Goal: Information Seeking & Learning: Check status

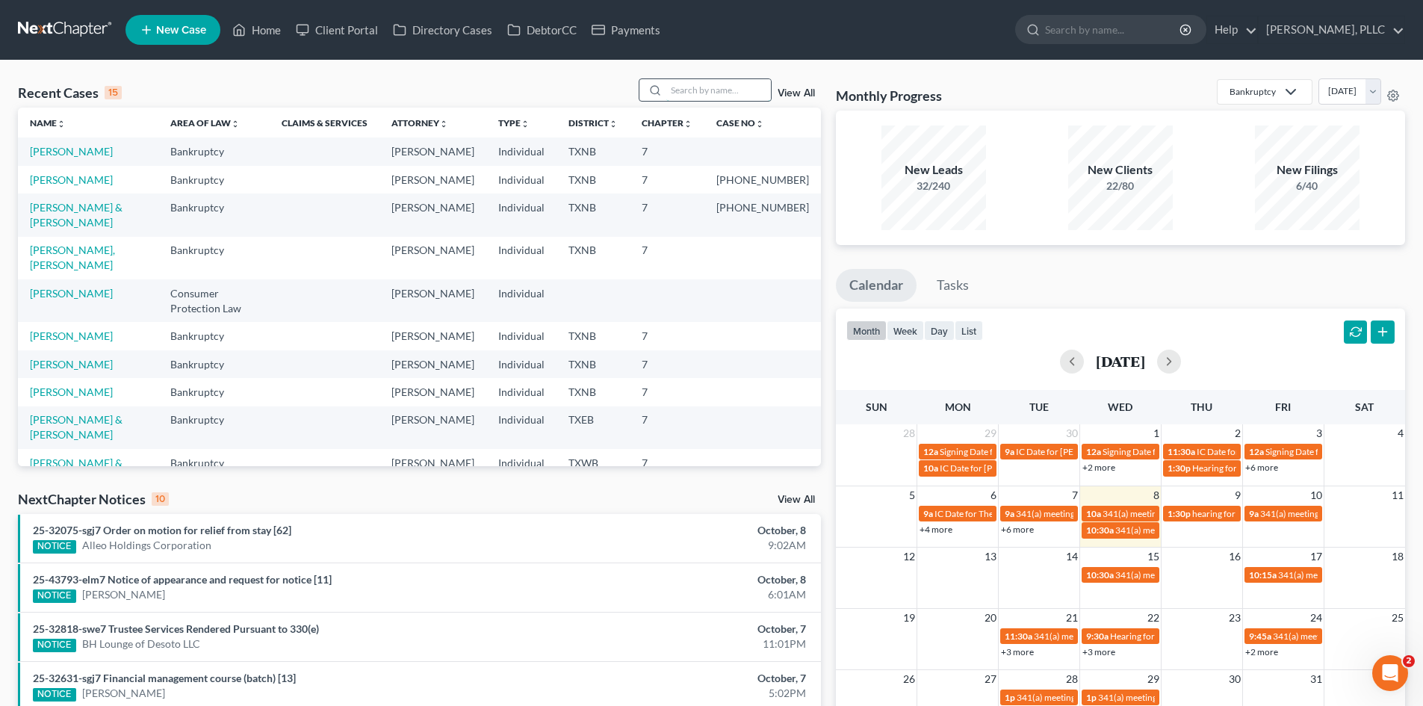
click at [707, 85] on input "search" at bounding box center [718, 90] width 105 height 22
type input "peterson"
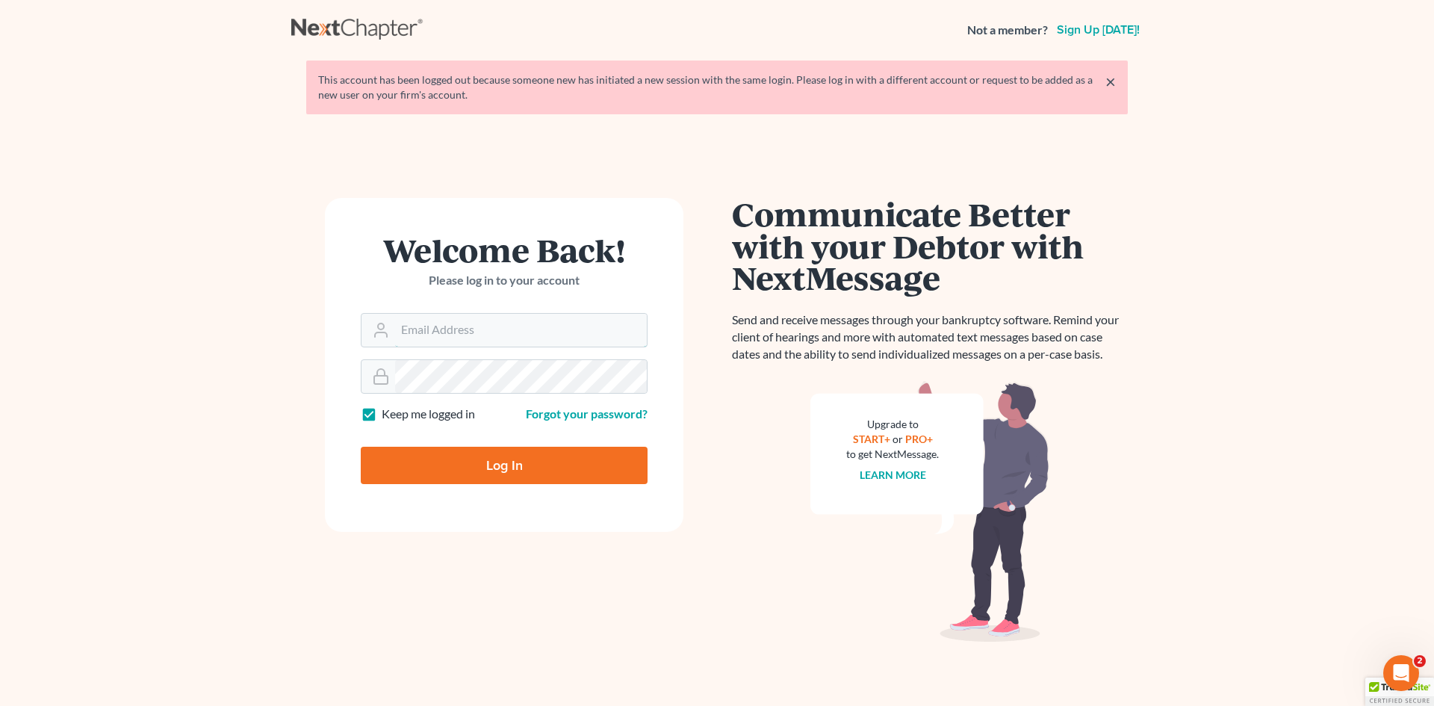
type input "[EMAIL_ADDRESS][DOMAIN_NAME]"
click at [551, 465] on input "Log In" at bounding box center [504, 465] width 287 height 37
type input "Thinking..."
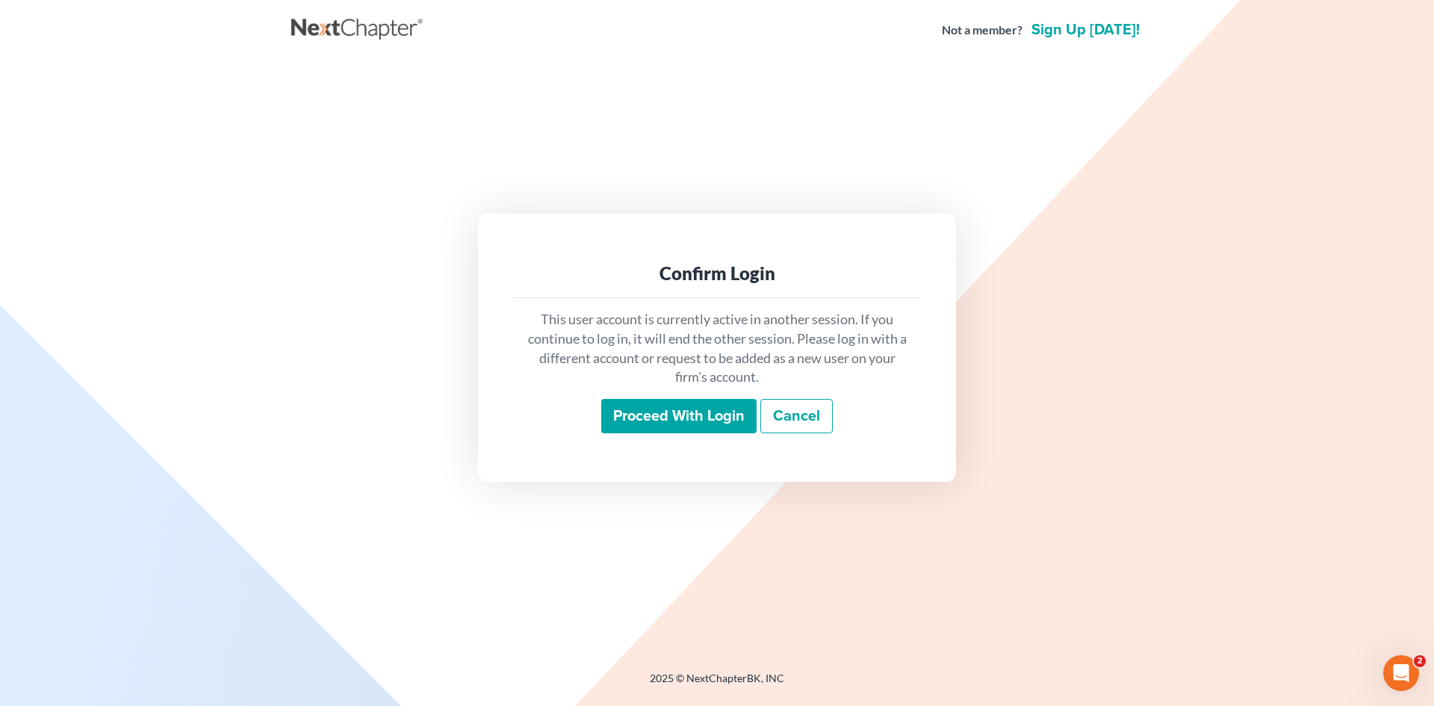
click at [665, 421] on input "Proceed with login" at bounding box center [678, 416] width 155 height 34
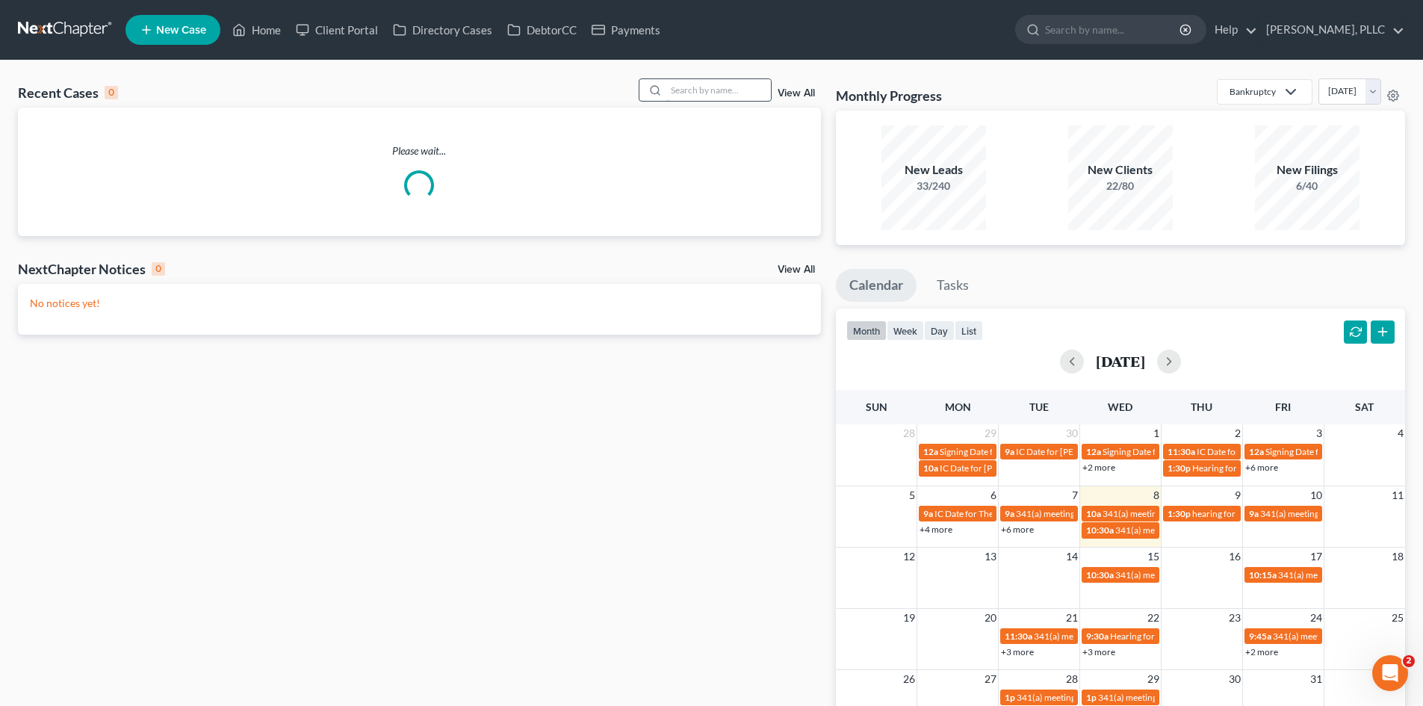
click at [707, 90] on input "search" at bounding box center [718, 90] width 105 height 22
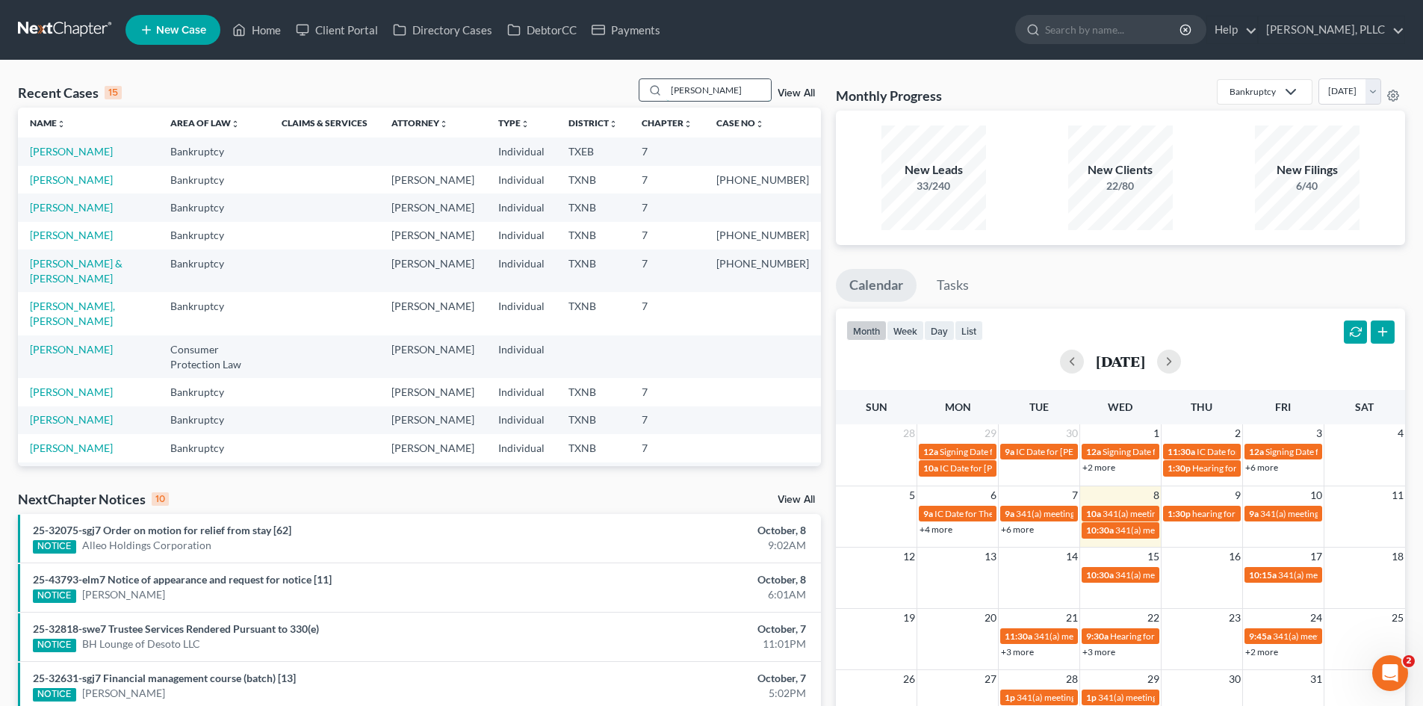
type input "peterson"
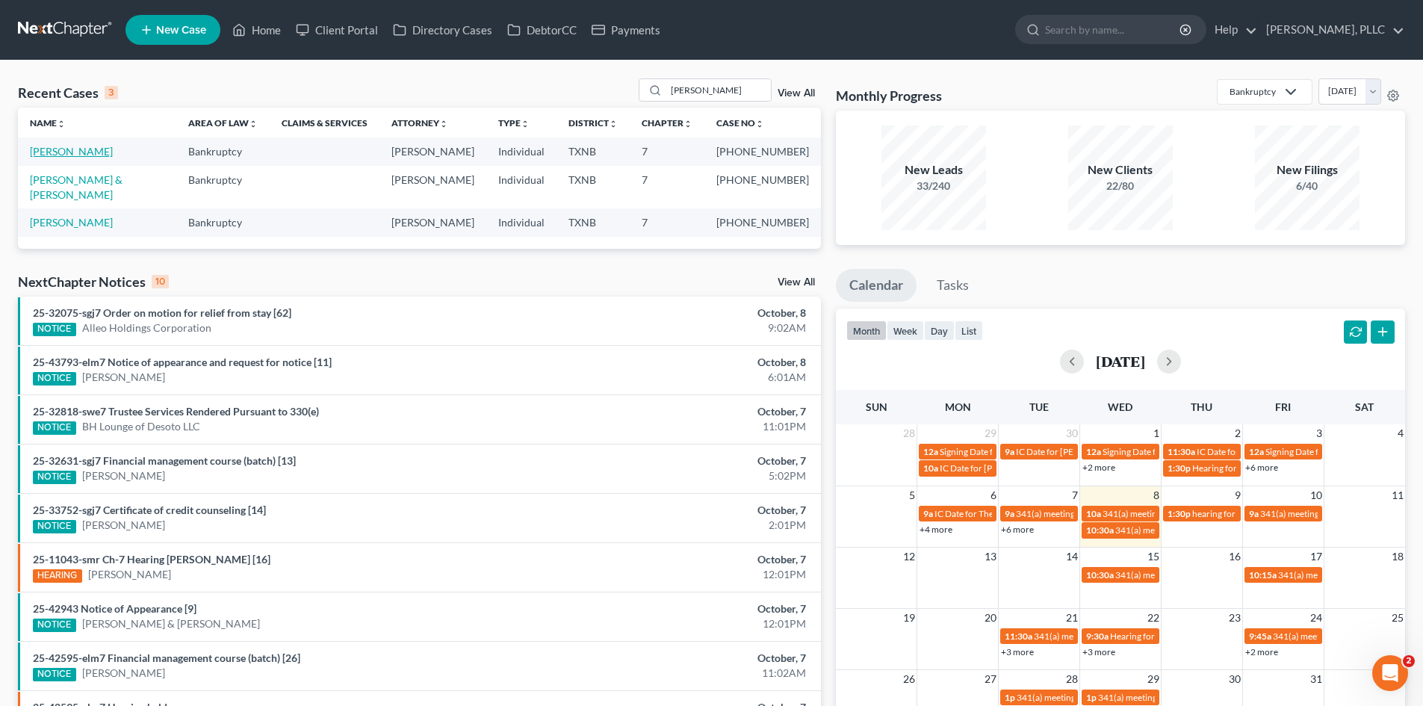
click at [76, 152] on link "Peterson, Shamaria" at bounding box center [71, 151] width 83 height 13
select select "1"
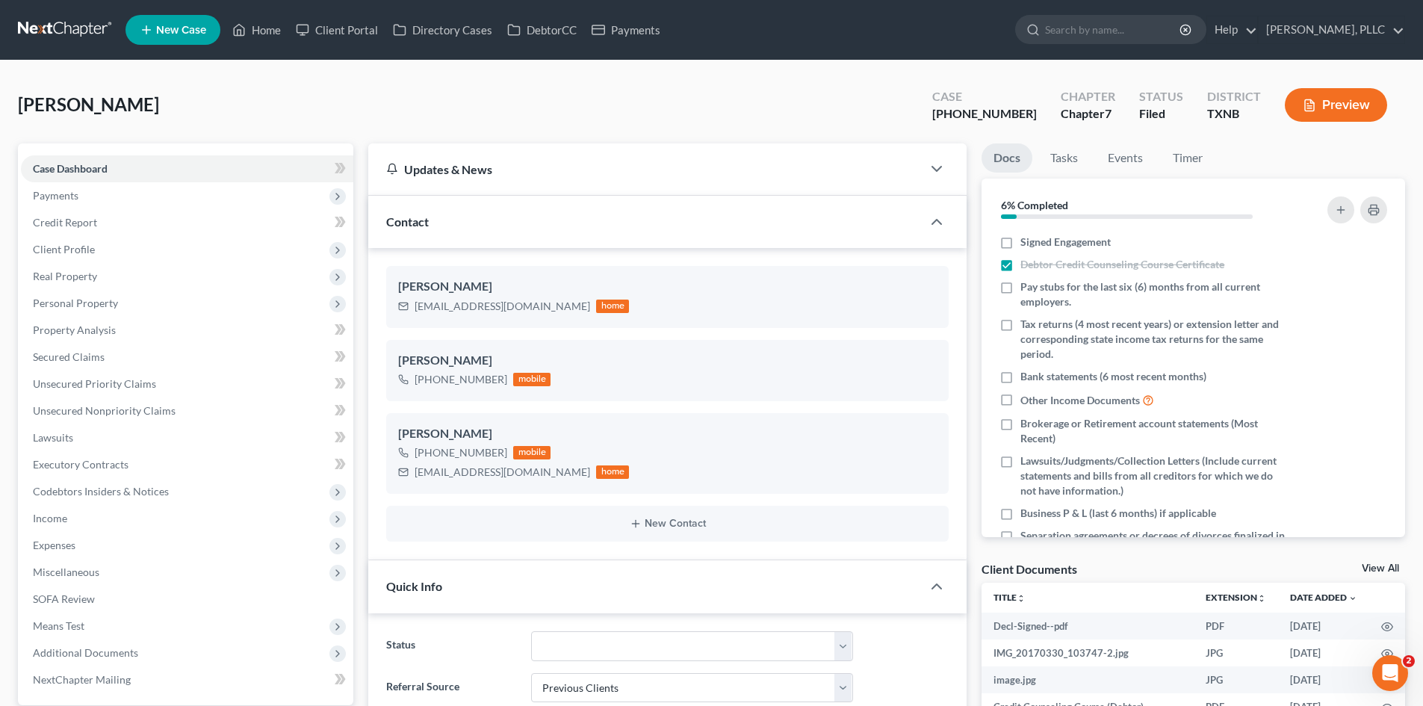
scroll to position [1853, 0]
drag, startPoint x: 1043, startPoint y: 110, endPoint x: 966, endPoint y: 115, distance: 77.1
click at [966, 115] on div "Case 25-43315-7" at bounding box center [984, 106] width 128 height 44
copy div "[PHONE_NUMBER]"
drag, startPoint x: 909, startPoint y: 113, endPoint x: 914, endPoint y: 120, distance: 8.5
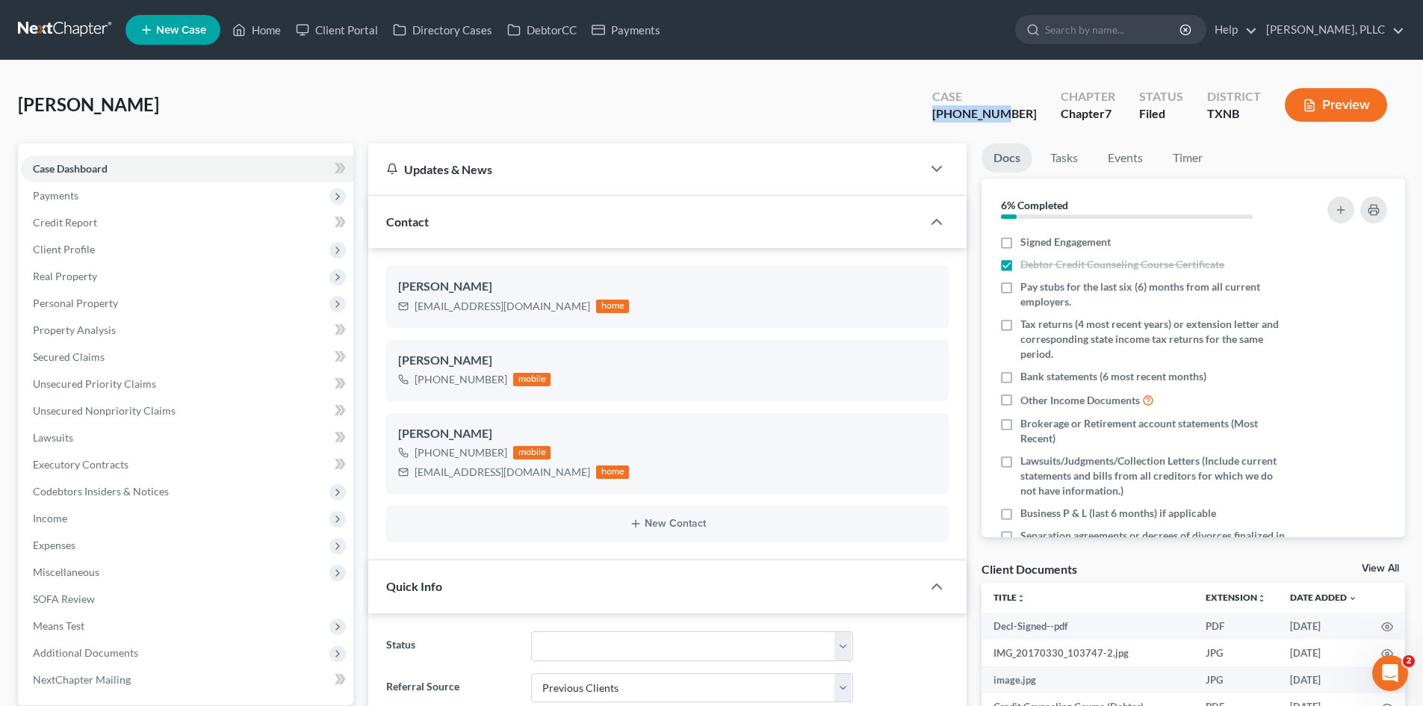
click at [908, 113] on div "Peterson, Shamaria Upgraded Case 25-43315-7 Chapter Chapter 7 Status Filed Dist…" at bounding box center [711, 110] width 1387 height 65
copy div "[PHONE_NUMBER]"
click at [685, 34] on ul "New Case Home Client Portal Directory Cases DebtorCC Payments - No Result - See…" at bounding box center [765, 29] width 1280 height 39
click at [614, 22] on link "Payments" at bounding box center [626, 29] width 84 height 27
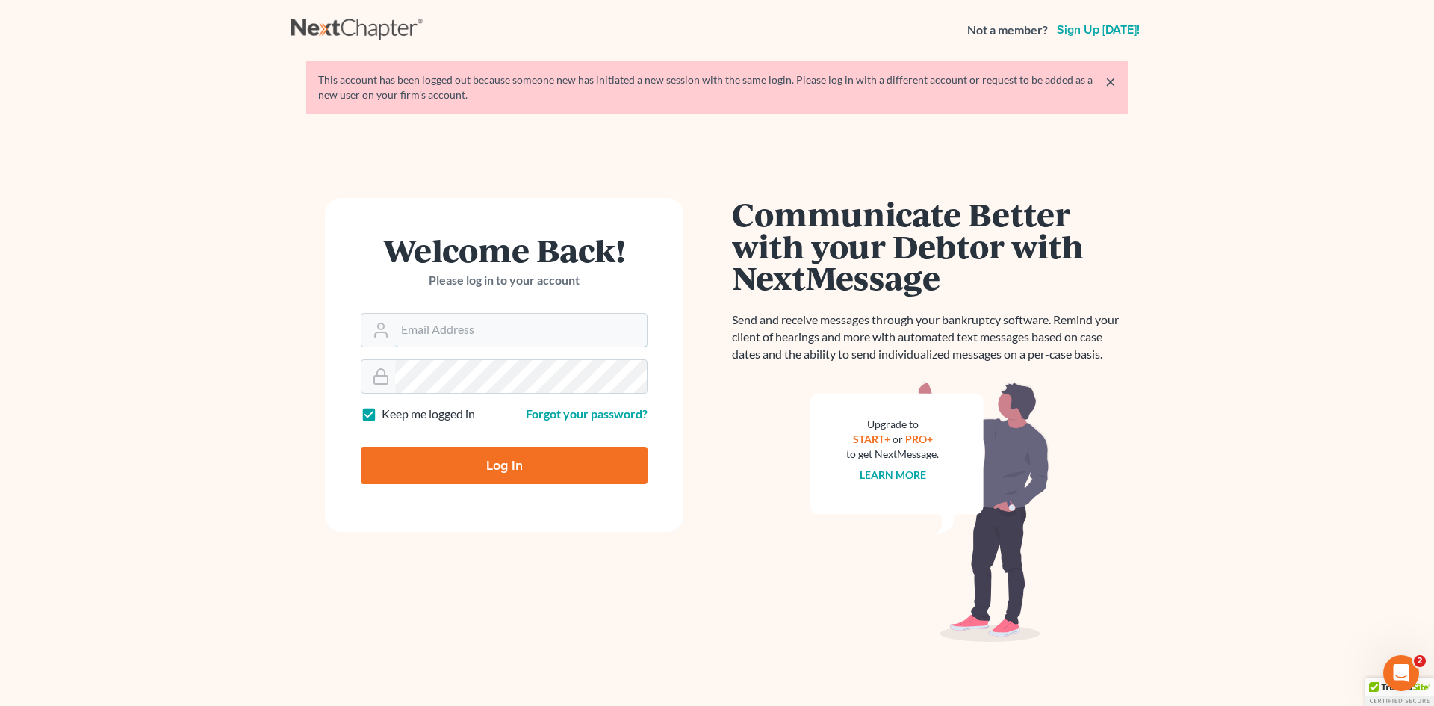
type input "[EMAIL_ADDRESS][DOMAIN_NAME]"
click at [544, 470] on input "Log In" at bounding box center [504, 465] width 287 height 37
type input "Thinking..."
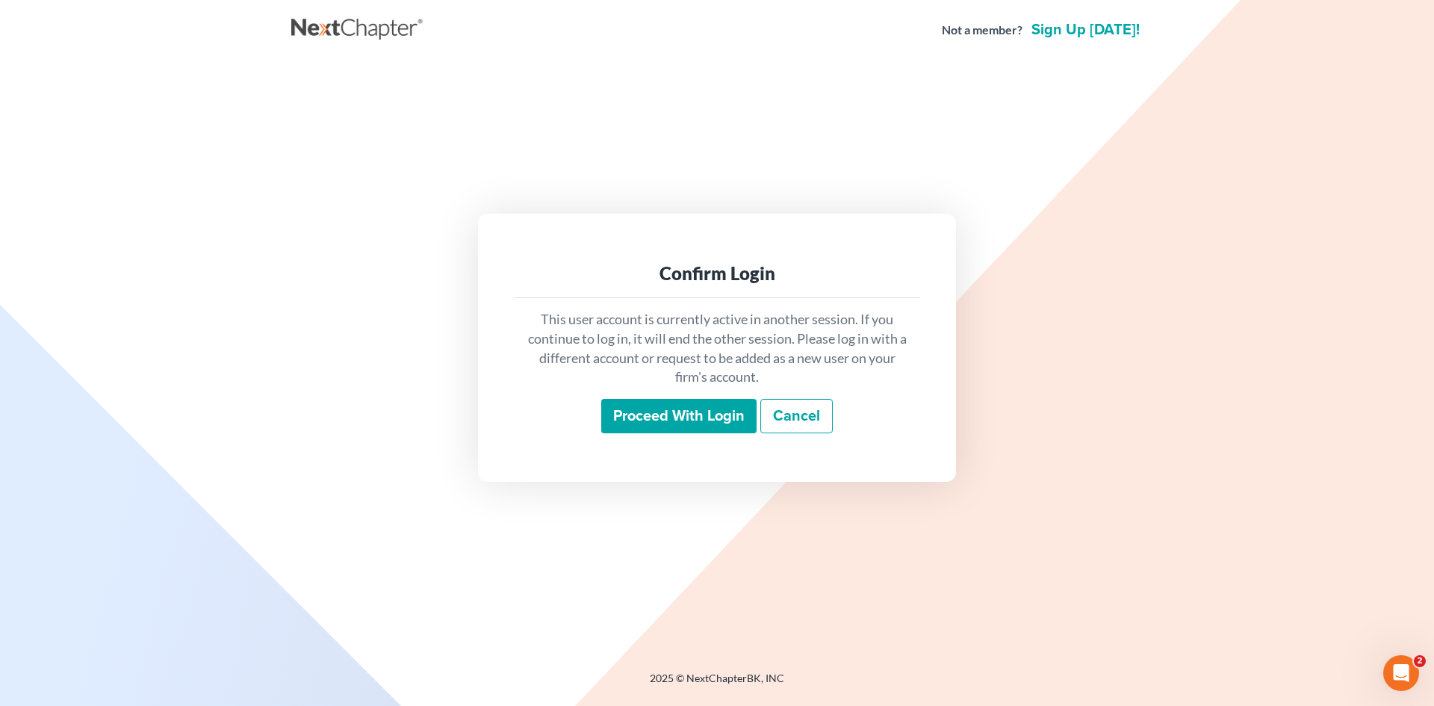
click at [684, 424] on input "Proceed with login" at bounding box center [678, 416] width 155 height 34
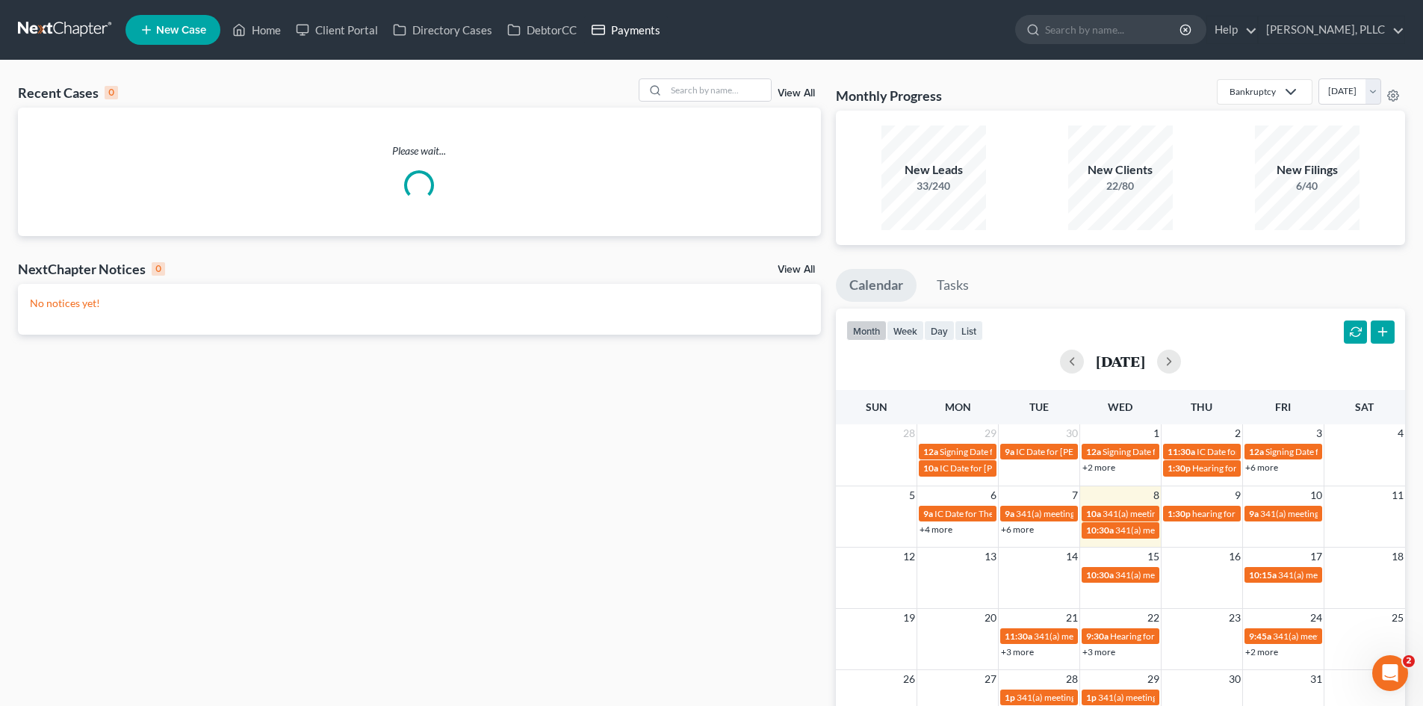
click at [648, 31] on link "Payments" at bounding box center [626, 29] width 84 height 27
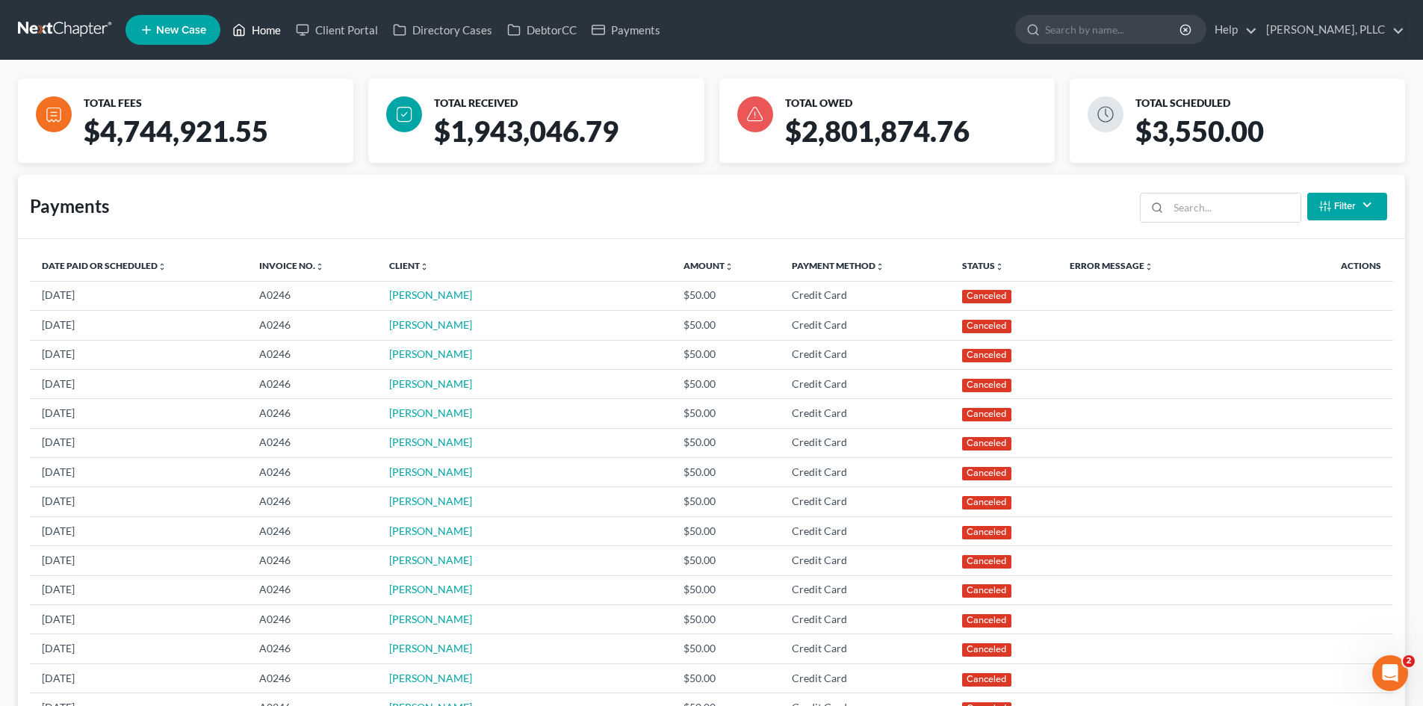
click at [278, 31] on link "Home" at bounding box center [256, 29] width 63 height 27
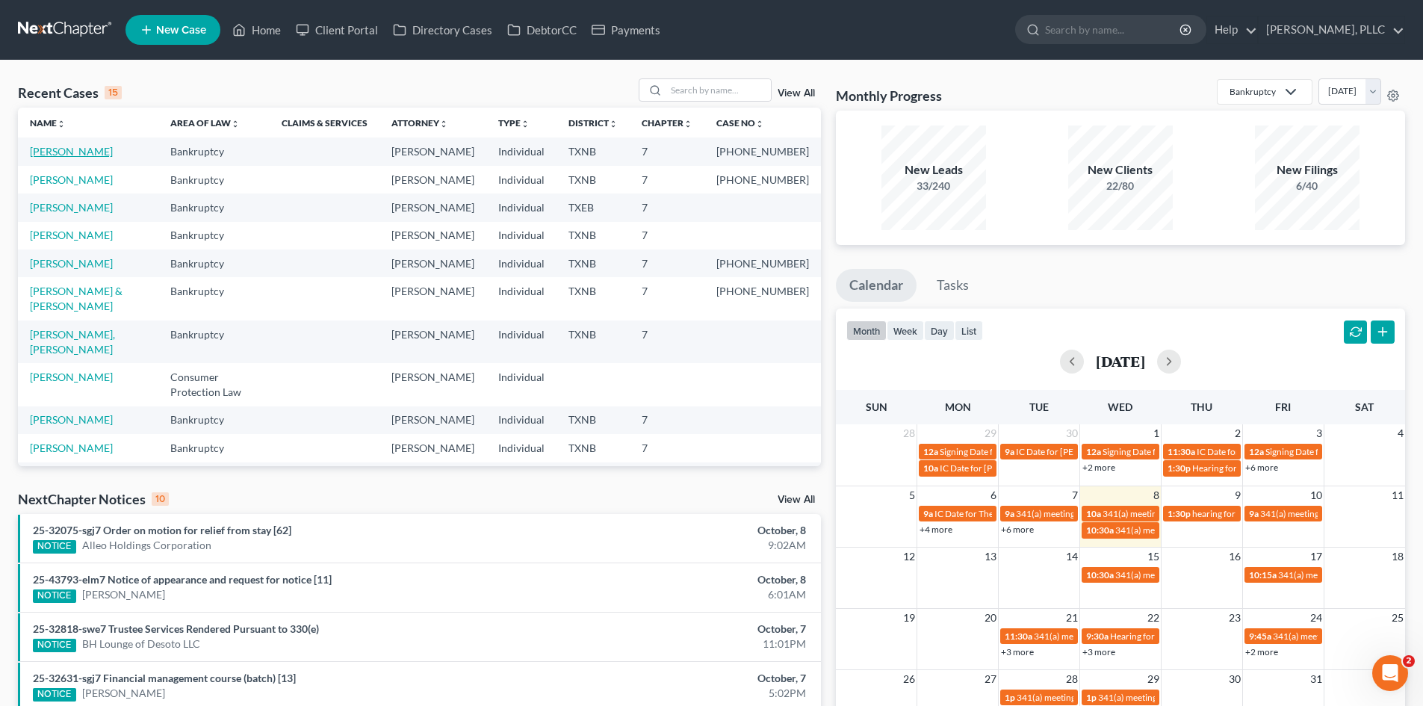
click at [69, 148] on link "[PERSON_NAME]" at bounding box center [71, 151] width 83 height 13
select select "4"
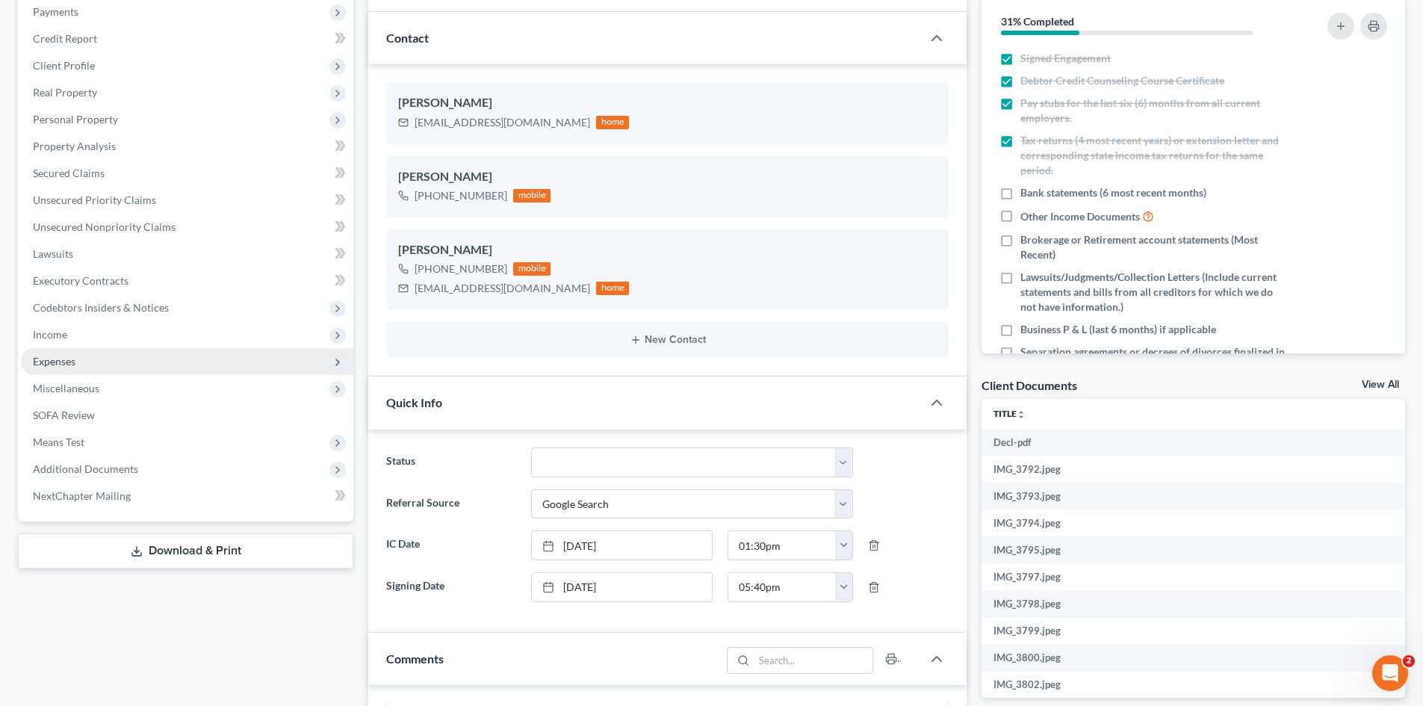
scroll to position [224, 0]
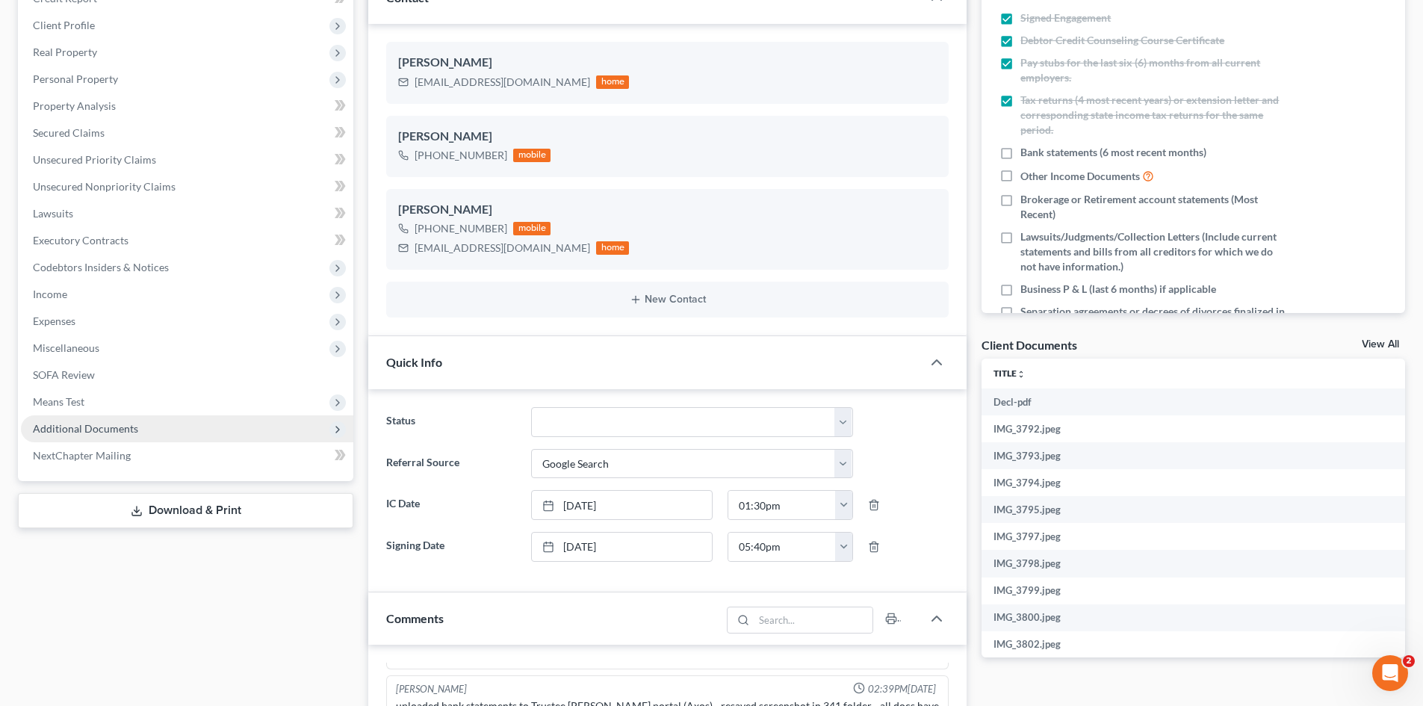
click at [102, 427] on span "Additional Documents" at bounding box center [85, 428] width 105 height 13
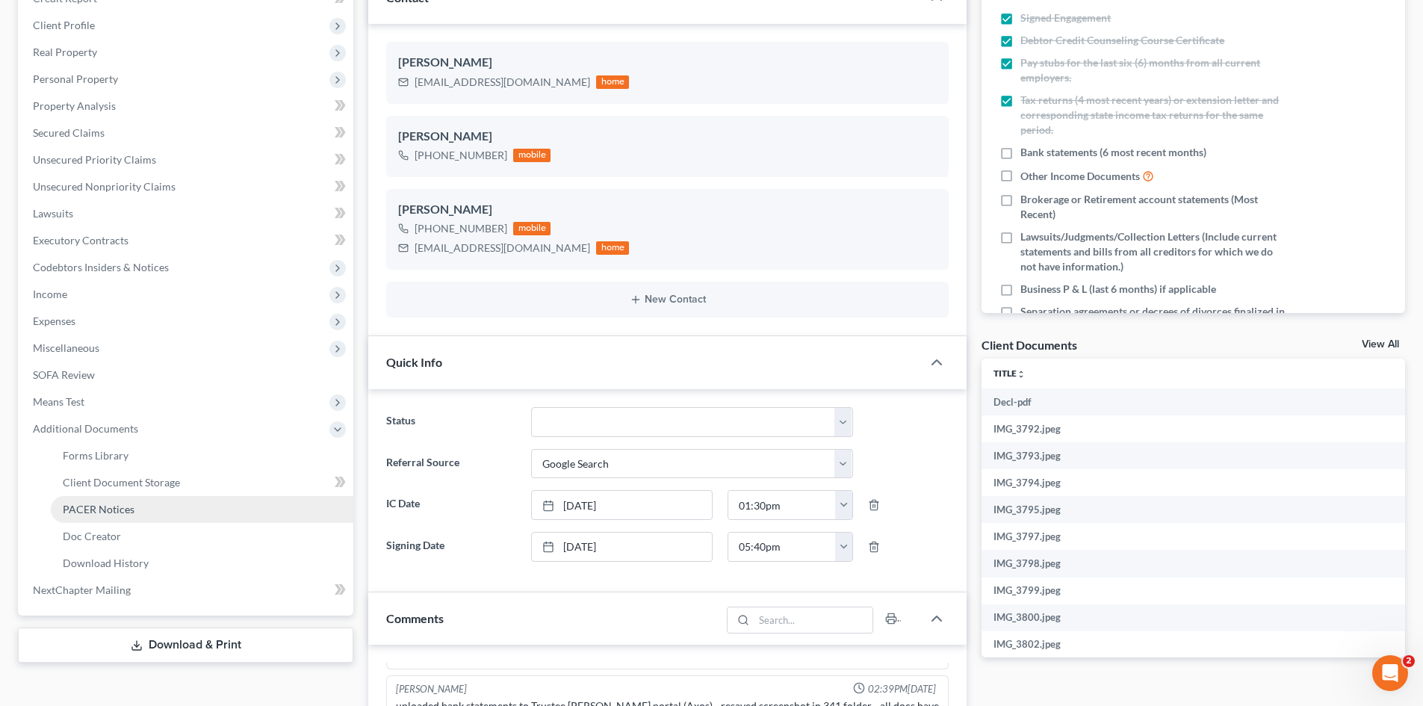
click at [114, 506] on span "PACER Notices" at bounding box center [99, 509] width 72 height 13
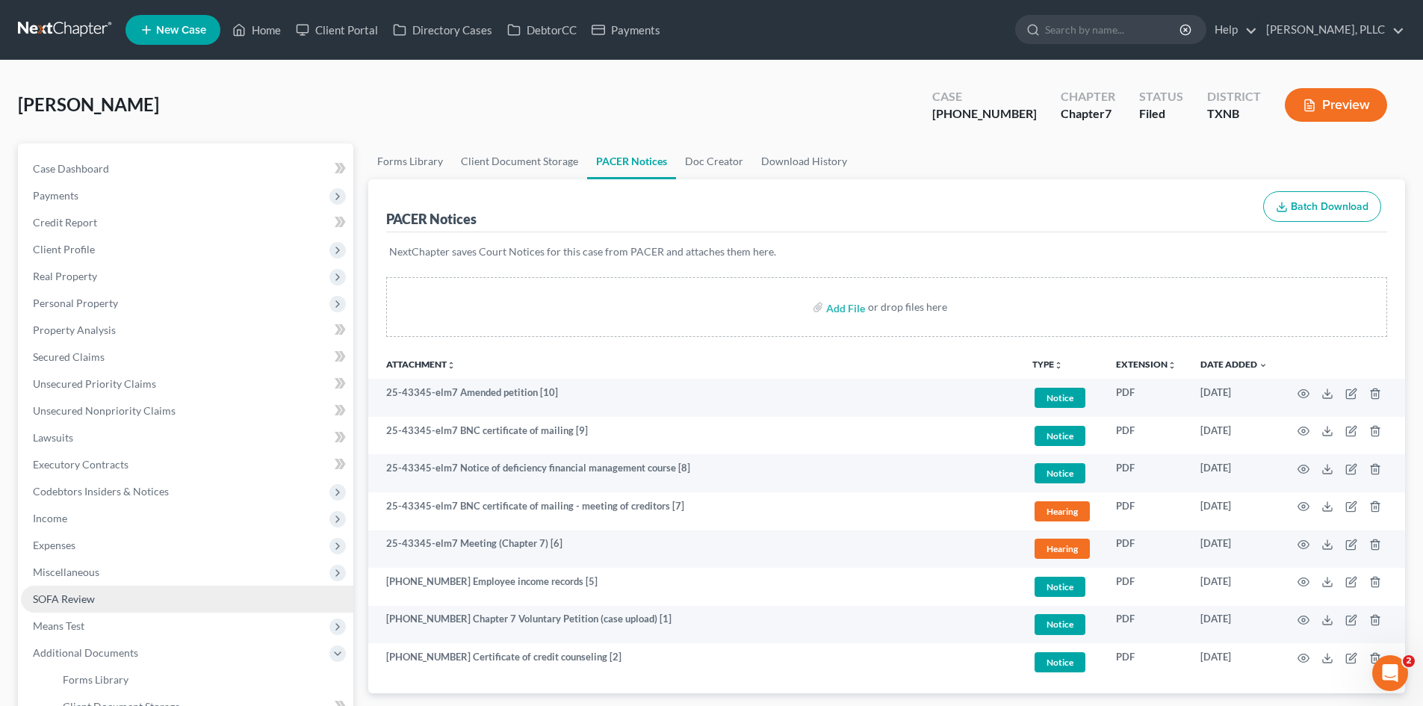
drag, startPoint x: 70, startPoint y: 599, endPoint x: 105, endPoint y: 592, distance: 35.9
click at [72, 598] on span "SOFA Review" at bounding box center [64, 598] width 62 height 13
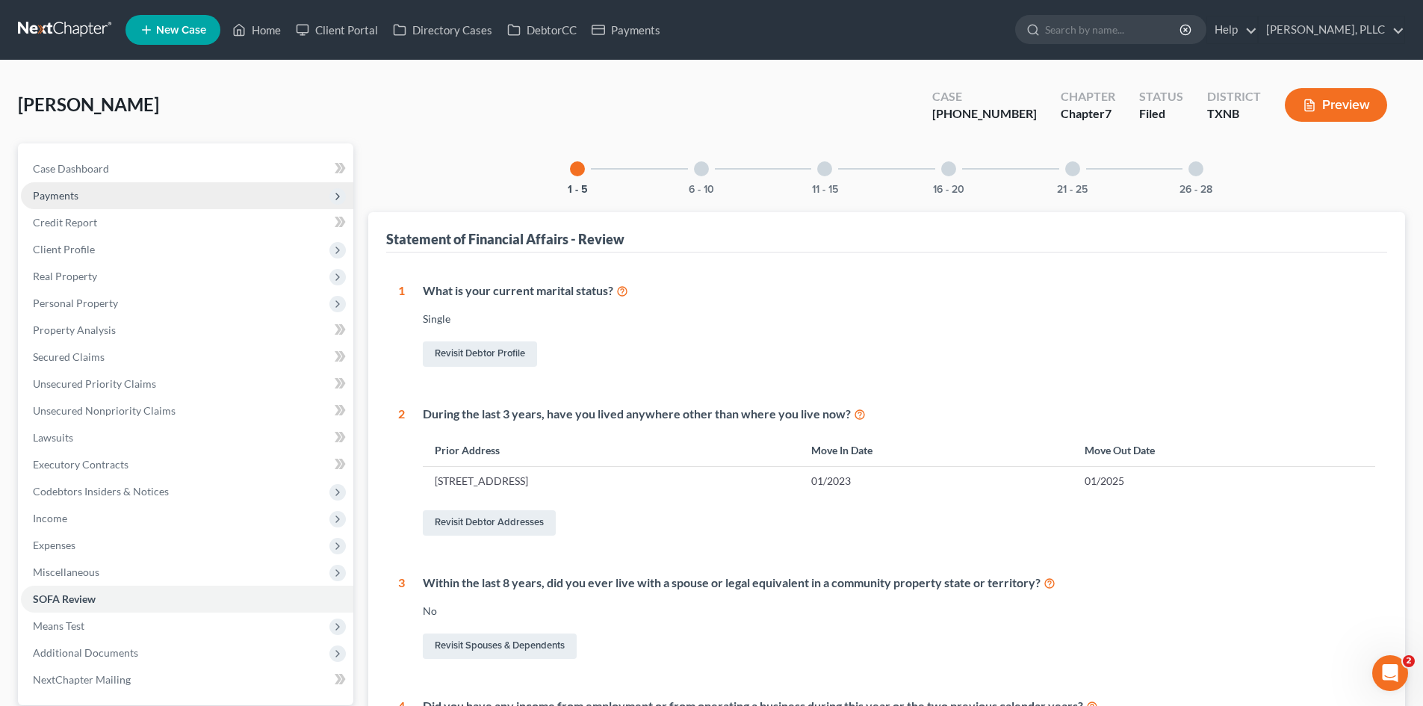
click at [134, 193] on span "Payments" at bounding box center [187, 195] width 332 height 27
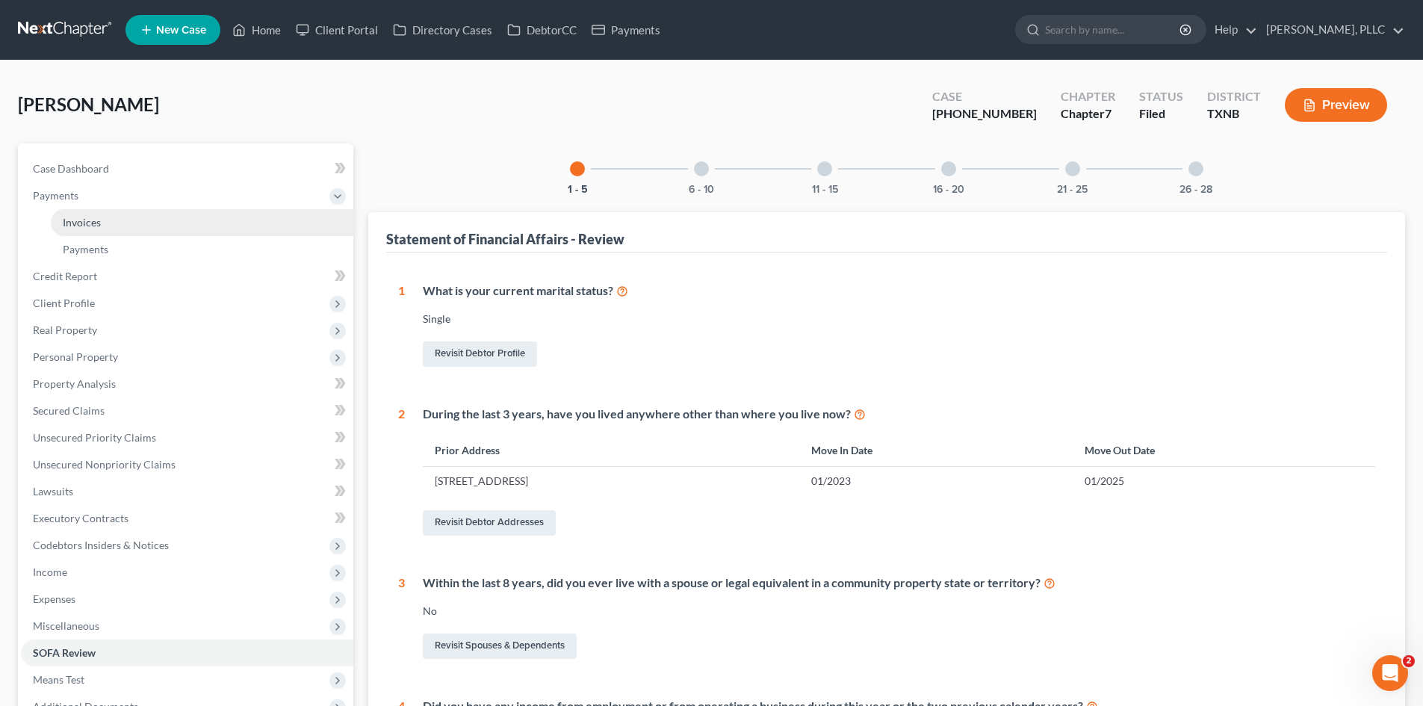
click at [153, 216] on link "Invoices" at bounding box center [202, 222] width 303 height 27
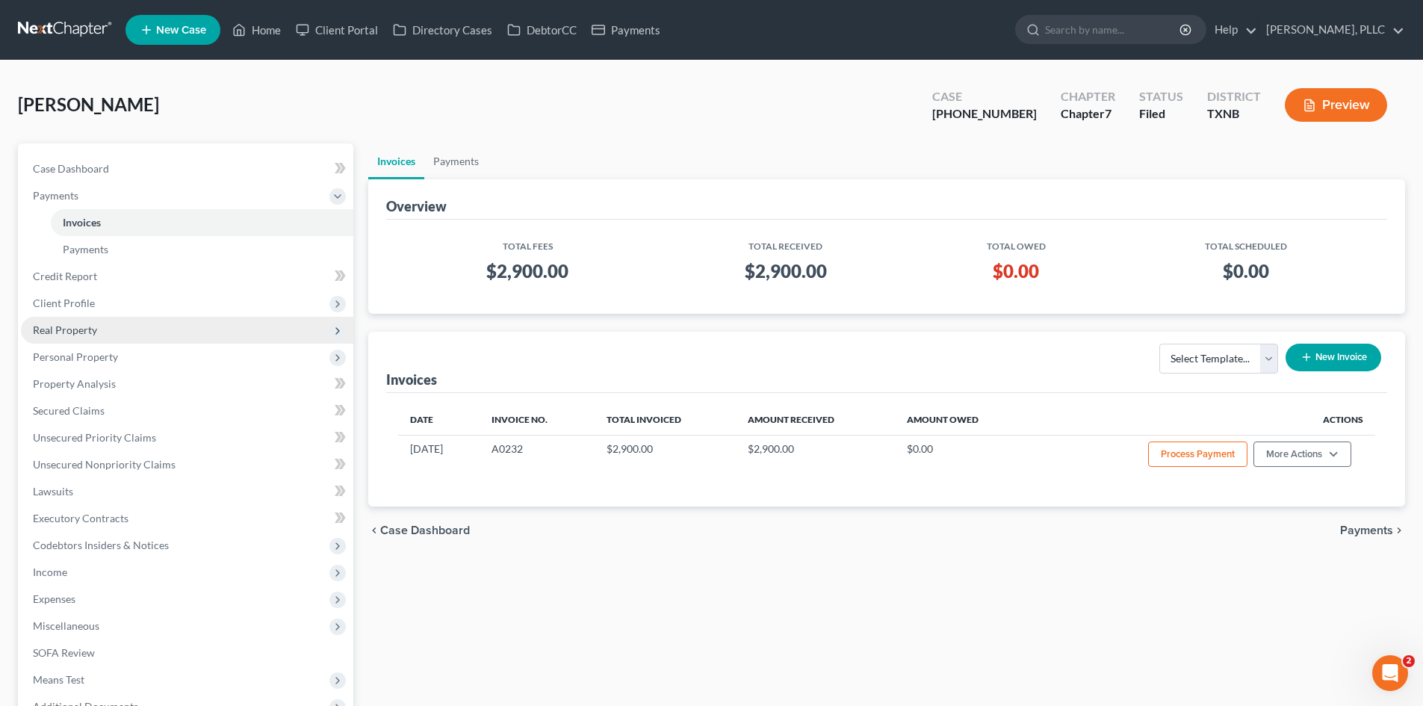
click at [153, 329] on span "Real Property" at bounding box center [187, 330] width 332 height 27
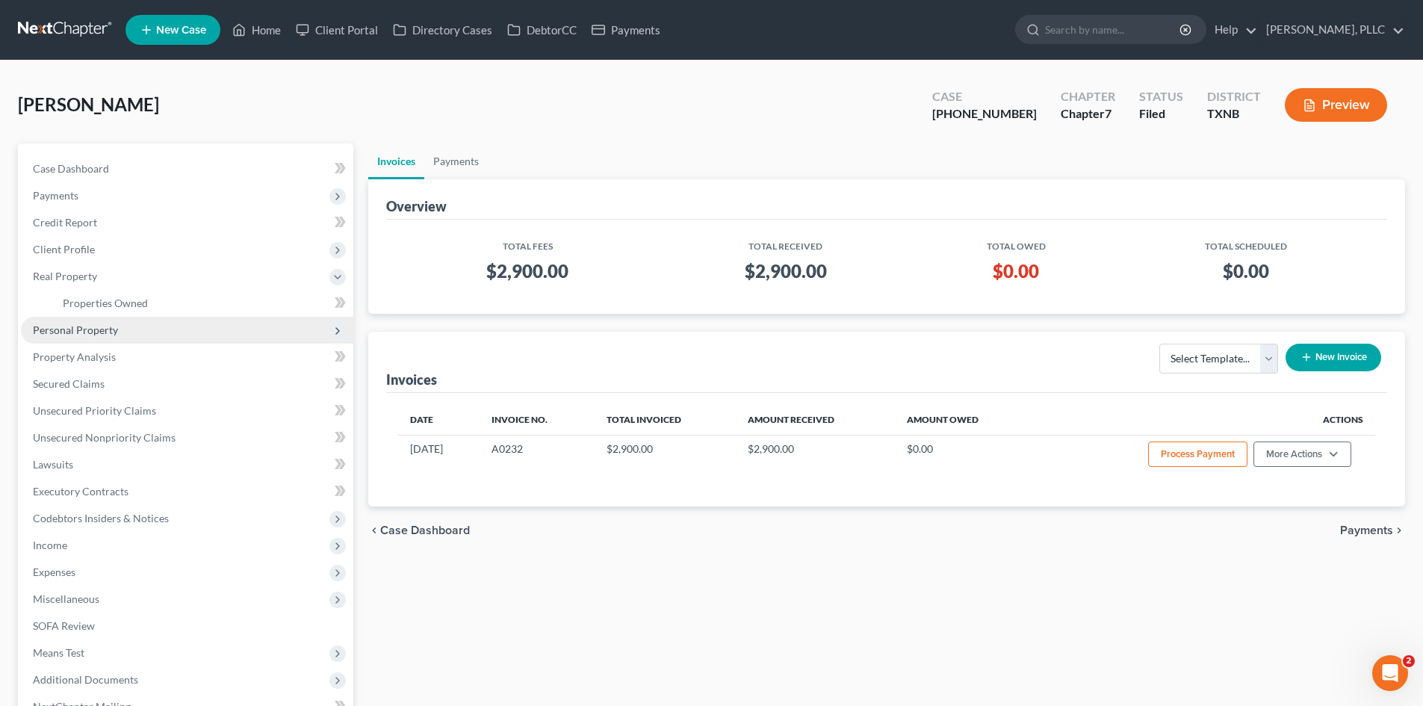
click at [136, 341] on span "Personal Property" at bounding box center [187, 330] width 332 height 27
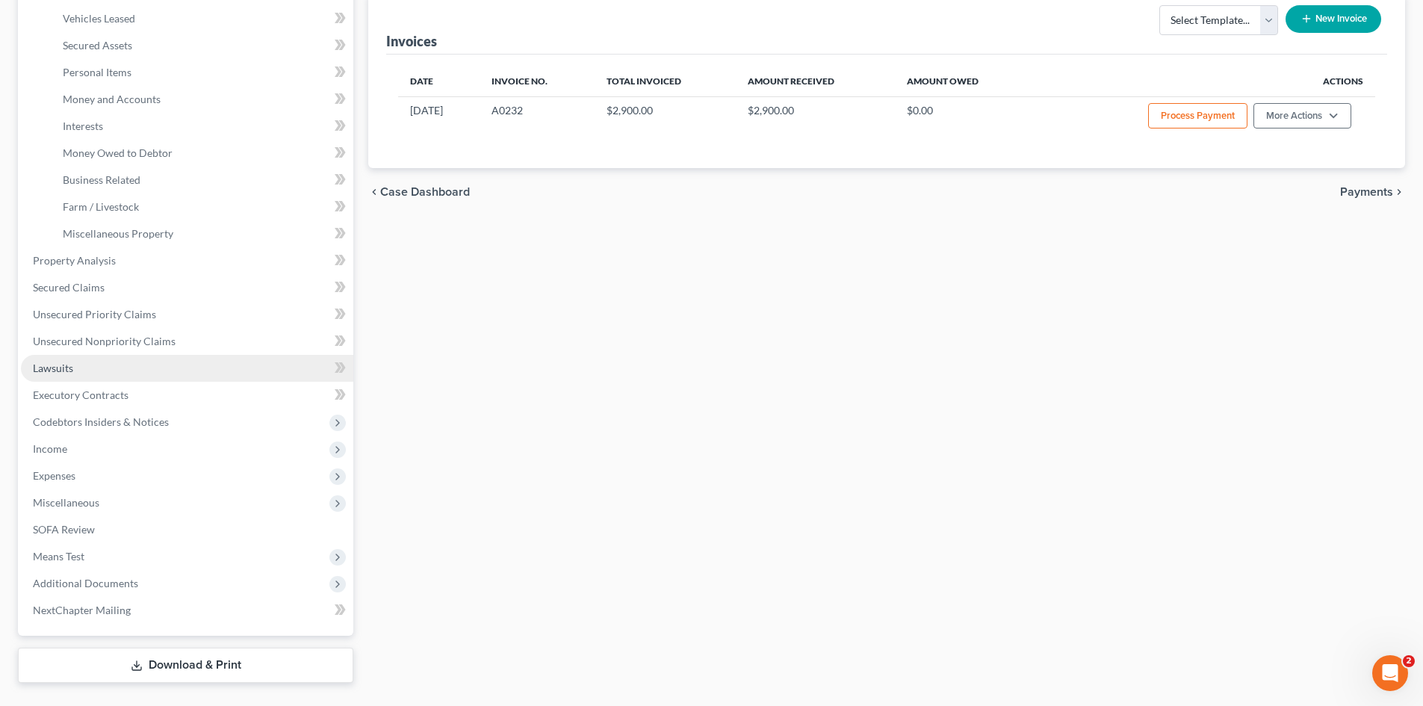
scroll to position [372, 0]
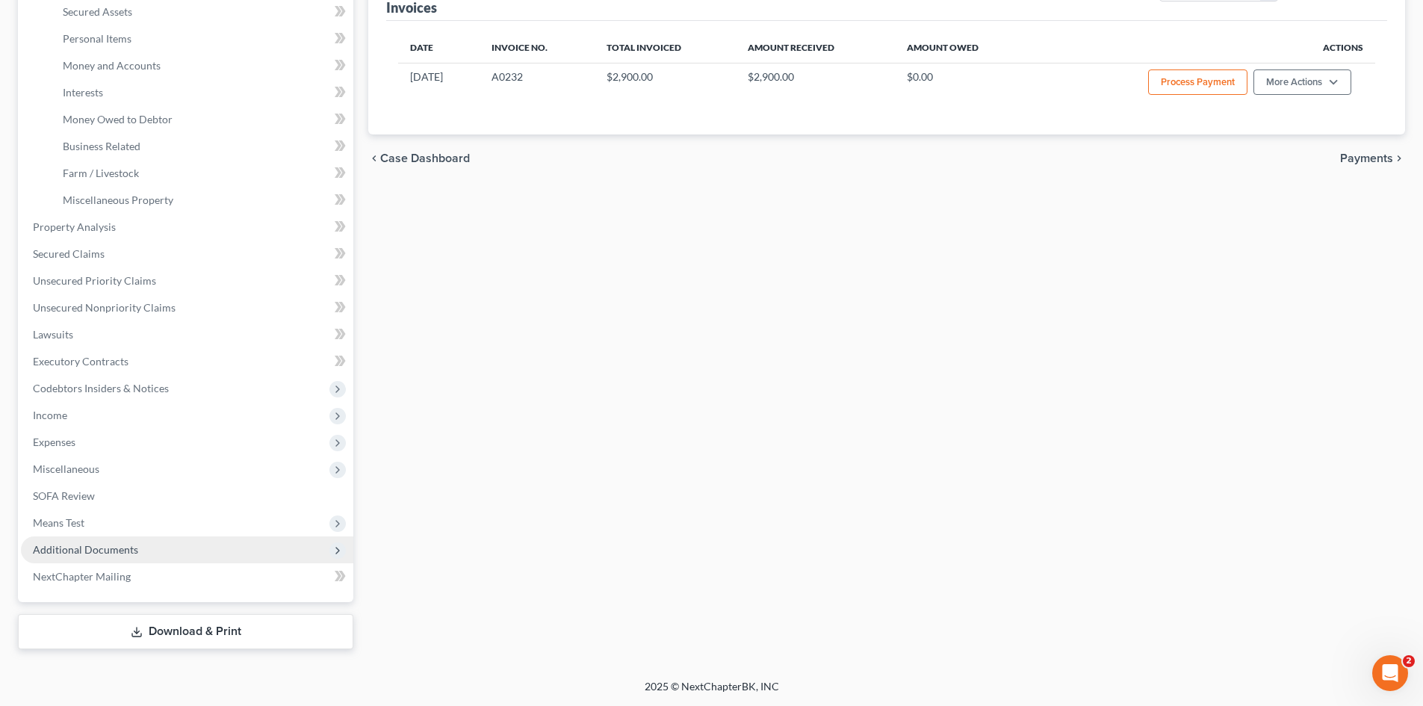
click at [98, 552] on span "Additional Documents" at bounding box center [85, 549] width 105 height 13
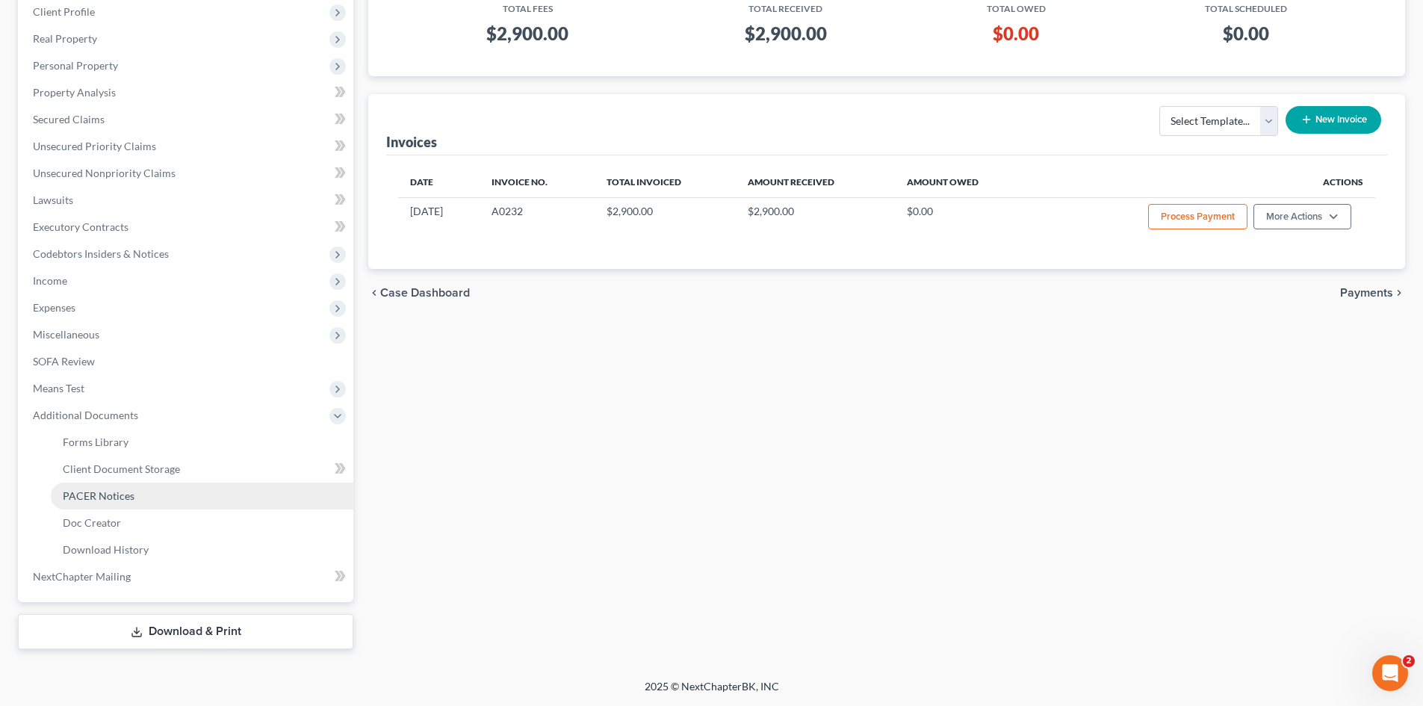
click at [92, 501] on span "PACER Notices" at bounding box center [99, 495] width 72 height 13
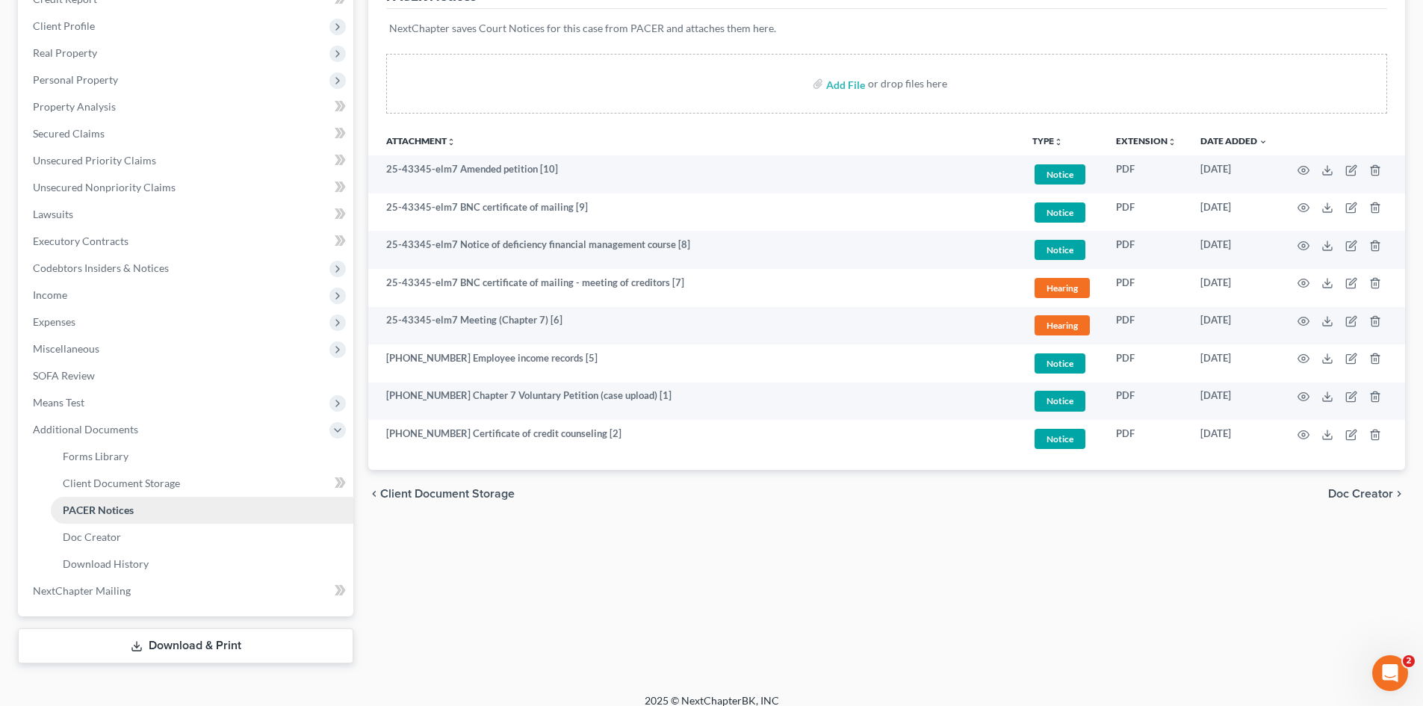
scroll to position [224, 0]
click at [108, 510] on span "PACER Notices" at bounding box center [98, 509] width 71 height 13
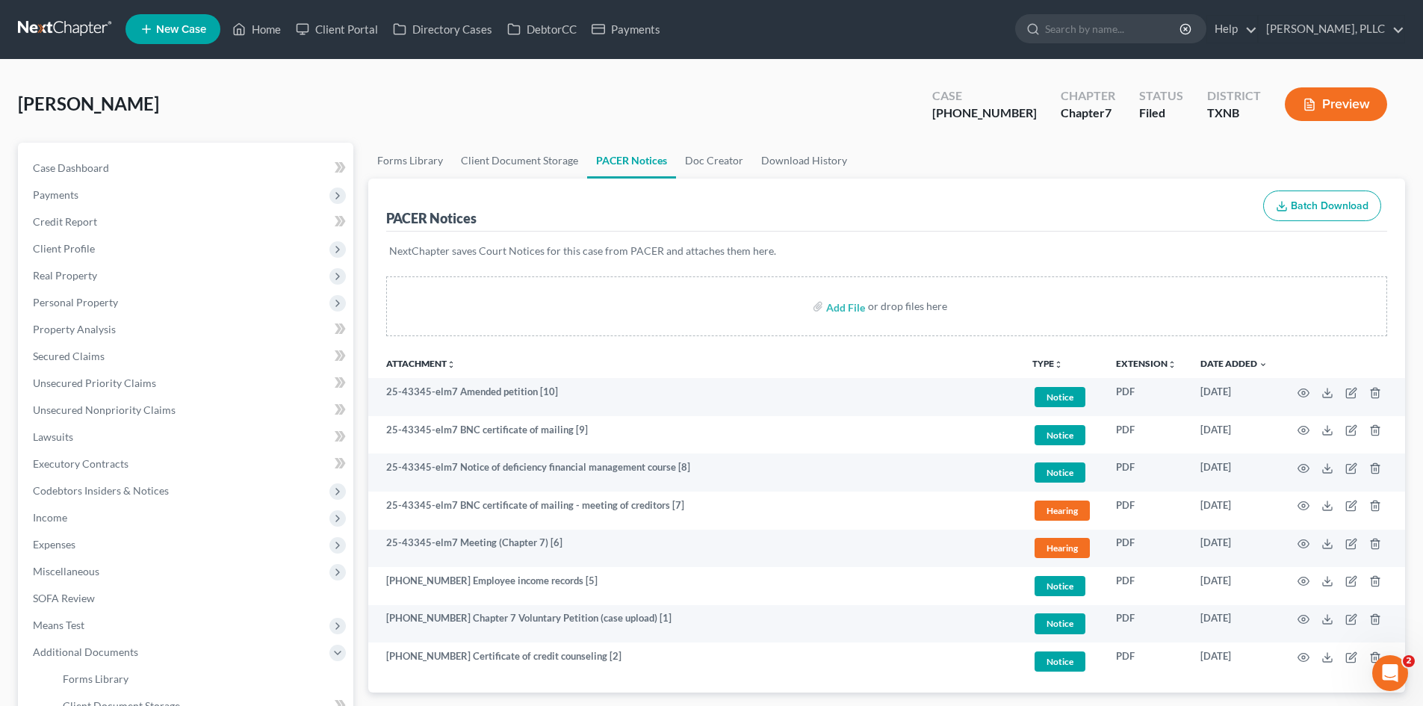
scroll to position [0, 0]
click at [790, 158] on link "Download History" at bounding box center [804, 161] width 104 height 36
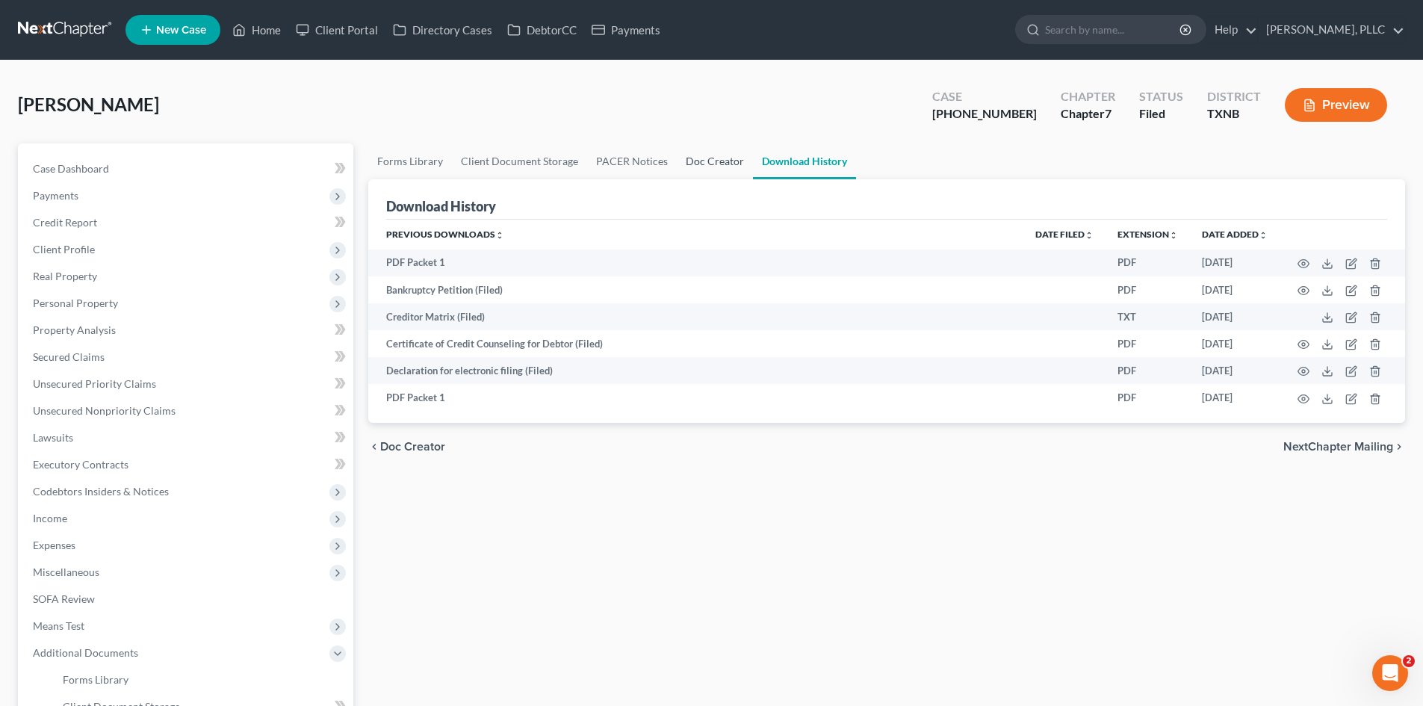
click at [698, 163] on link "Doc Creator" at bounding box center [715, 161] width 76 height 36
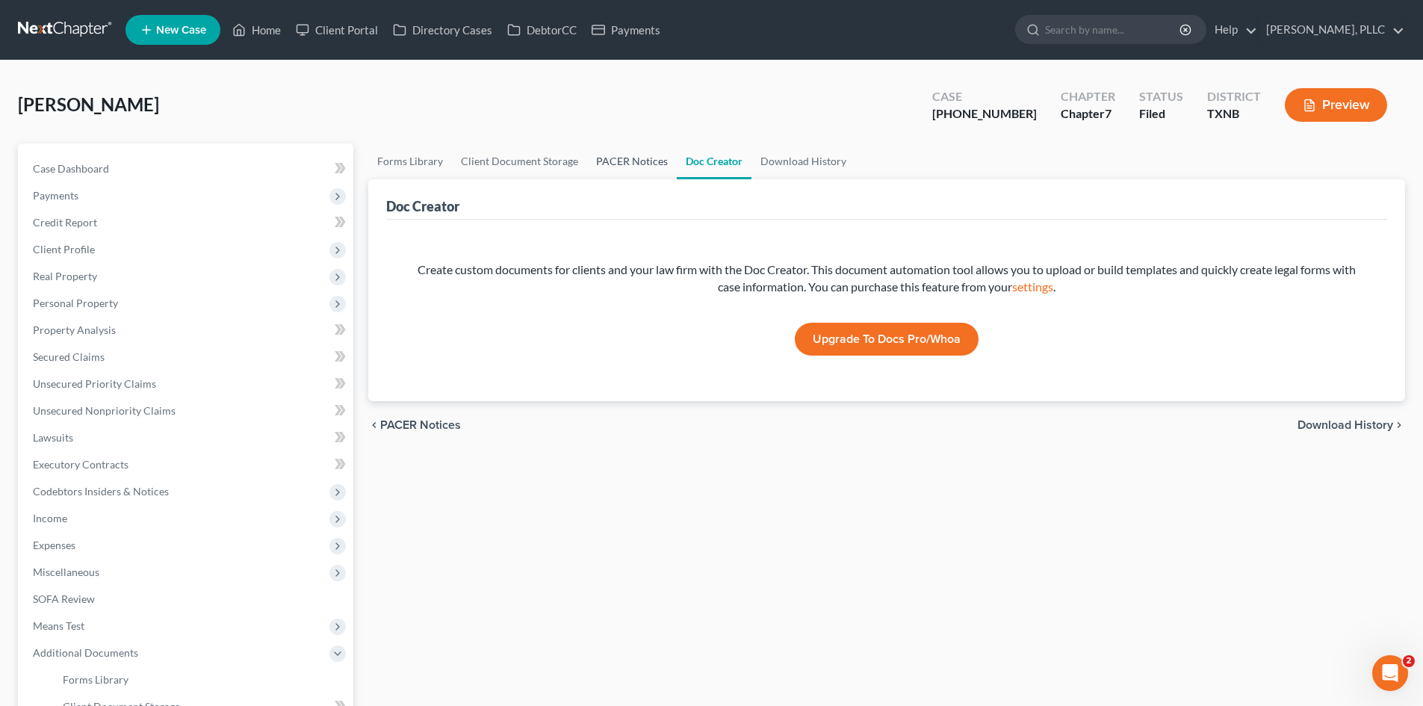
click at [628, 152] on link "PACER Notices" at bounding box center [632, 161] width 90 height 36
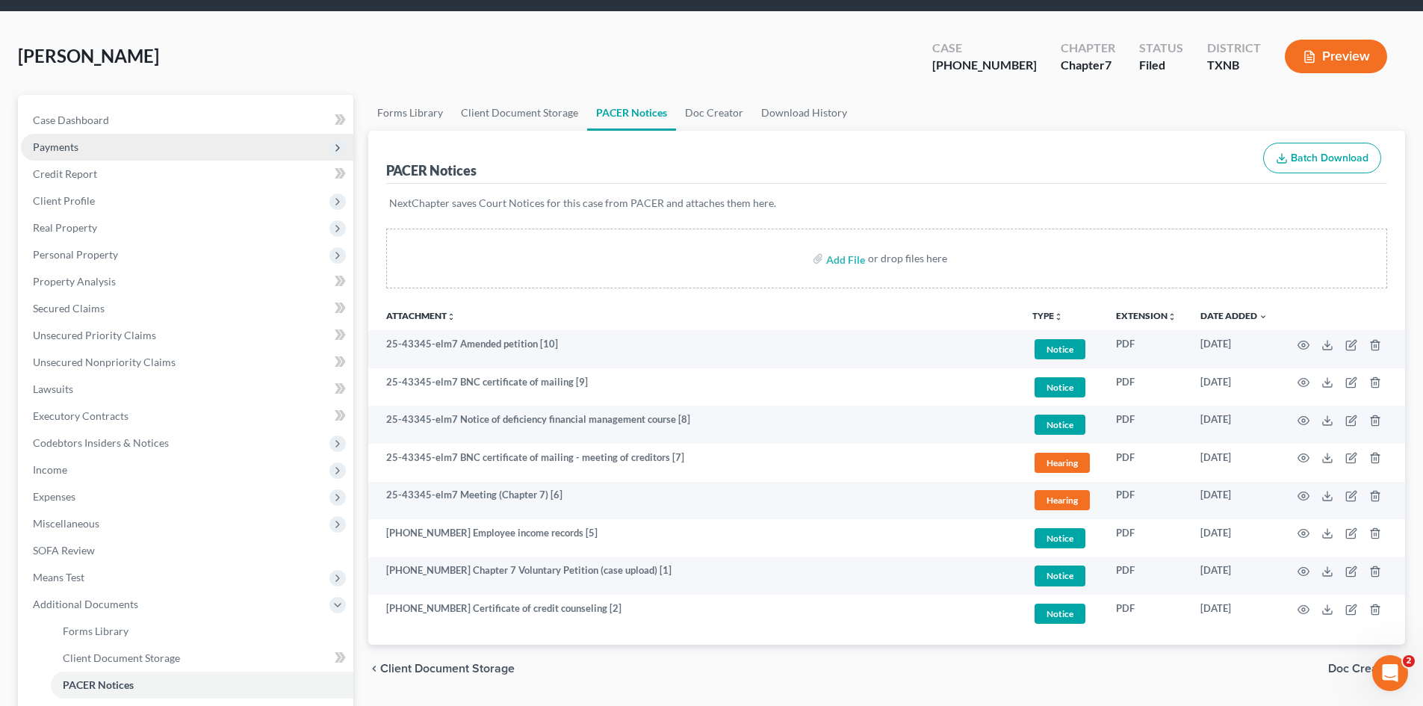
scroll to position [75, 0]
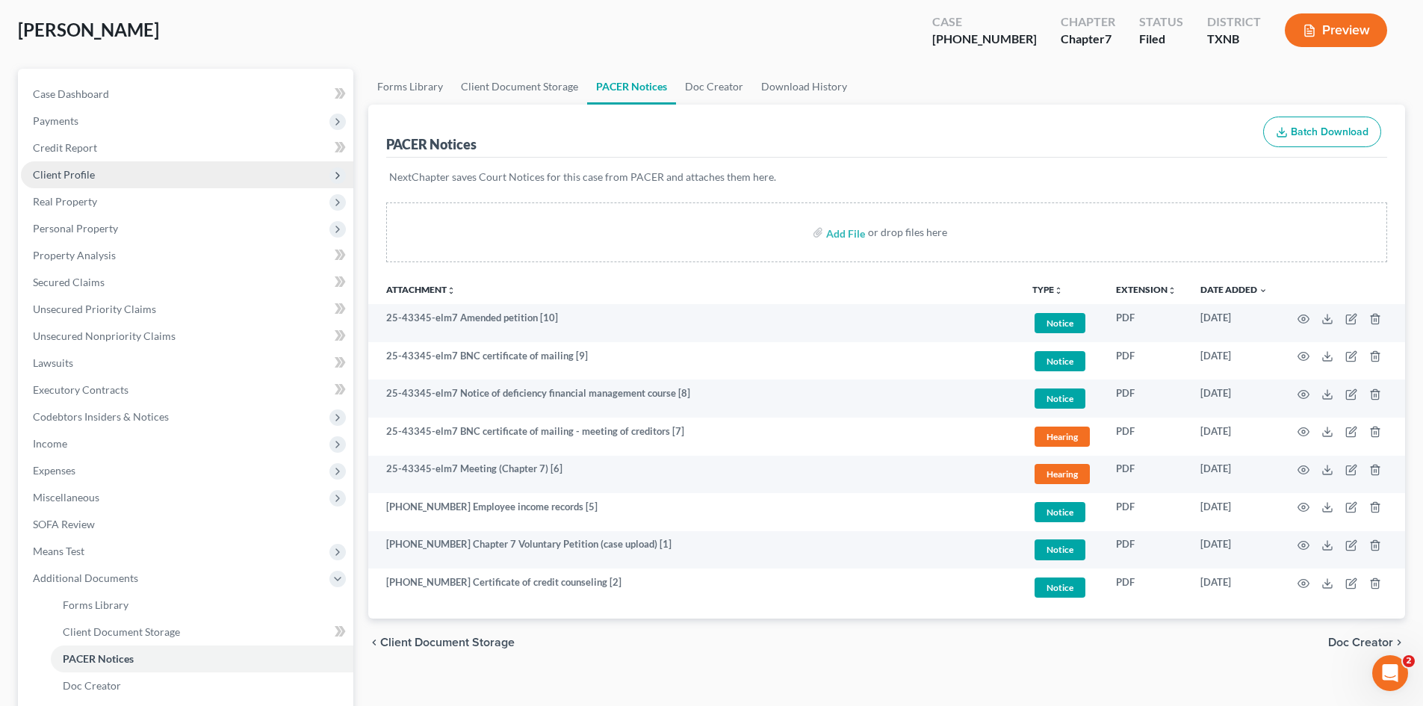
click at [85, 165] on span "Client Profile" at bounding box center [187, 174] width 332 height 27
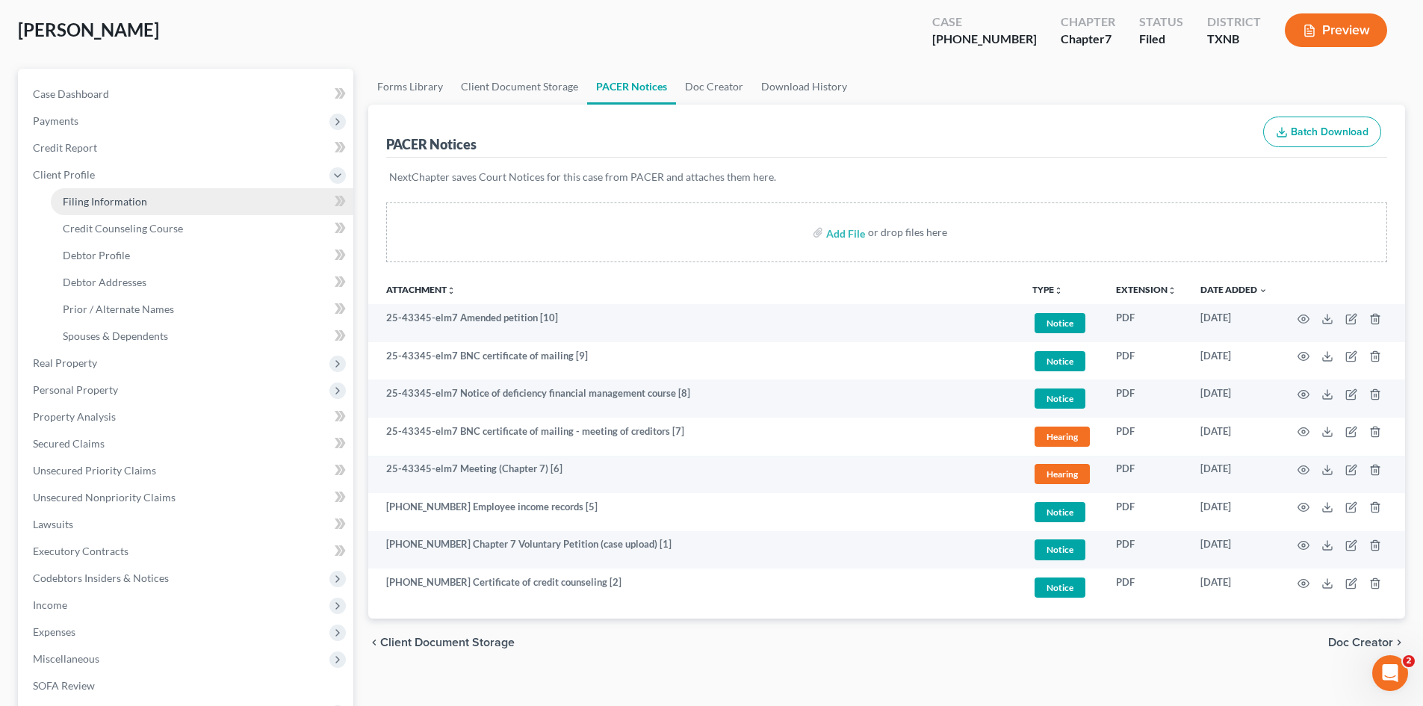
click at [91, 196] on span "Filing Information" at bounding box center [105, 201] width 84 height 13
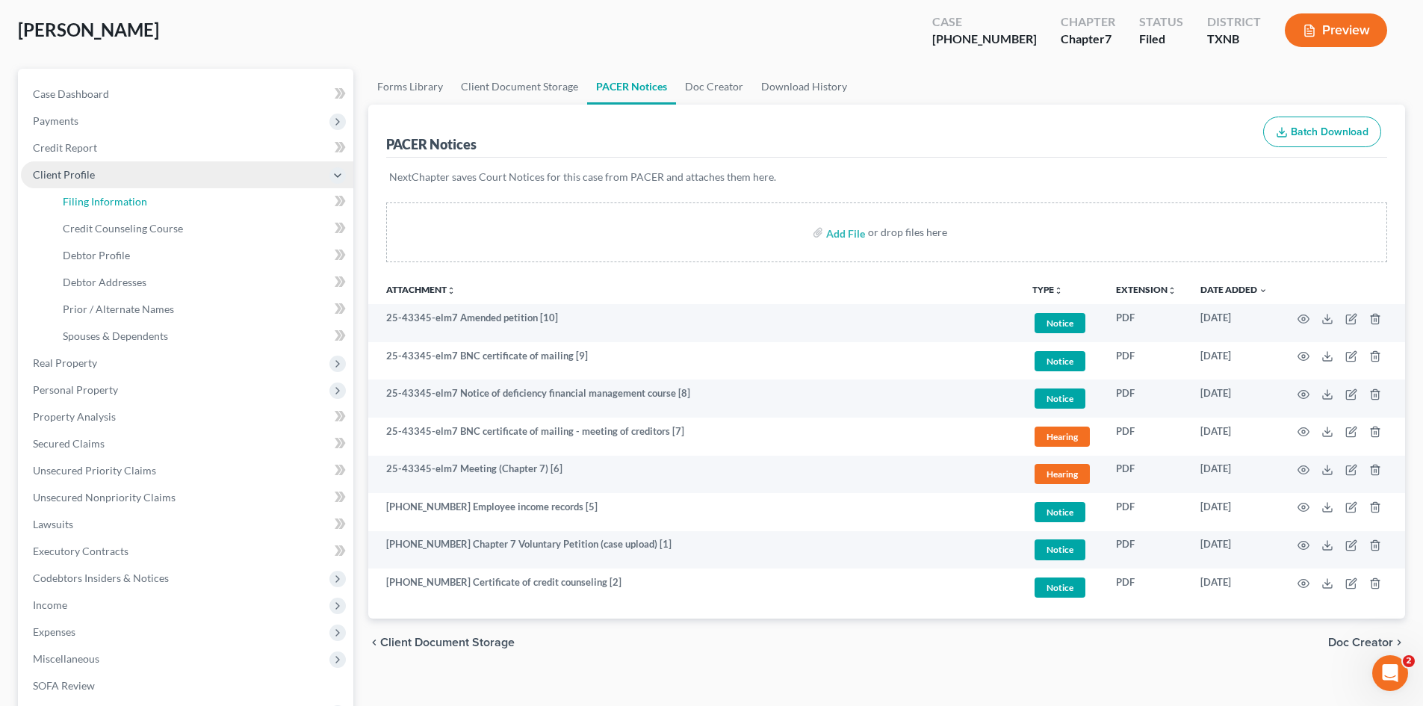
select select "1"
select select "0"
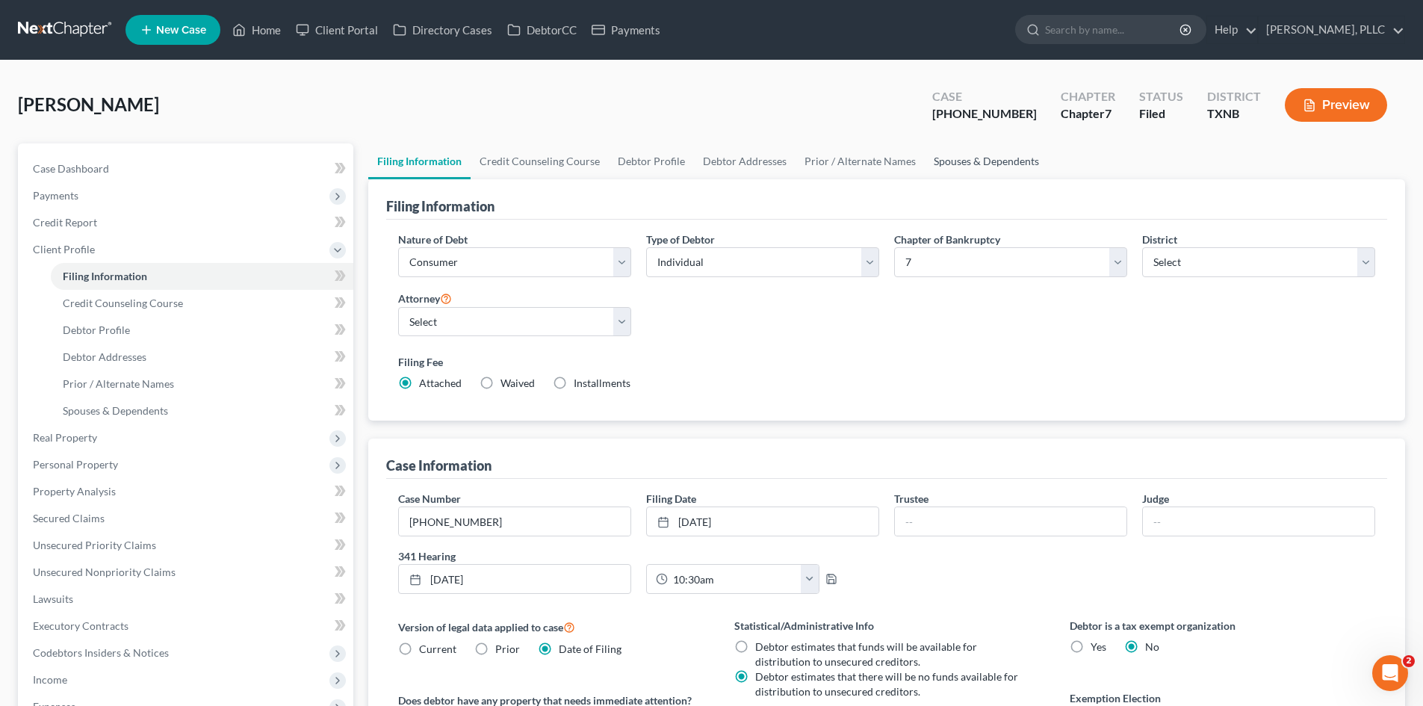
click at [931, 165] on link "Spouses & Dependents" at bounding box center [986, 161] width 123 height 36
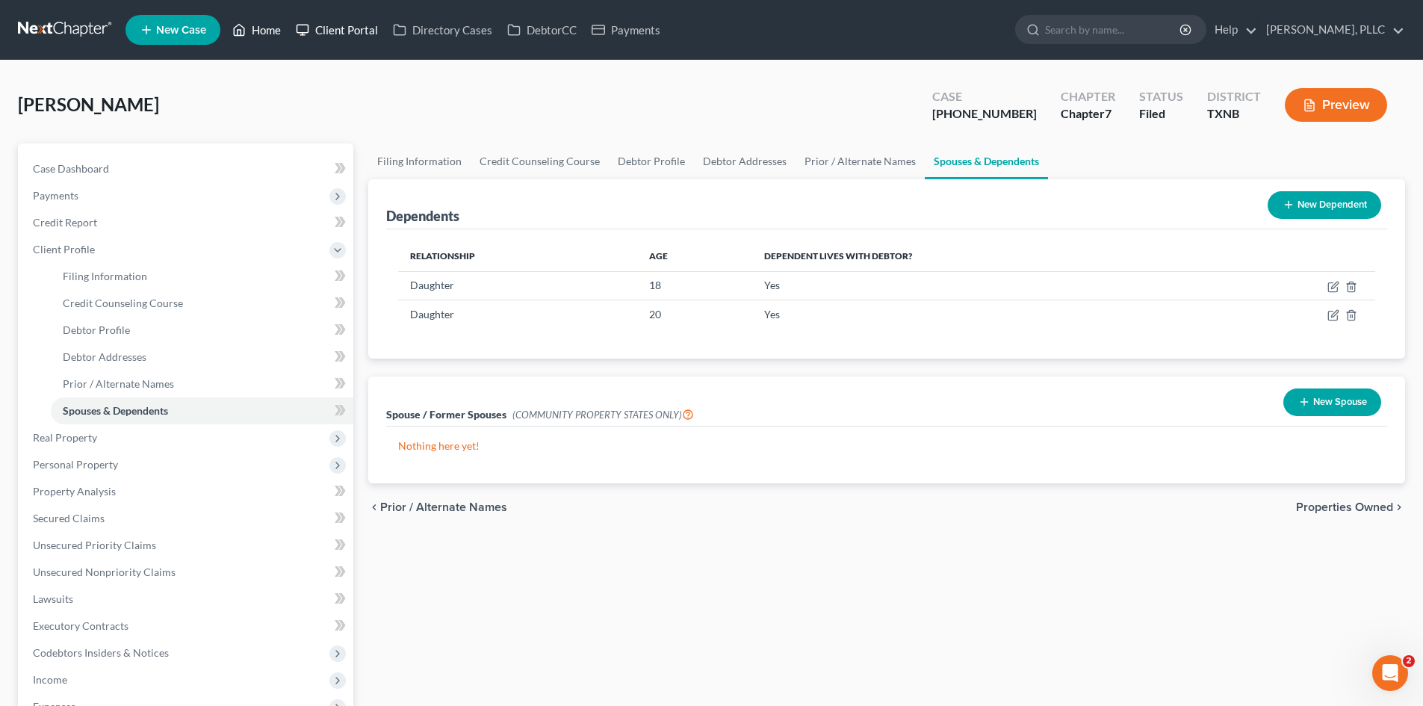
drag, startPoint x: 265, startPoint y: 33, endPoint x: 328, endPoint y: 34, distance: 62.8
click at [266, 33] on link "Home" at bounding box center [256, 29] width 63 height 27
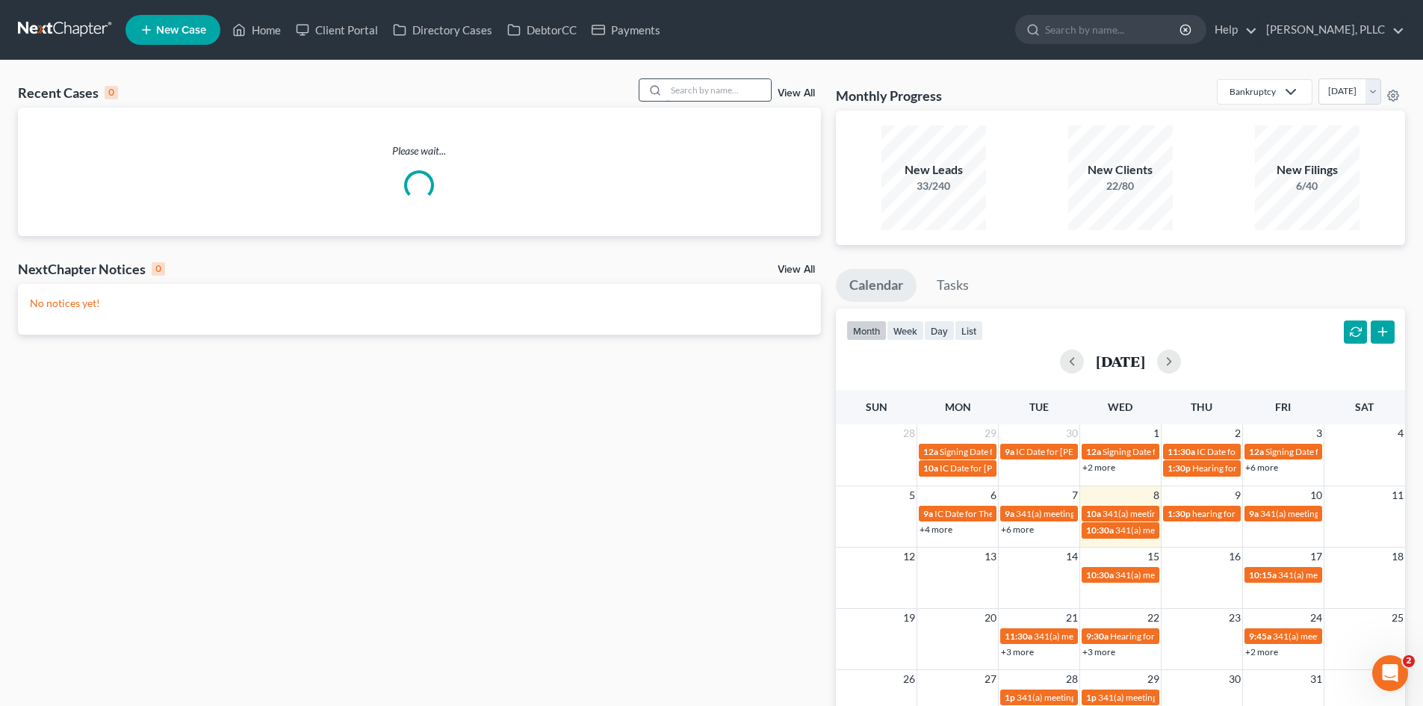
click at [701, 89] on input "search" at bounding box center [718, 90] width 105 height 22
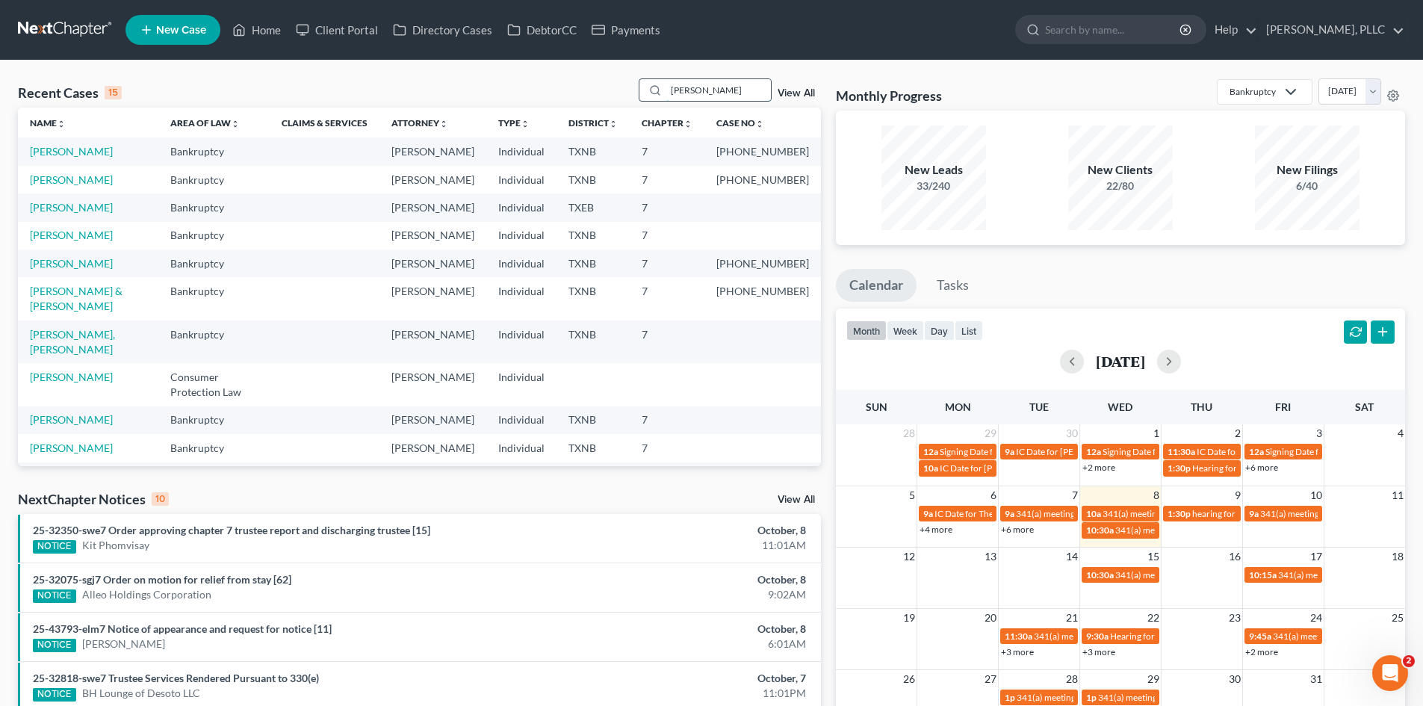
type input "[PERSON_NAME]"
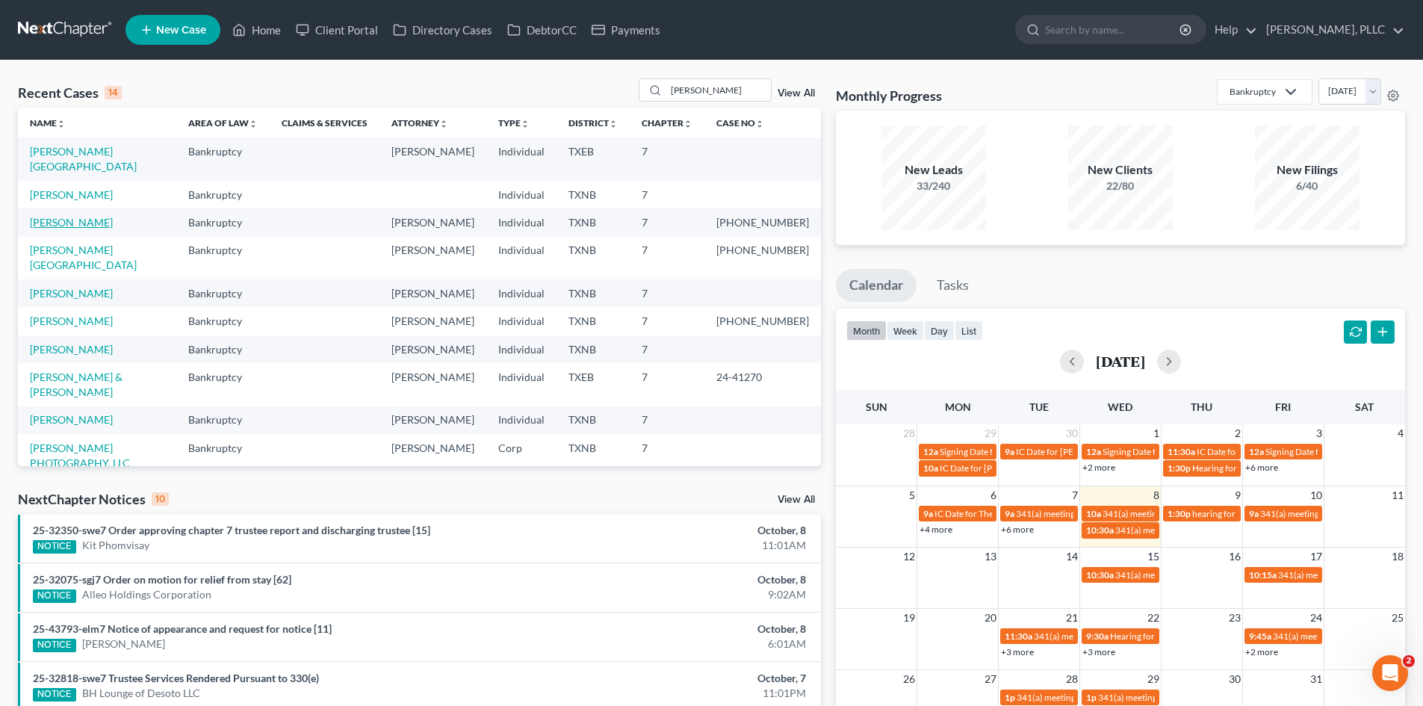
click at [77, 216] on link "[PERSON_NAME]" at bounding box center [71, 222] width 83 height 13
select select "4"
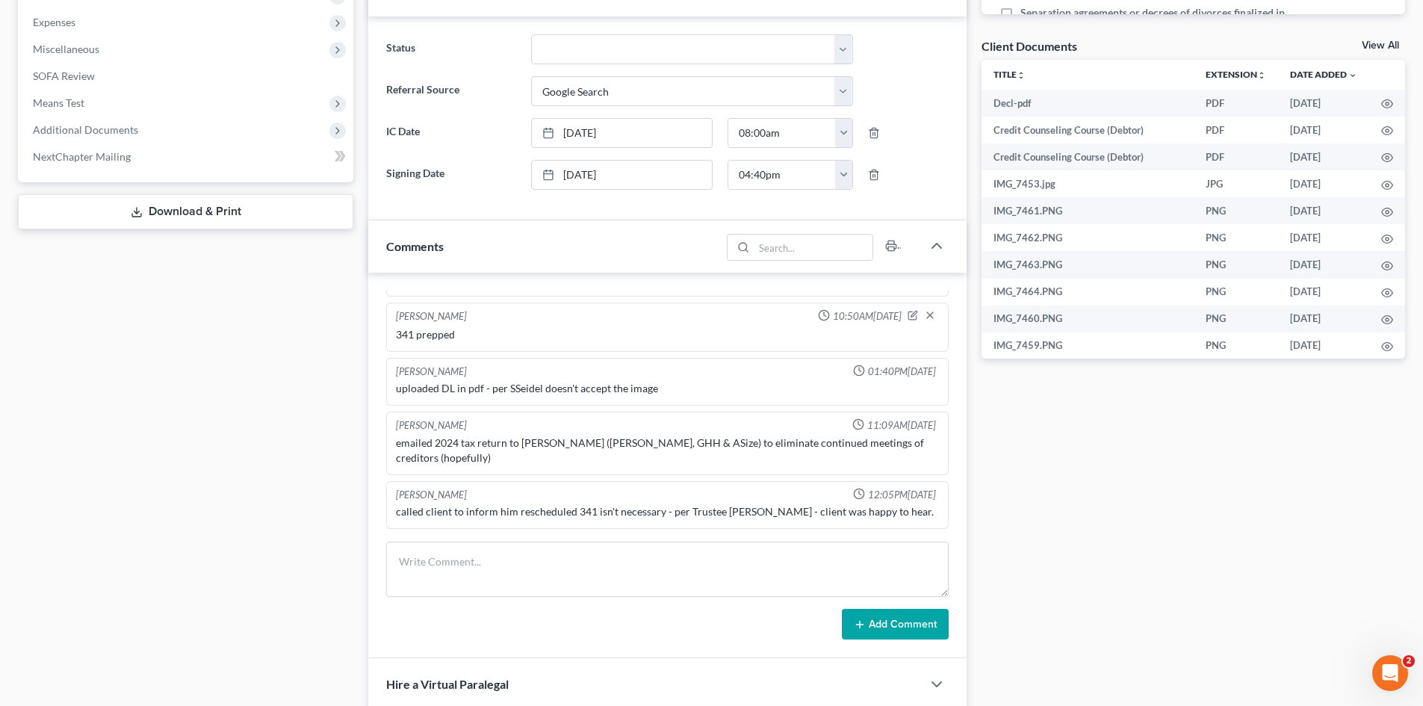
scroll to position [1046, 0]
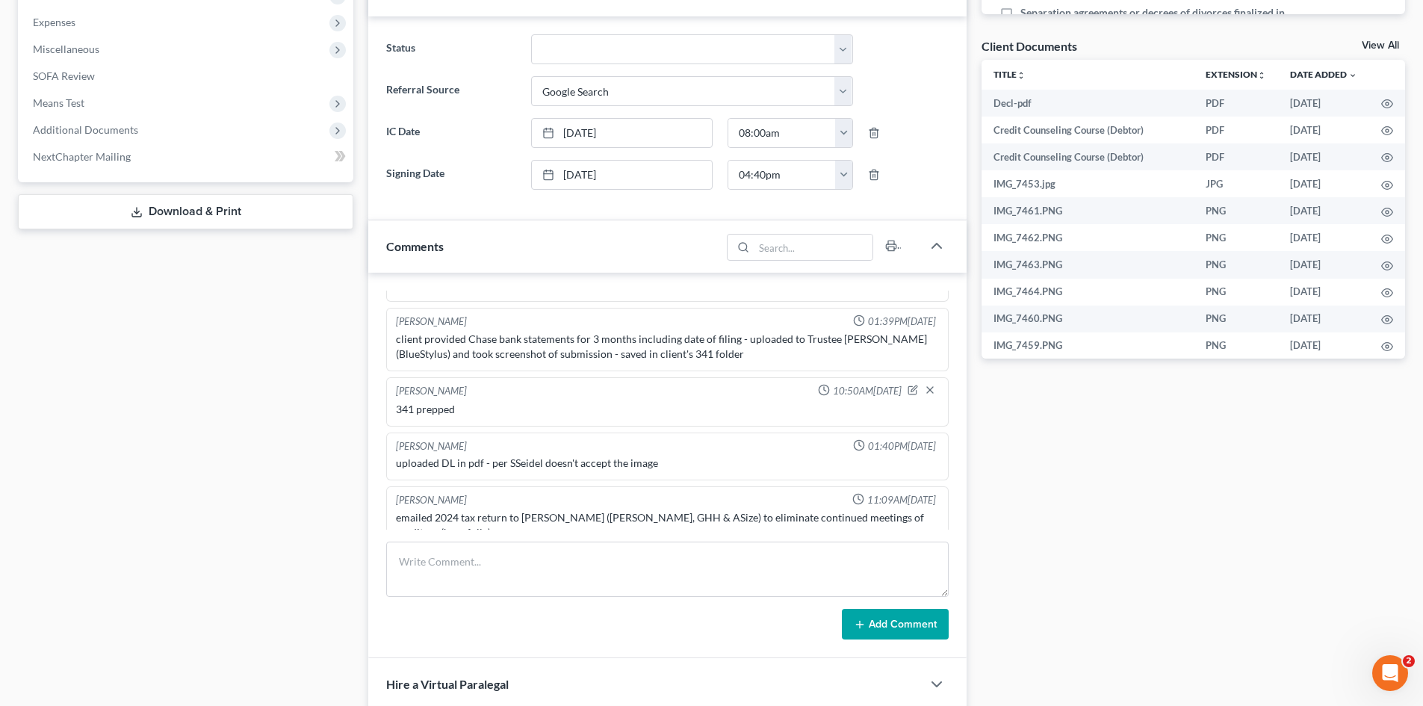
click at [199, 480] on div "Case Dashboard Payments Invoices Payments Payments Credit Report Client Profile" at bounding box center [185, 330] width 350 height 1419
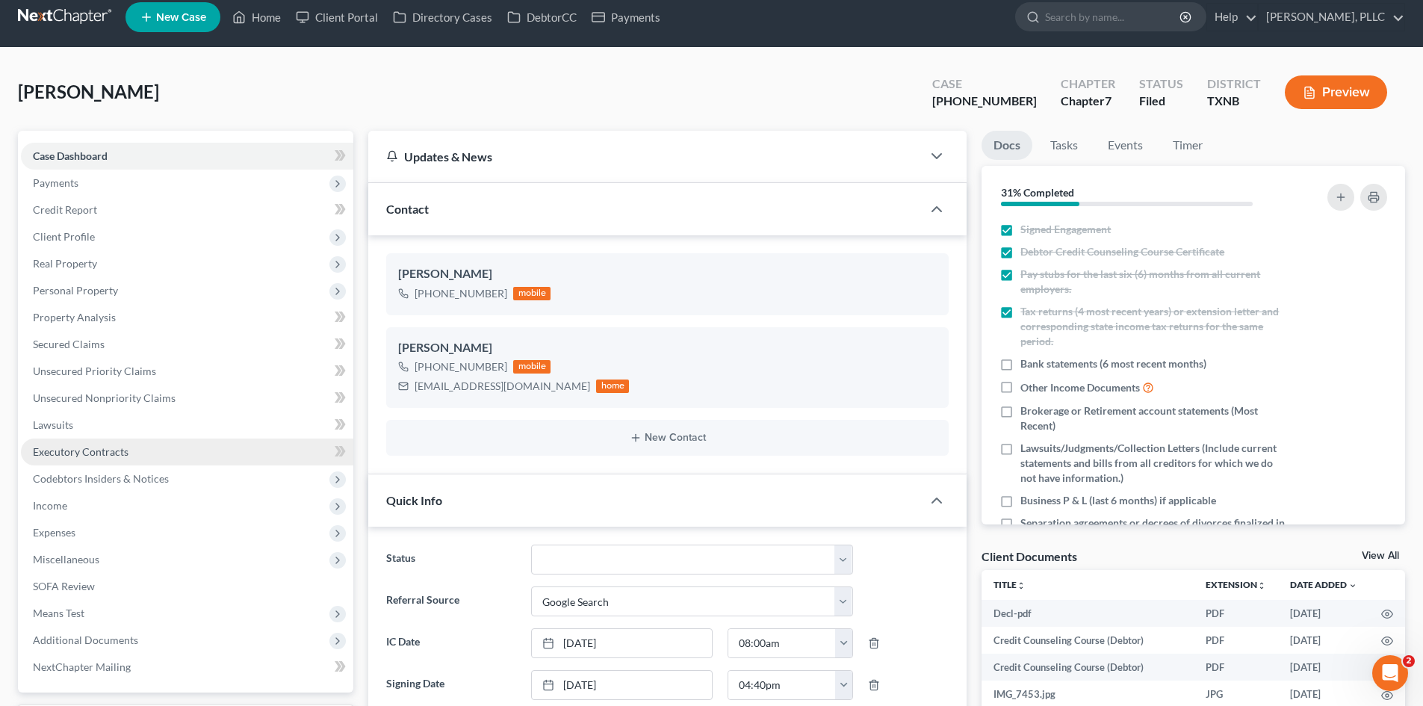
scroll to position [0, 0]
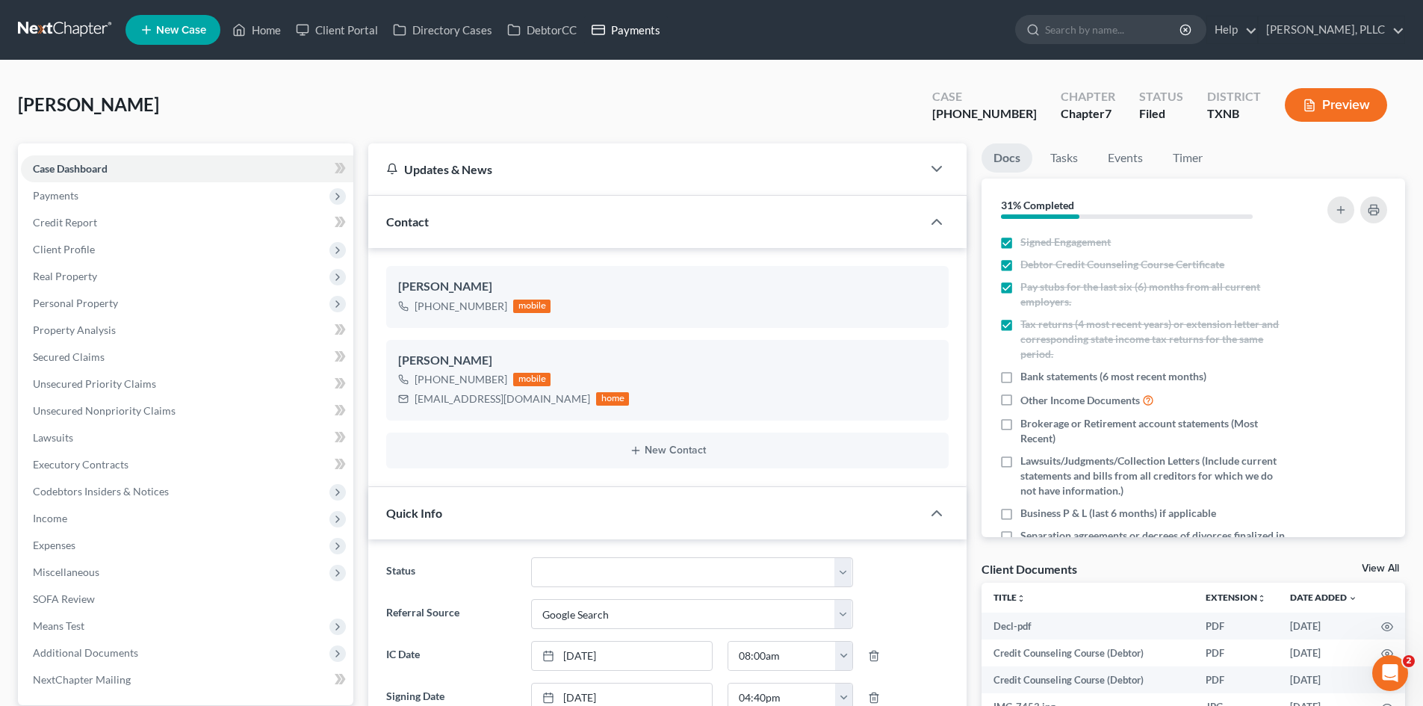
click at [628, 29] on link "Payments" at bounding box center [626, 29] width 84 height 27
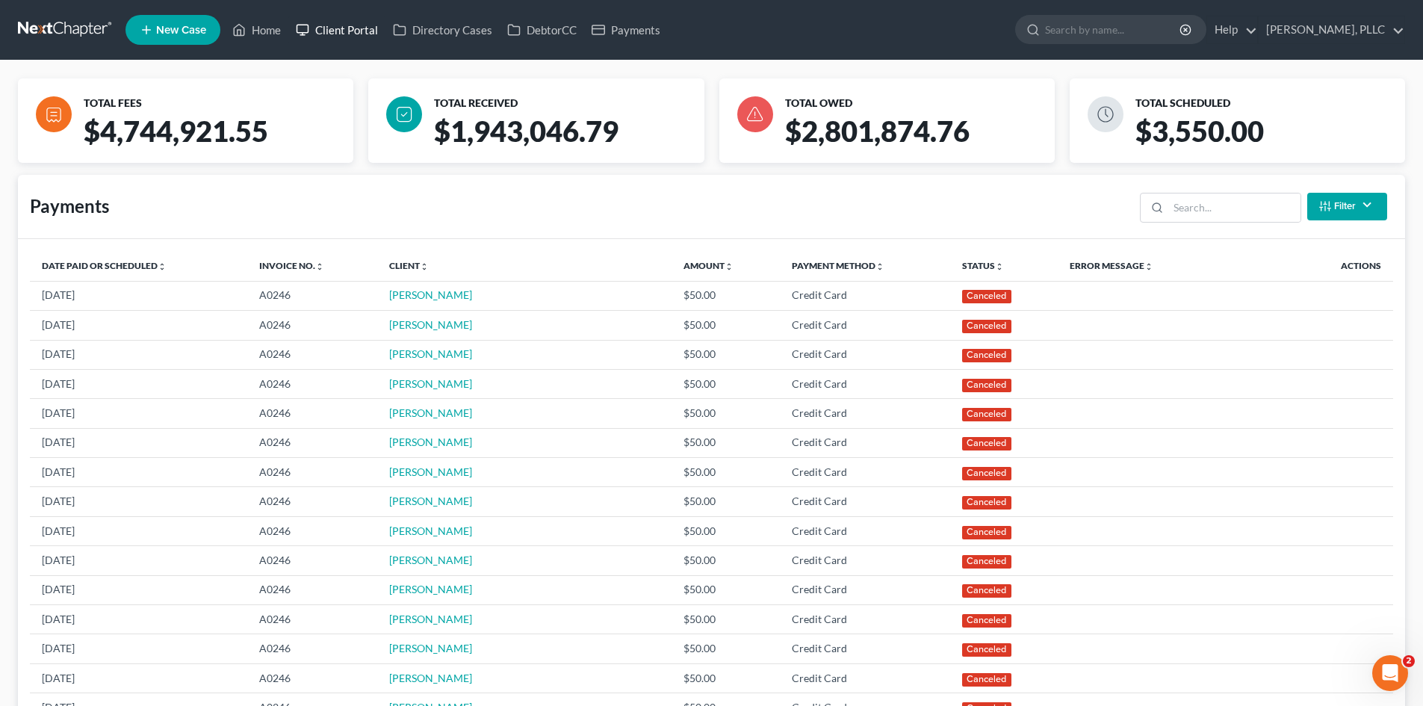
click at [360, 25] on link "Client Portal" at bounding box center [336, 29] width 97 height 27
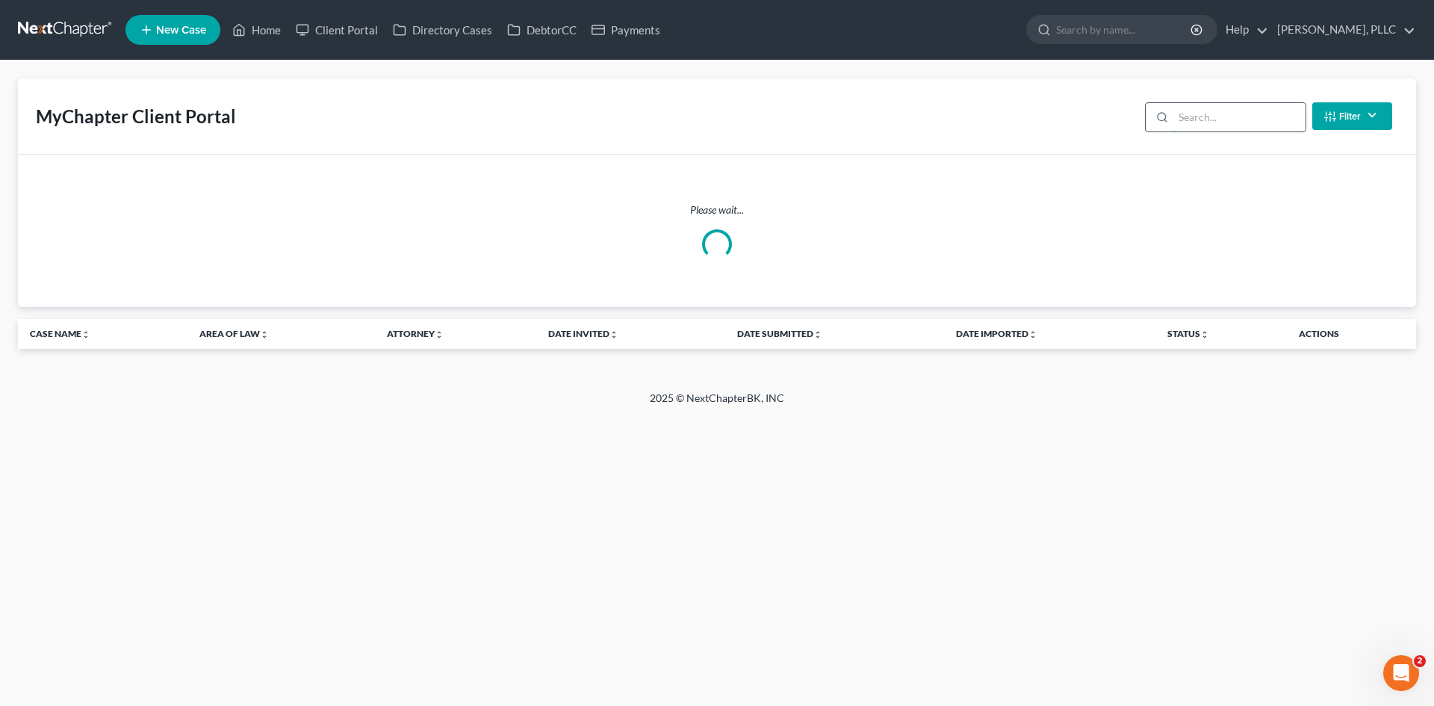
click at [1239, 128] on input "search" at bounding box center [1240, 117] width 132 height 28
drag, startPoint x: 1264, startPoint y: 114, endPoint x: 1141, endPoint y: 102, distance: 123.1
click at [1141, 102] on div "beryln Filter Status Filter... Invited With Payment Invited Without Payment Inv…" at bounding box center [1268, 116] width 259 height 40
type input "[PERSON_NAME]"
click at [1243, 121] on input "[PERSON_NAME]" at bounding box center [1240, 117] width 132 height 28
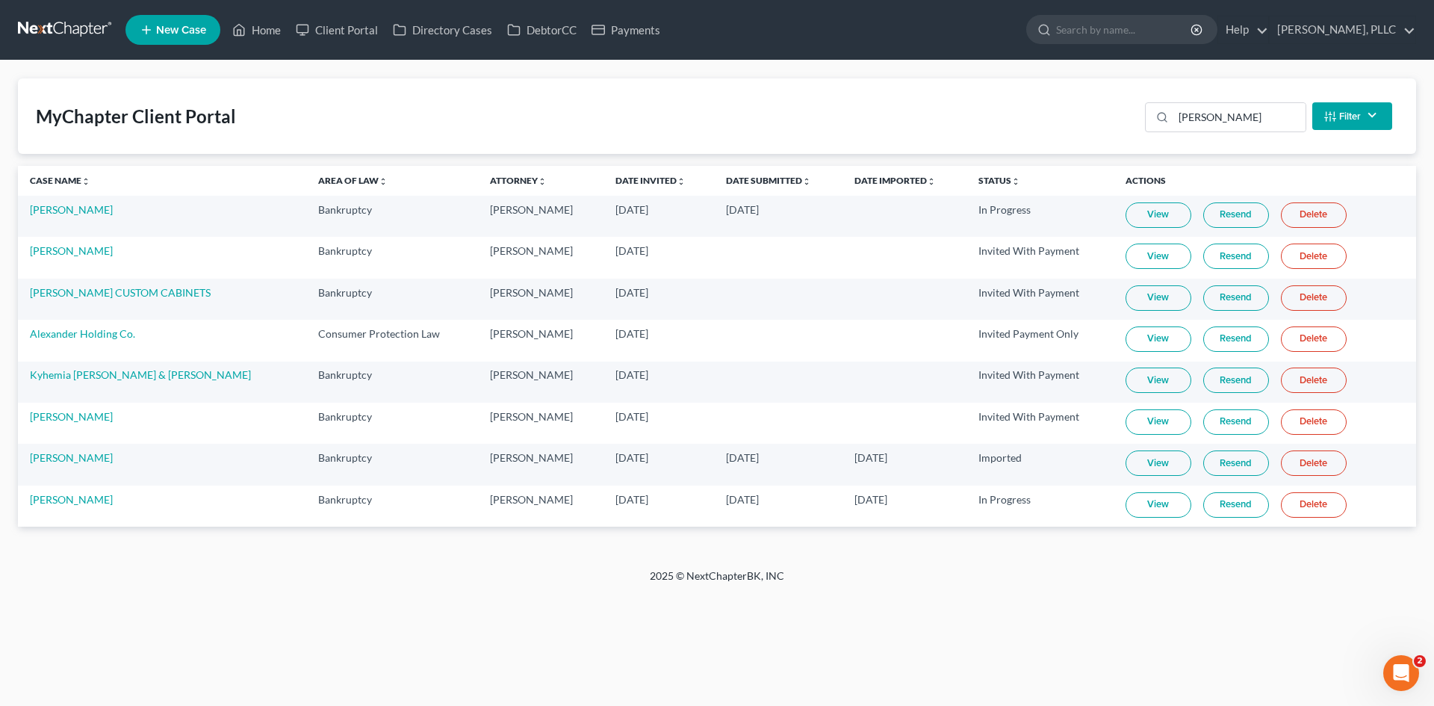
click at [1163, 425] on link "View" at bounding box center [1159, 421] width 66 height 25
click at [255, 28] on link "Home" at bounding box center [256, 29] width 63 height 27
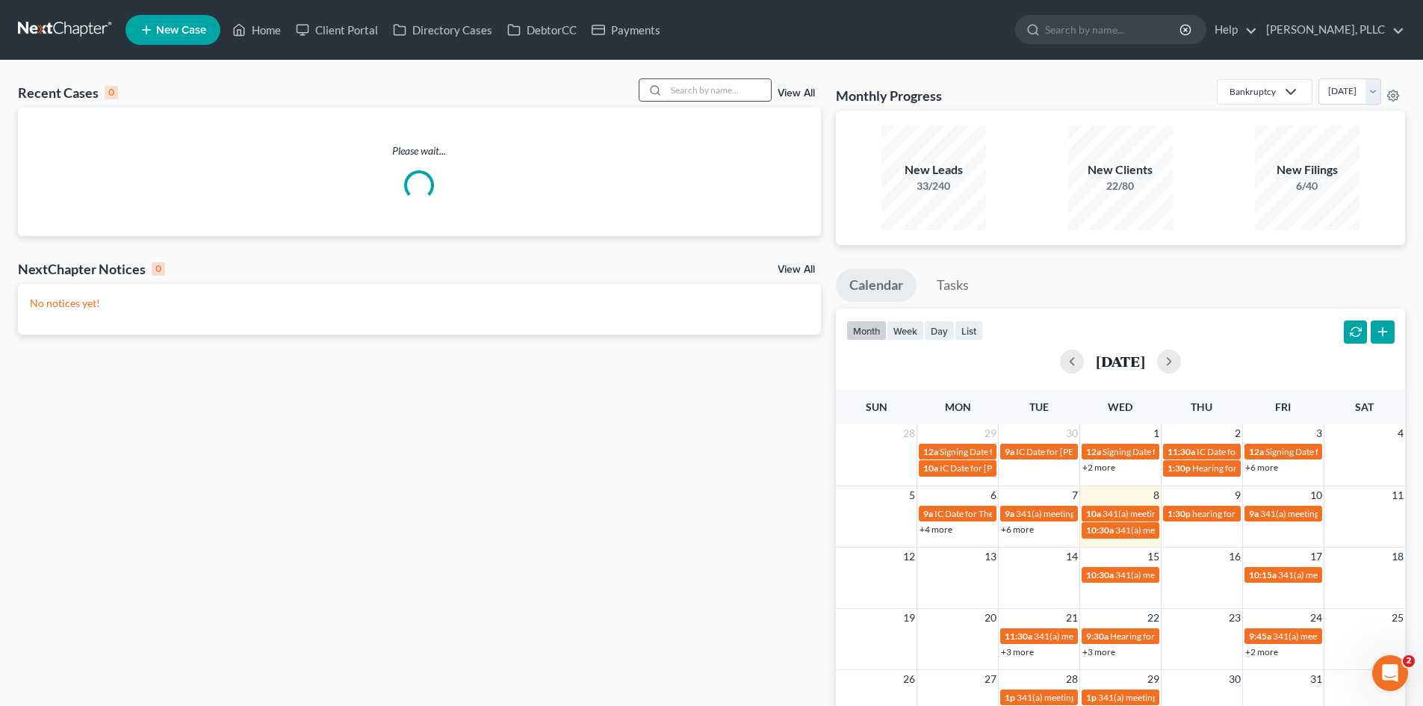
click at [719, 92] on input "search" at bounding box center [718, 90] width 105 height 22
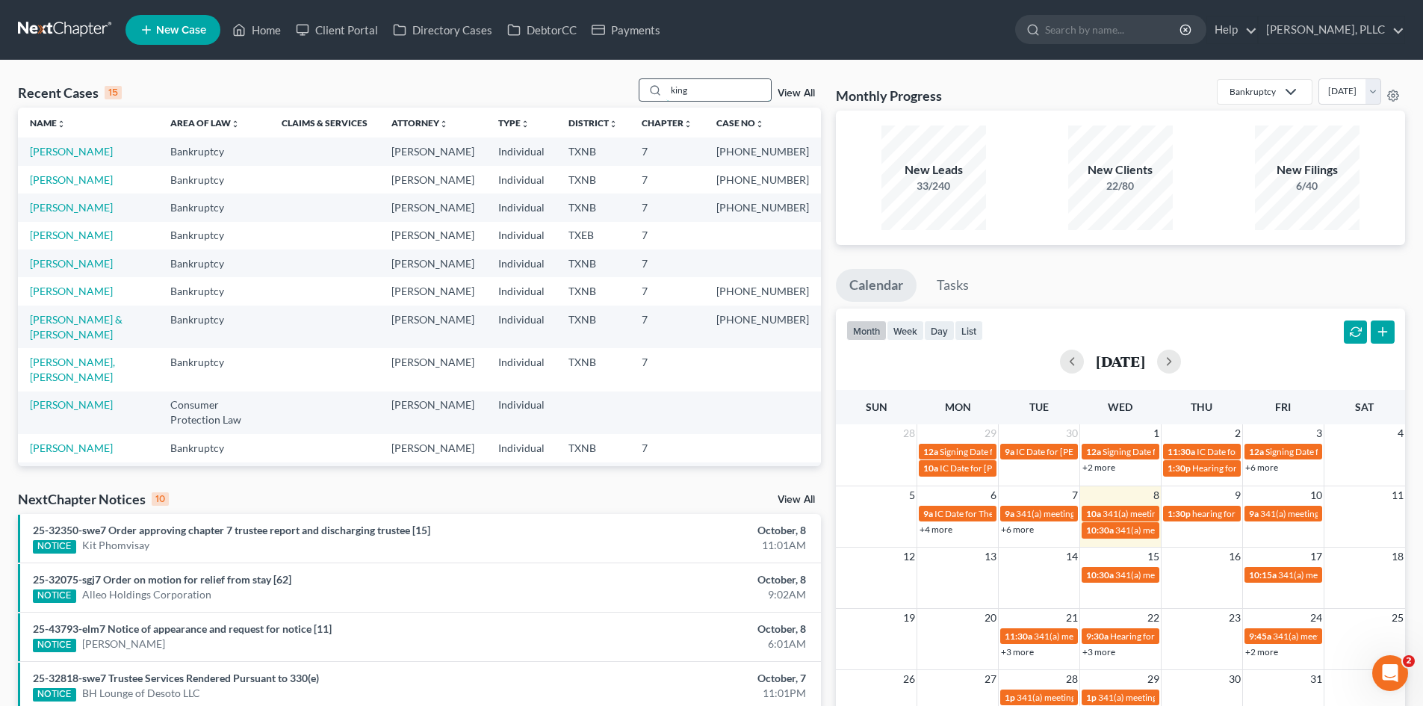
type input "king"
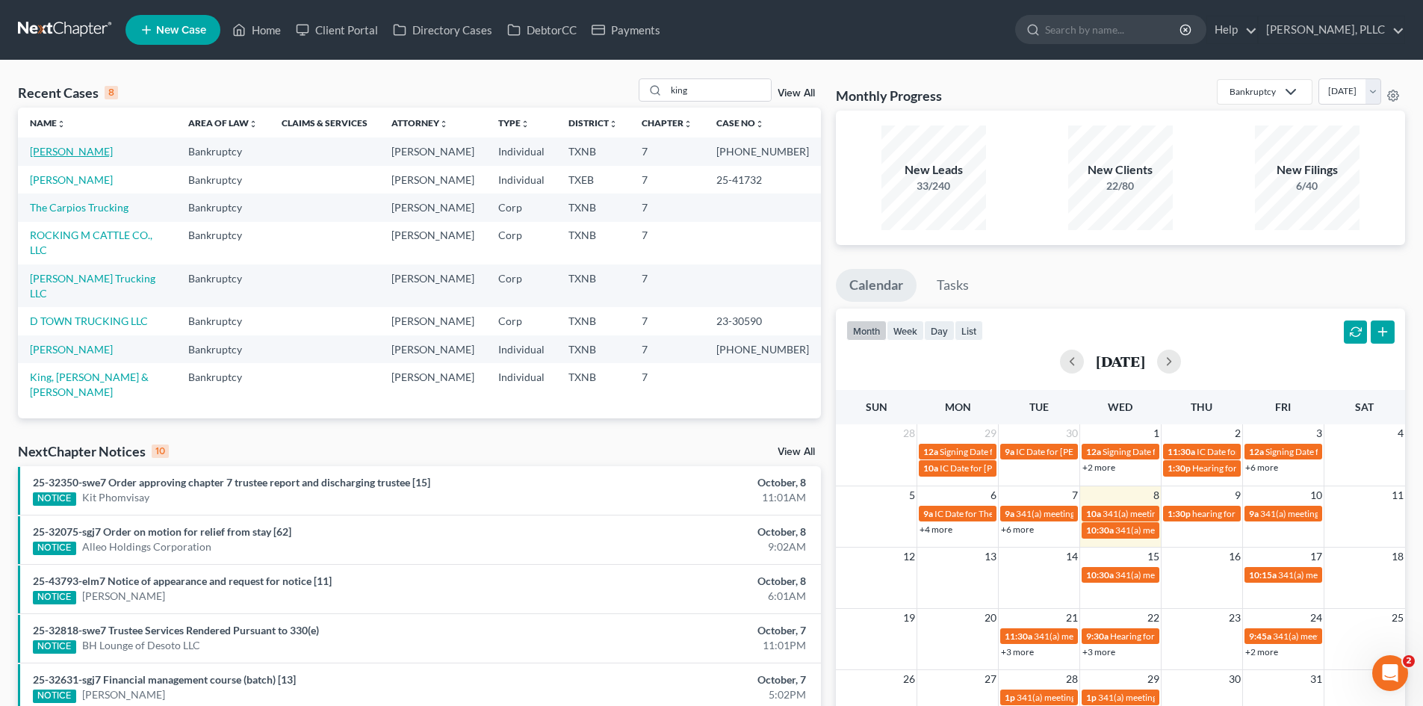
click at [87, 152] on link "[PERSON_NAME]" at bounding box center [71, 151] width 83 height 13
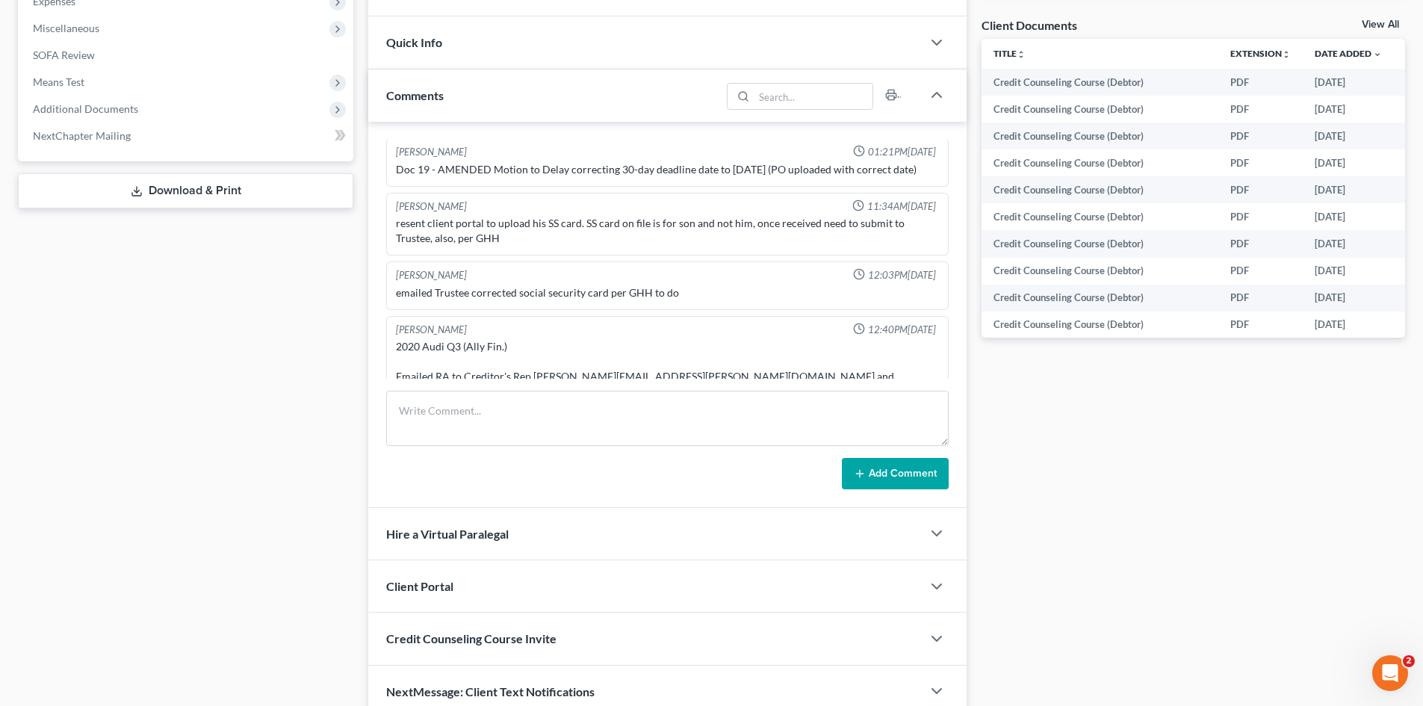
scroll to position [598, 0]
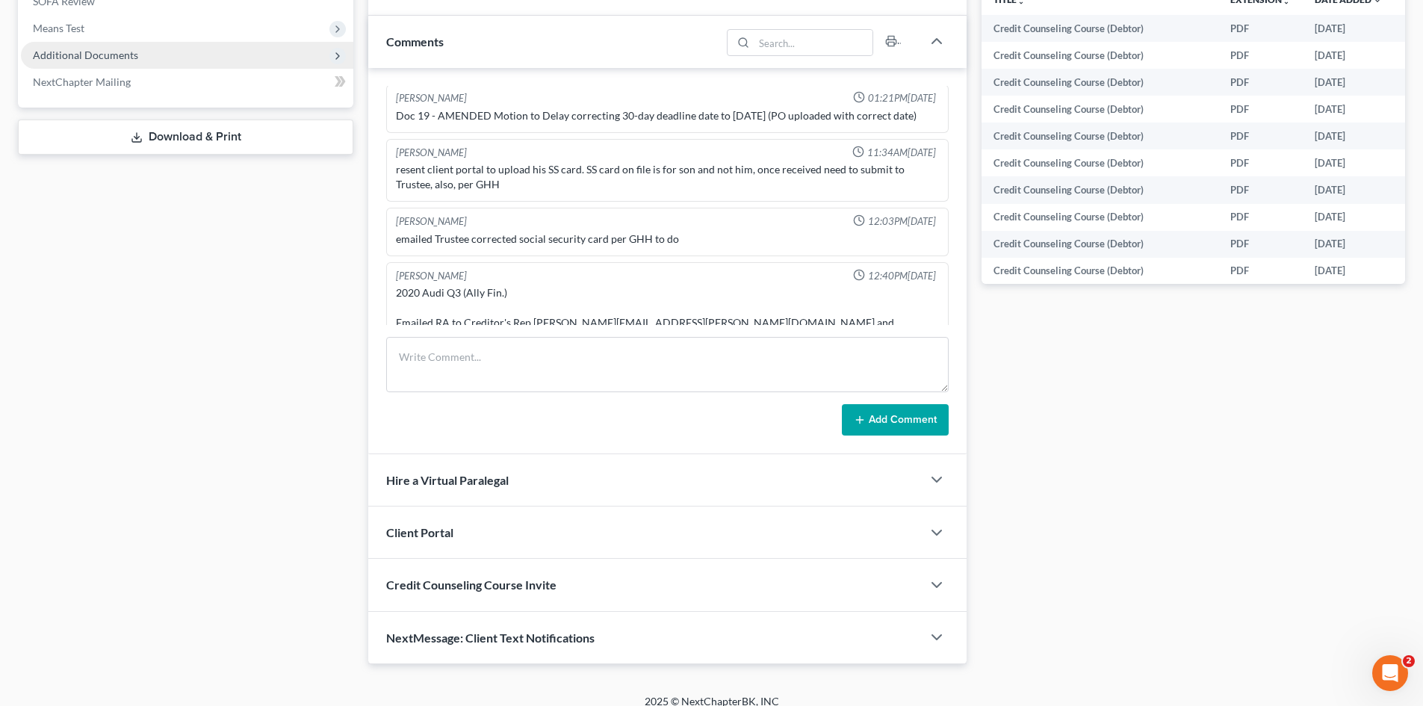
click at [70, 63] on span "Additional Documents" at bounding box center [187, 55] width 332 height 27
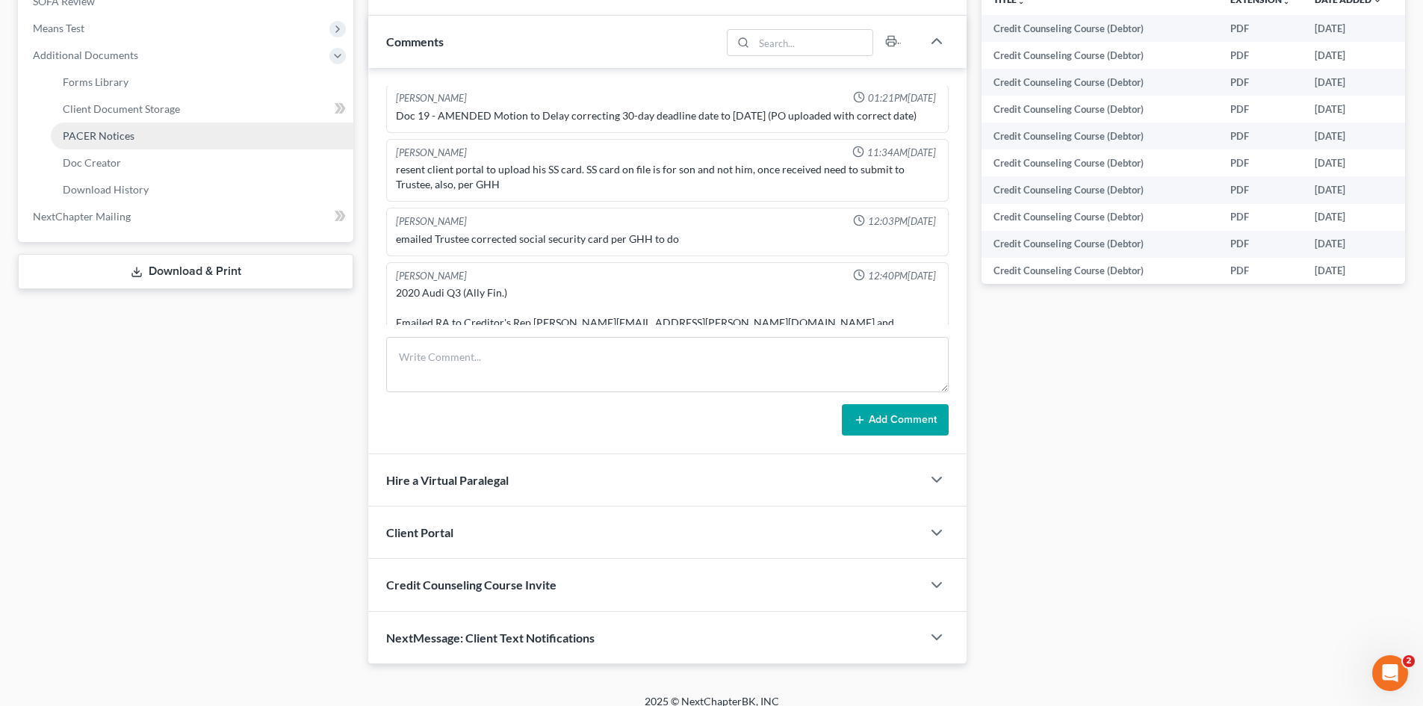
click at [106, 143] on link "PACER Notices" at bounding box center [202, 136] width 303 height 27
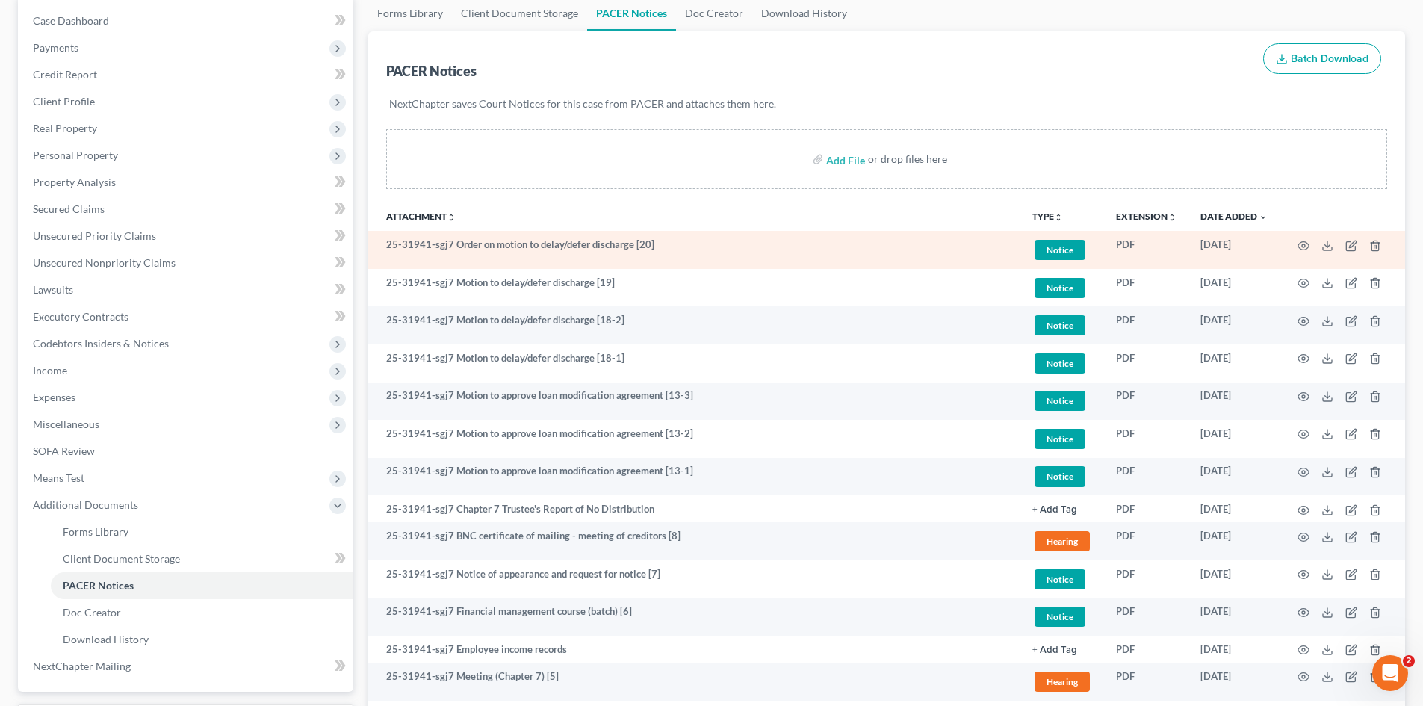
scroll to position [149, 0]
click at [1315, 245] on td at bounding box center [1342, 248] width 125 height 38
click at [1306, 245] on icon "button" at bounding box center [1304, 244] width 12 height 12
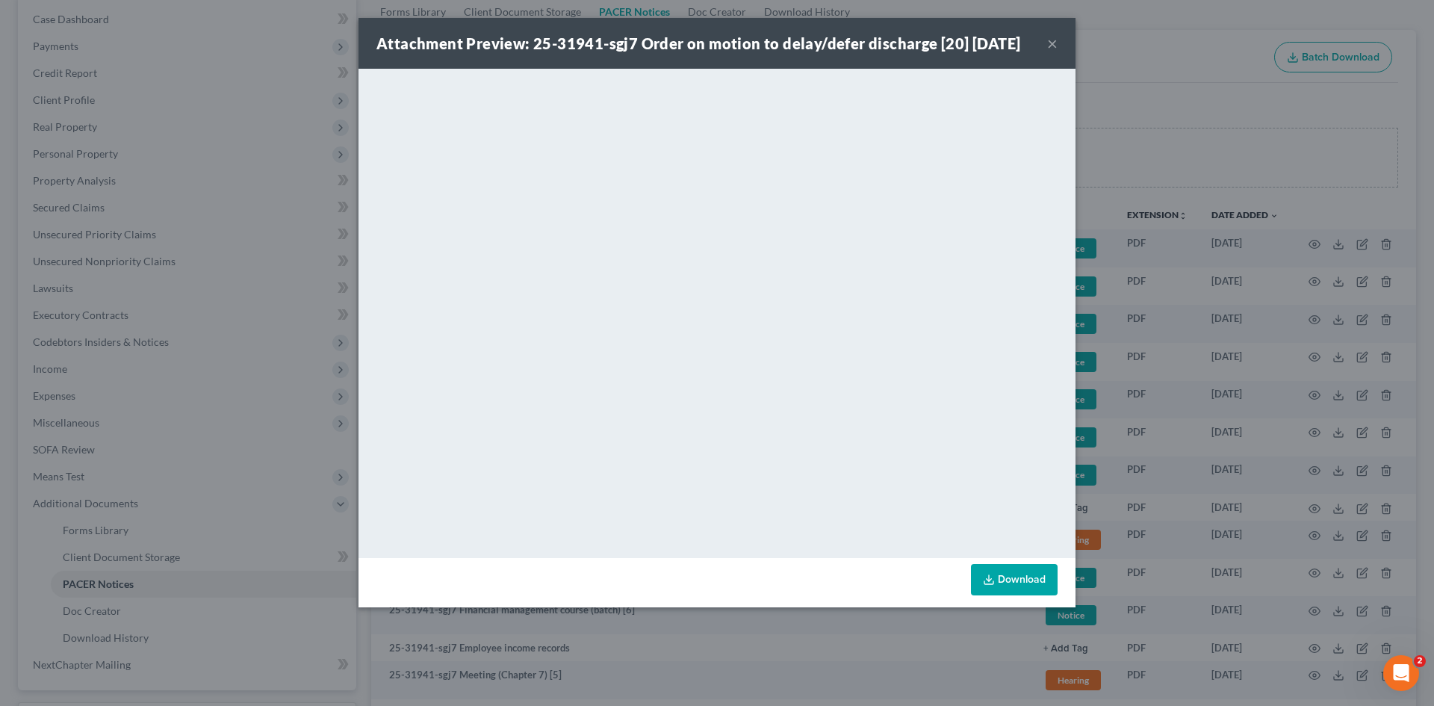
click at [1049, 44] on button "×" at bounding box center [1052, 43] width 10 height 18
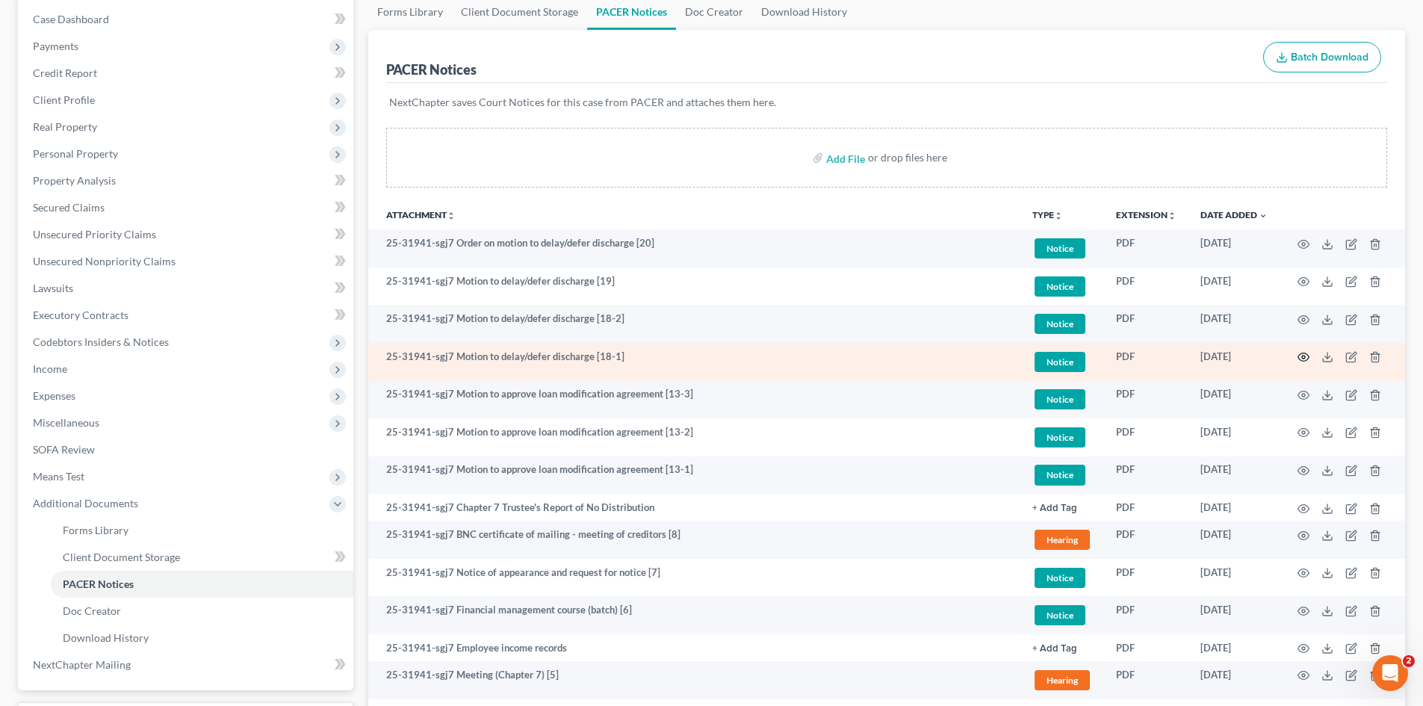
click at [1304, 355] on icon "button" at bounding box center [1304, 357] width 12 height 12
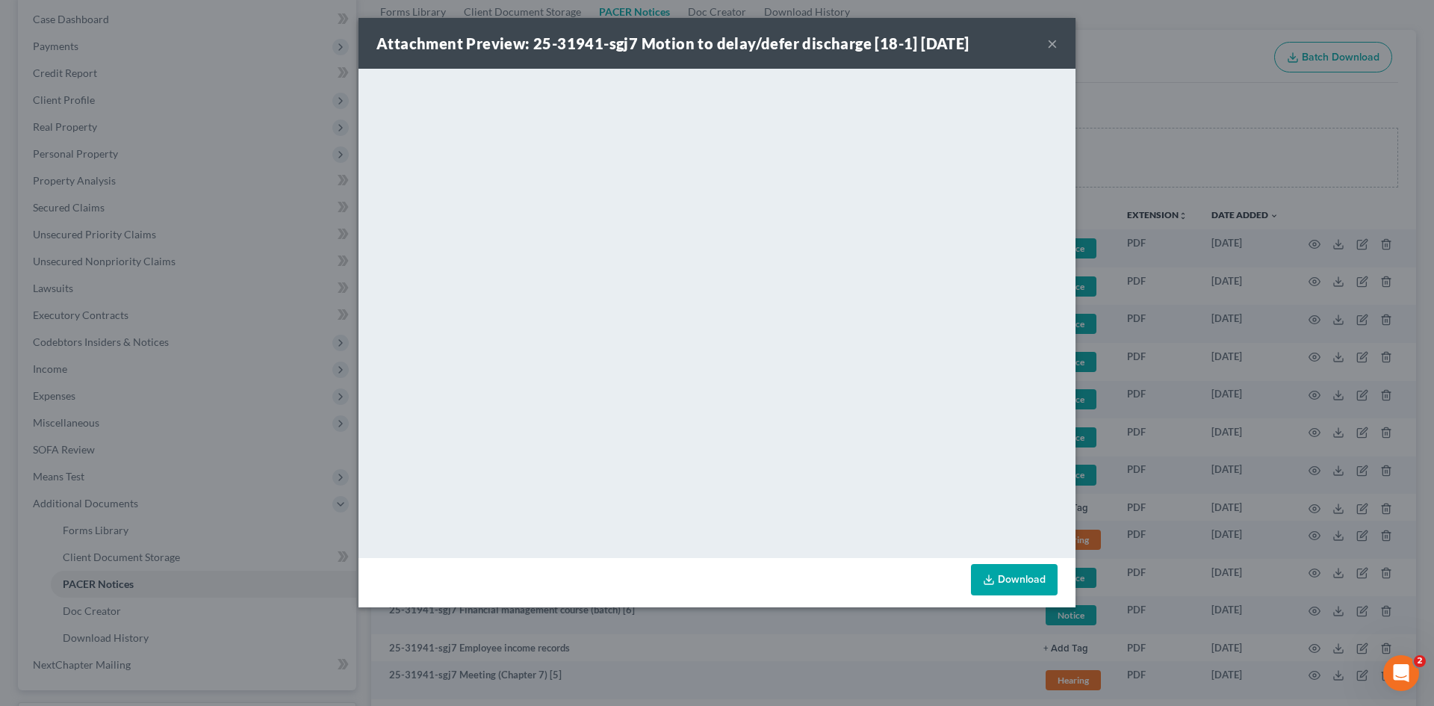
click at [1050, 44] on button "×" at bounding box center [1052, 43] width 10 height 18
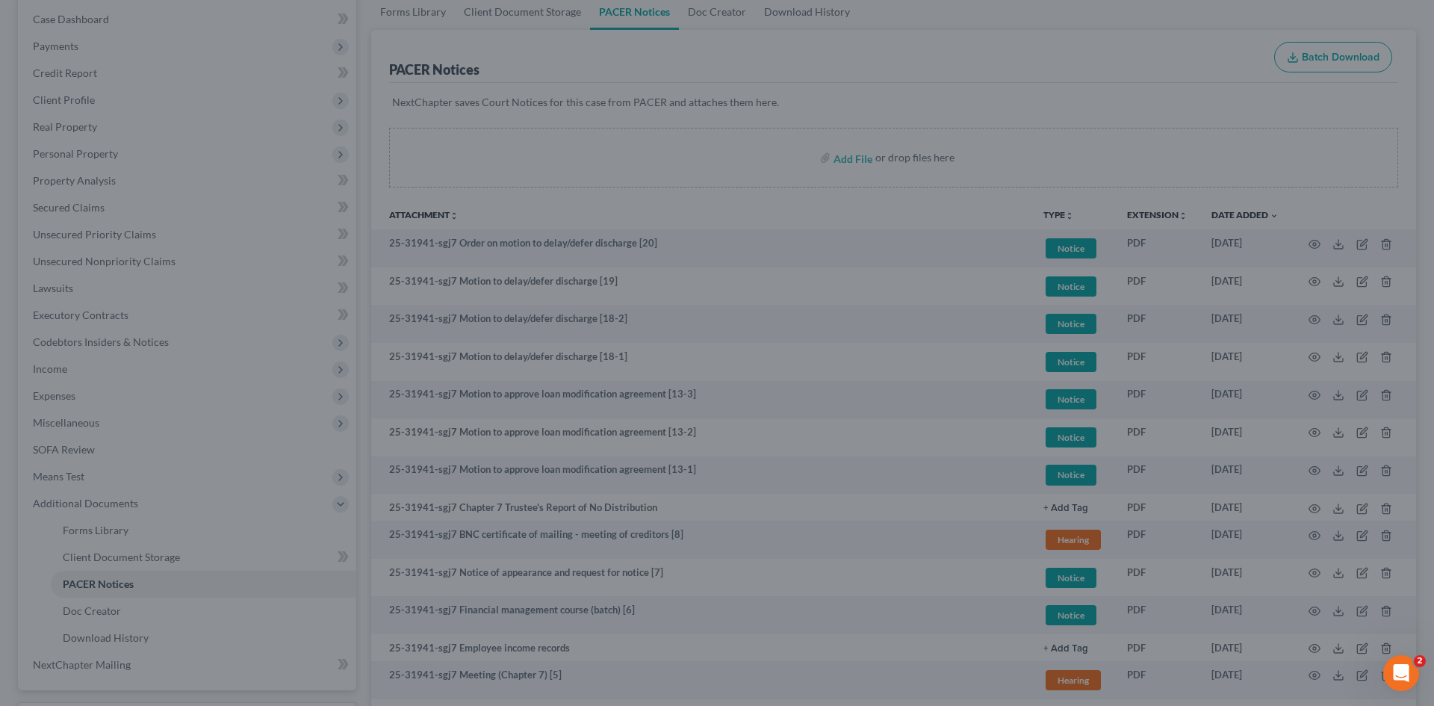
drag, startPoint x: 258, startPoint y: 434, endPoint x: 212, endPoint y: 486, distance: 69.3
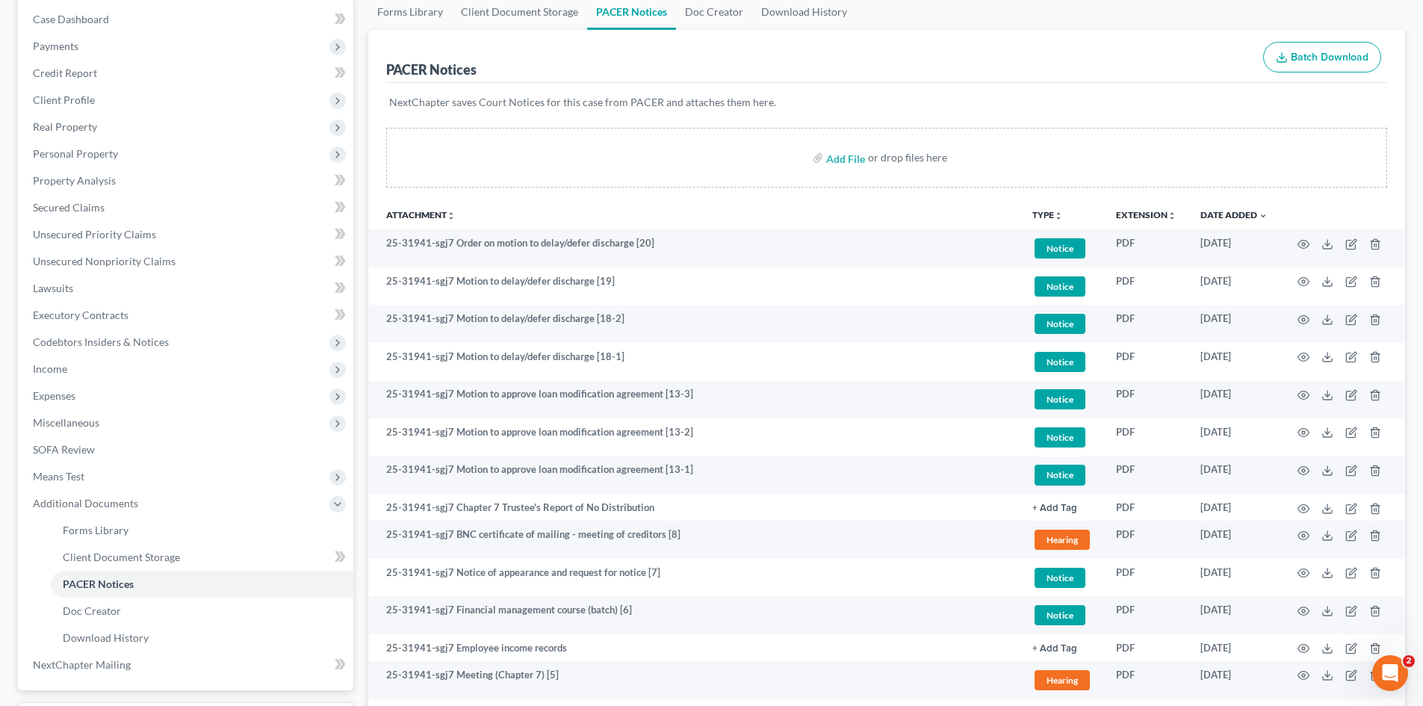
drag, startPoint x: 212, startPoint y: 486, endPoint x: 701, endPoint y: 211, distance: 561.2
click at [701, 211] on th "Attachment unfold_more expand_more expand_less" at bounding box center [694, 214] width 652 height 30
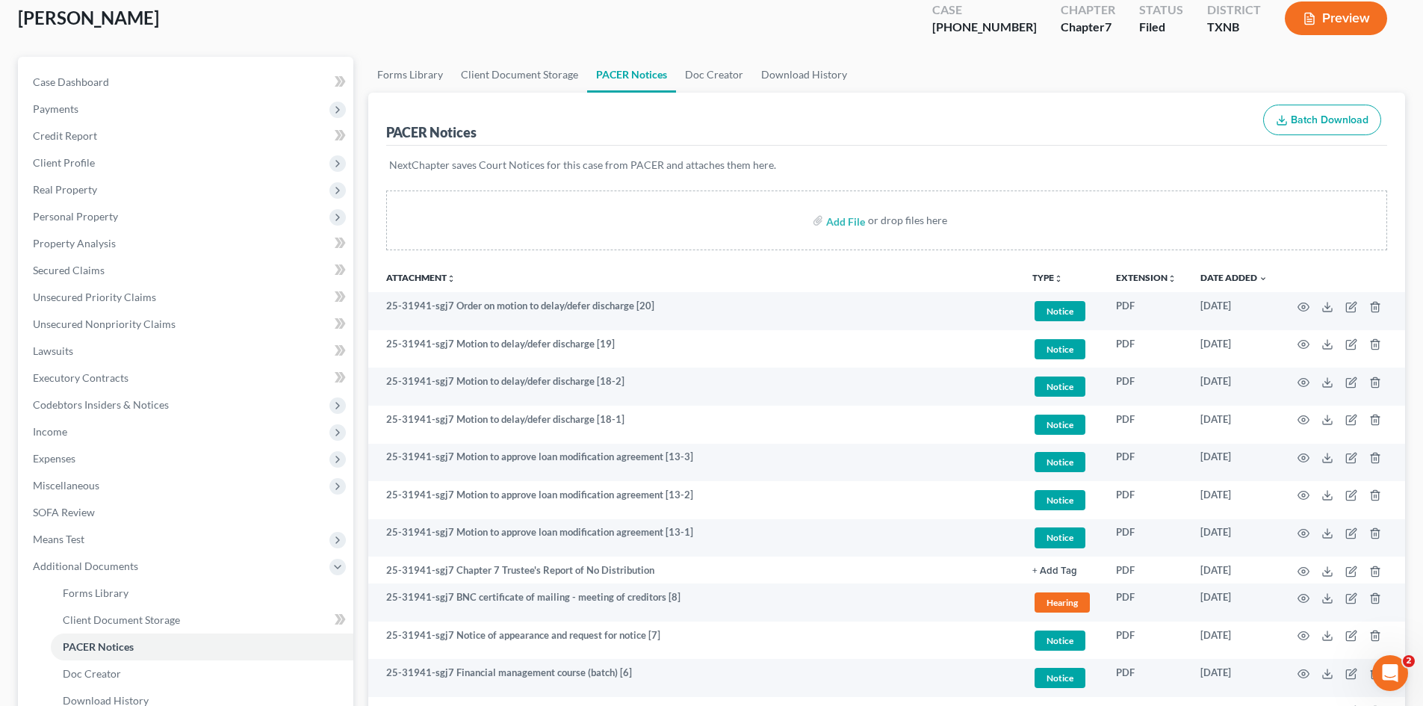
scroll to position [0, 0]
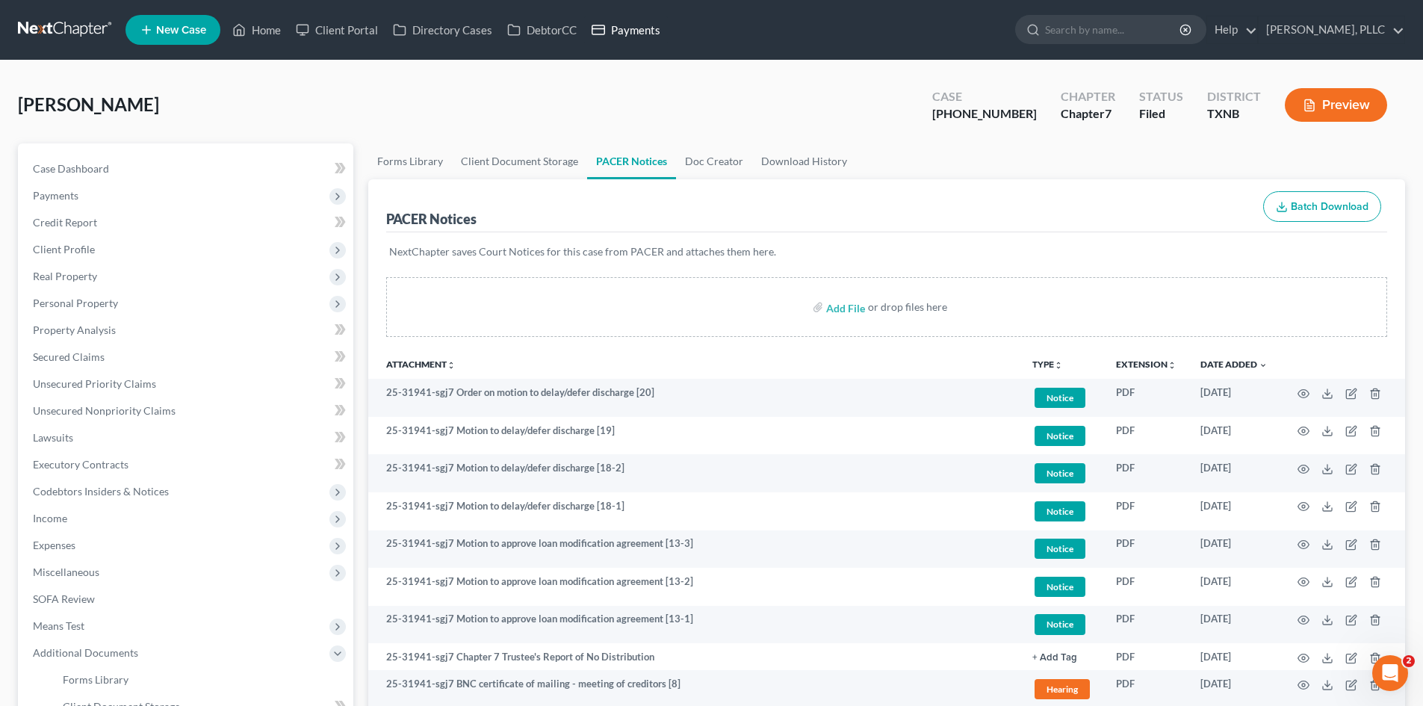
click at [610, 30] on link "Payments" at bounding box center [626, 29] width 84 height 27
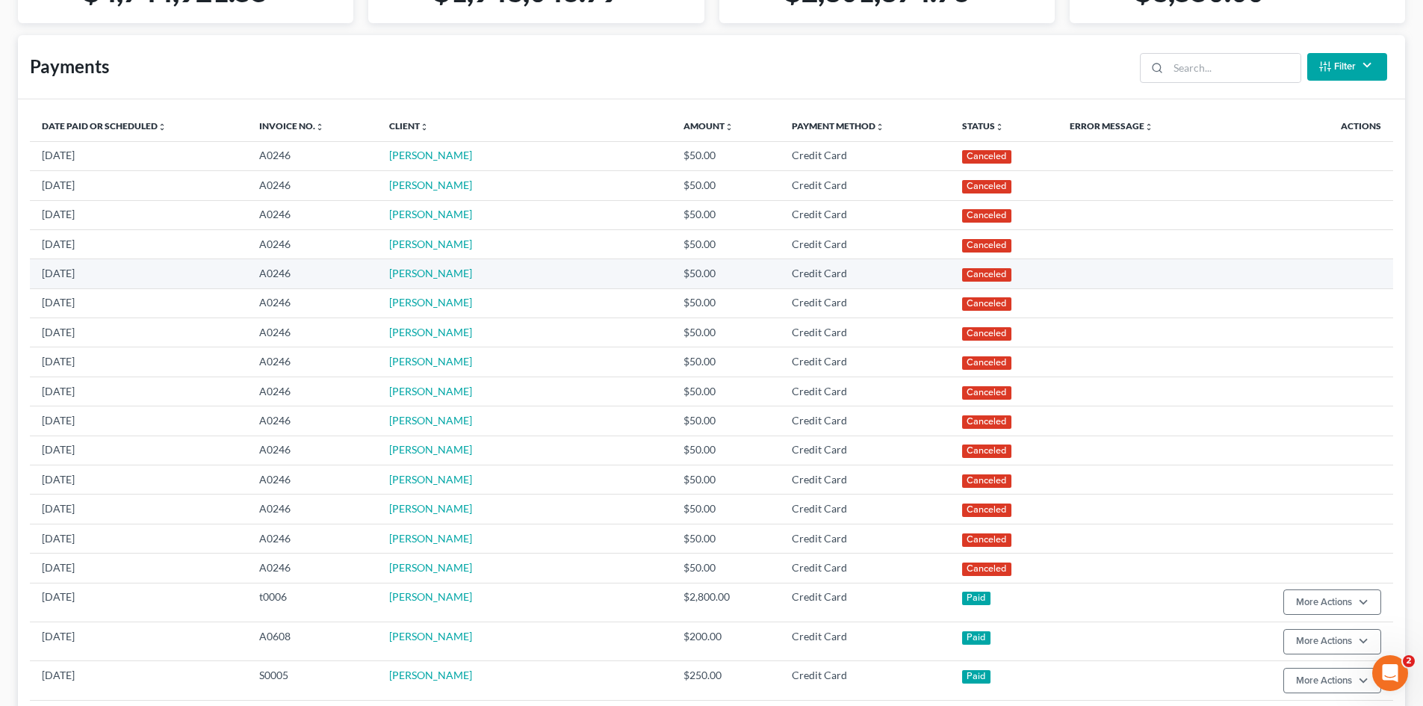
scroll to position [299, 0]
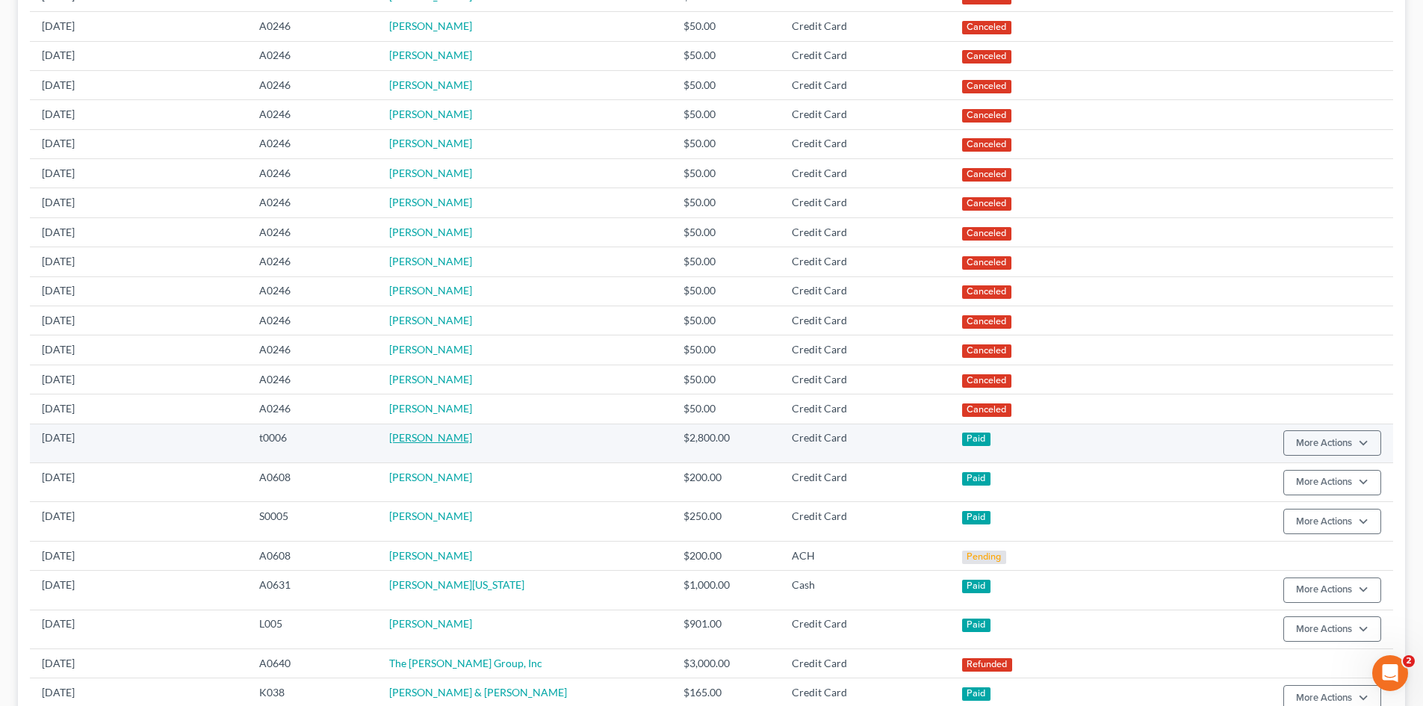
click at [418, 440] on link "[PERSON_NAME]" at bounding box center [430, 437] width 83 height 13
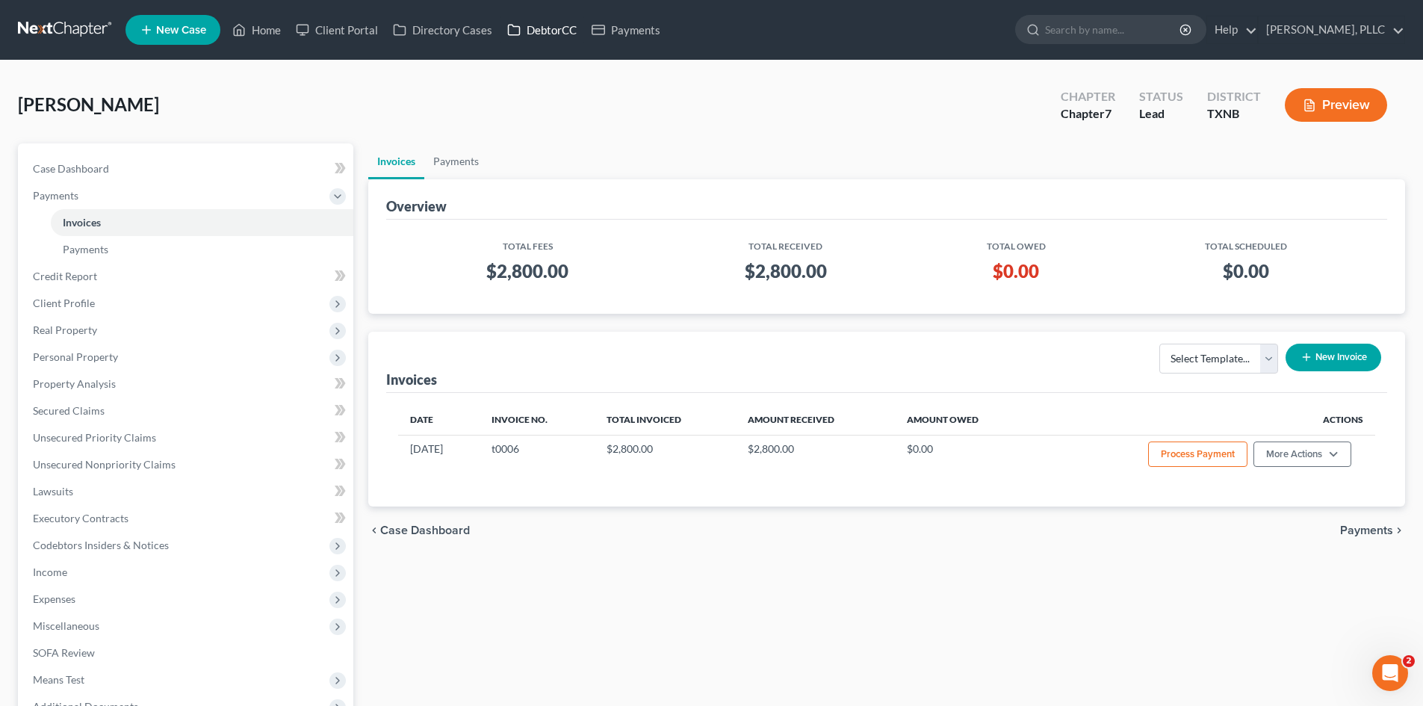
click at [539, 37] on link "DebtorCC" at bounding box center [542, 29] width 84 height 27
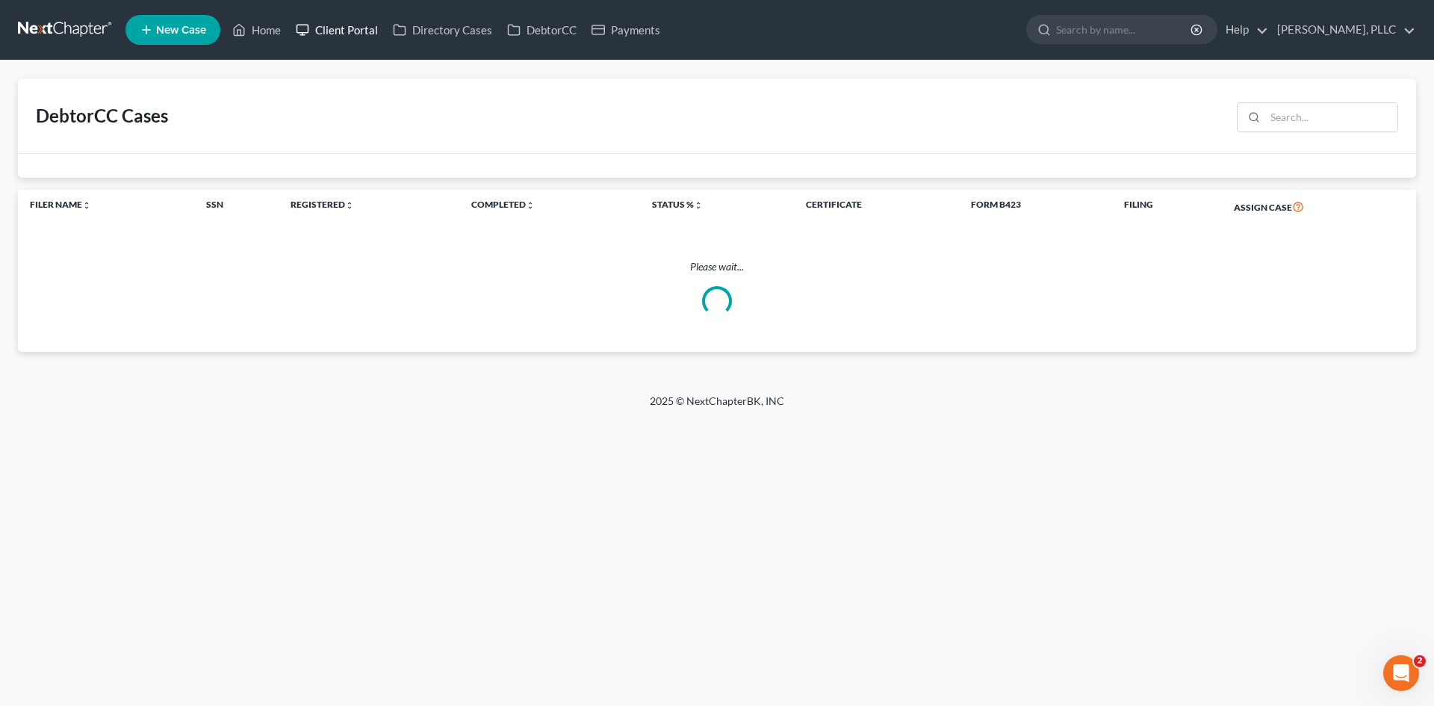
click at [376, 26] on link "Client Portal" at bounding box center [336, 29] width 97 height 27
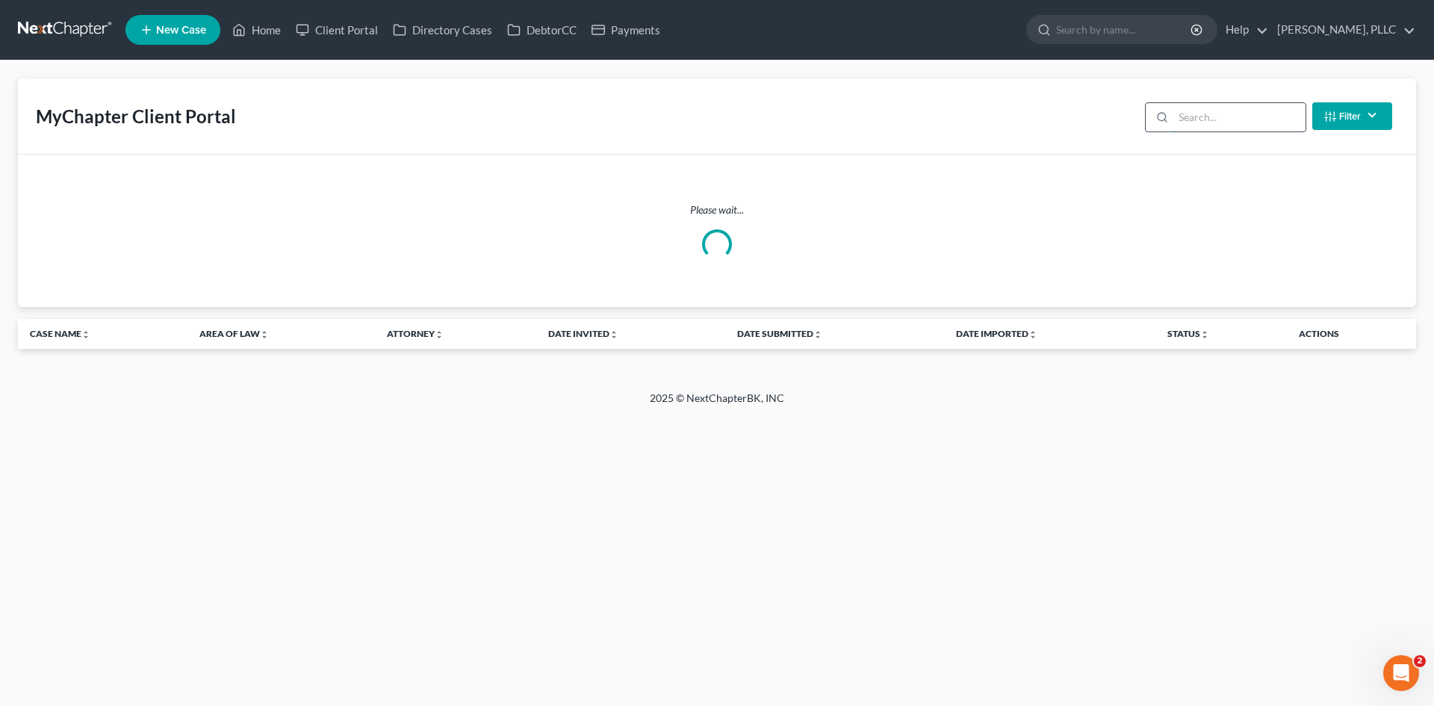
click at [1182, 125] on input "search" at bounding box center [1240, 117] width 132 height 28
type input "[PERSON_NAME]"
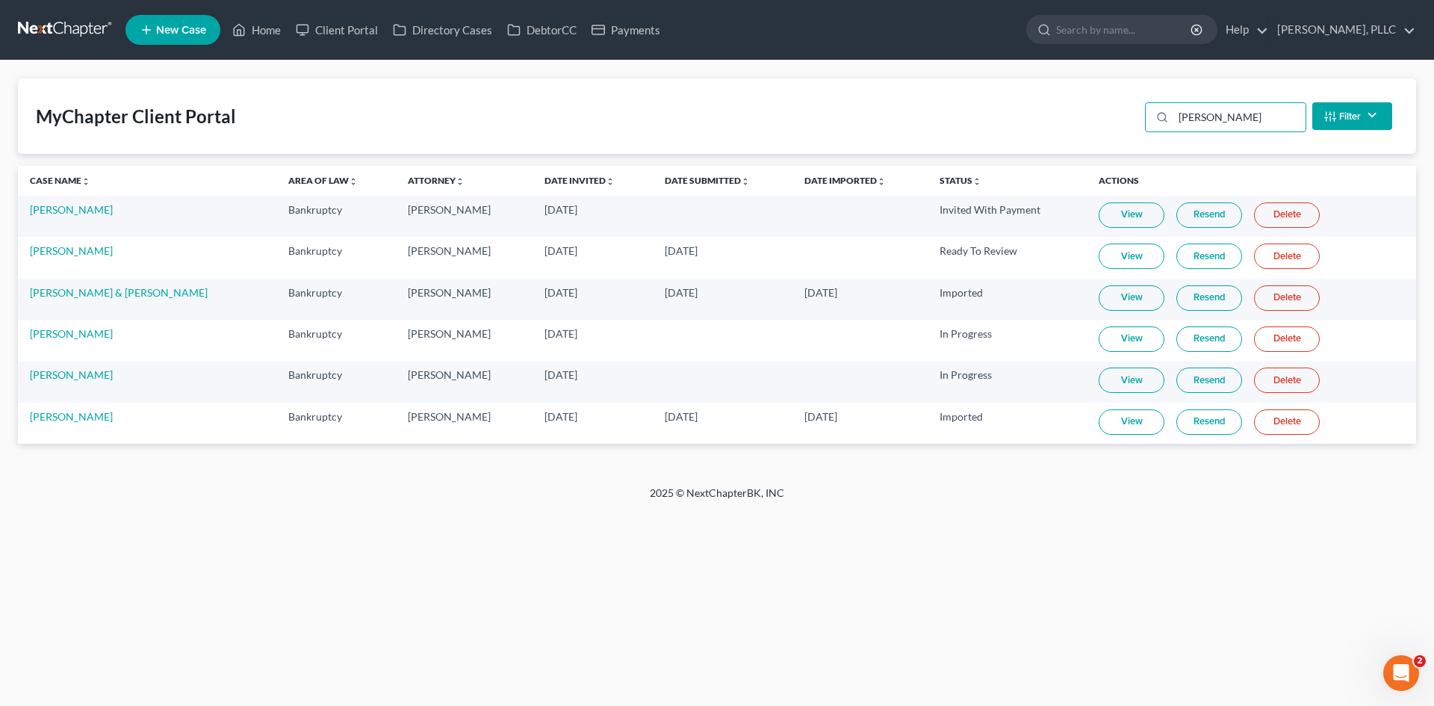
click at [1119, 383] on link "View" at bounding box center [1132, 380] width 66 height 25
click at [617, 31] on link "Payments" at bounding box center [626, 29] width 84 height 27
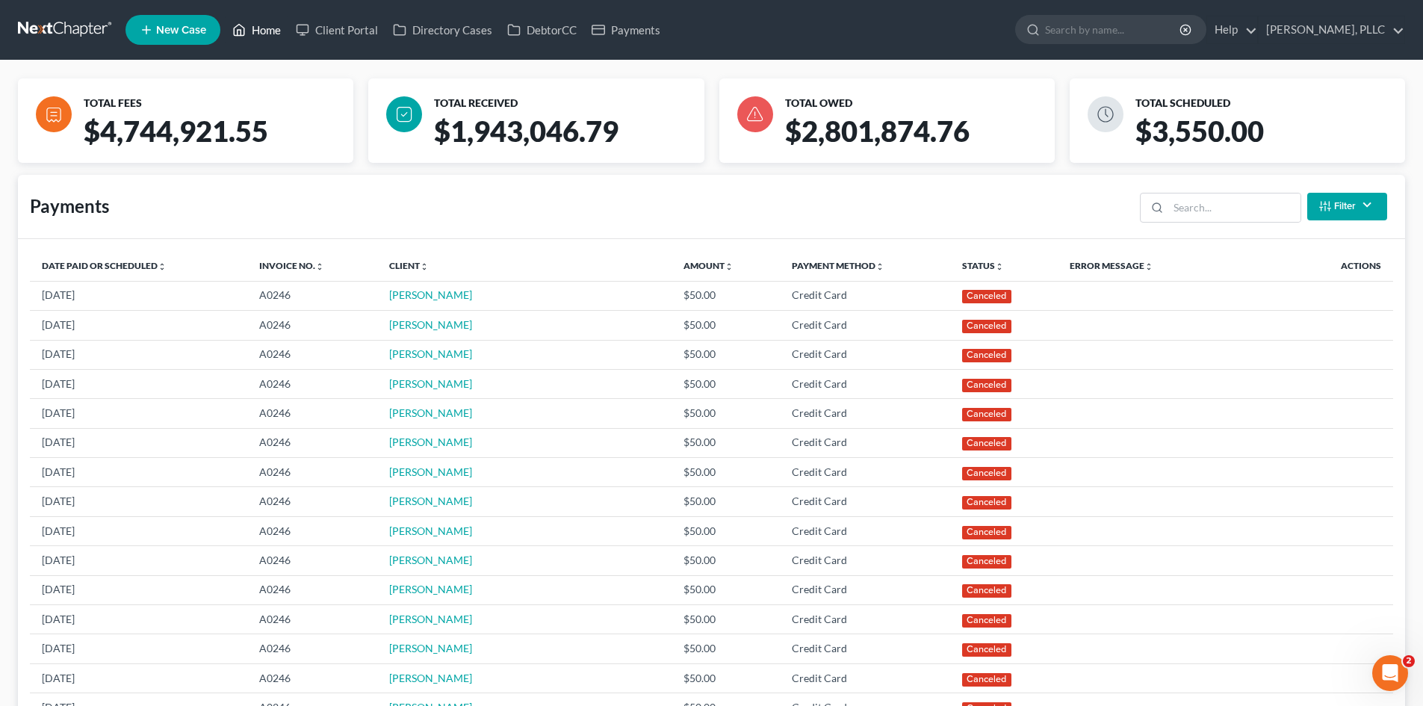
click at [235, 29] on icon at bounding box center [240, 30] width 10 height 11
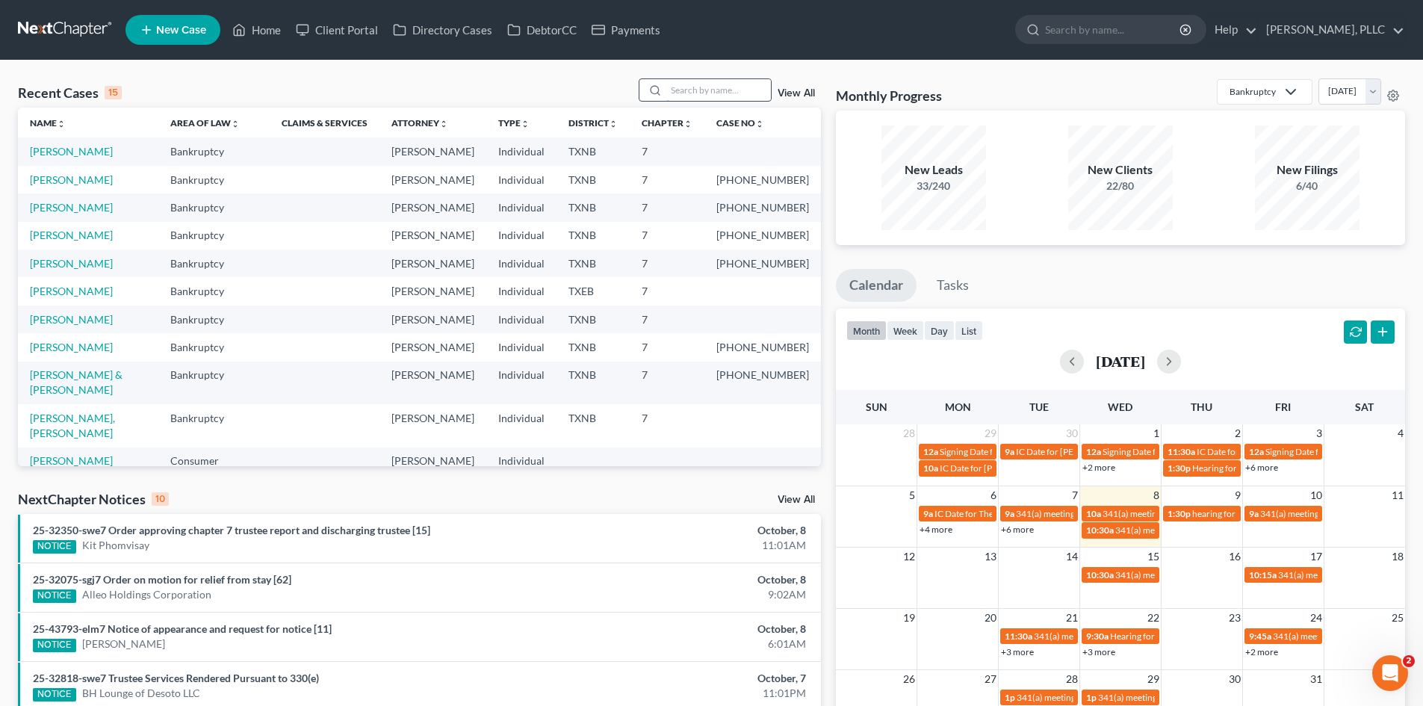
click at [728, 90] on input "search" at bounding box center [718, 90] width 105 height 22
type input "reason"
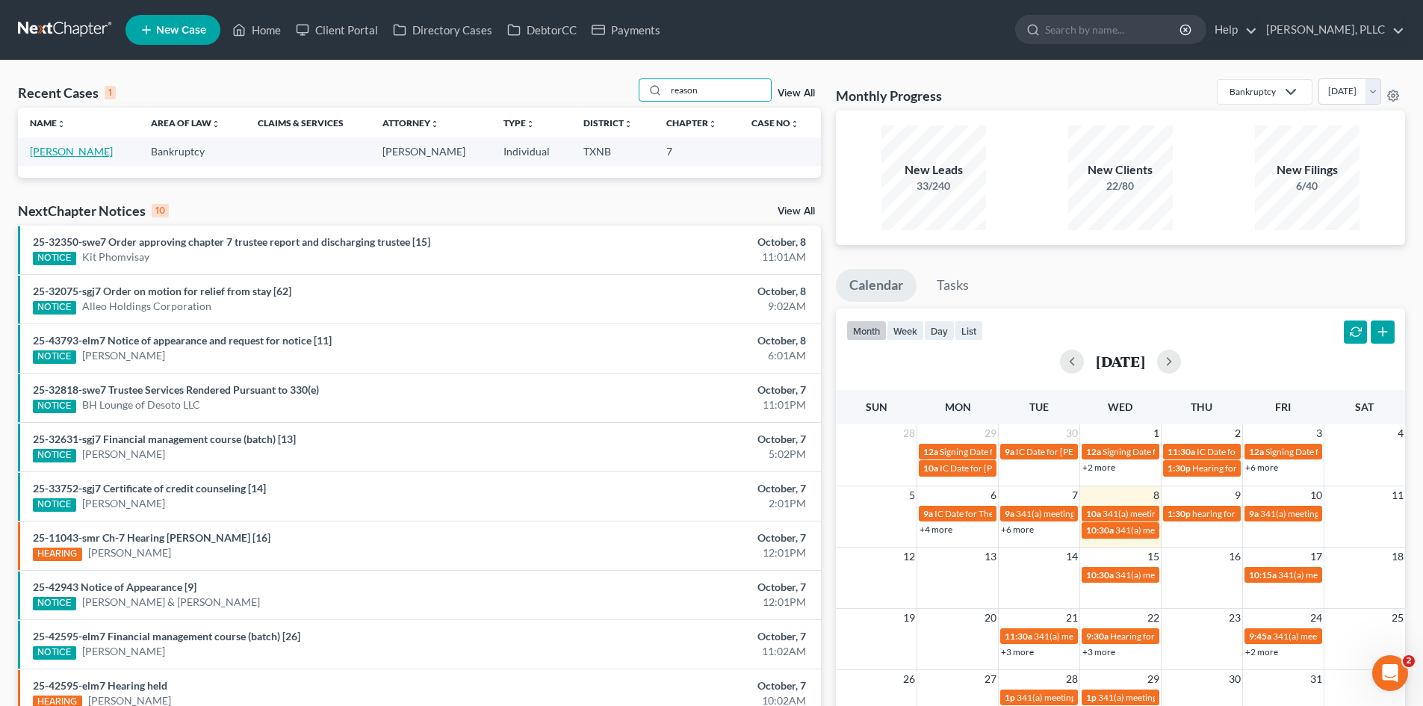
click at [62, 152] on link "[PERSON_NAME]" at bounding box center [71, 151] width 83 height 13
select select "4"
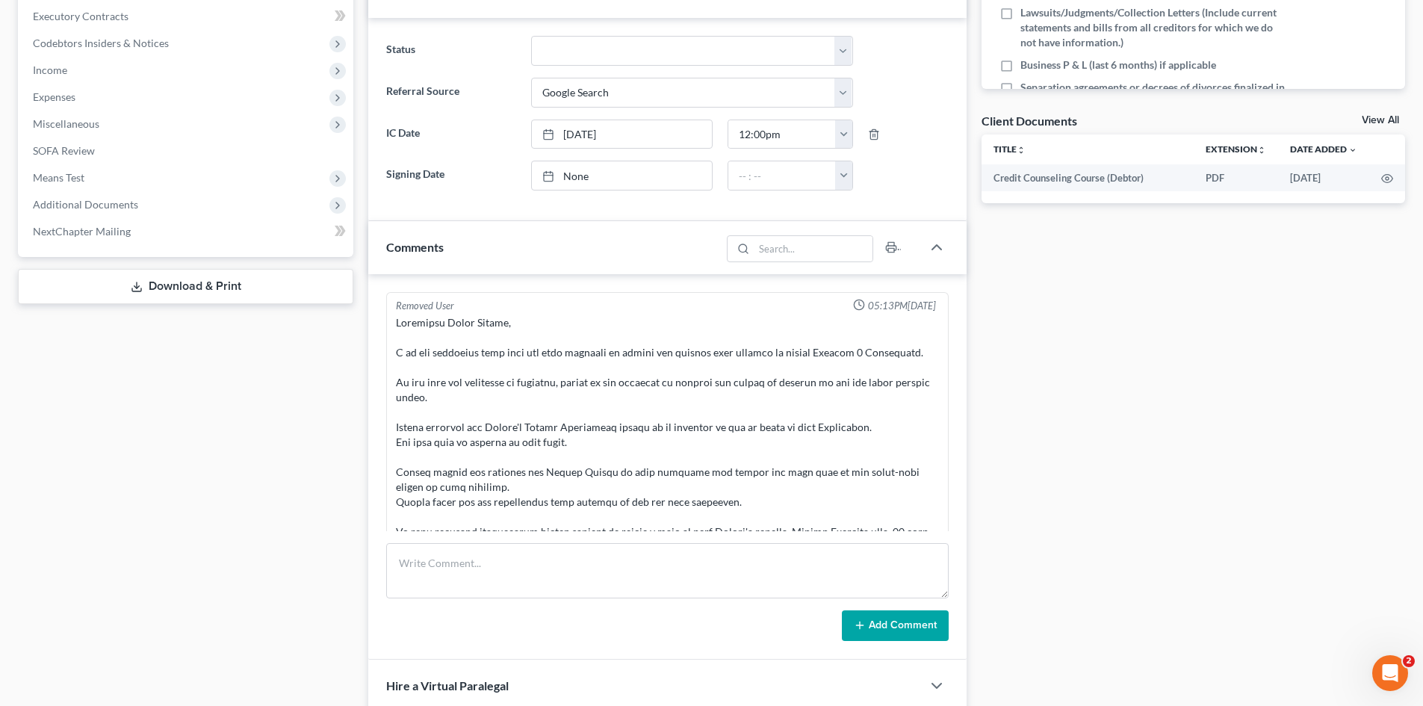
drag, startPoint x: 270, startPoint y: 486, endPoint x: 890, endPoint y: 273, distance: 655.6
click at [272, 486] on div "Case Dashboard Payments Invoices Payments Payments Credit Report Client Profile" at bounding box center [185, 360] width 350 height 1331
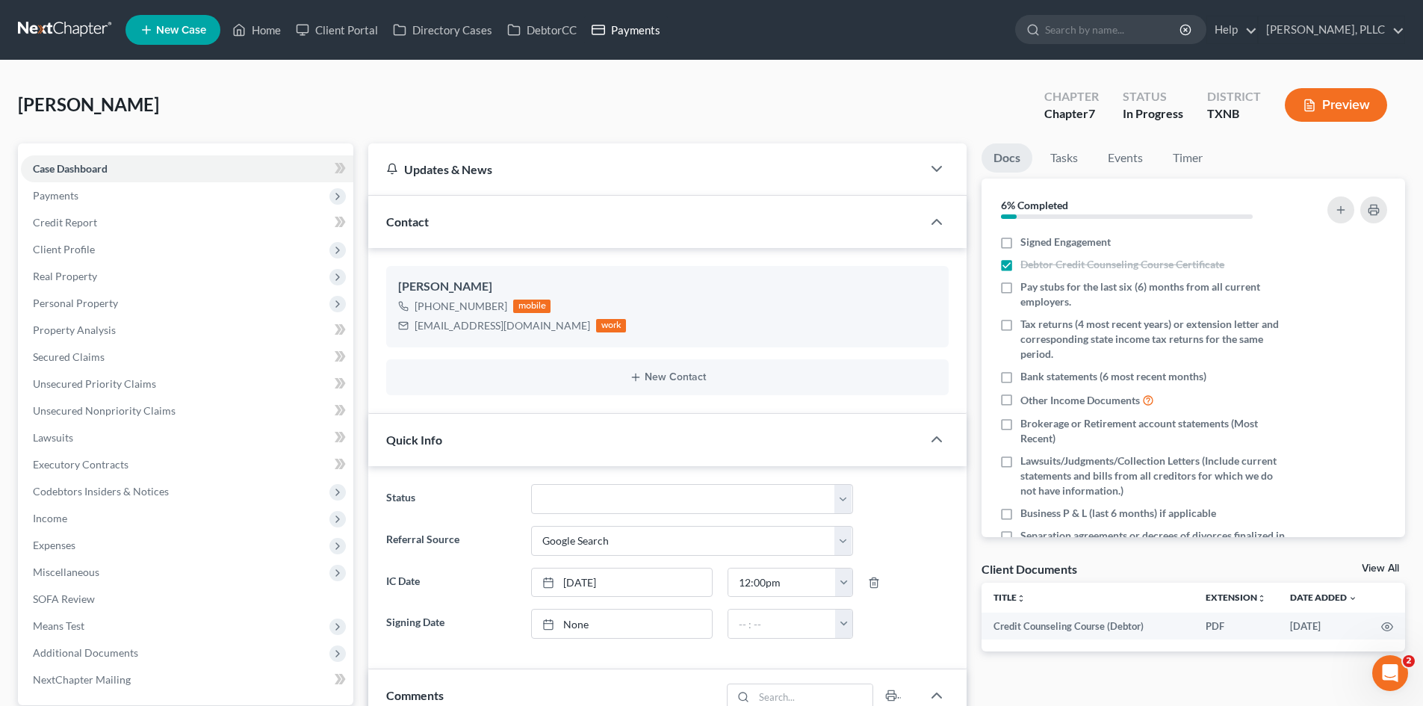
click at [615, 37] on link "Payments" at bounding box center [626, 29] width 84 height 27
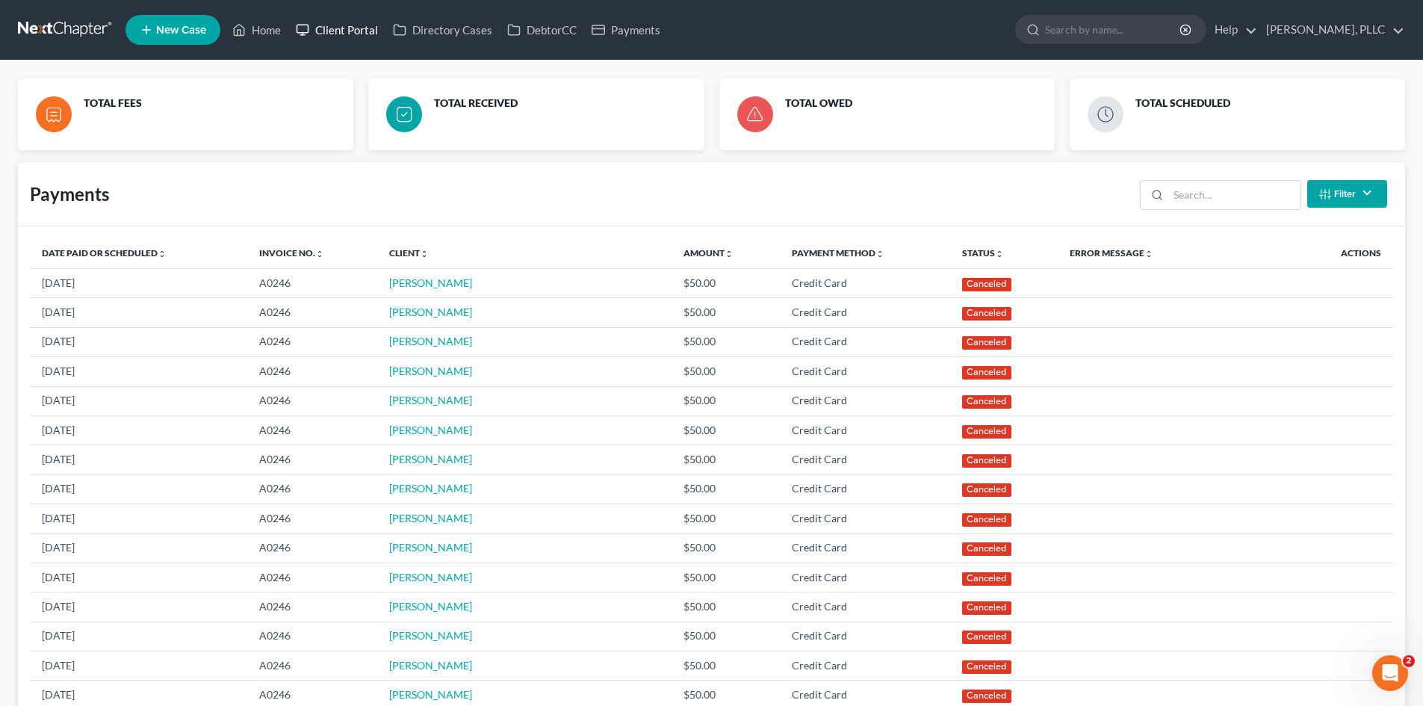
click at [340, 30] on link "Client Portal" at bounding box center [336, 29] width 97 height 27
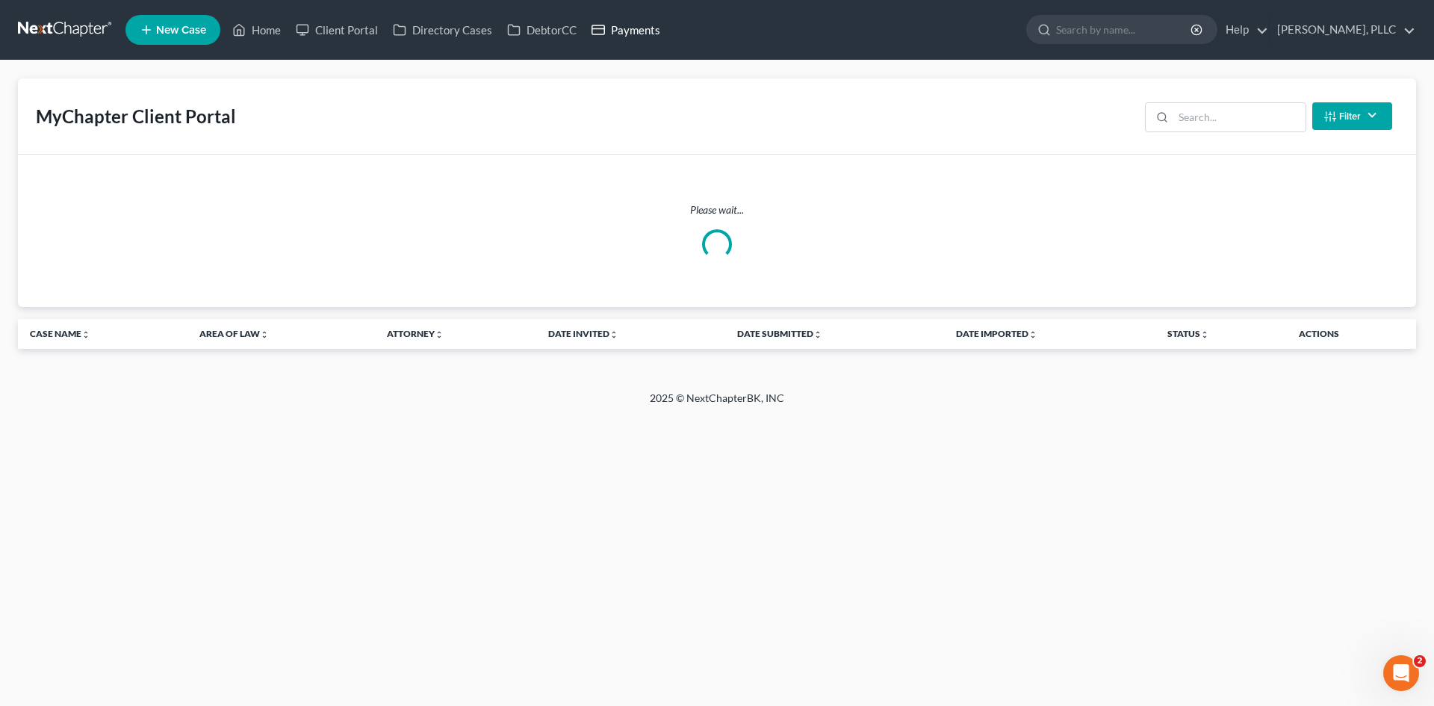
click at [638, 28] on link "Payments" at bounding box center [626, 29] width 84 height 27
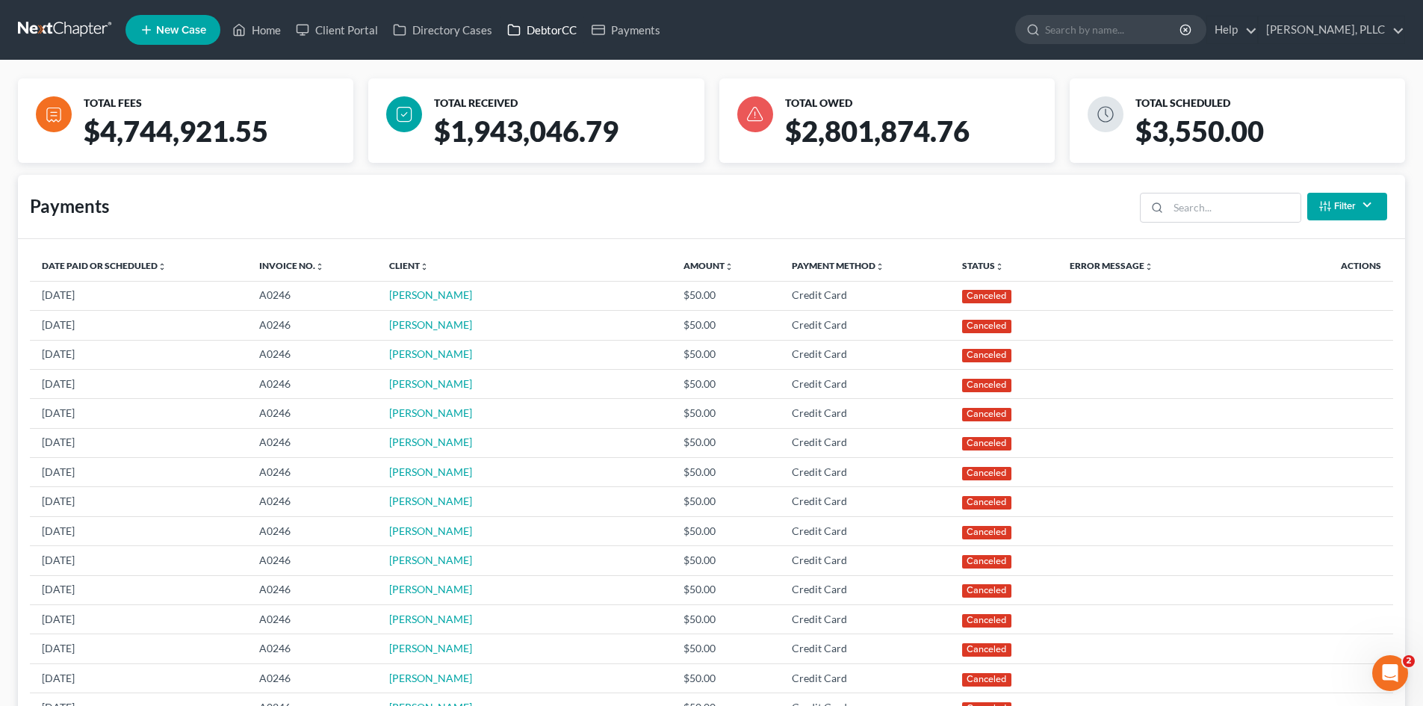
click at [546, 30] on link "DebtorCC" at bounding box center [542, 29] width 84 height 27
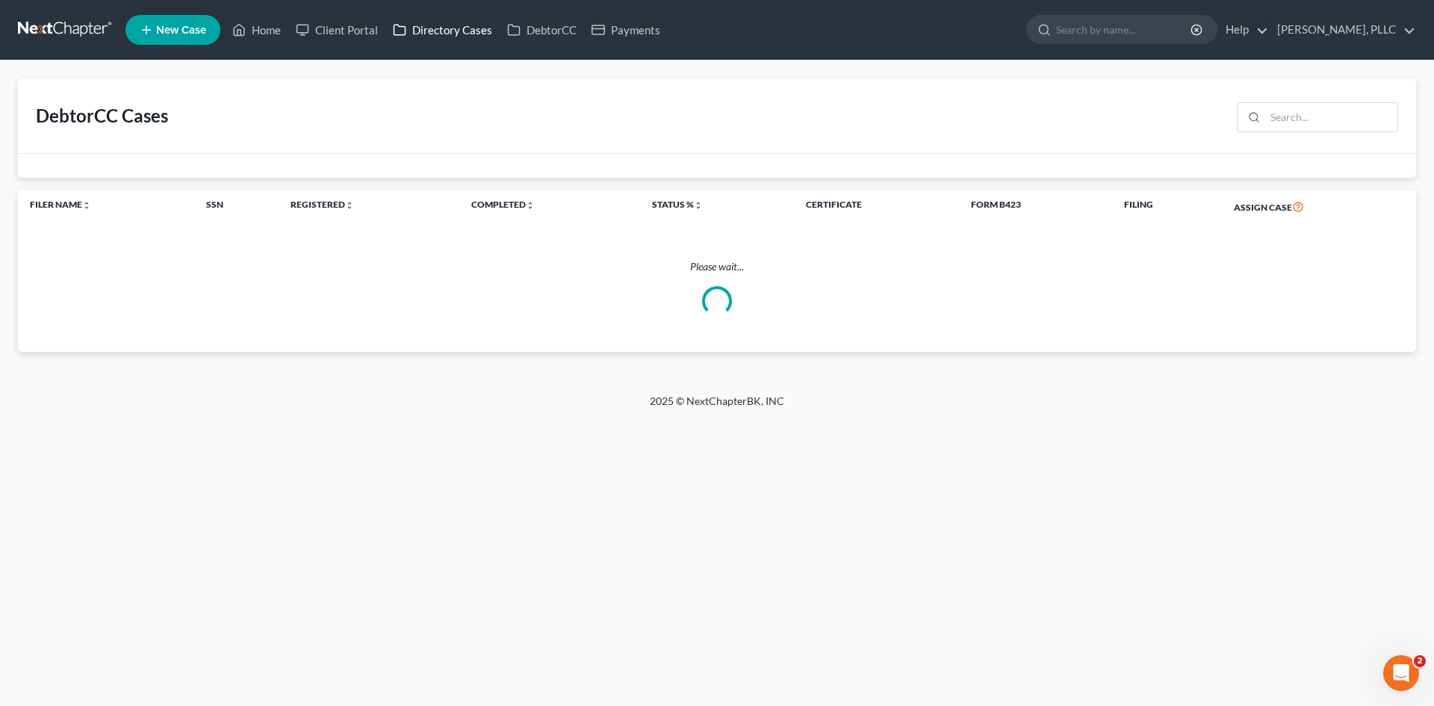
click at [460, 31] on link "Directory Cases" at bounding box center [442, 29] width 114 height 27
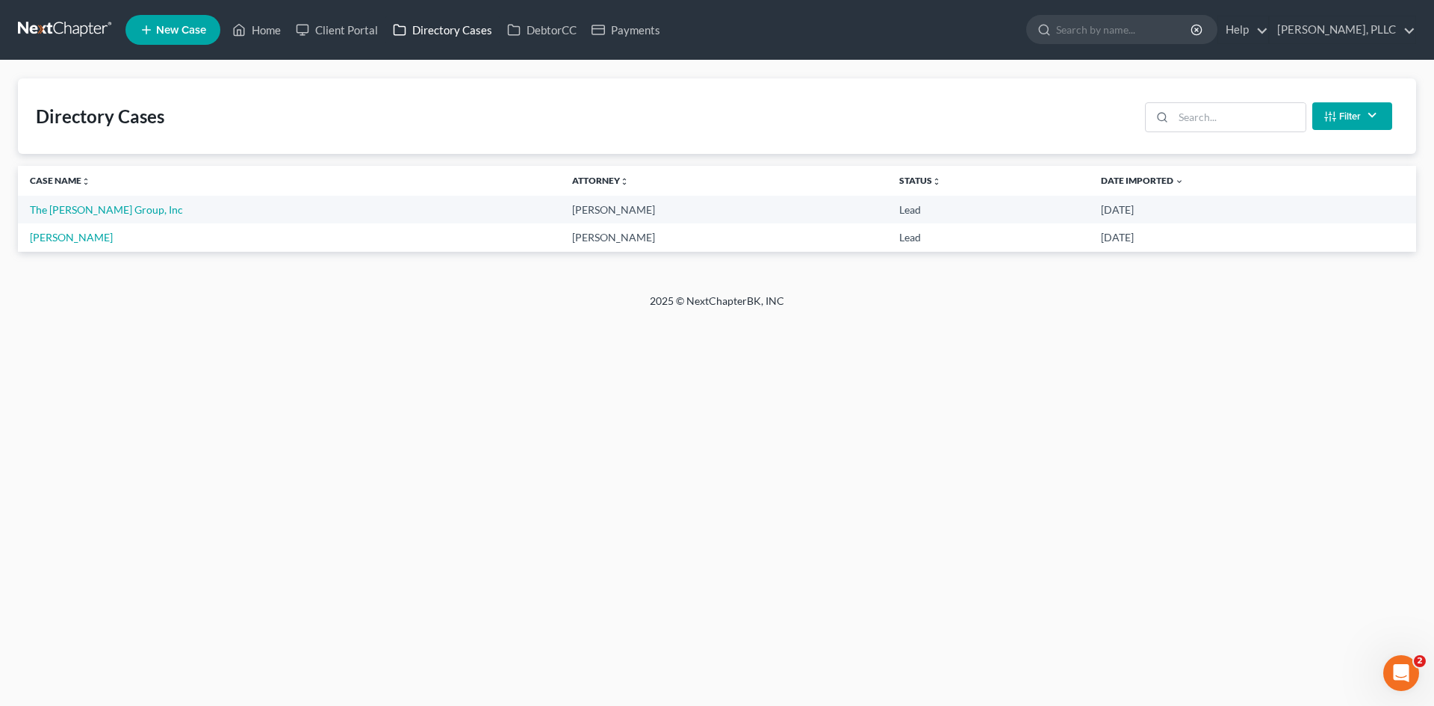
click at [425, 33] on link "Directory Cases" at bounding box center [442, 29] width 114 height 27
click at [537, 36] on link "DebtorCC" at bounding box center [542, 29] width 84 height 27
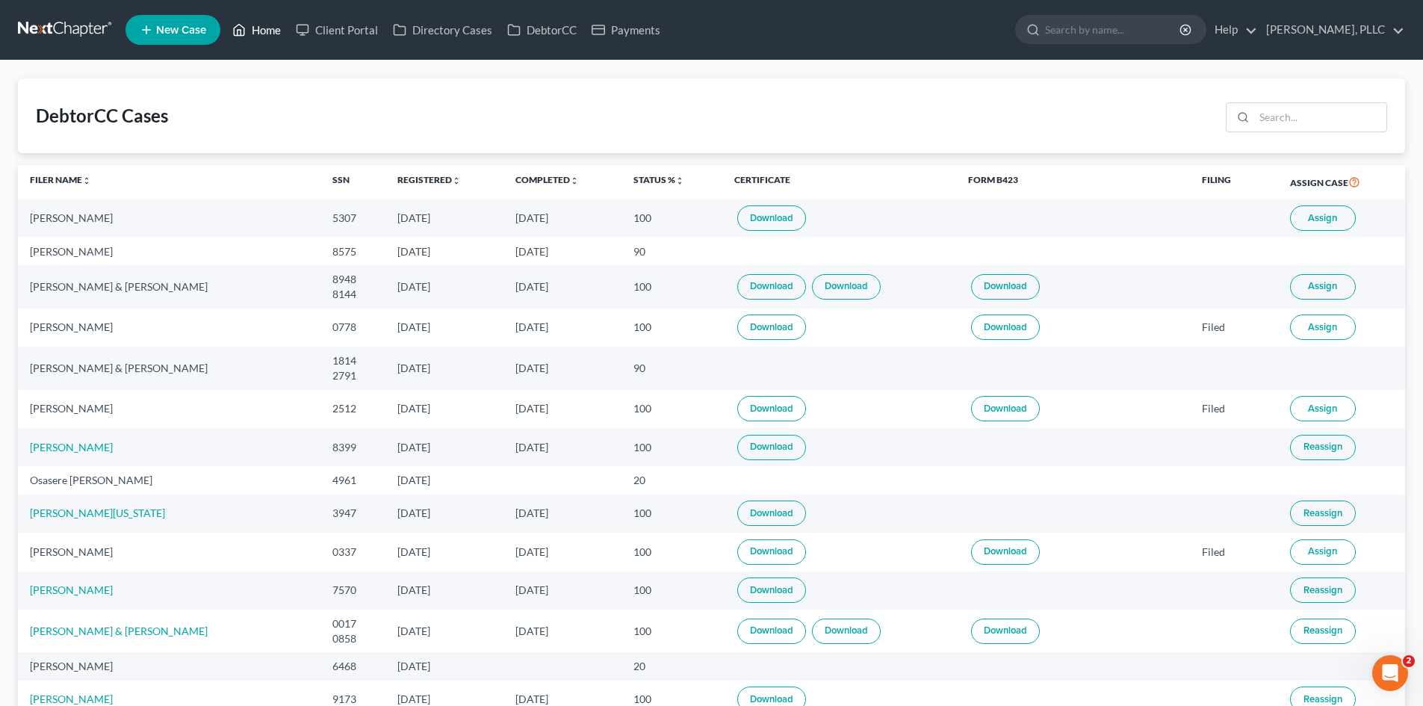
click at [246, 38] on icon at bounding box center [238, 30] width 13 height 18
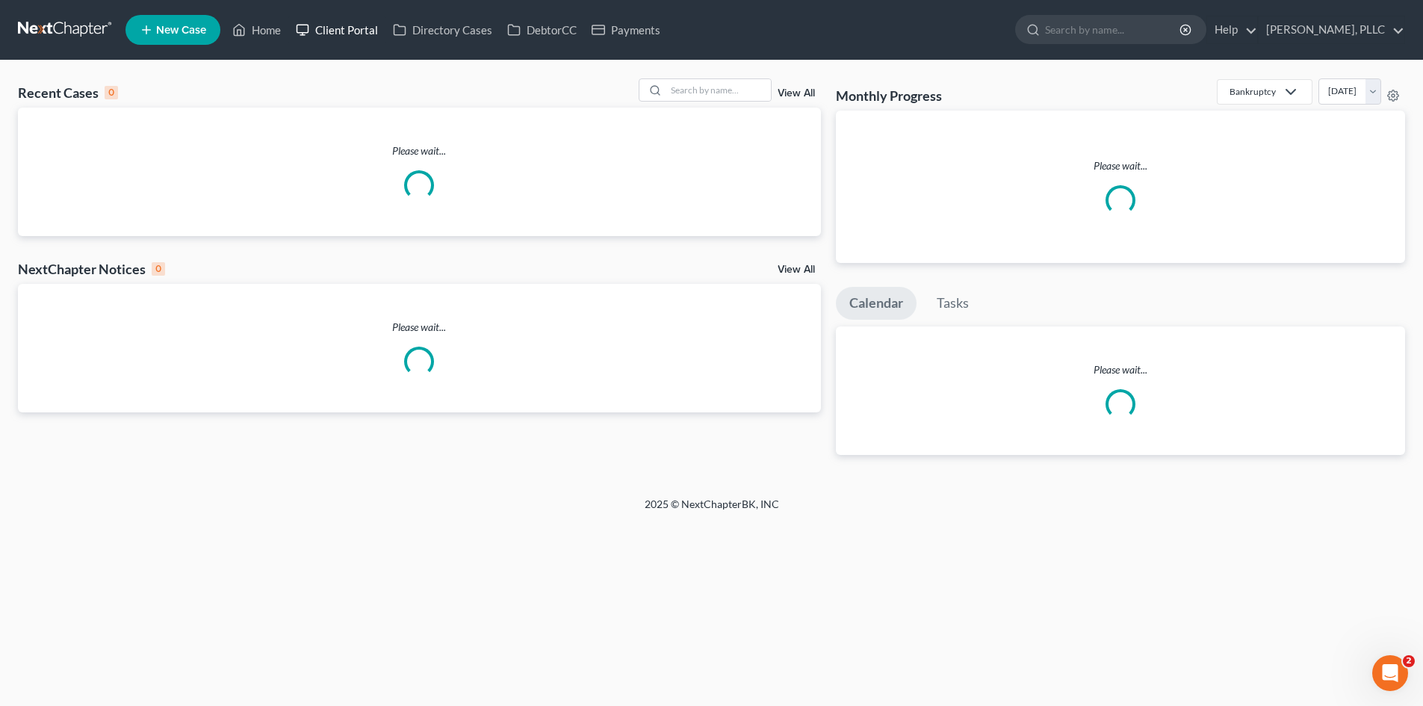
click at [312, 34] on link "Client Portal" at bounding box center [336, 29] width 97 height 27
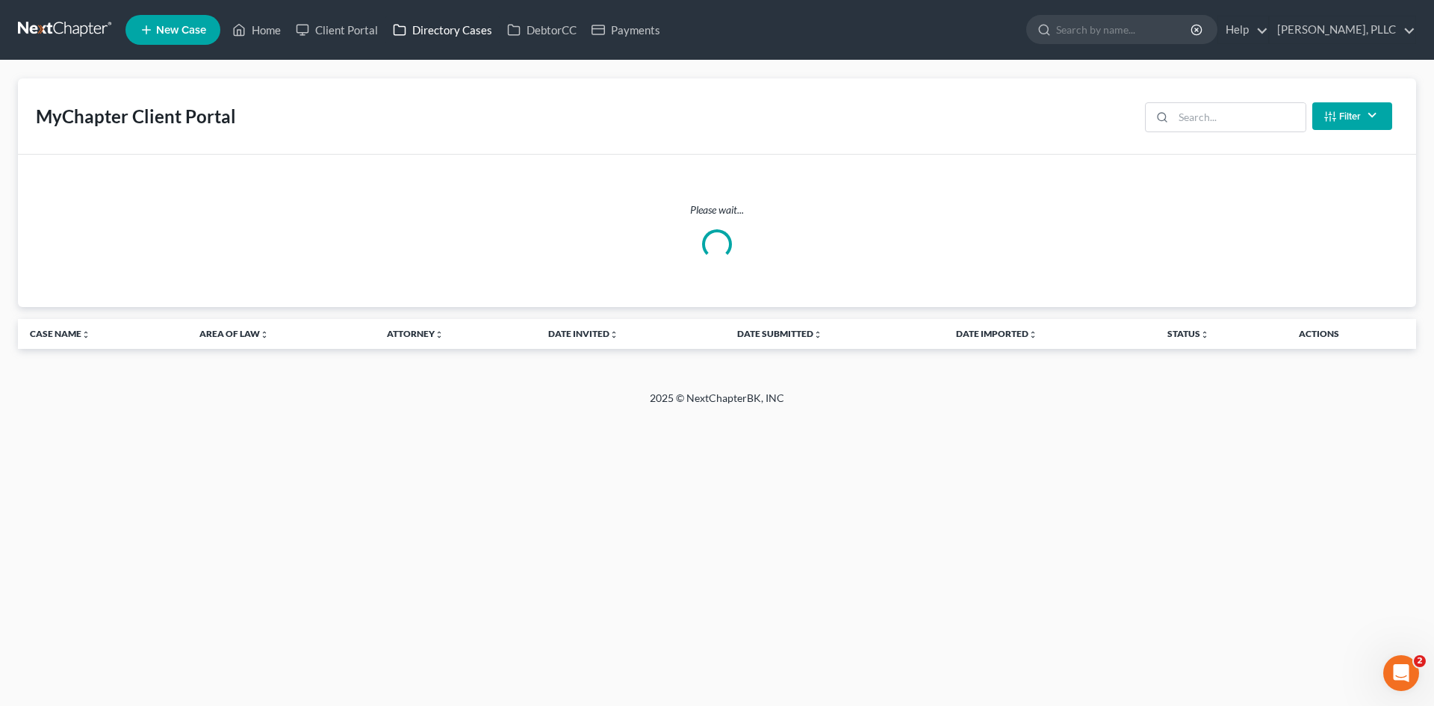
click at [434, 34] on link "Directory Cases" at bounding box center [442, 29] width 114 height 27
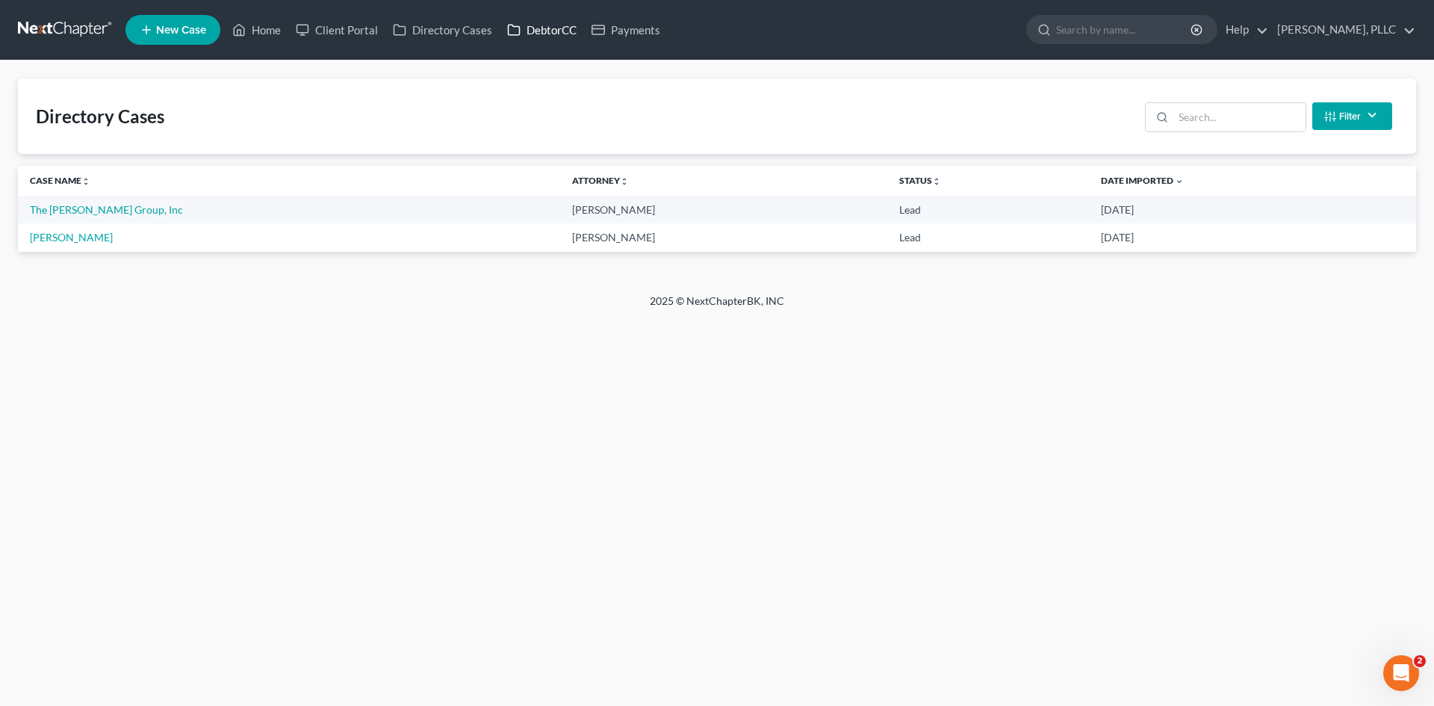
click at [553, 36] on link "DebtorCC" at bounding box center [542, 29] width 84 height 27
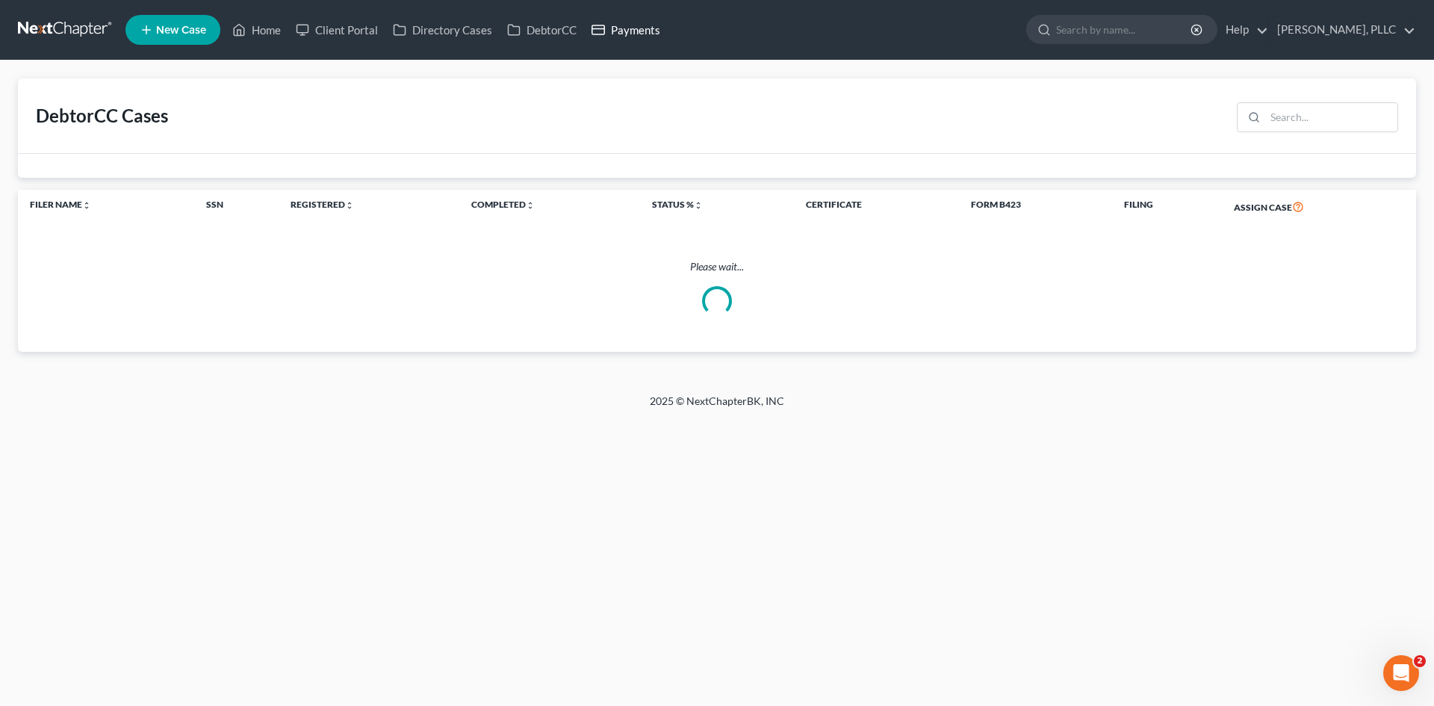
click at [656, 36] on link "Payments" at bounding box center [626, 29] width 84 height 27
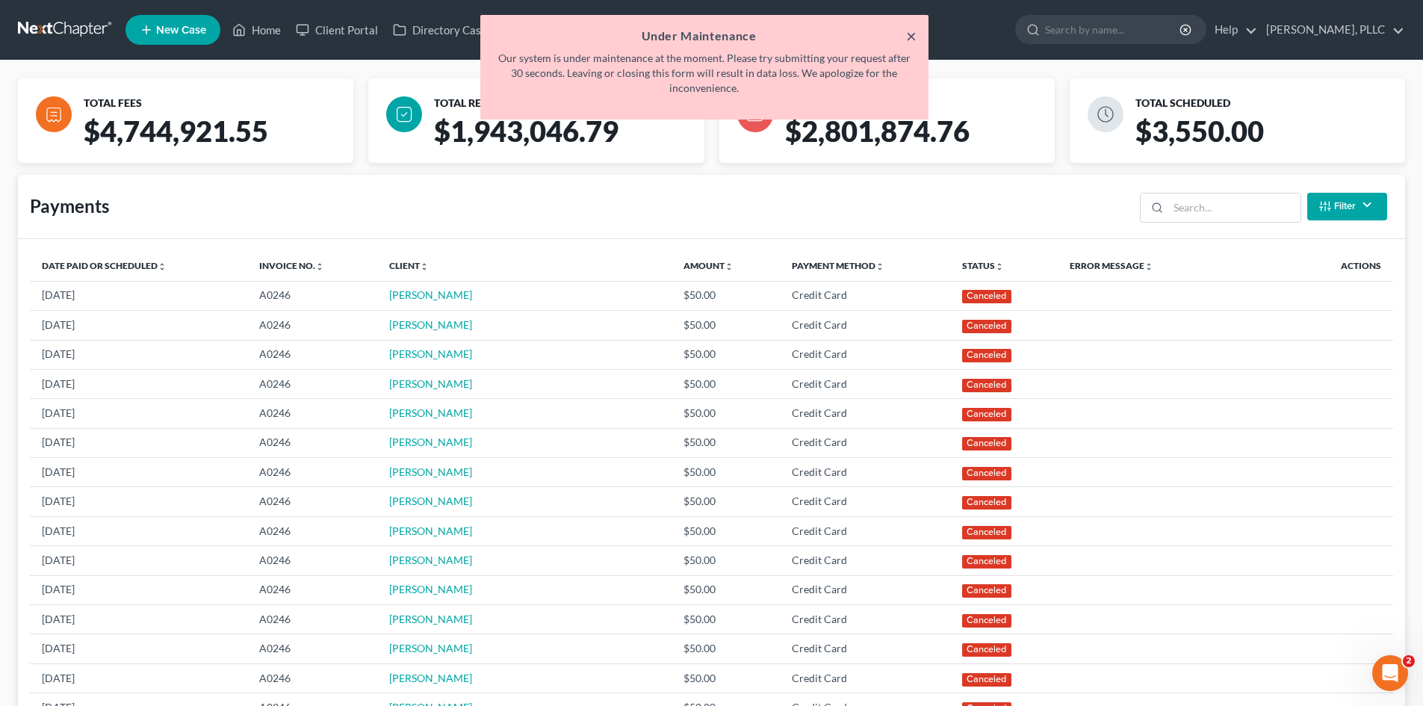
click at [912, 40] on button "×" at bounding box center [911, 36] width 10 height 18
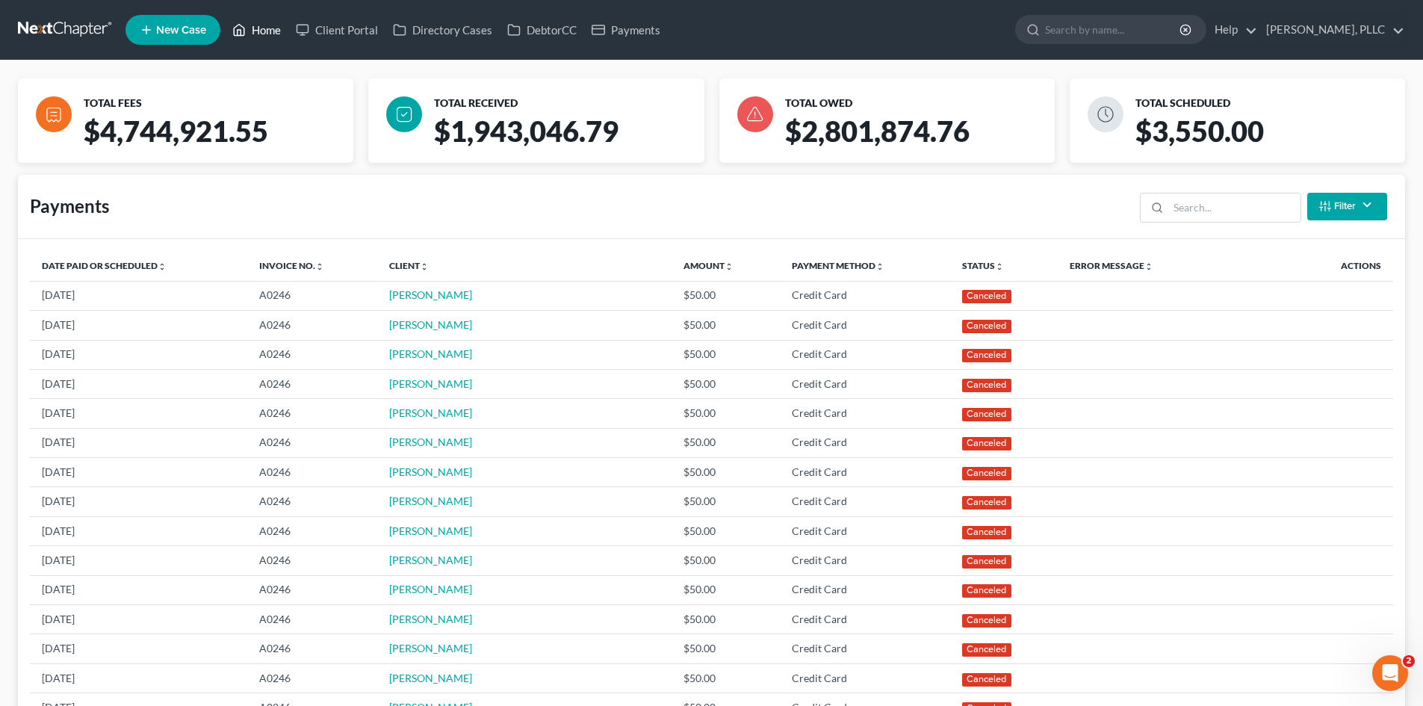
click at [266, 34] on link "Home" at bounding box center [256, 29] width 63 height 27
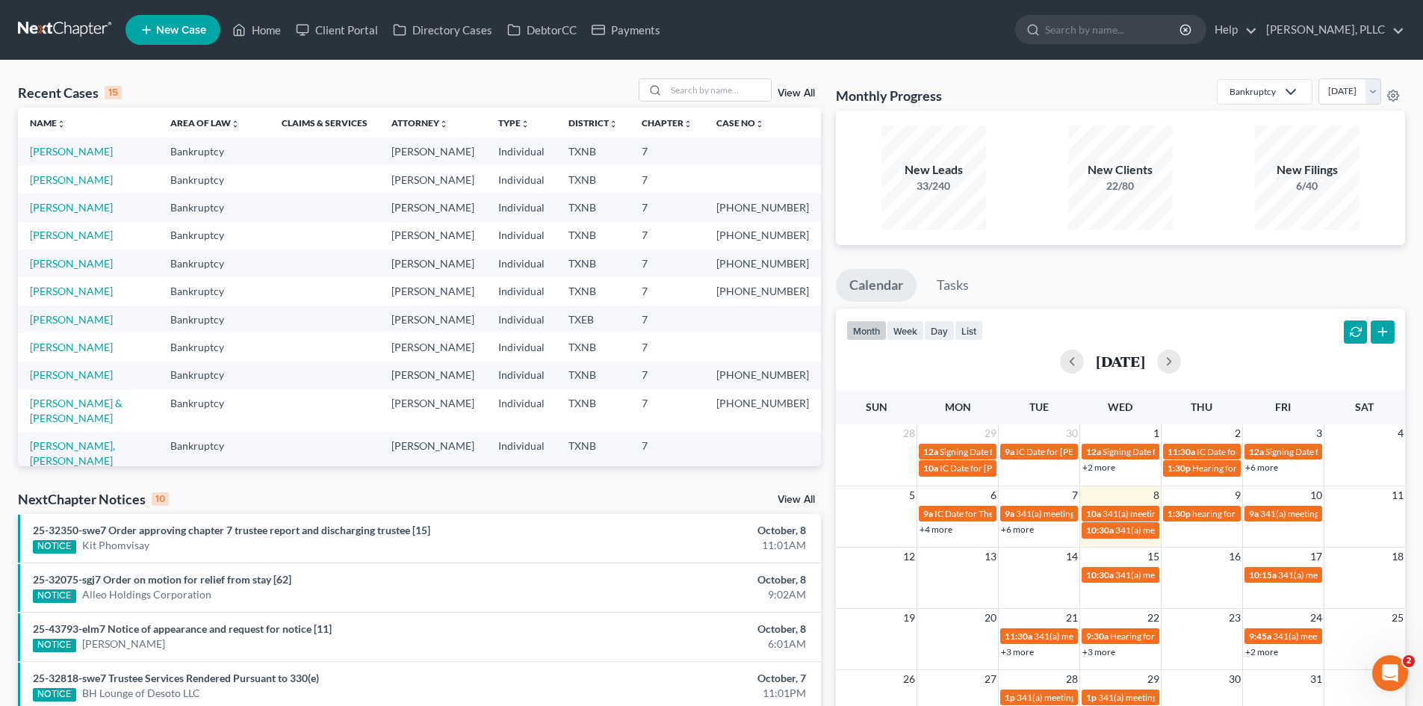
click at [630, 43] on ul "New Case Home Client Portal Directory Cases DebtorCC Payments - No Result - See…" at bounding box center [765, 29] width 1280 height 39
click at [633, 35] on link "Payments" at bounding box center [626, 29] width 84 height 27
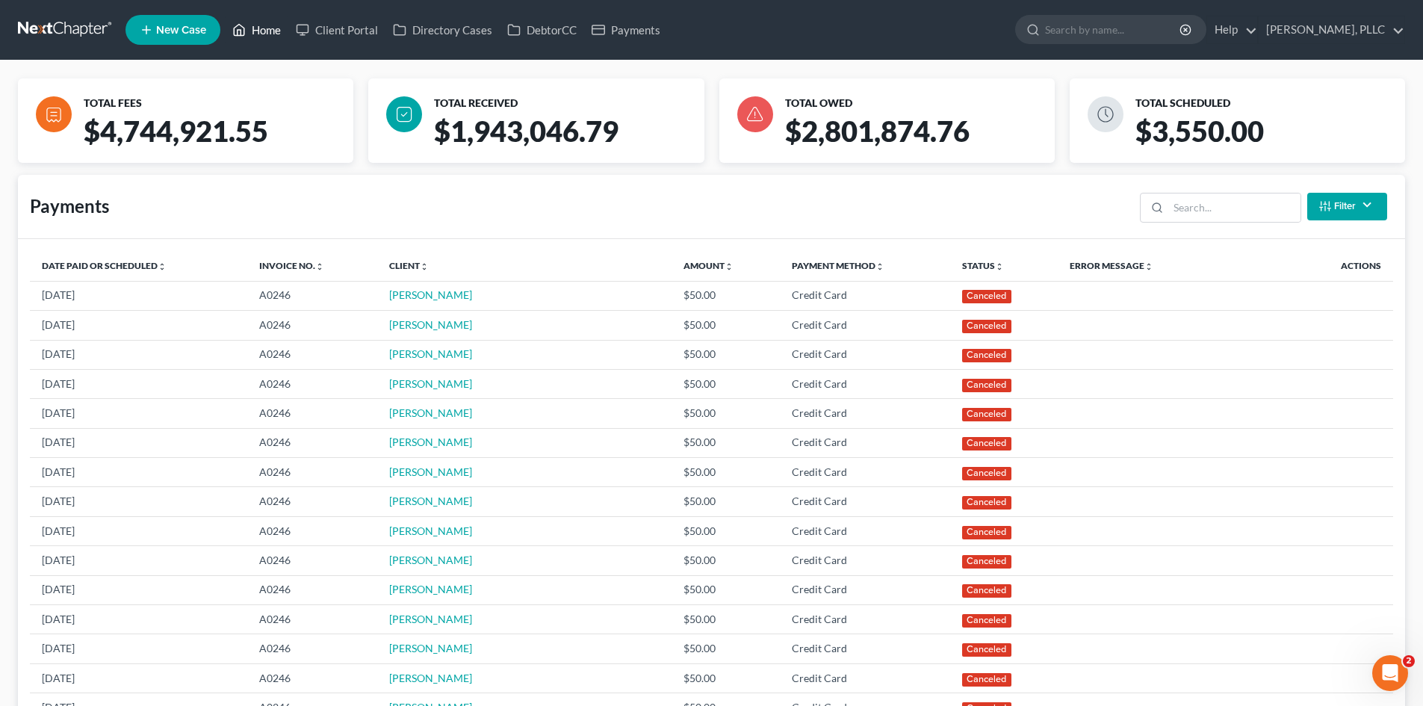
click at [267, 24] on link "Home" at bounding box center [256, 29] width 63 height 27
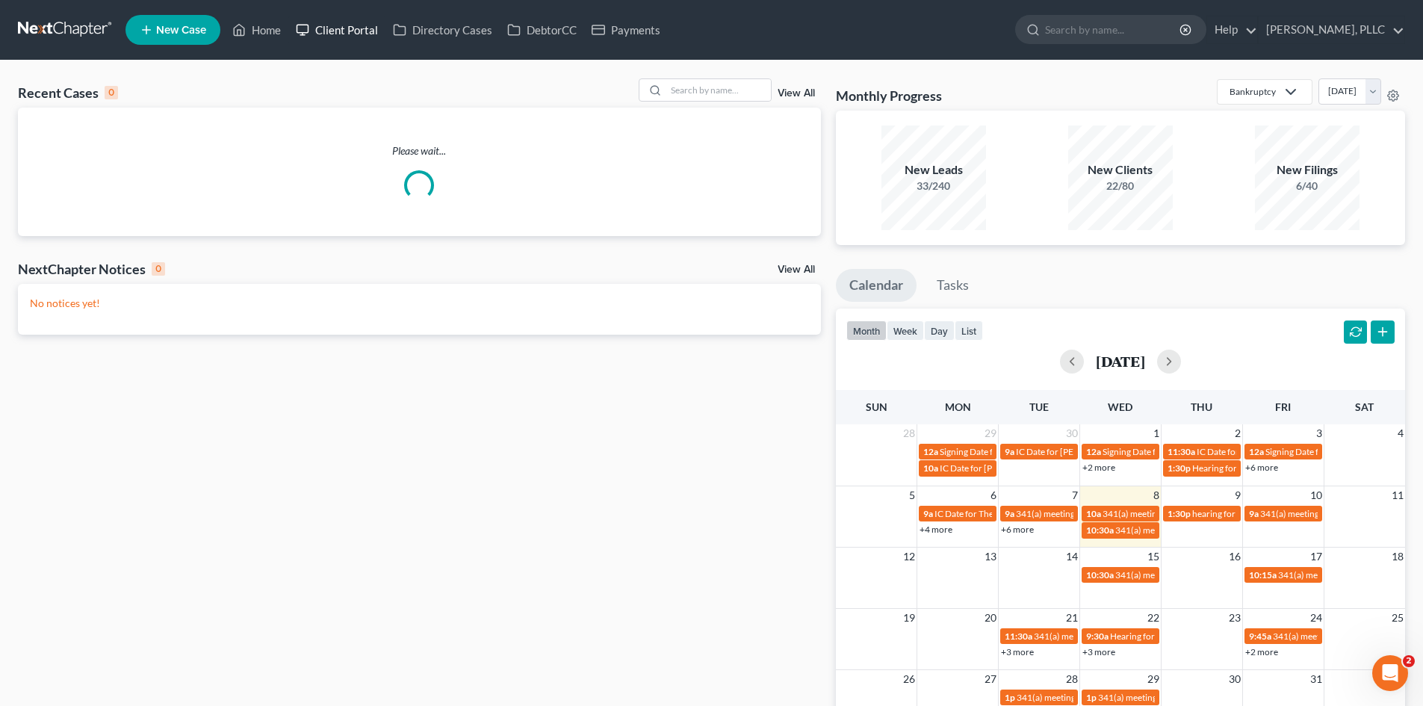
click at [364, 36] on link "Client Portal" at bounding box center [336, 29] width 97 height 27
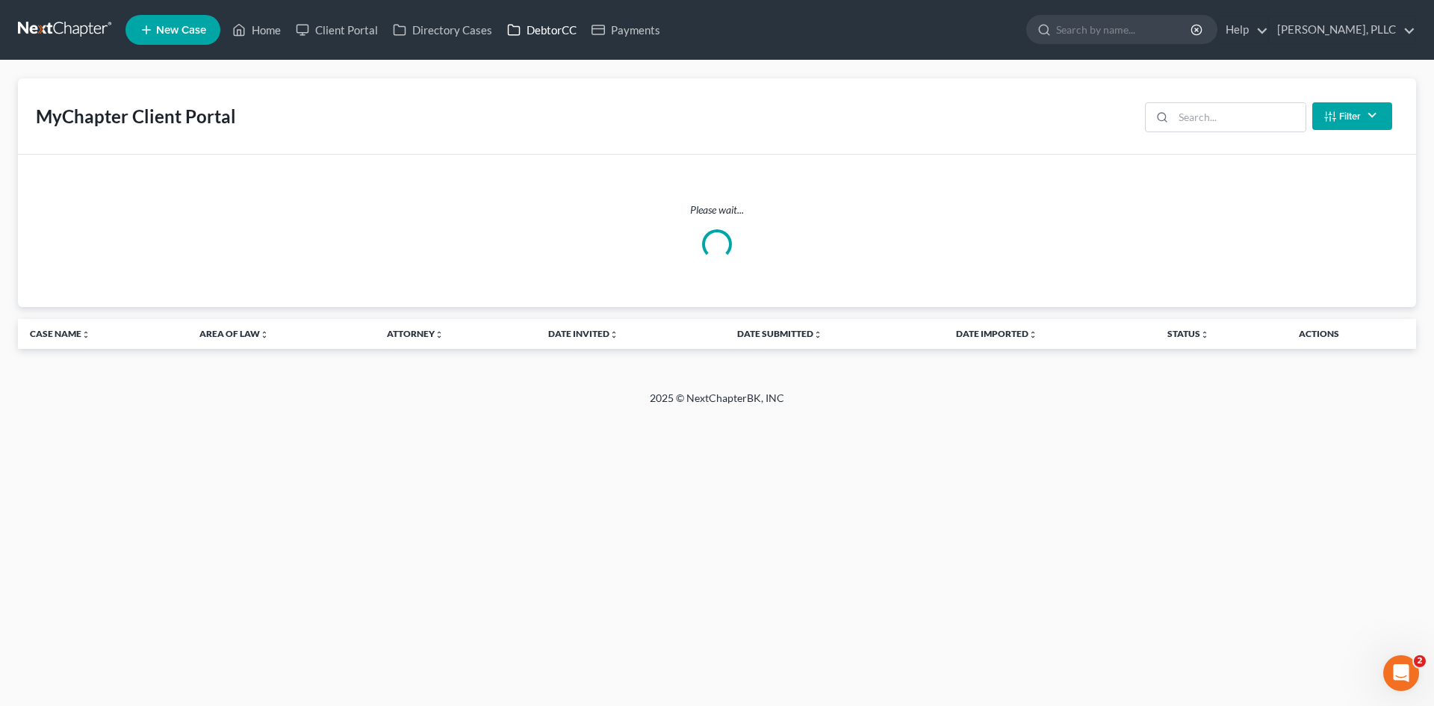
click at [525, 40] on link "DebtorCC" at bounding box center [542, 29] width 84 height 27
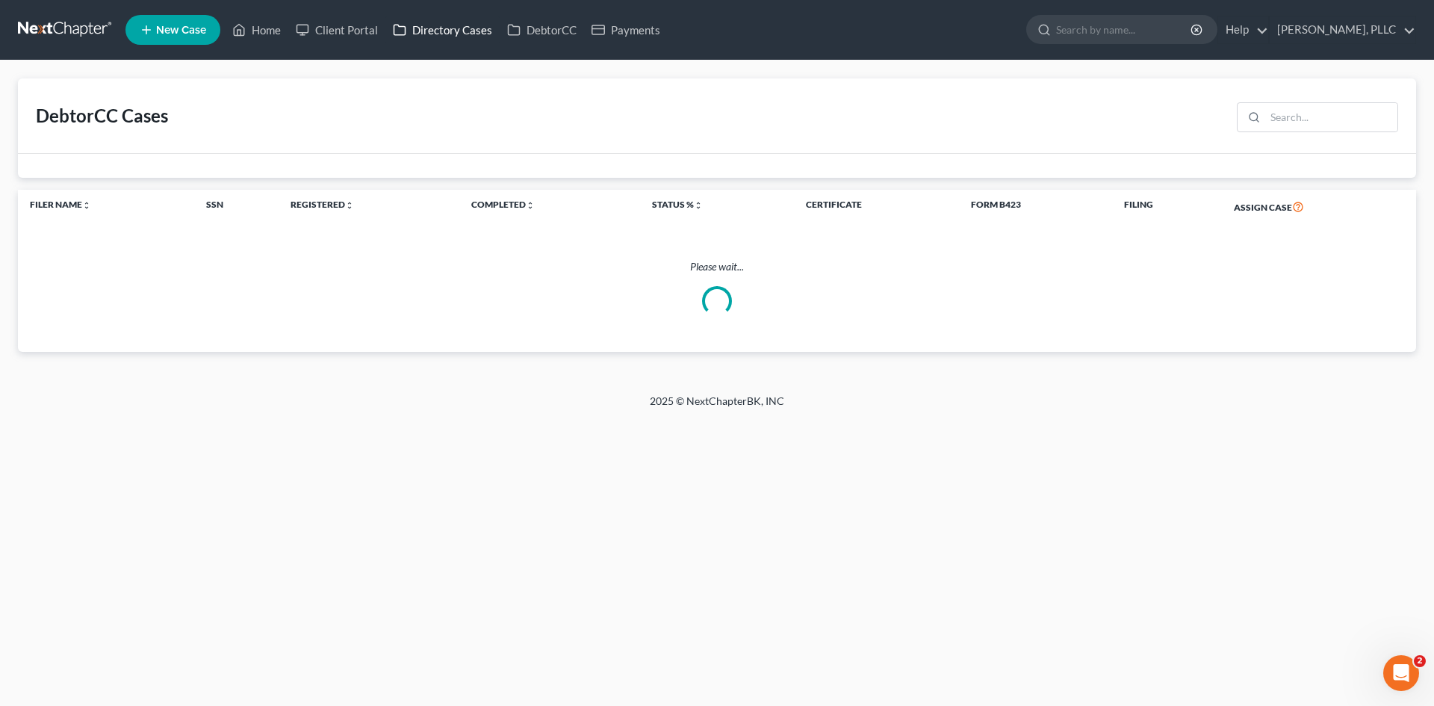
click at [439, 25] on link "Directory Cases" at bounding box center [442, 29] width 114 height 27
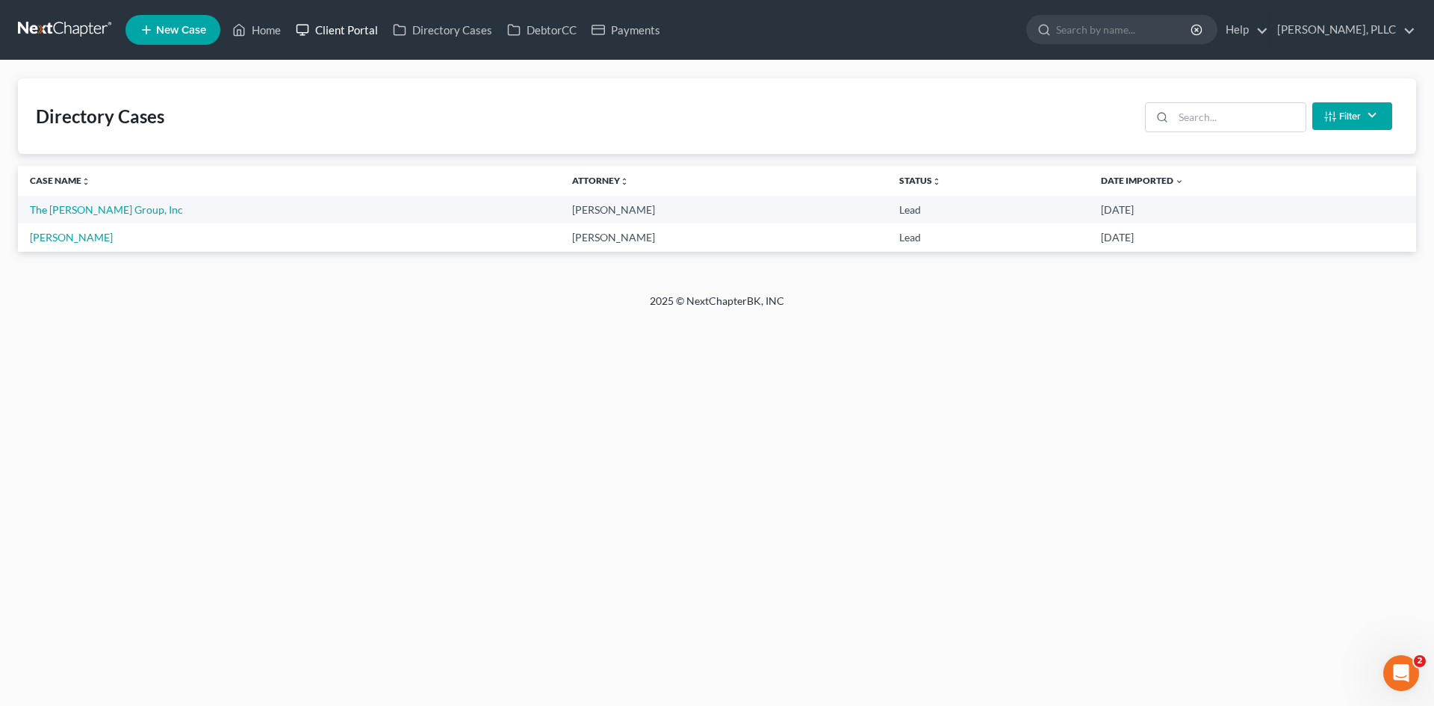
click at [332, 30] on link "Client Portal" at bounding box center [336, 29] width 97 height 27
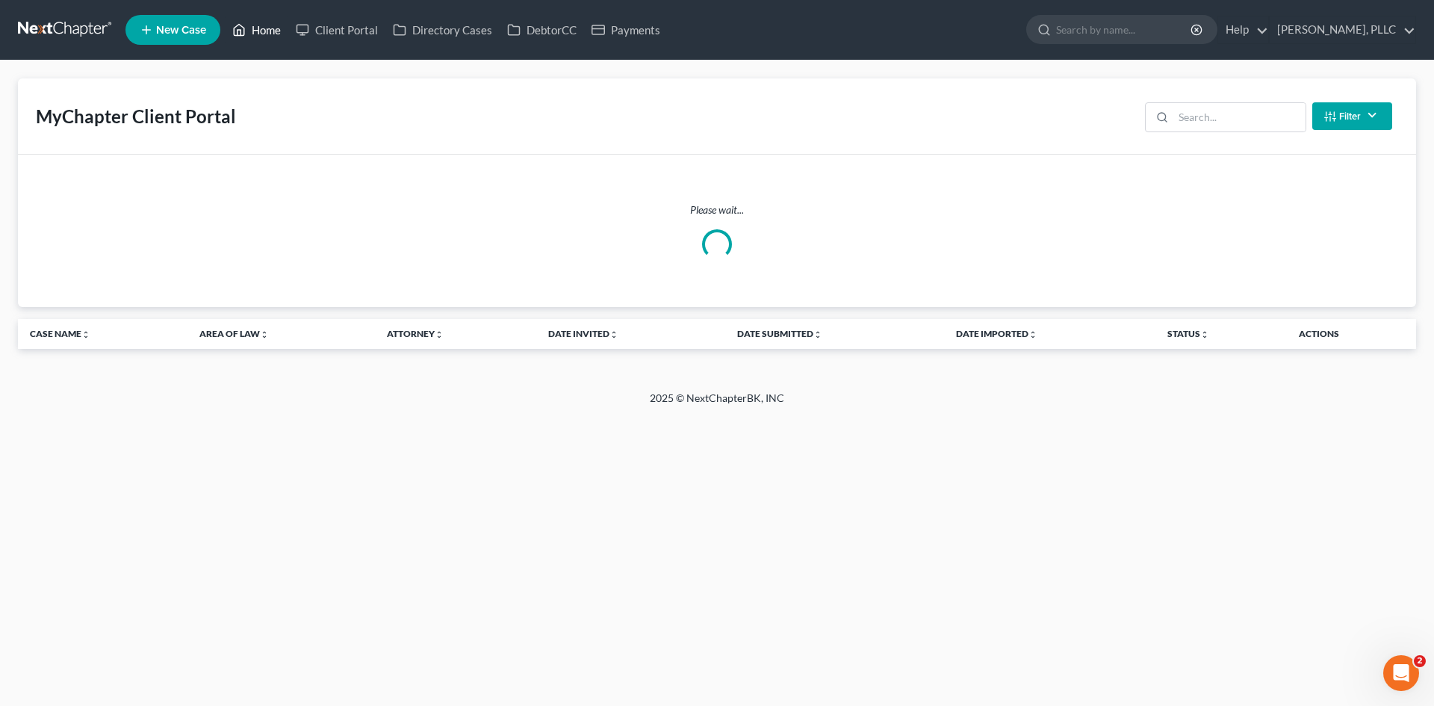
click at [253, 34] on link "Home" at bounding box center [256, 29] width 63 height 27
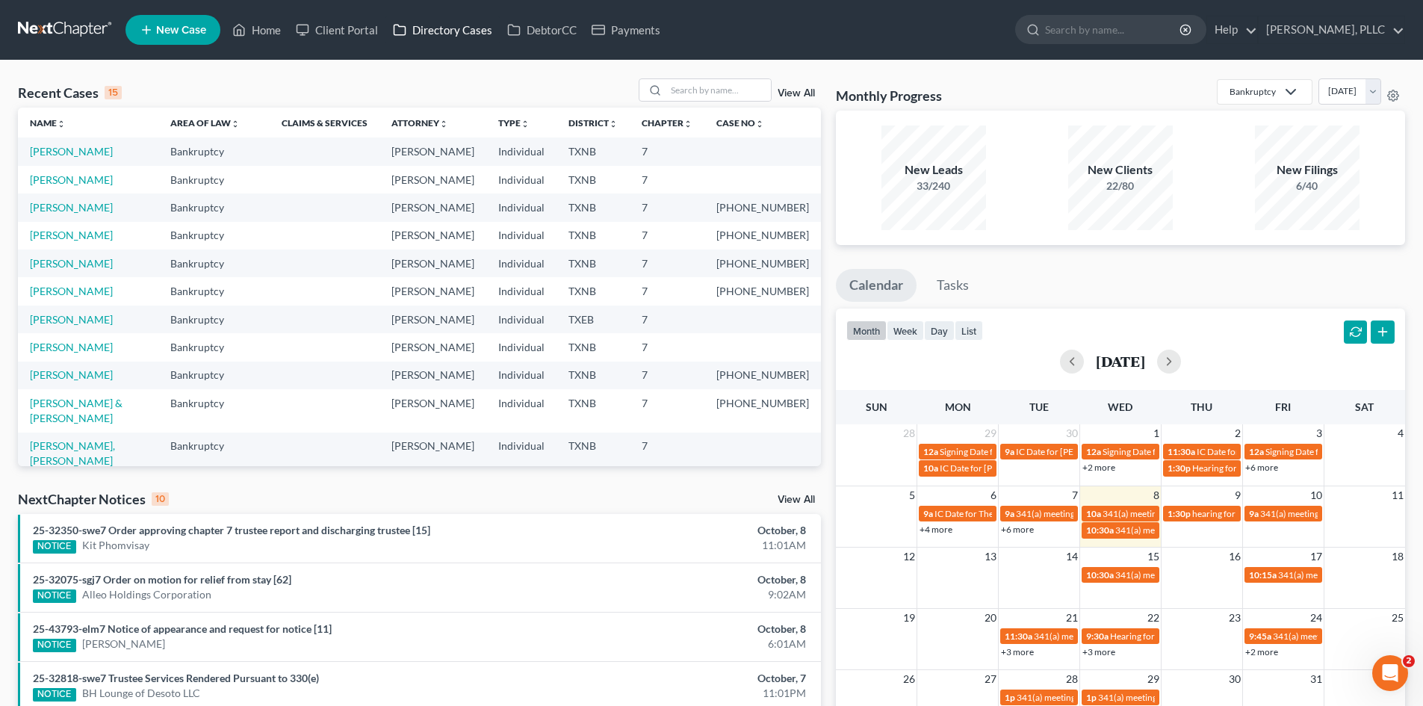
click at [453, 28] on link "Directory Cases" at bounding box center [442, 29] width 114 height 27
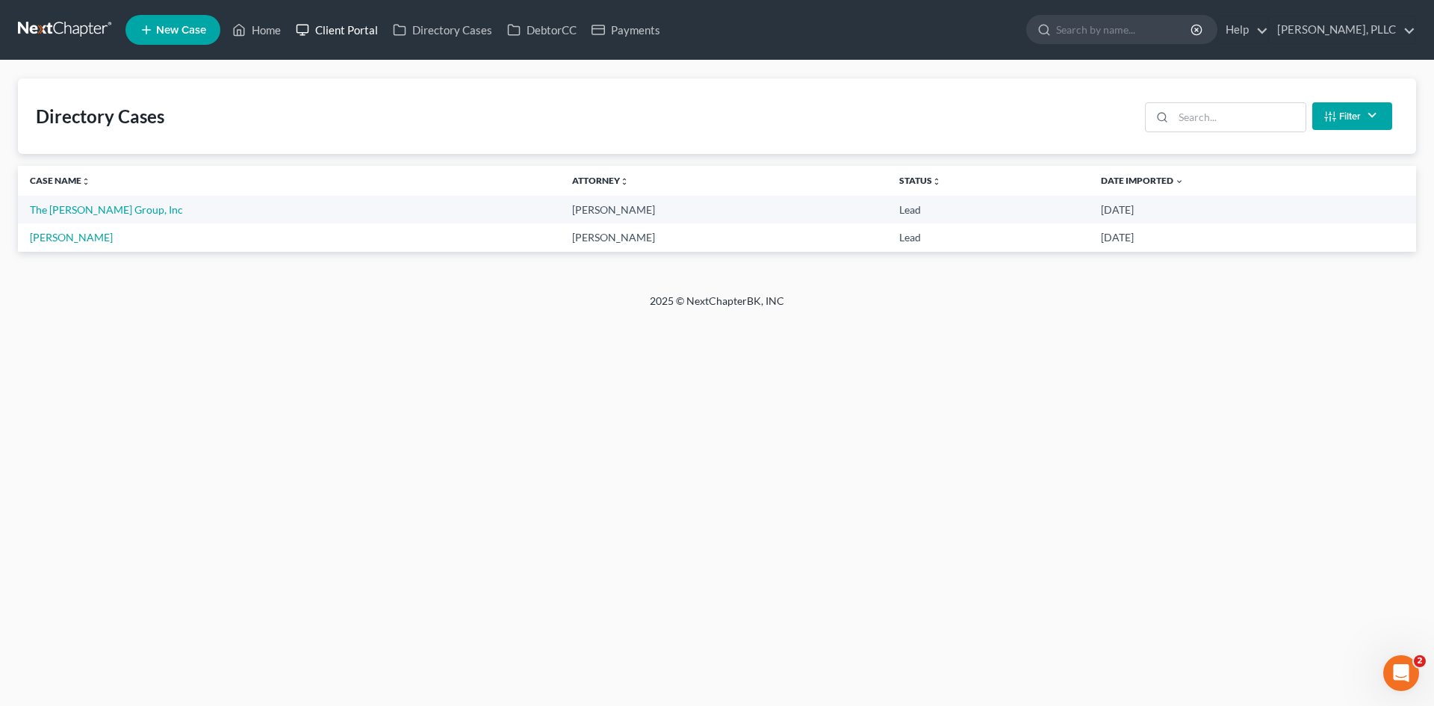
click at [353, 31] on link "Client Portal" at bounding box center [336, 29] width 97 height 27
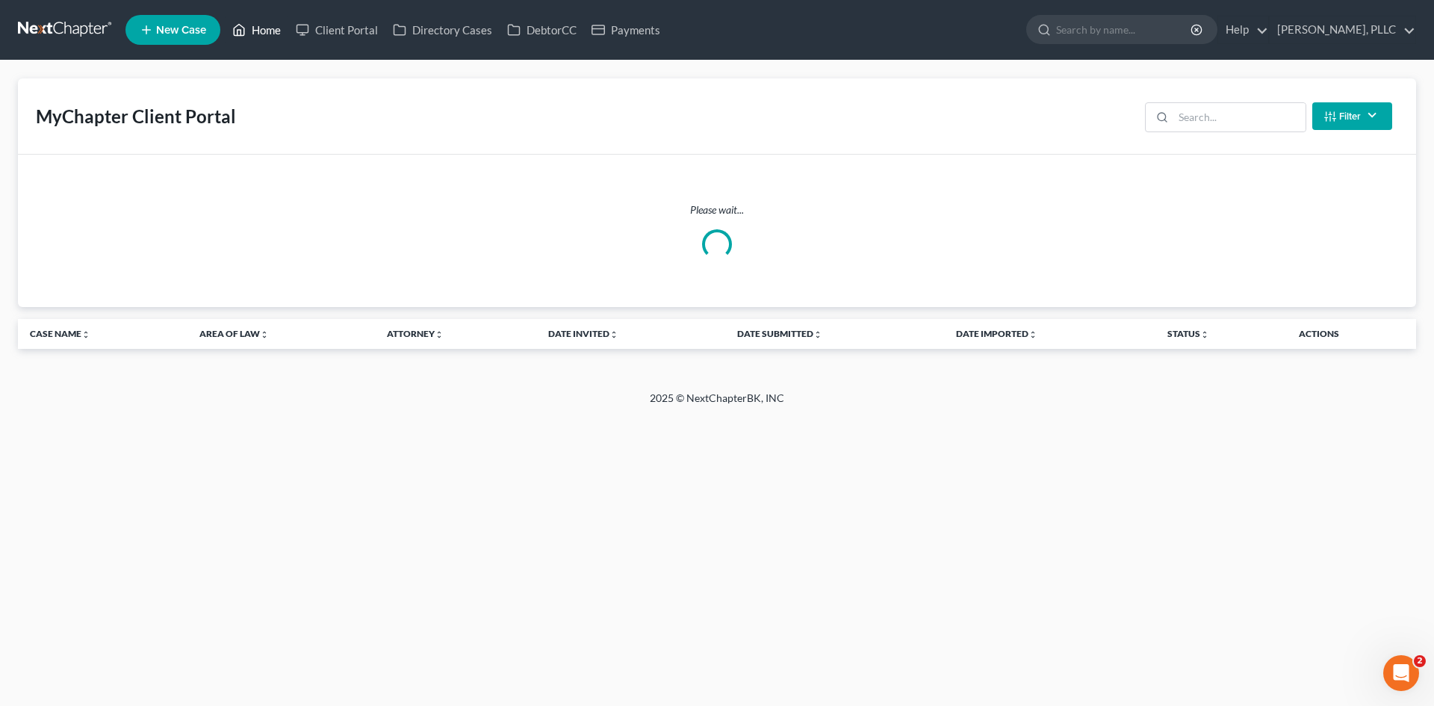
click at [288, 26] on link "Home" at bounding box center [256, 29] width 63 height 27
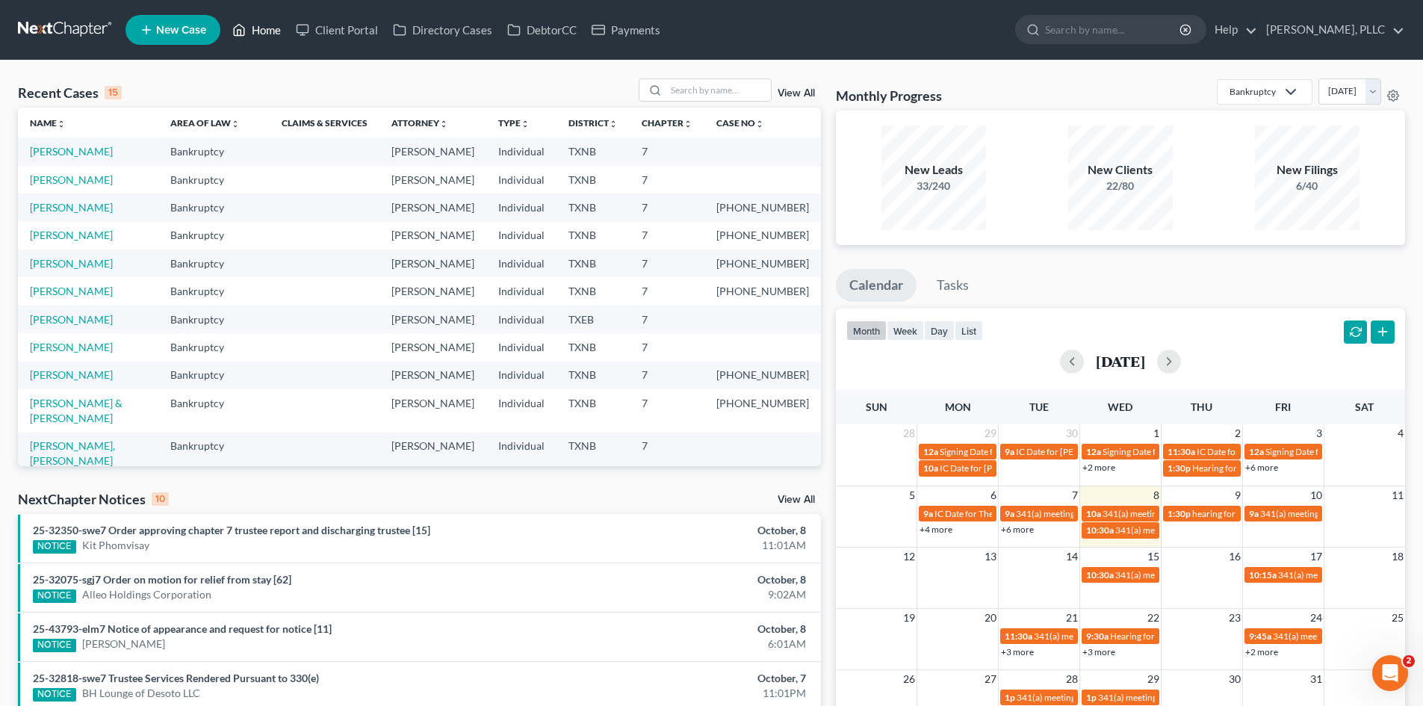
scroll to position [207, 0]
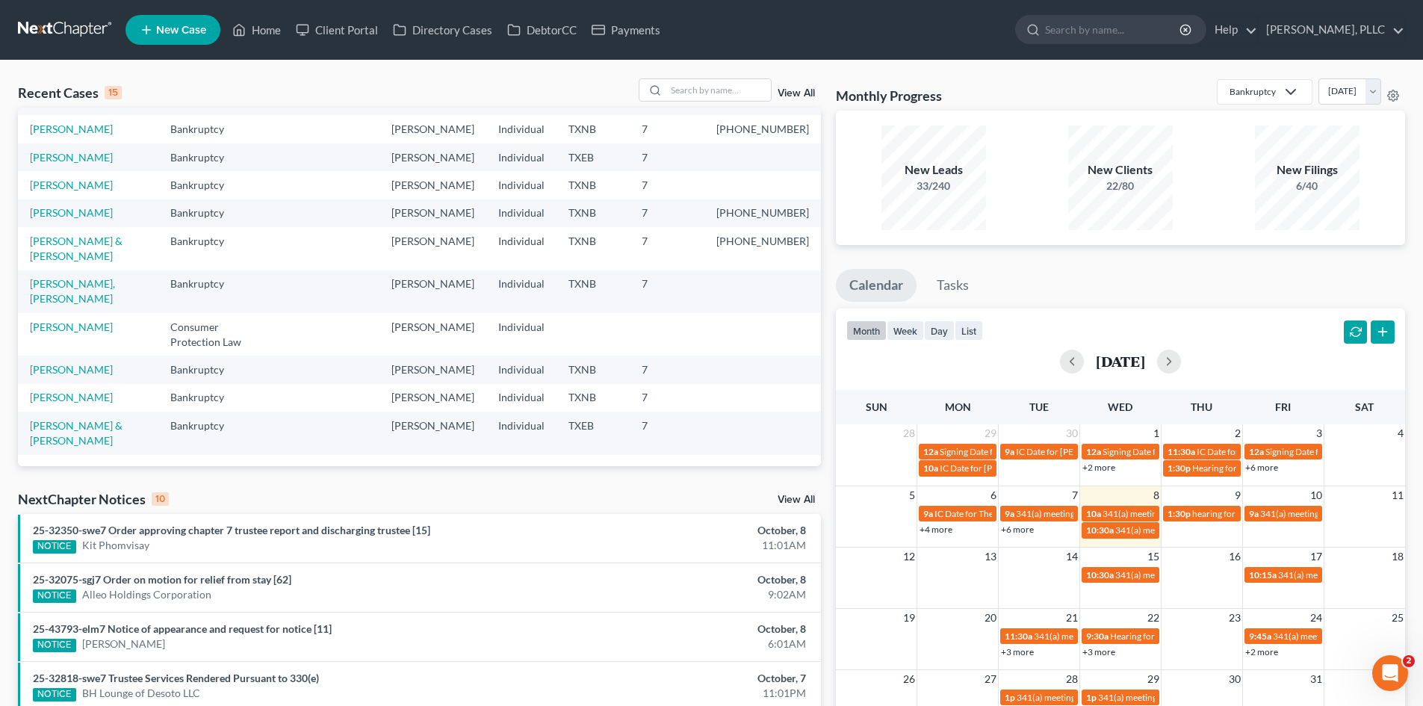
click at [445, 85] on div "Recent Cases 15 View All" at bounding box center [419, 92] width 803 height 29
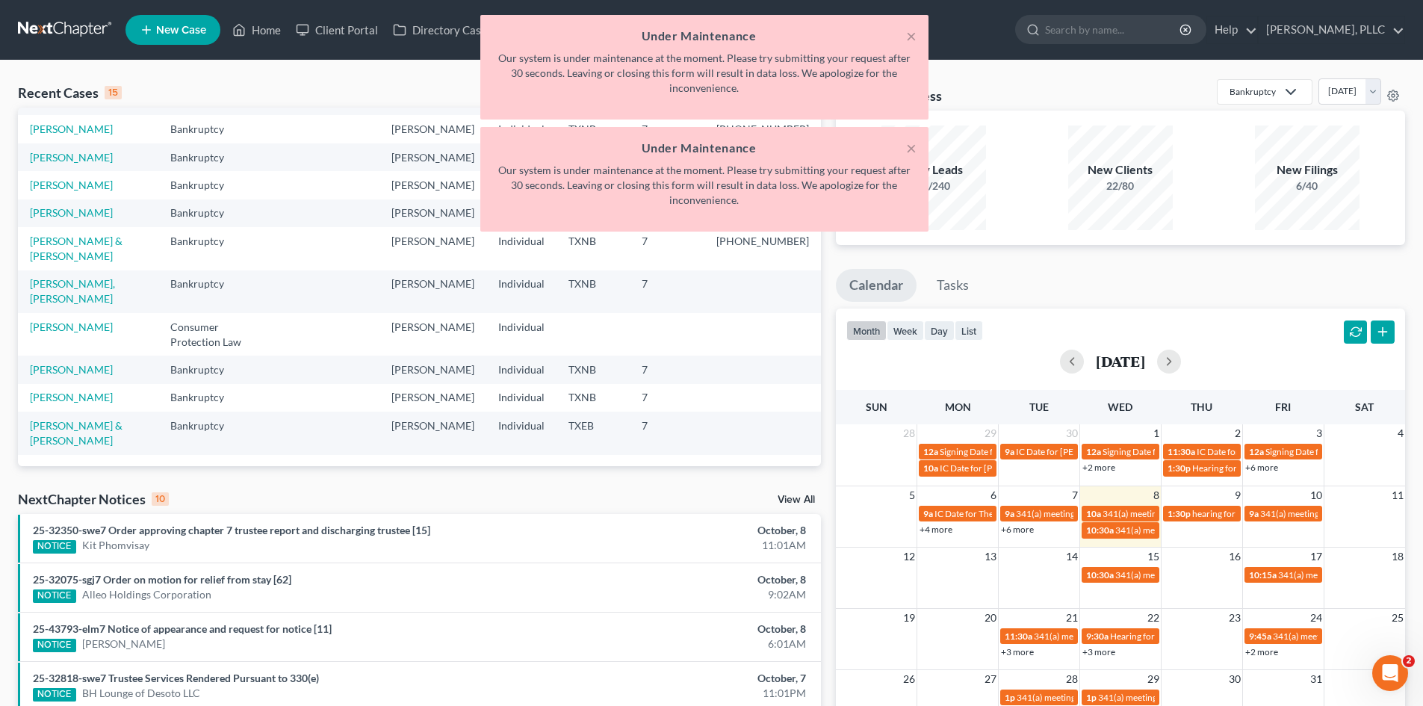
click at [909, 261] on div "Monthly Progress Bankruptcy Bankruptcy Consumer Protection Law [DATE] [DATE] [D…" at bounding box center [1120, 554] width 584 height 952
click at [906, 147] on button "×" at bounding box center [911, 148] width 10 height 18
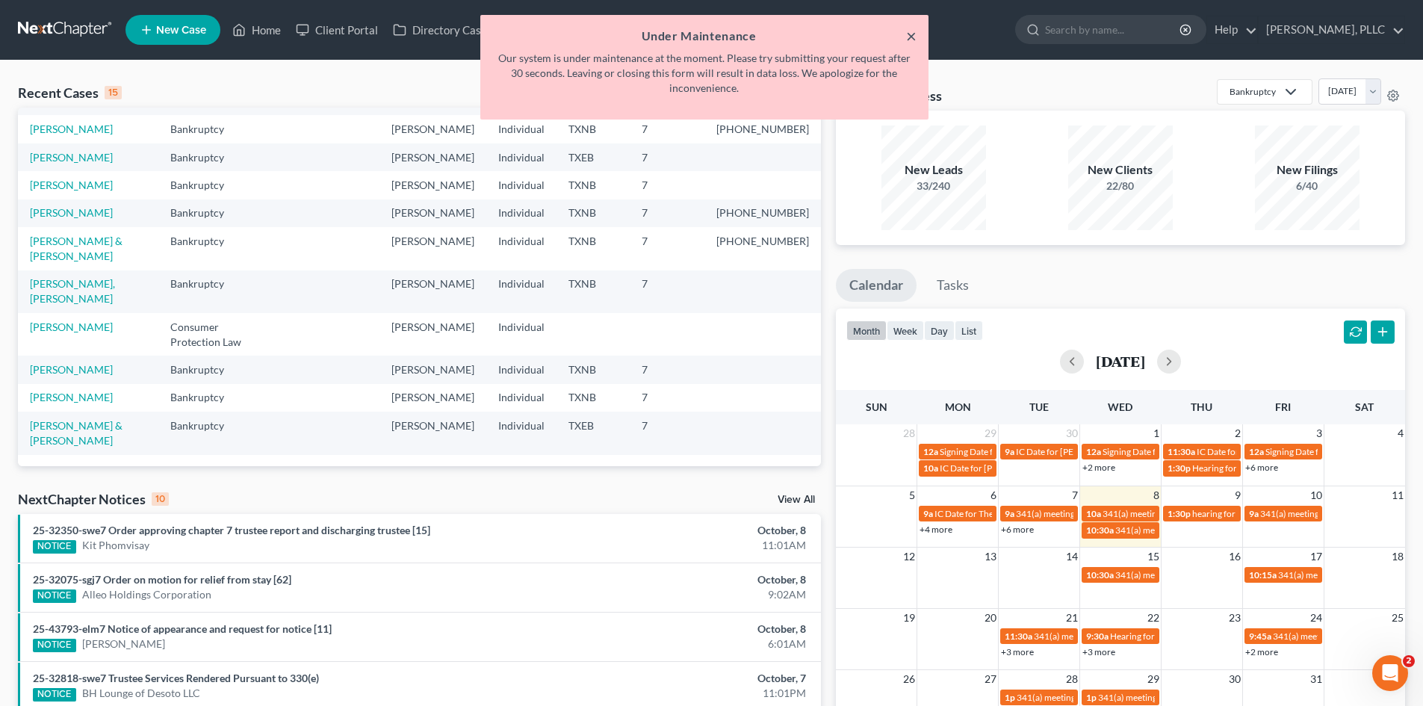
click at [908, 34] on button "×" at bounding box center [911, 36] width 10 height 18
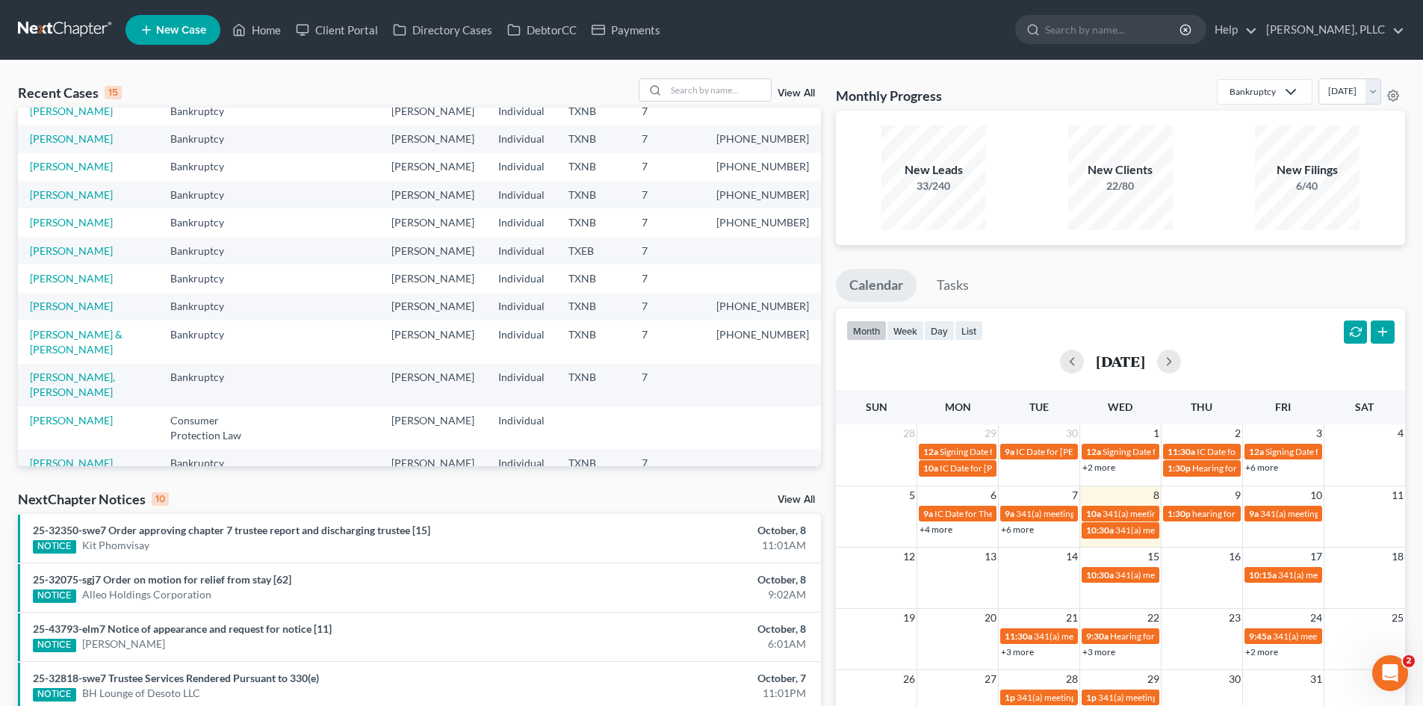
scroll to position [0, 0]
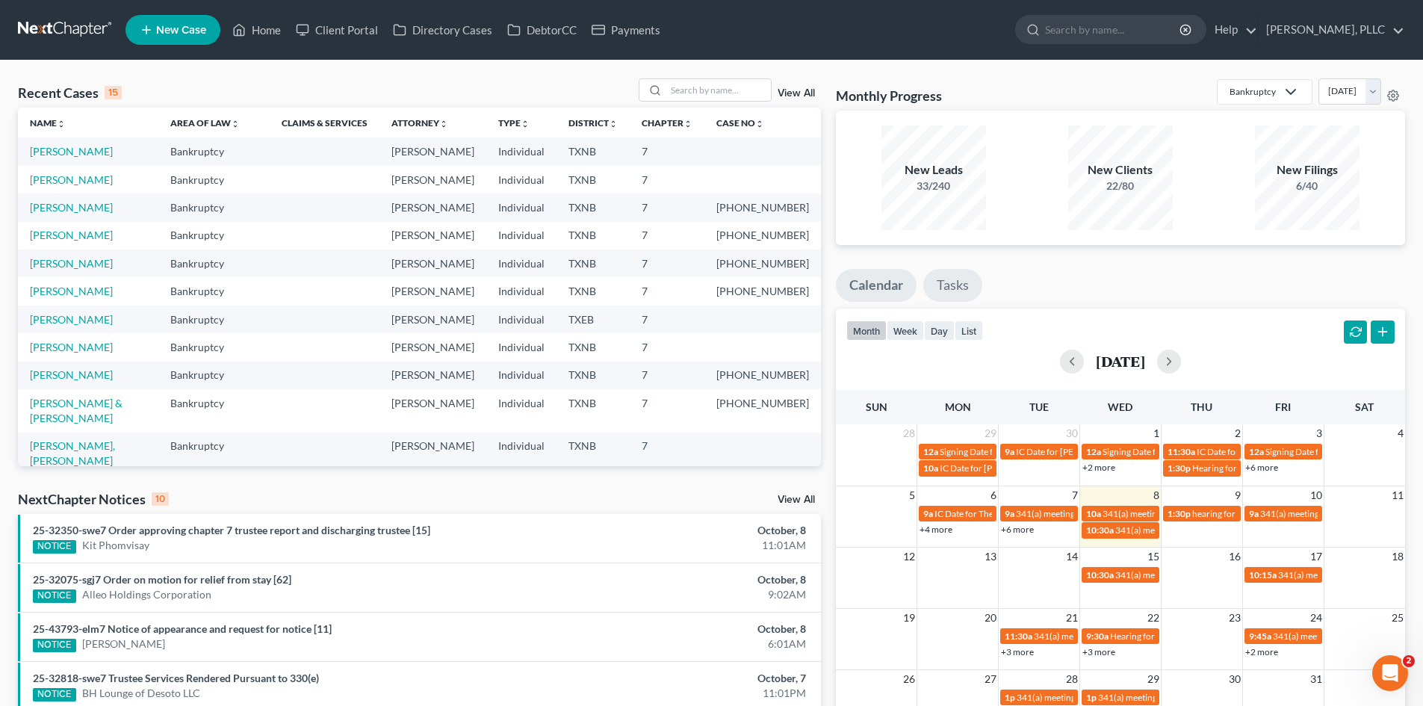
click at [966, 293] on link "Tasks" at bounding box center [952, 285] width 59 height 33
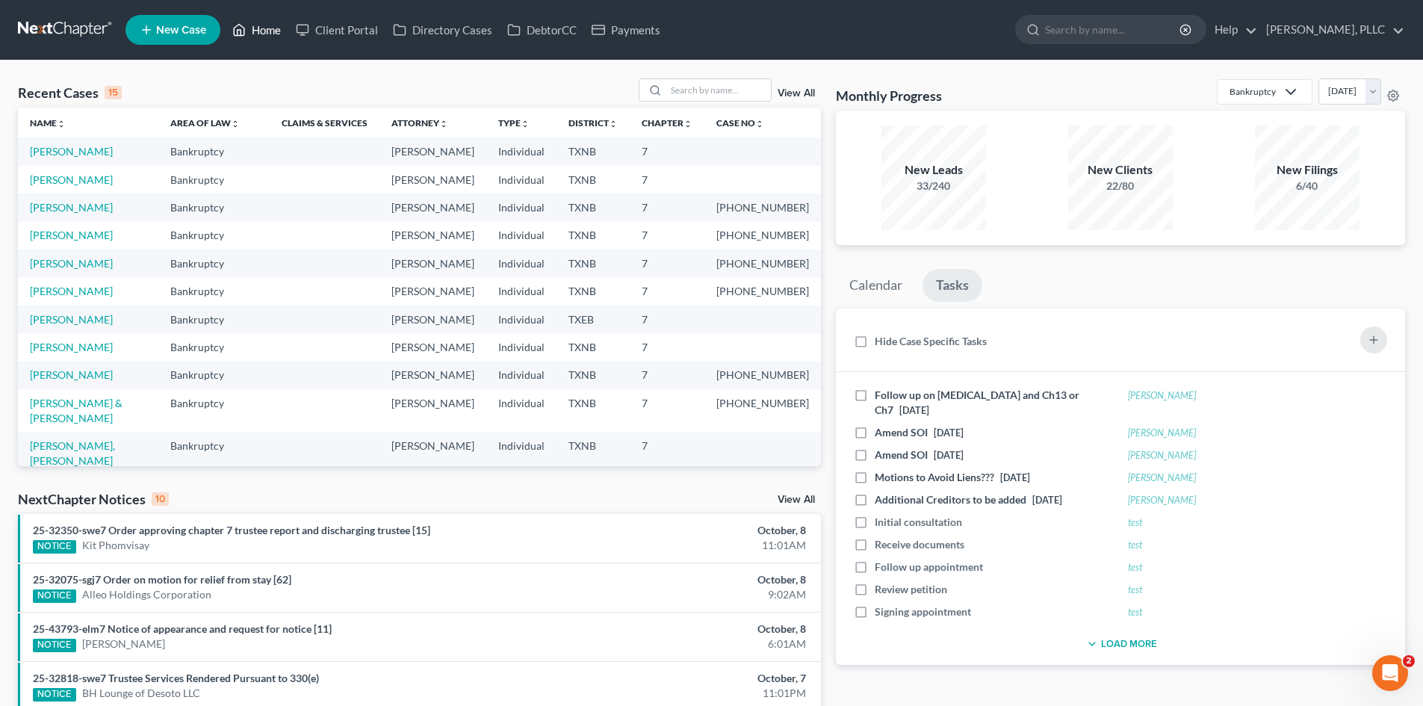
click at [264, 31] on link "Home" at bounding box center [256, 29] width 63 height 27
click at [326, 34] on link "Client Portal" at bounding box center [336, 29] width 97 height 27
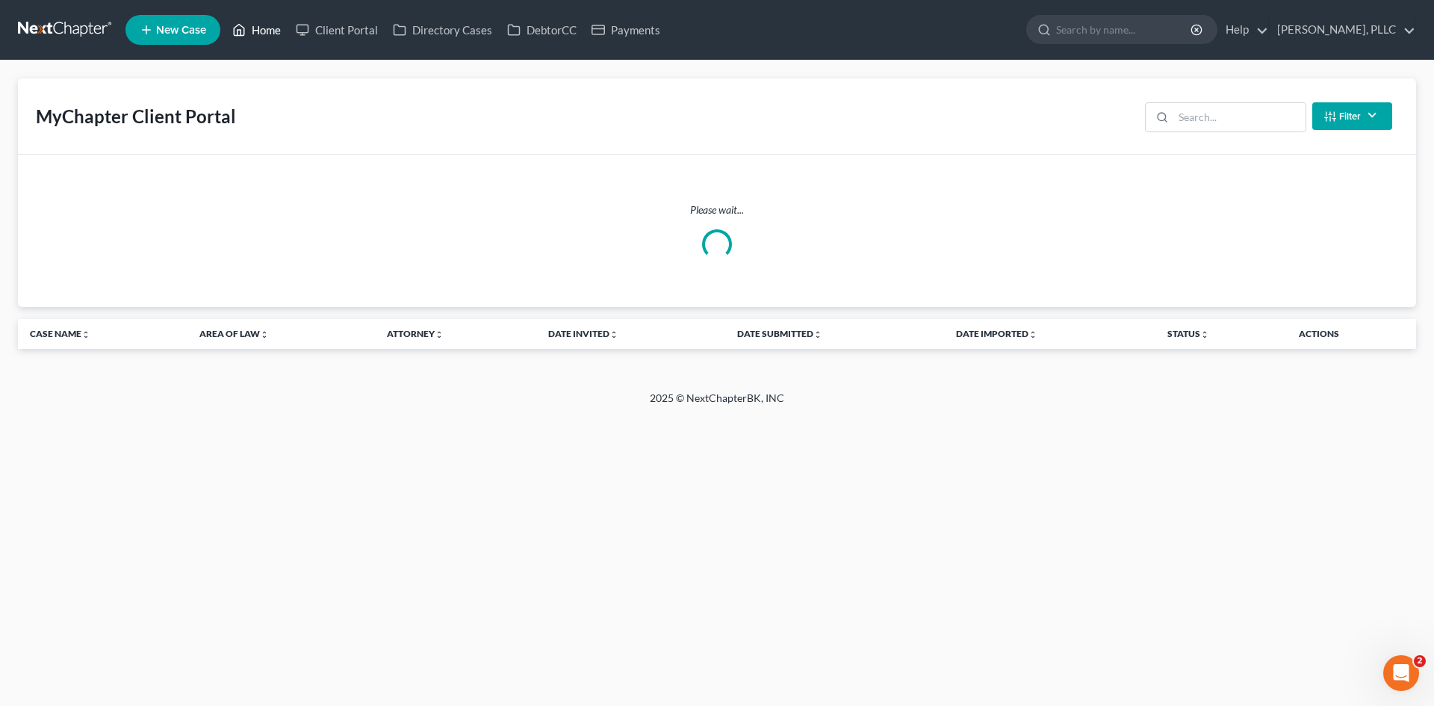
click at [271, 31] on link "Home" at bounding box center [256, 29] width 63 height 27
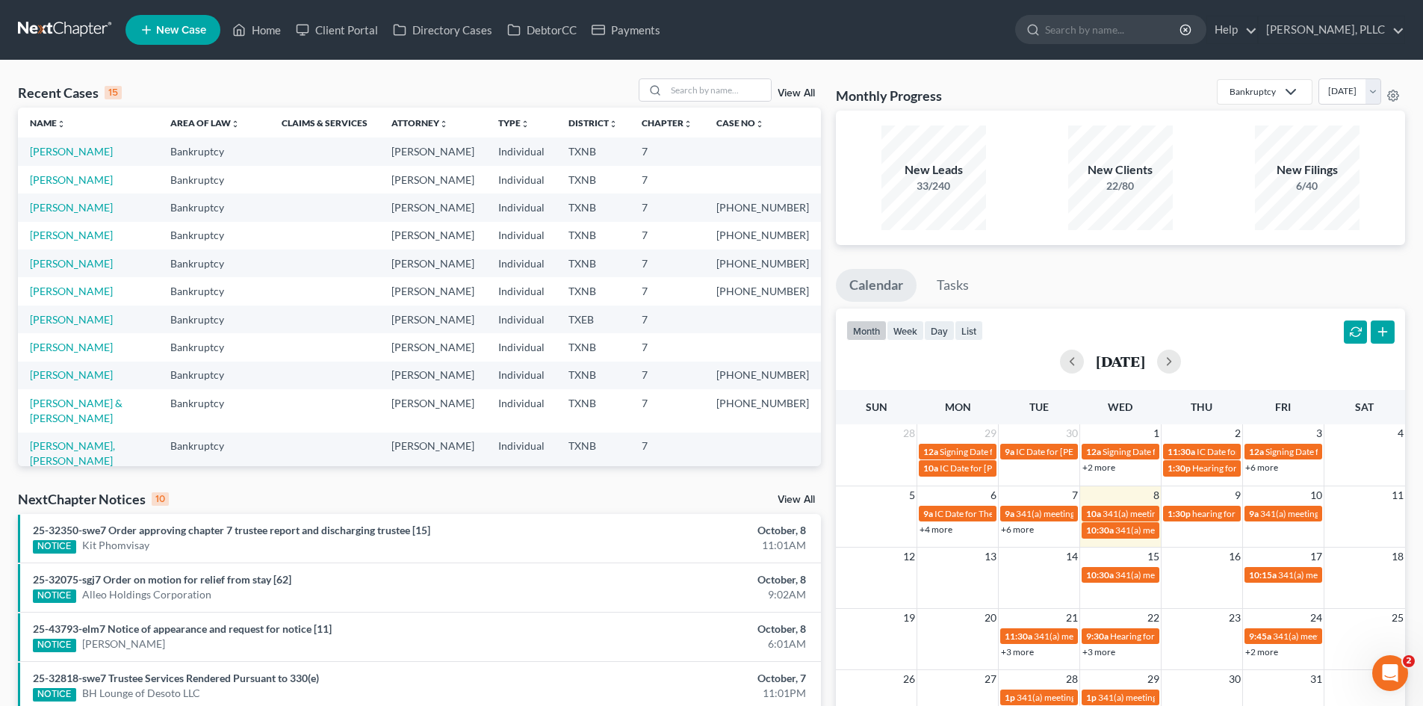
click at [828, 341] on div "month week day list [DATE]" at bounding box center [1120, 345] width 584 height 72
click at [444, 34] on link "Directory Cases" at bounding box center [442, 29] width 114 height 27
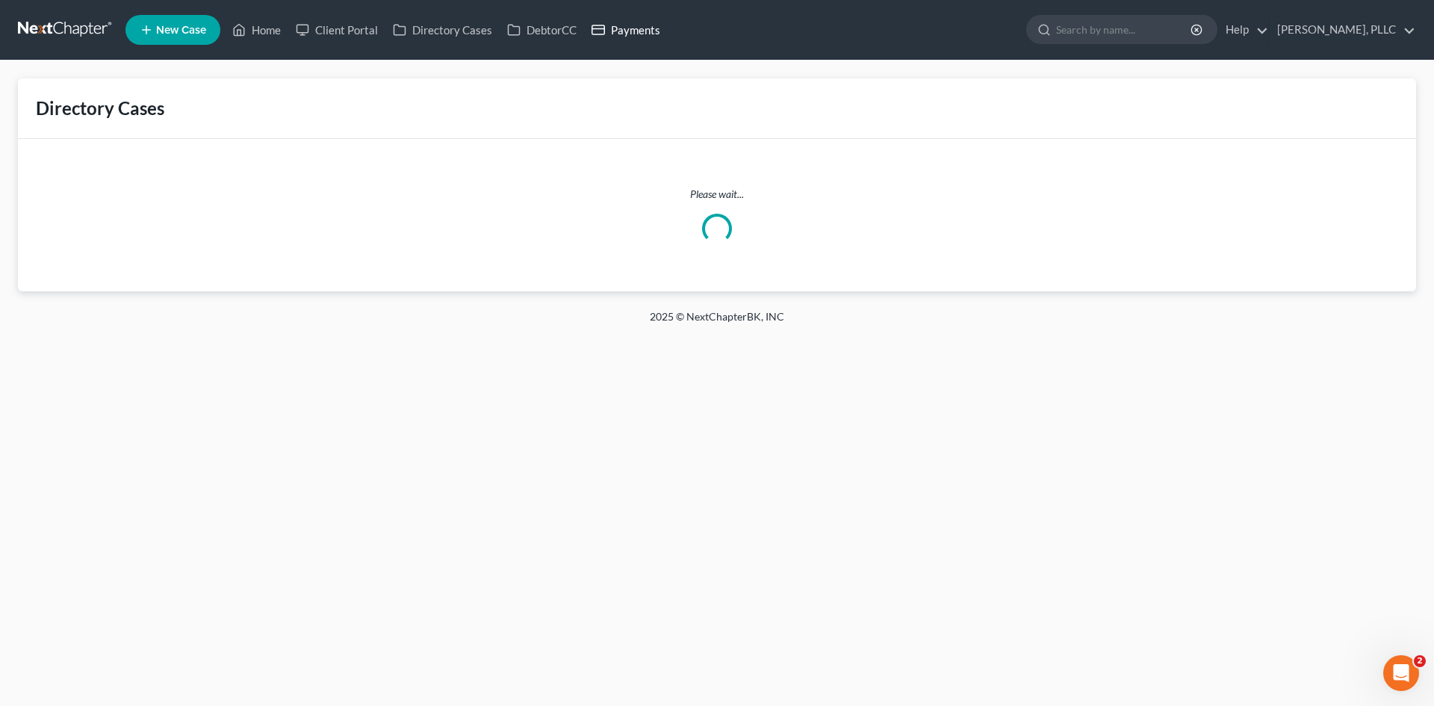
click at [632, 29] on link "Payments" at bounding box center [626, 29] width 84 height 27
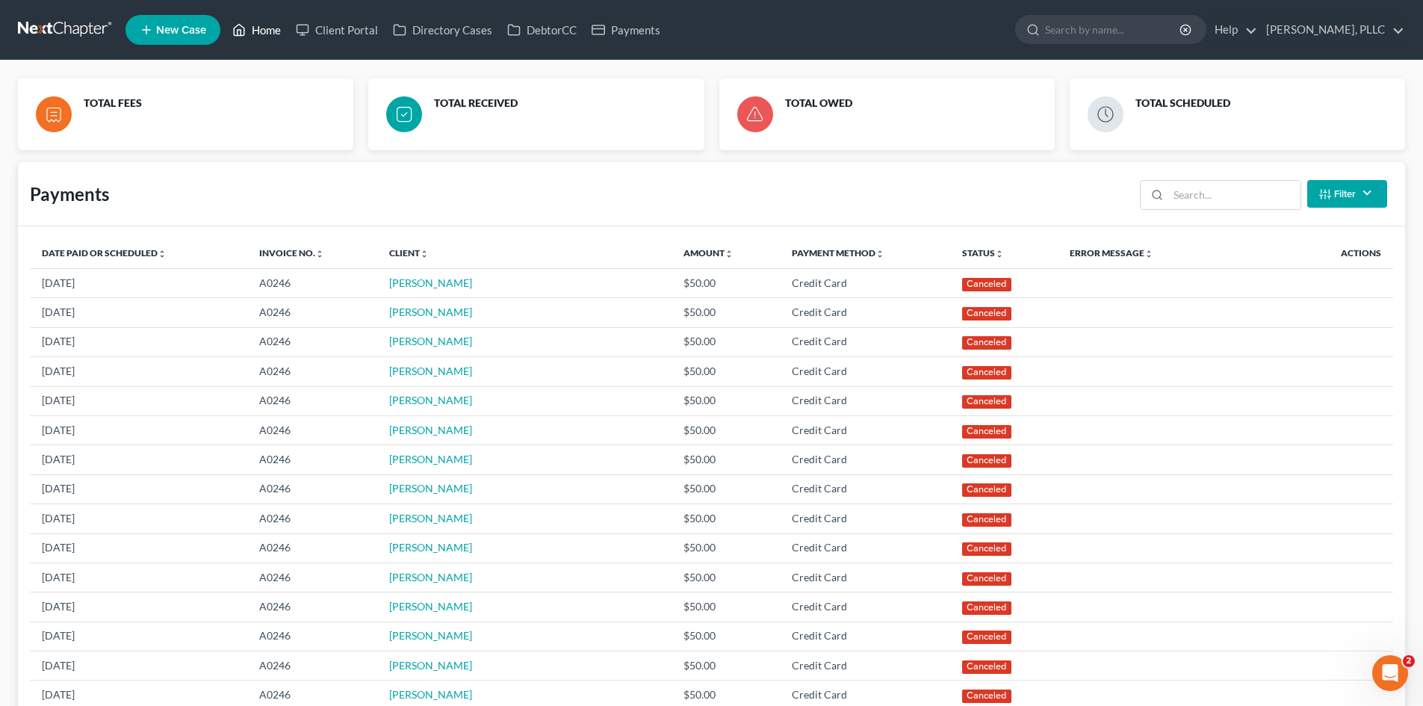
click at [277, 29] on link "Home" at bounding box center [256, 29] width 63 height 27
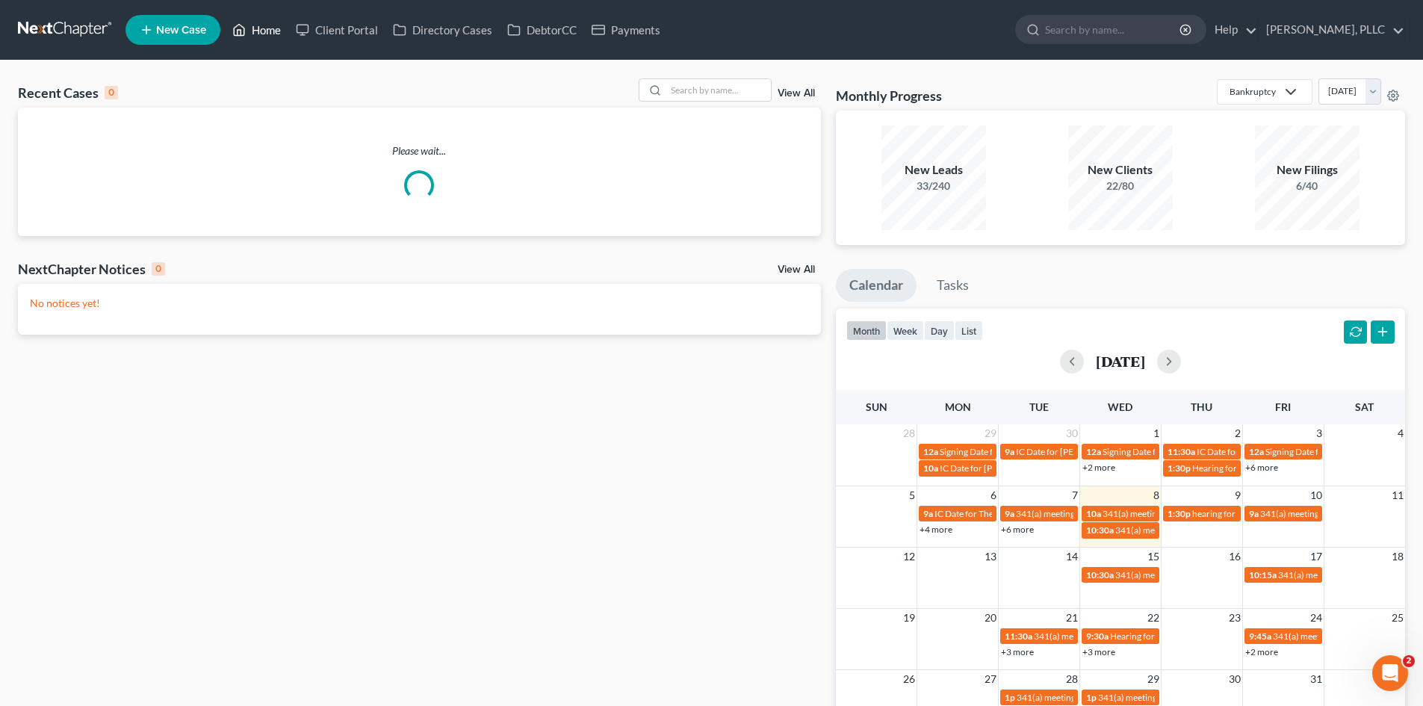
click at [272, 31] on link "Home" at bounding box center [256, 29] width 63 height 27
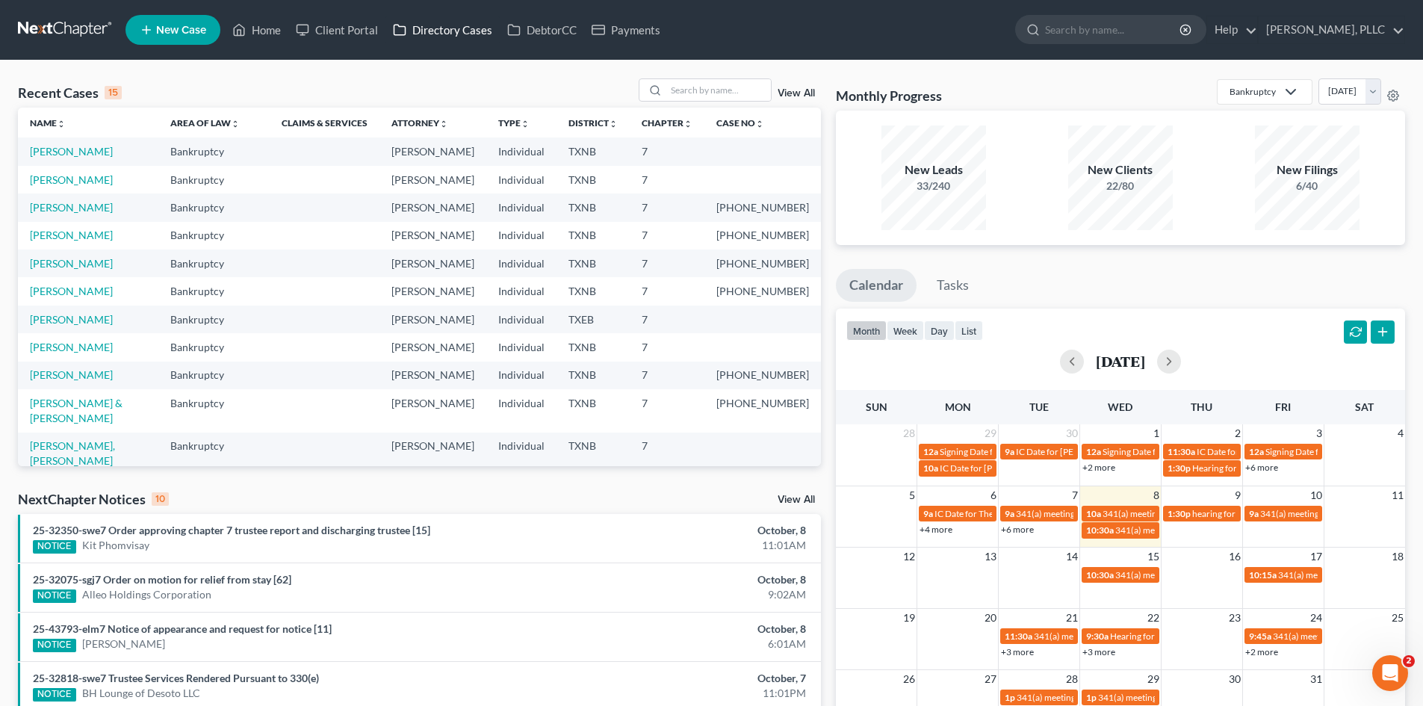
click at [418, 40] on link "Directory Cases" at bounding box center [442, 29] width 114 height 27
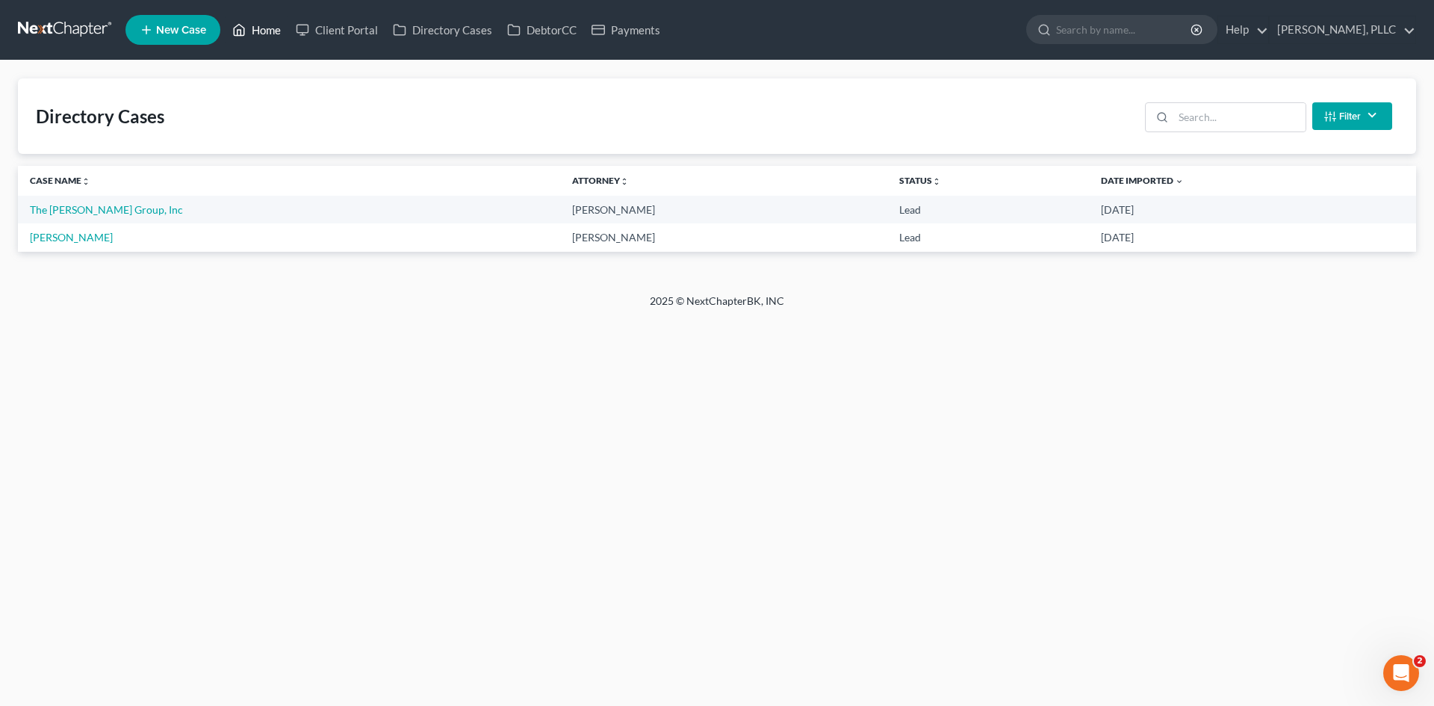
click at [283, 39] on link "Home" at bounding box center [256, 29] width 63 height 27
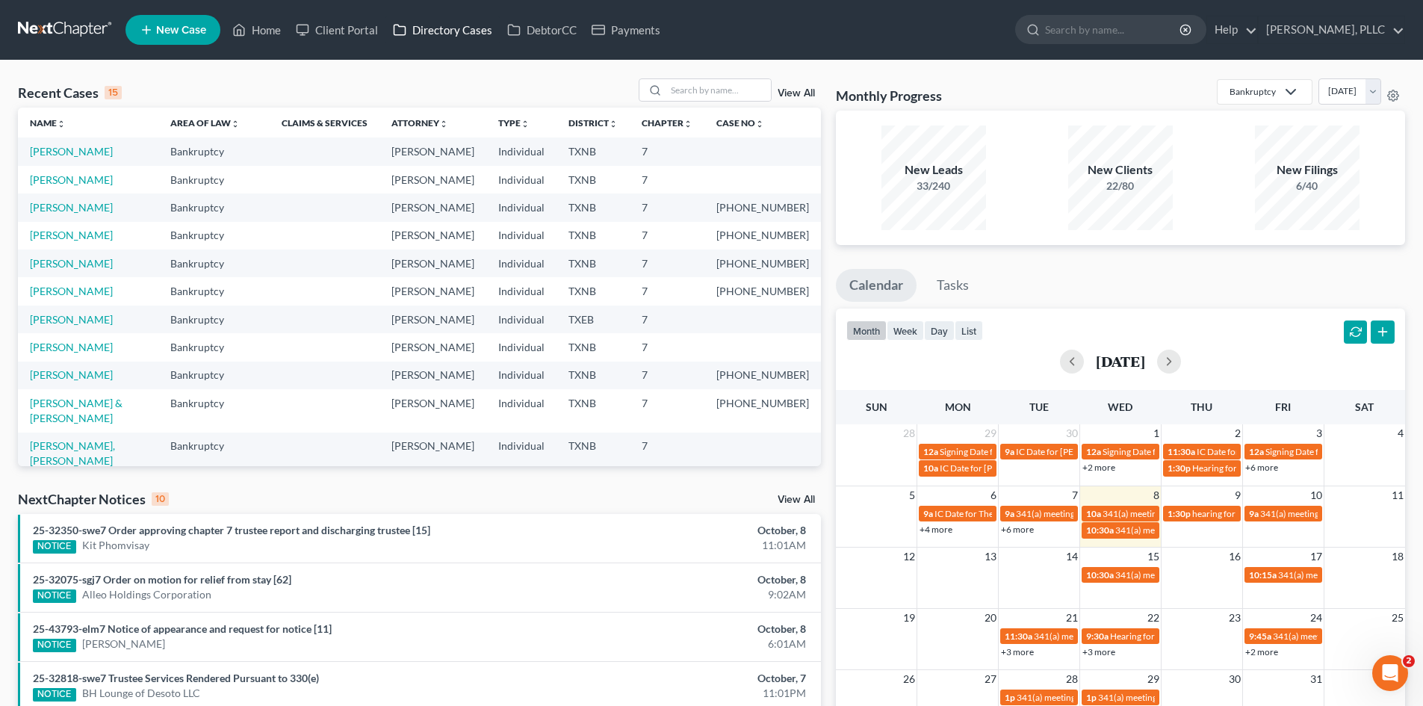
click at [451, 39] on link "Directory Cases" at bounding box center [442, 29] width 114 height 27
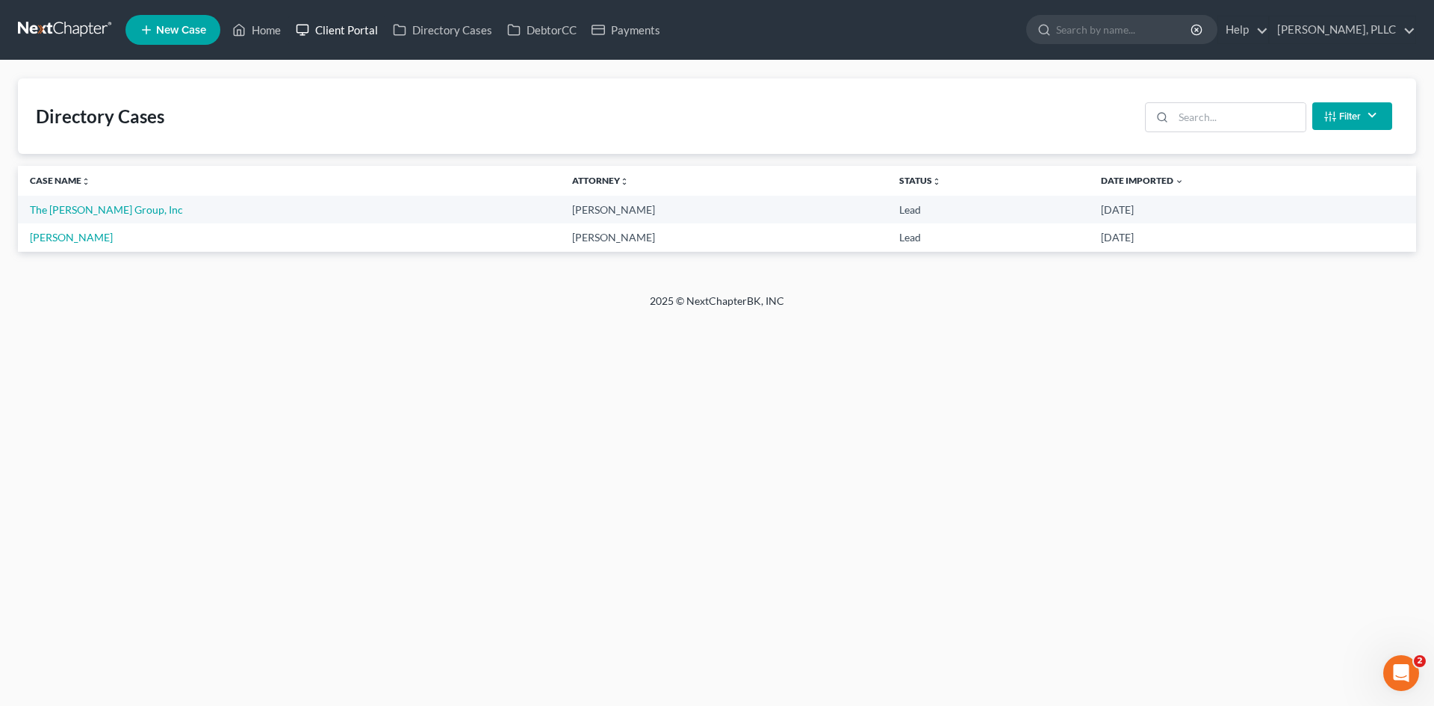
click at [356, 31] on link "Client Portal" at bounding box center [336, 29] width 97 height 27
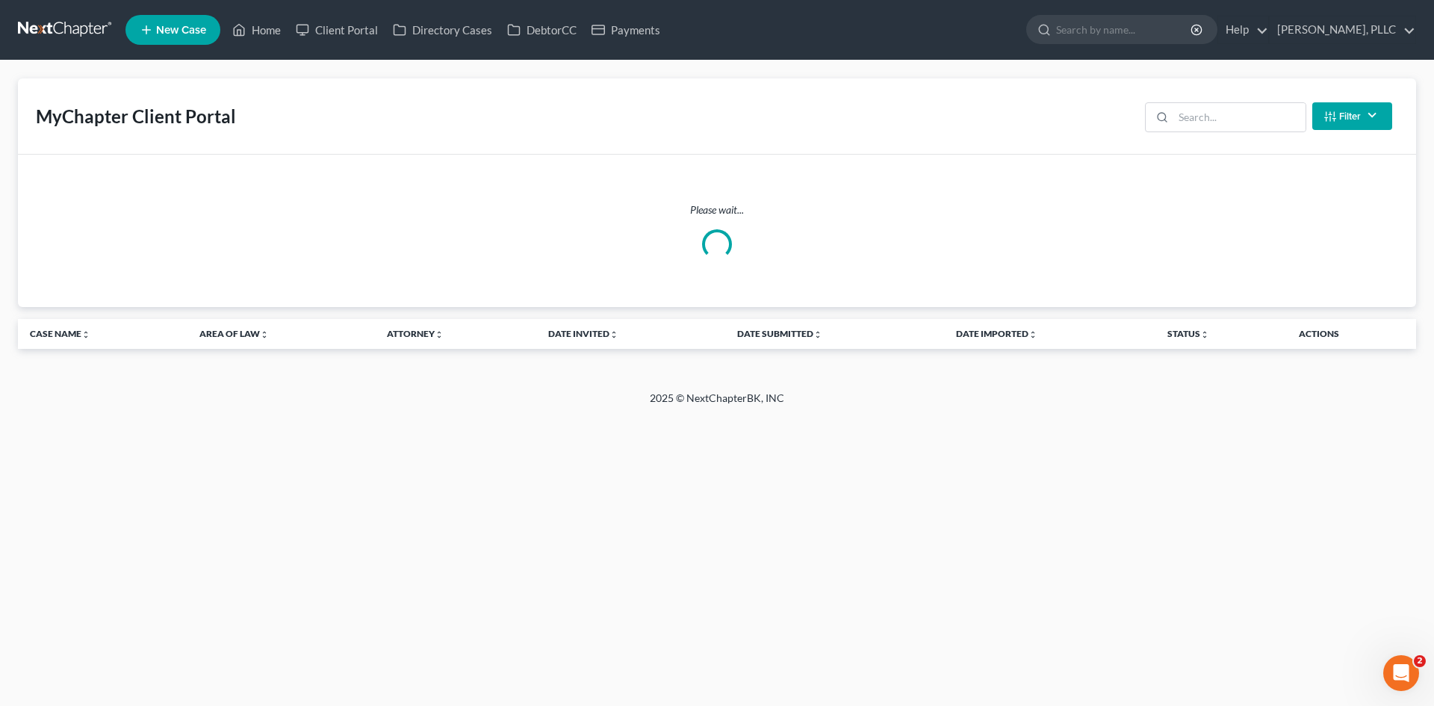
click at [631, 43] on ul "New Case Home Client Portal Directory Cases DebtorCC Payments - No Result - See…" at bounding box center [770, 29] width 1291 height 39
click at [627, 36] on link "Payments" at bounding box center [626, 29] width 84 height 27
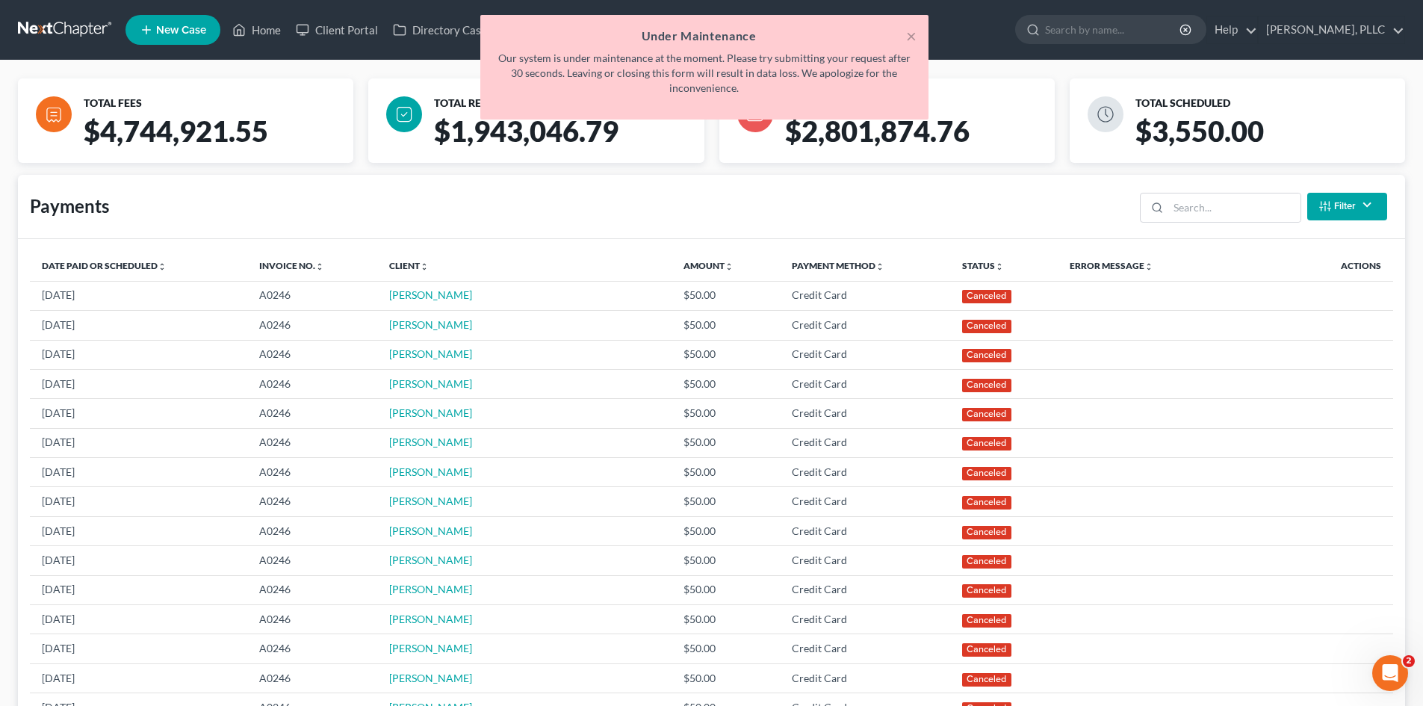
click at [264, 12] on ul "New Case Home Client Portal Directory Cases DebtorCC Payments - No Result - See…" at bounding box center [765, 29] width 1280 height 39
click at [911, 38] on button "×" at bounding box center [911, 36] width 10 height 18
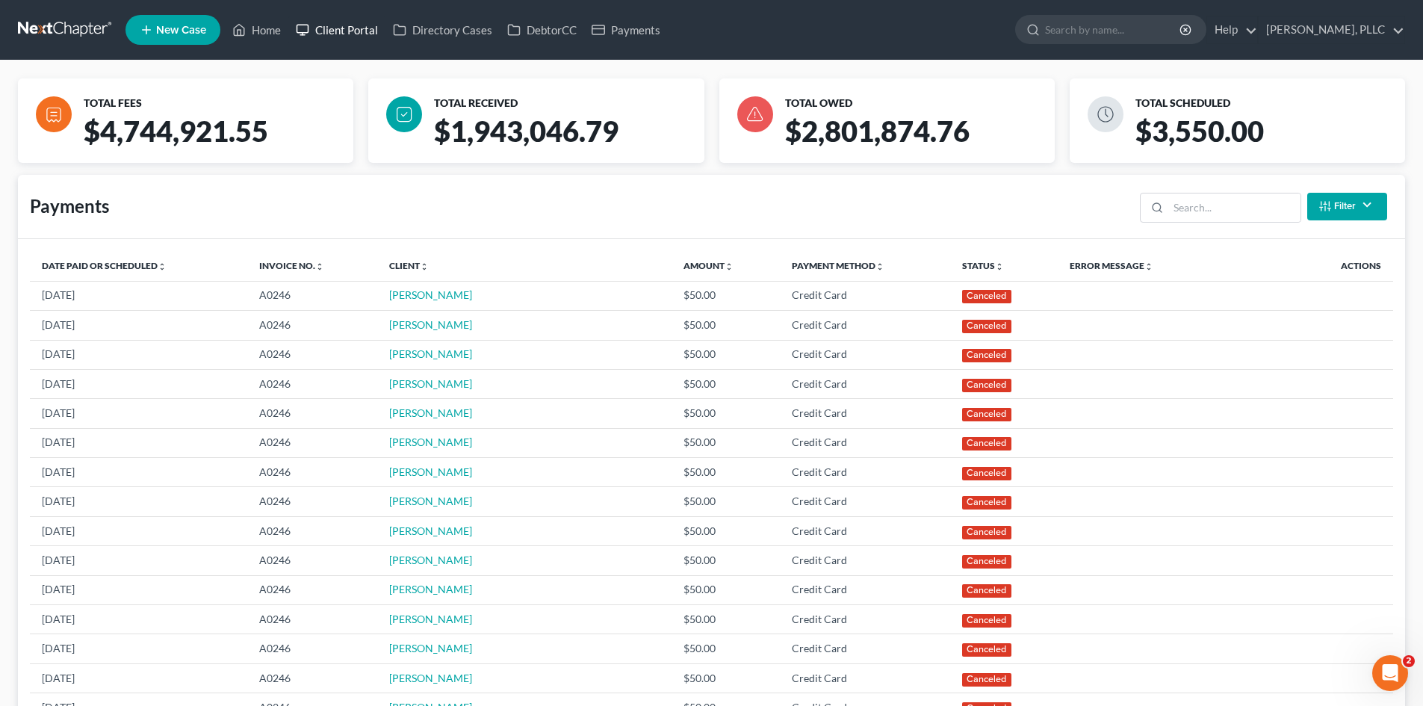
click at [293, 34] on link "Client Portal" at bounding box center [336, 29] width 97 height 27
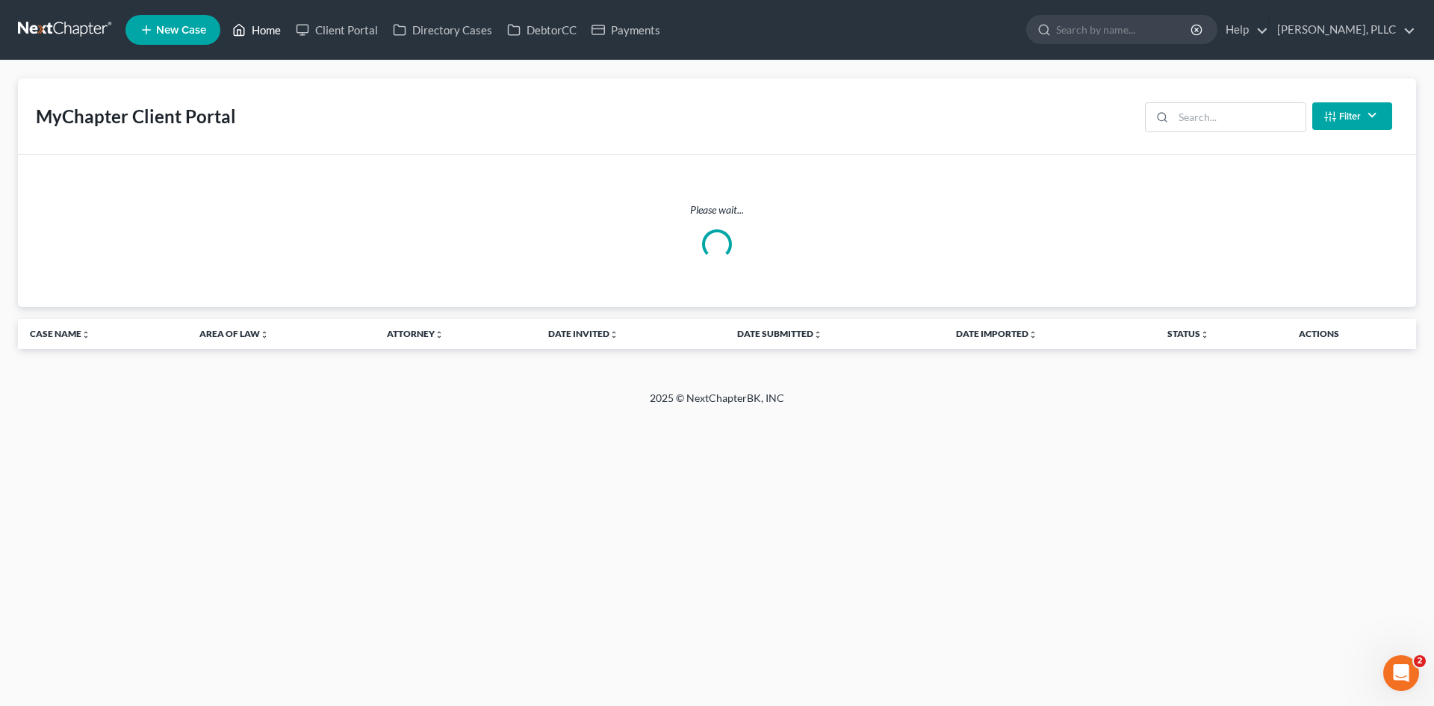
click at [246, 34] on icon at bounding box center [238, 30] width 13 height 18
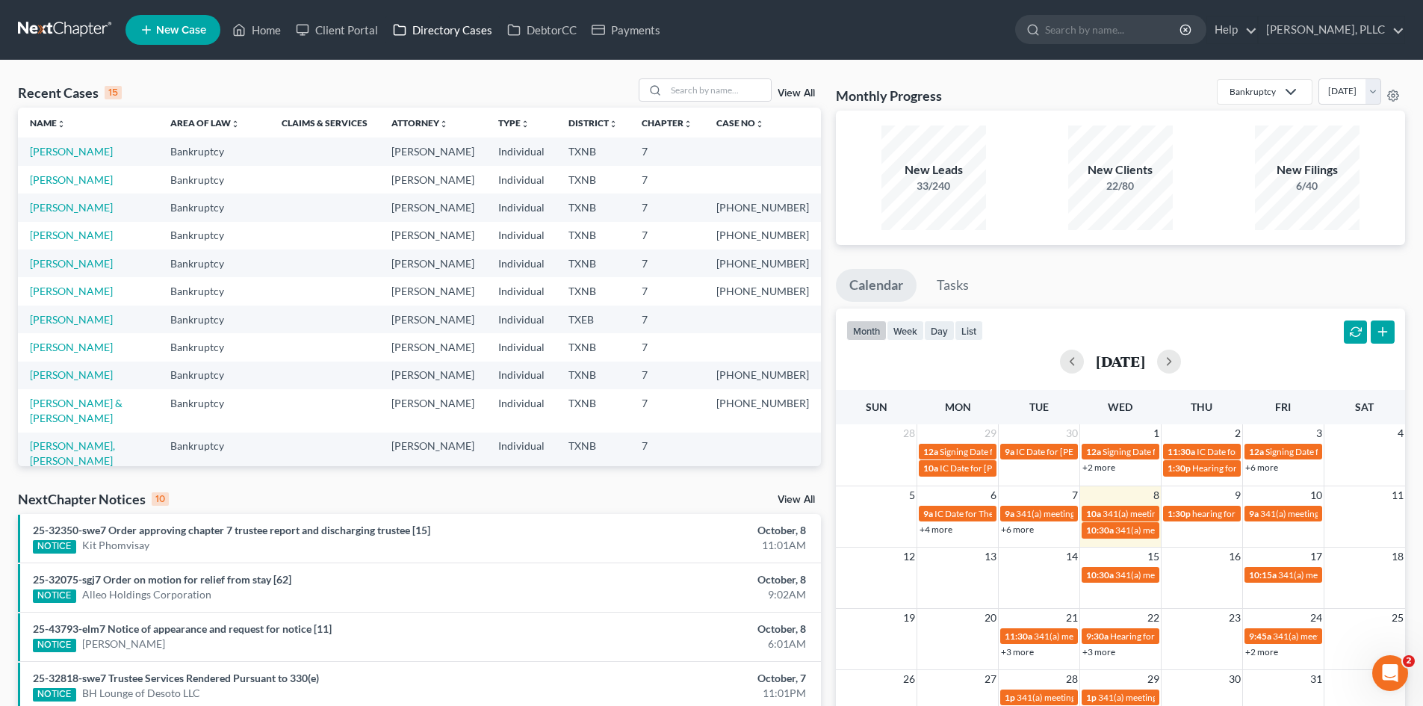
click at [427, 40] on link "Directory Cases" at bounding box center [442, 29] width 114 height 27
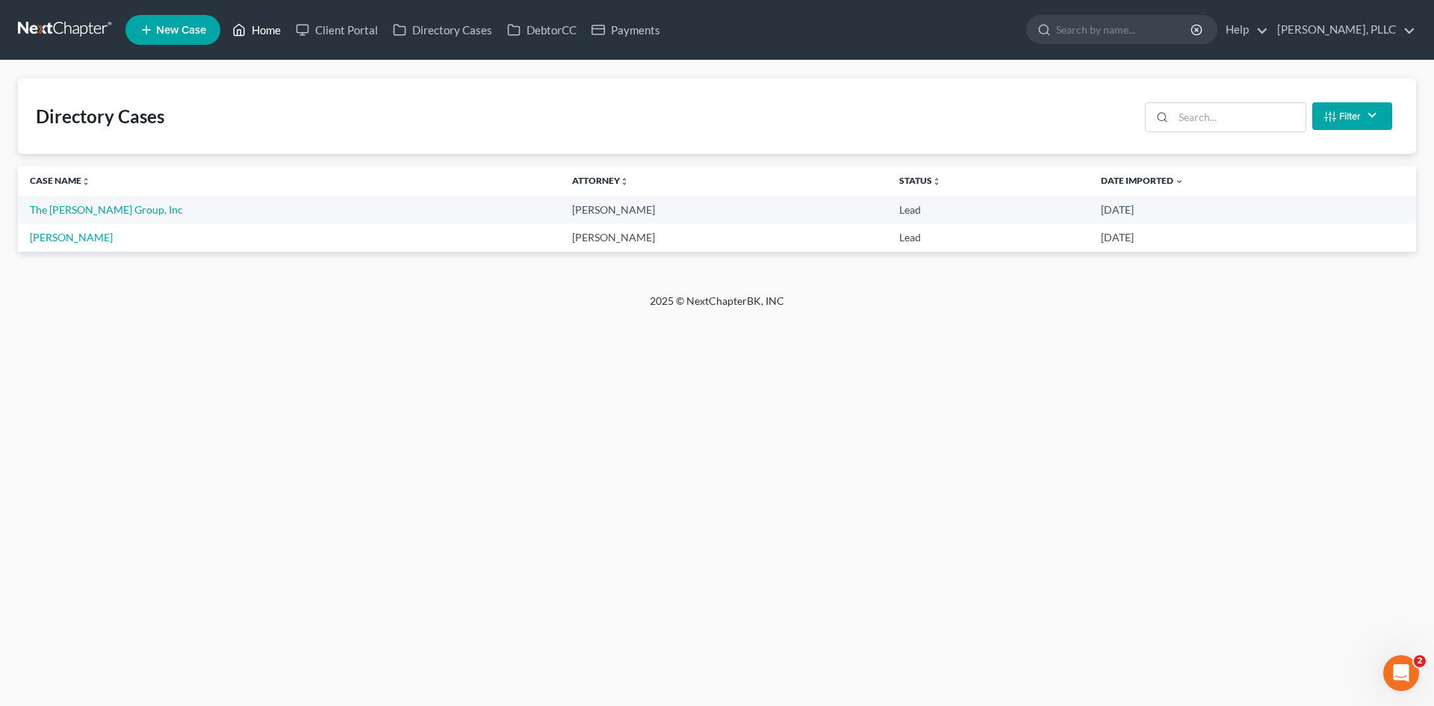
click at [260, 37] on link "Home" at bounding box center [256, 29] width 63 height 27
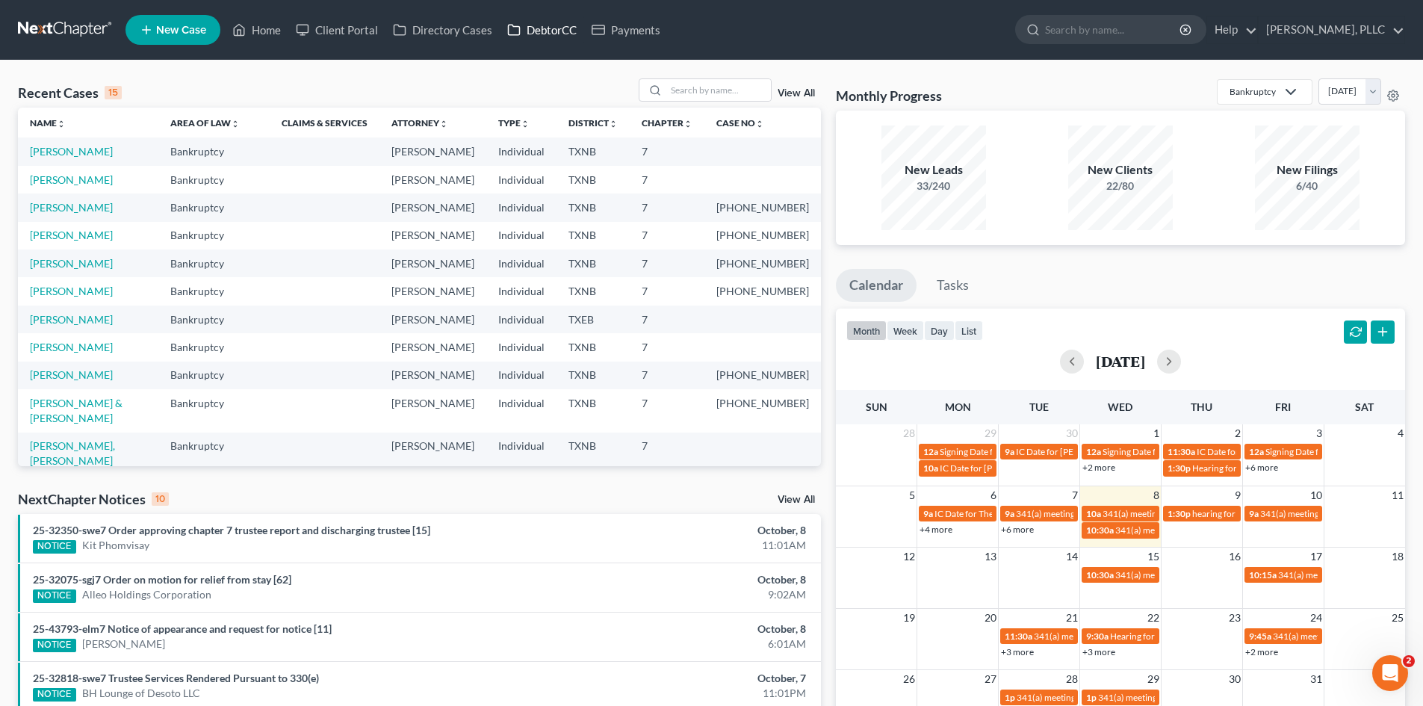
click at [541, 37] on link "DebtorCC" at bounding box center [542, 29] width 84 height 27
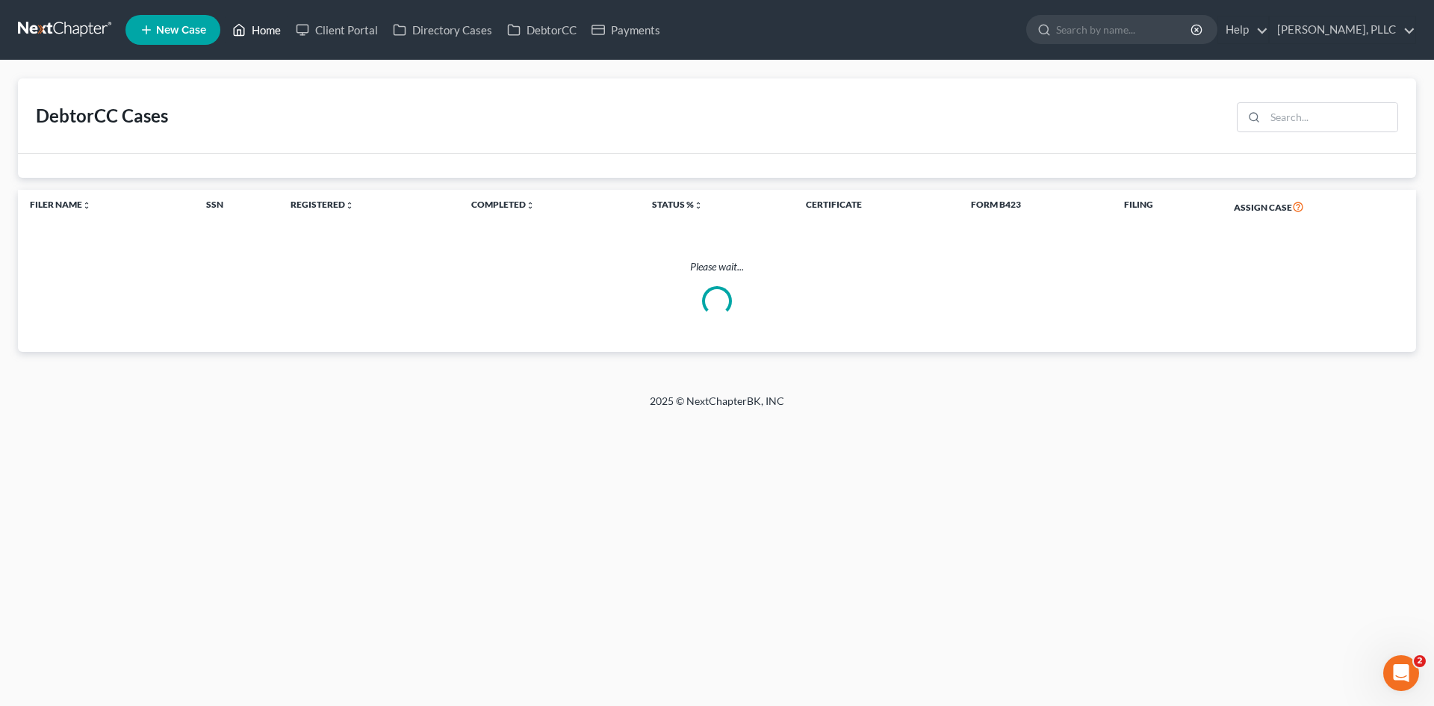
click at [250, 34] on link "Home" at bounding box center [256, 29] width 63 height 27
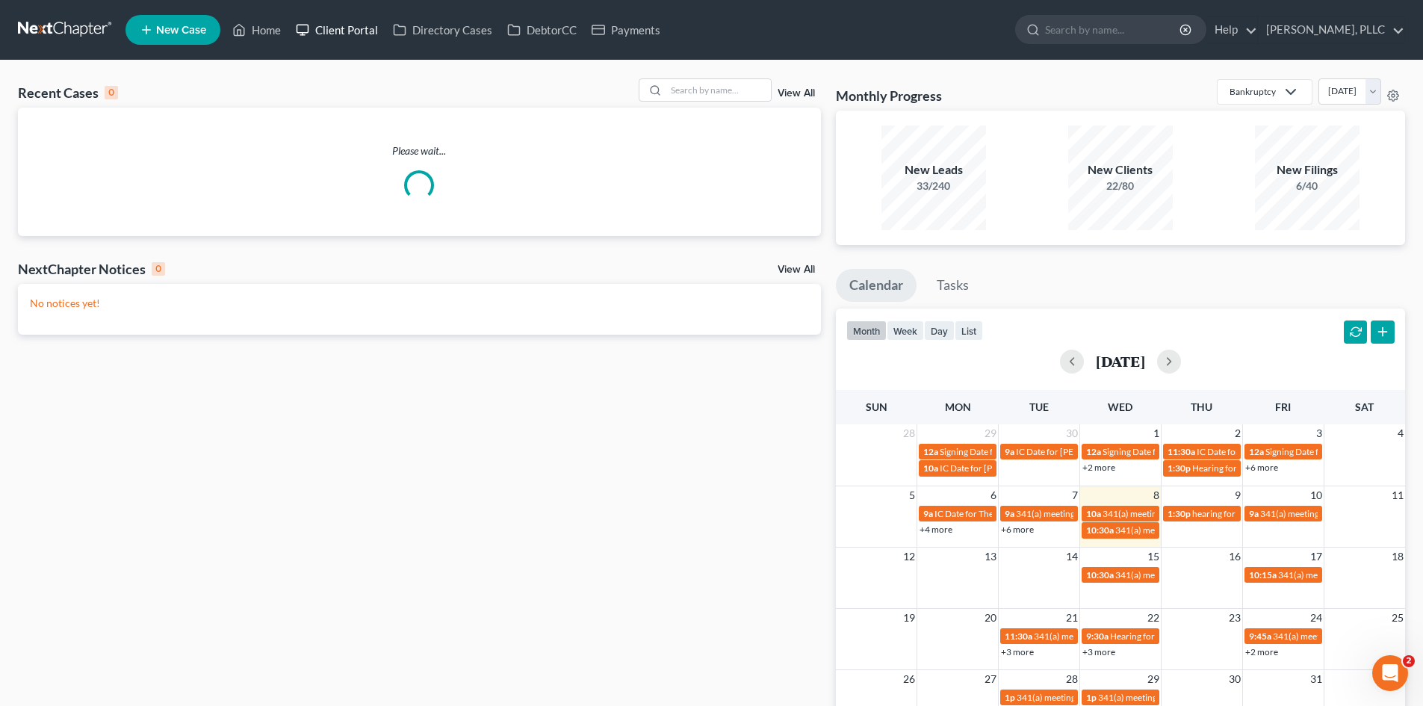
click at [334, 37] on link "Client Portal" at bounding box center [336, 29] width 97 height 27
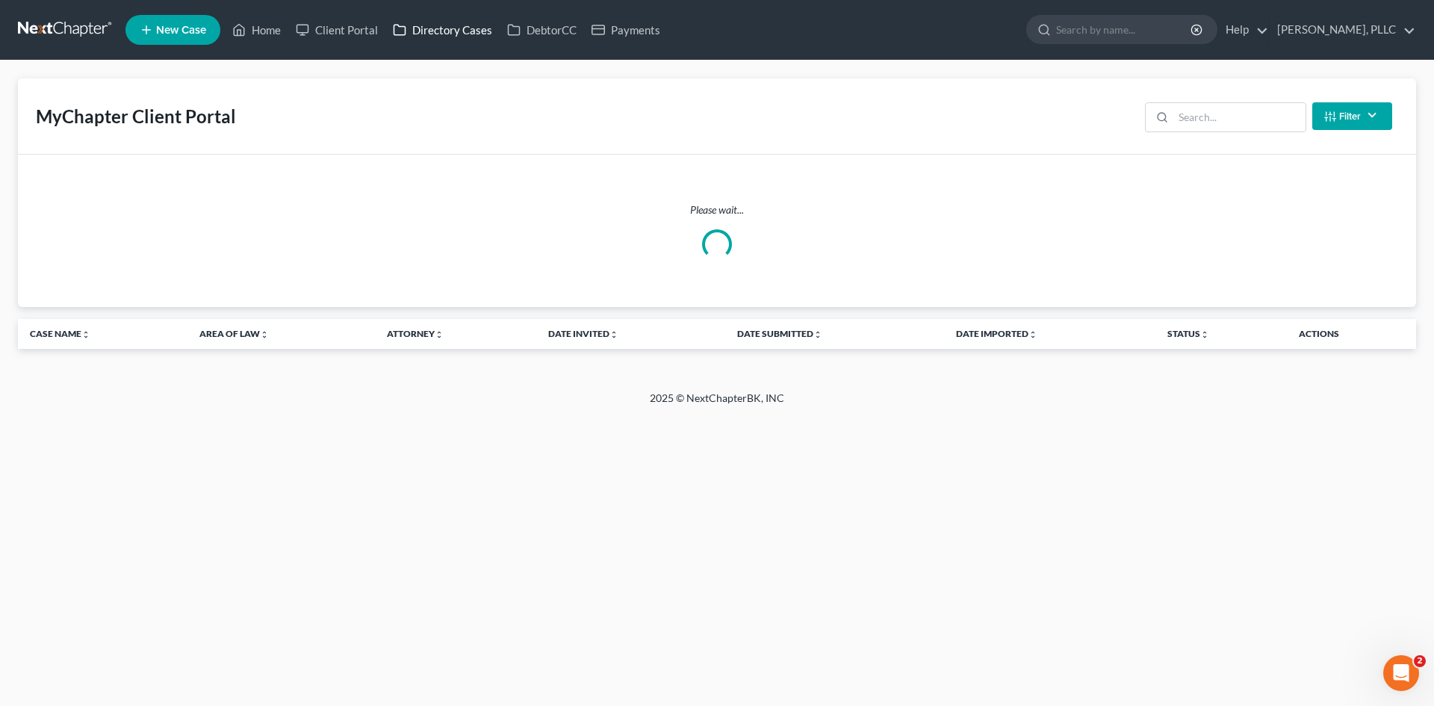
click at [432, 40] on link "Directory Cases" at bounding box center [442, 29] width 114 height 27
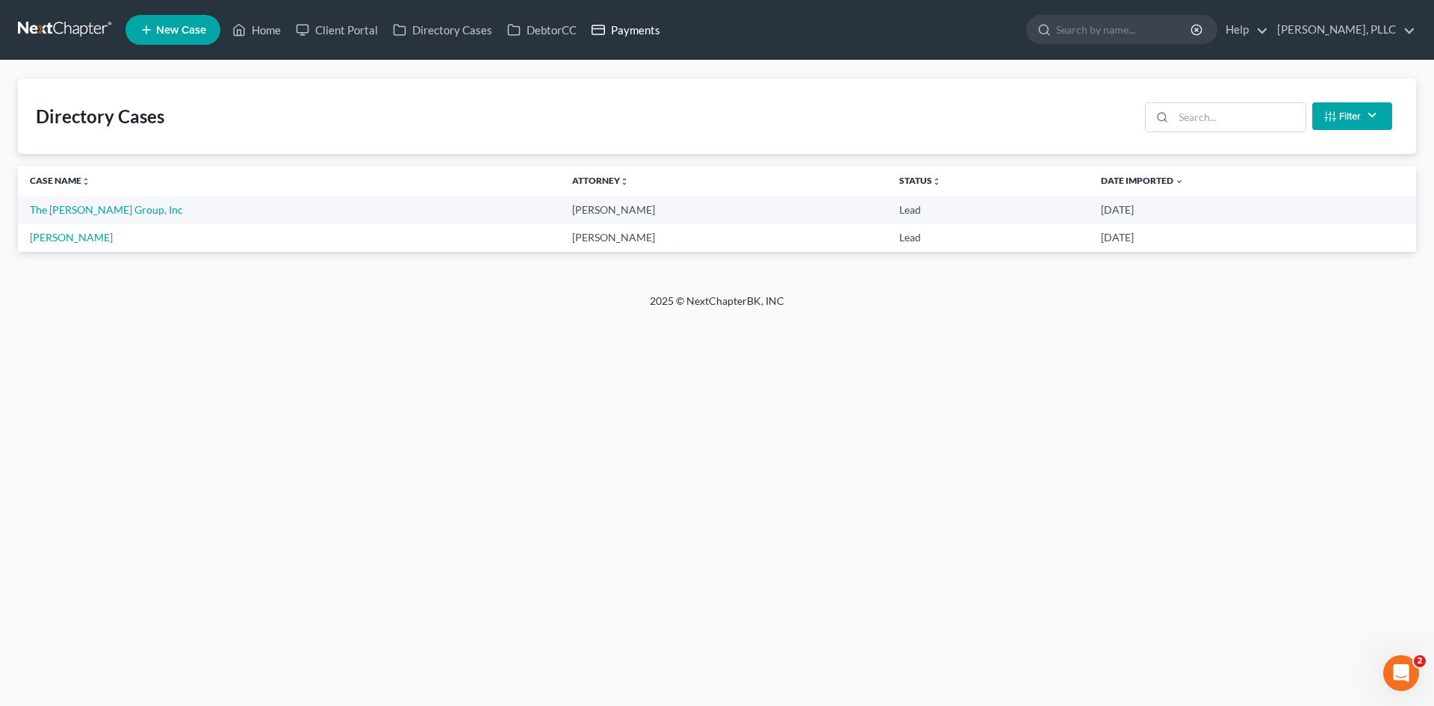
click at [636, 31] on link "Payments" at bounding box center [626, 29] width 84 height 27
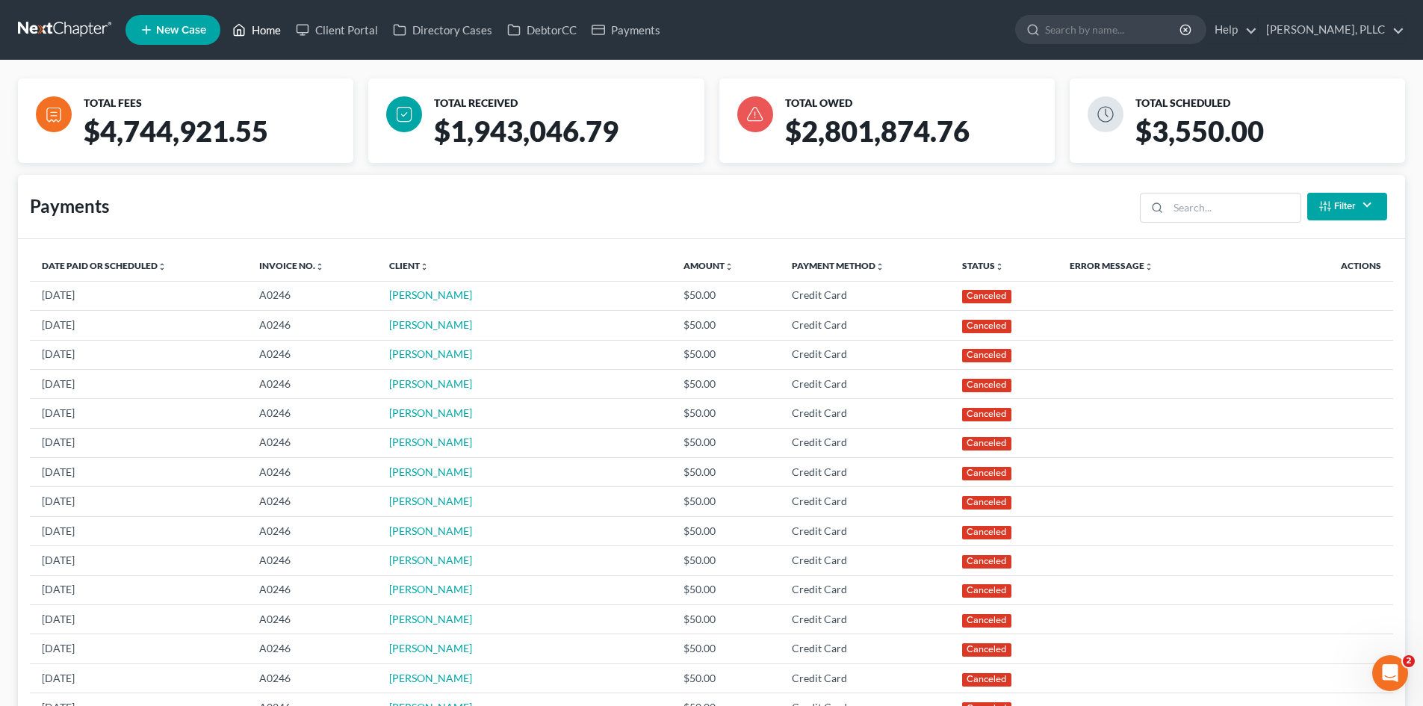
click at [259, 33] on link "Home" at bounding box center [256, 29] width 63 height 27
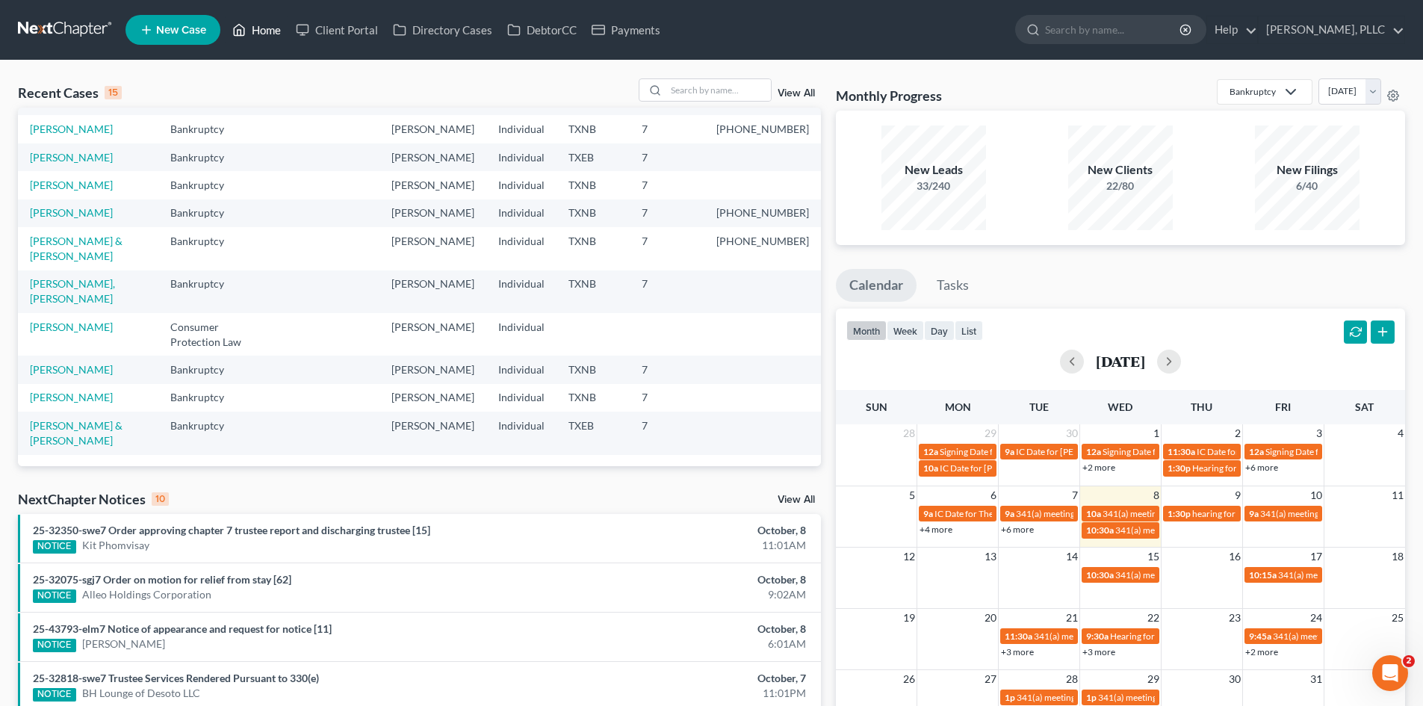
scroll to position [196, 0]
click at [501, 78] on div "Recent Cases 15 View All Name unfold_more expand_more expand_less Area of Law u…" at bounding box center [711, 555] width 1423 height 988
click at [332, 25] on link "Client Portal" at bounding box center [336, 29] width 97 height 27
click at [536, 43] on link "DebtorCC" at bounding box center [542, 29] width 84 height 27
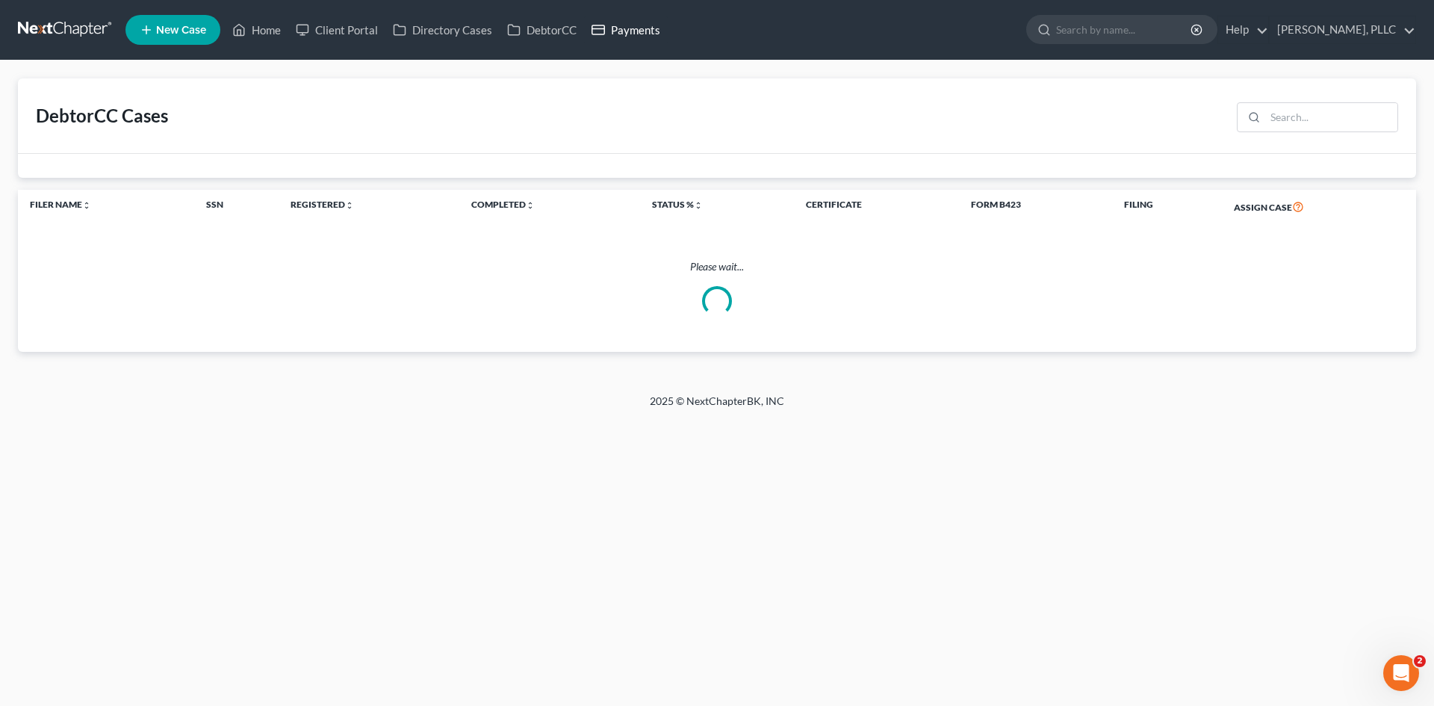
click at [654, 30] on link "Payments" at bounding box center [626, 29] width 84 height 27
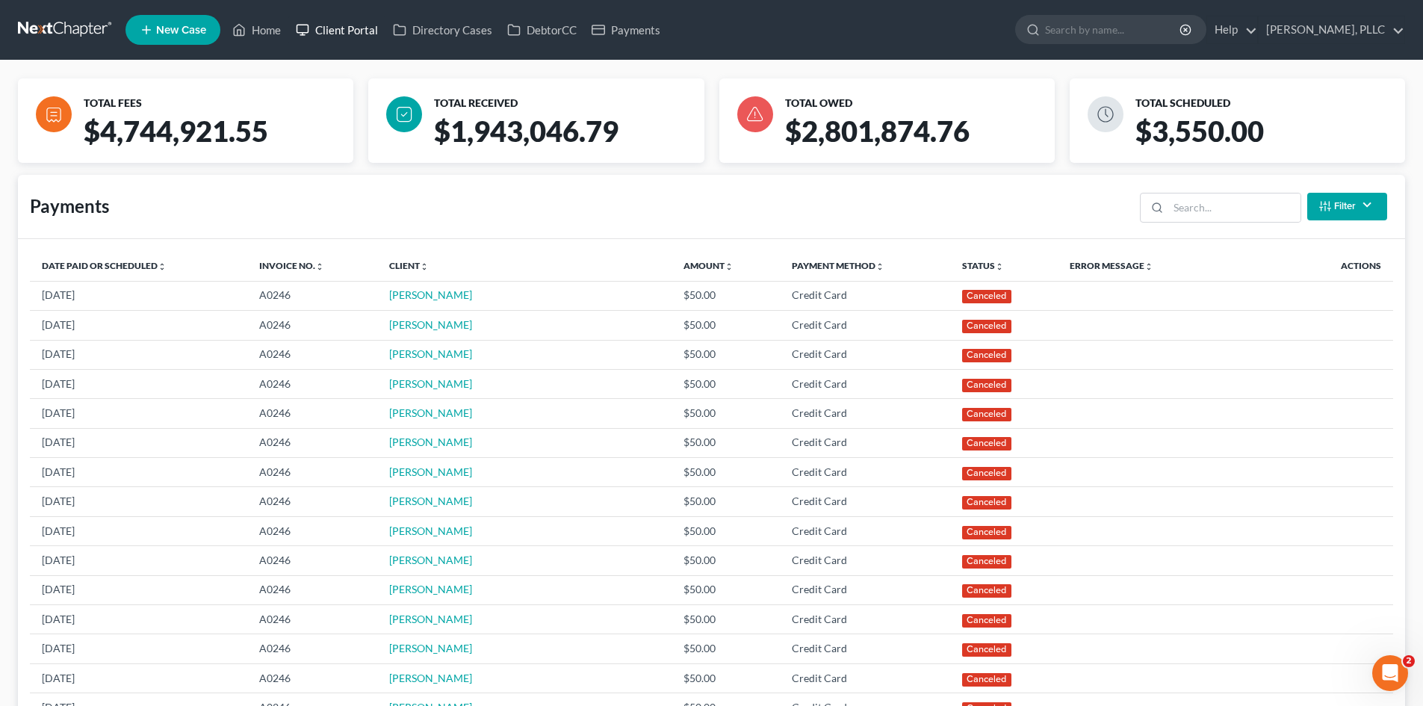
click at [362, 29] on link "Client Portal" at bounding box center [336, 29] width 97 height 27
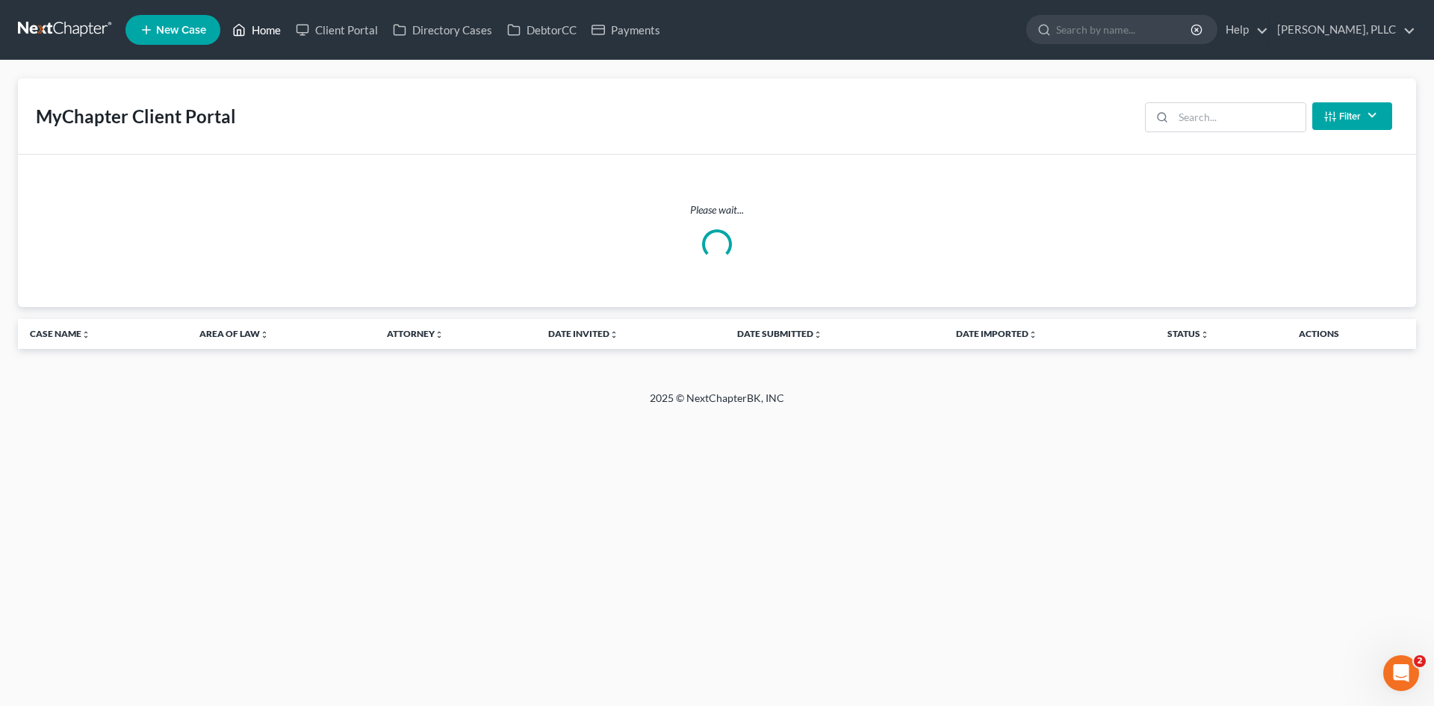
click at [273, 30] on link "Home" at bounding box center [256, 29] width 63 height 27
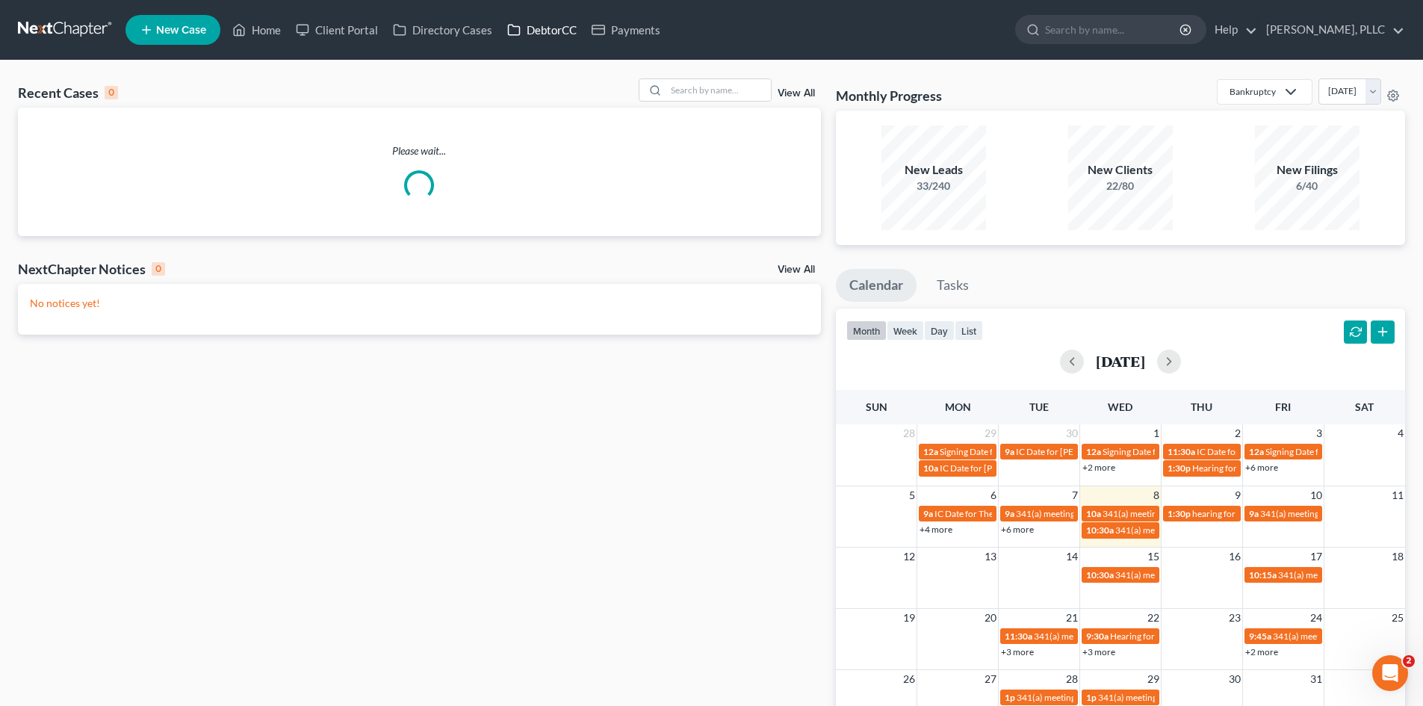
click at [557, 26] on link "DebtorCC" at bounding box center [542, 29] width 84 height 27
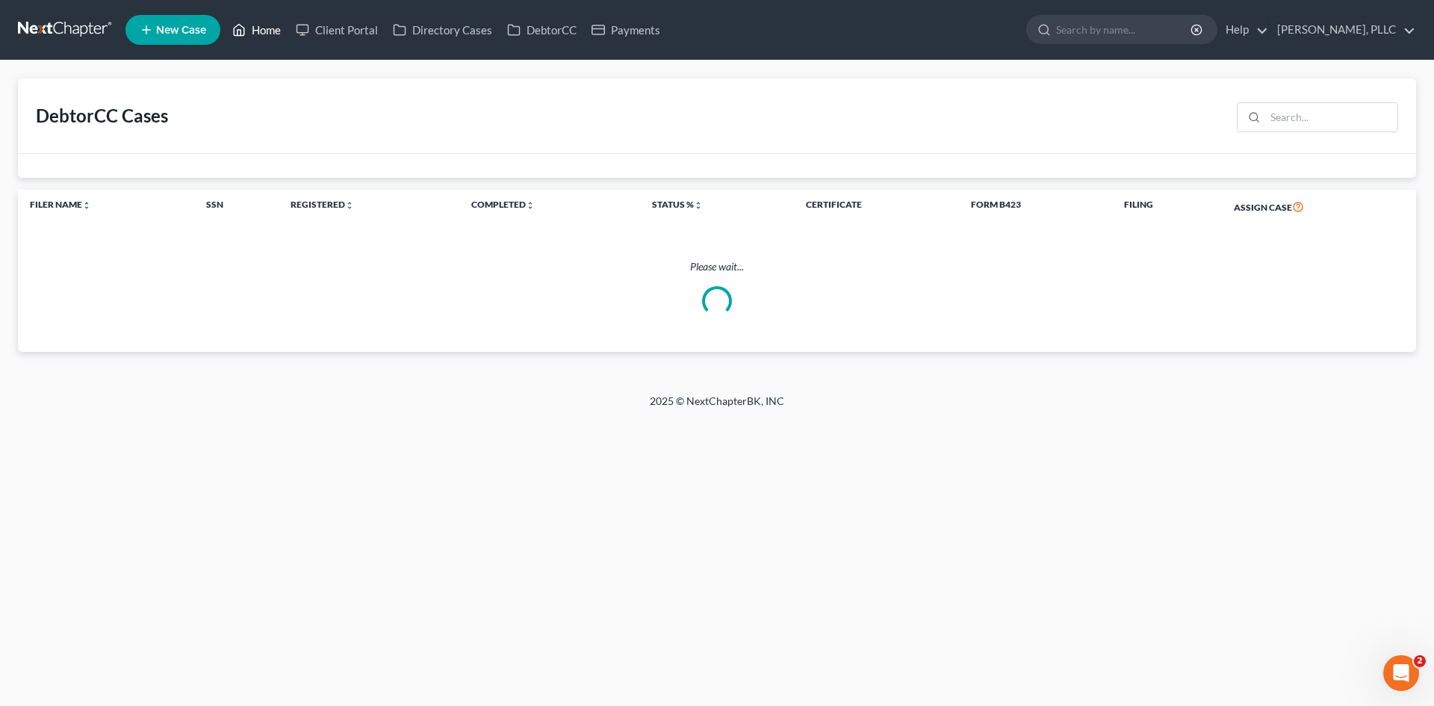
click at [265, 33] on link "Home" at bounding box center [256, 29] width 63 height 27
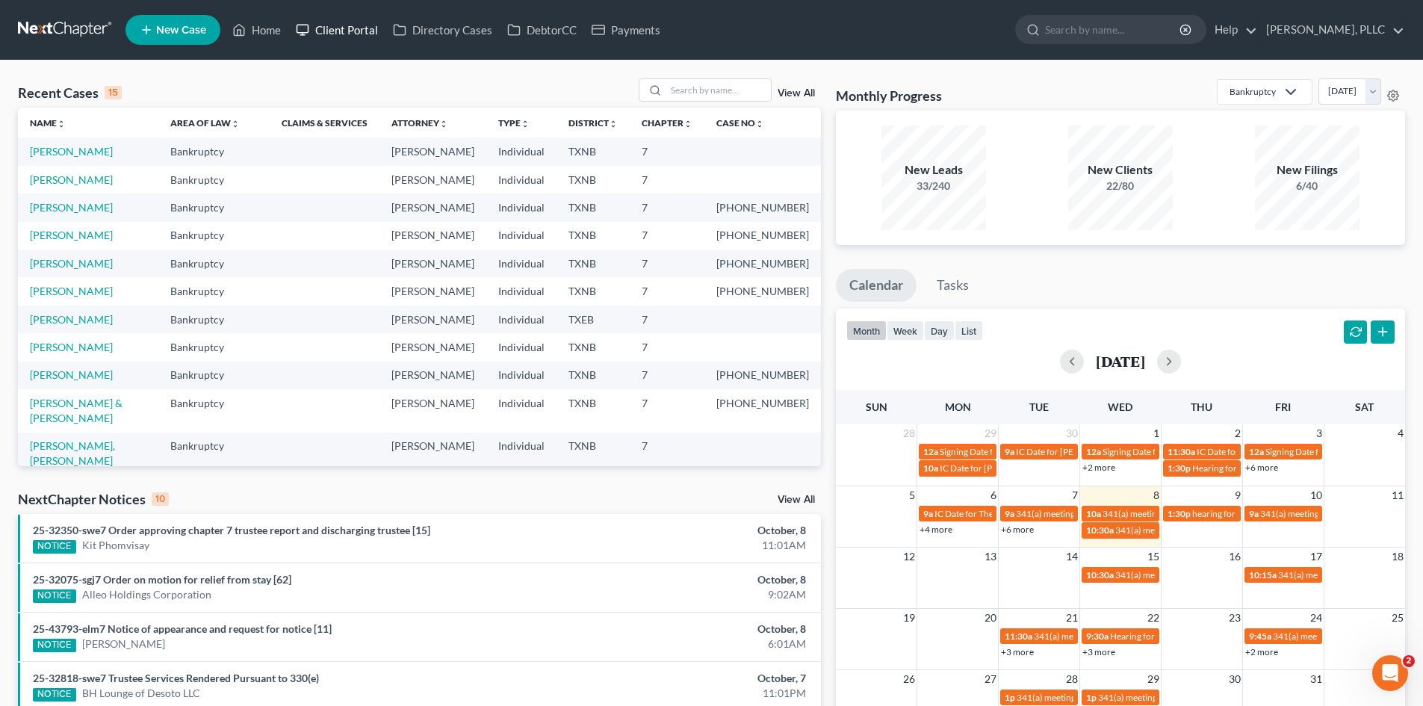
click at [321, 31] on link "Client Portal" at bounding box center [336, 29] width 97 height 27
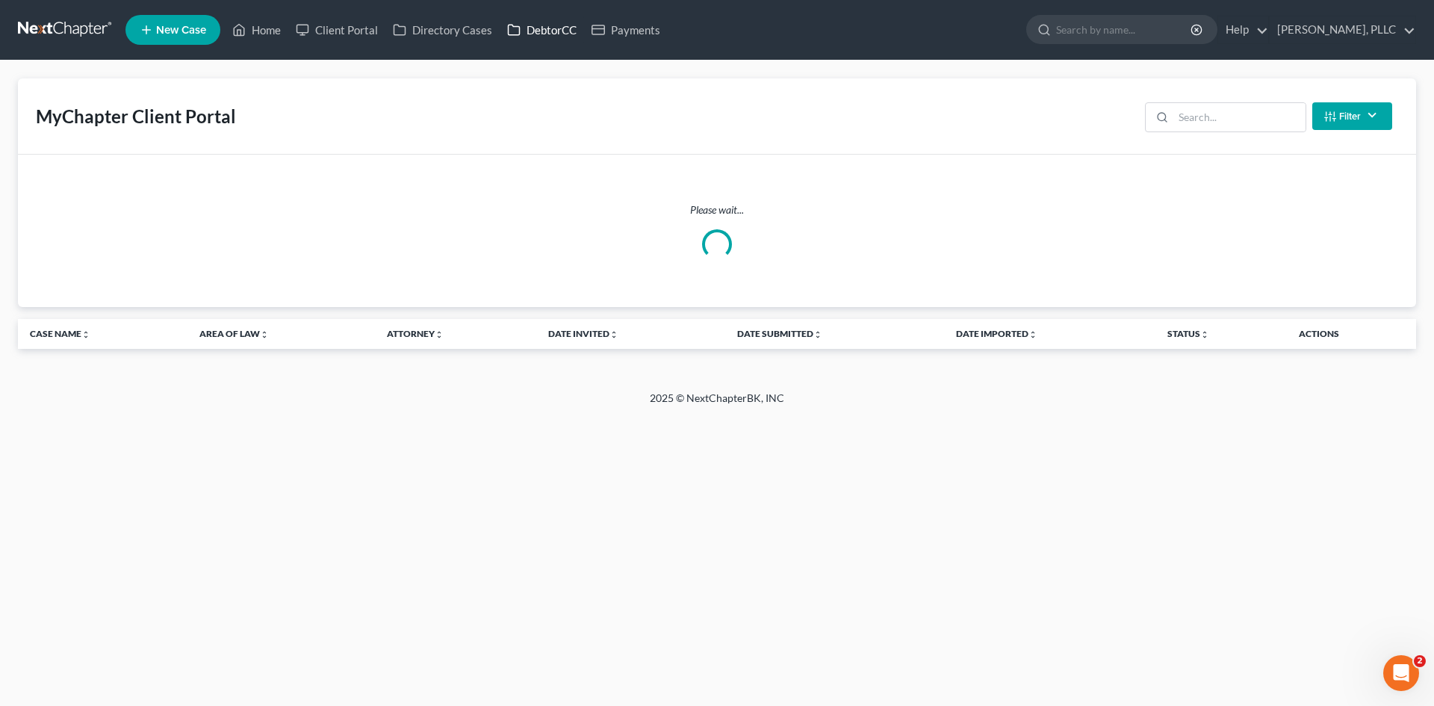
click at [546, 30] on link "DebtorCC" at bounding box center [542, 29] width 84 height 27
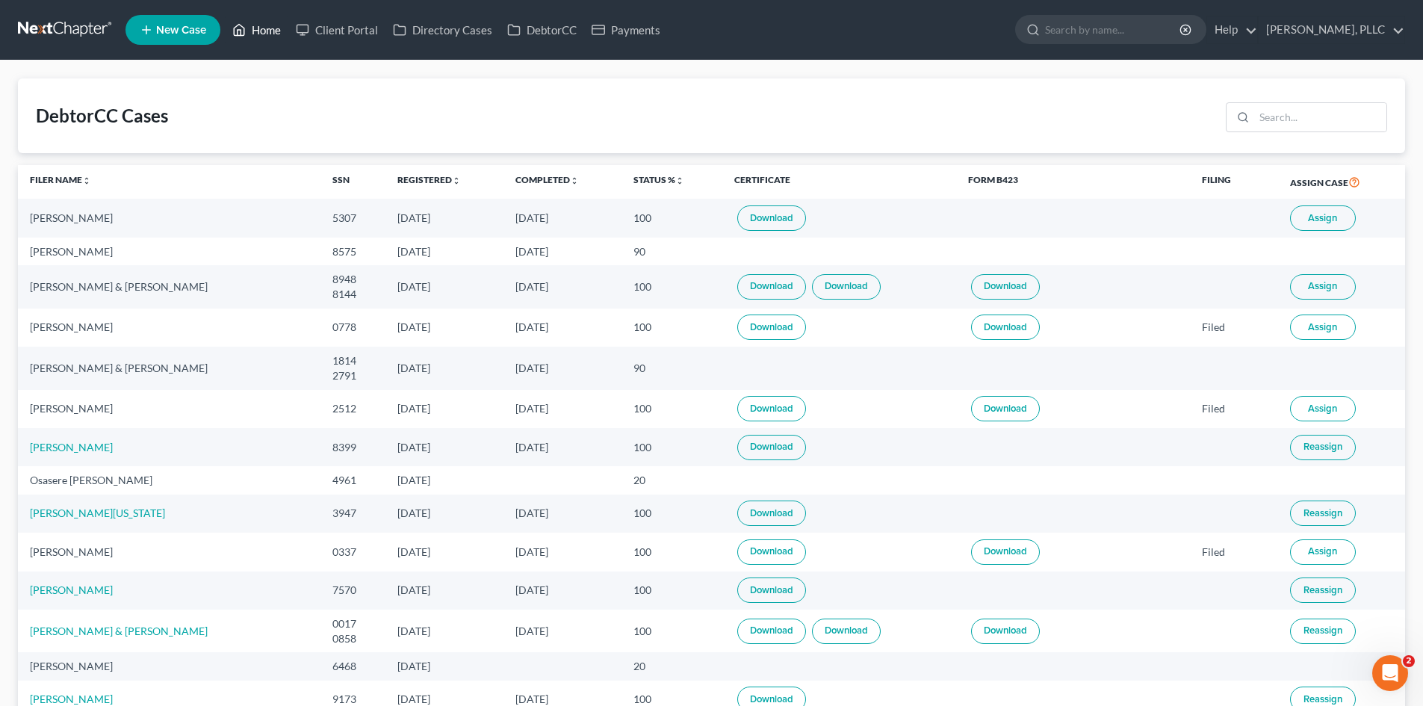
click at [271, 36] on link "Home" at bounding box center [256, 29] width 63 height 27
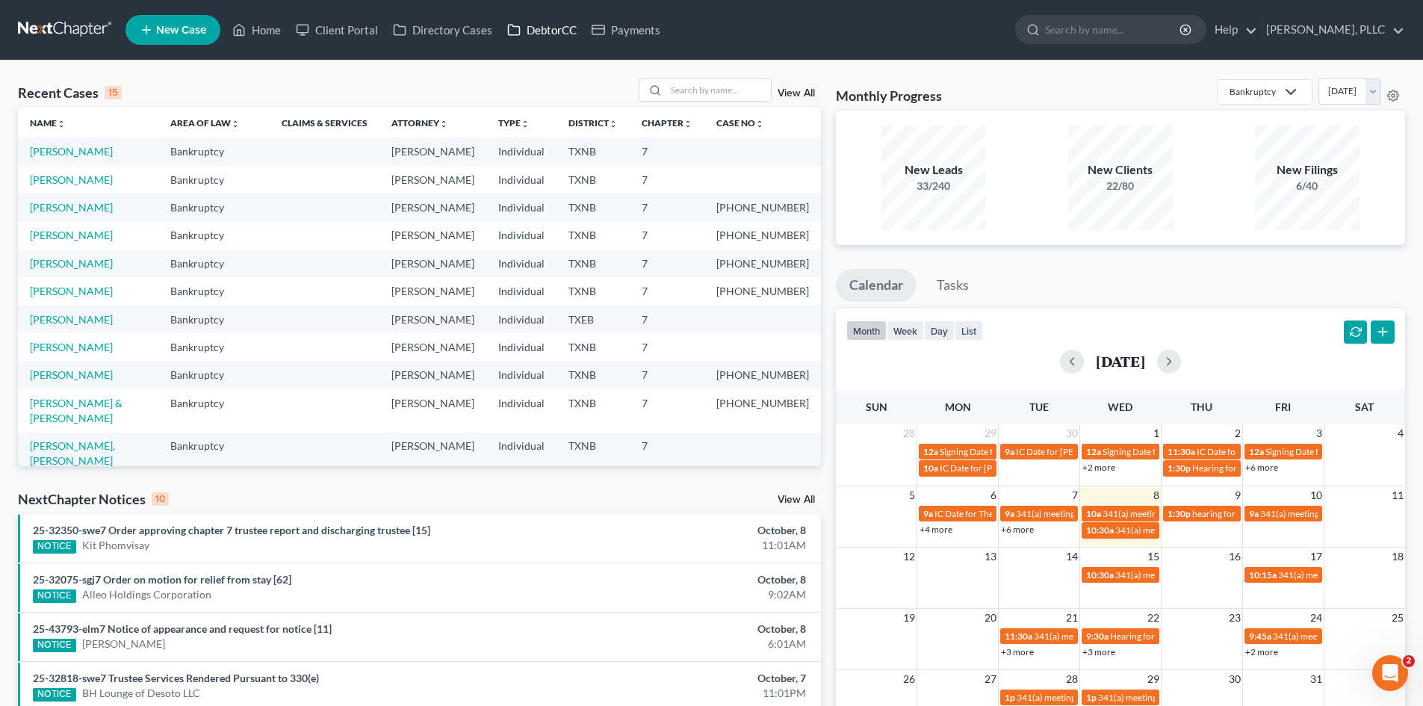
click at [547, 37] on link "DebtorCC" at bounding box center [542, 29] width 84 height 27
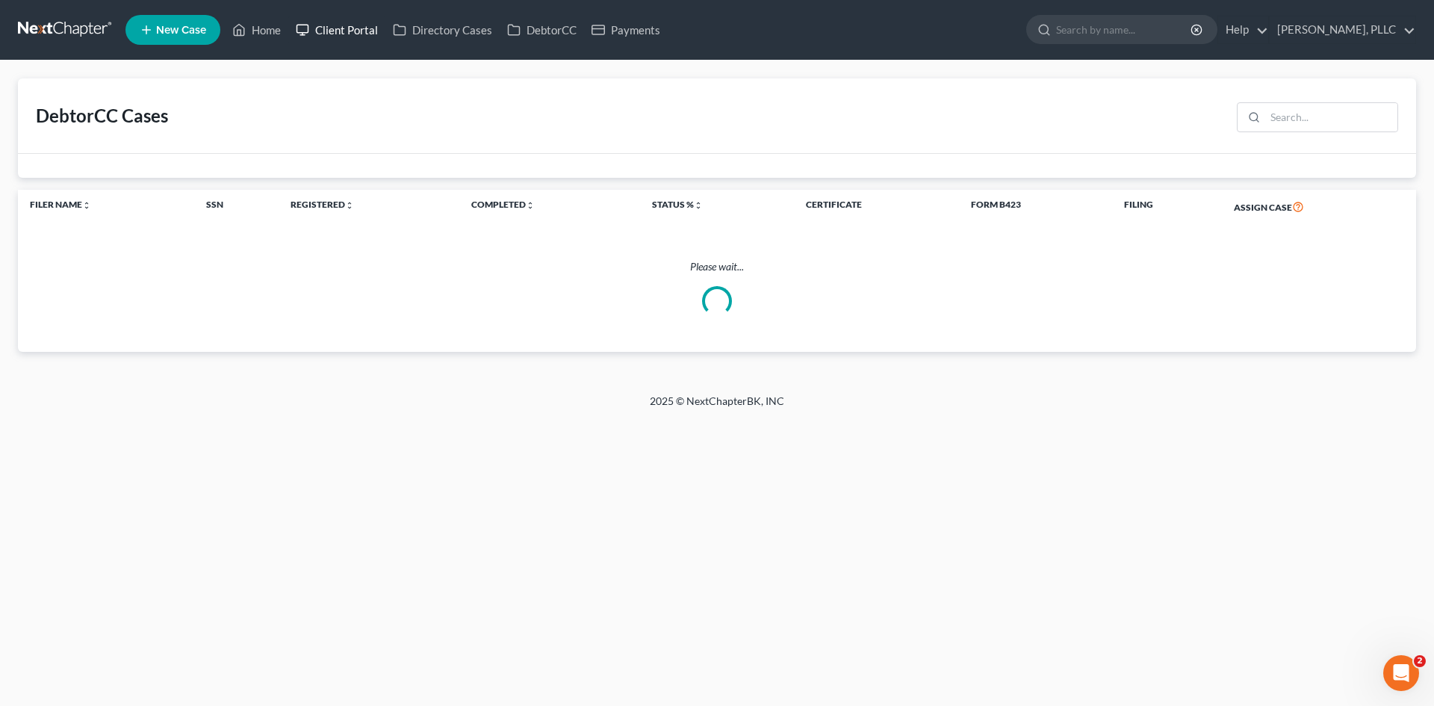
click at [360, 31] on link "Client Portal" at bounding box center [336, 29] width 97 height 27
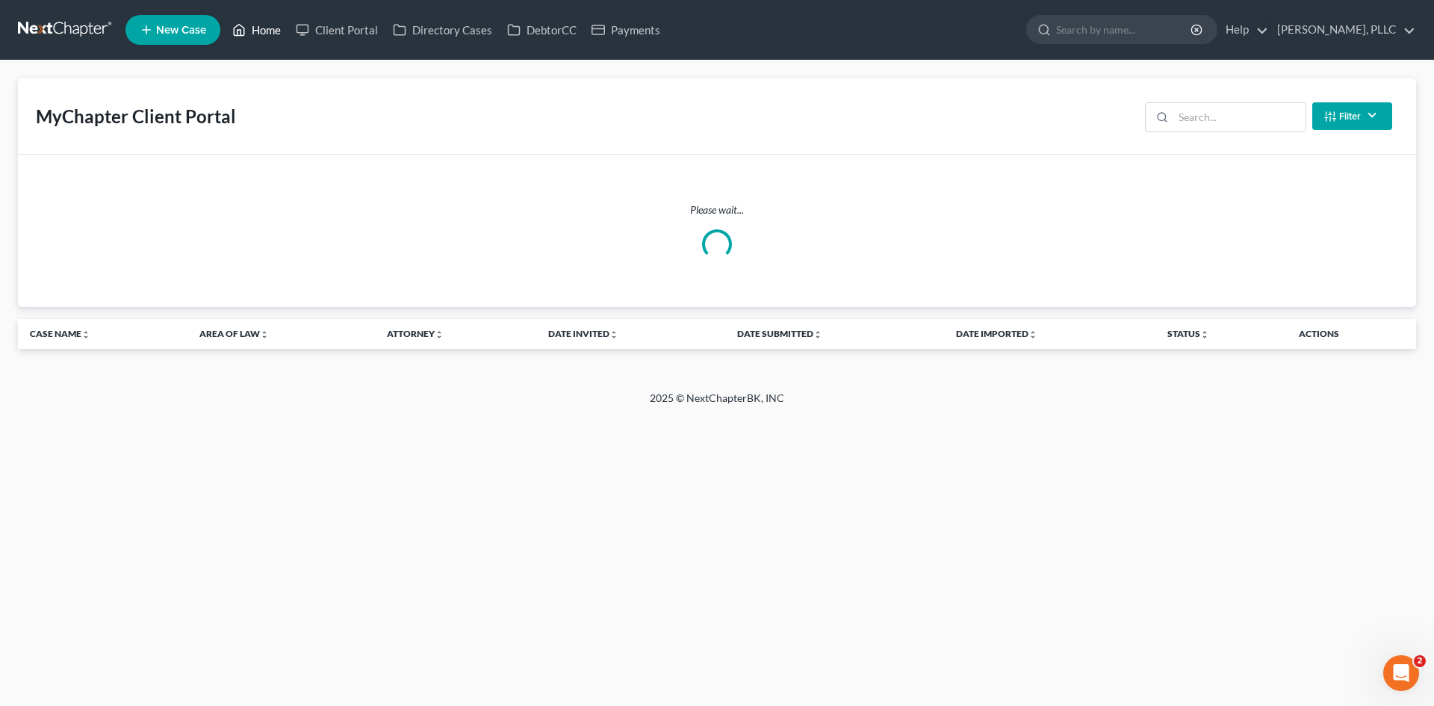
click at [276, 28] on link "Home" at bounding box center [256, 29] width 63 height 27
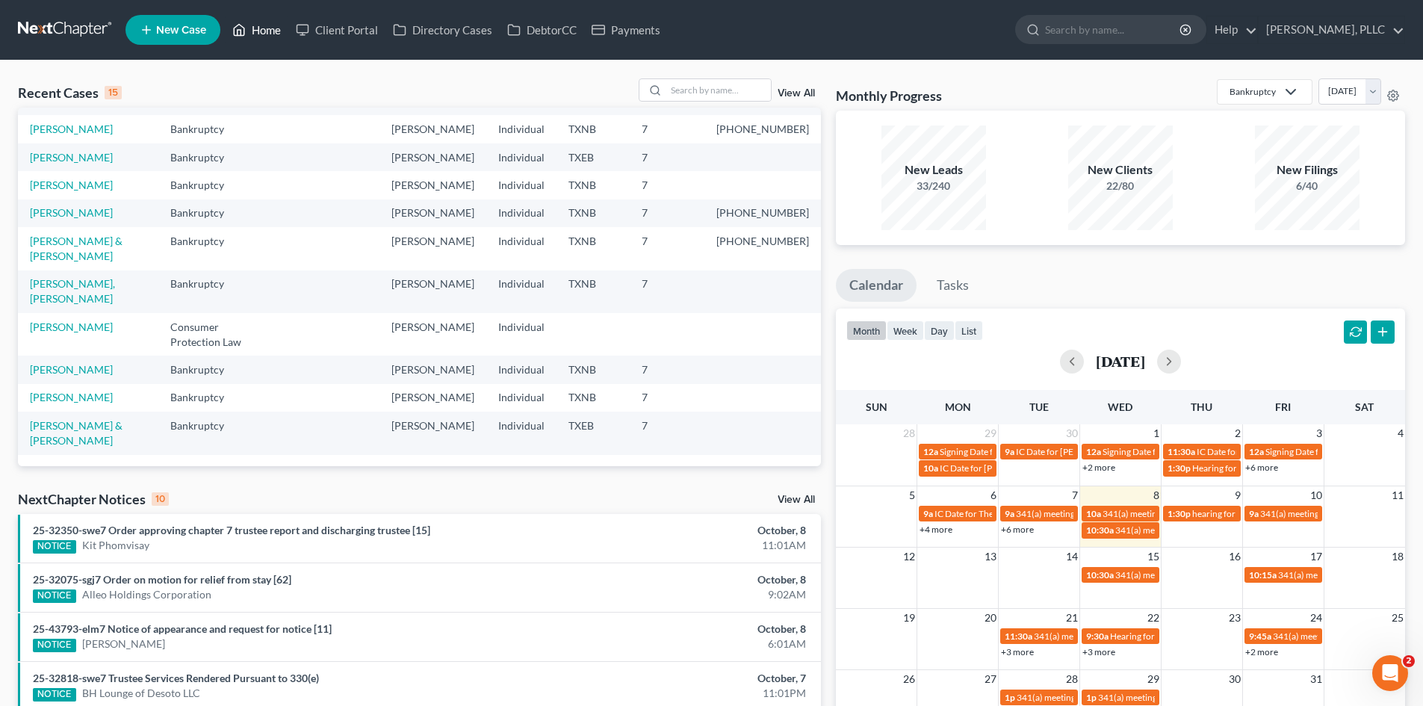
scroll to position [207, 0]
click at [335, 32] on link "Client Portal" at bounding box center [336, 29] width 97 height 27
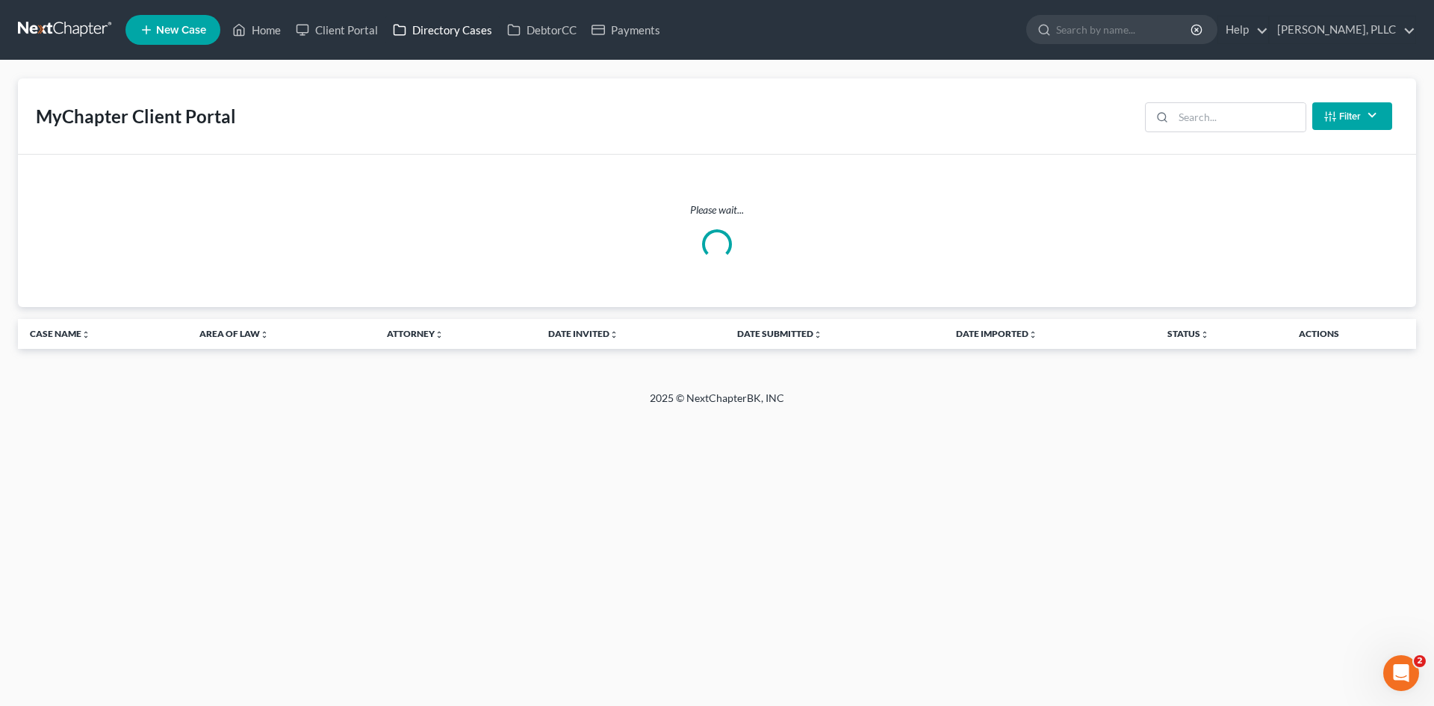
click at [444, 37] on link "Directory Cases" at bounding box center [442, 29] width 114 height 27
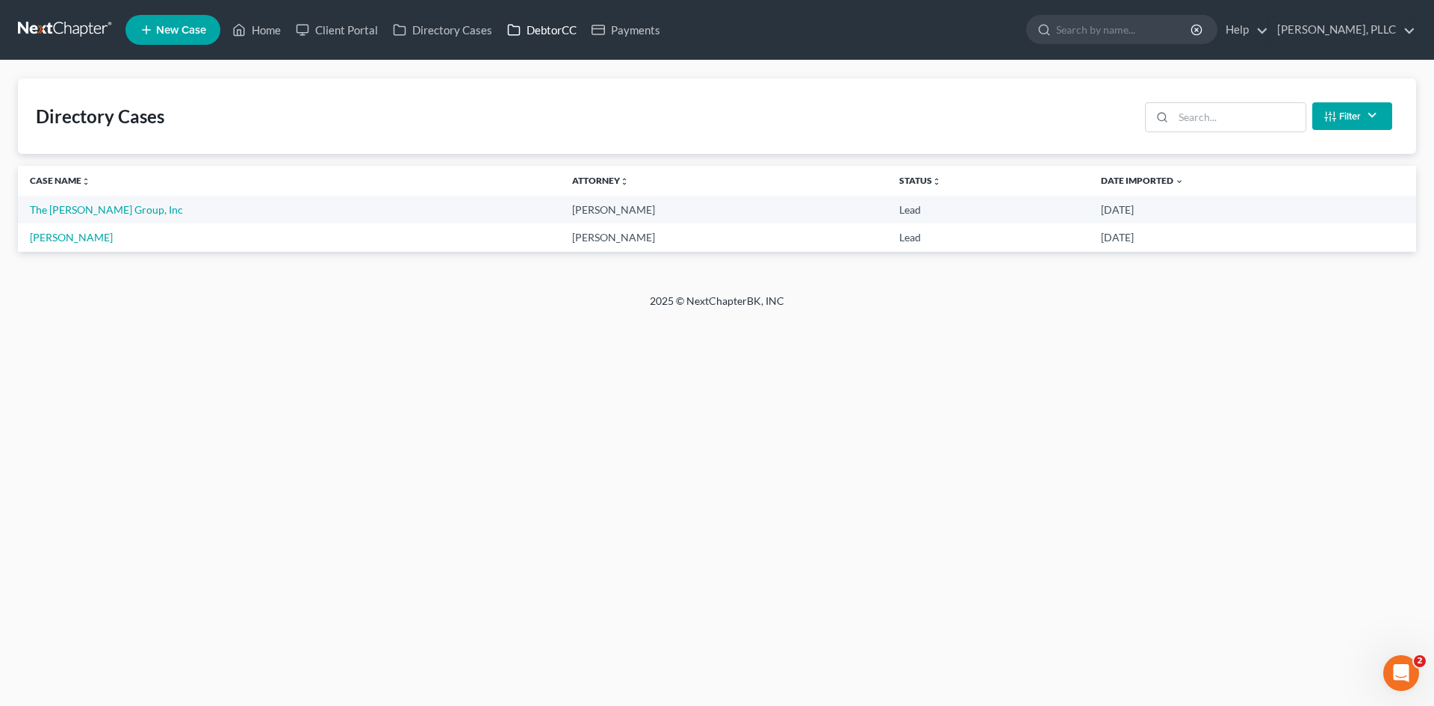
click at [560, 29] on link "DebtorCC" at bounding box center [542, 29] width 84 height 27
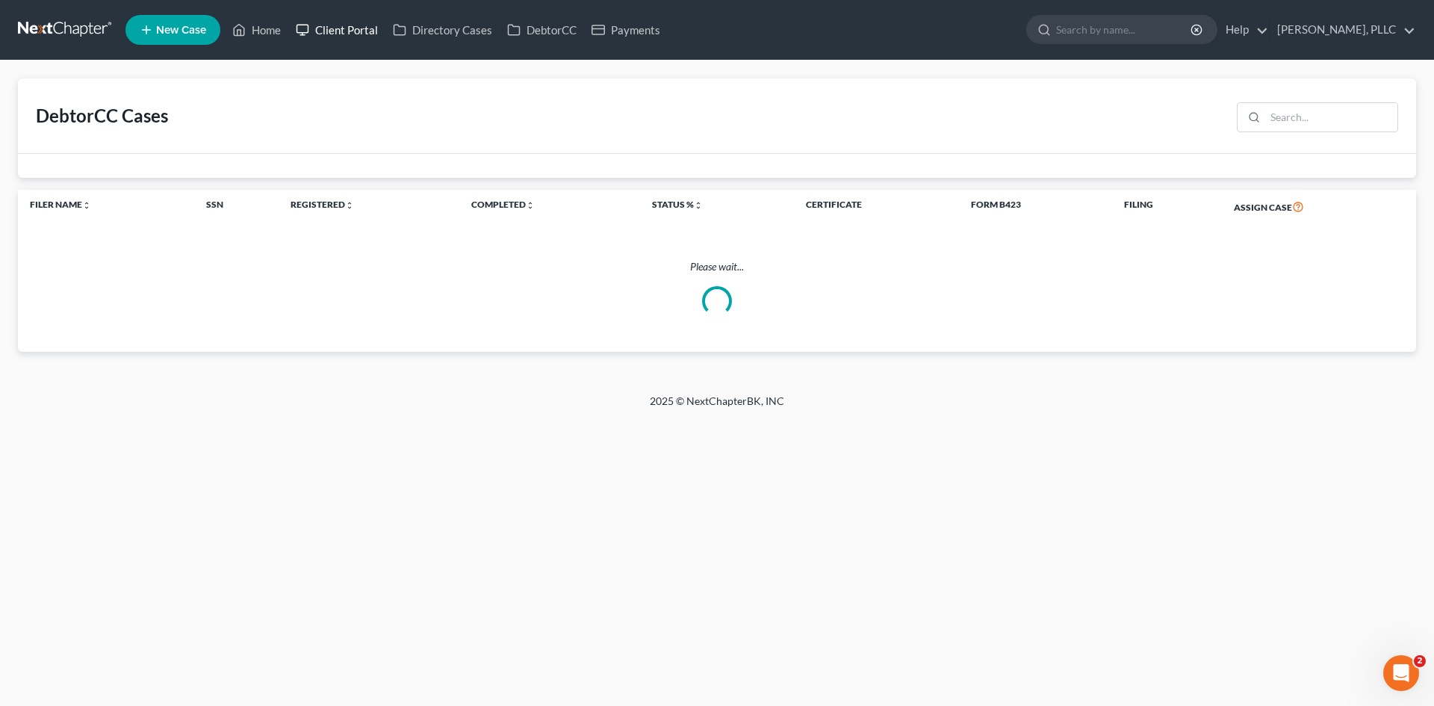
click at [335, 34] on link "Client Portal" at bounding box center [336, 29] width 97 height 27
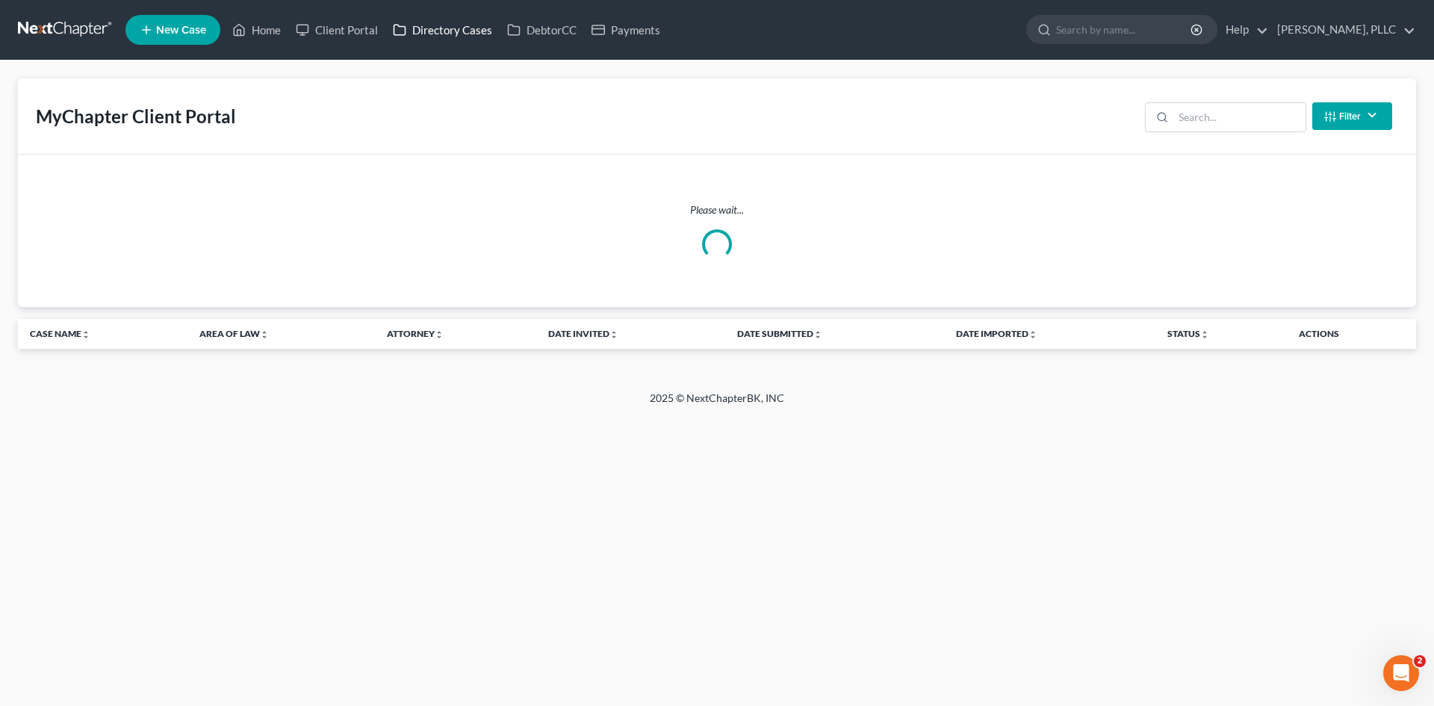
click at [437, 37] on link "Directory Cases" at bounding box center [442, 29] width 114 height 27
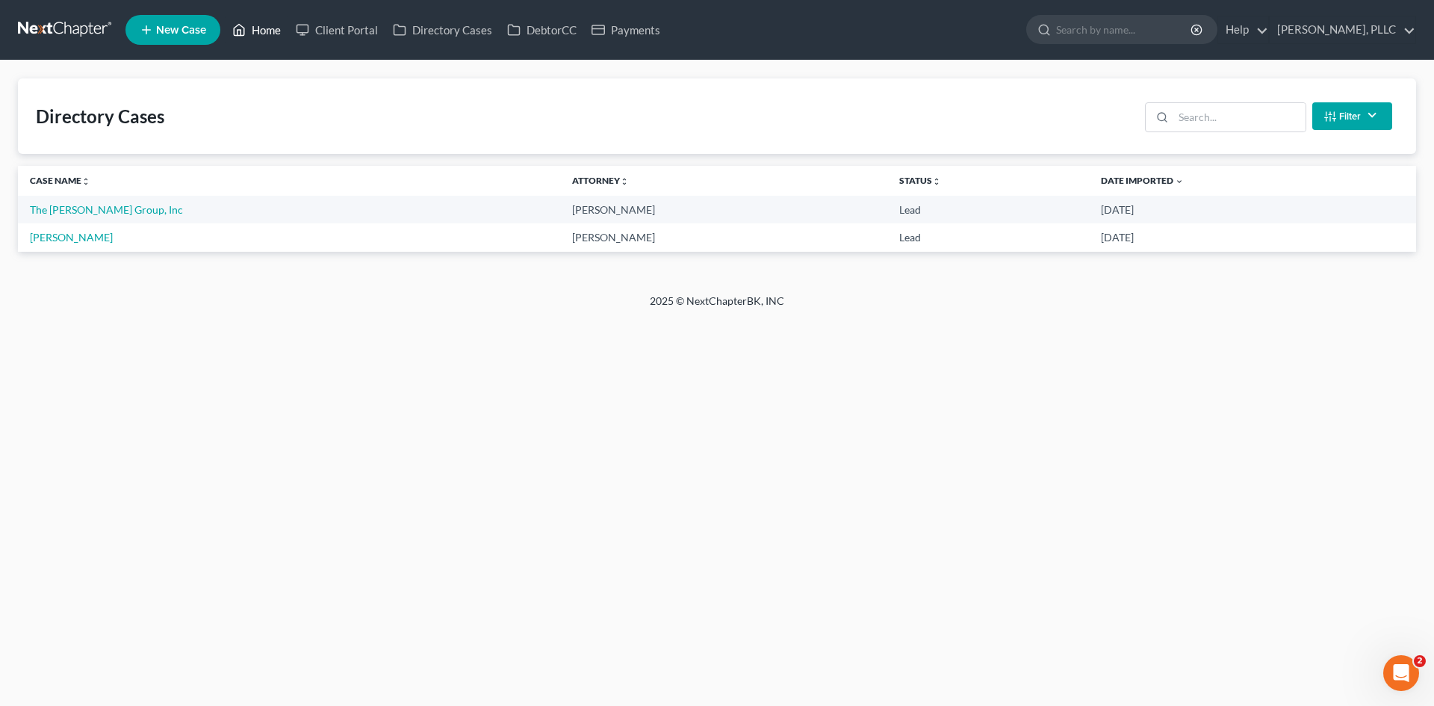
click at [267, 34] on link "Home" at bounding box center [256, 29] width 63 height 27
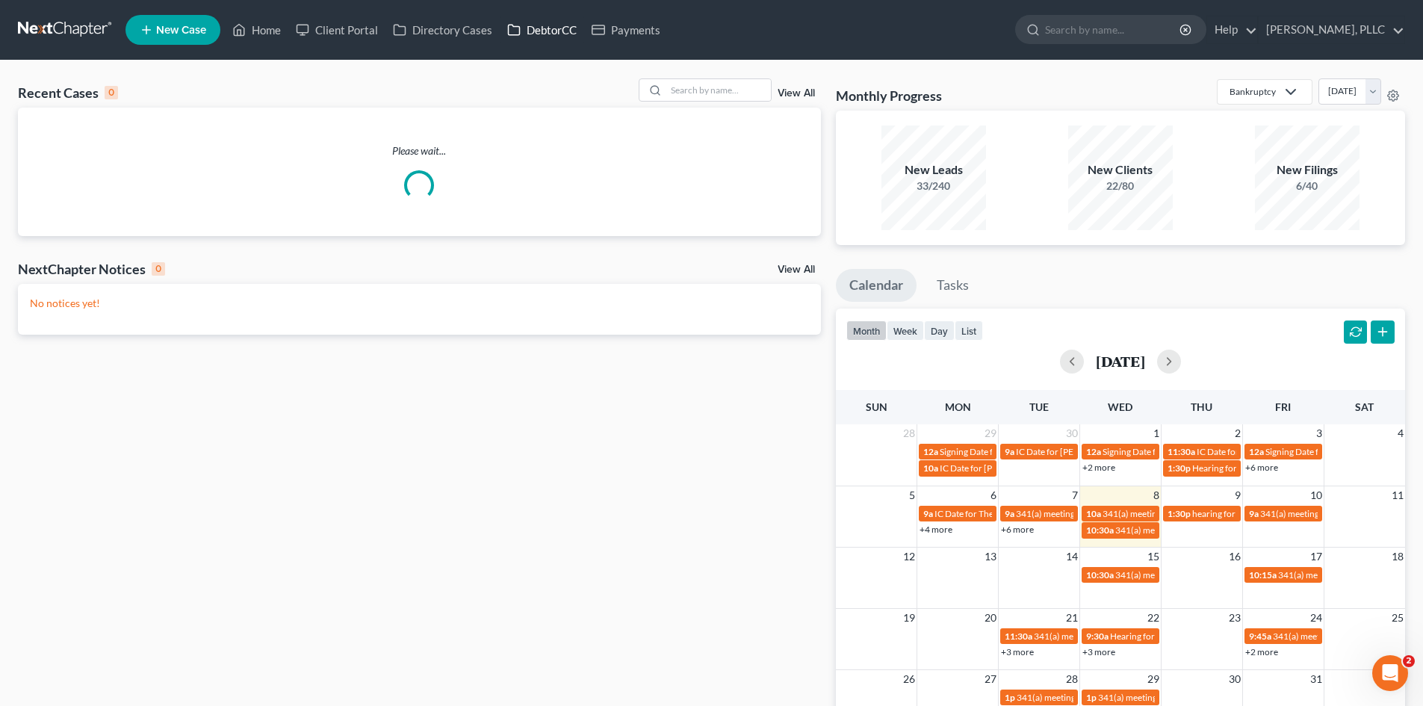
click at [557, 31] on link "DebtorCC" at bounding box center [542, 29] width 84 height 27
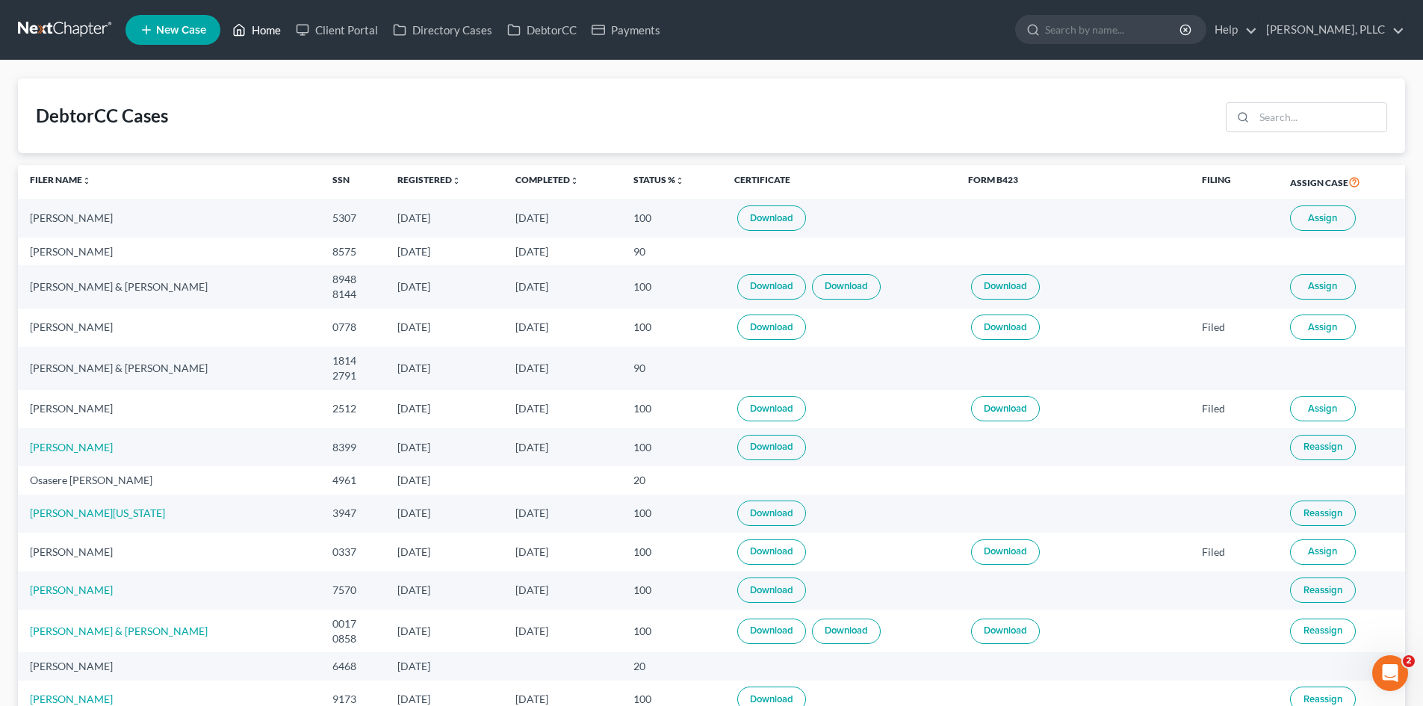
click at [267, 26] on link "Home" at bounding box center [256, 29] width 63 height 27
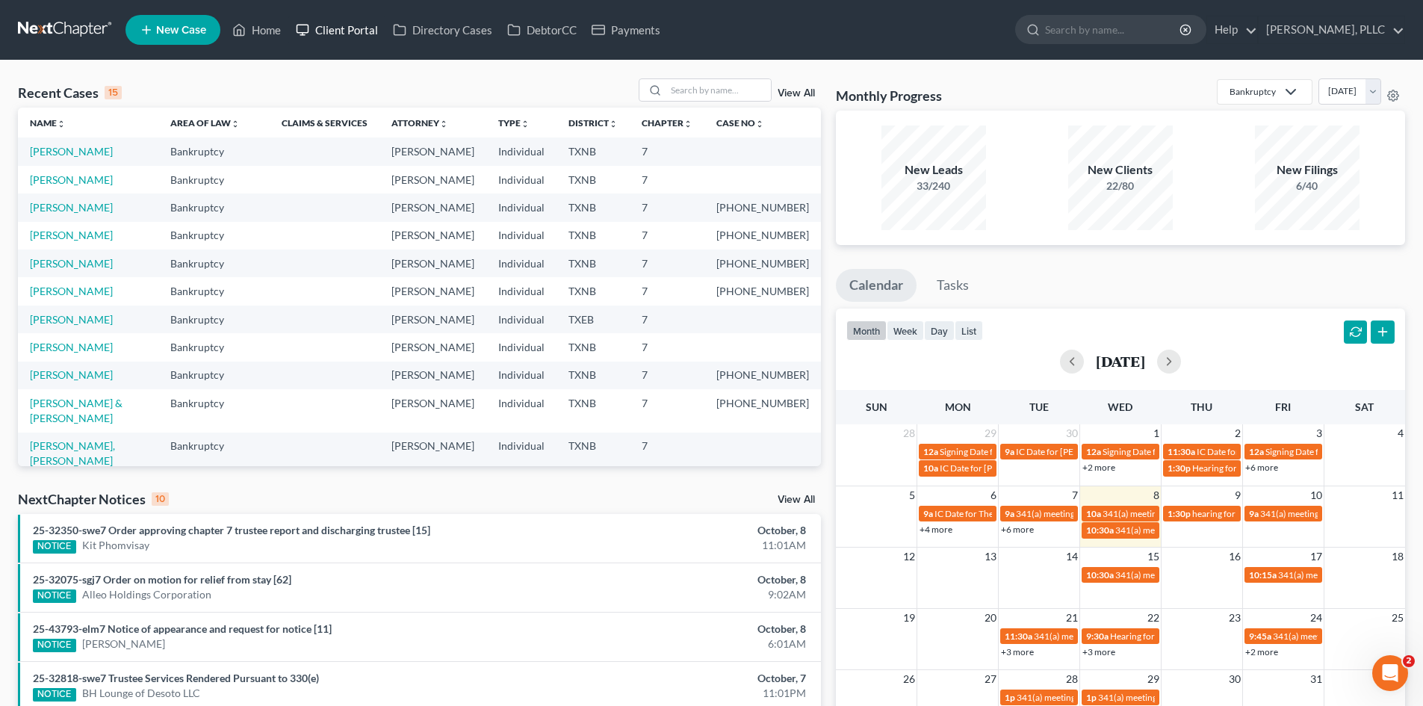
click at [312, 34] on link "Client Portal" at bounding box center [336, 29] width 97 height 27
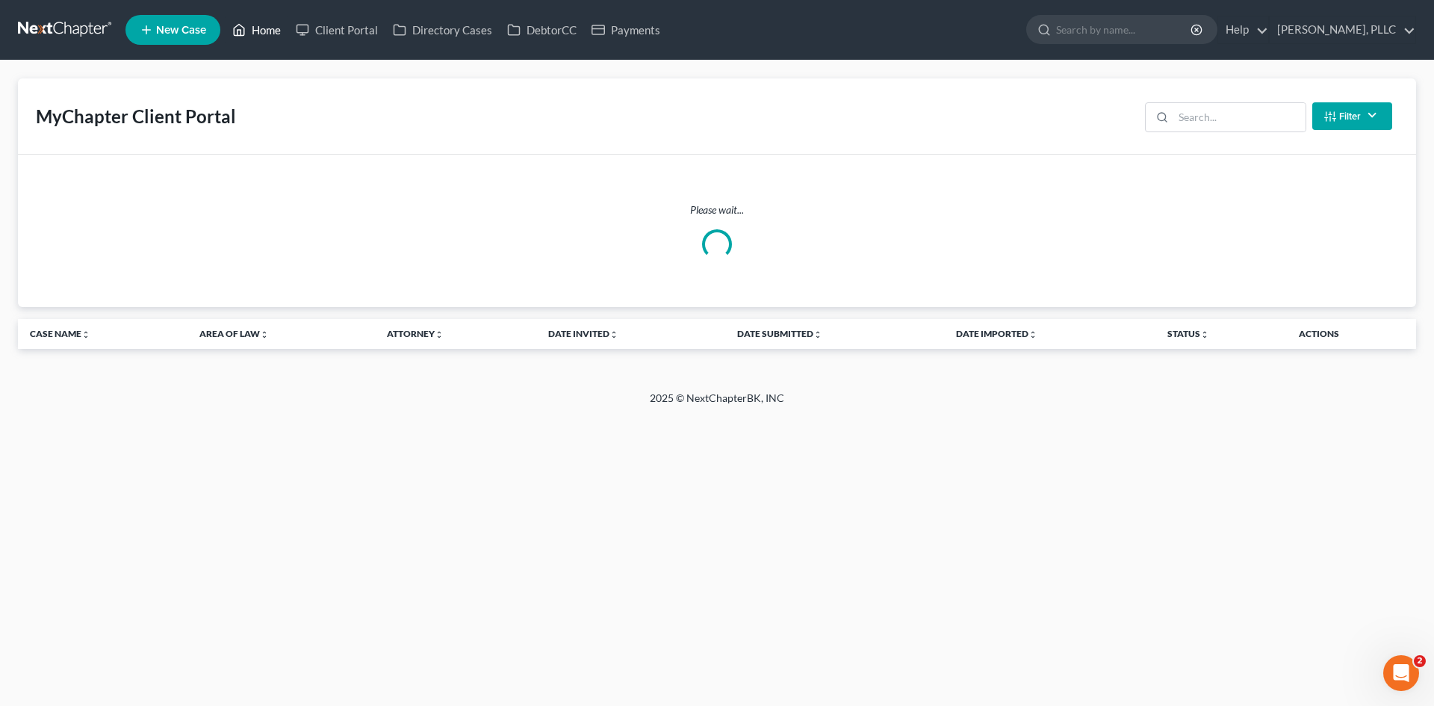
click at [270, 37] on link "Home" at bounding box center [256, 29] width 63 height 27
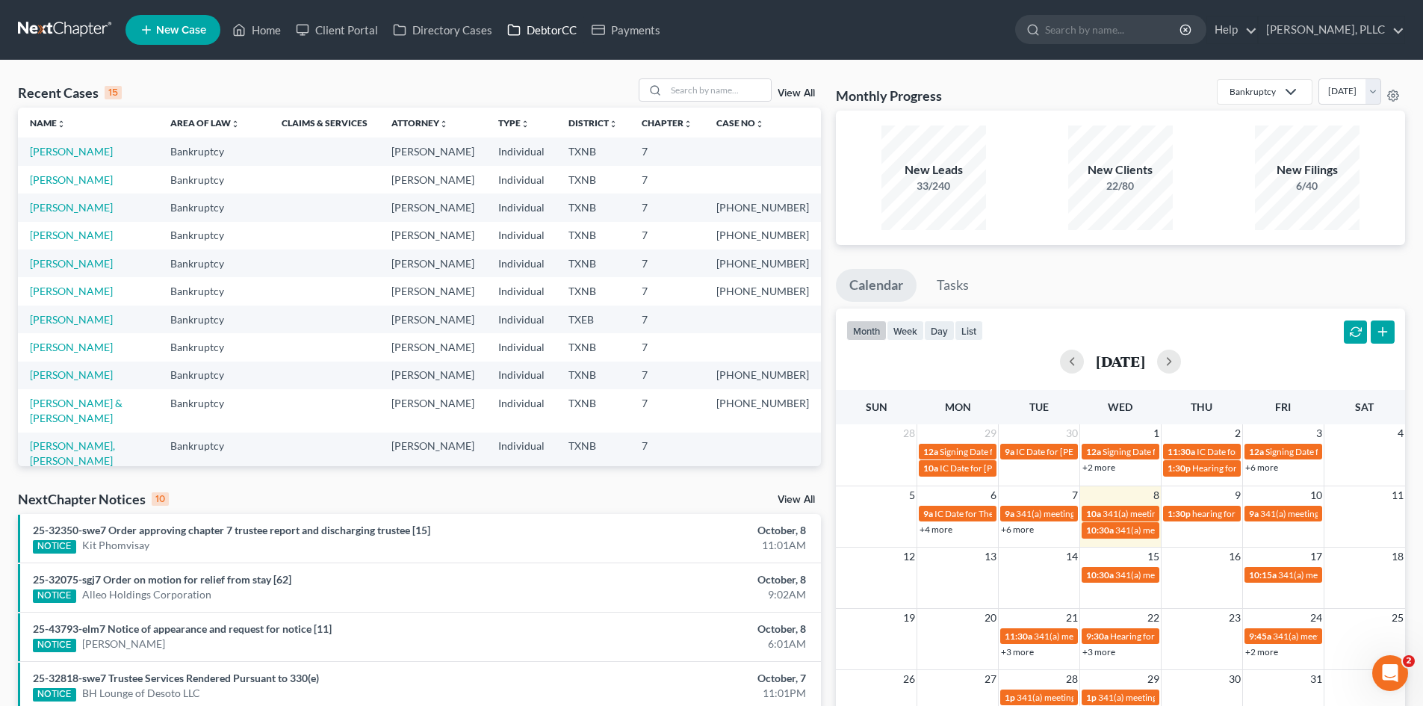
click at [554, 22] on link "DebtorCC" at bounding box center [542, 29] width 84 height 27
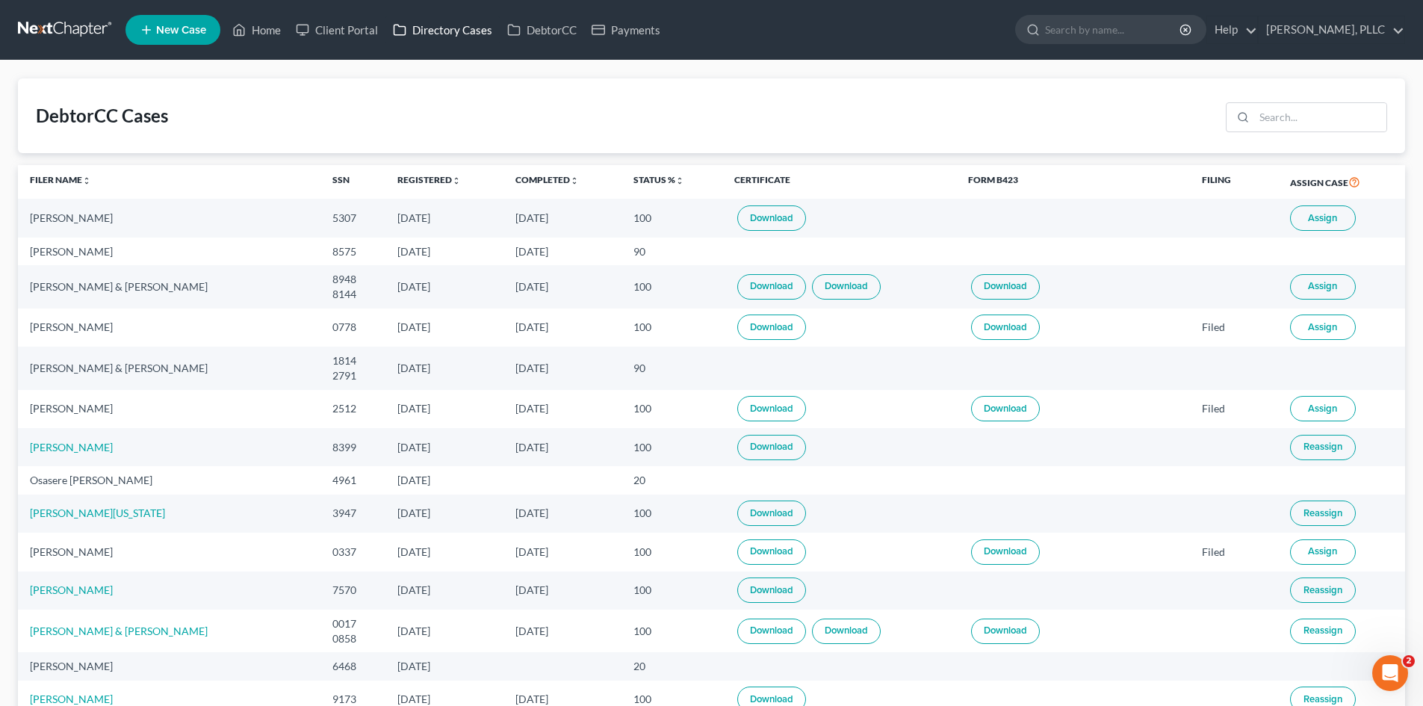
click at [436, 38] on link "Directory Cases" at bounding box center [442, 29] width 114 height 27
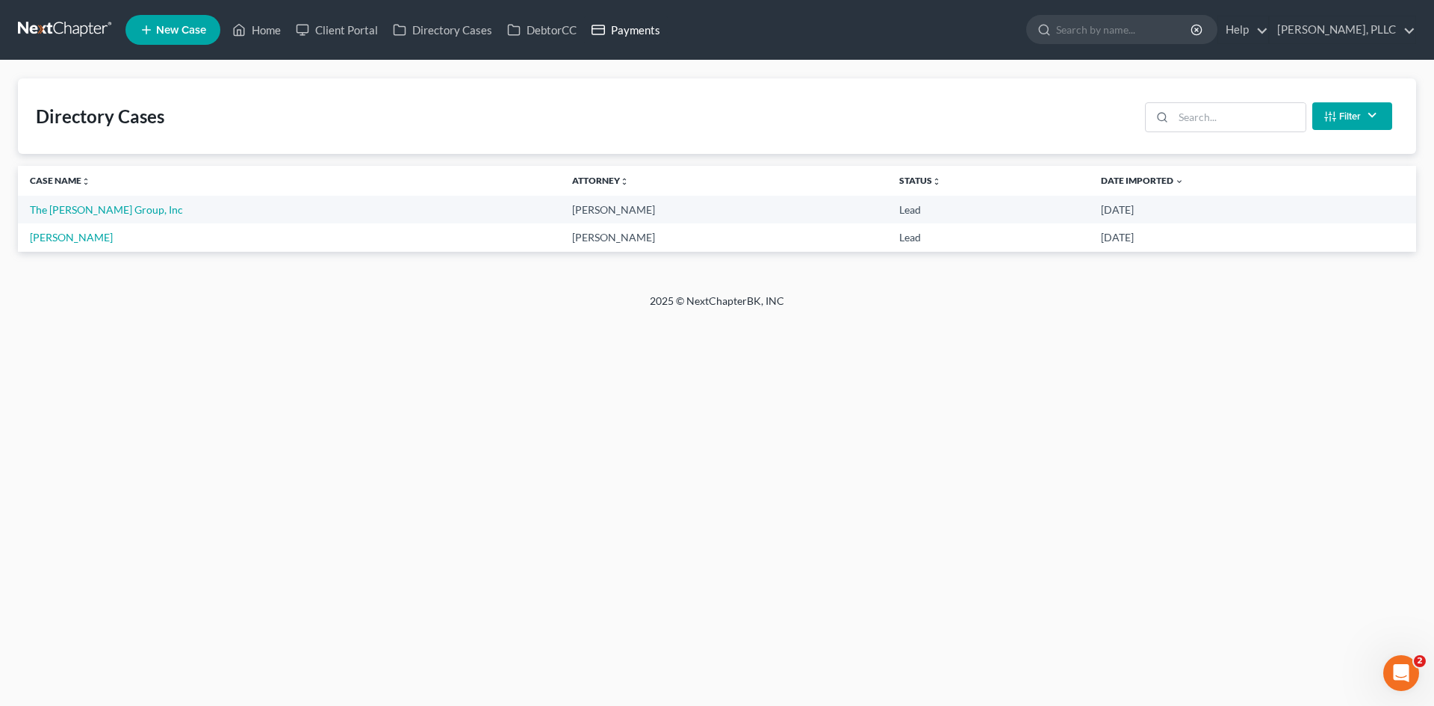
click at [622, 30] on link "Payments" at bounding box center [626, 29] width 84 height 27
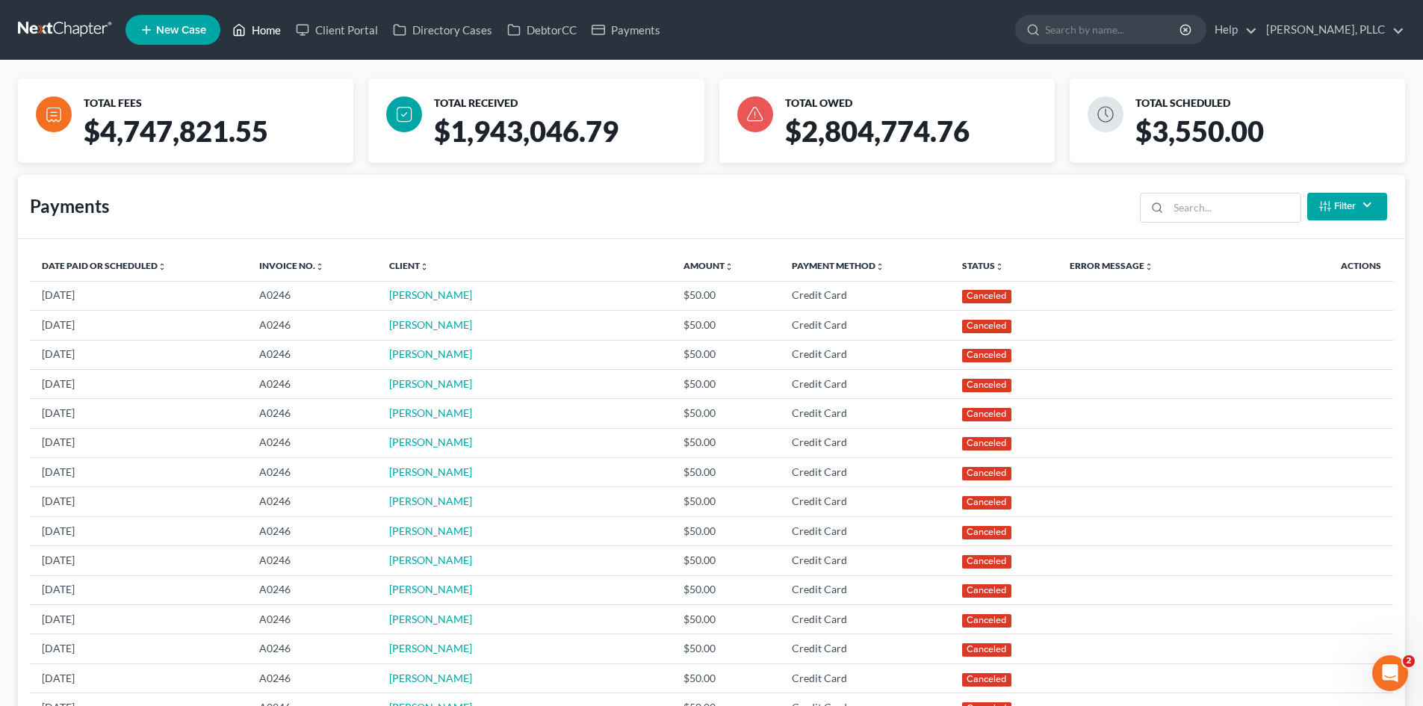
click at [258, 36] on link "Home" at bounding box center [256, 29] width 63 height 27
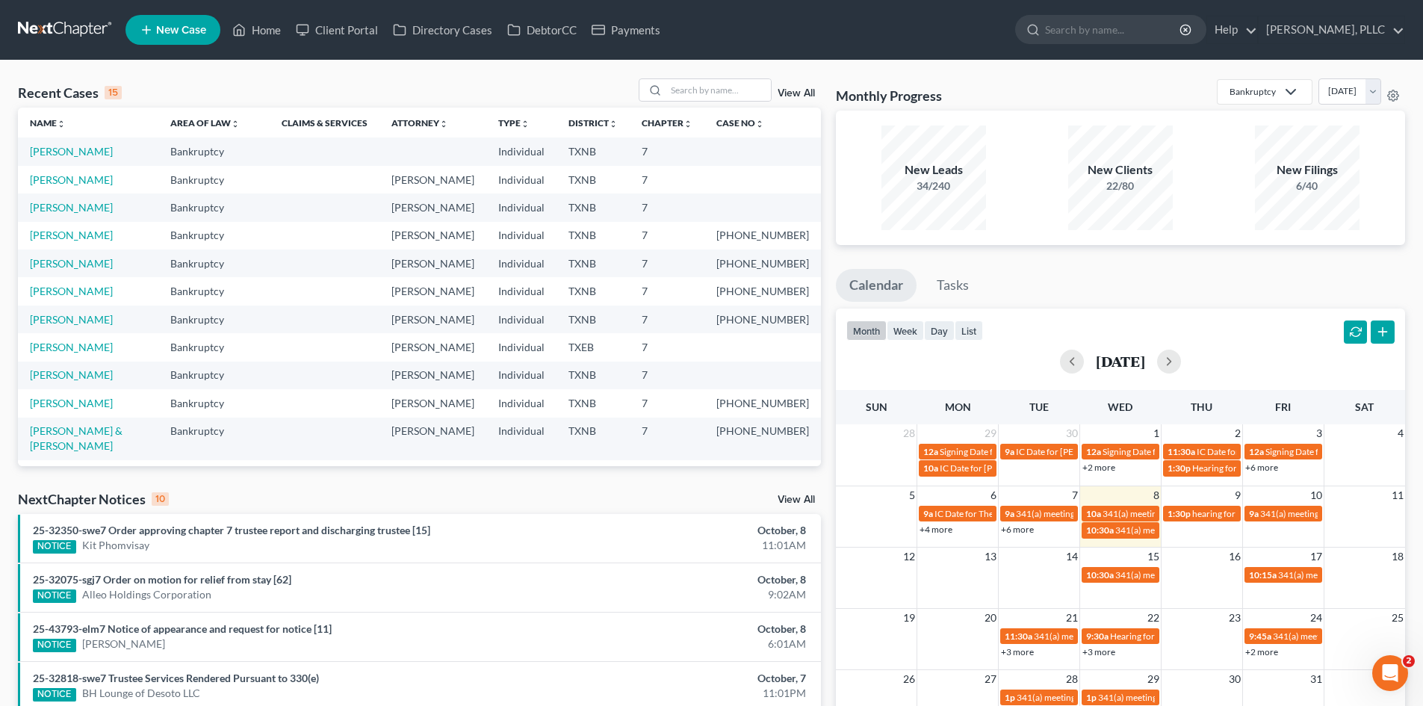
click at [63, 159] on td "[PERSON_NAME]" at bounding box center [88, 151] width 140 height 28
click at [77, 152] on link "[PERSON_NAME]" at bounding box center [71, 151] width 83 height 13
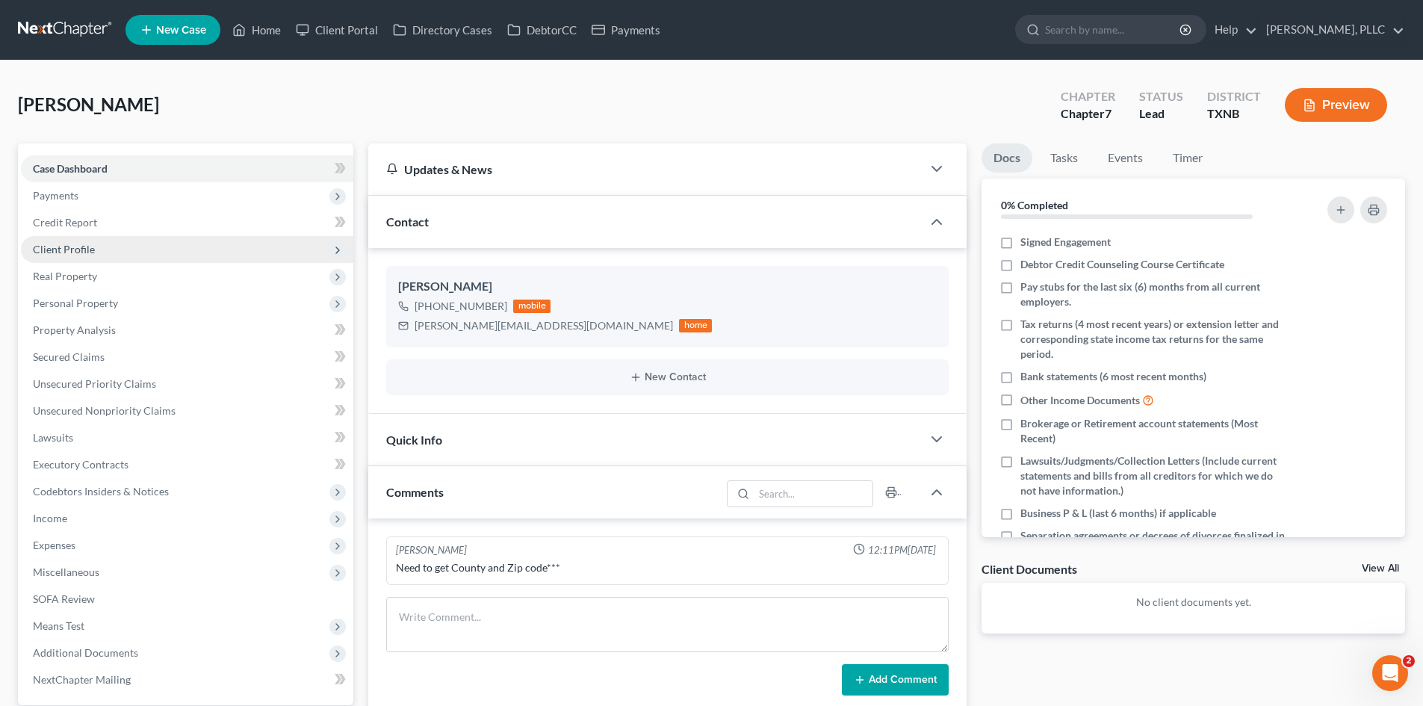
click at [117, 244] on span "Client Profile" at bounding box center [187, 249] width 332 height 27
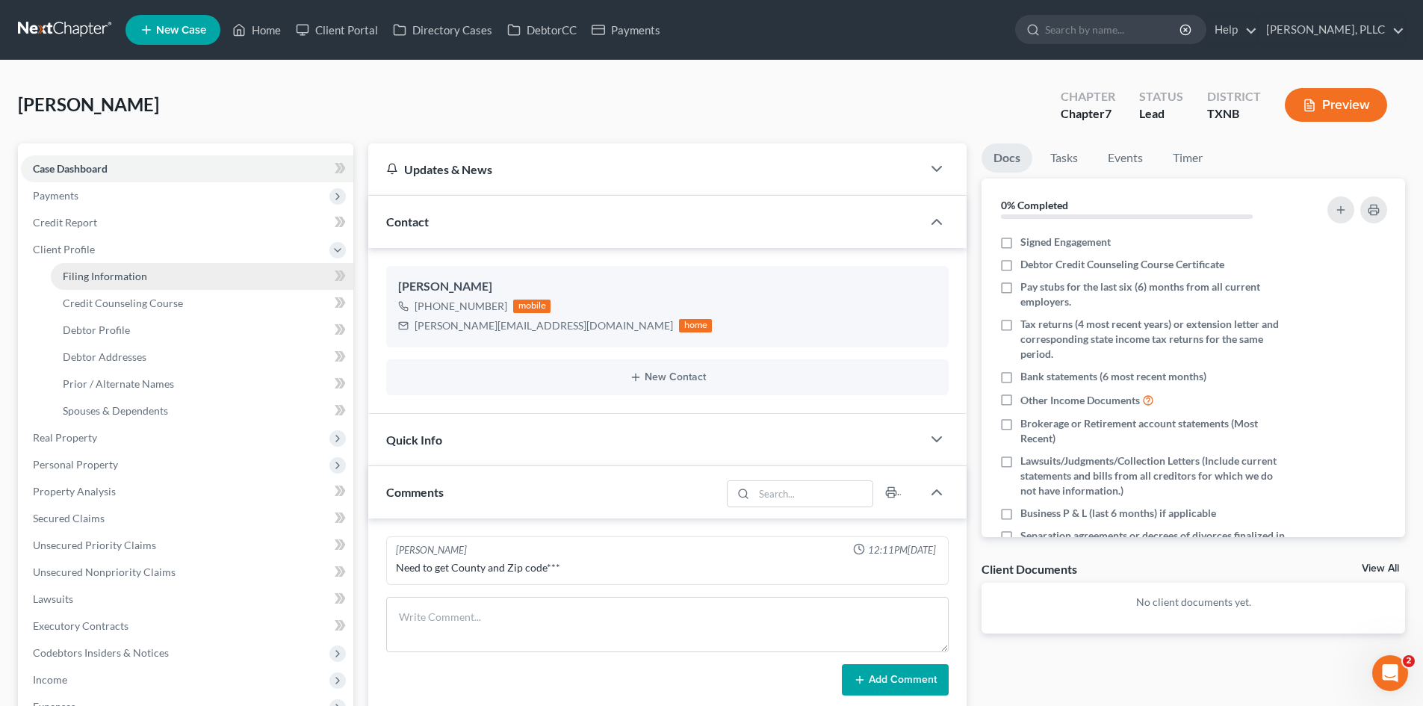
click at [95, 278] on span "Filing Information" at bounding box center [105, 276] width 84 height 13
select select "1"
select select "0"
select select "78"
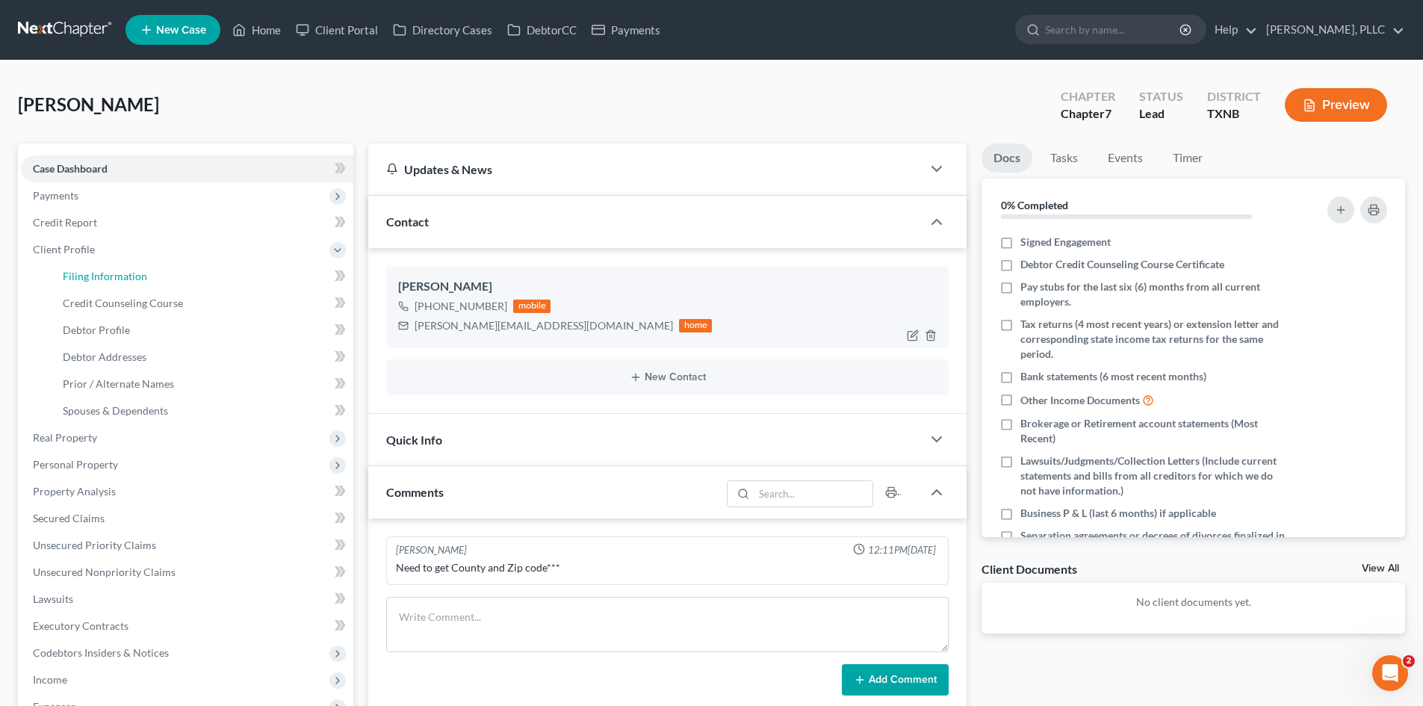
select select "45"
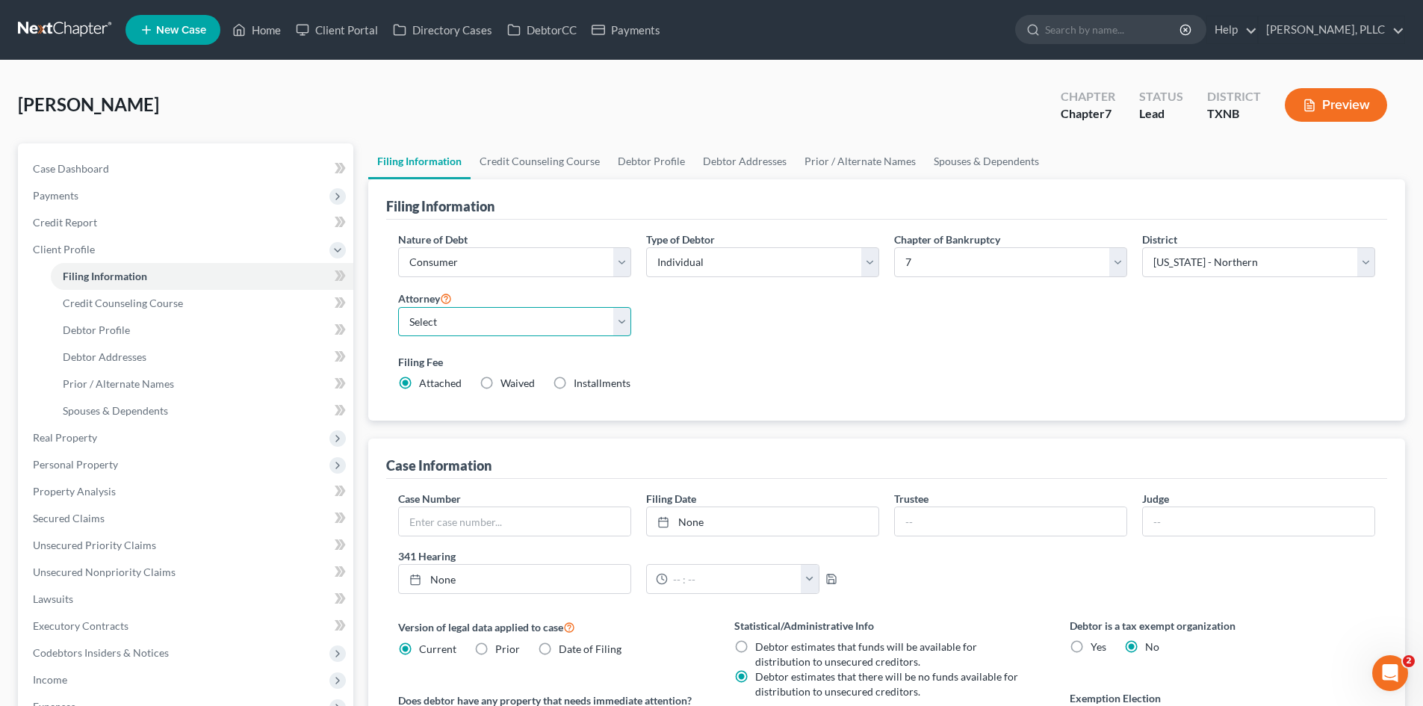
click at [539, 307] on select "Select [PERSON_NAME] - TXEB [PERSON_NAME] - [GEOGRAPHIC_DATA] [PERSON_NAME] - […" at bounding box center [514, 322] width 233 height 30
click at [398, 307] on select "Select [PERSON_NAME] - TXEB [PERSON_NAME] - [GEOGRAPHIC_DATA] [PERSON_NAME] - […" at bounding box center [514, 322] width 233 height 30
drag, startPoint x: 513, startPoint y: 326, endPoint x: 515, endPoint y: 334, distance: 7.8
click at [513, 326] on select "Select [PERSON_NAME] - TXEB [PERSON_NAME] - [GEOGRAPHIC_DATA] [PERSON_NAME] - […" at bounding box center [514, 322] width 233 height 30
select select "1"
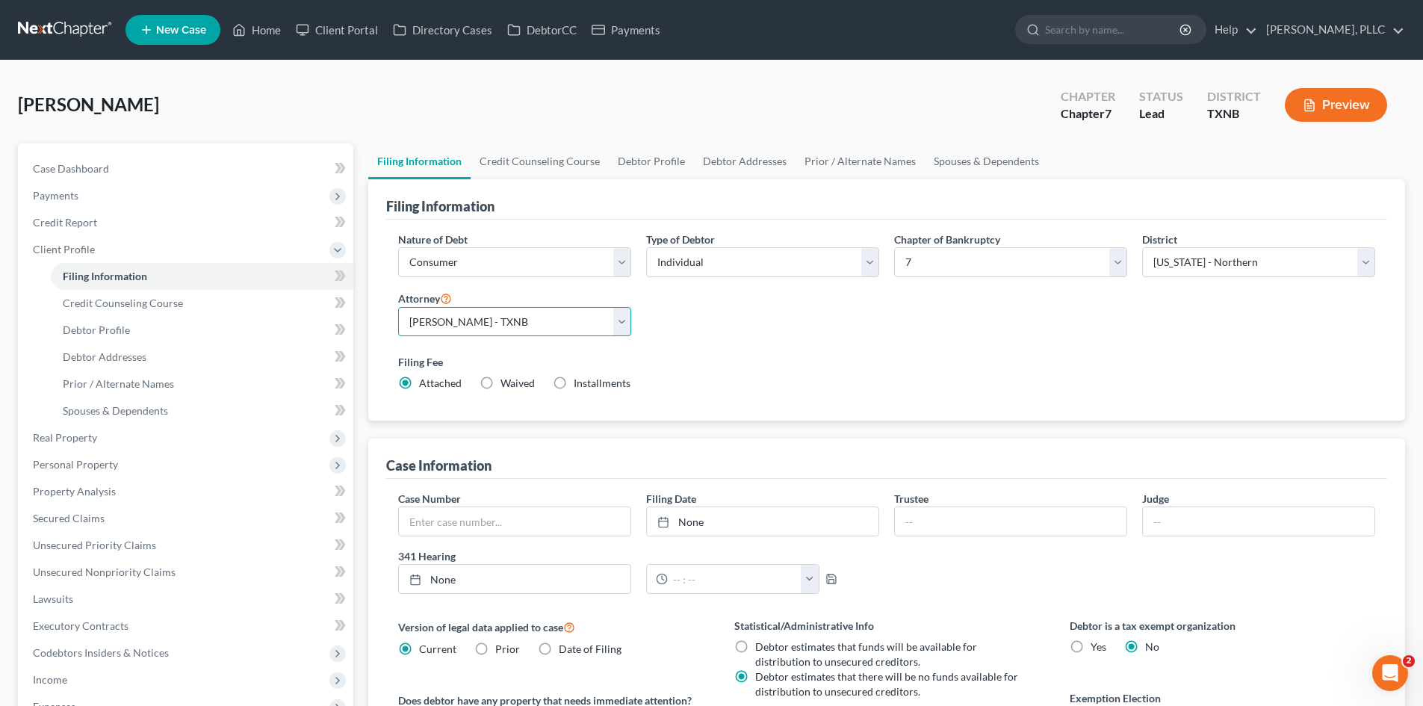
click at [398, 307] on select "Select [PERSON_NAME] - TXEB [PERSON_NAME] - [GEOGRAPHIC_DATA] [PERSON_NAME] - […" at bounding box center [514, 322] width 233 height 30
click at [434, 119] on div "[PERSON_NAME] Upgraded Chapter Chapter 7 Status [GEOGRAPHIC_DATA] [GEOGRAPHIC_D…" at bounding box center [711, 110] width 1387 height 65
drag, startPoint x: 614, startPoint y: 26, endPoint x: 713, endPoint y: 84, distance: 114.2
click at [614, 26] on link "Payments" at bounding box center [626, 29] width 84 height 27
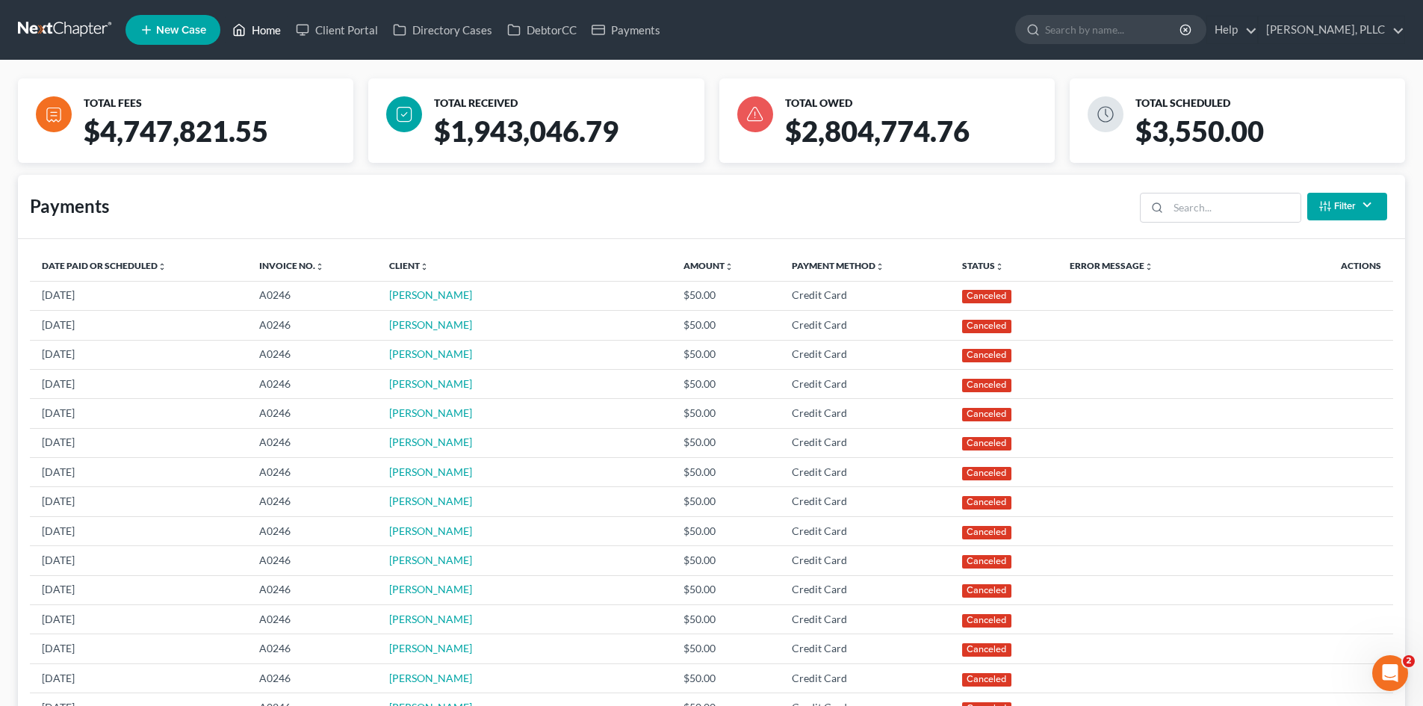
click at [262, 39] on link "Home" at bounding box center [256, 29] width 63 height 27
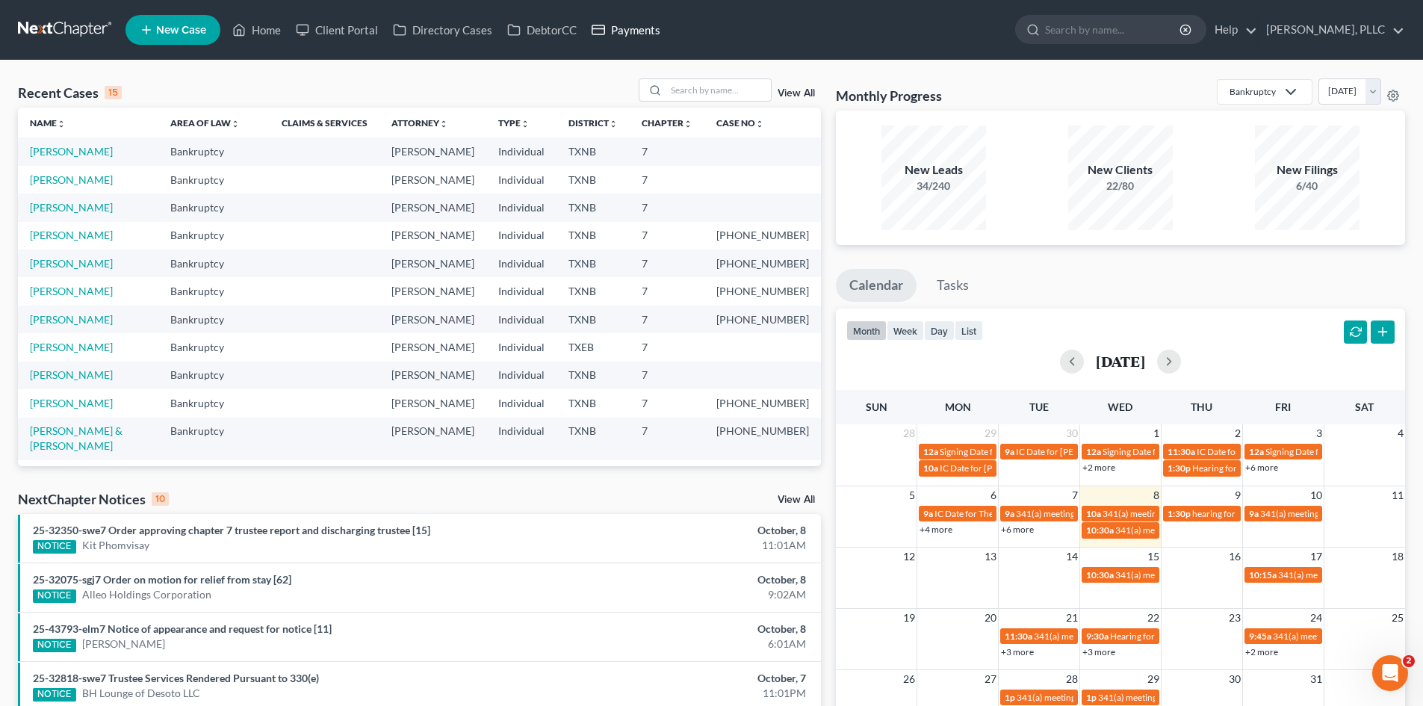
click at [630, 36] on link "Payments" at bounding box center [626, 29] width 84 height 27
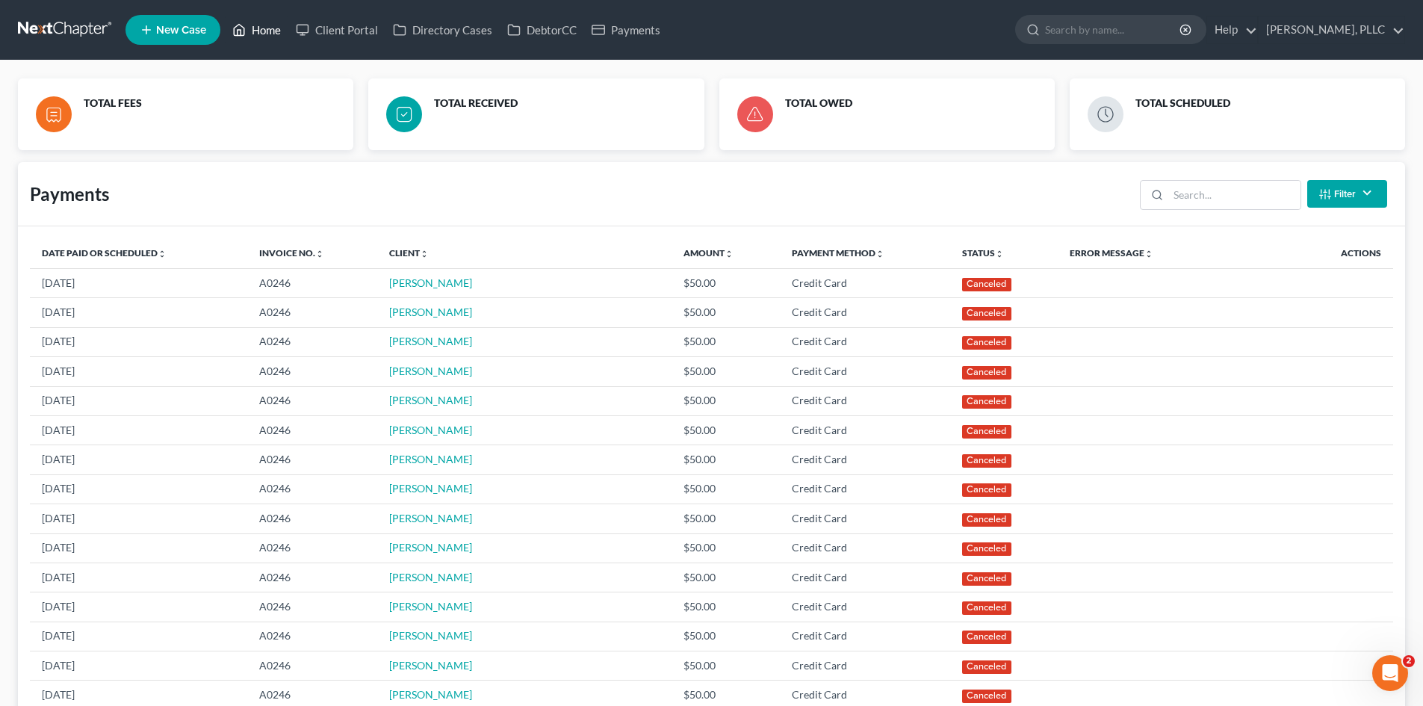
click at [261, 38] on link "Home" at bounding box center [256, 29] width 63 height 27
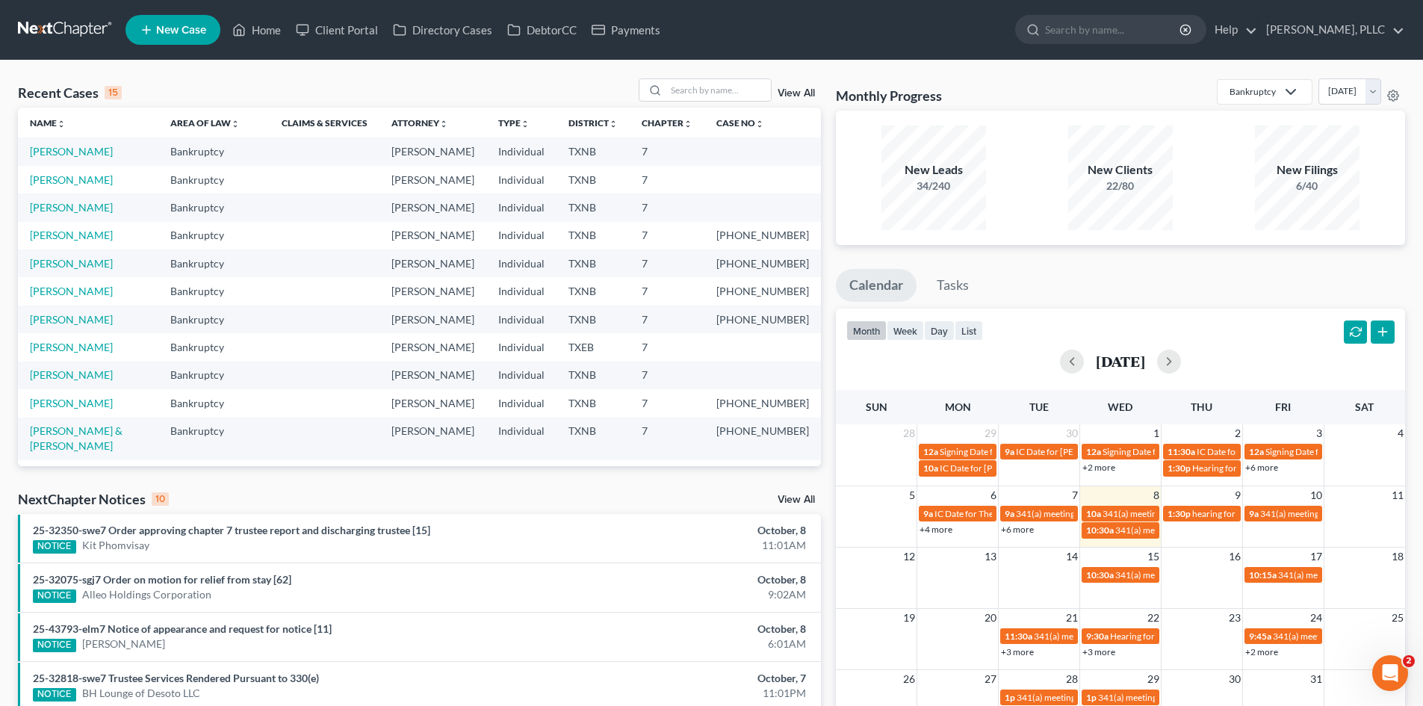
click at [1139, 279] on ul "Calendar Tasks" at bounding box center [1120, 289] width 569 height 40
click at [1130, 271] on ul "Calendar Tasks" at bounding box center [1120, 289] width 569 height 40
click at [449, 86] on div "Recent Cases 15 View All" at bounding box center [419, 92] width 803 height 29
click at [645, 34] on link "Payments" at bounding box center [626, 29] width 84 height 27
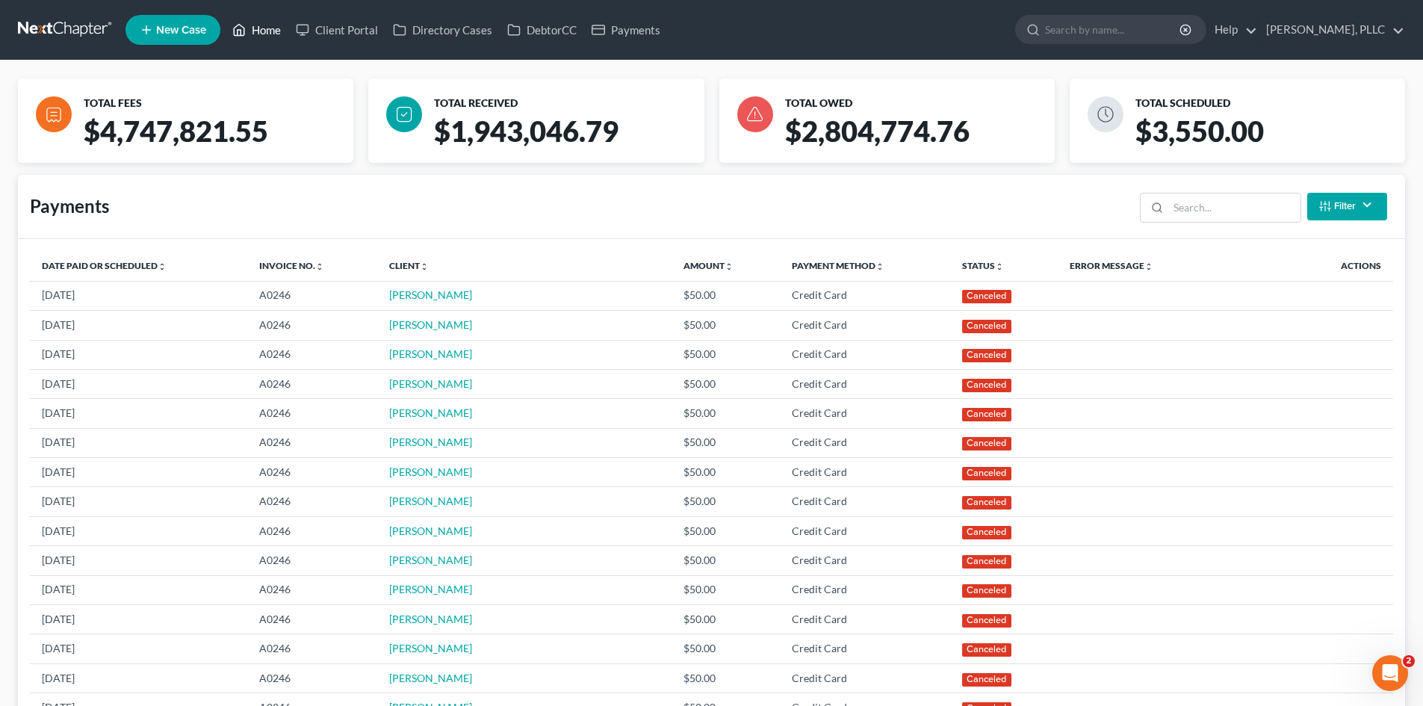
click at [262, 41] on link "Home" at bounding box center [256, 29] width 63 height 27
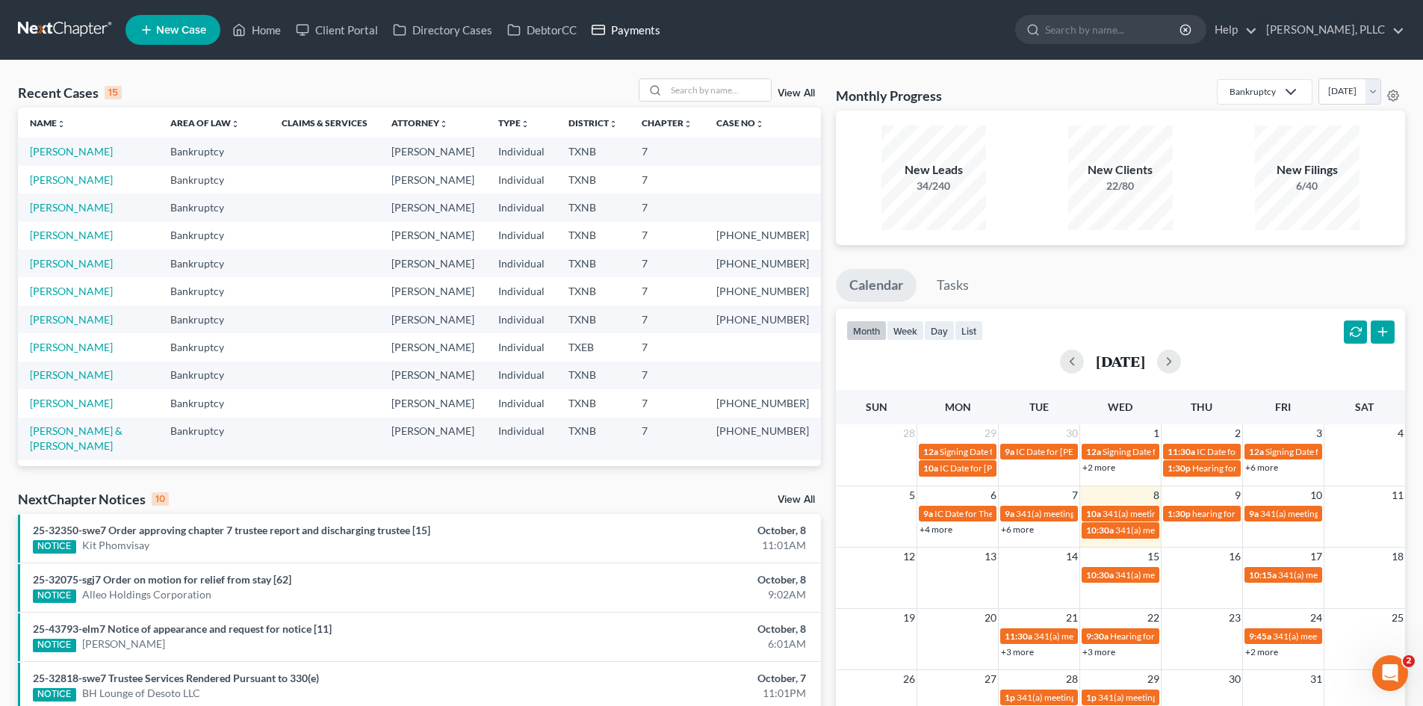
click at [639, 25] on link "Payments" at bounding box center [626, 29] width 84 height 27
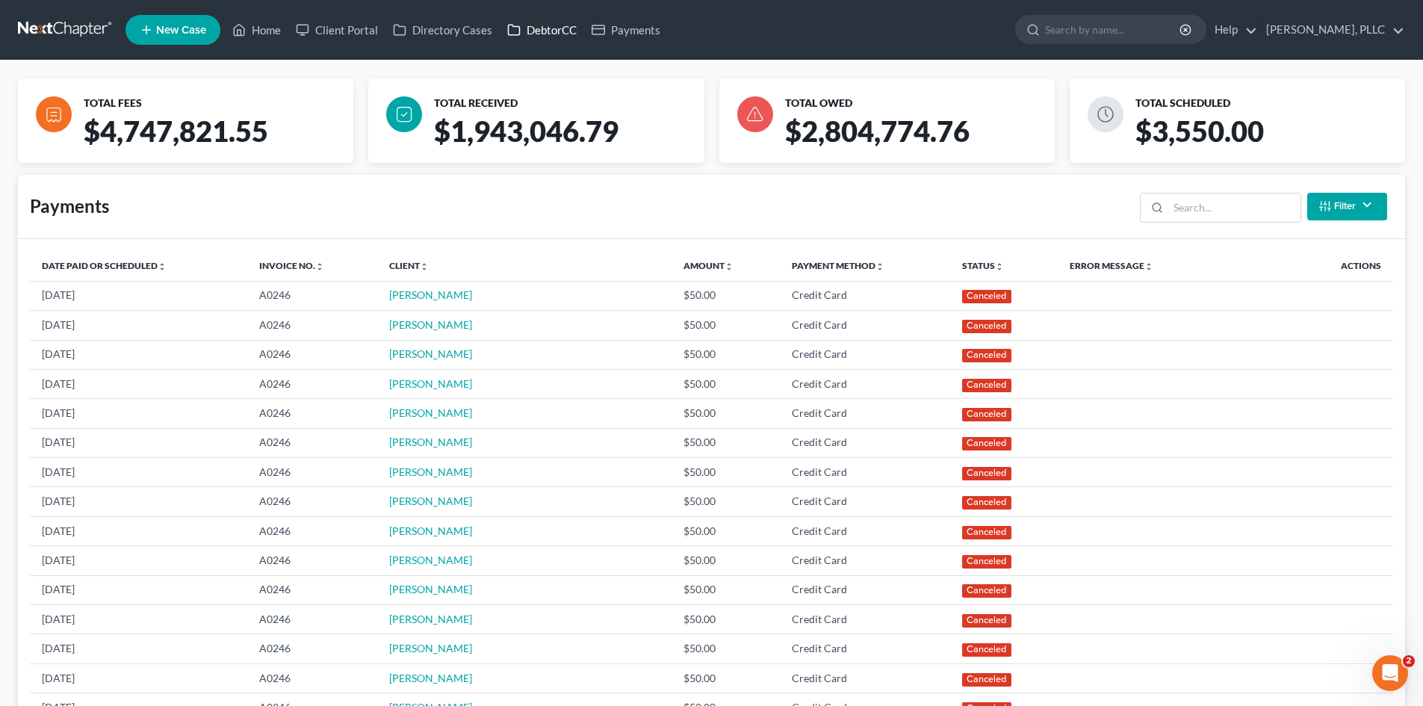
click at [526, 30] on link "DebtorCC" at bounding box center [542, 29] width 84 height 27
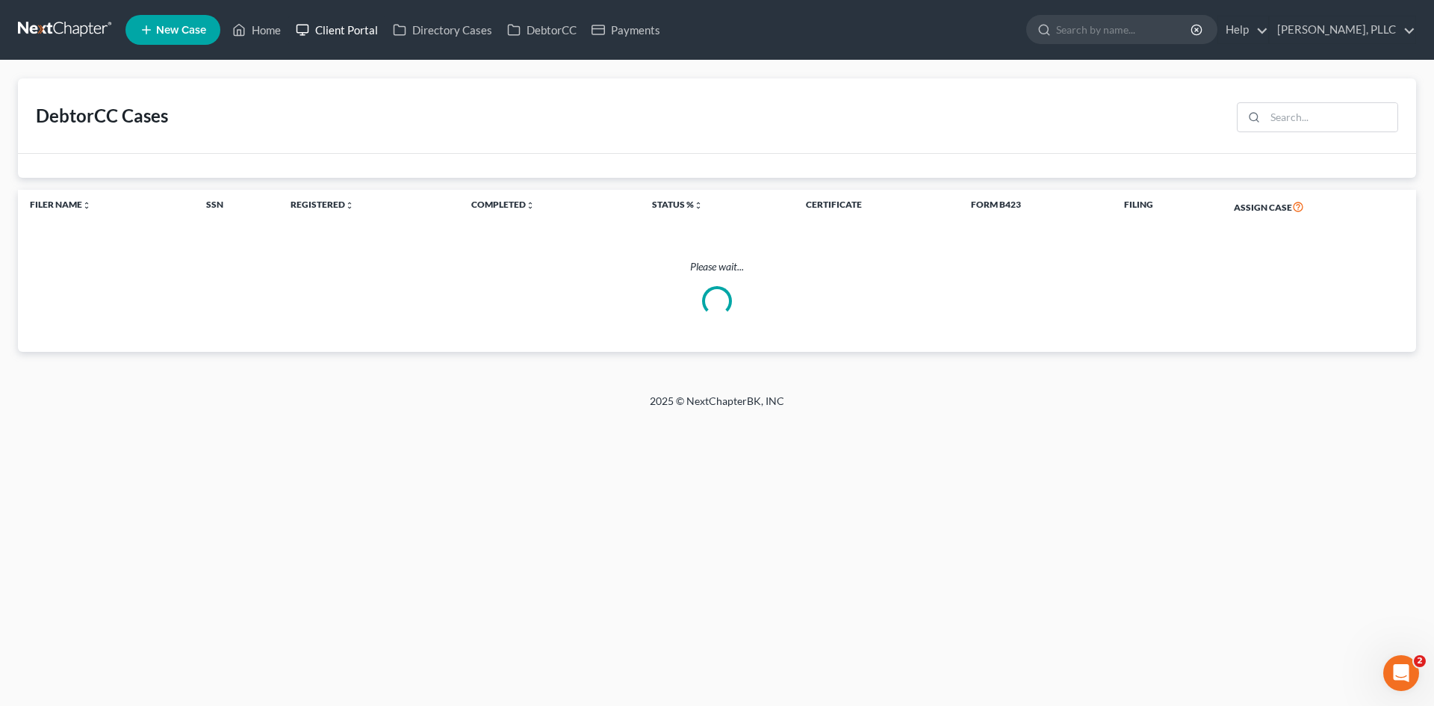
click at [353, 31] on link "Client Portal" at bounding box center [336, 29] width 97 height 27
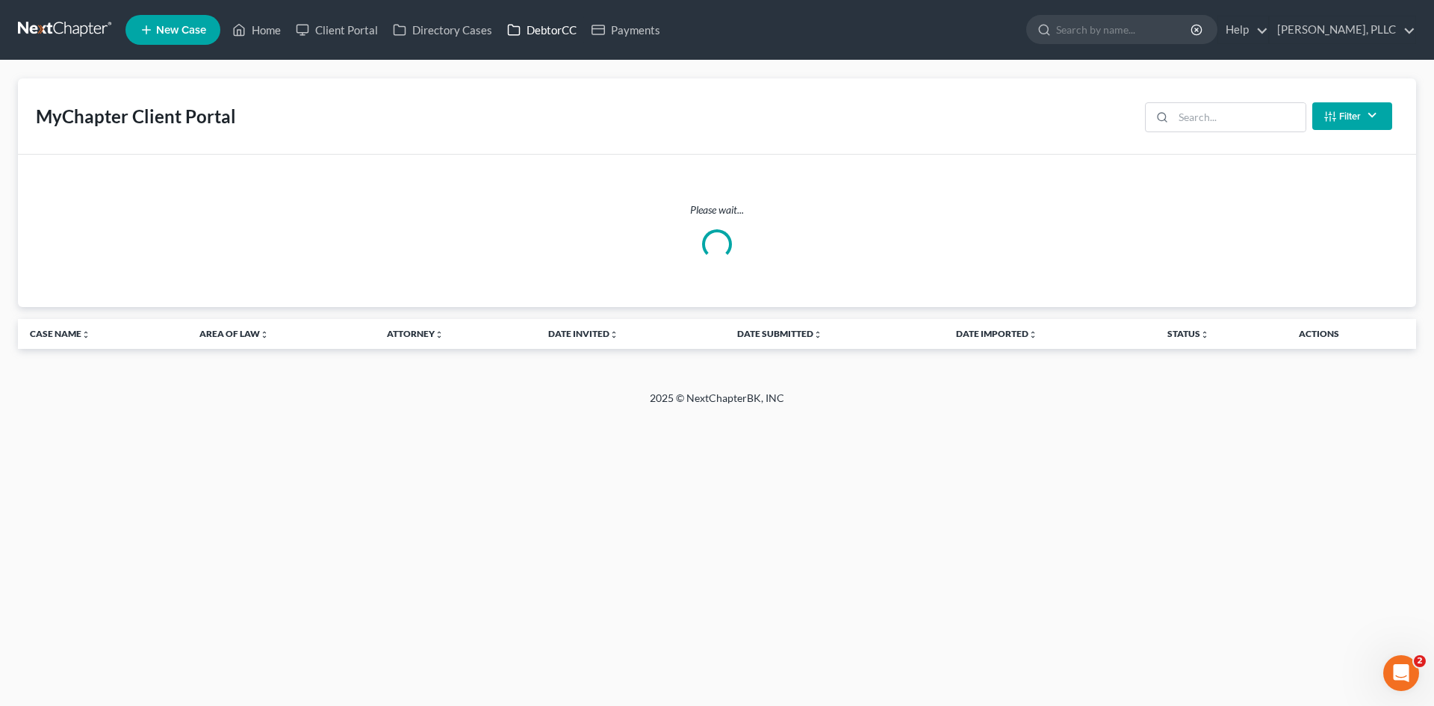
click at [539, 34] on link "DebtorCC" at bounding box center [542, 29] width 84 height 27
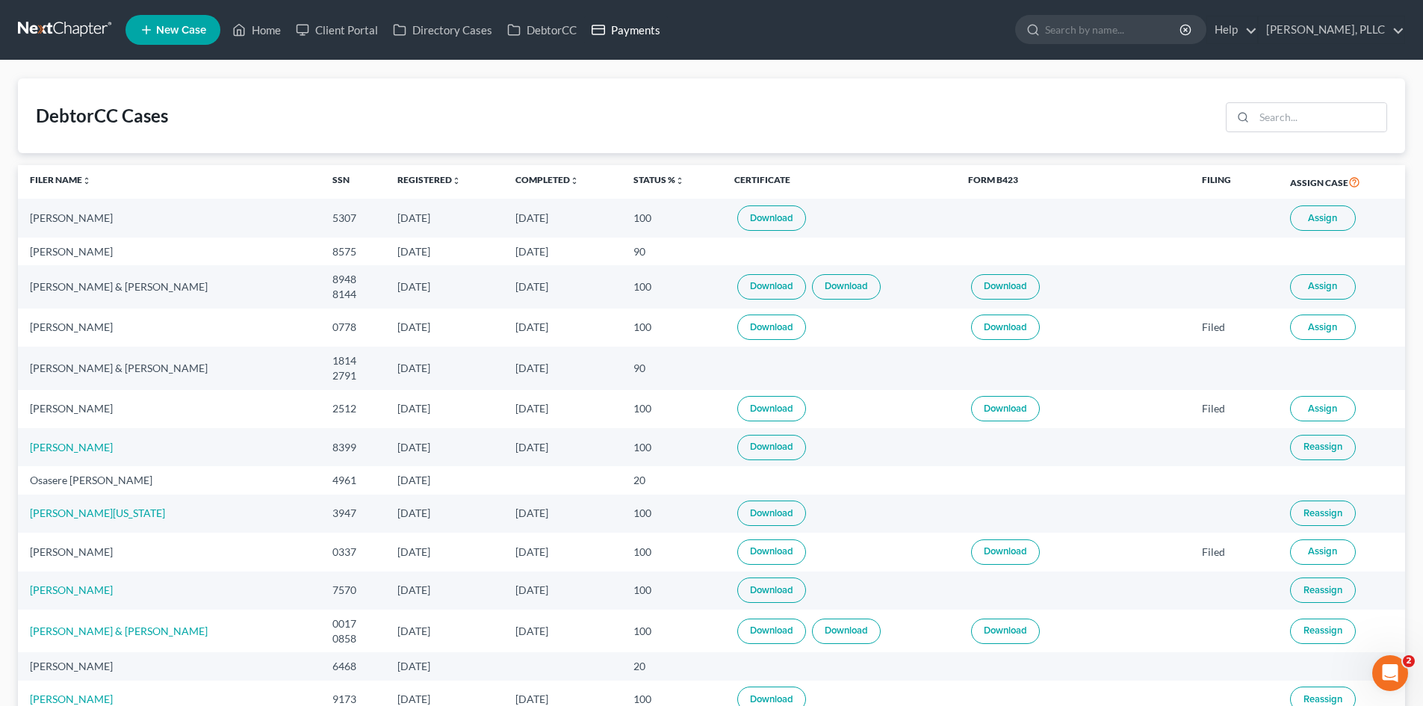
click at [652, 31] on link "Payments" at bounding box center [626, 29] width 84 height 27
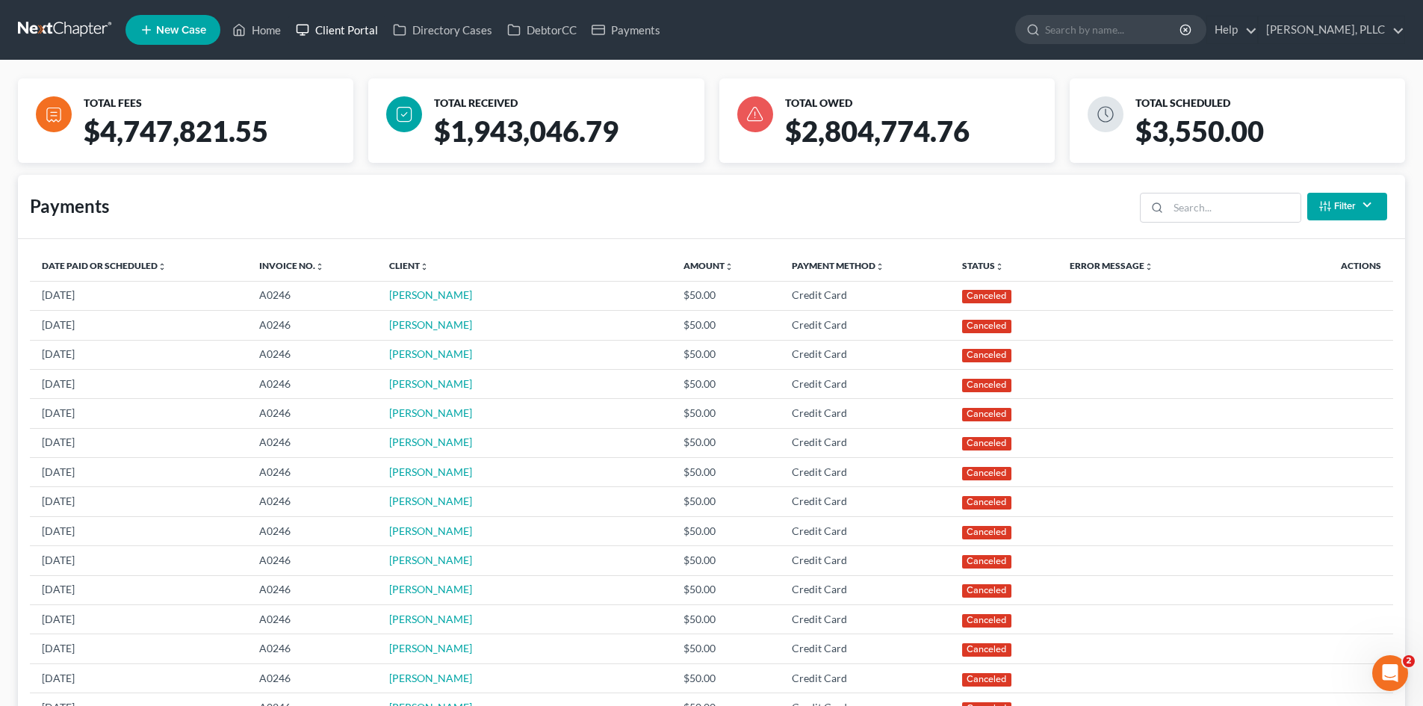
click at [340, 32] on link "Client Portal" at bounding box center [336, 29] width 97 height 27
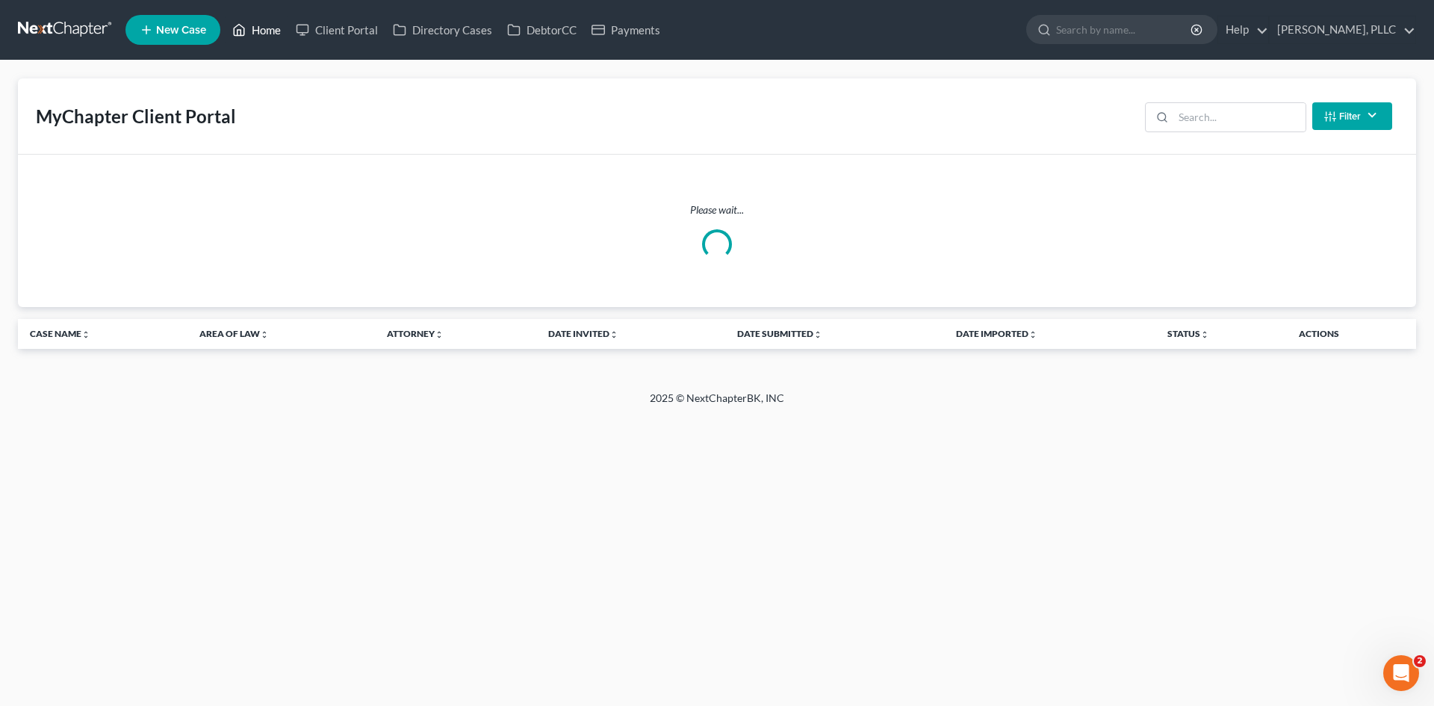
click at [267, 25] on link "Home" at bounding box center [256, 29] width 63 height 27
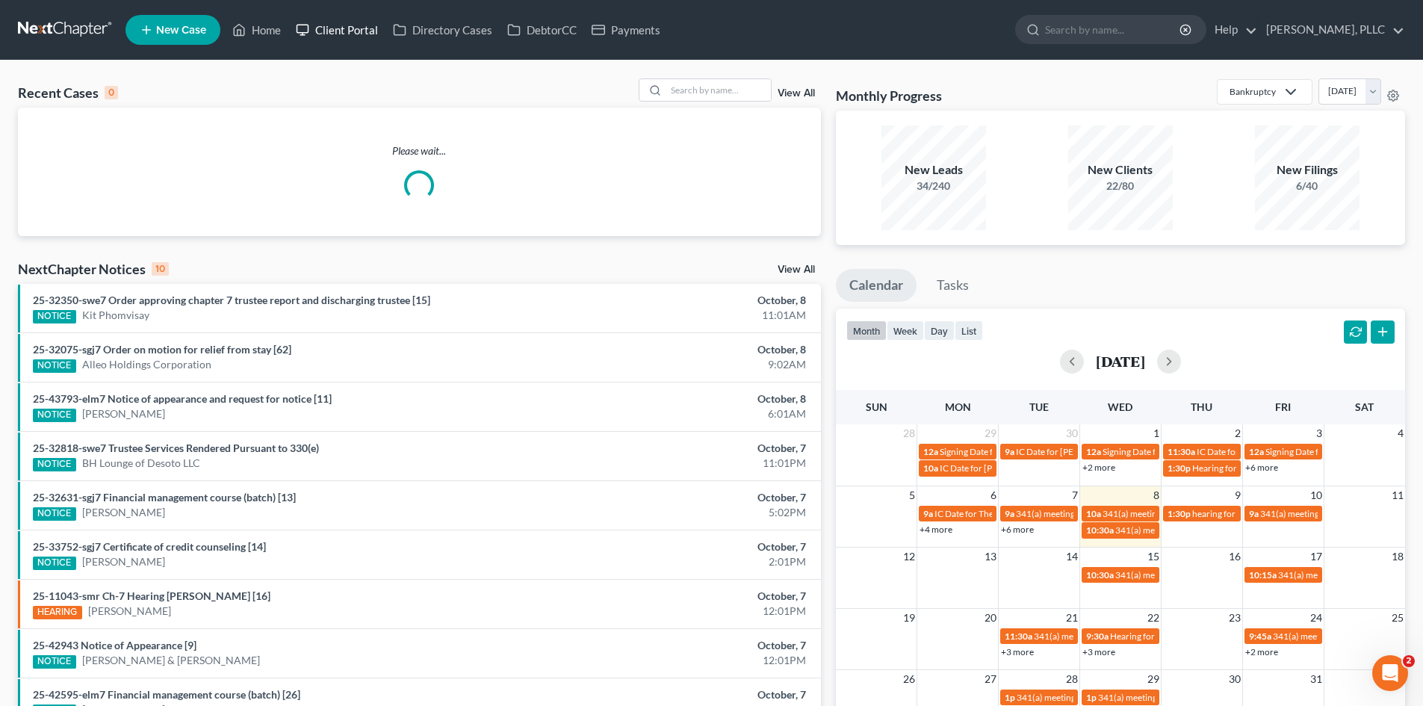
click at [324, 34] on link "Client Portal" at bounding box center [336, 29] width 97 height 27
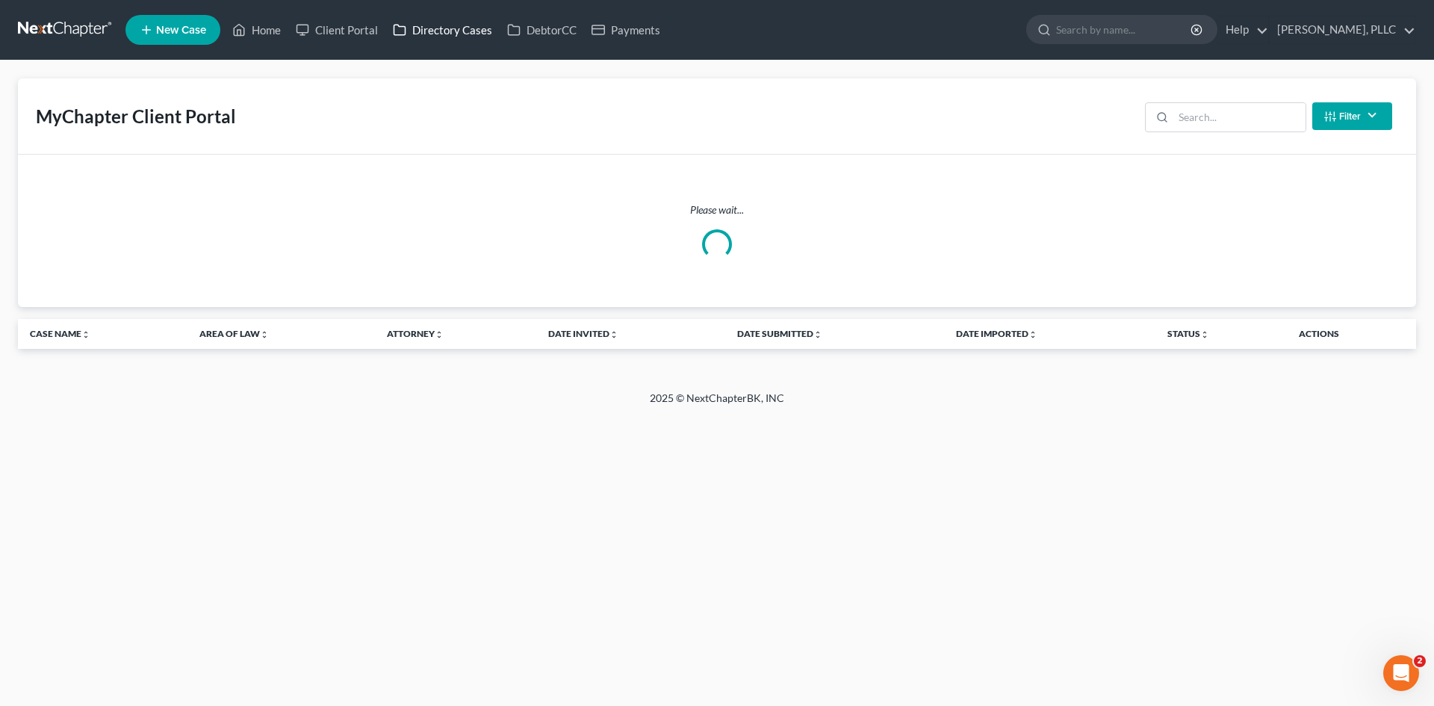
click at [459, 28] on link "Directory Cases" at bounding box center [442, 29] width 114 height 27
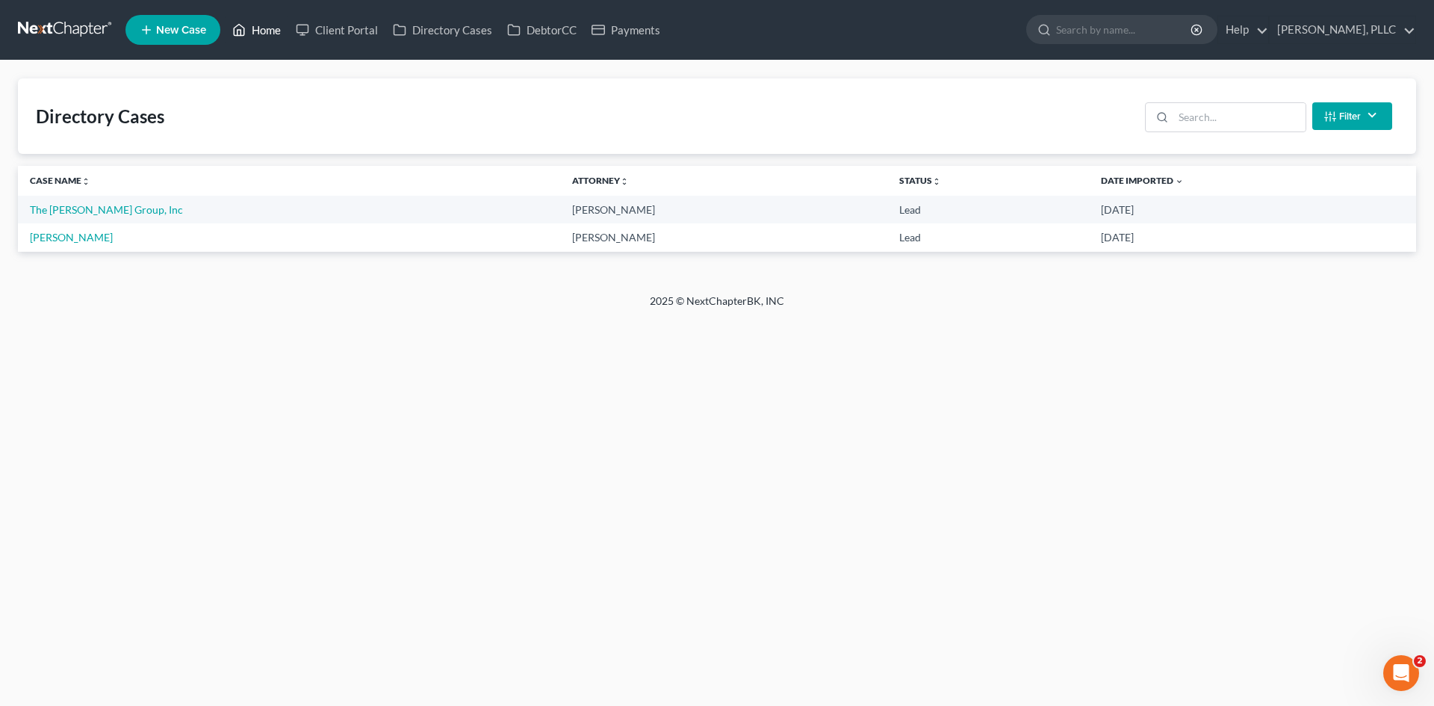
click at [245, 35] on icon at bounding box center [240, 30] width 10 height 11
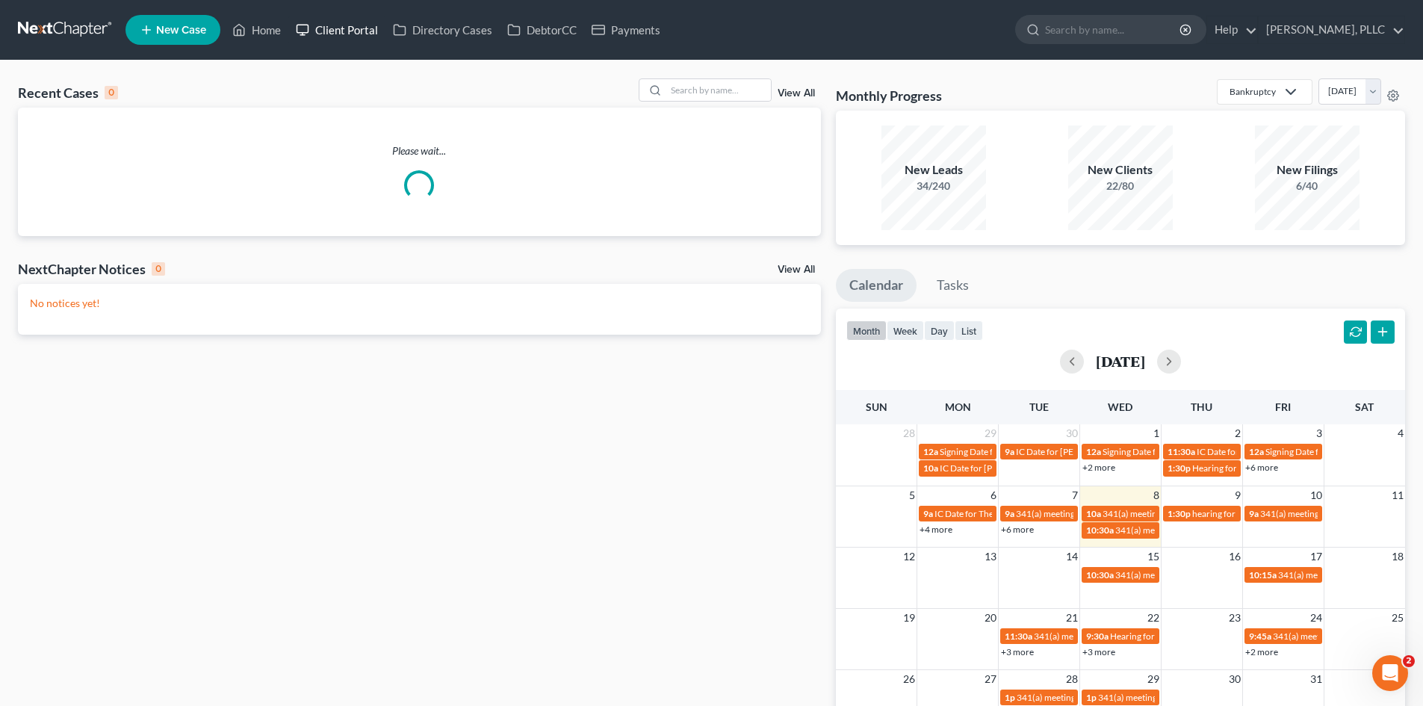
click at [354, 30] on link "Client Portal" at bounding box center [336, 29] width 97 height 27
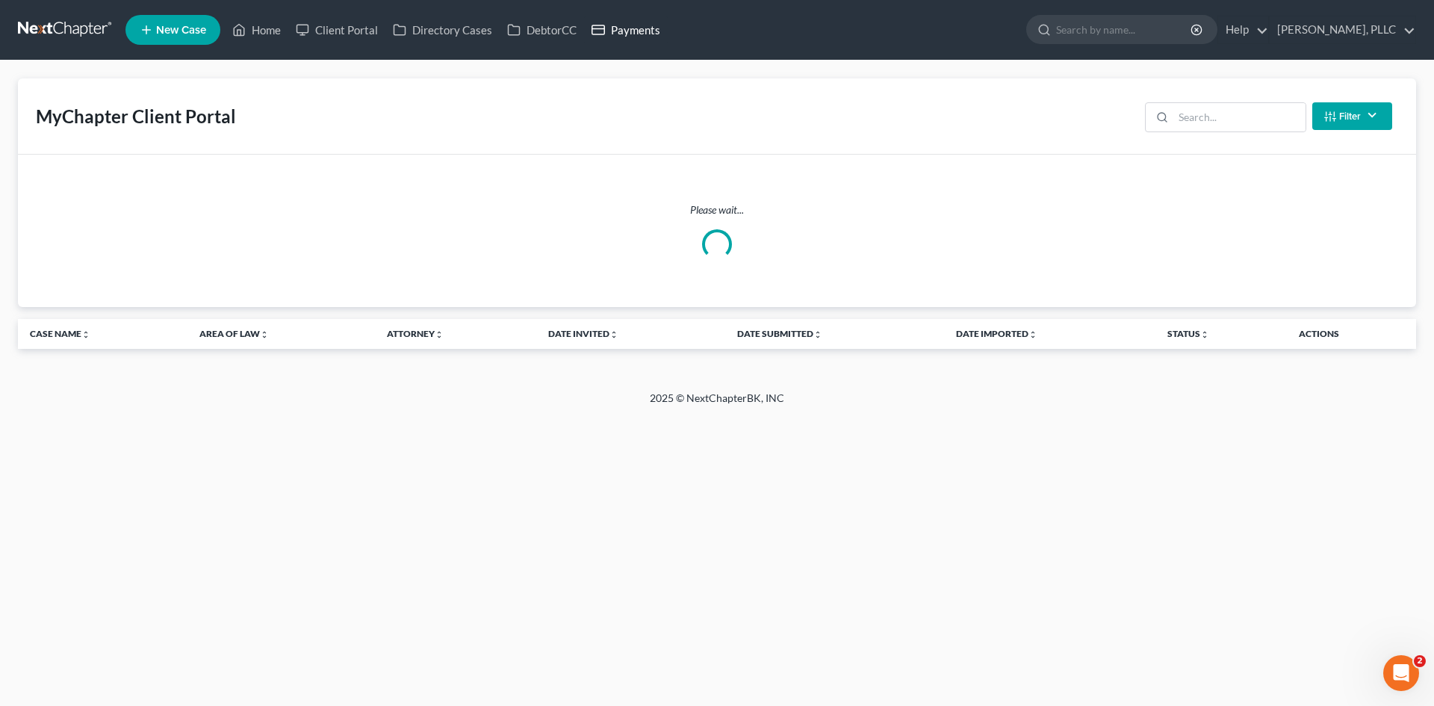
click at [616, 25] on link "Payments" at bounding box center [626, 29] width 84 height 27
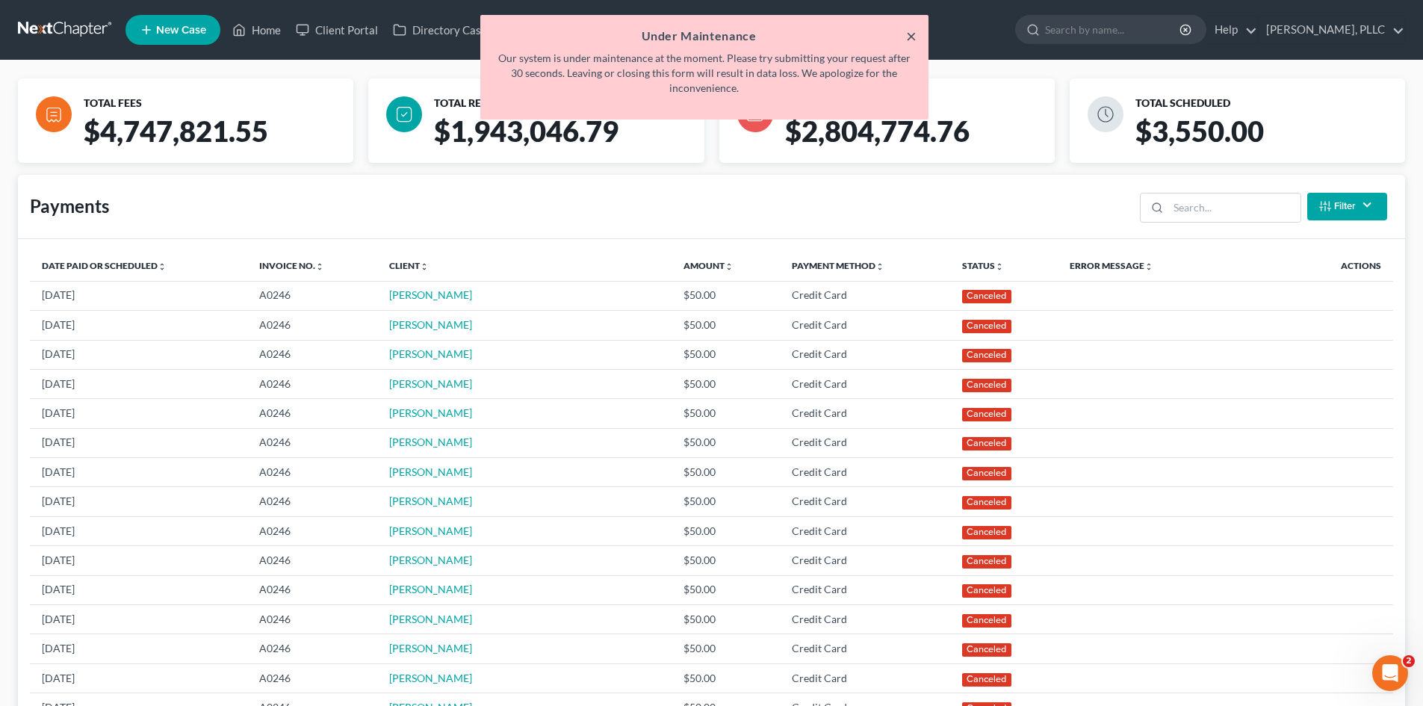
click at [911, 36] on button "×" at bounding box center [911, 36] width 10 height 18
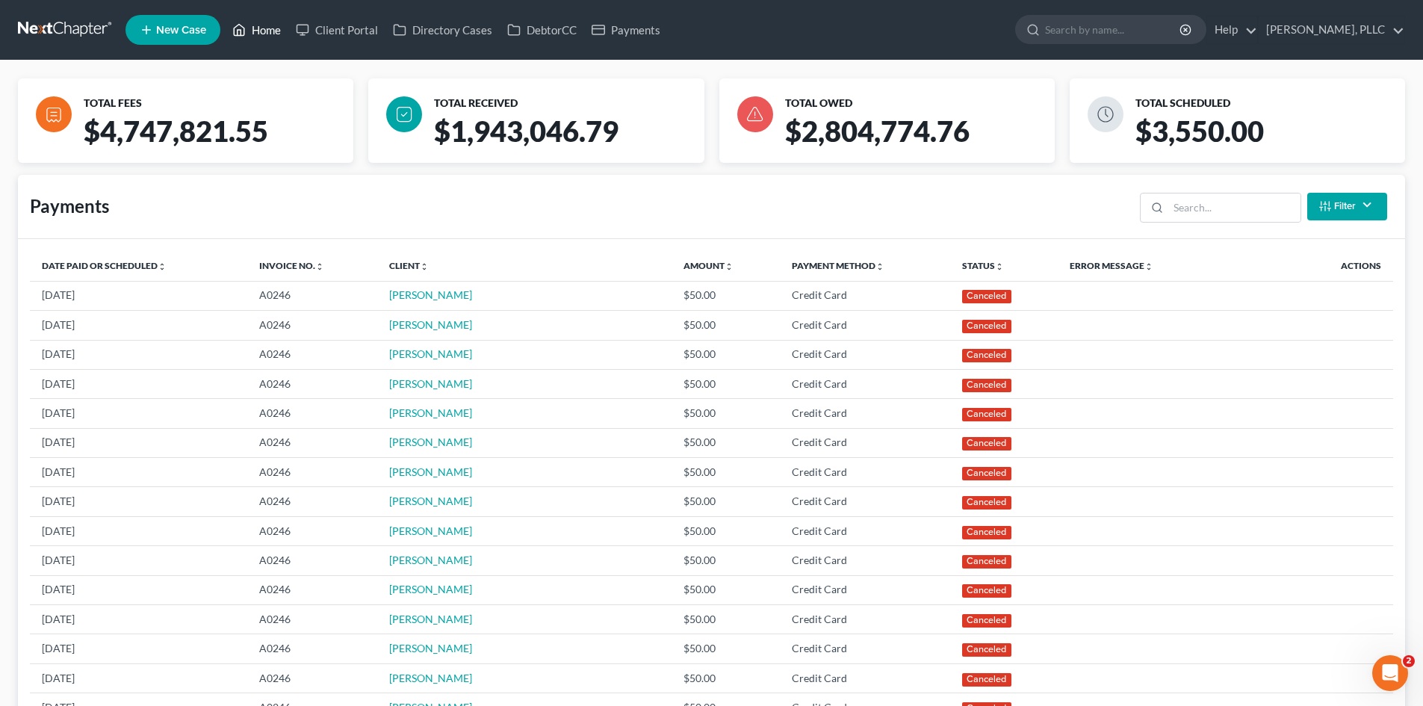
click at [245, 27] on icon at bounding box center [238, 30] width 13 height 18
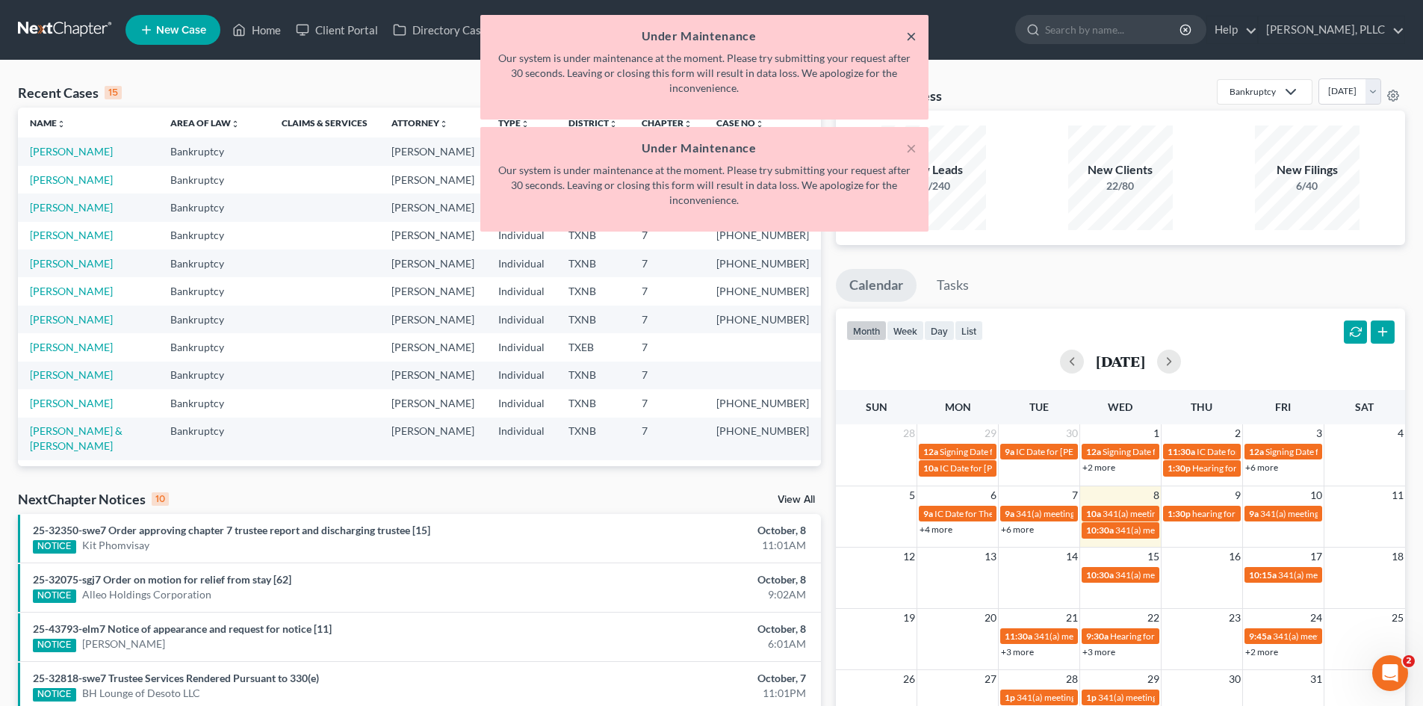
click at [911, 37] on button "×" at bounding box center [911, 36] width 10 height 18
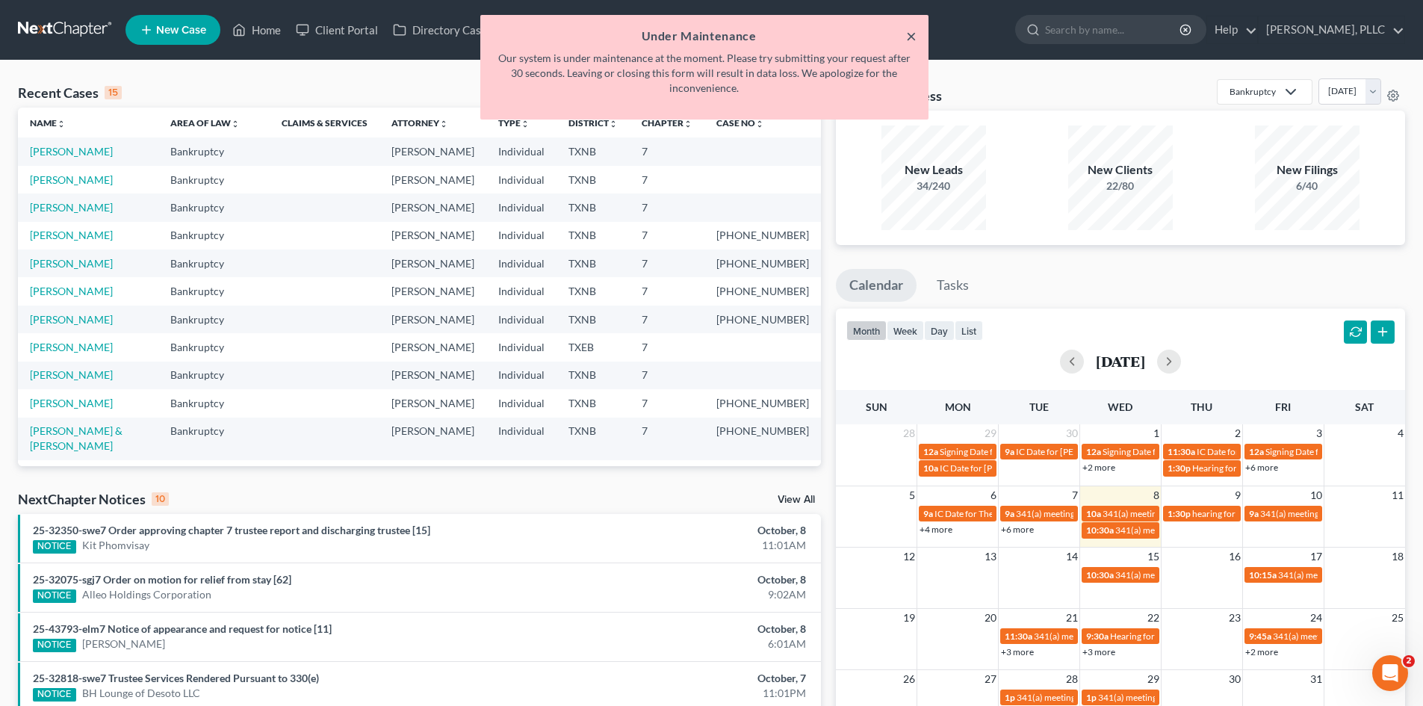
click at [907, 44] on button "×" at bounding box center [911, 36] width 10 height 18
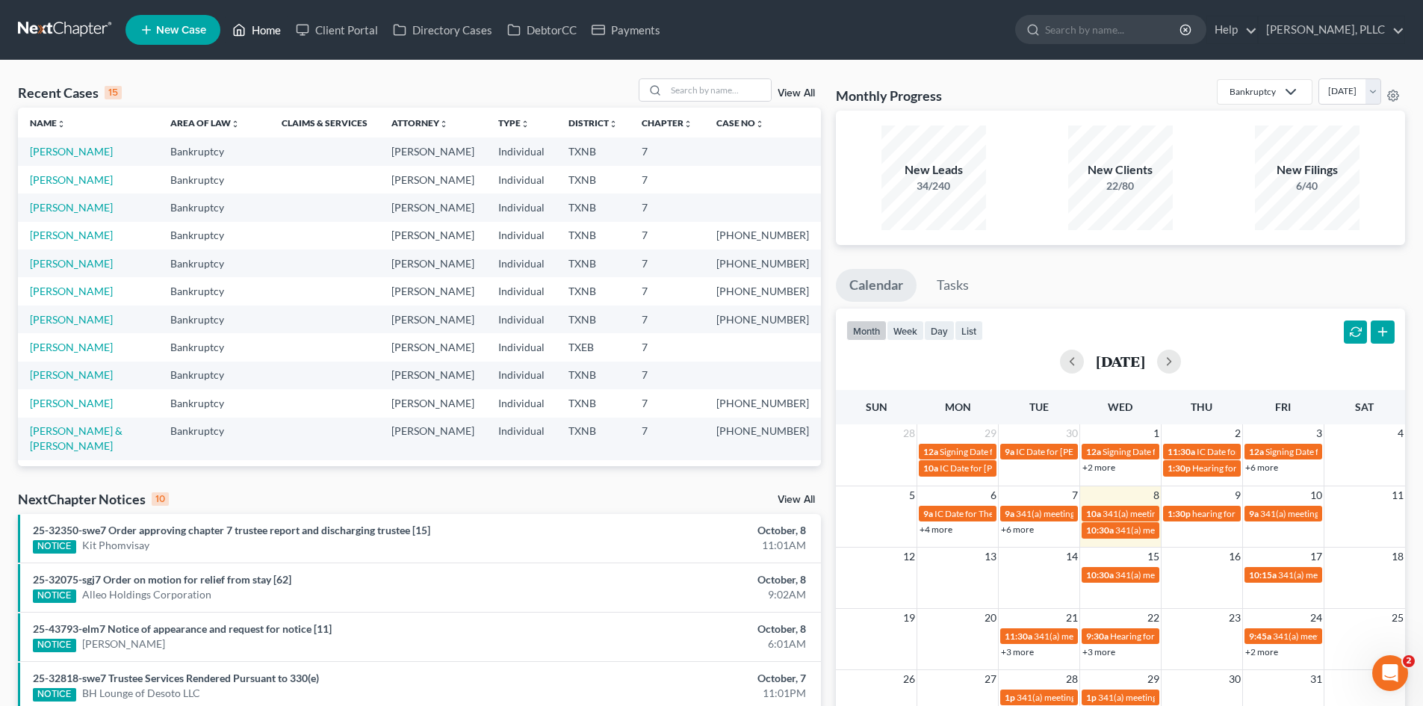
click at [252, 26] on link "Home" at bounding box center [256, 29] width 63 height 27
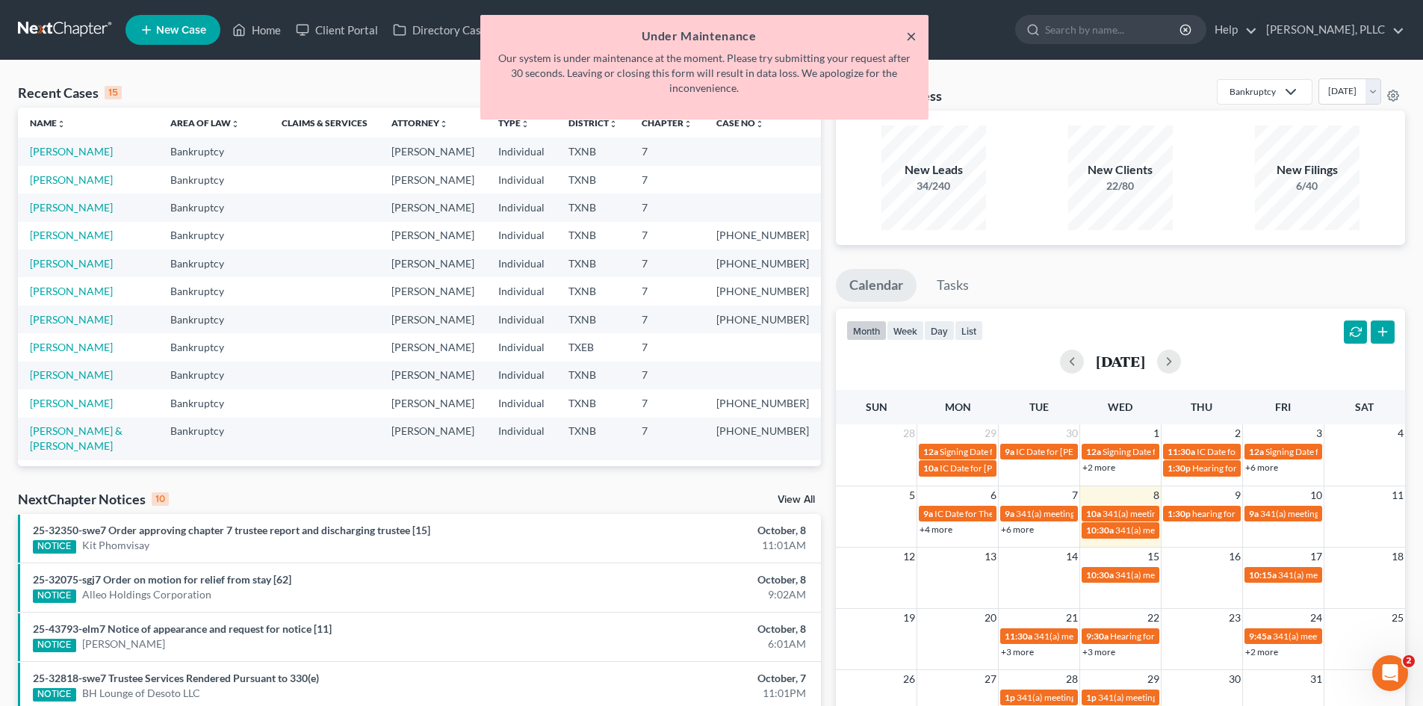
click at [914, 37] on button "×" at bounding box center [911, 36] width 10 height 18
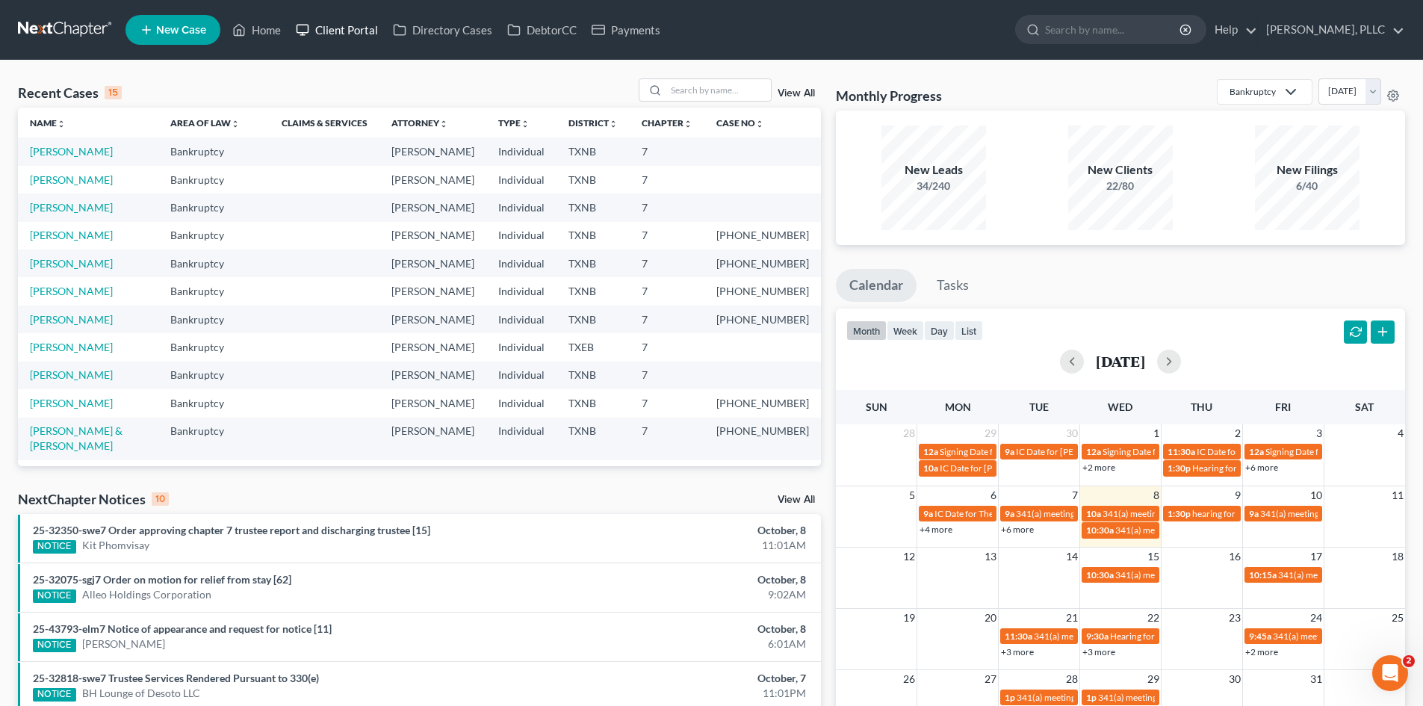
click at [298, 40] on link "Client Portal" at bounding box center [336, 29] width 97 height 27
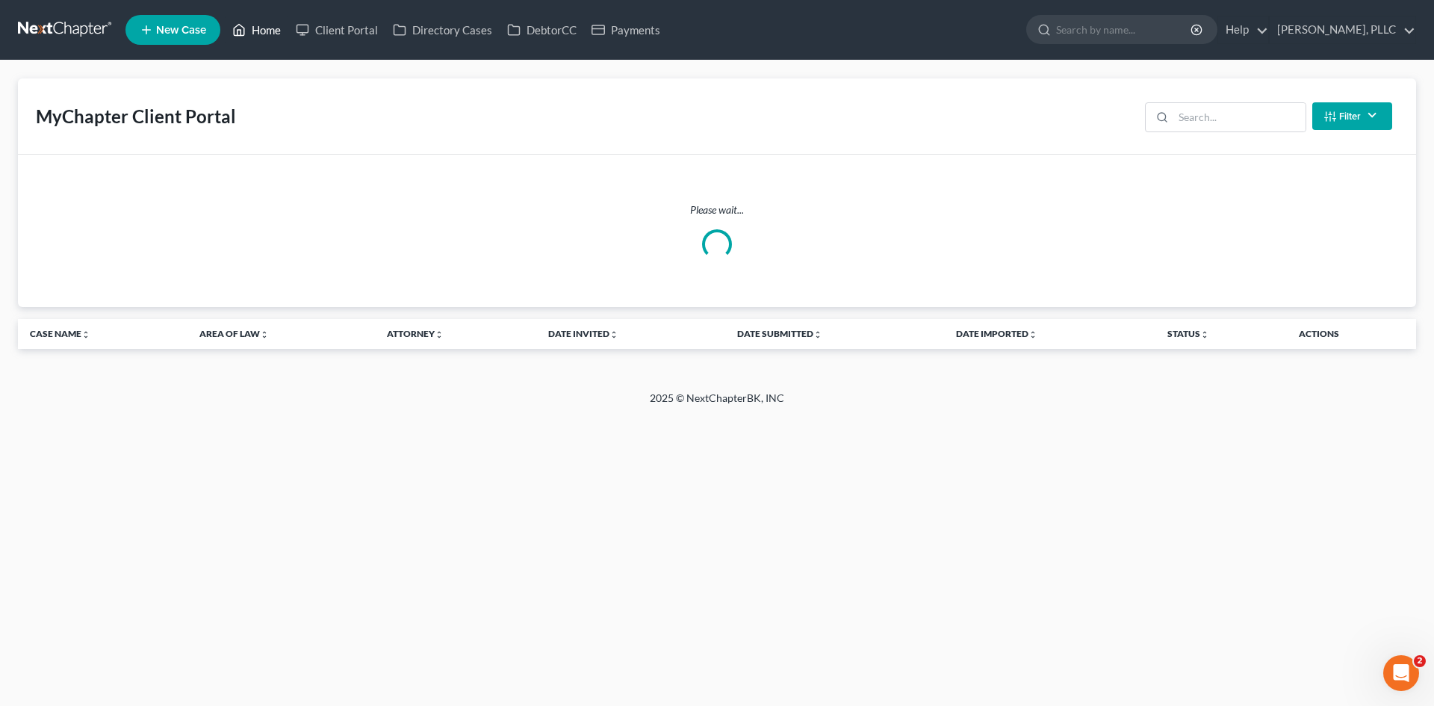
click at [276, 27] on link "Home" at bounding box center [256, 29] width 63 height 27
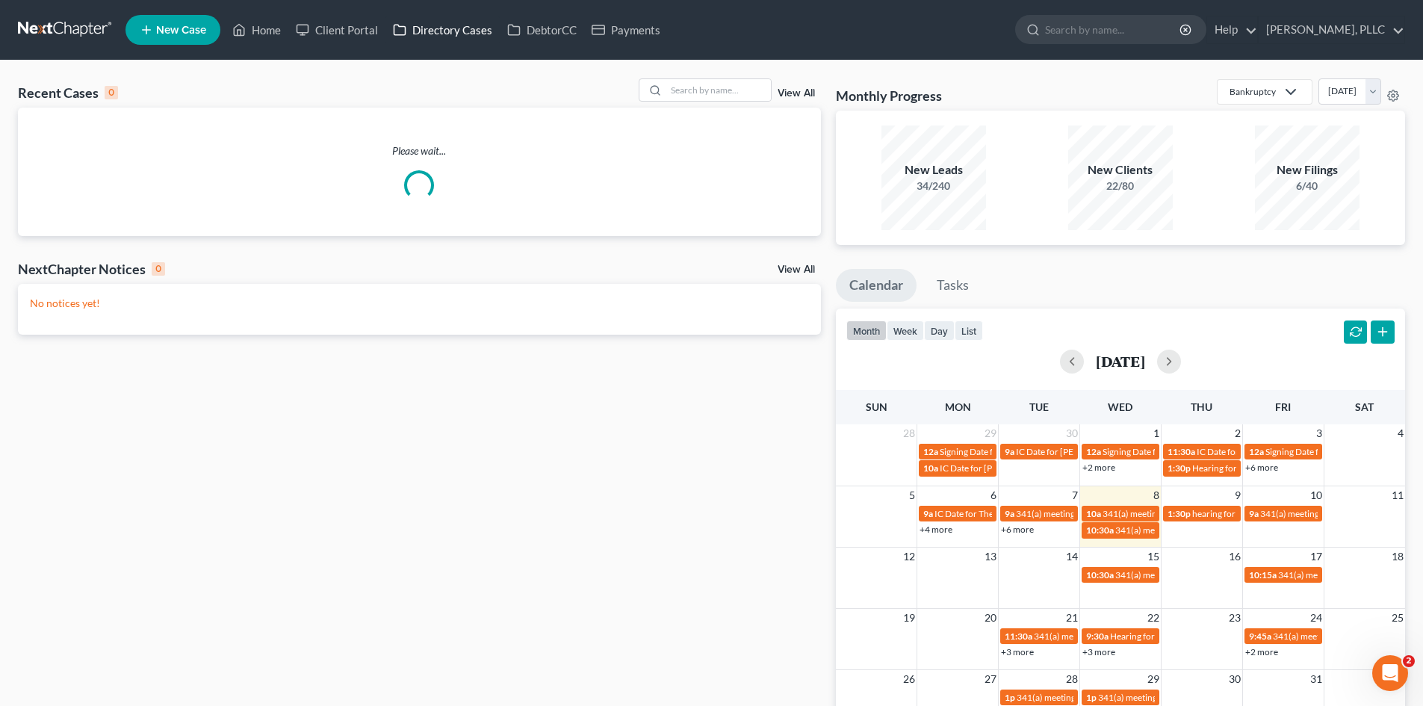
click at [461, 34] on link "Directory Cases" at bounding box center [442, 29] width 114 height 27
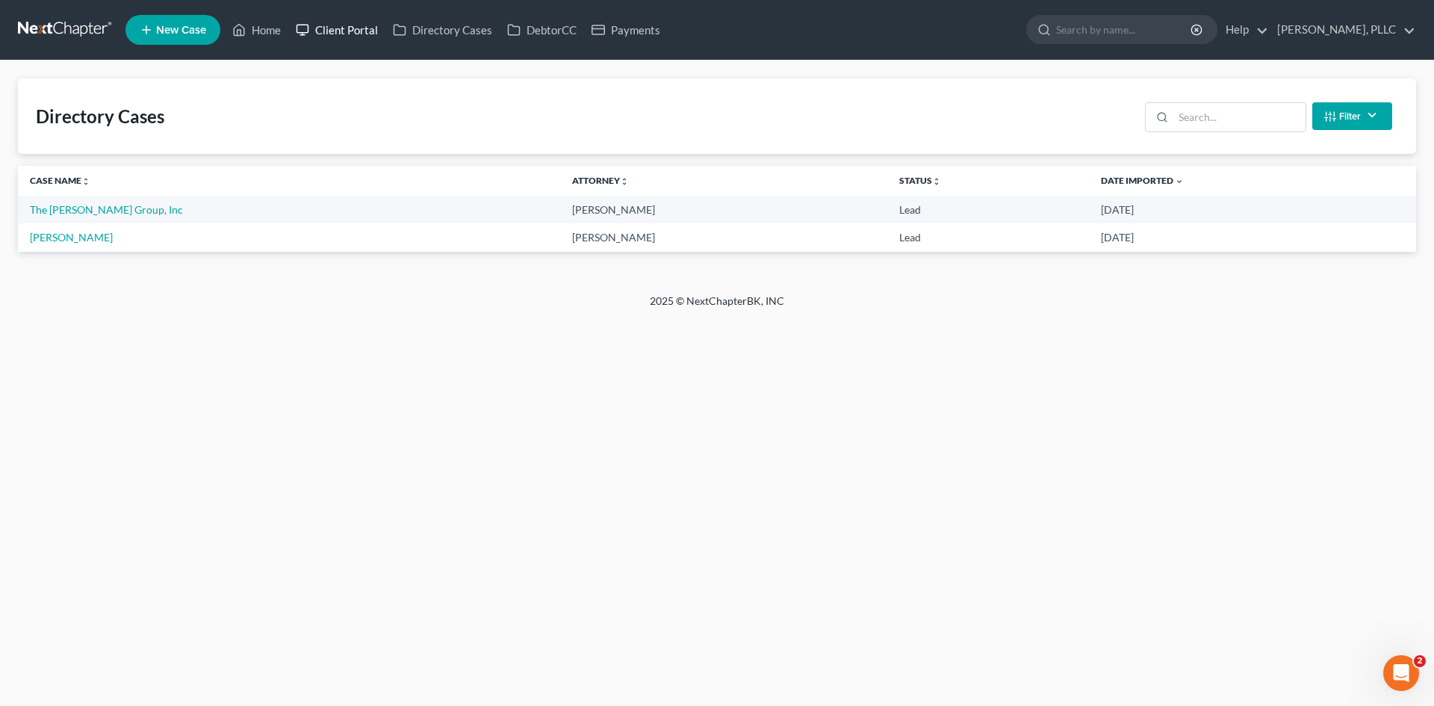
click at [302, 27] on icon at bounding box center [302, 30] width 13 height 18
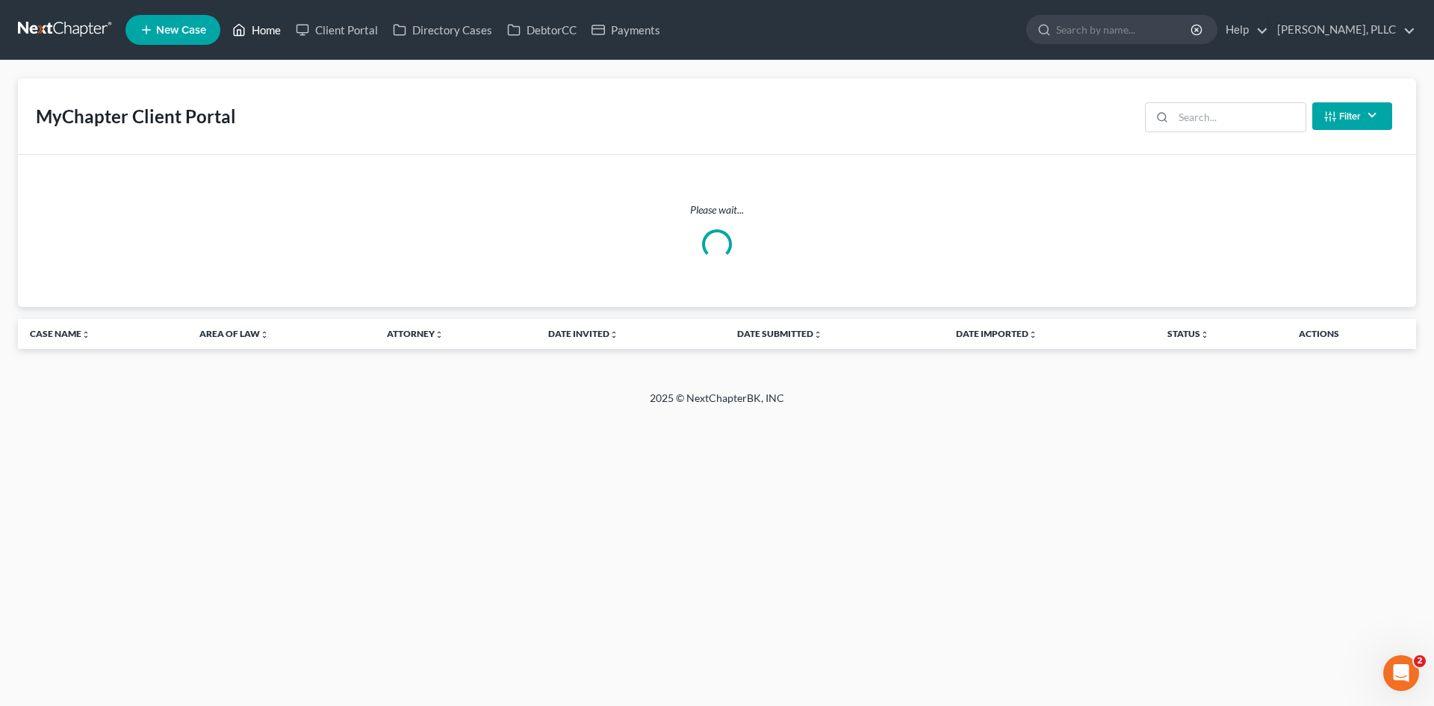
click at [250, 30] on link "Home" at bounding box center [256, 29] width 63 height 27
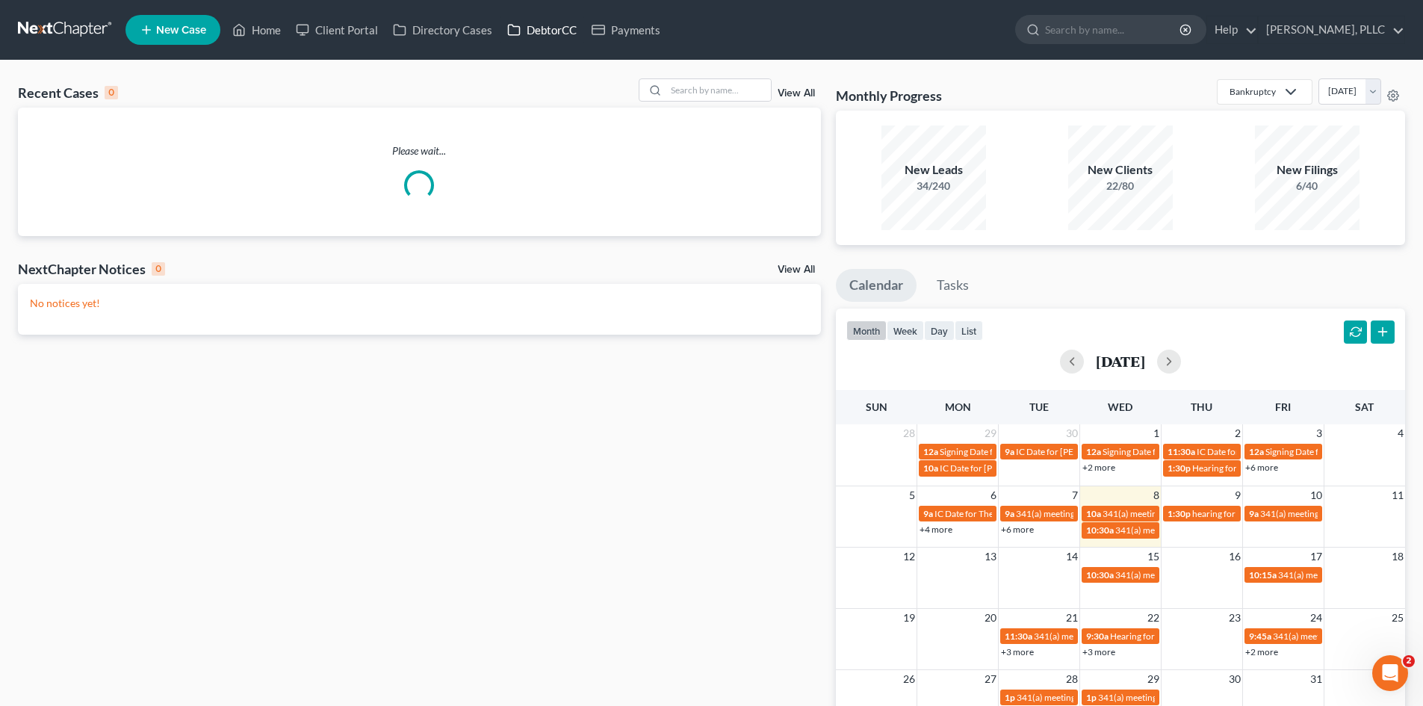
click at [548, 40] on link "DebtorCC" at bounding box center [542, 29] width 84 height 27
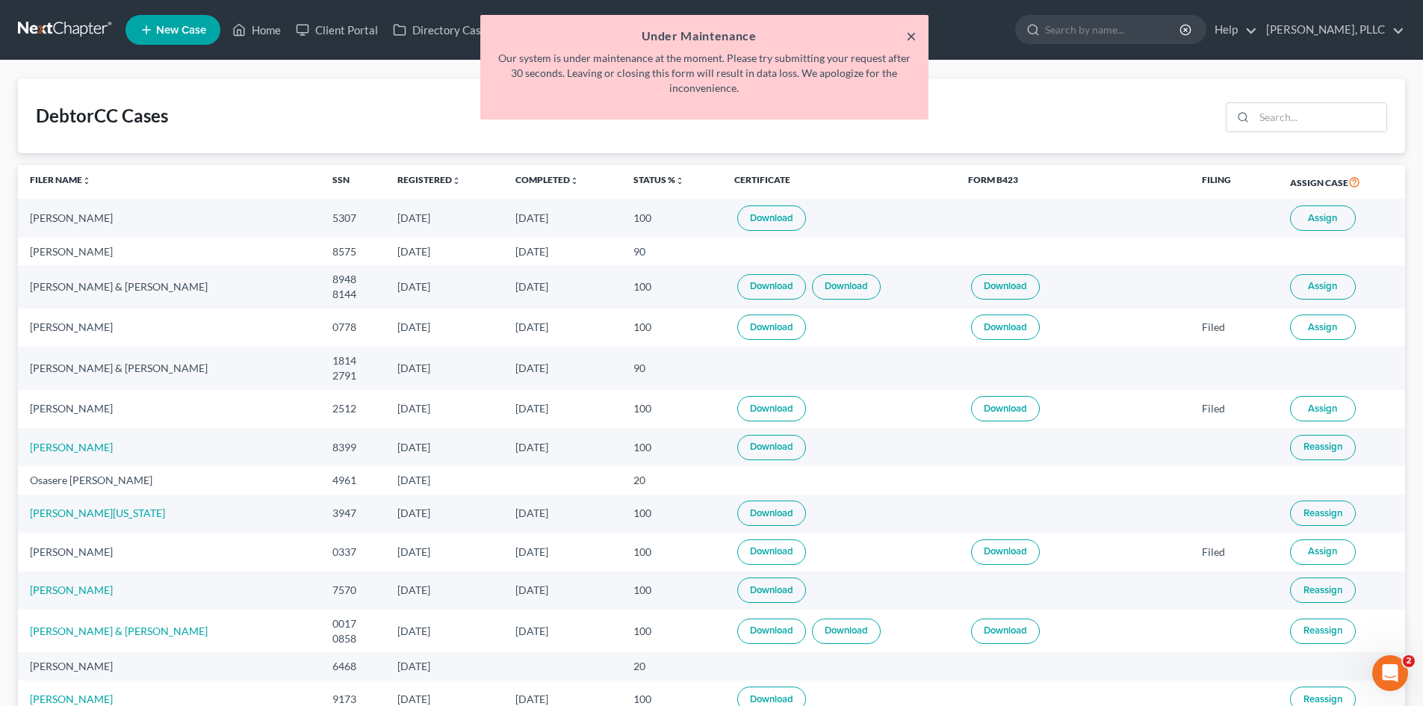
click at [909, 37] on button "×" at bounding box center [911, 36] width 10 height 18
click at [911, 40] on button "×" at bounding box center [911, 36] width 10 height 18
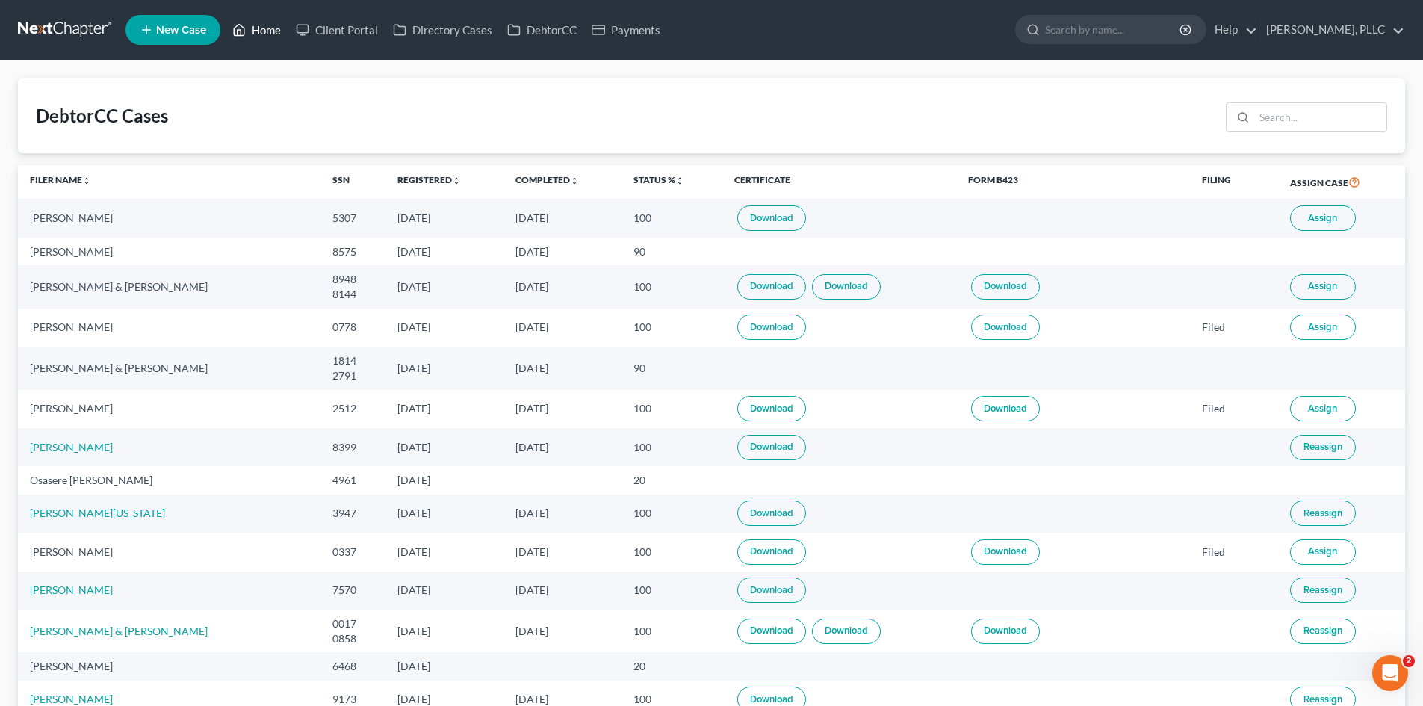
click at [281, 36] on link "Home" at bounding box center [256, 29] width 63 height 27
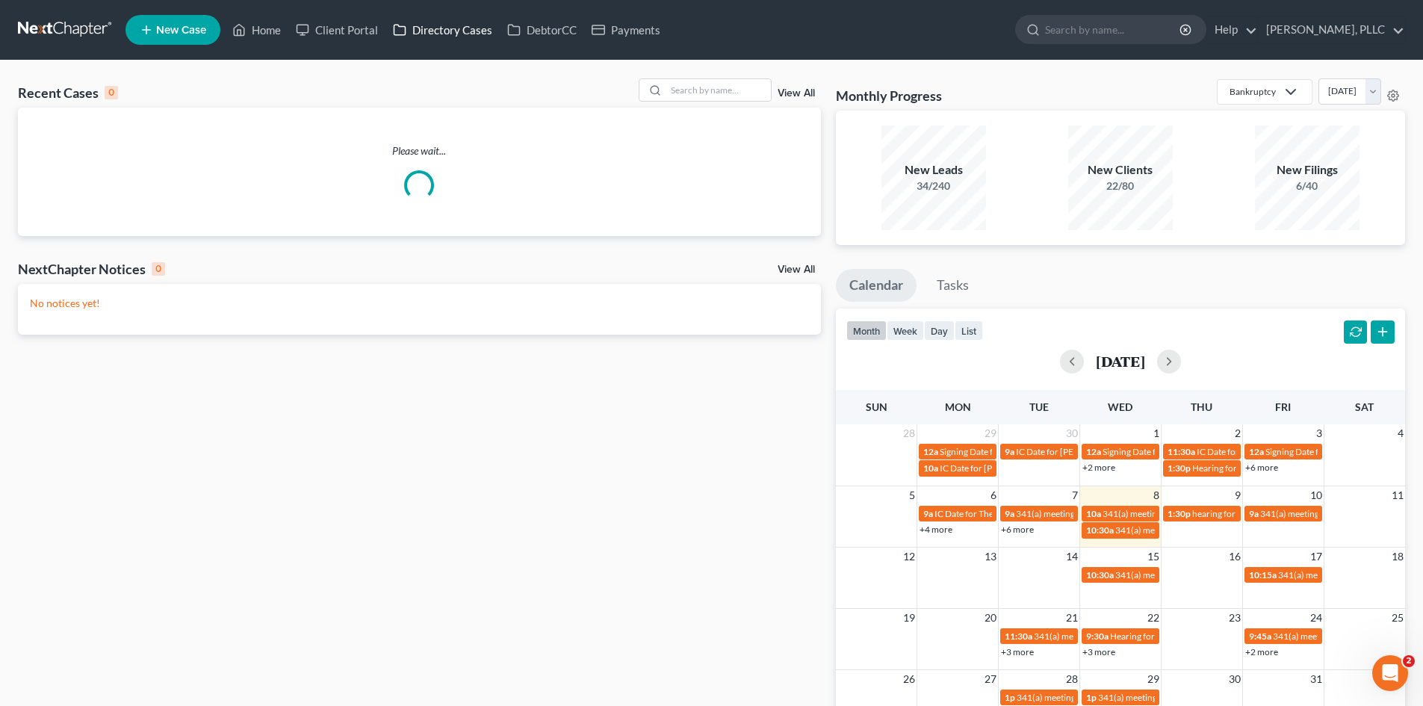
click at [474, 34] on link "Directory Cases" at bounding box center [442, 29] width 114 height 27
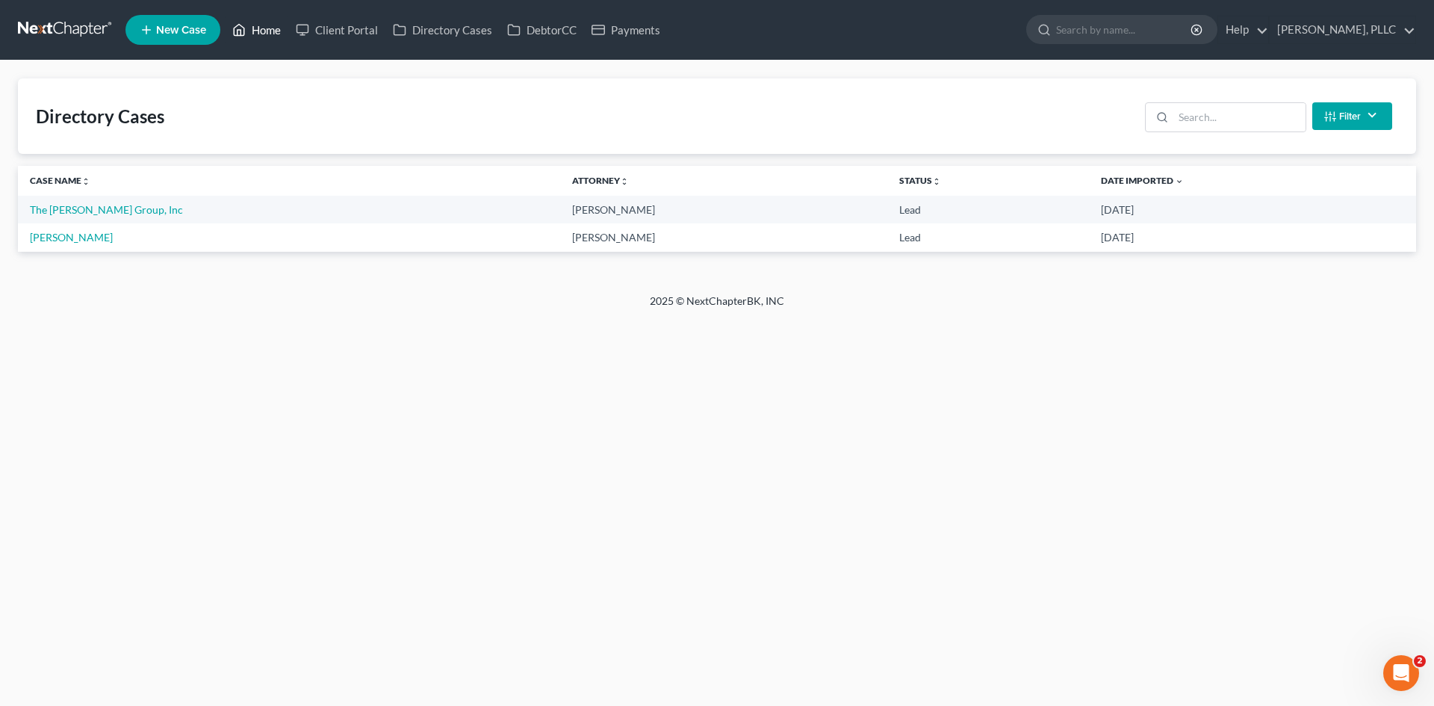
click at [270, 36] on link "Home" at bounding box center [256, 29] width 63 height 27
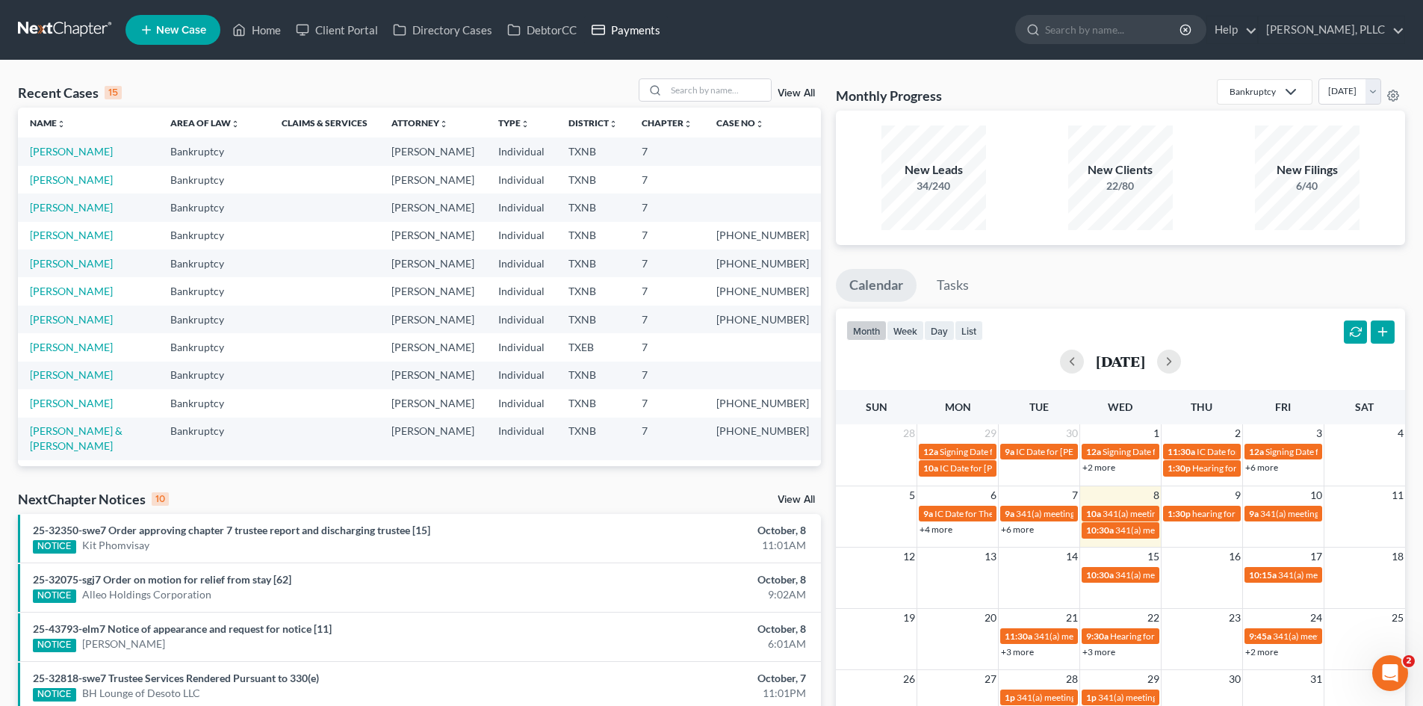
click at [622, 26] on link "Payments" at bounding box center [626, 29] width 84 height 27
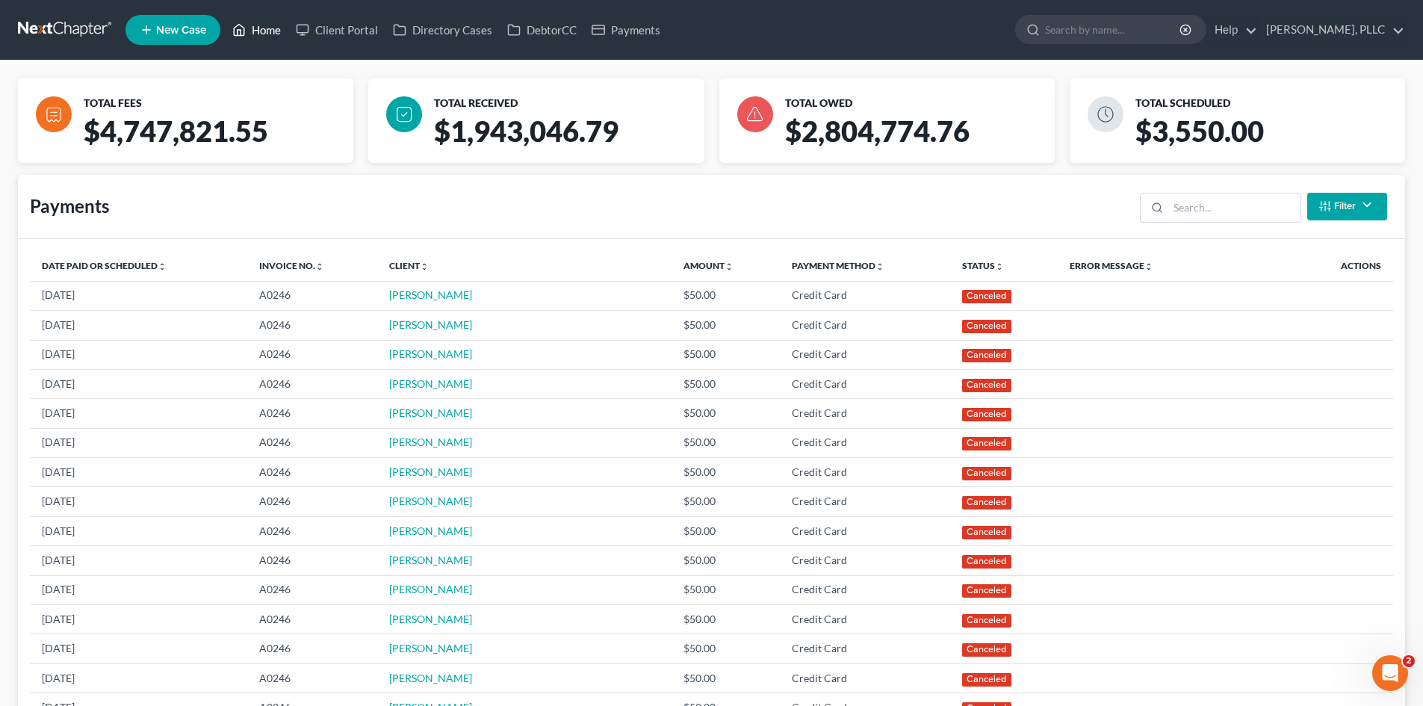
click at [279, 26] on link "Home" at bounding box center [256, 29] width 63 height 27
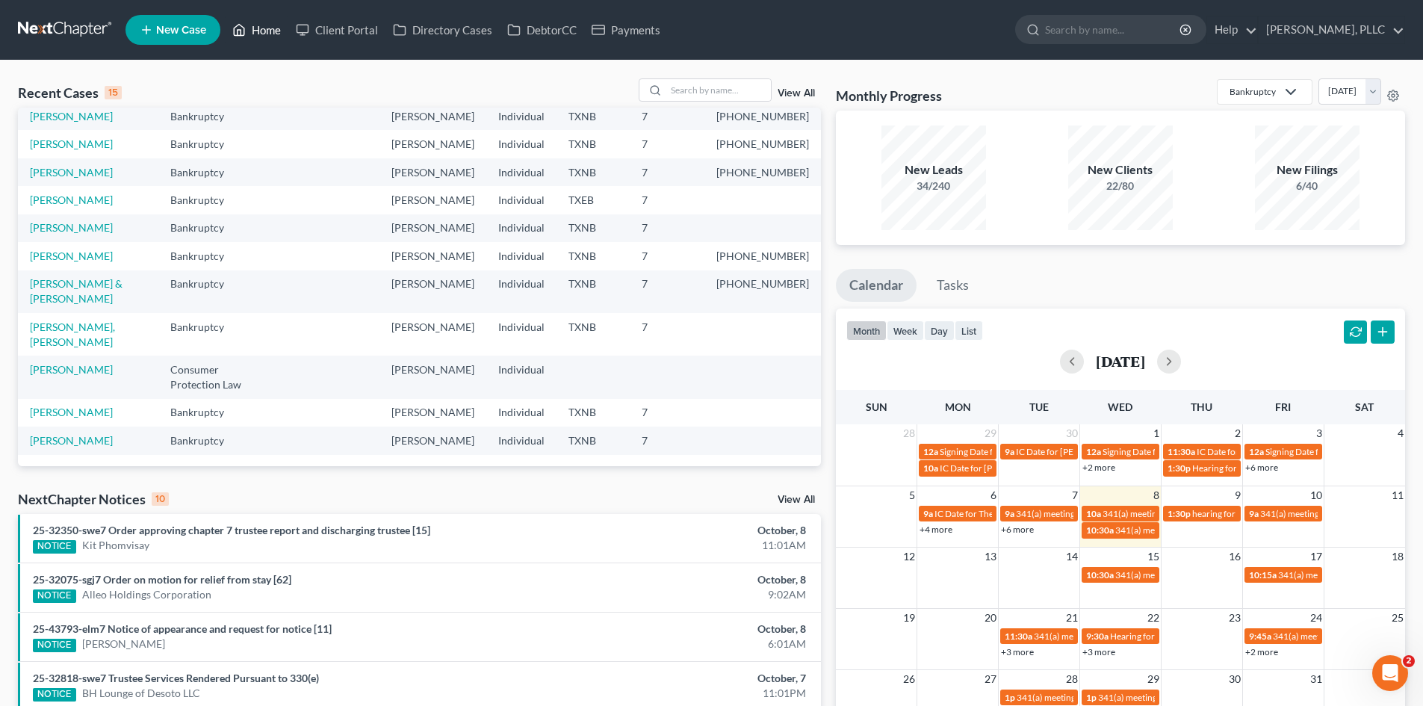
scroll to position [207, 0]
click at [266, 25] on link "Home" at bounding box center [256, 29] width 63 height 27
click at [346, 34] on link "Client Portal" at bounding box center [336, 29] width 97 height 27
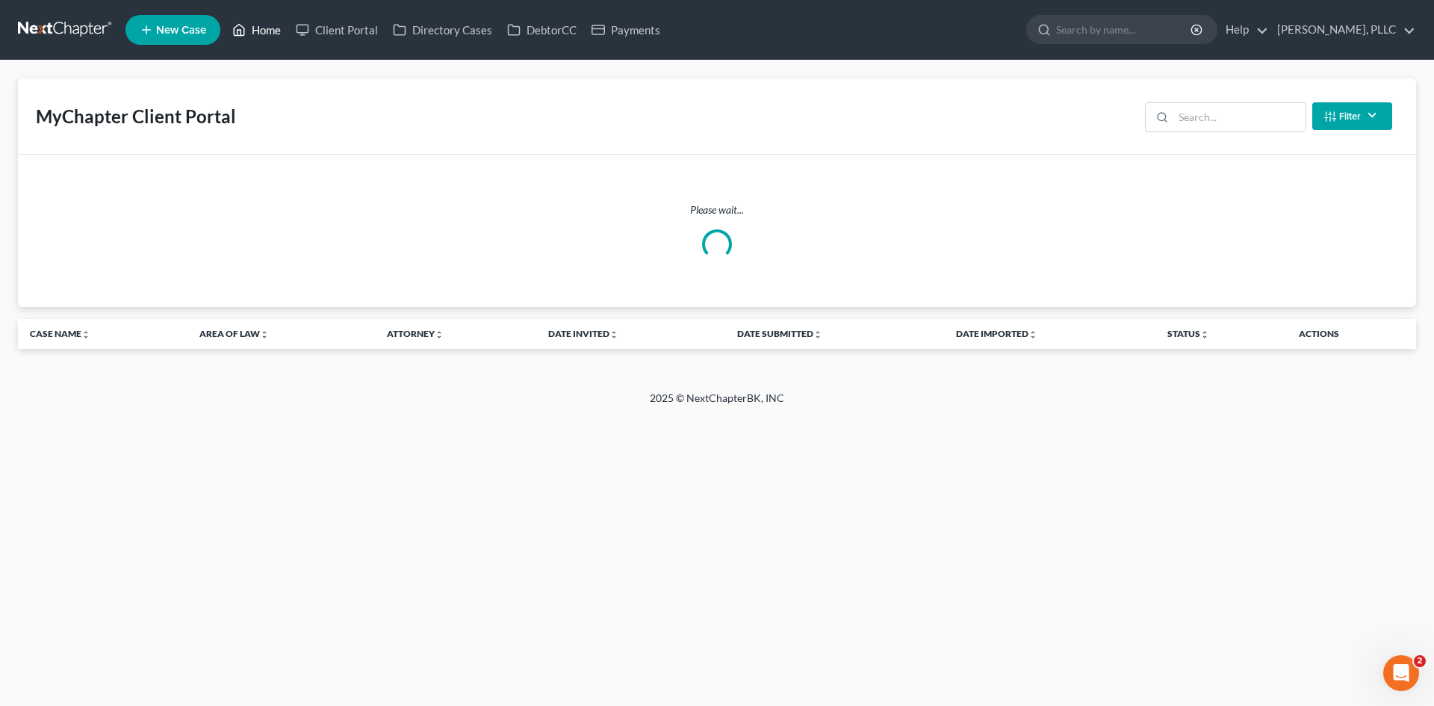
click at [278, 28] on link "Home" at bounding box center [256, 29] width 63 height 27
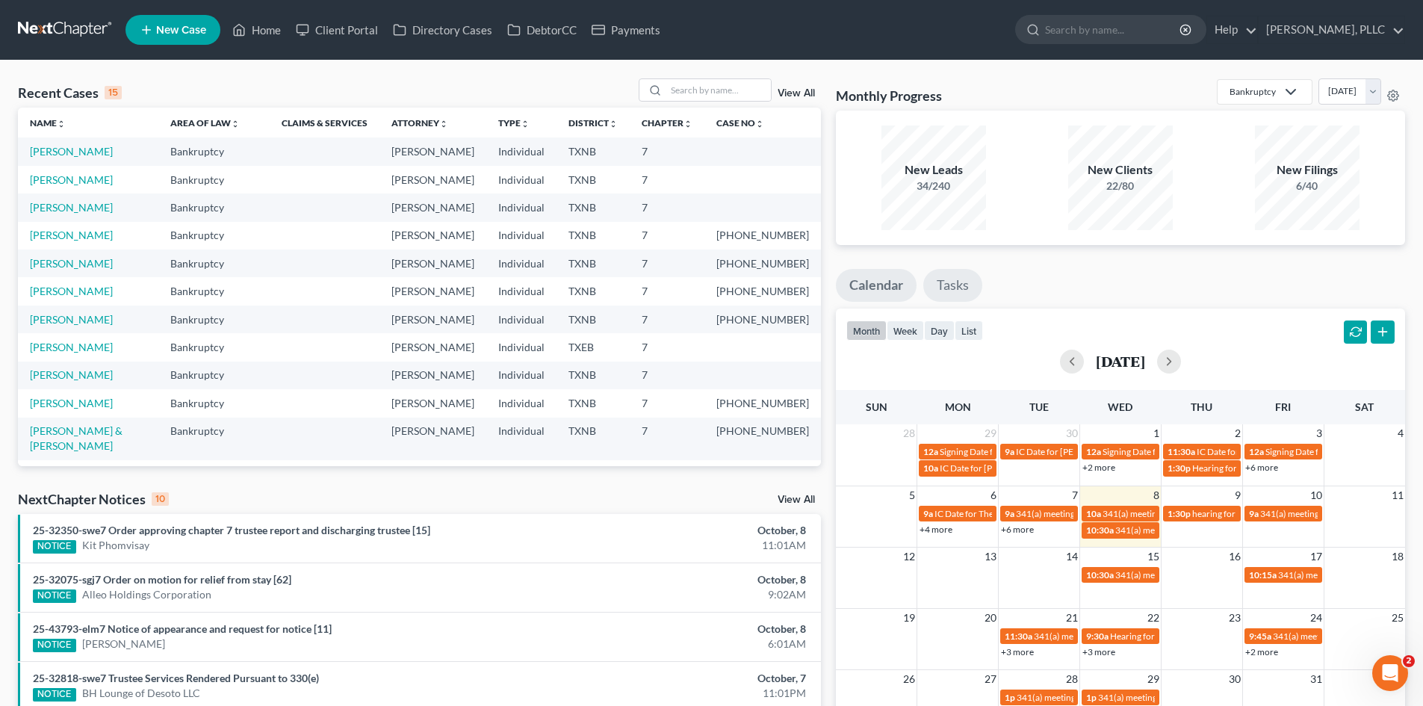
click at [955, 279] on link "Tasks" at bounding box center [952, 285] width 59 height 33
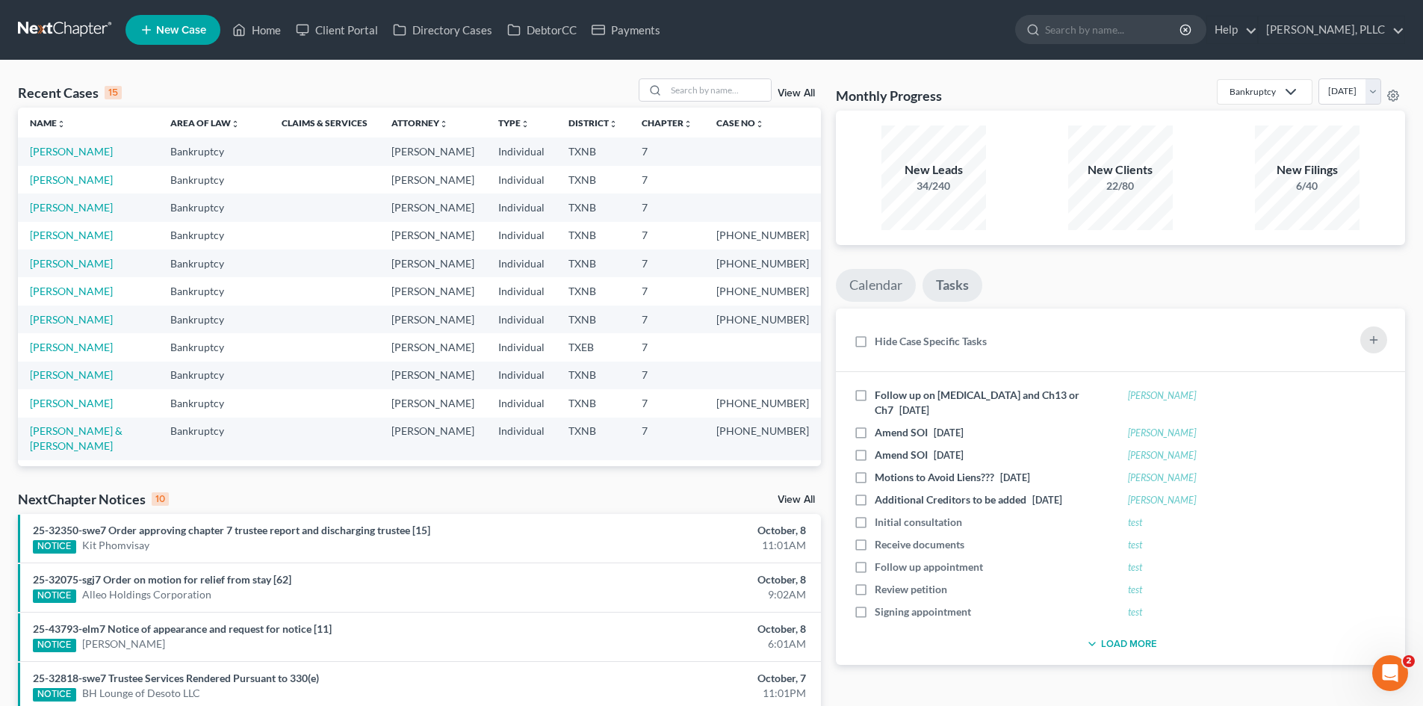
click at [889, 290] on link "Calendar" at bounding box center [876, 285] width 80 height 33
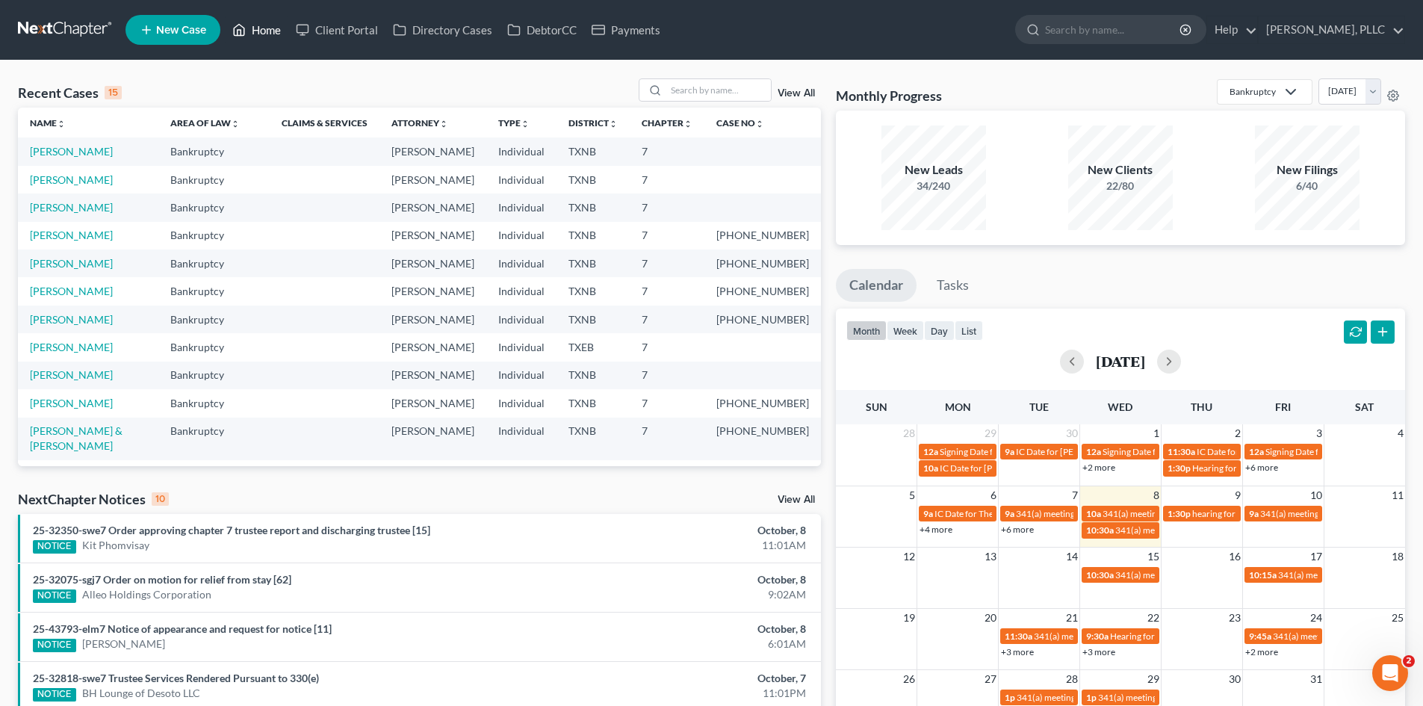
click at [257, 35] on link "Home" at bounding box center [256, 29] width 63 height 27
click at [645, 31] on link "Payments" at bounding box center [626, 29] width 84 height 27
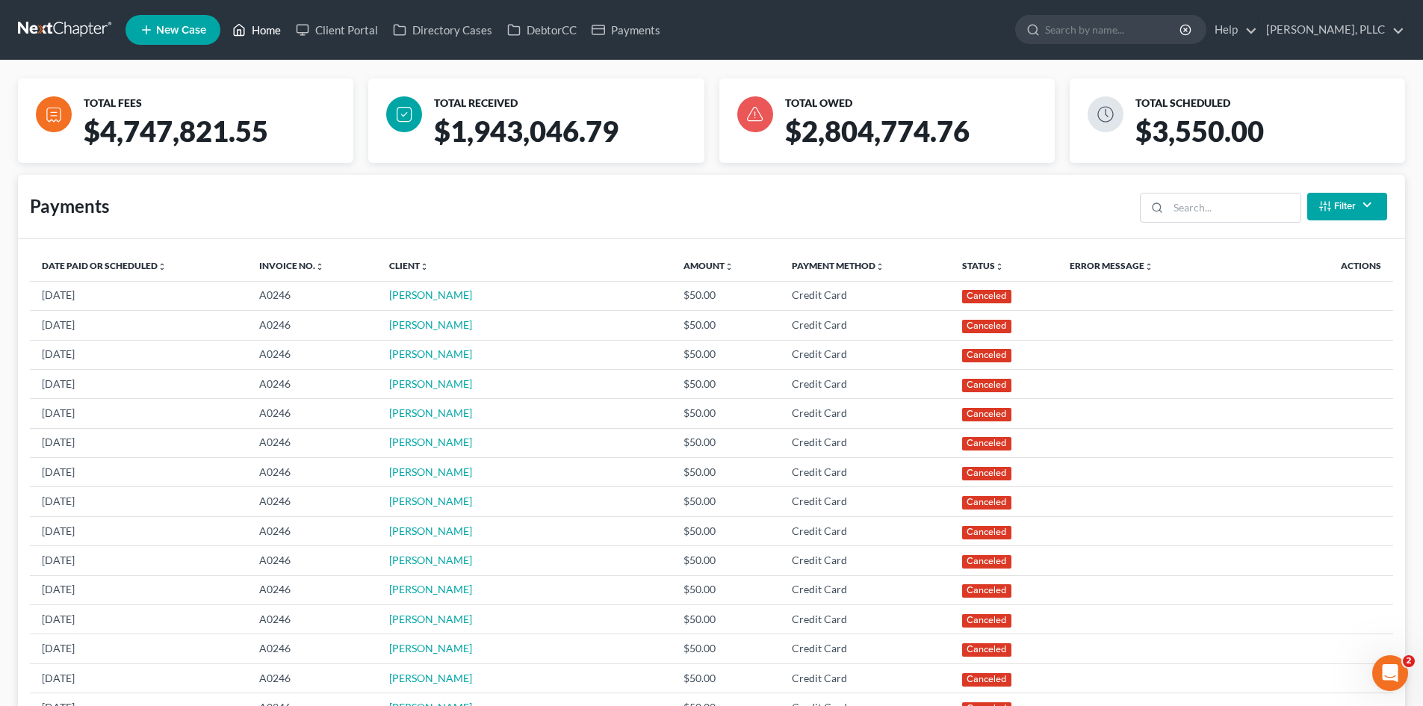
click at [268, 23] on link "Home" at bounding box center [256, 29] width 63 height 27
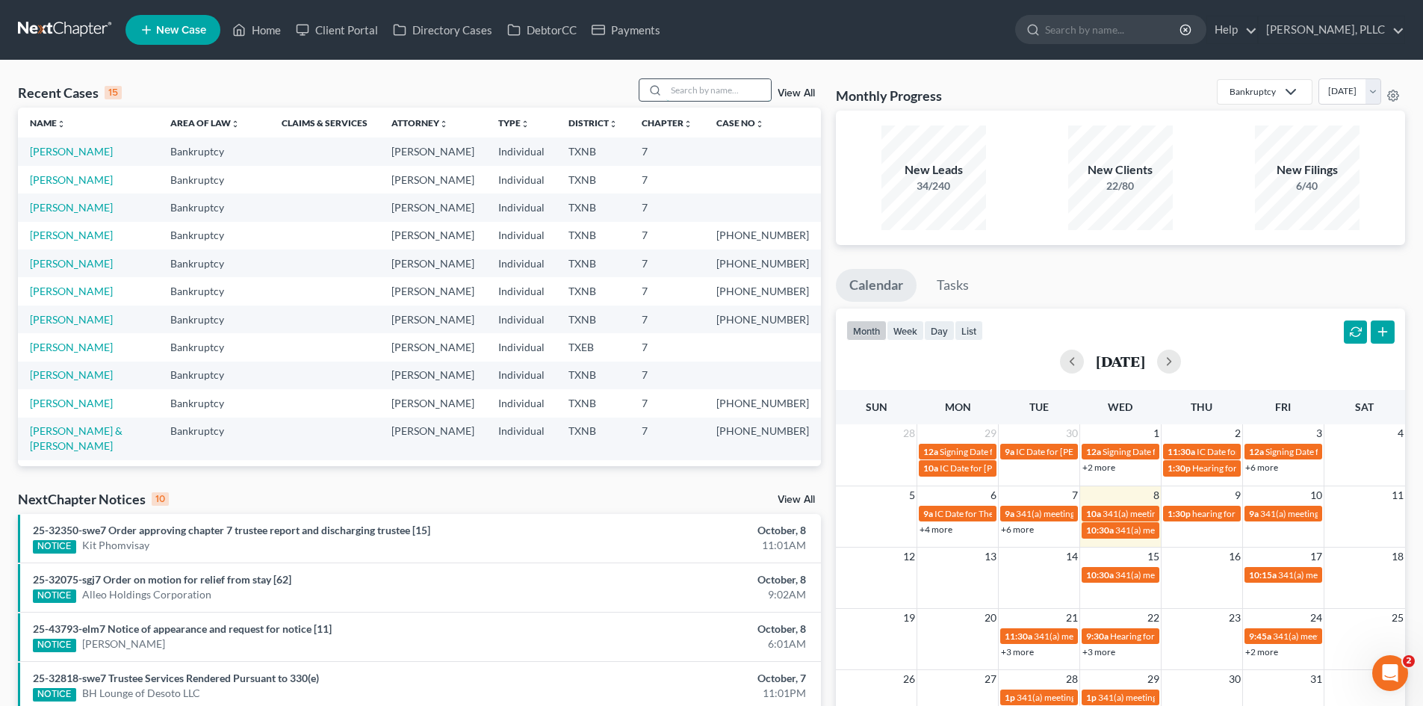
click at [713, 93] on input "search" at bounding box center [718, 90] width 105 height 22
type input "king"
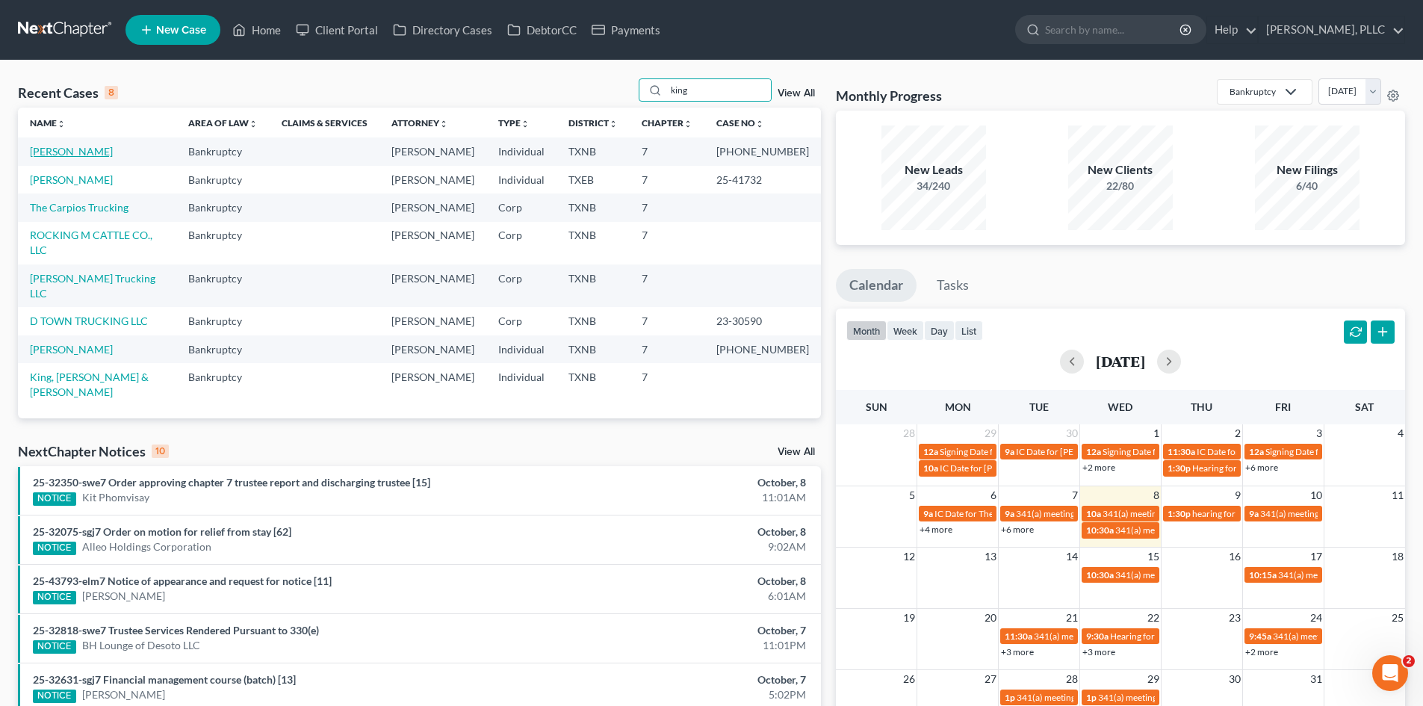
click at [70, 150] on link "[PERSON_NAME]" at bounding box center [71, 151] width 83 height 13
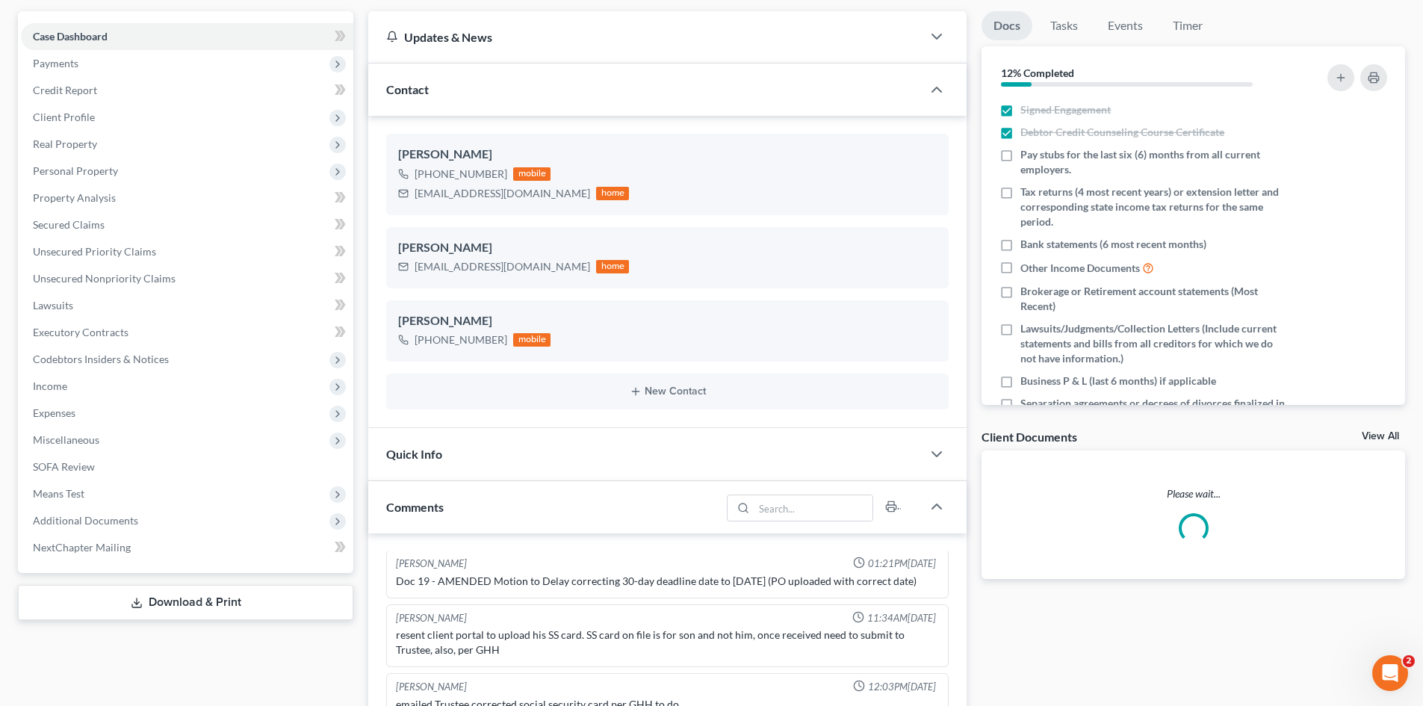
scroll to position [374, 0]
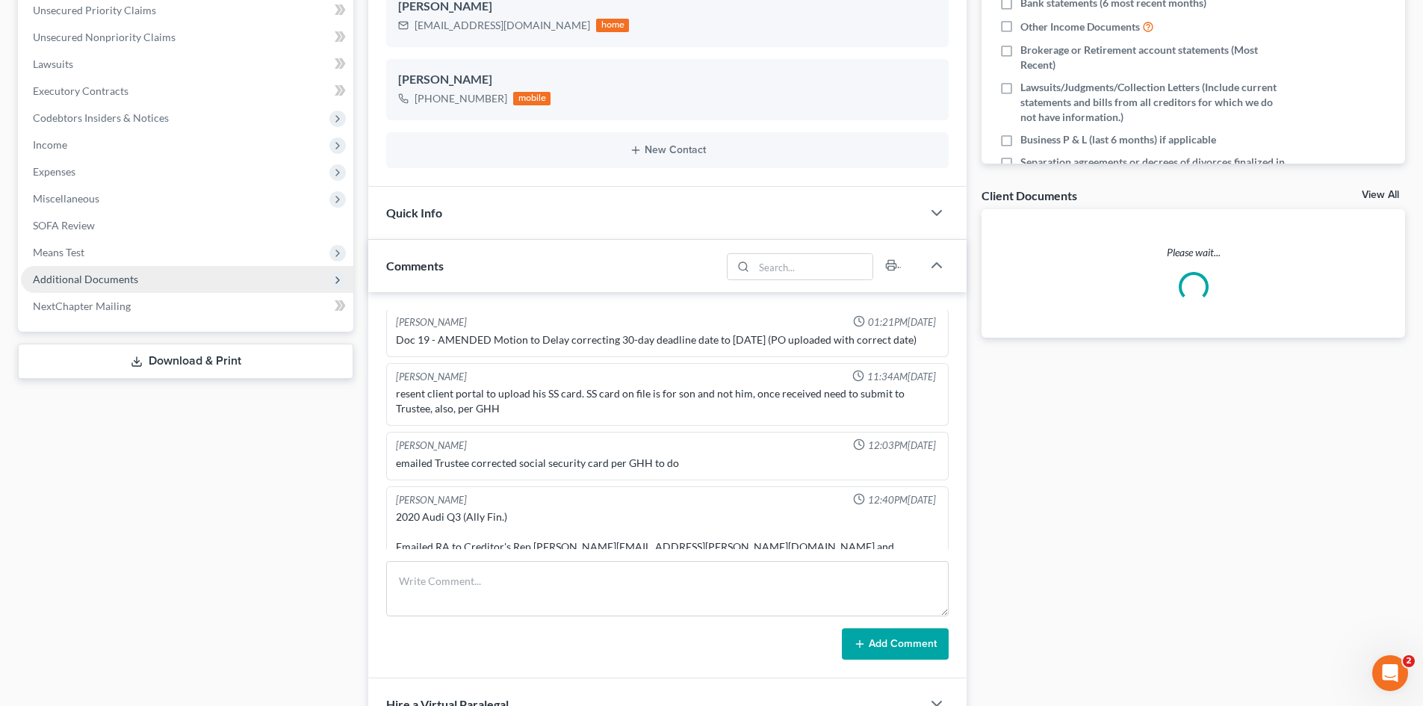
click at [93, 282] on span "Additional Documents" at bounding box center [85, 279] width 105 height 13
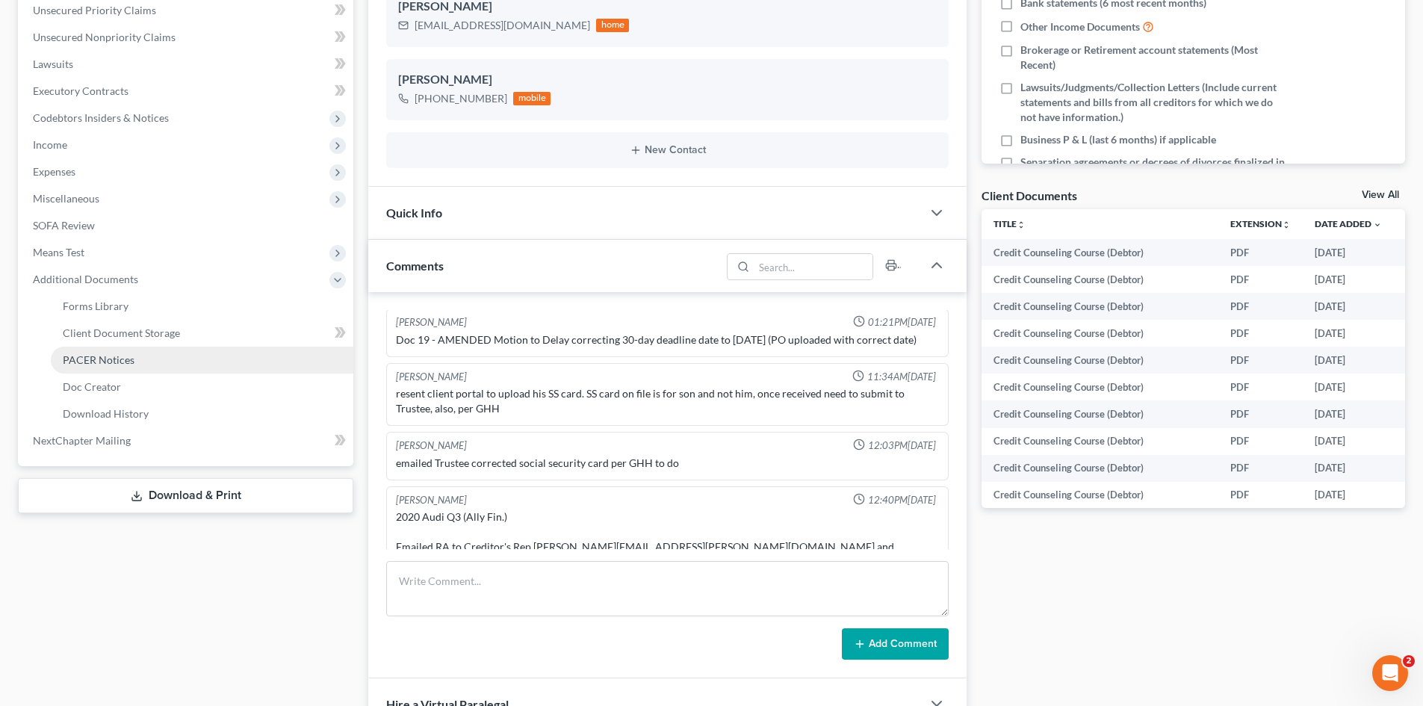
click at [99, 366] on link "PACER Notices" at bounding box center [202, 360] width 303 height 27
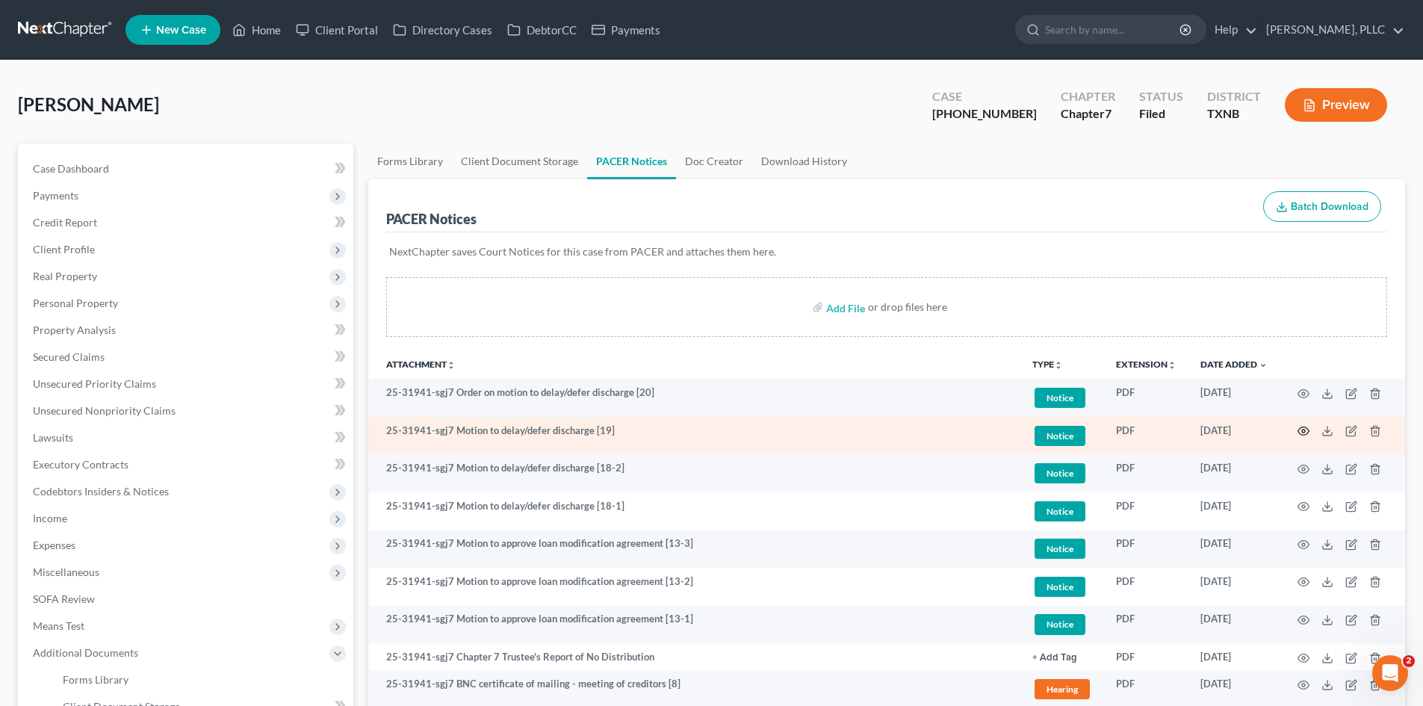
click at [1299, 436] on icon "button" at bounding box center [1304, 431] width 12 height 12
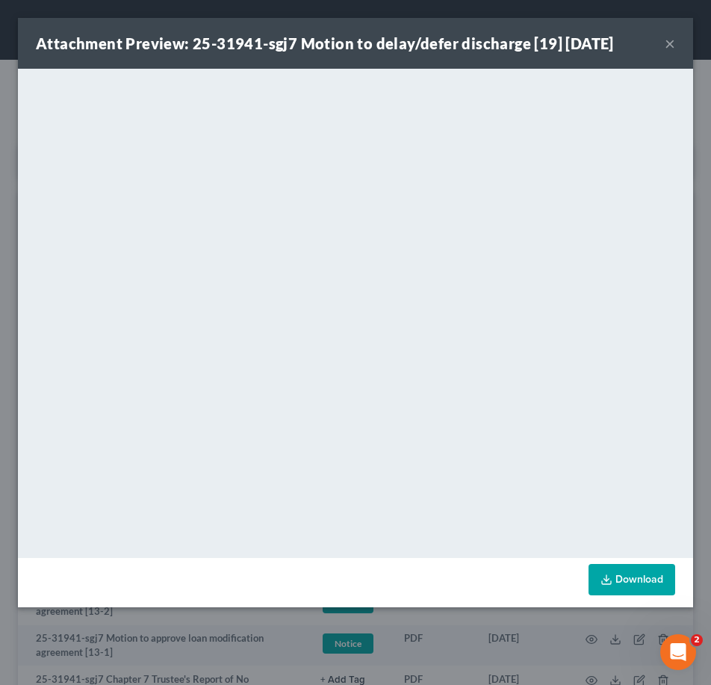
click at [671, 41] on button "×" at bounding box center [670, 43] width 10 height 18
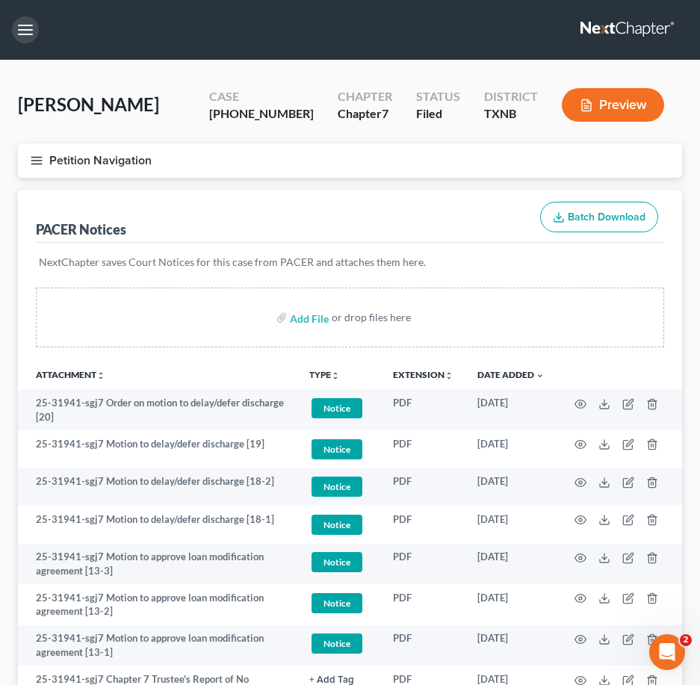
click at [21, 33] on button "button" at bounding box center [25, 29] width 27 height 27
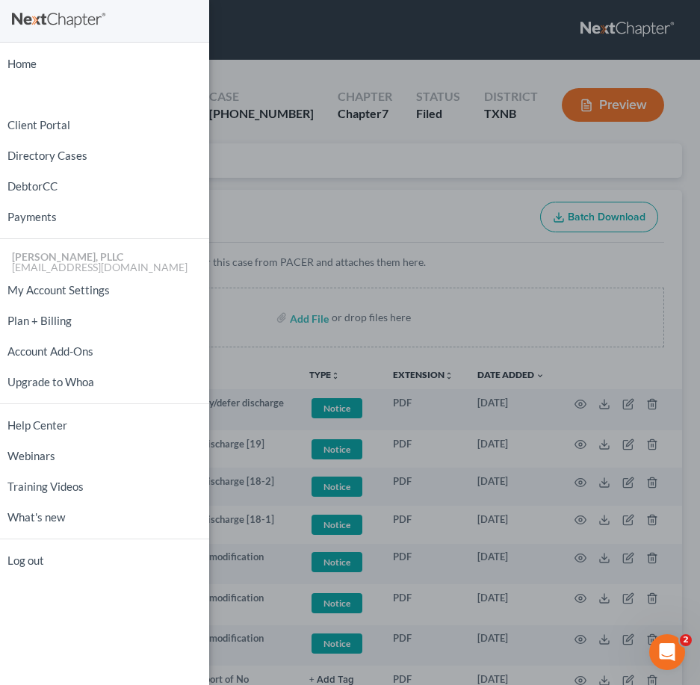
click at [328, 43] on div "Home New Case Client Portal Directory Cases DebtorCC Payments [PERSON_NAME], PL…" at bounding box center [350, 342] width 700 height 685
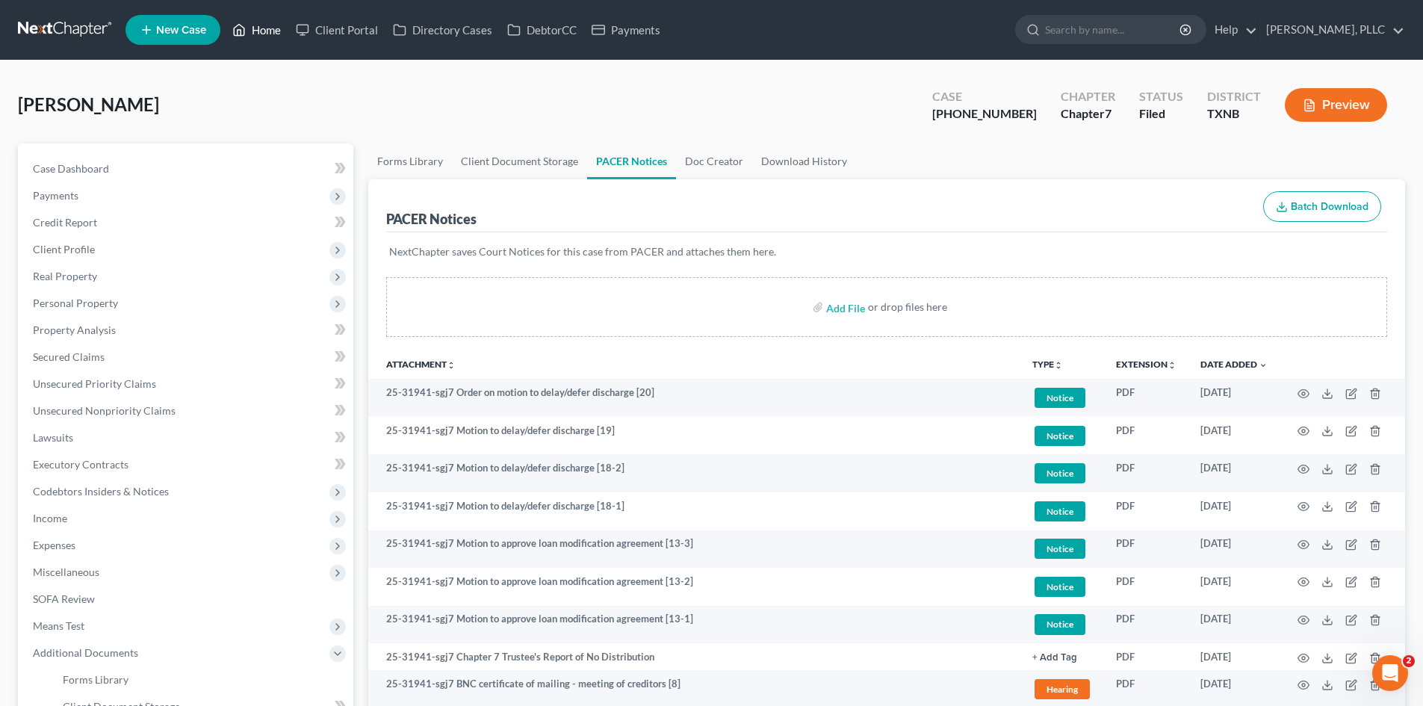
click at [267, 34] on link "Home" at bounding box center [256, 29] width 63 height 27
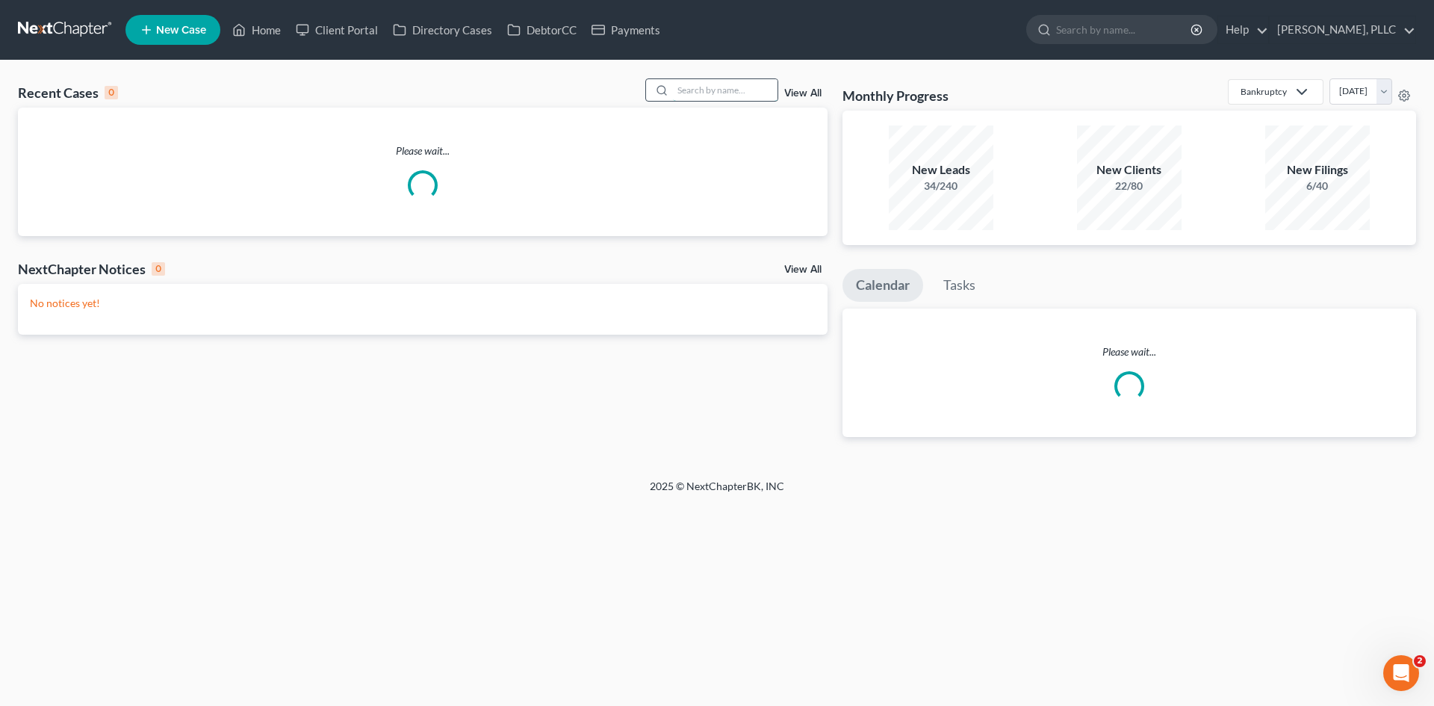
click at [704, 93] on input "search" at bounding box center [725, 90] width 105 height 22
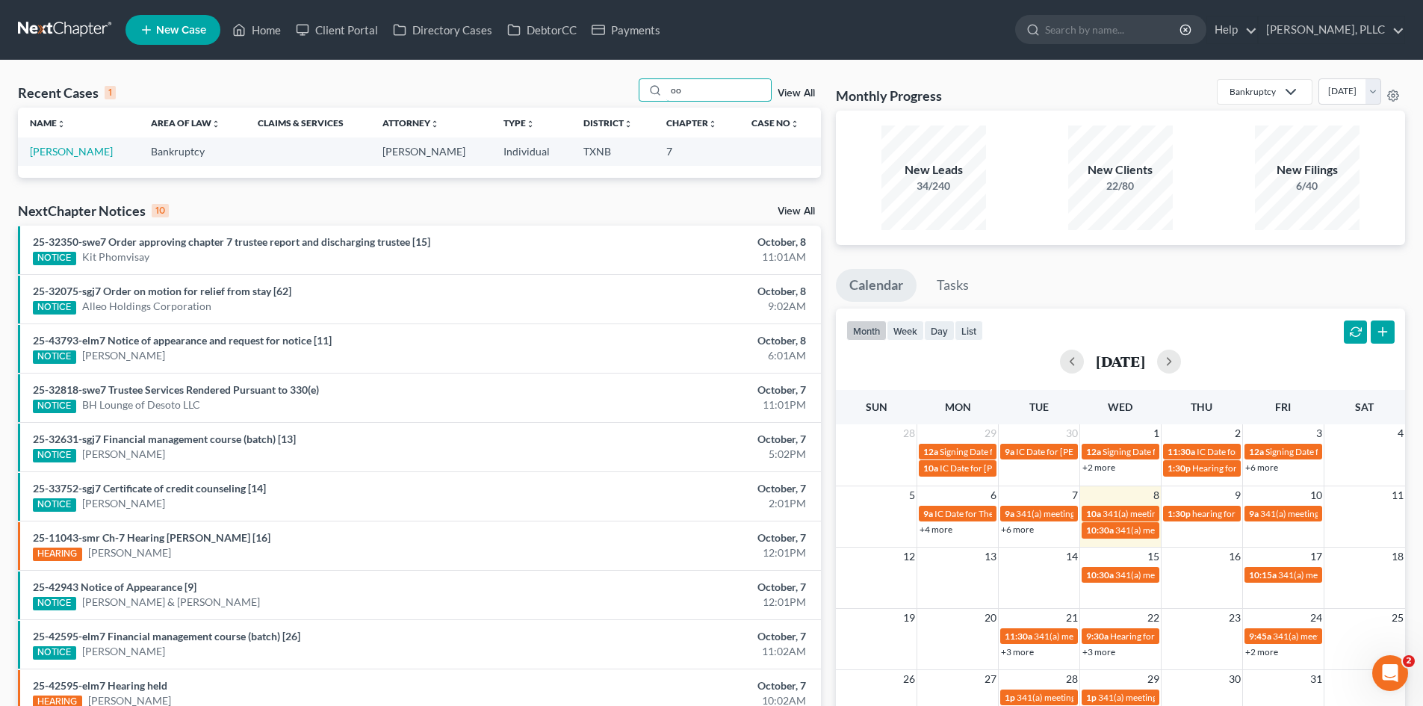
type input "o"
type input "[PERSON_NAME]"
click at [77, 149] on link "[PERSON_NAME]" at bounding box center [71, 151] width 83 height 13
select select "4"
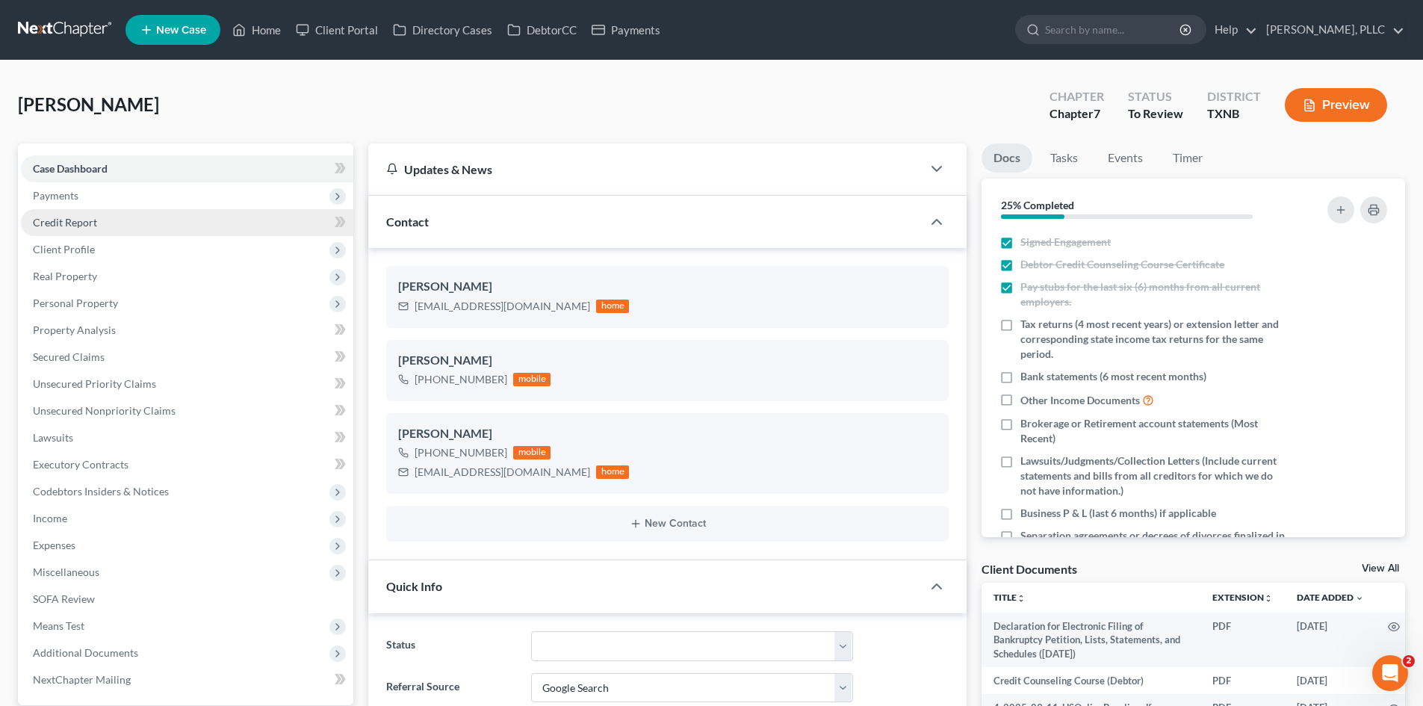
click at [69, 209] on link "Credit Report" at bounding box center [187, 222] width 332 height 27
click at [70, 198] on span "Payments" at bounding box center [56, 195] width 46 height 13
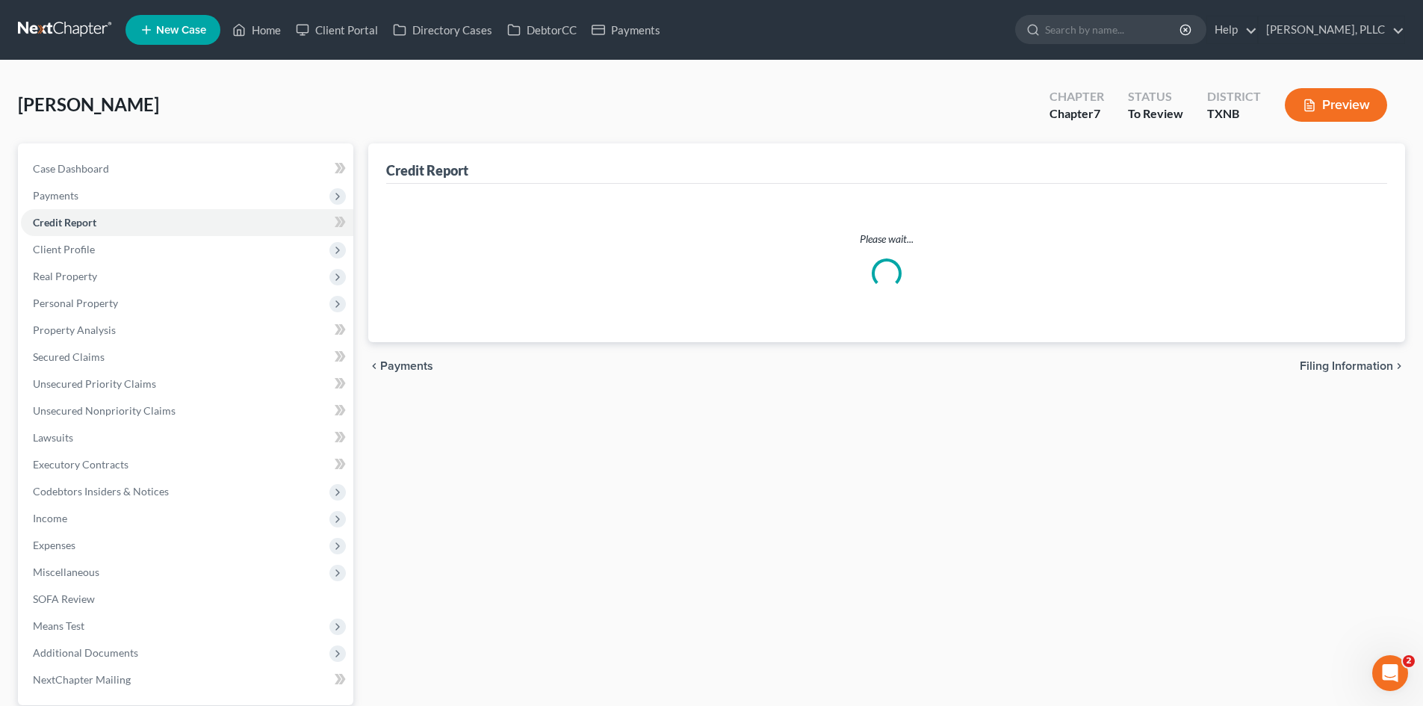
click at [98, 219] on link "Credit Report" at bounding box center [187, 222] width 332 height 27
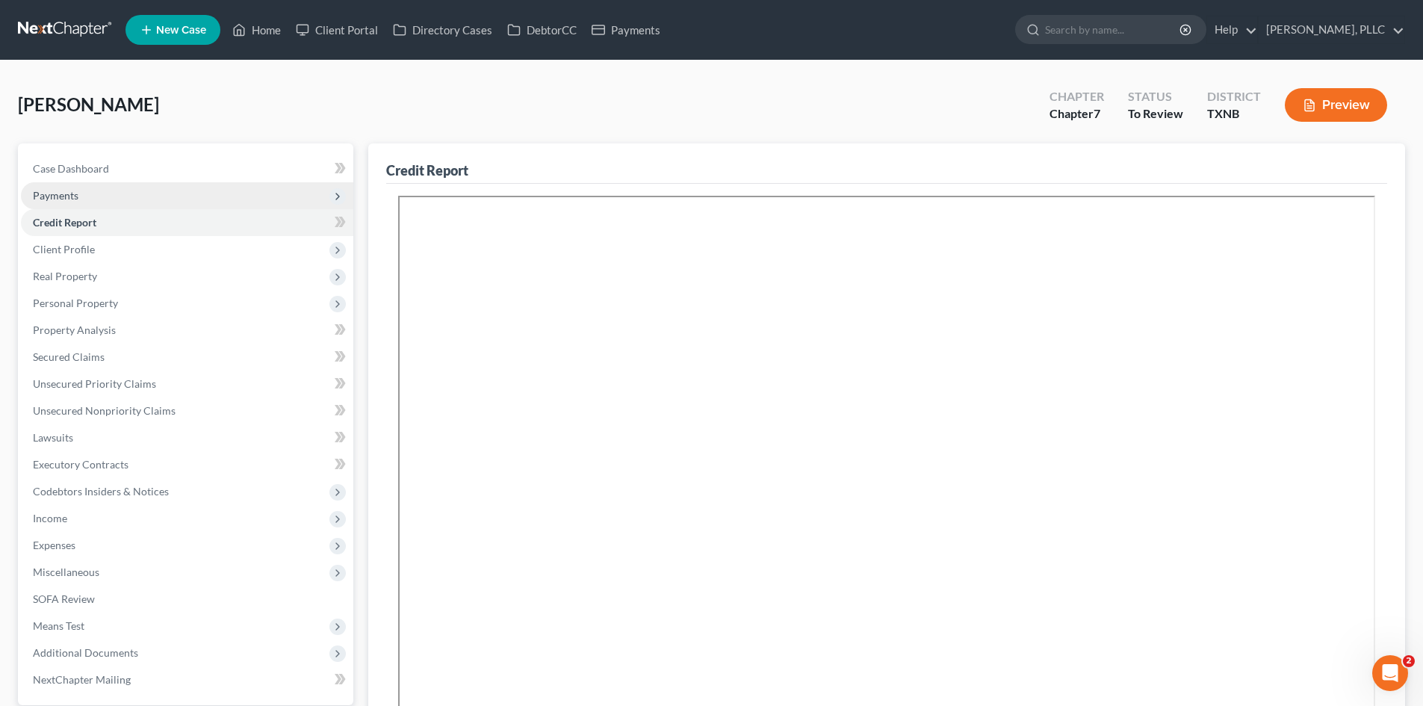
click at [91, 201] on span "Payments" at bounding box center [187, 195] width 332 height 27
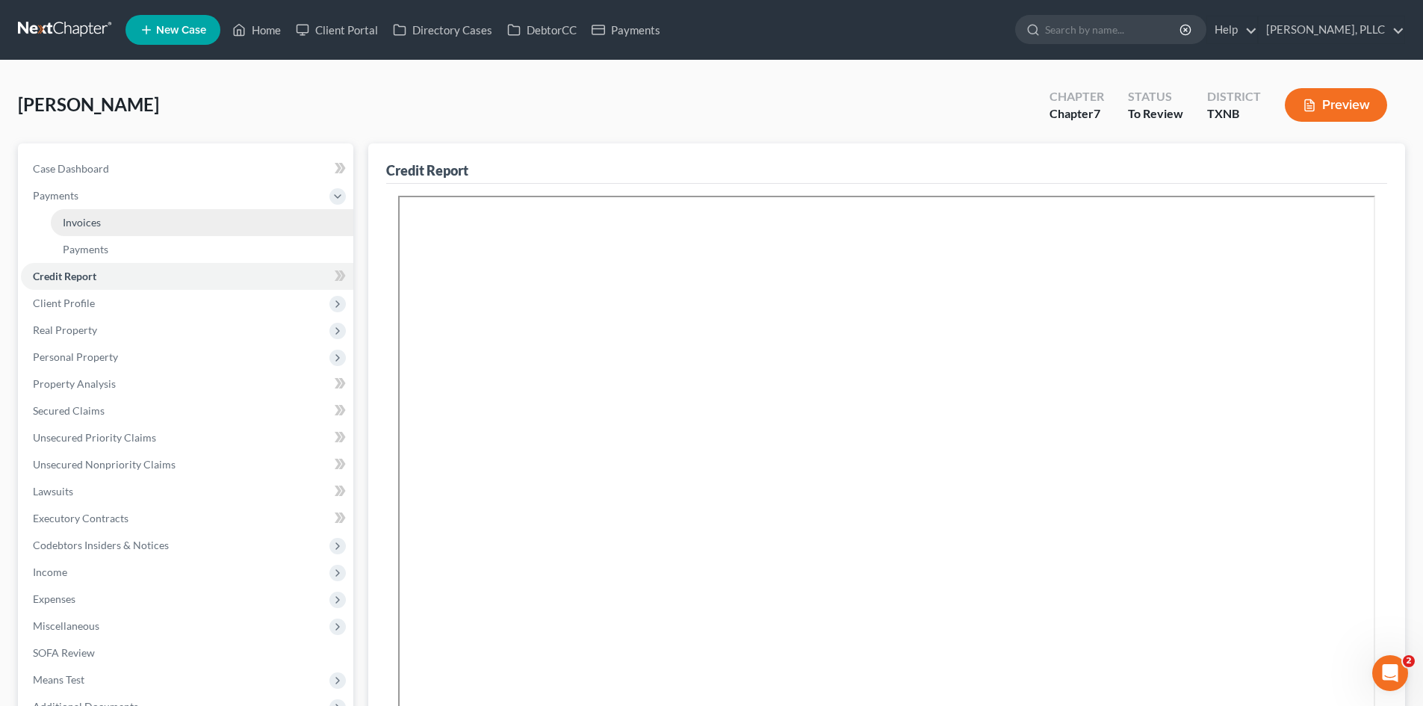
click at [96, 213] on link "Invoices" at bounding box center [202, 222] width 303 height 27
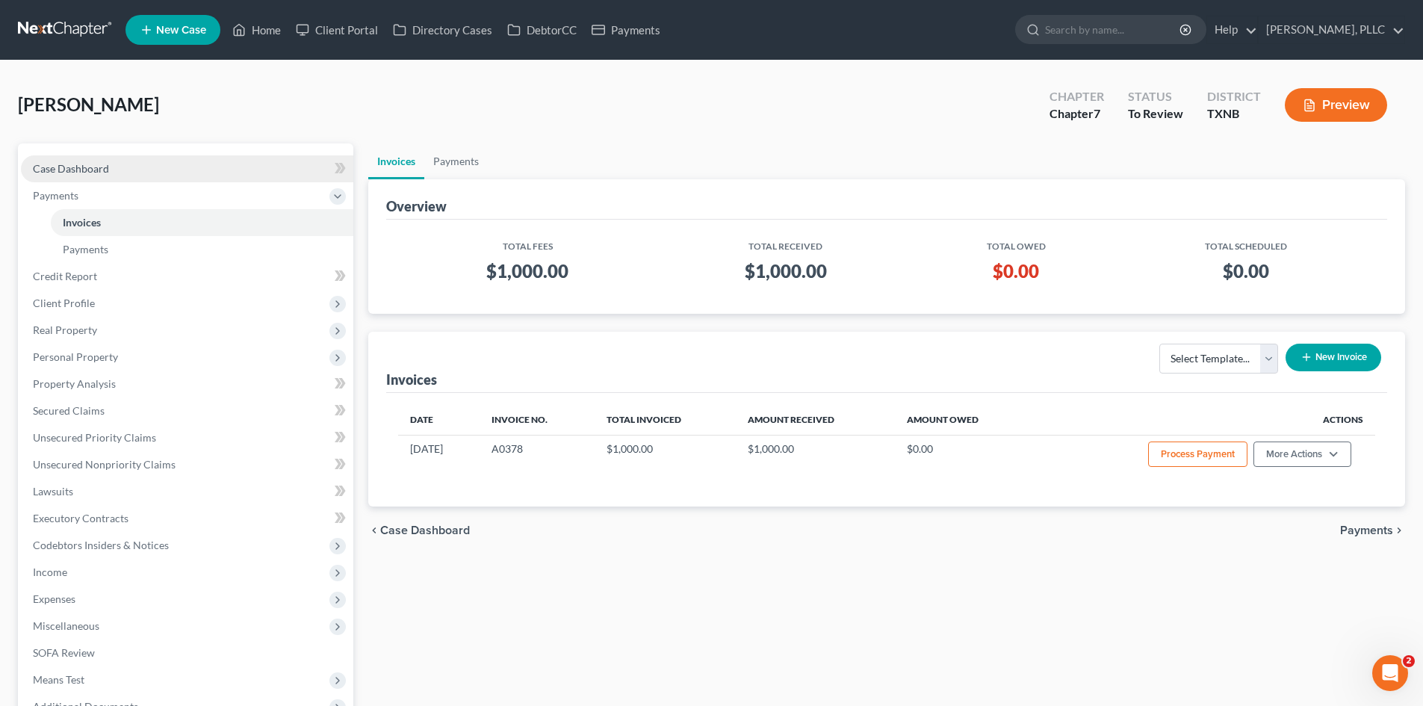
click at [121, 167] on link "Case Dashboard" at bounding box center [187, 168] width 332 height 27
select select "4"
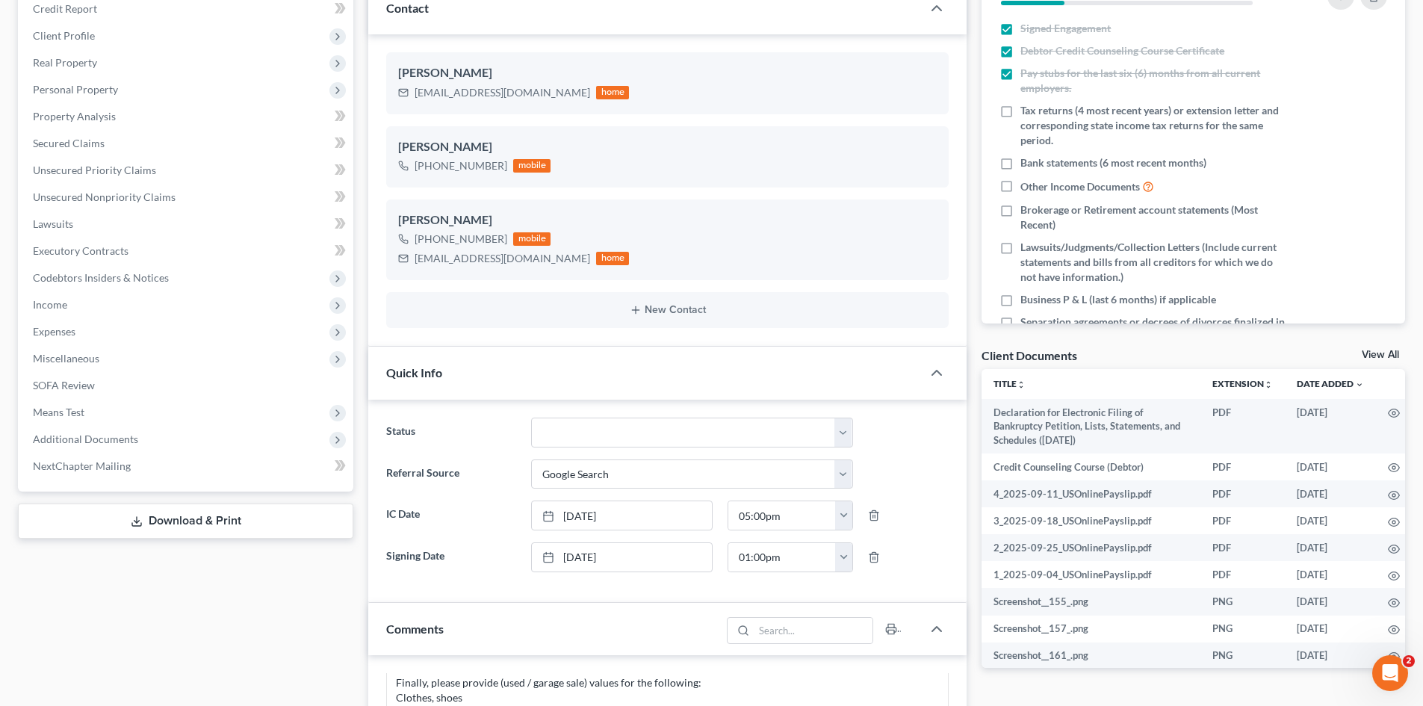
scroll to position [75, 0]
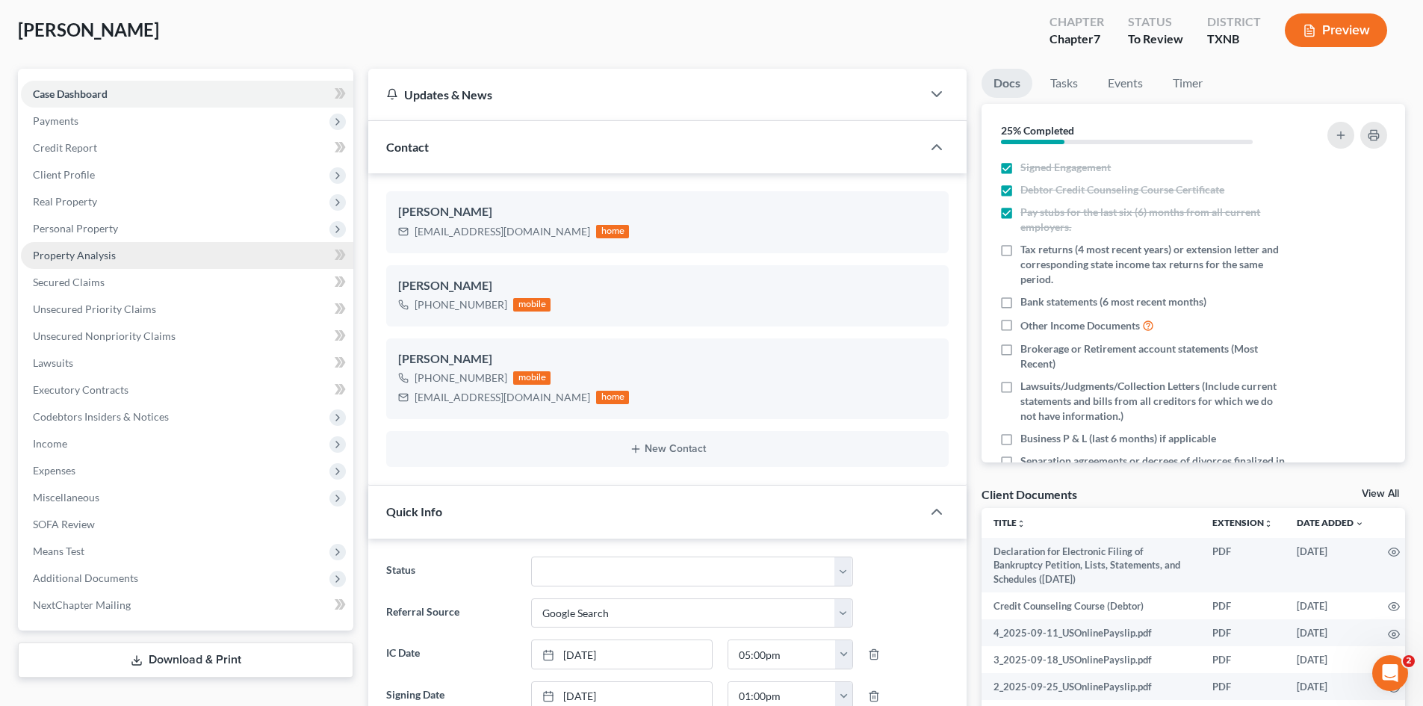
click at [66, 254] on span "Property Analysis" at bounding box center [74, 255] width 83 height 13
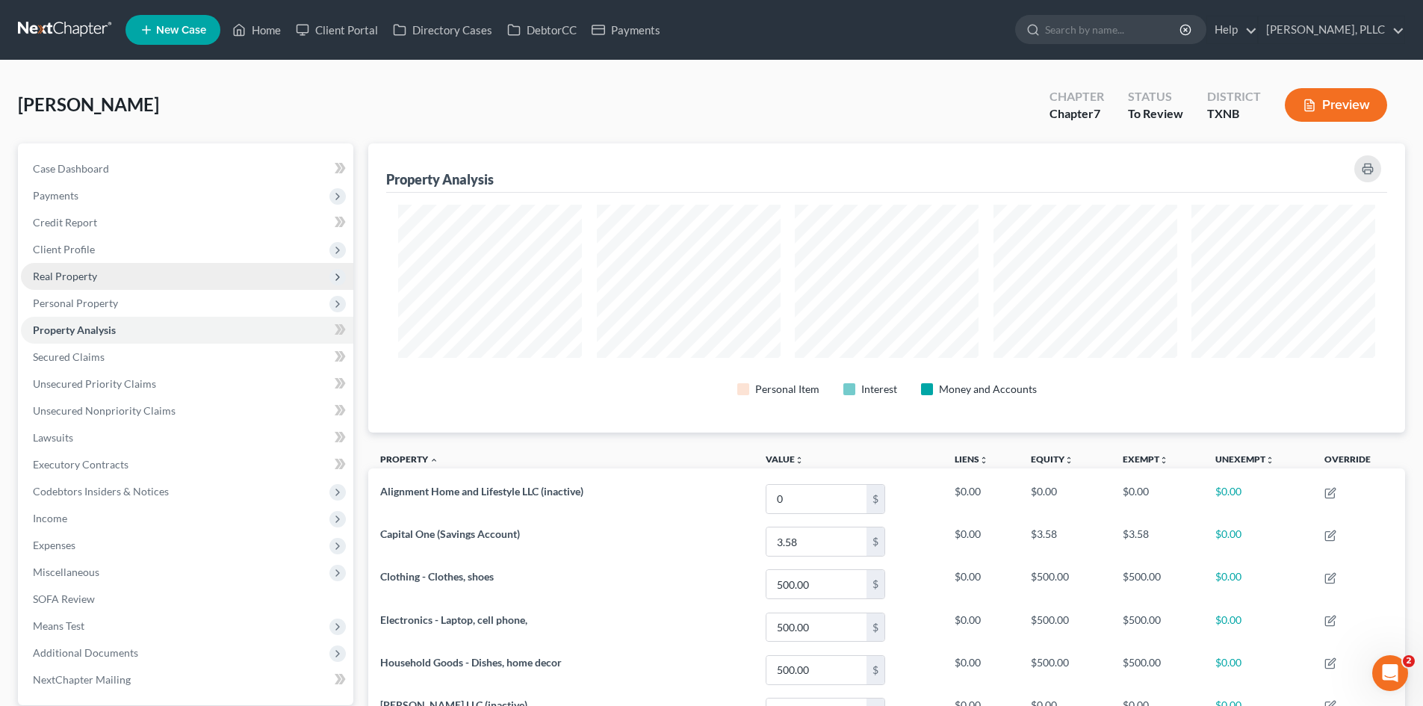
click at [96, 280] on span "Real Property" at bounding box center [187, 276] width 332 height 27
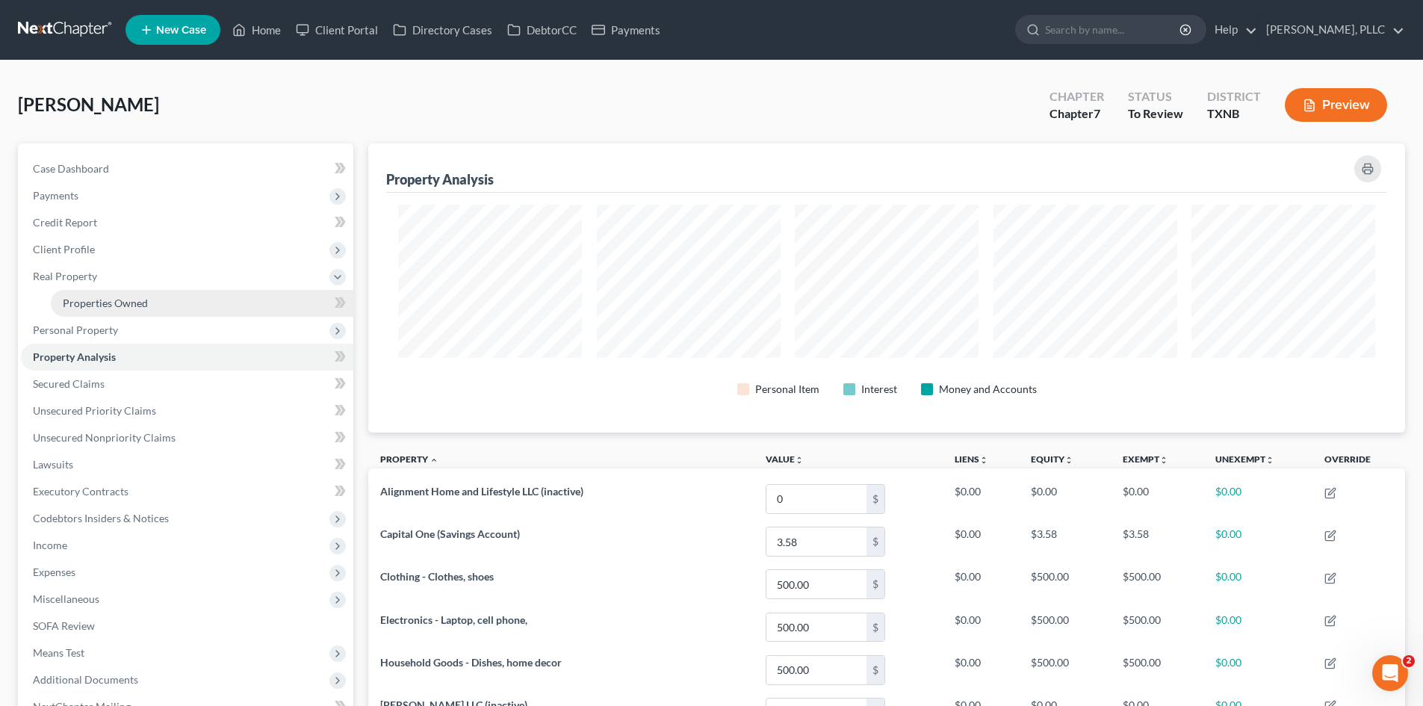
click at [96, 306] on span "Properties Owned" at bounding box center [105, 303] width 85 height 13
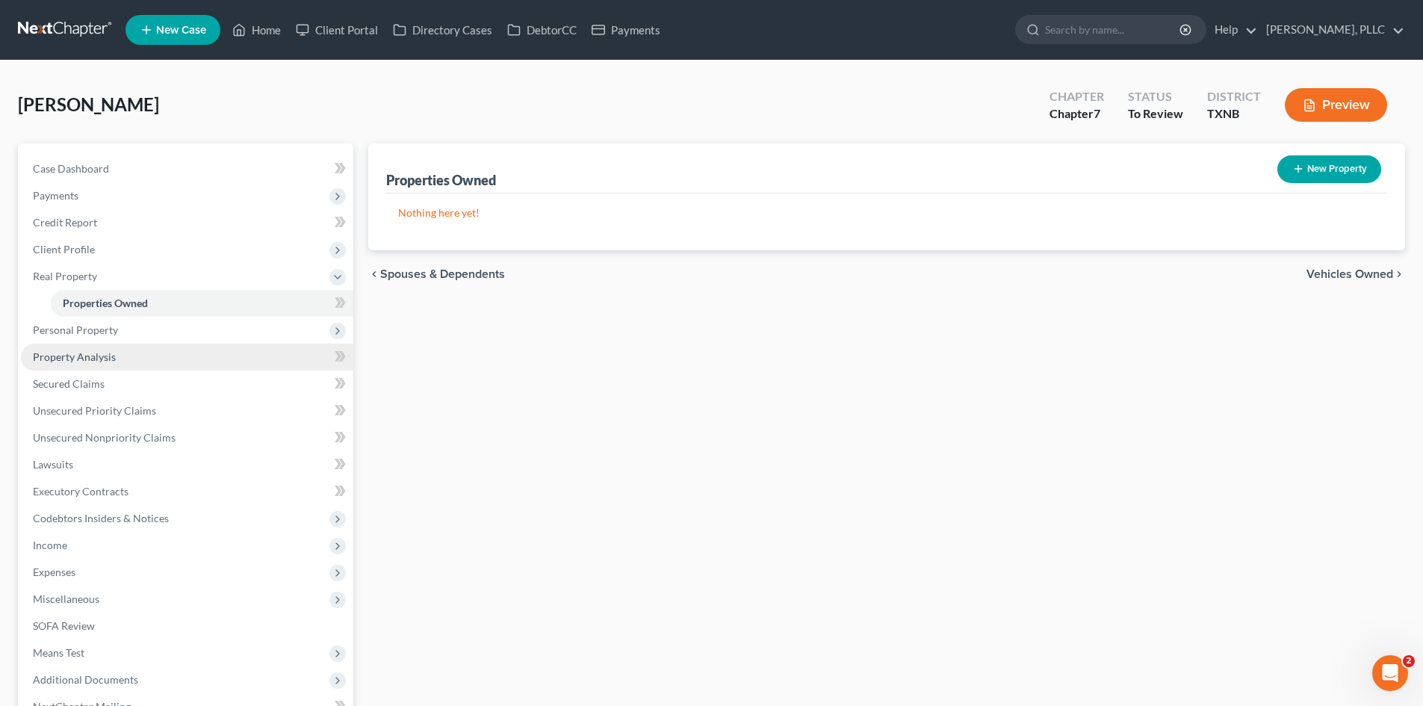
click at [164, 356] on link "Property Analysis" at bounding box center [187, 357] width 332 height 27
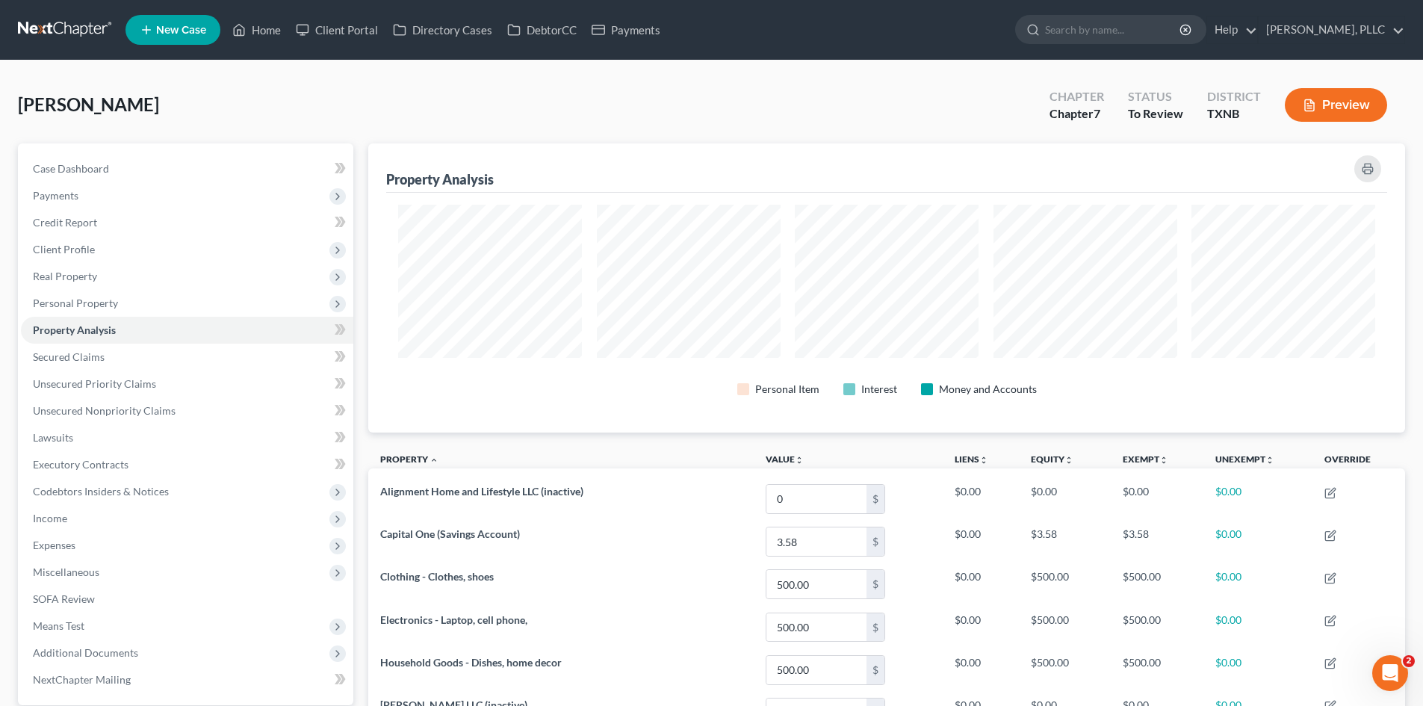
scroll to position [289, 1037]
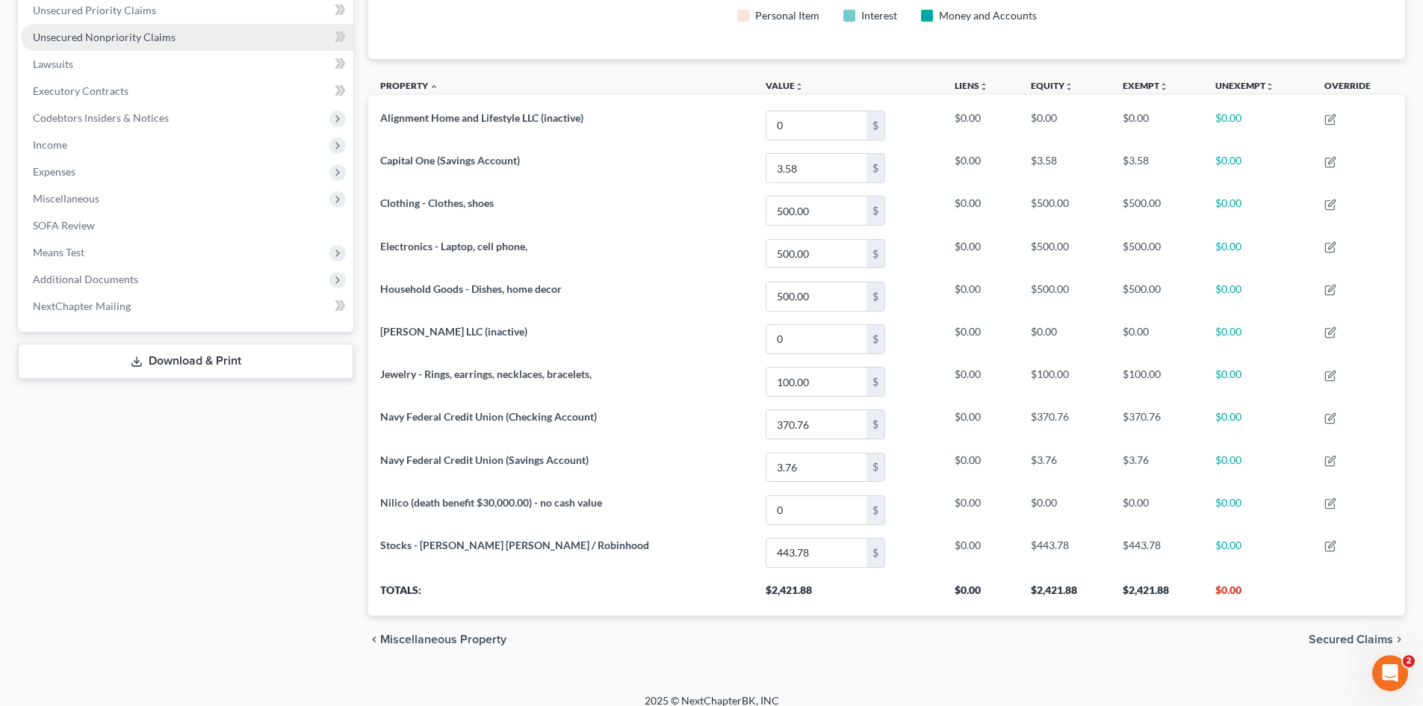
click at [67, 39] on span "Unsecured Nonpriority Claims" at bounding box center [104, 37] width 143 height 13
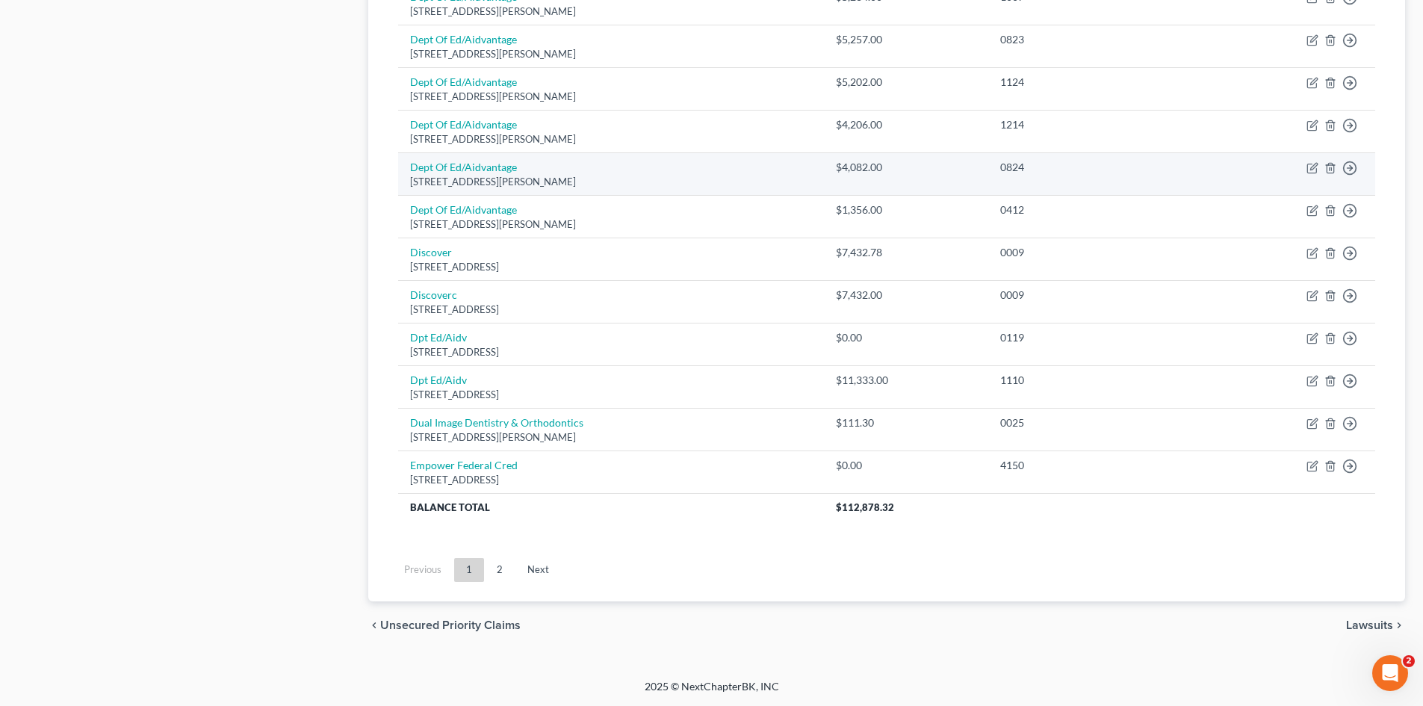
scroll to position [795, 0]
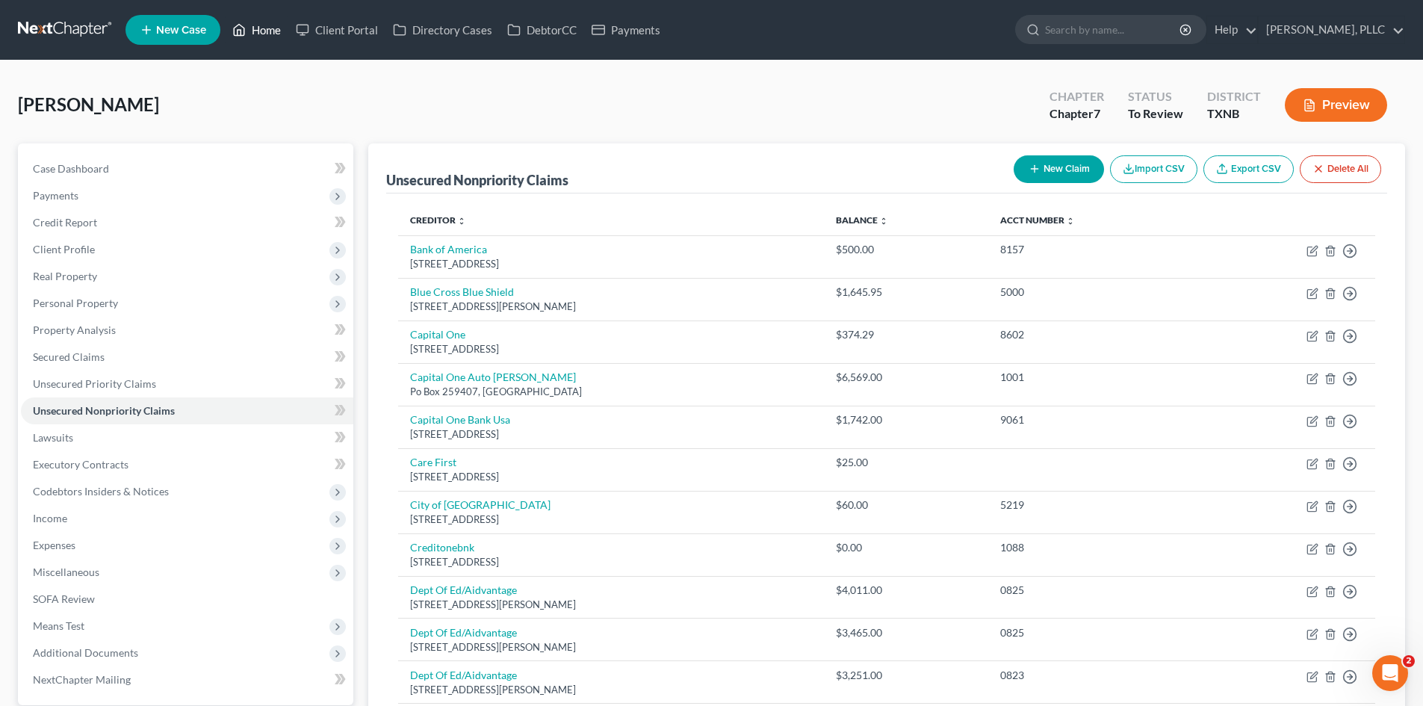
click at [260, 31] on link "Home" at bounding box center [256, 29] width 63 height 27
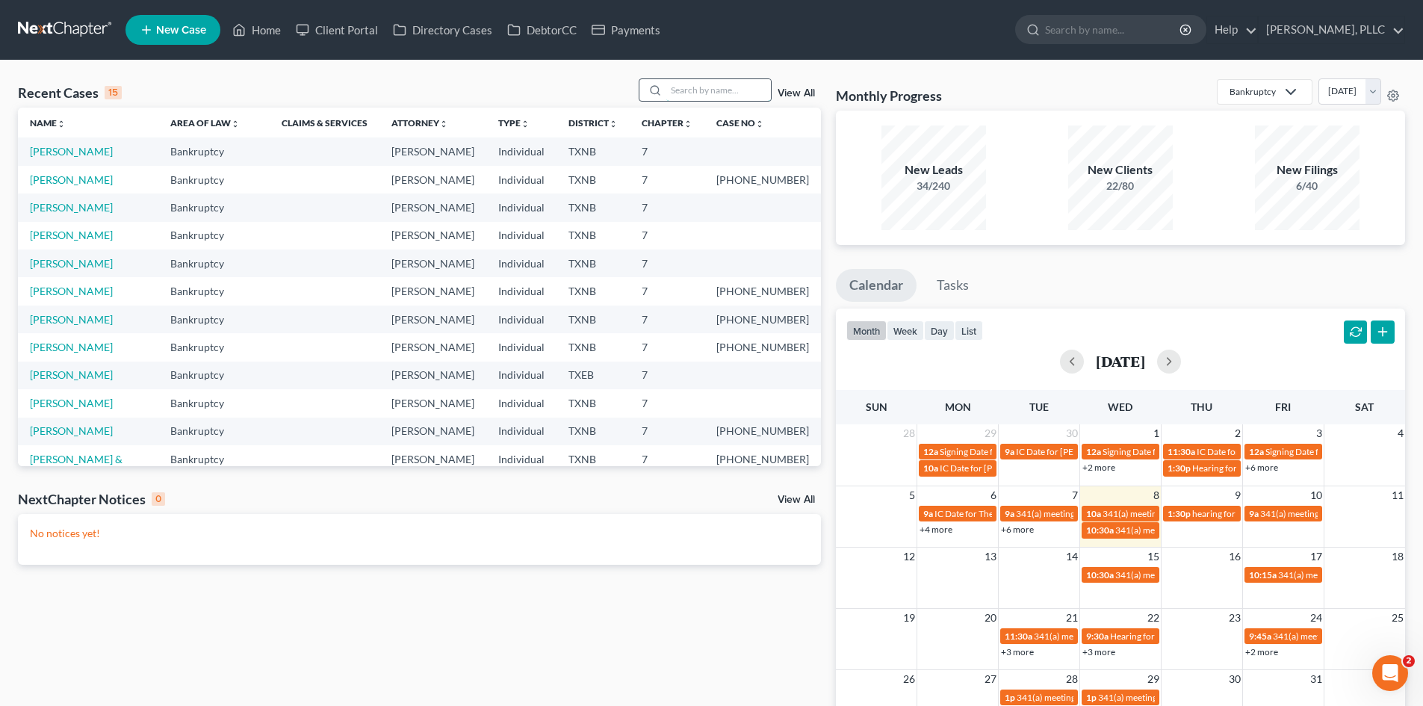
click at [707, 88] on input "search" at bounding box center [718, 90] width 105 height 22
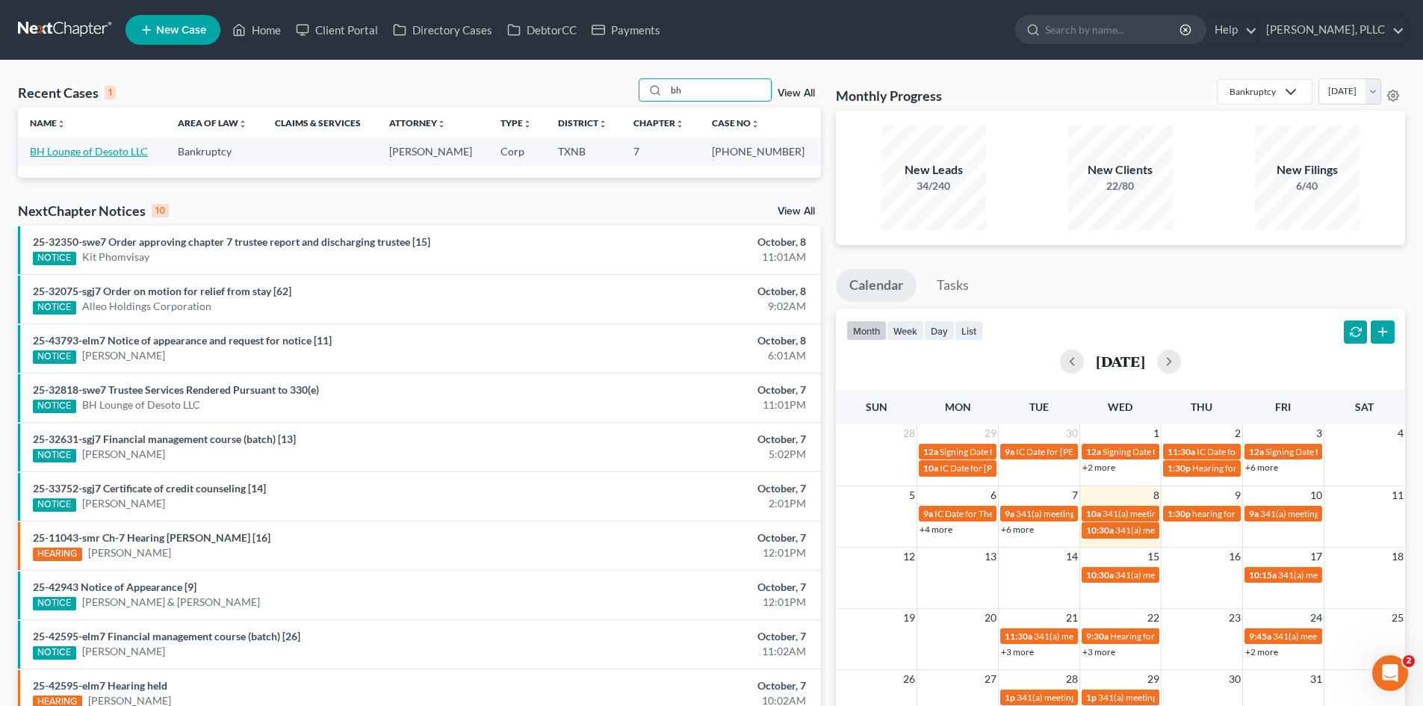
type input "bh"
click at [84, 152] on link "BH Lounge of Desoto LLC" at bounding box center [89, 151] width 118 height 13
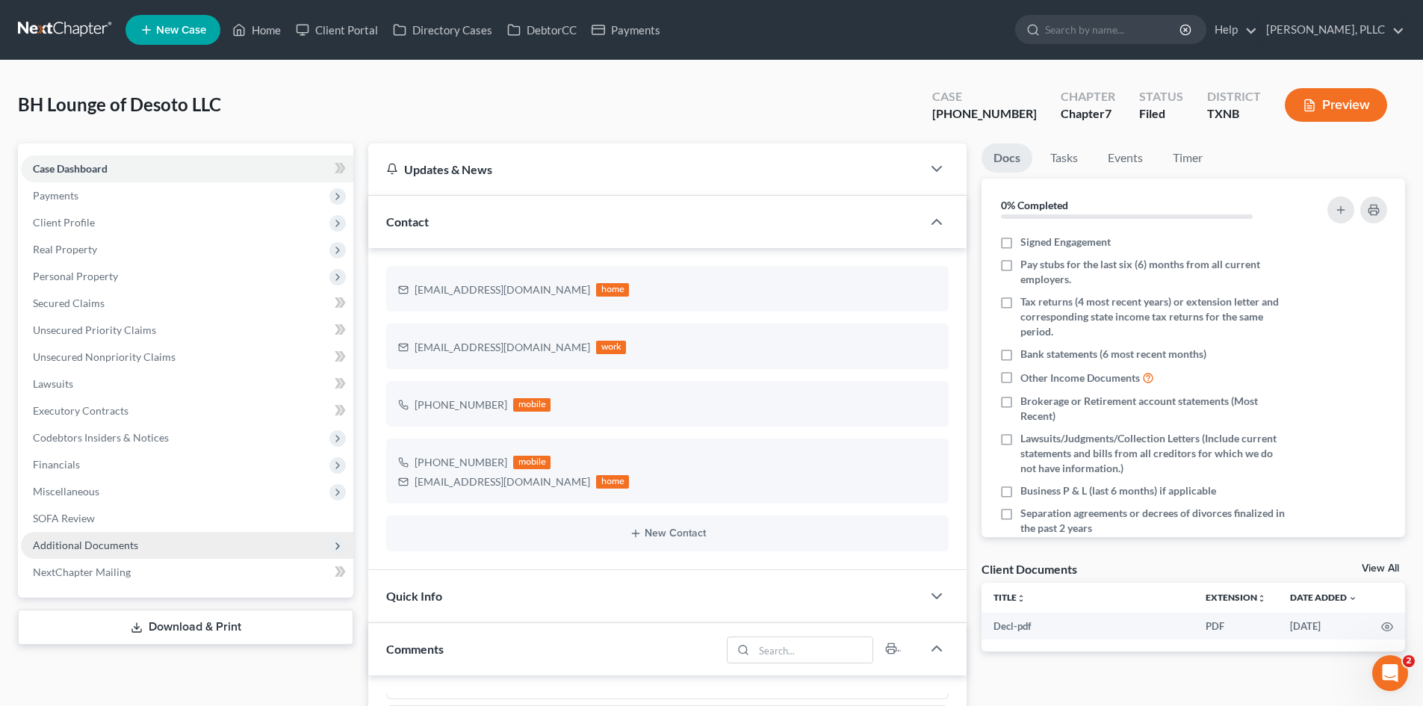
click at [95, 549] on span "Additional Documents" at bounding box center [85, 545] width 105 height 13
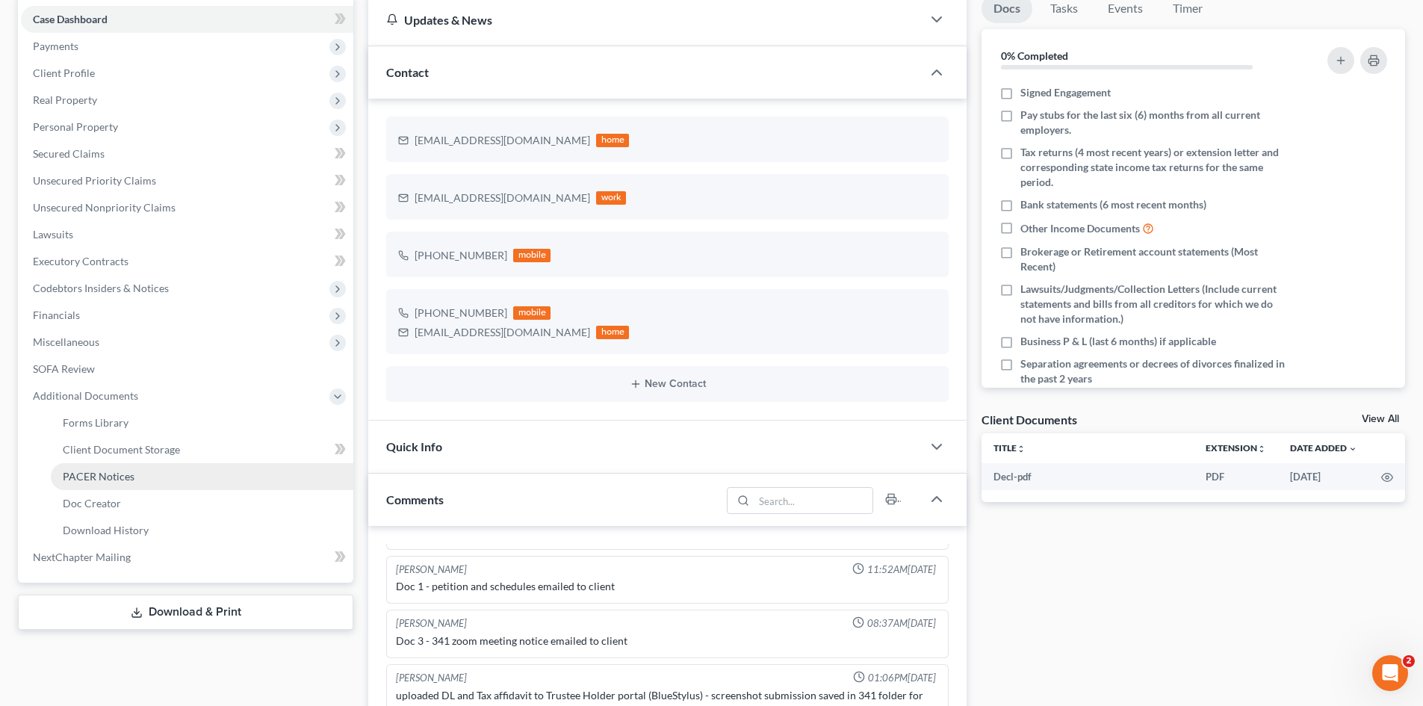
click at [103, 480] on span "PACER Notices" at bounding box center [99, 476] width 72 height 13
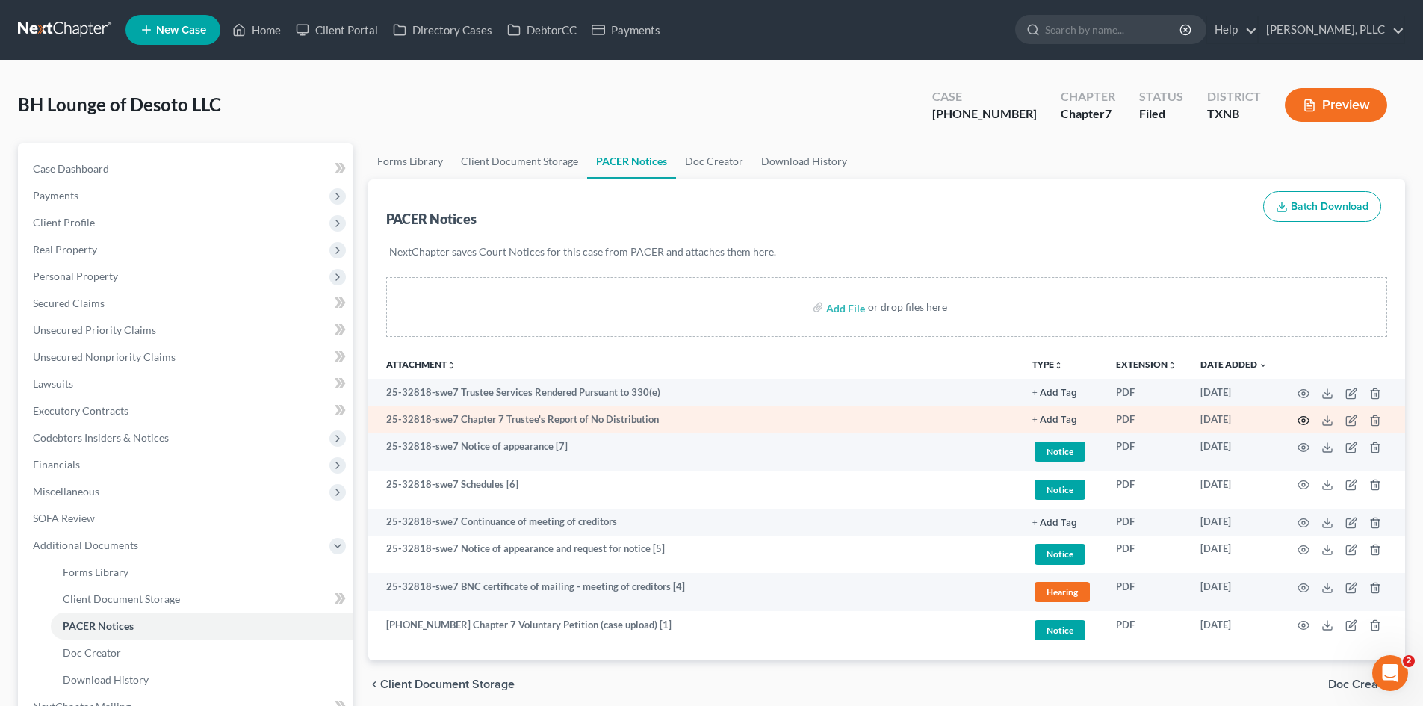
click at [1302, 423] on icon "button" at bounding box center [1304, 421] width 12 height 12
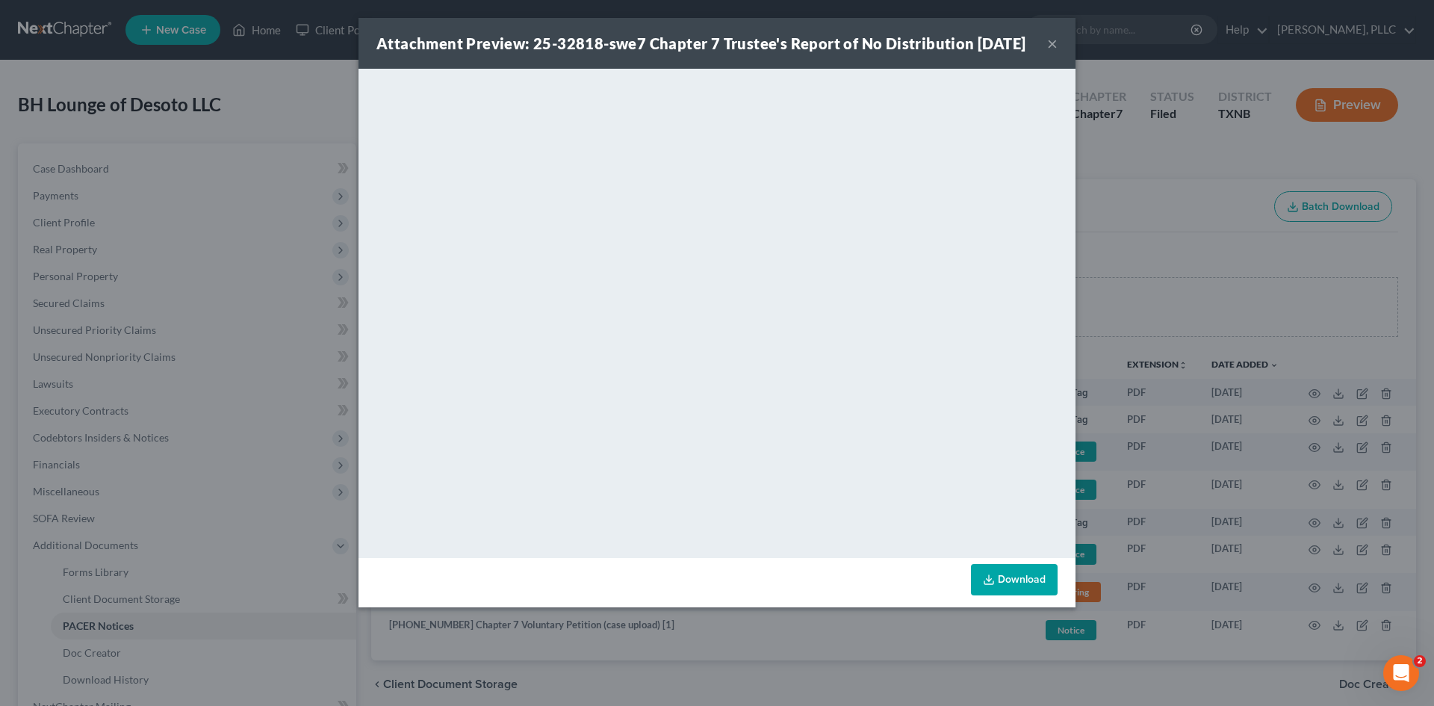
click at [1048, 52] on button "×" at bounding box center [1052, 43] width 10 height 18
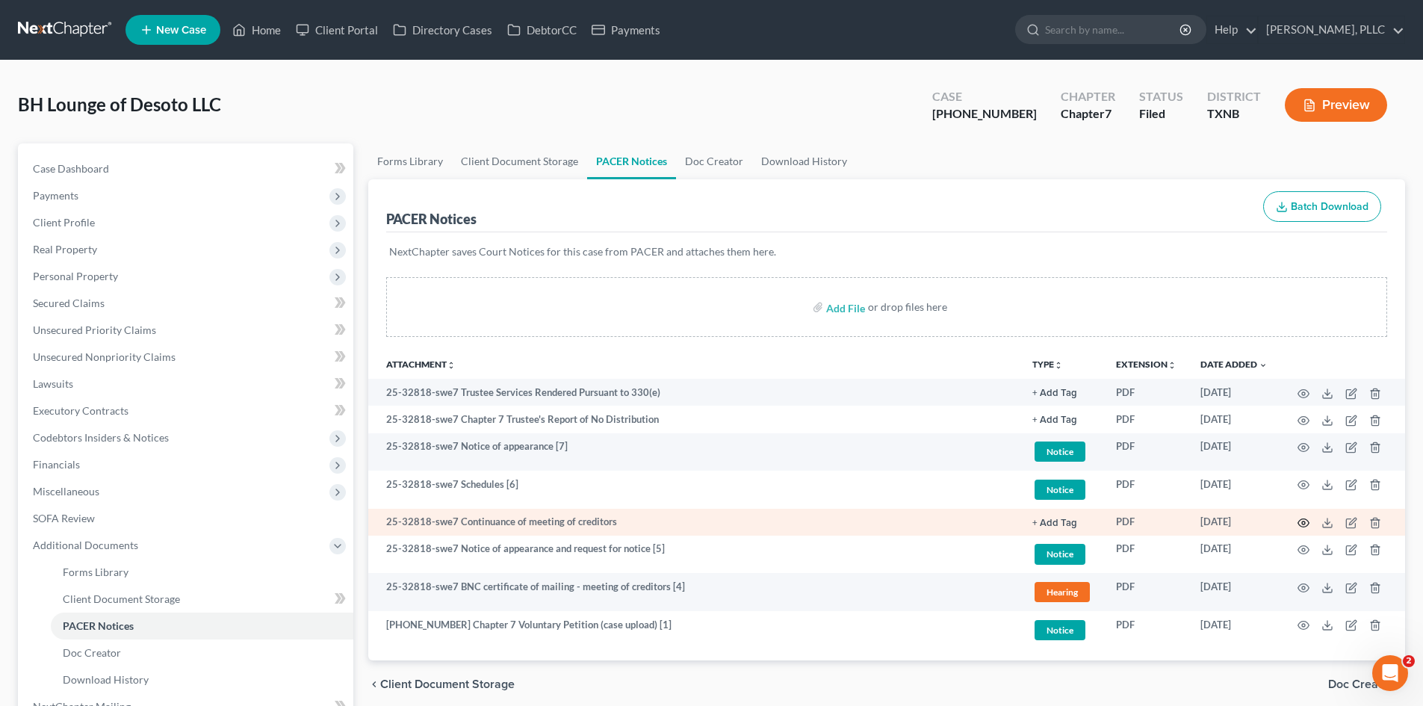
click at [1304, 526] on icon "button" at bounding box center [1304, 523] width 12 height 12
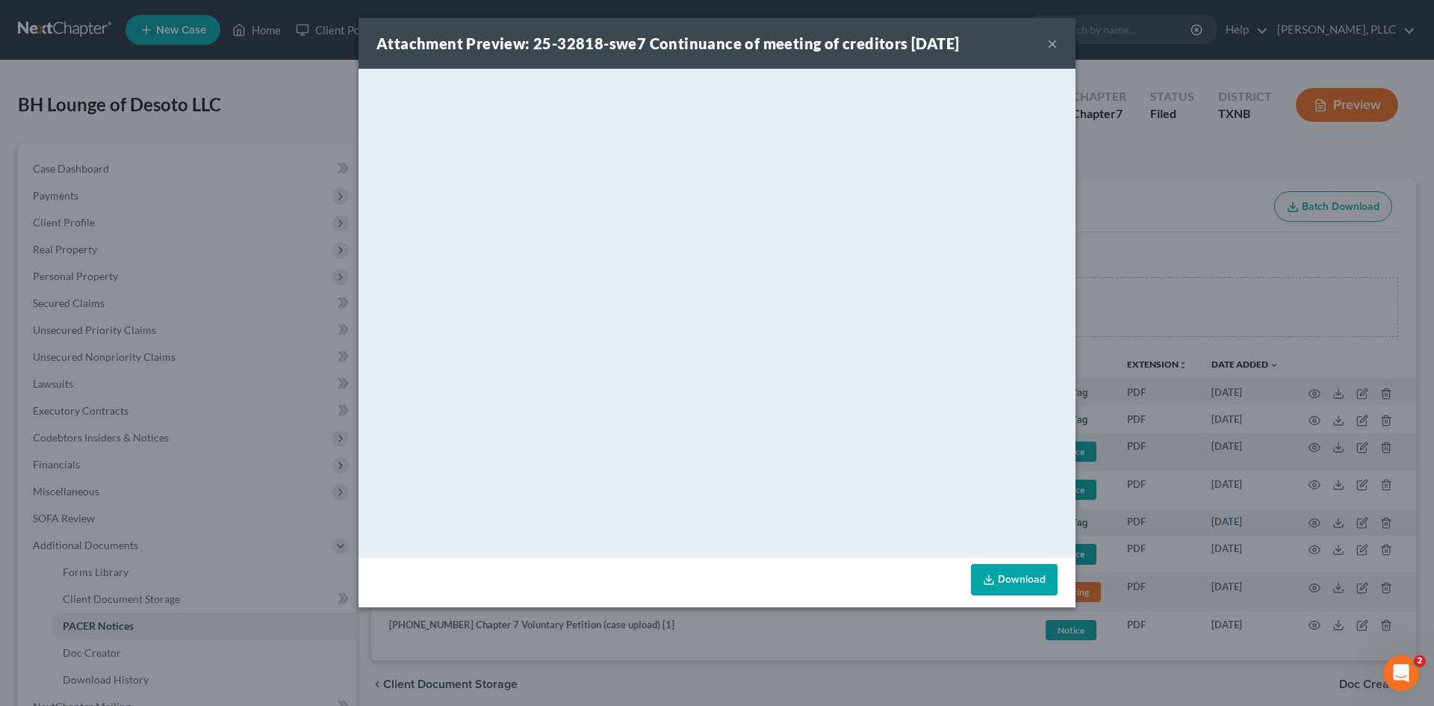
click at [1056, 45] on button "×" at bounding box center [1052, 43] width 10 height 18
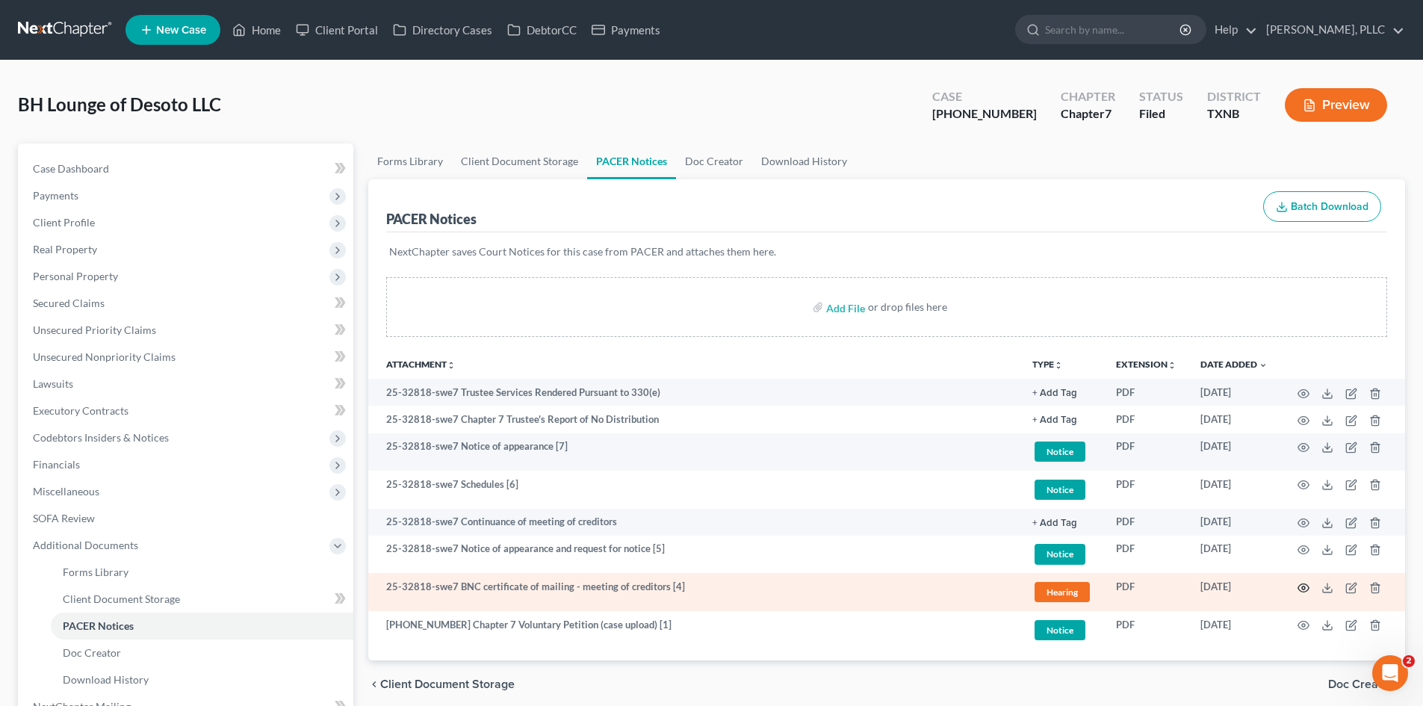
click at [1306, 589] on icon "button" at bounding box center [1304, 588] width 12 height 12
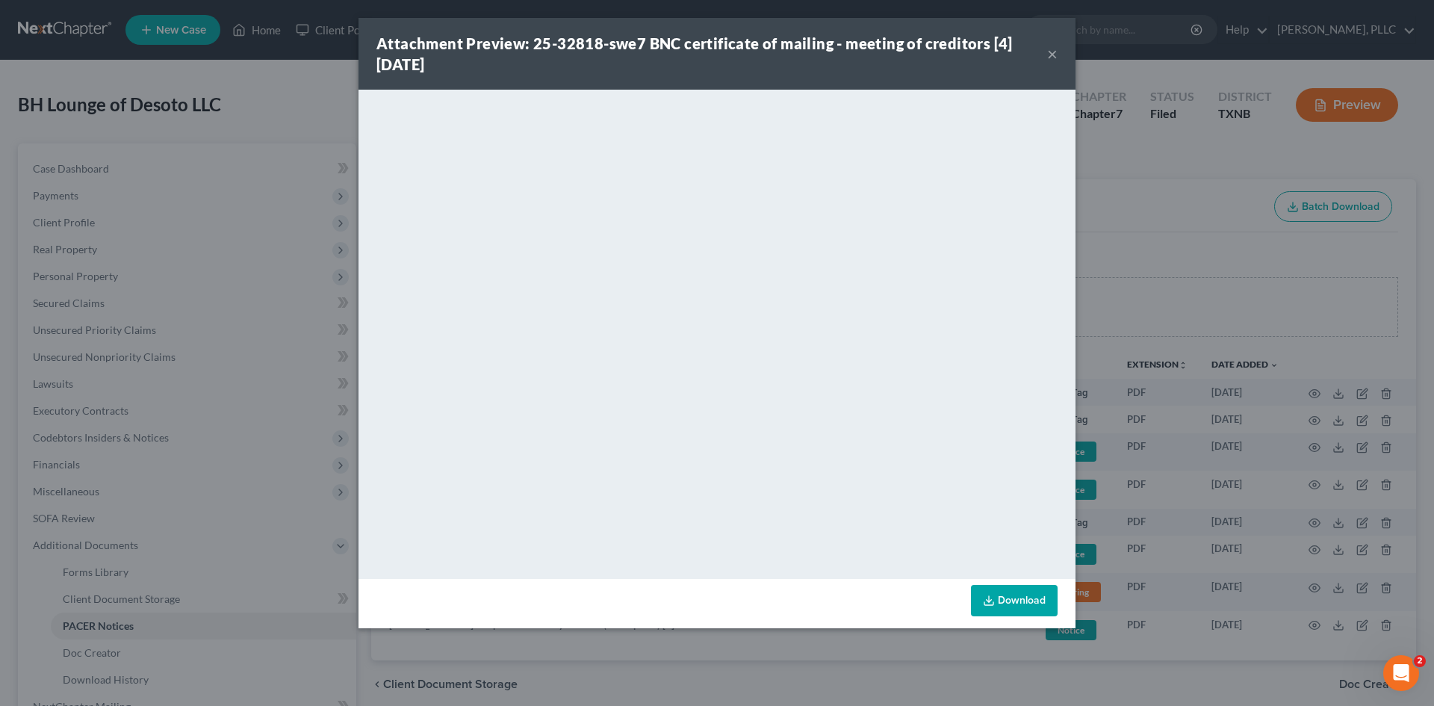
drag, startPoint x: 1168, startPoint y: 214, endPoint x: 1062, endPoint y: 201, distance: 107.6
click at [1168, 214] on div "Attachment Preview: 25-32818-swe7 BNC certificate of mailing - meeting of credi…" at bounding box center [717, 353] width 1434 height 706
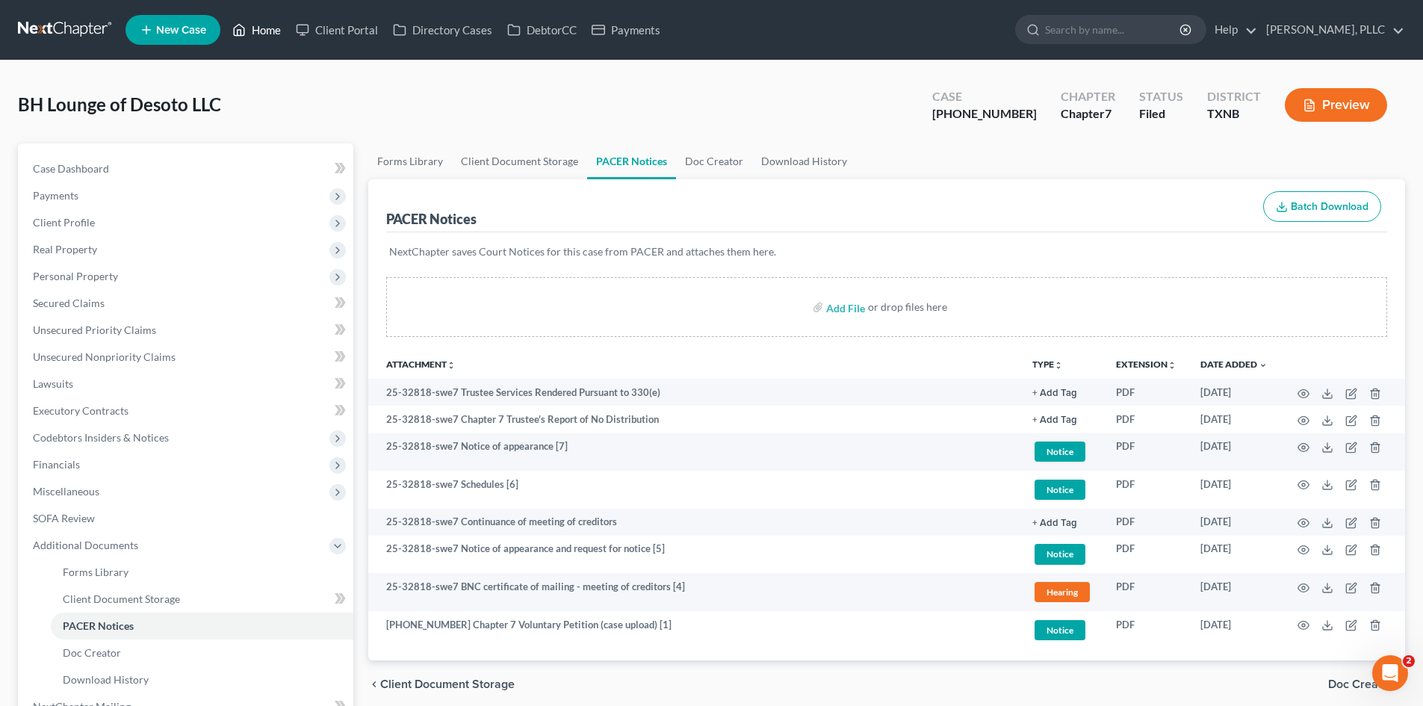
click at [276, 28] on link "Home" at bounding box center [256, 29] width 63 height 27
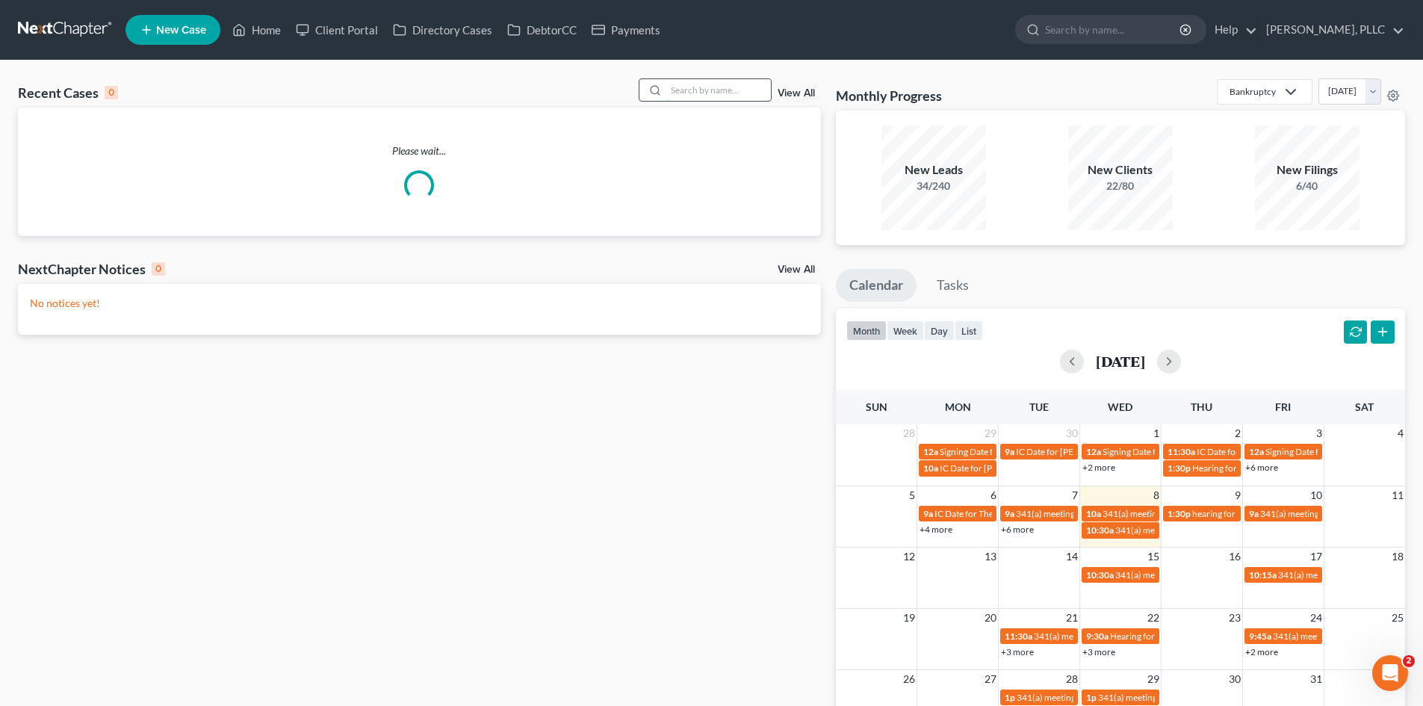
click at [733, 98] on input "search" at bounding box center [718, 90] width 105 height 22
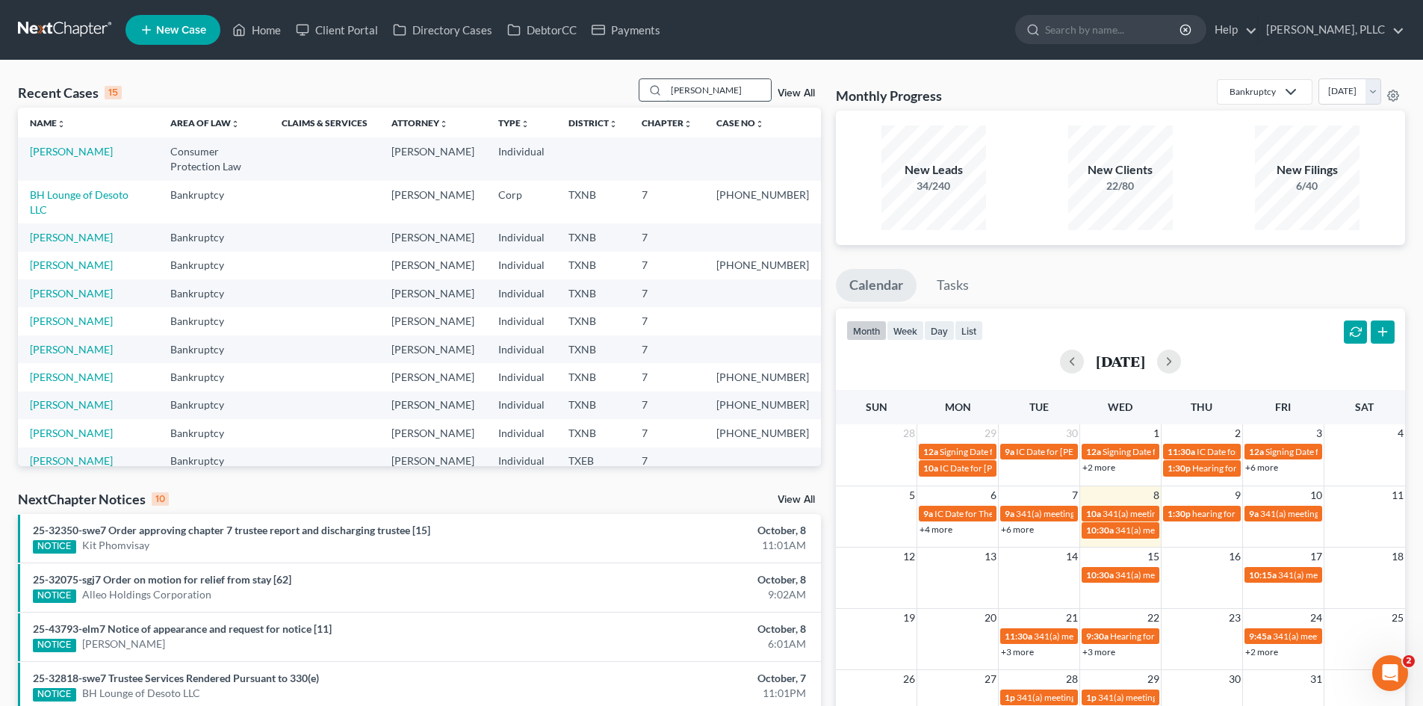
type input "[PERSON_NAME]"
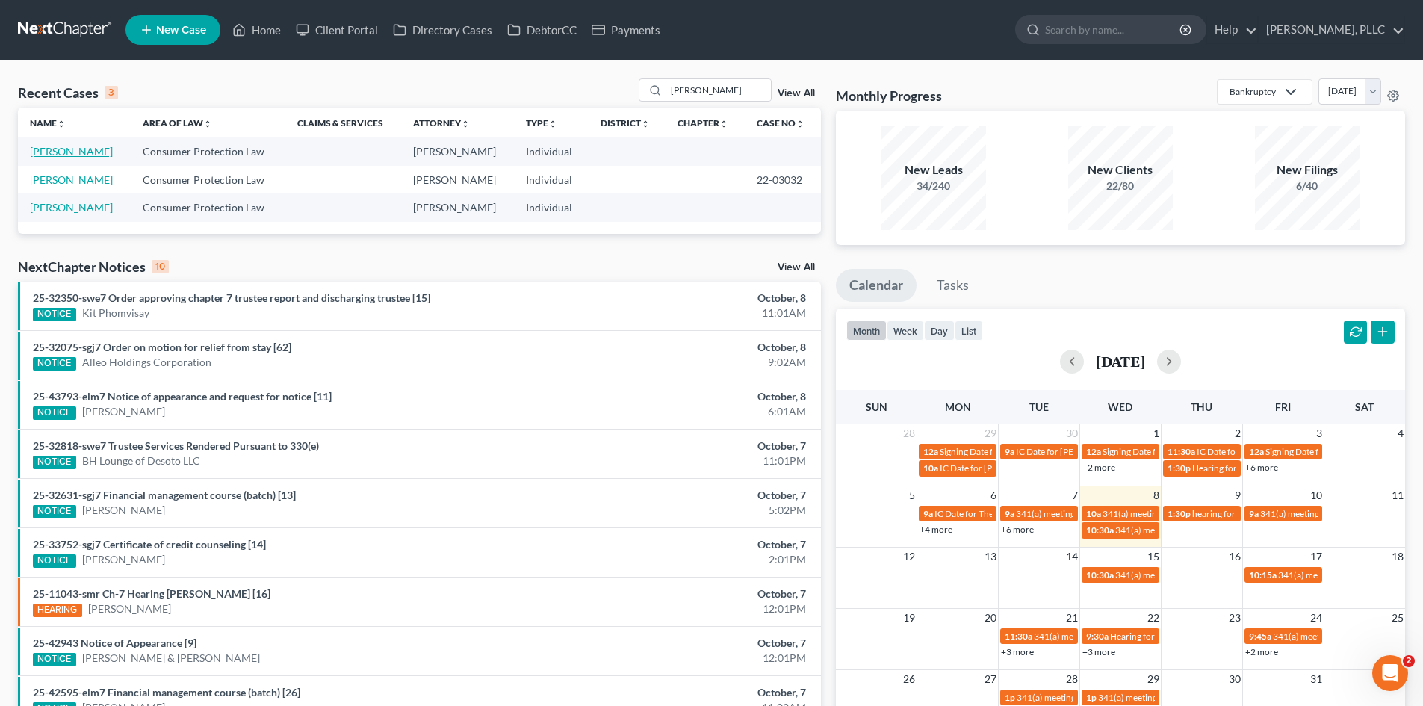
click at [55, 147] on link "[PERSON_NAME]" at bounding box center [71, 151] width 83 height 13
select select "0"
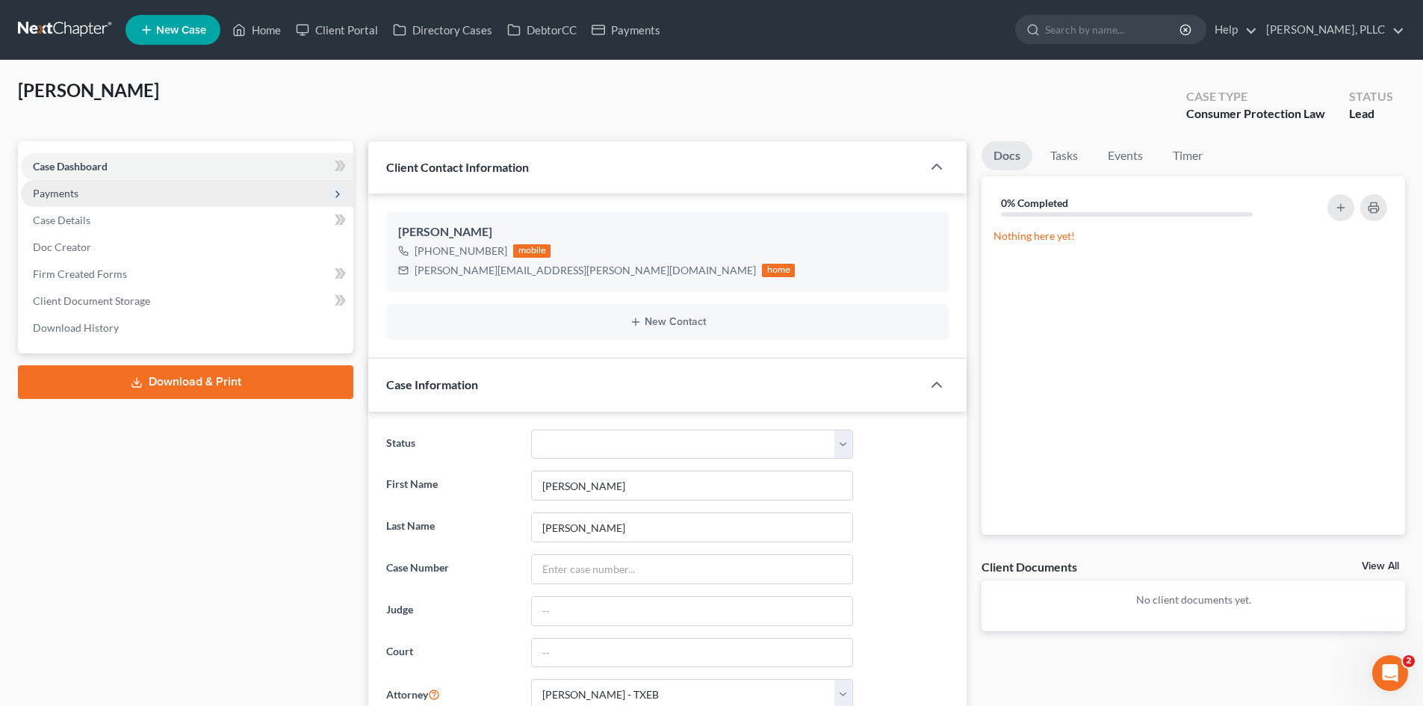
click at [88, 192] on span "Payments" at bounding box center [187, 193] width 332 height 27
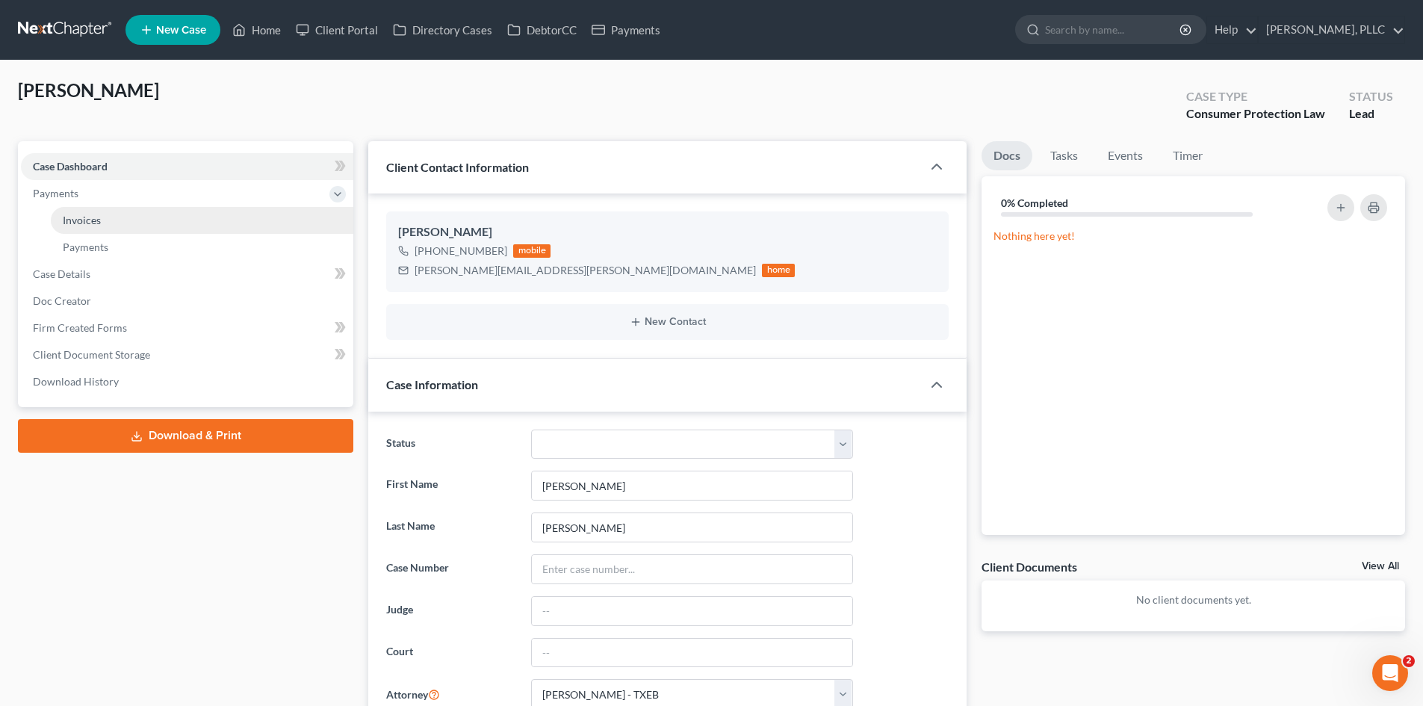
click at [91, 214] on span "Invoices" at bounding box center [82, 220] width 38 height 13
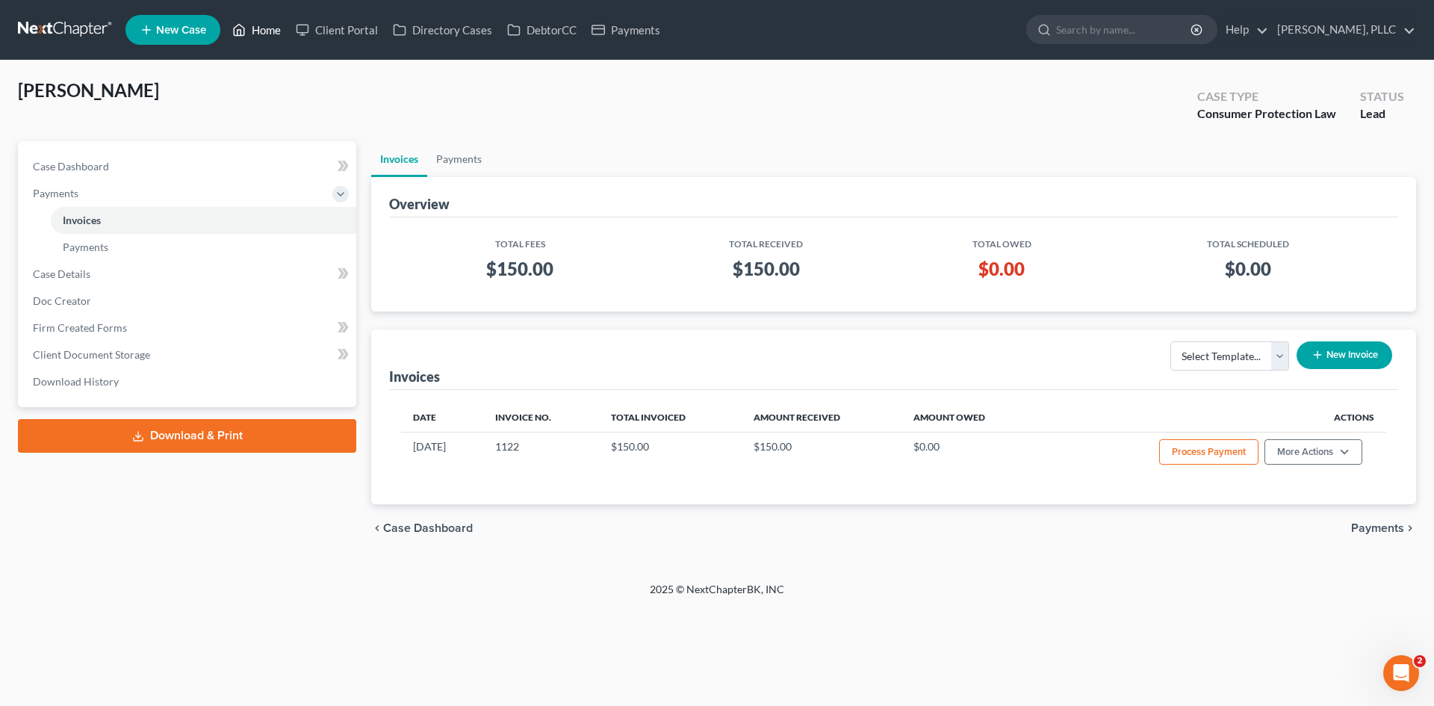
click at [245, 31] on icon at bounding box center [240, 30] width 10 height 11
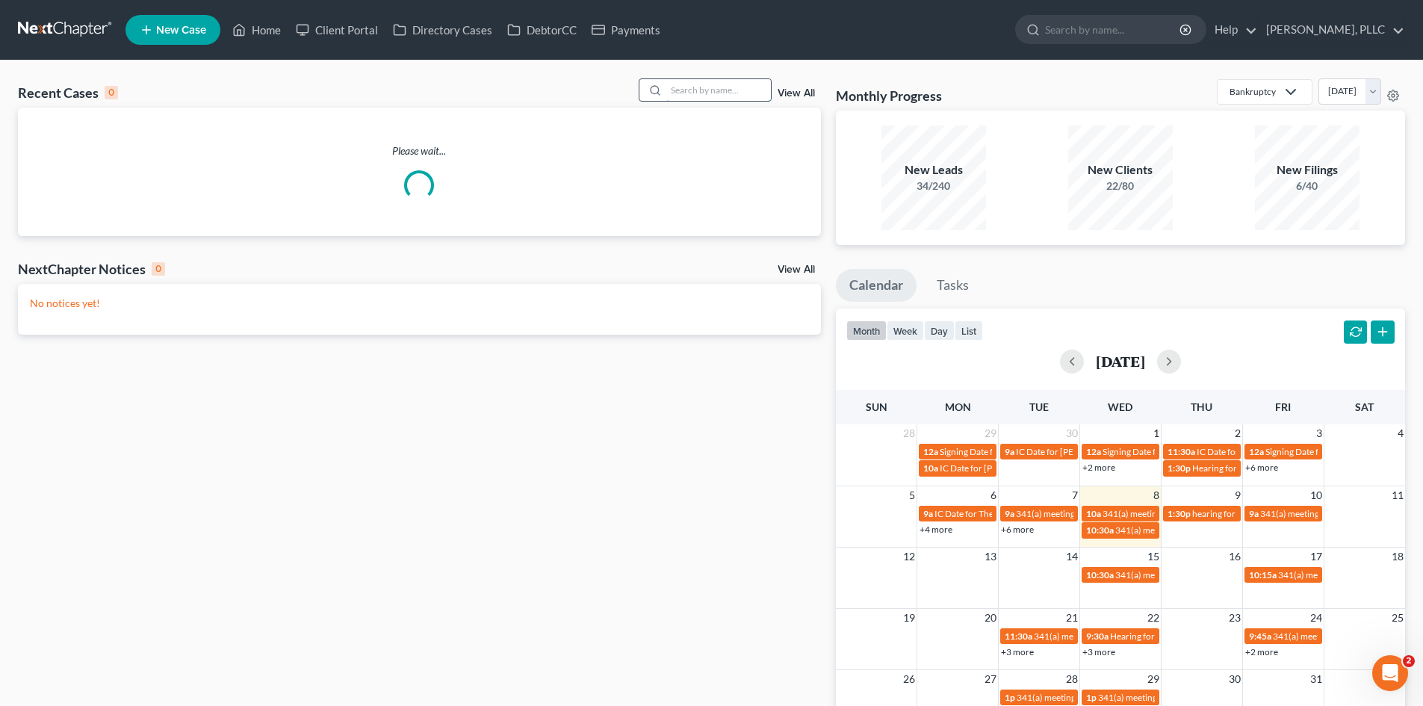
click at [737, 88] on input "search" at bounding box center [718, 90] width 105 height 22
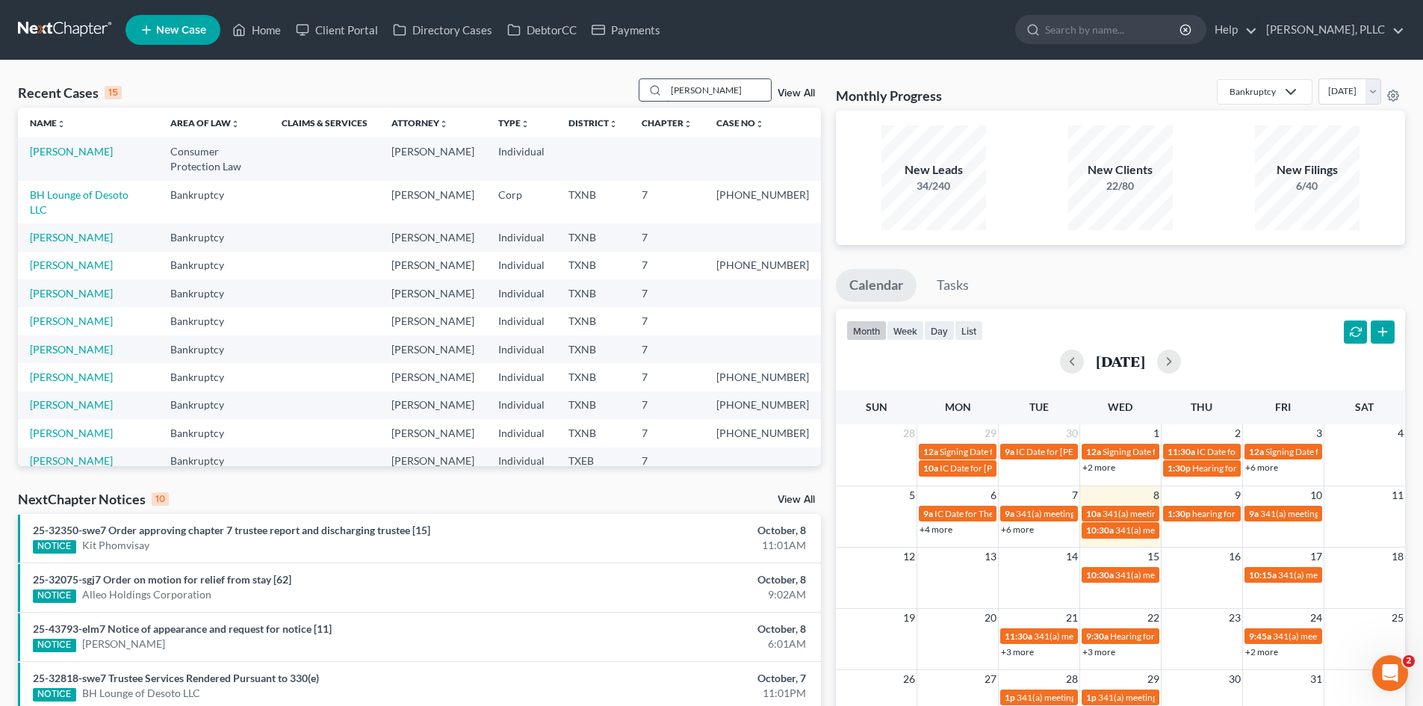
type input "[PERSON_NAME]"
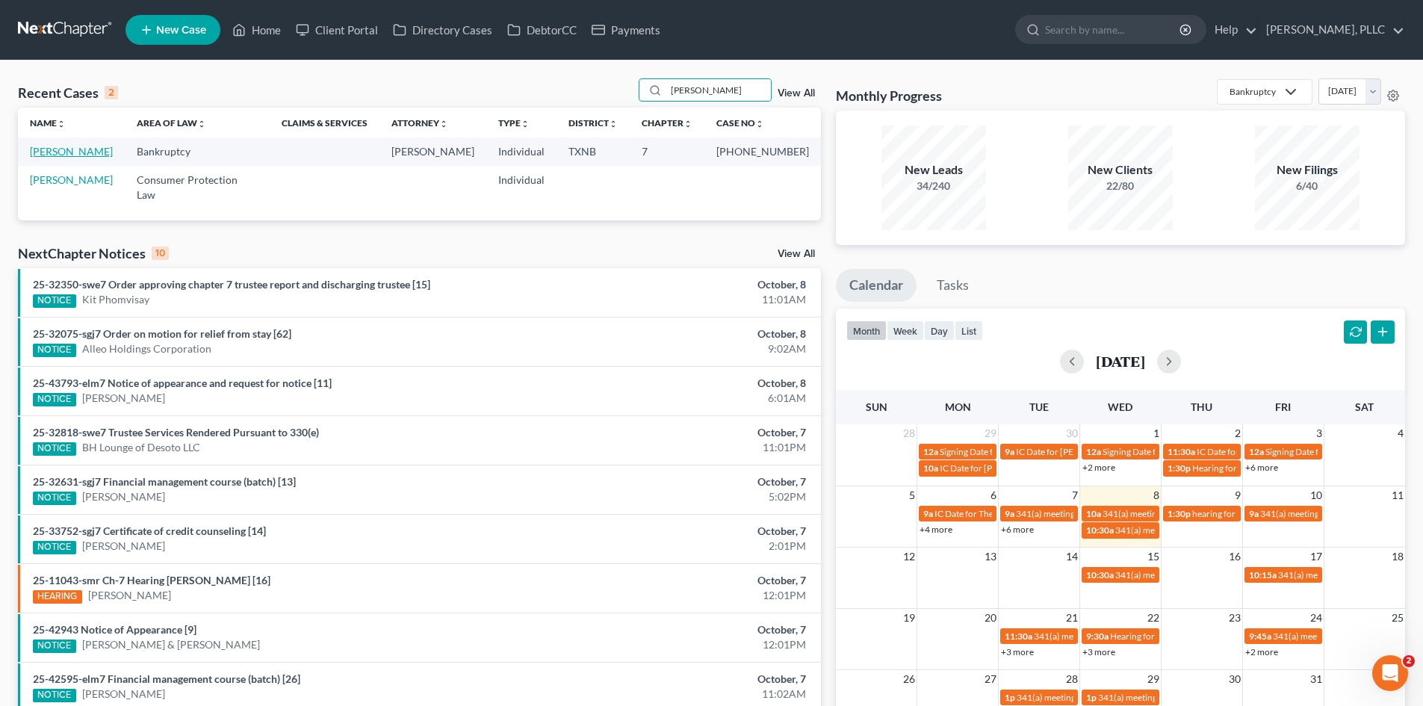
click at [59, 148] on link "[PERSON_NAME]" at bounding box center [71, 151] width 83 height 13
select select "4"
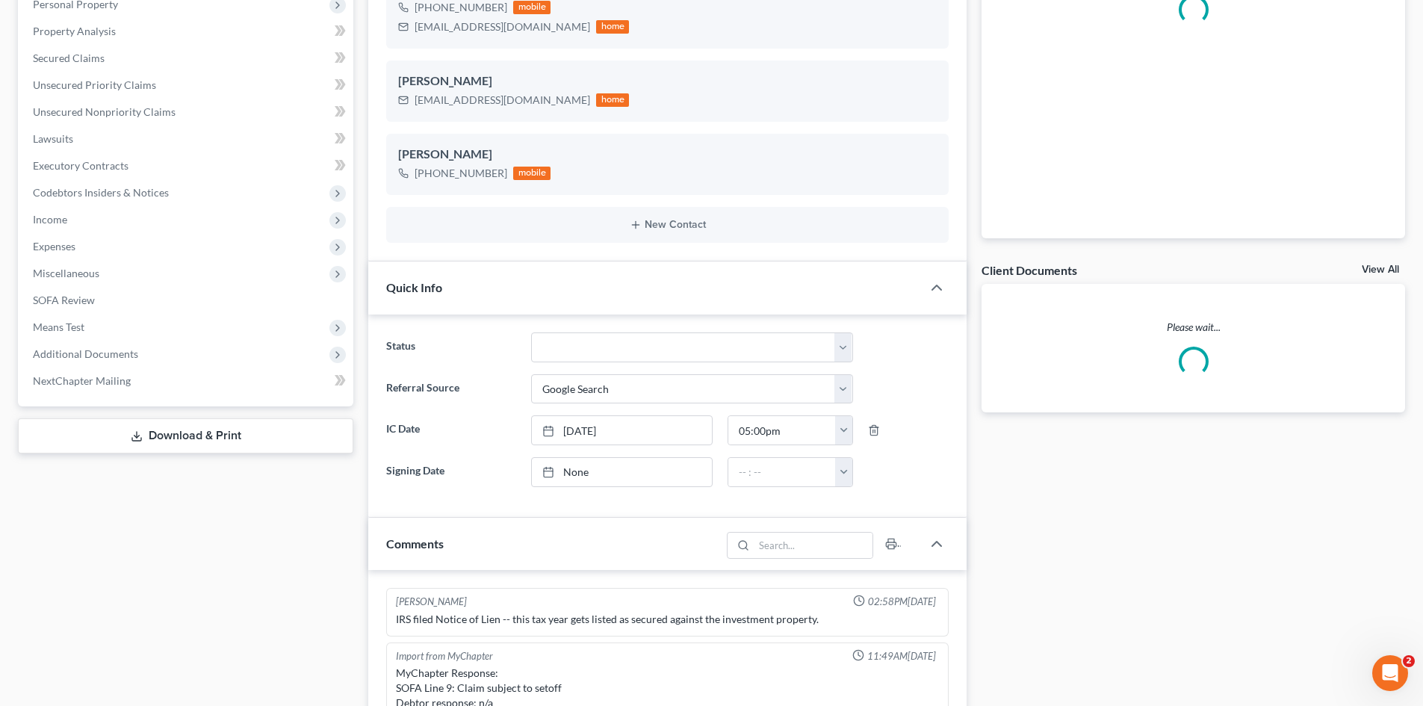
scroll to position [2322, 0]
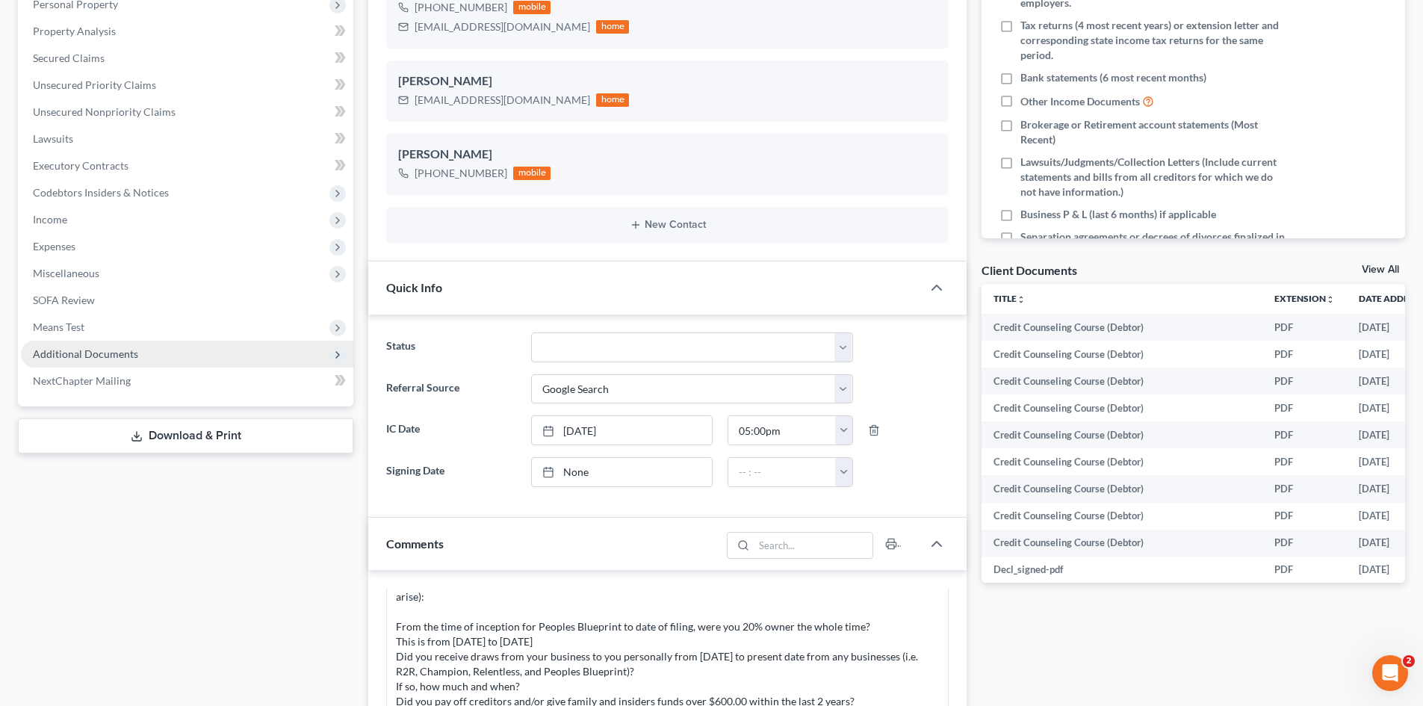
click at [123, 348] on span "Additional Documents" at bounding box center [85, 353] width 105 height 13
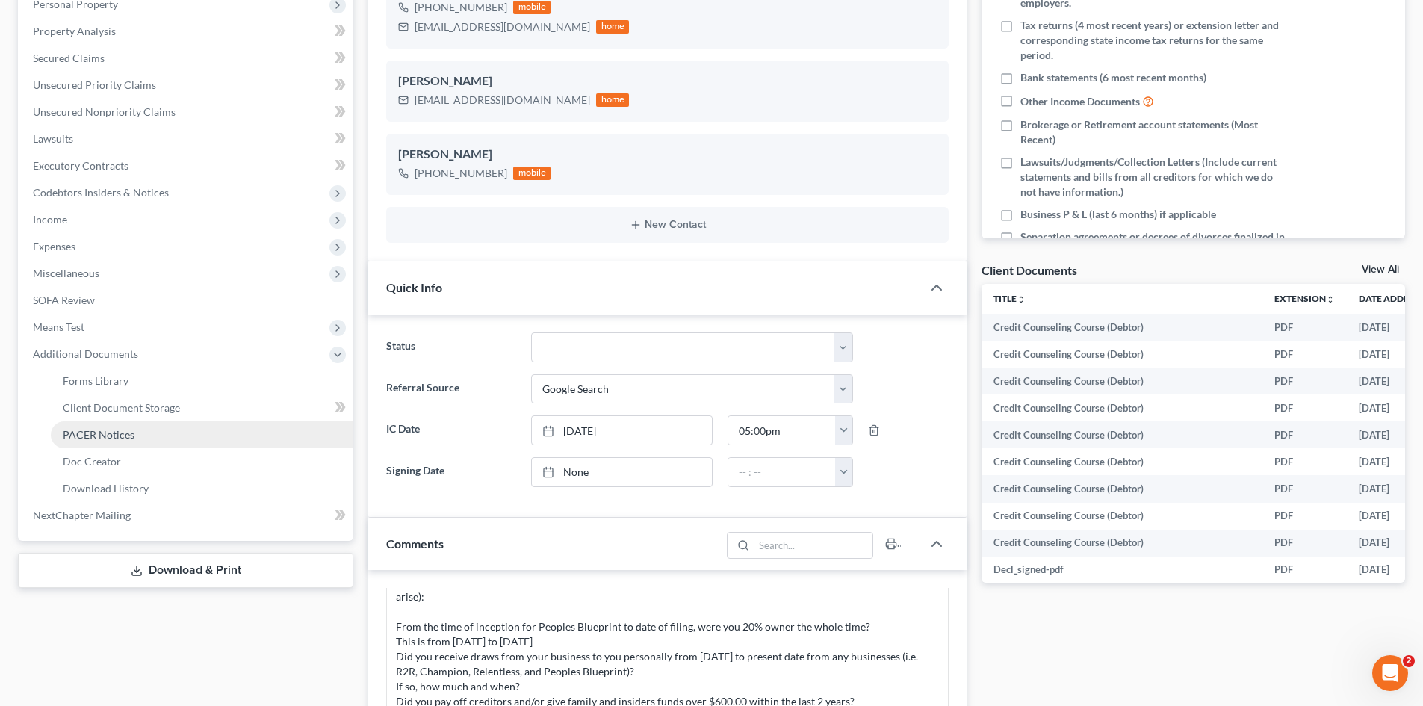
click at [134, 434] on link "PACER Notices" at bounding box center [202, 434] width 303 height 27
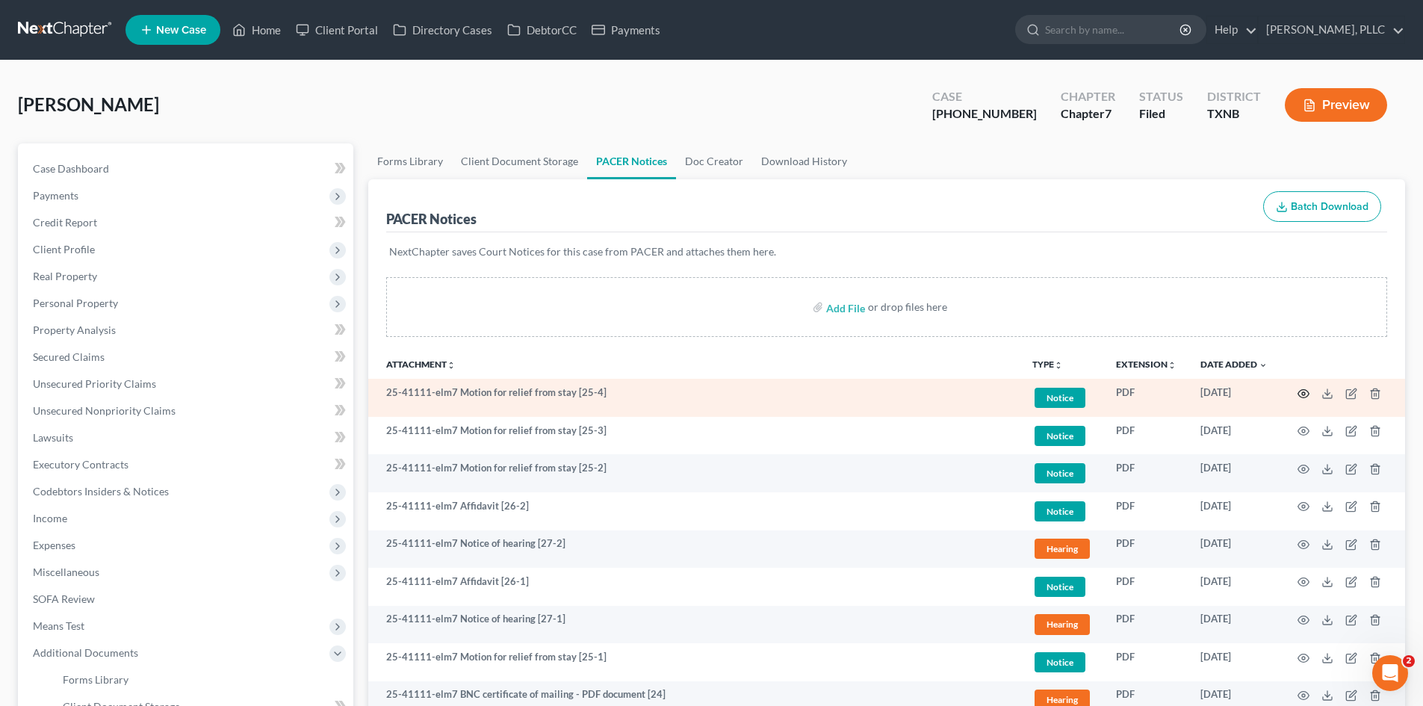
click at [1302, 393] on circle "button" at bounding box center [1303, 393] width 3 height 3
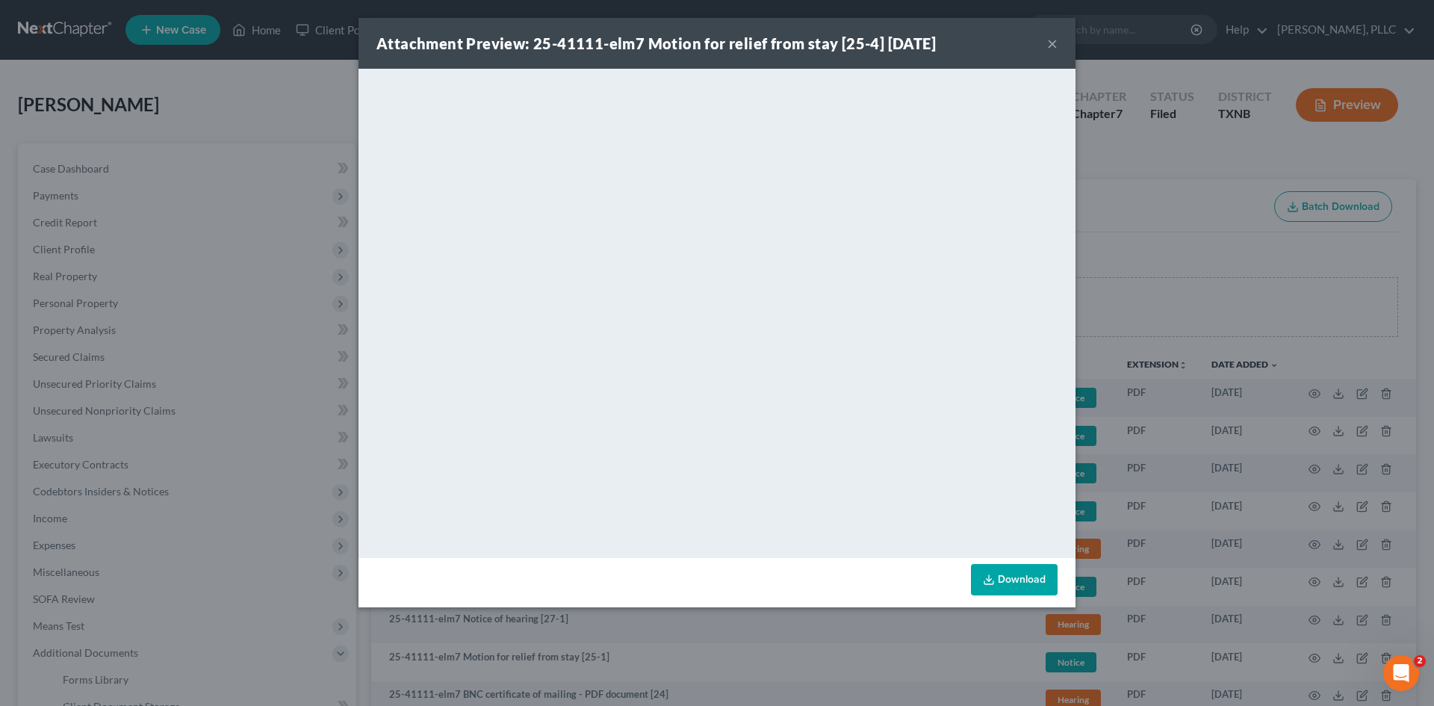
click at [1053, 47] on button "×" at bounding box center [1052, 43] width 10 height 18
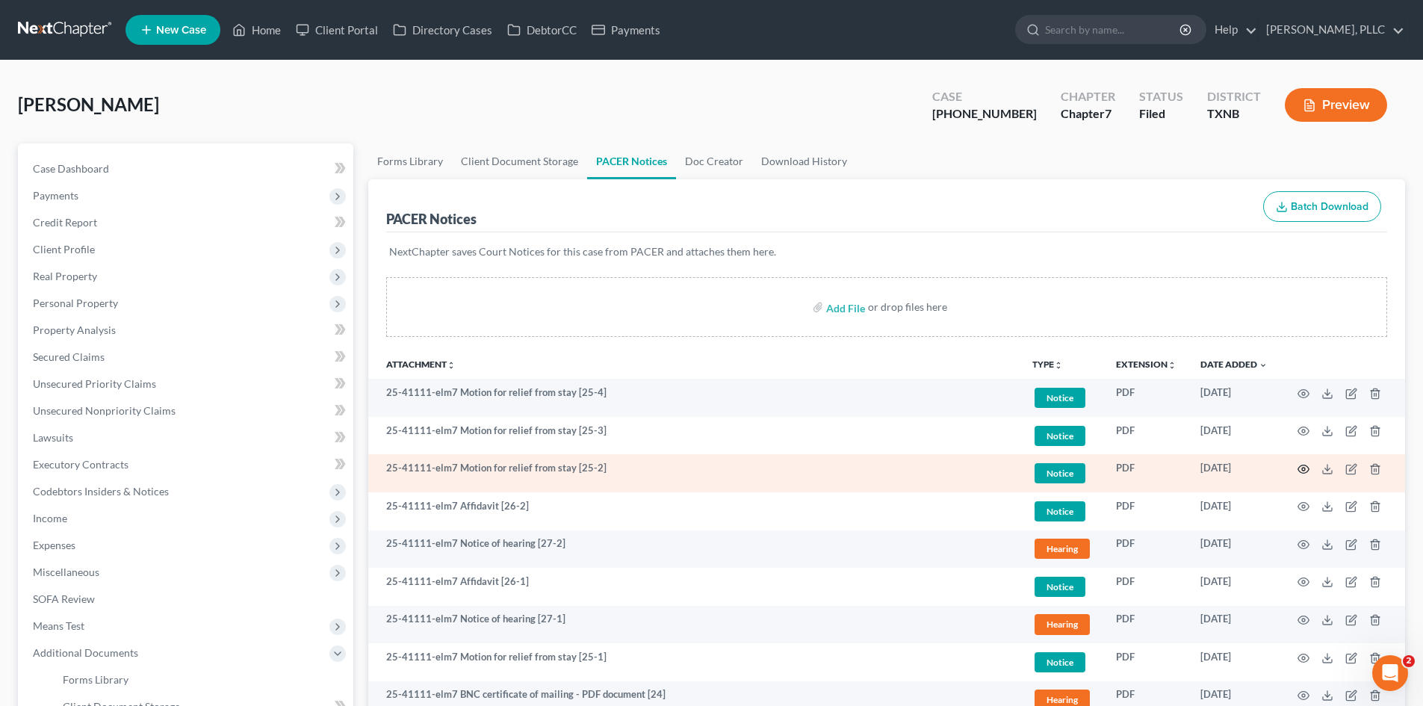
click at [1301, 473] on icon "button" at bounding box center [1303, 469] width 11 height 8
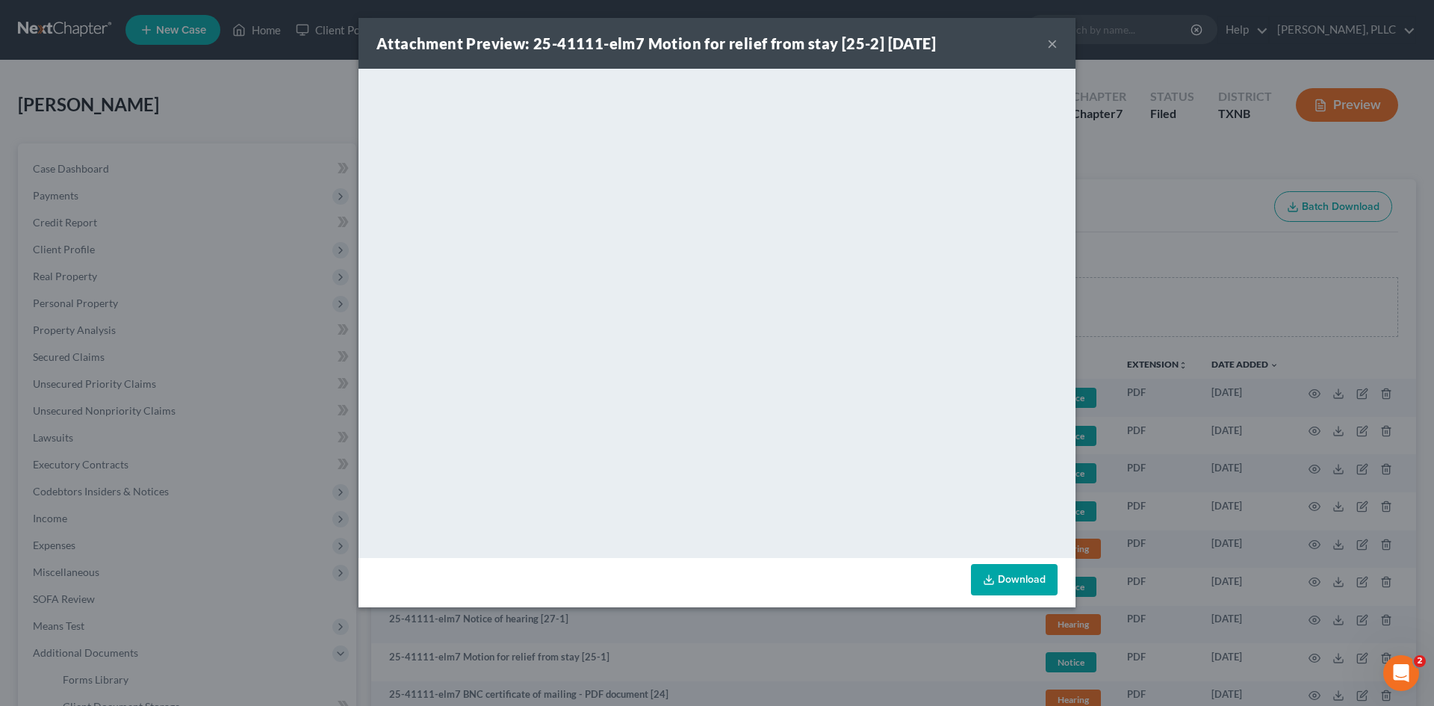
click at [1050, 38] on button "×" at bounding box center [1052, 43] width 10 height 18
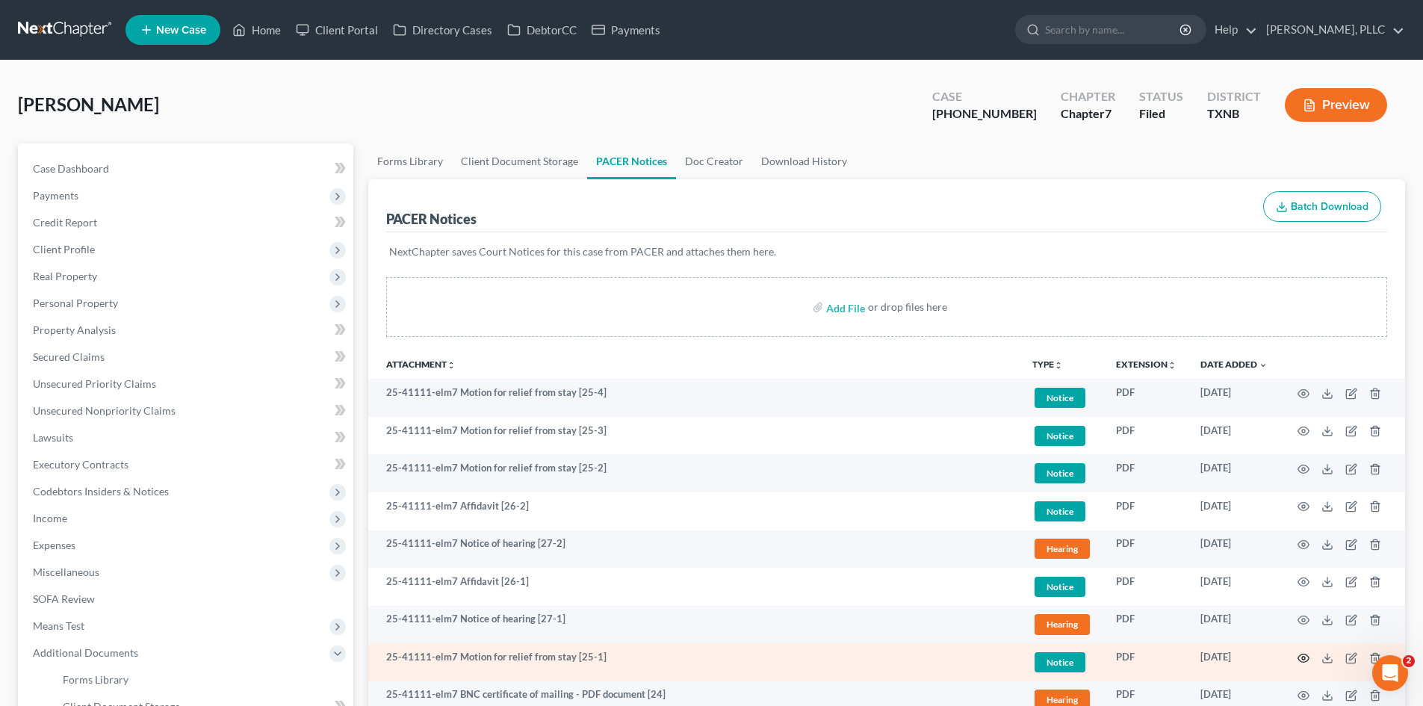
click at [1300, 664] on td at bounding box center [1342, 662] width 125 height 38
click at [1301, 660] on icon "button" at bounding box center [1304, 658] width 12 height 12
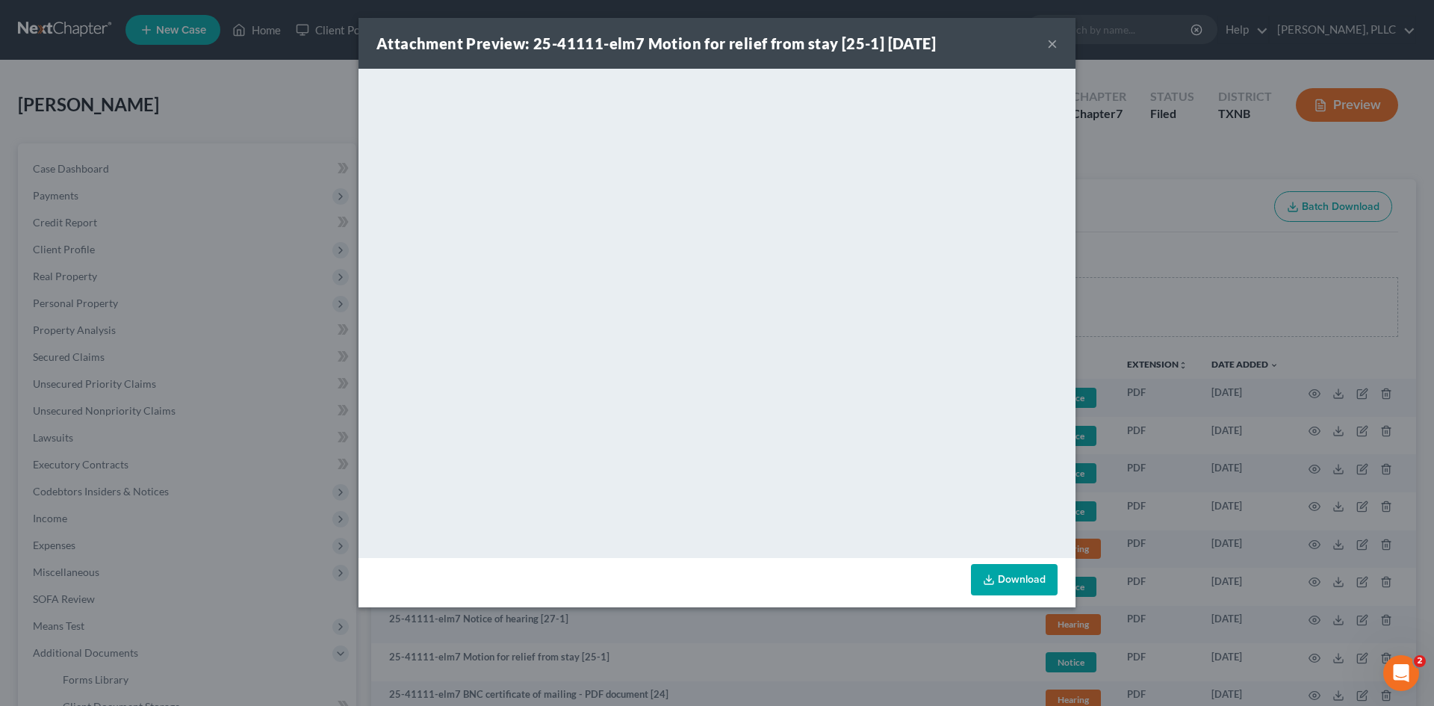
click at [1050, 45] on button "×" at bounding box center [1052, 43] width 10 height 18
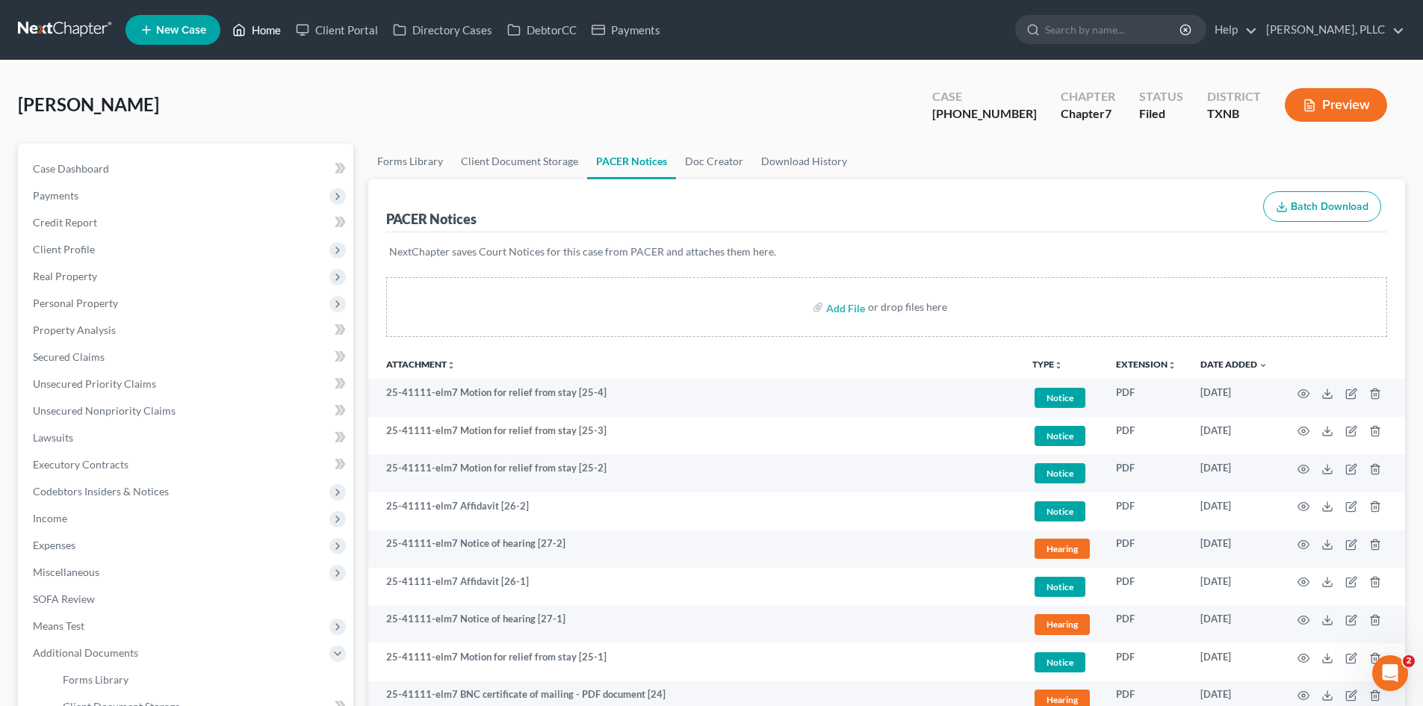
drag, startPoint x: 248, startPoint y: 35, endPoint x: 527, endPoint y: 82, distance: 282.6
click at [248, 35] on link "Home" at bounding box center [256, 29] width 63 height 27
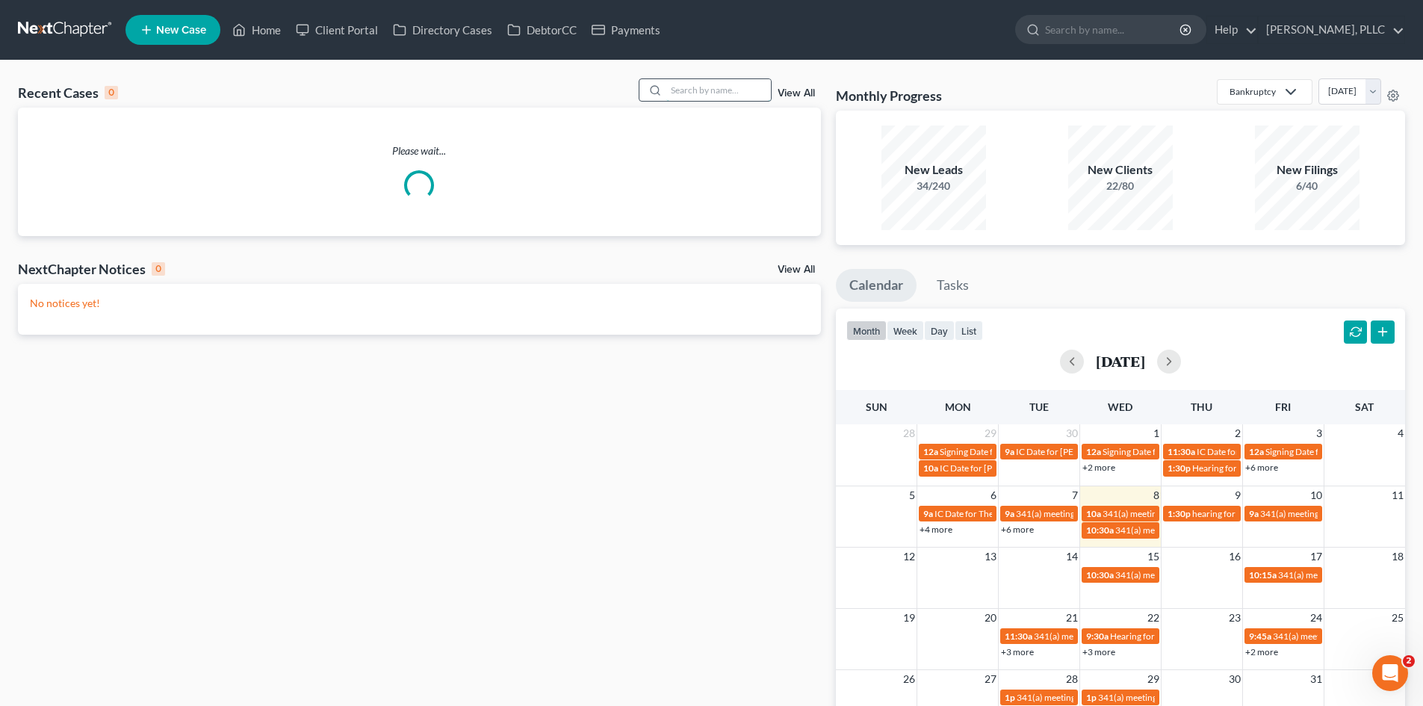
click at [726, 99] on input "search" at bounding box center [718, 90] width 105 height 22
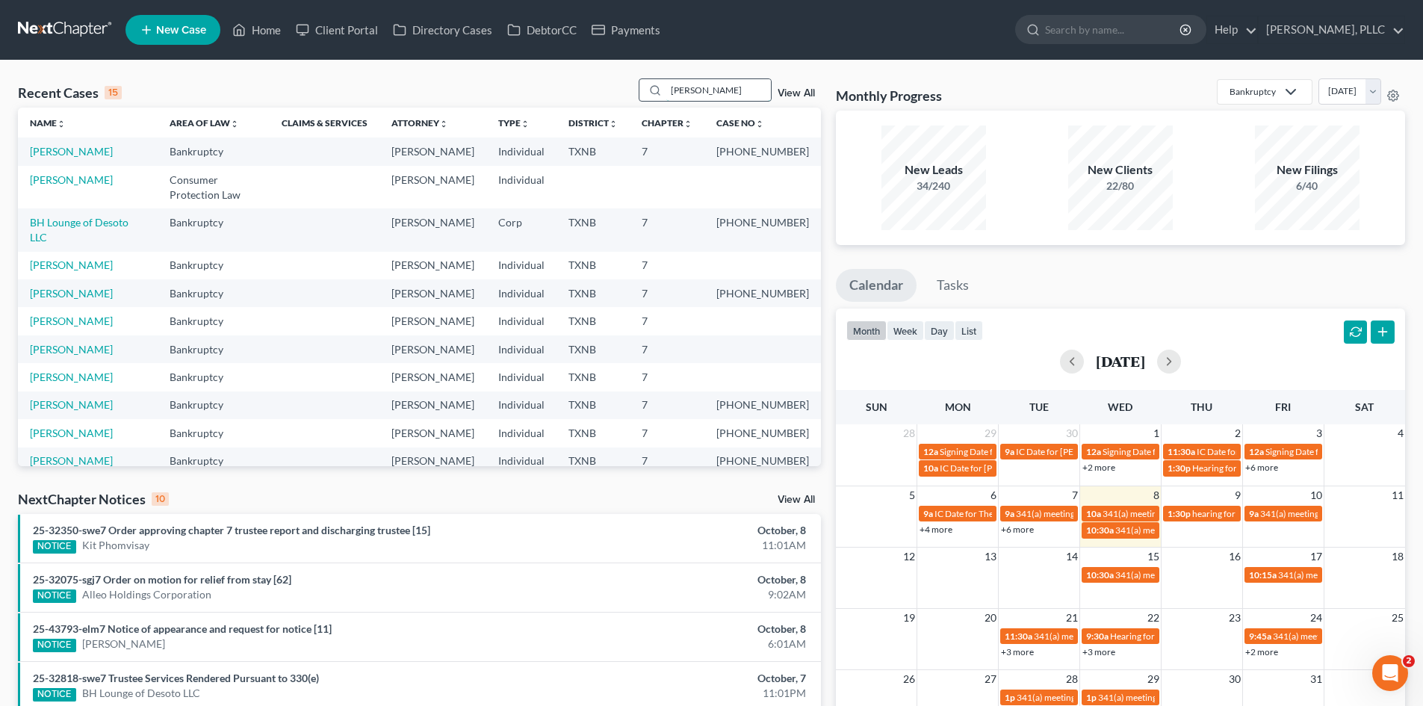
type input "[PERSON_NAME]"
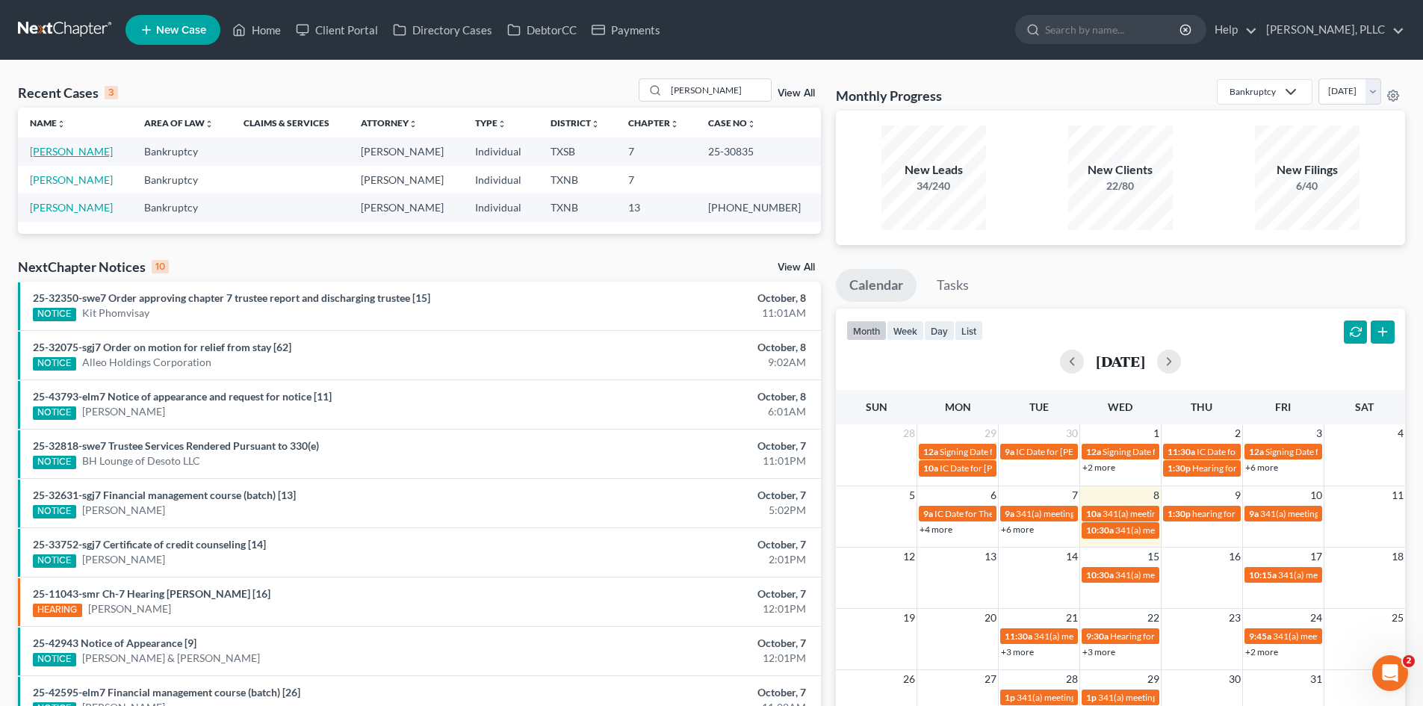
click at [69, 156] on link "[PERSON_NAME]" at bounding box center [71, 151] width 83 height 13
select select "0"
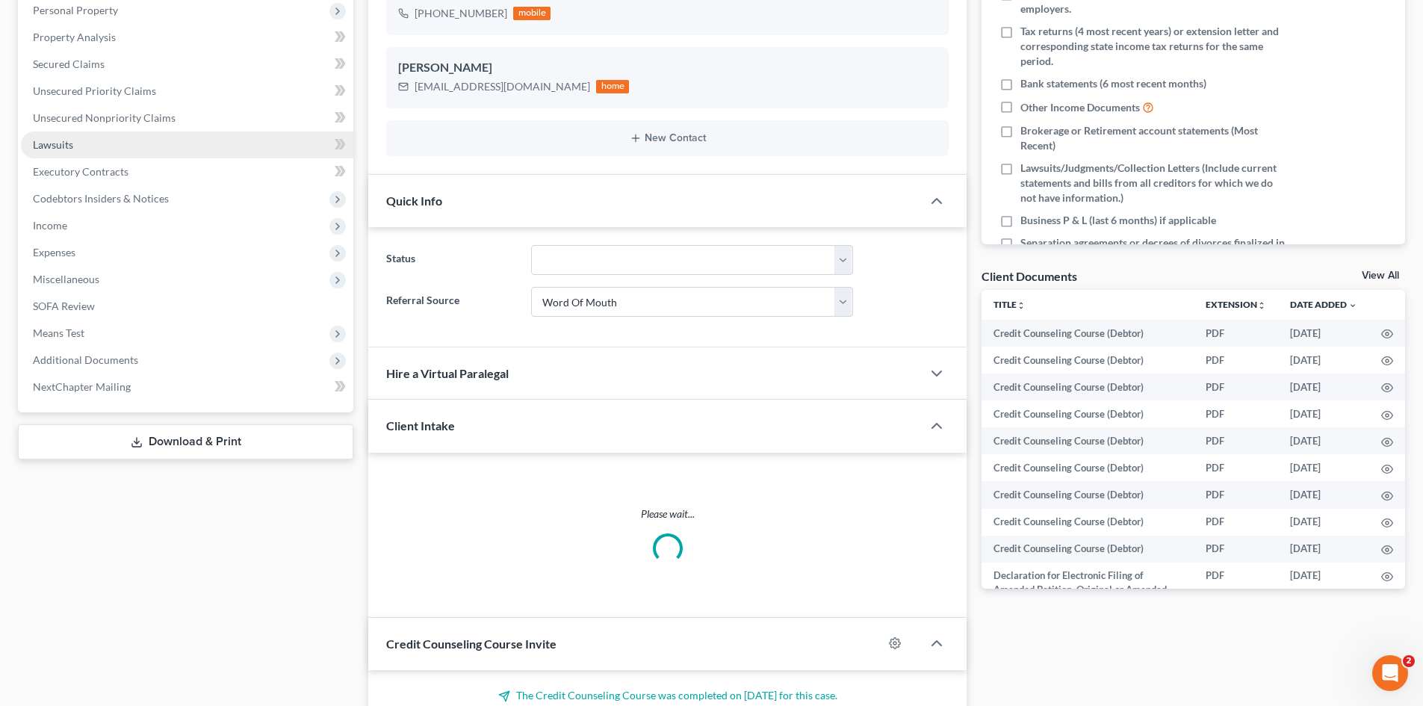
scroll to position [299, 0]
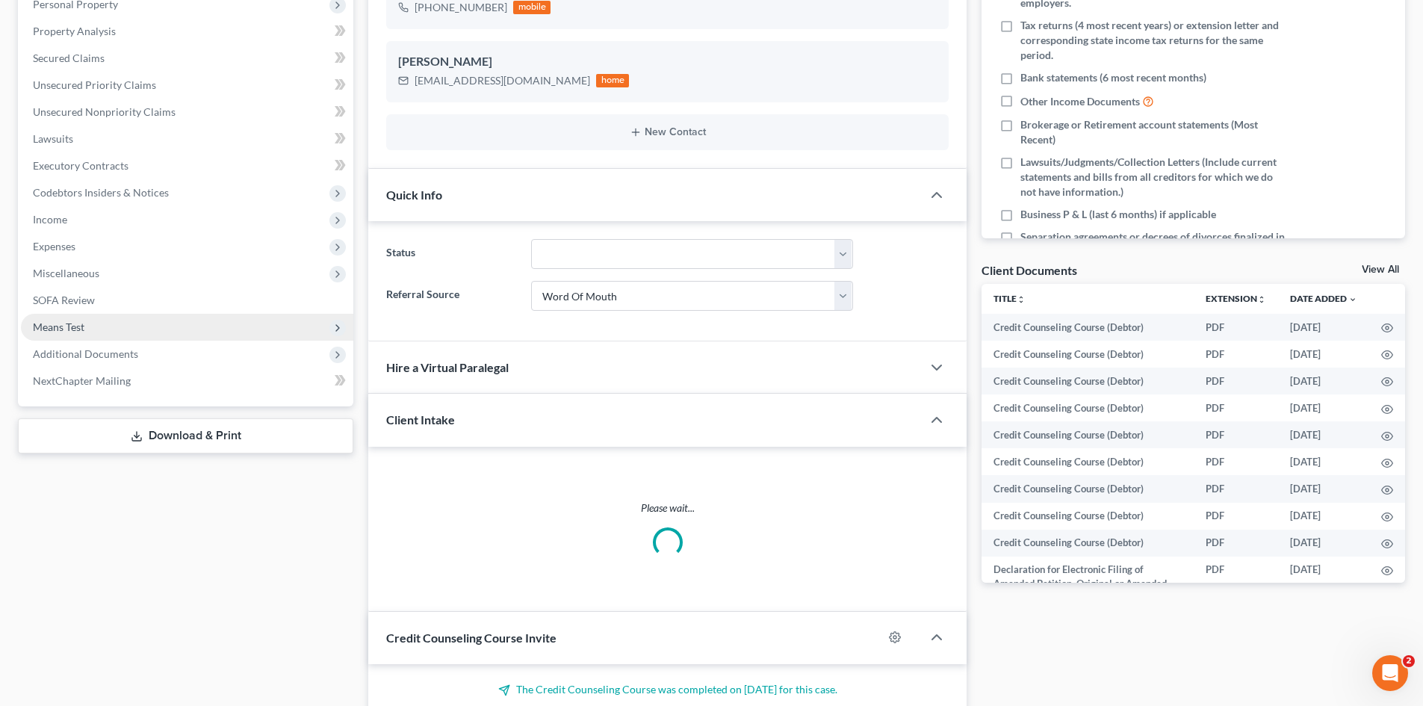
click at [114, 338] on span "Means Test" at bounding box center [187, 327] width 332 height 27
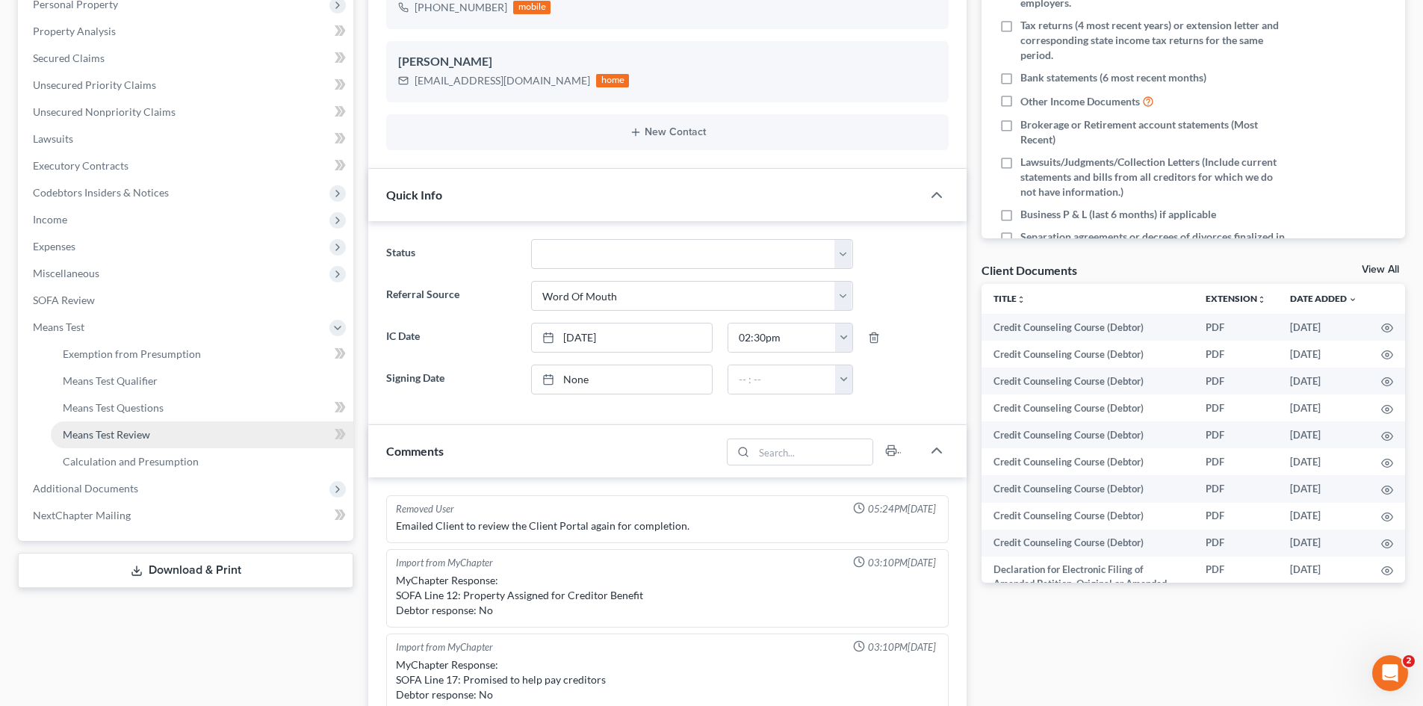
scroll to position [7927, 0]
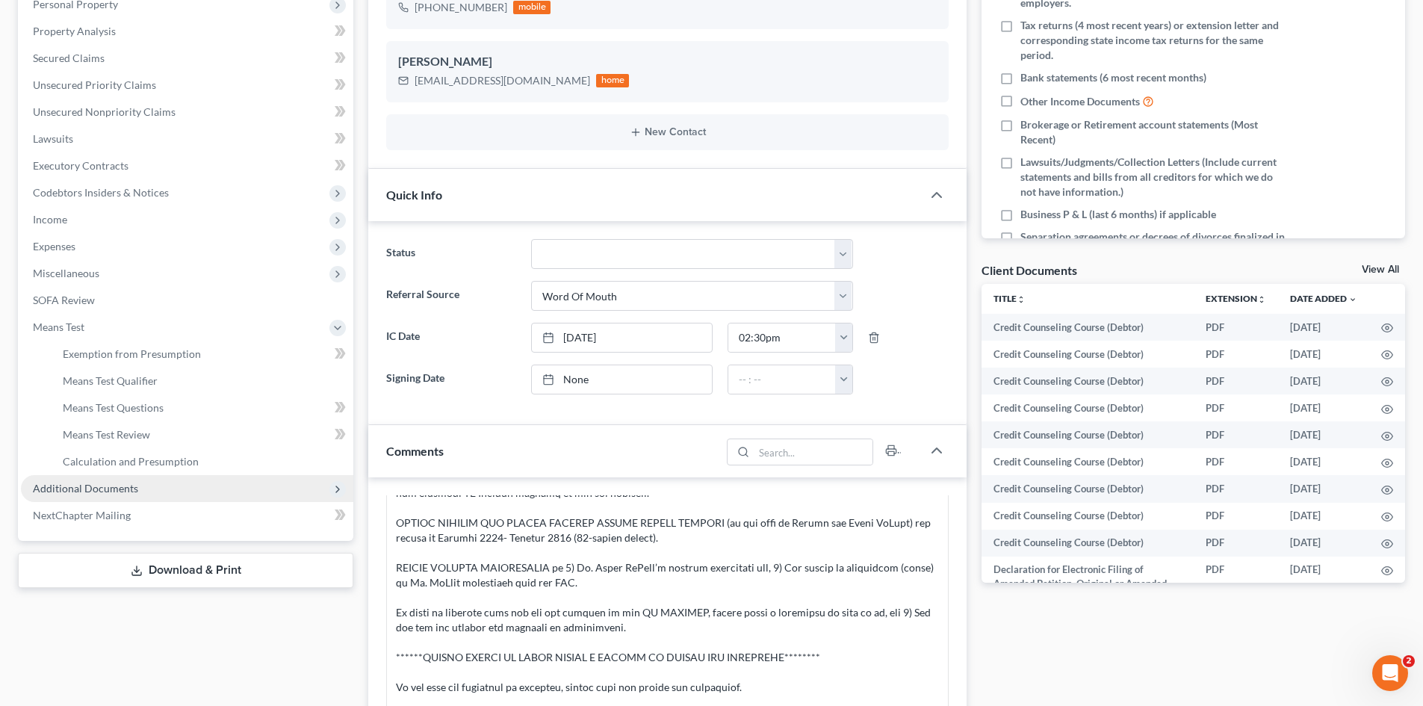
click at [119, 479] on span "Additional Documents" at bounding box center [187, 488] width 332 height 27
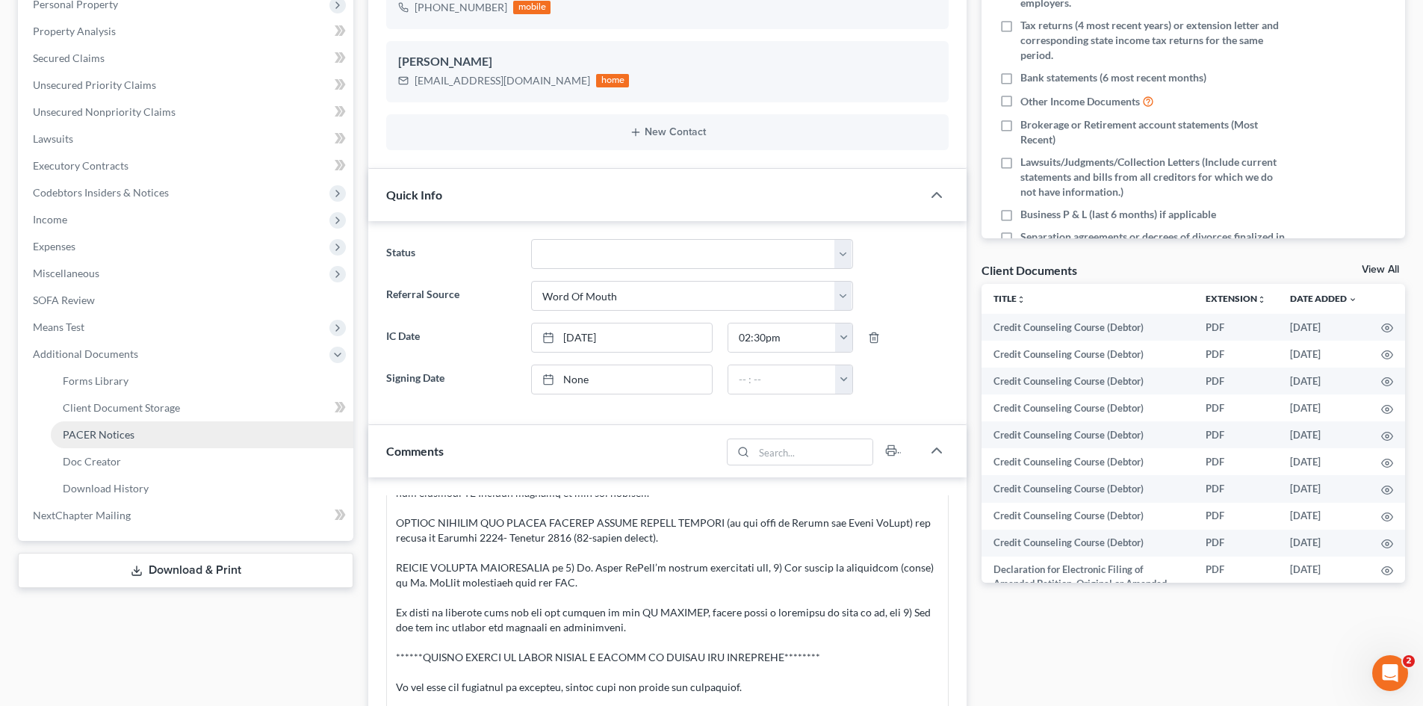
click at [114, 435] on span "PACER Notices" at bounding box center [99, 434] width 72 height 13
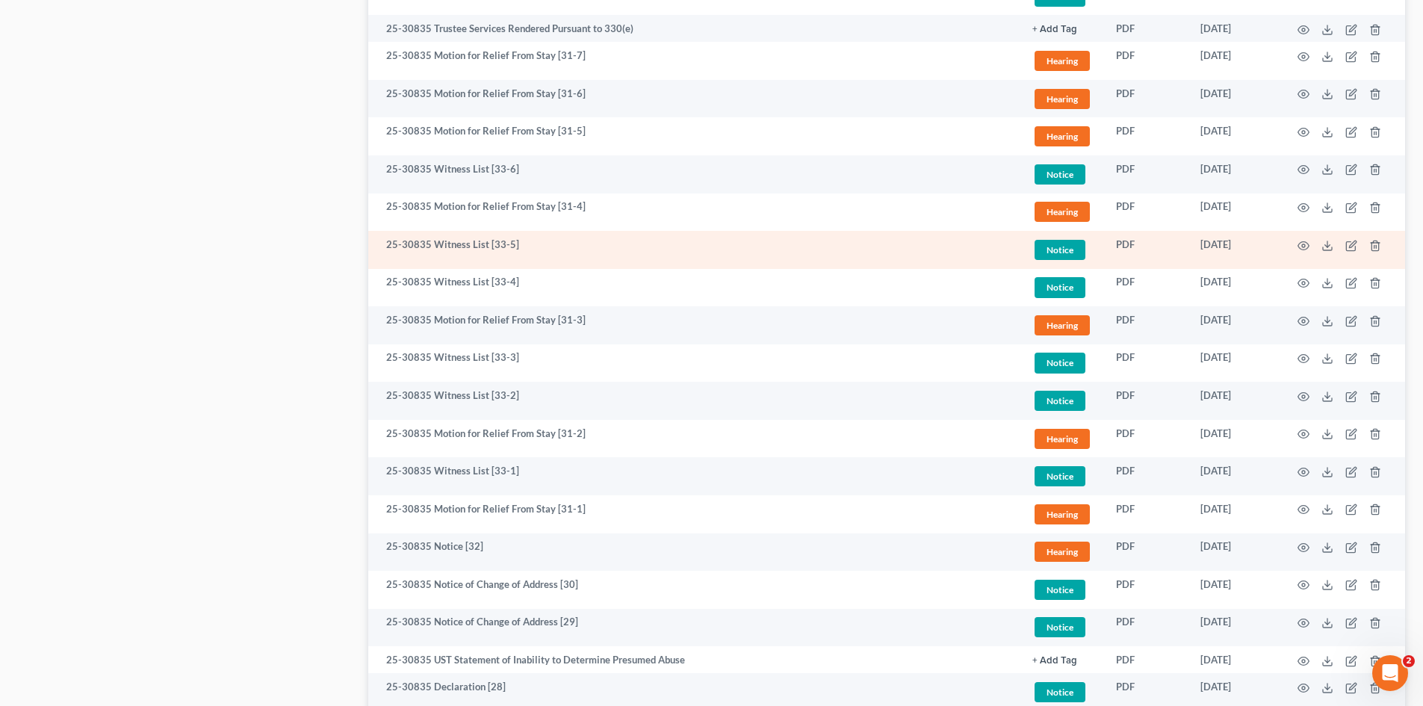
scroll to position [1494, 0]
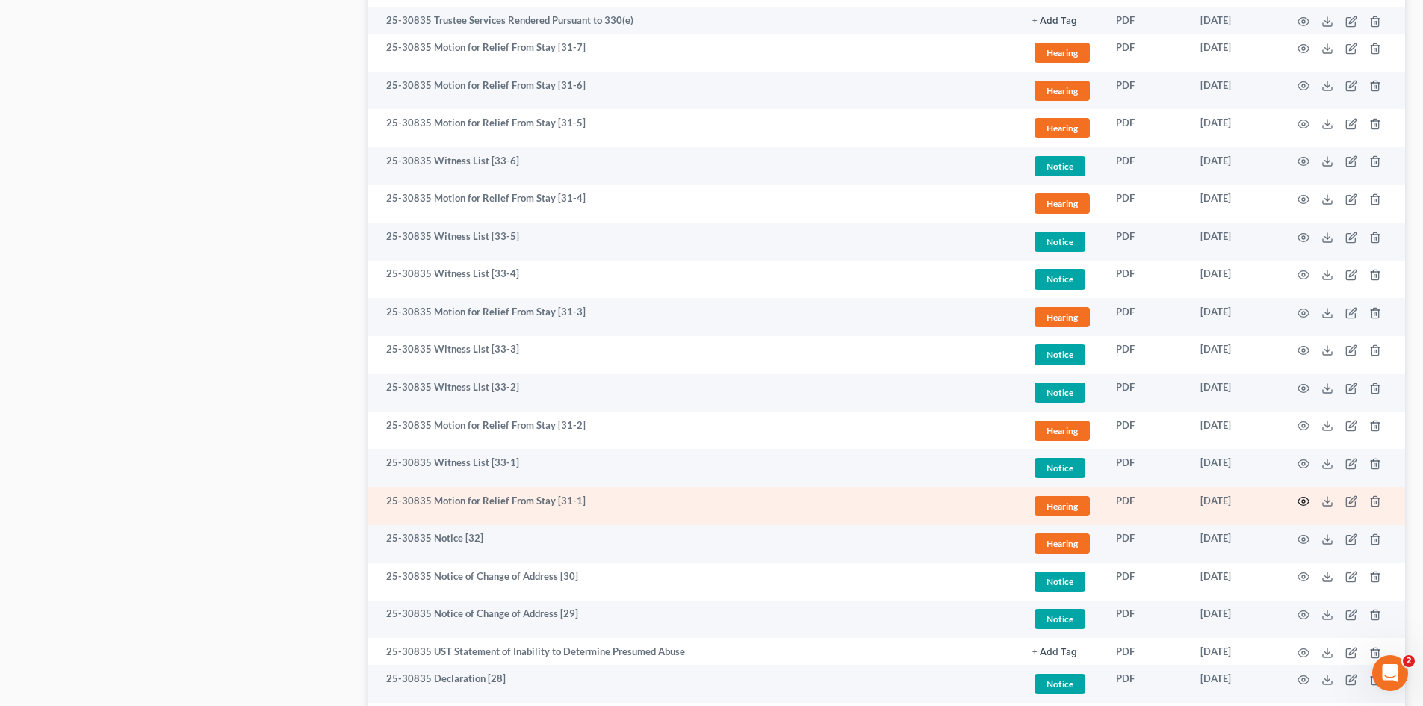
click at [1301, 502] on icon "button" at bounding box center [1304, 501] width 12 height 12
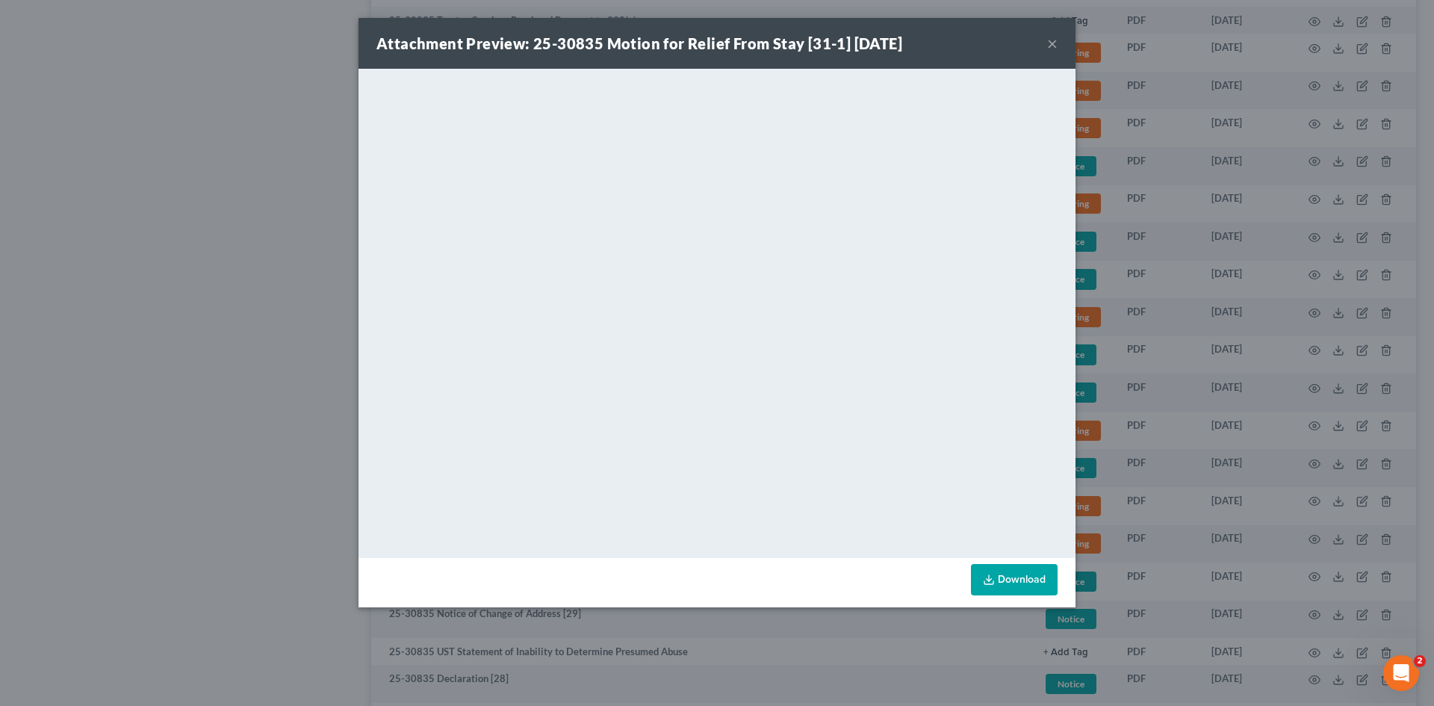
click at [1055, 41] on button "×" at bounding box center [1052, 43] width 10 height 18
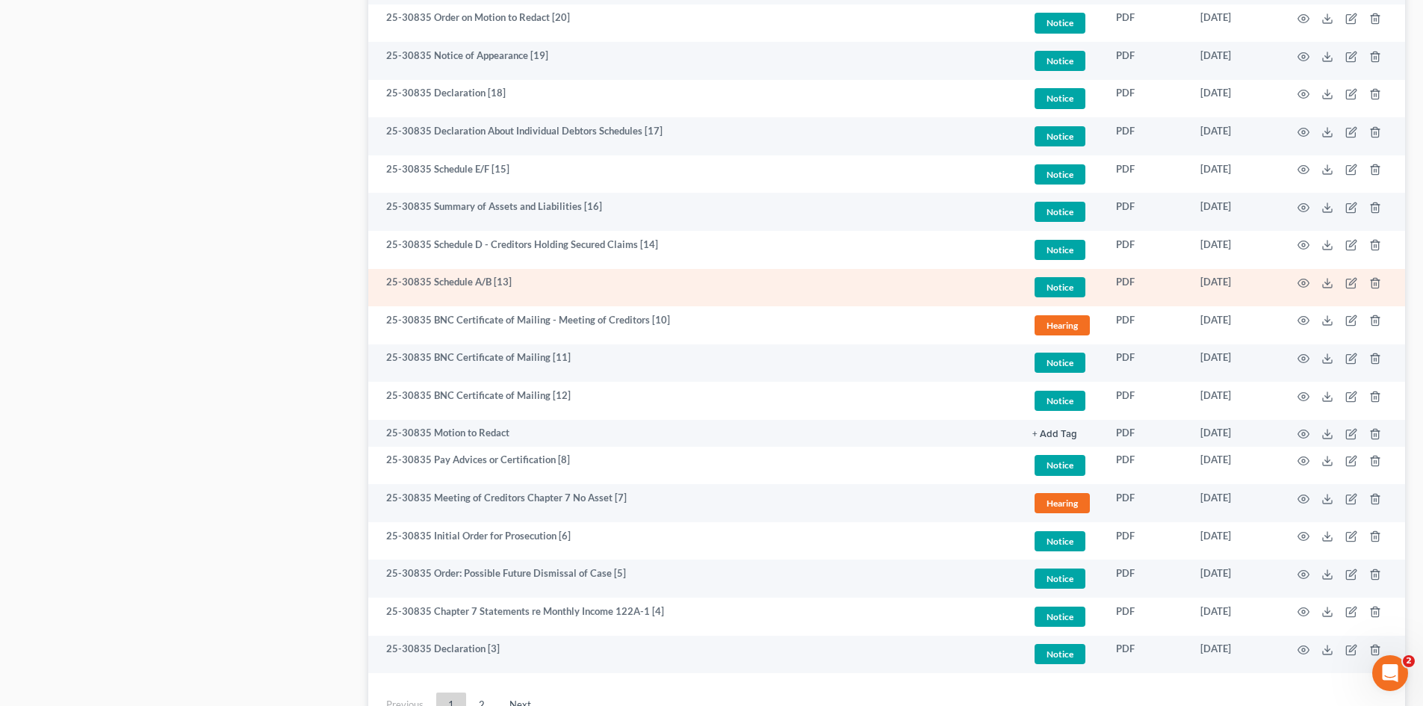
scroll to position [2540, 0]
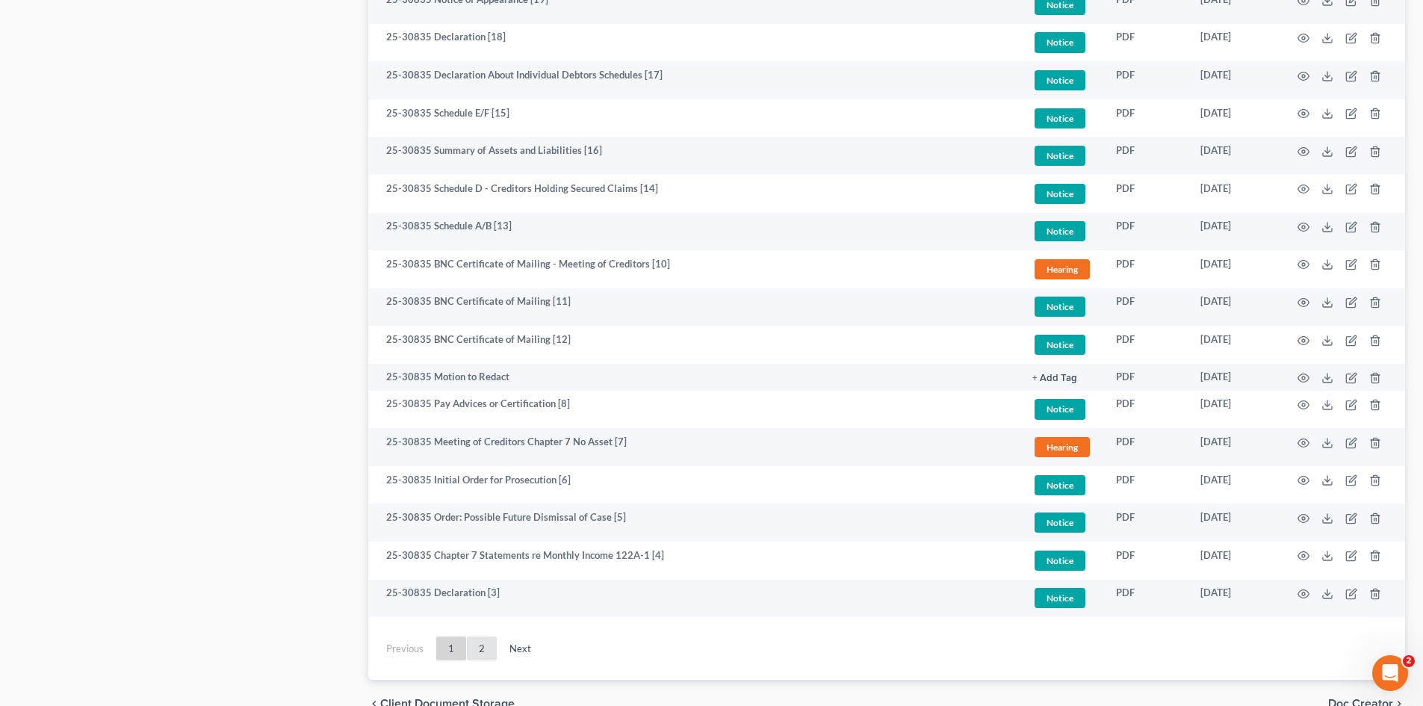
click at [480, 657] on link "2" at bounding box center [482, 648] width 30 height 24
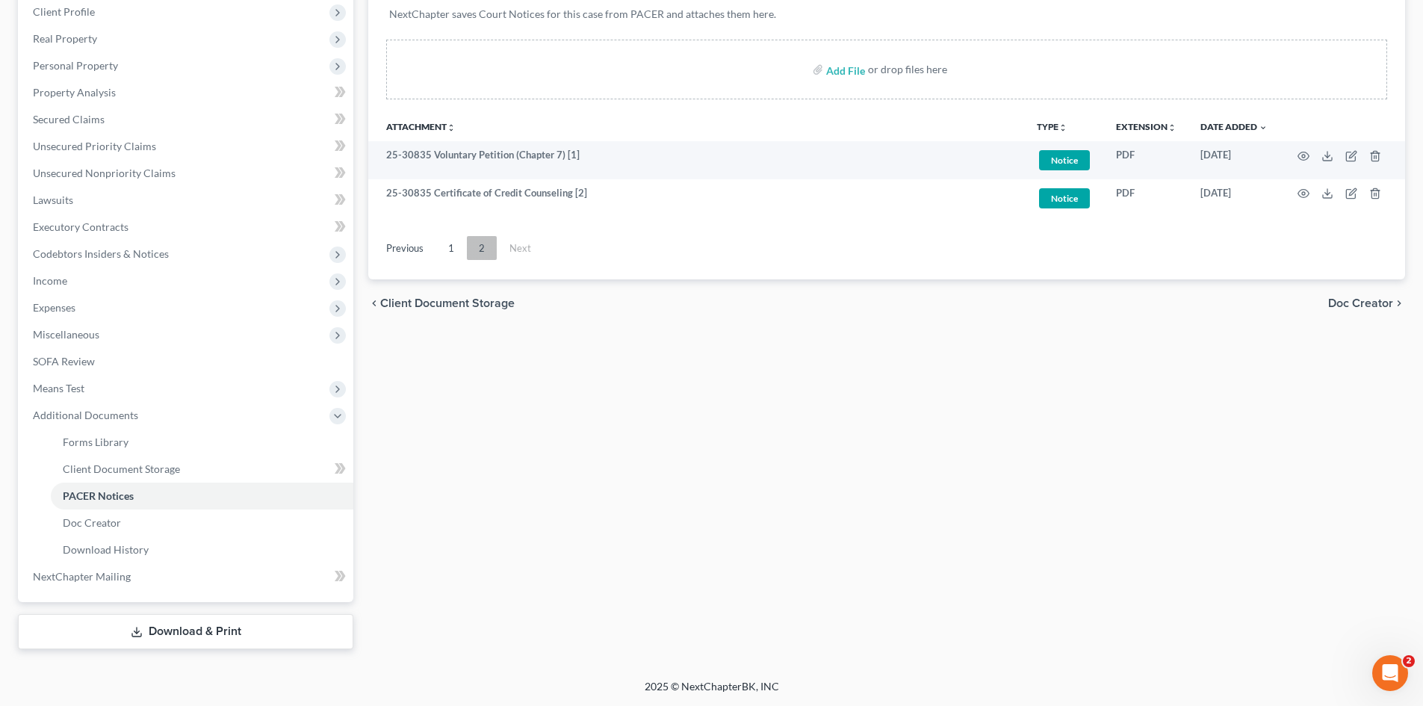
scroll to position [238, 0]
click at [459, 241] on link "1" at bounding box center [451, 248] width 30 height 24
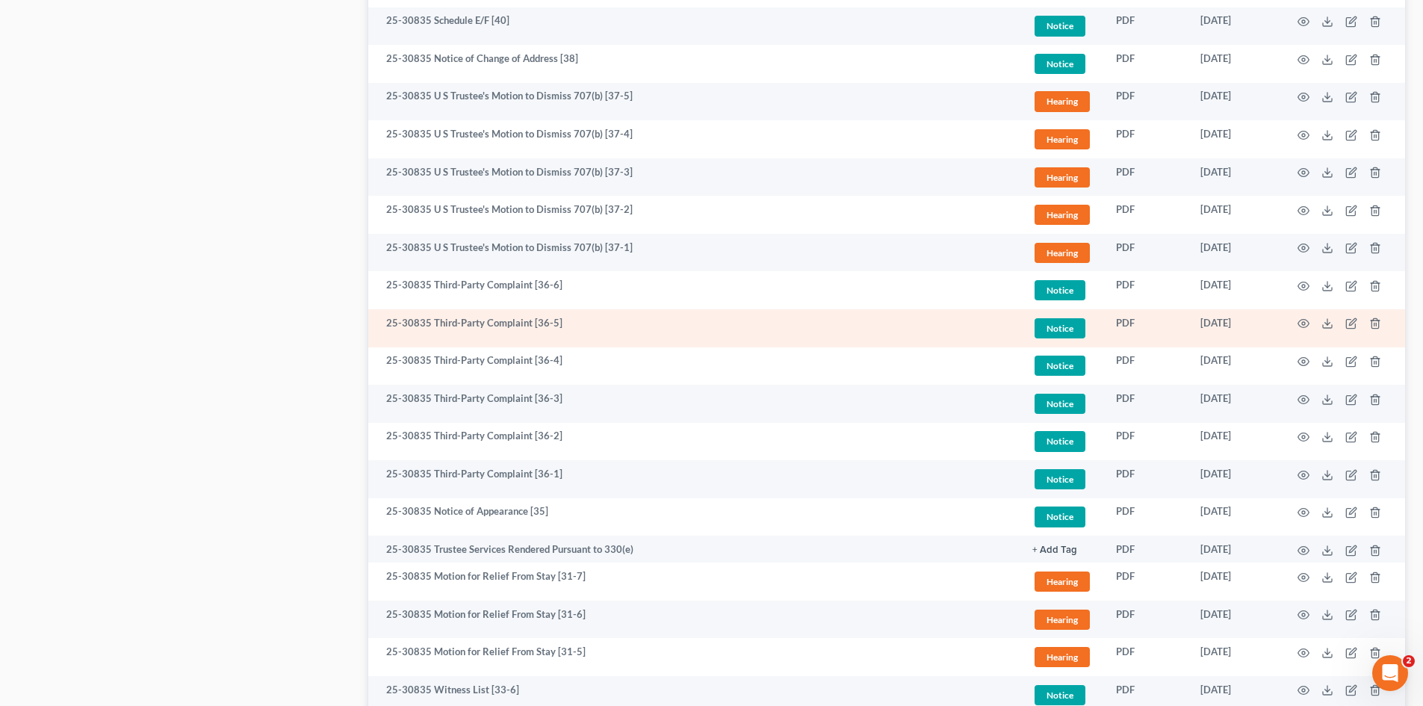
scroll to position [971, 0]
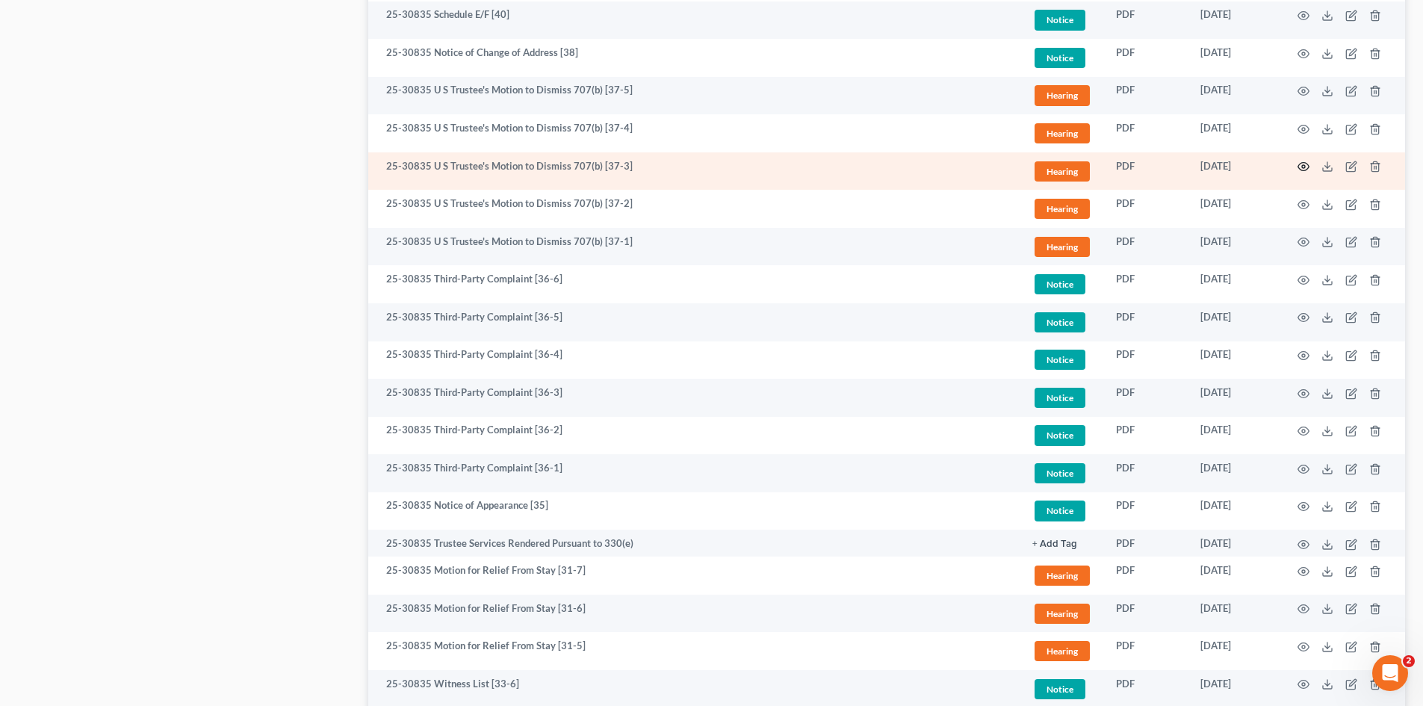
click at [1305, 166] on circle "button" at bounding box center [1303, 166] width 3 height 3
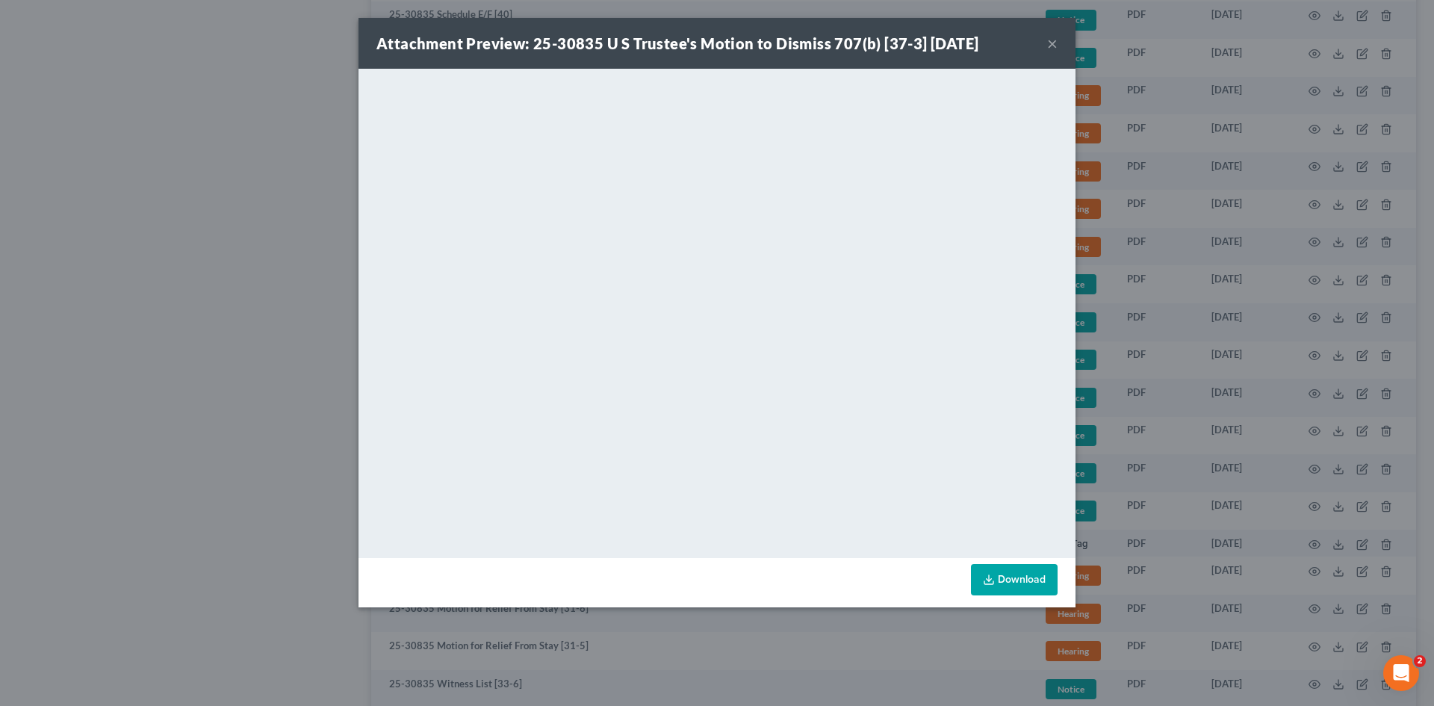
click at [1050, 42] on button "×" at bounding box center [1052, 43] width 10 height 18
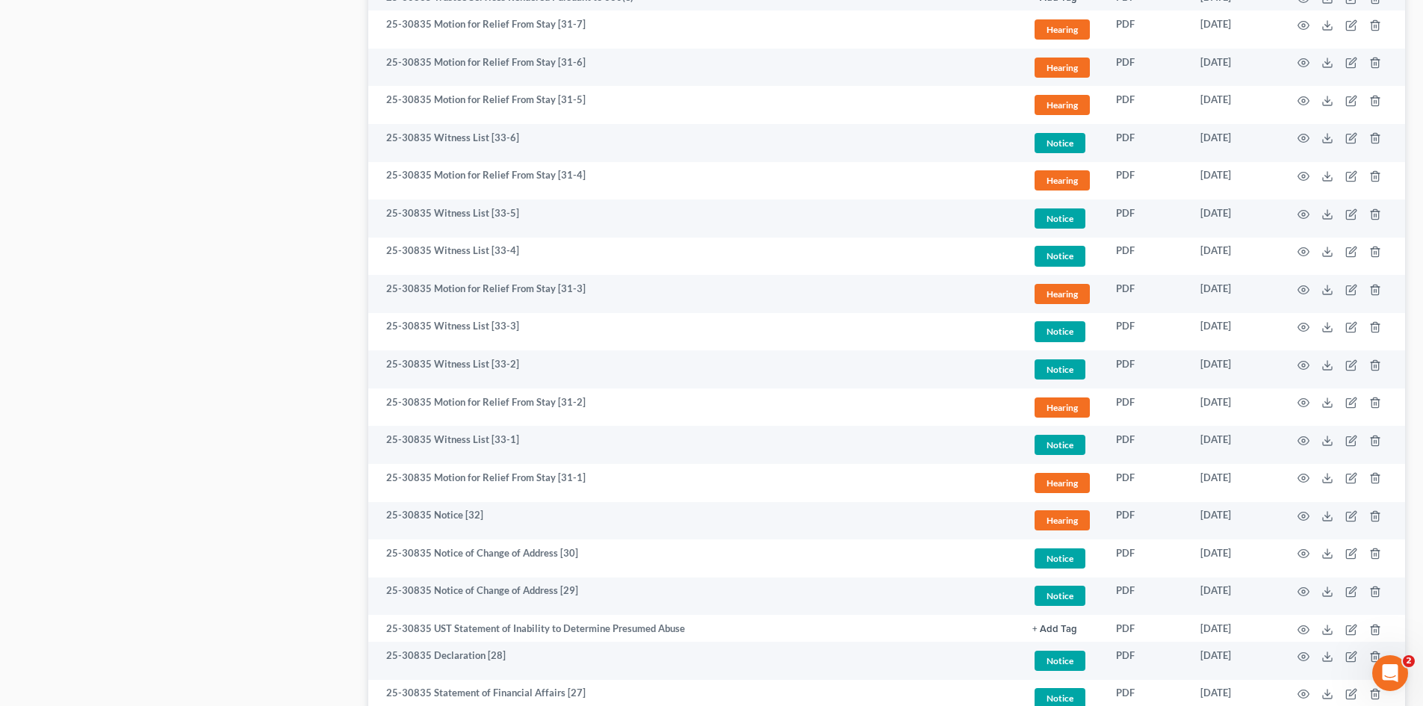
scroll to position [1569, 0]
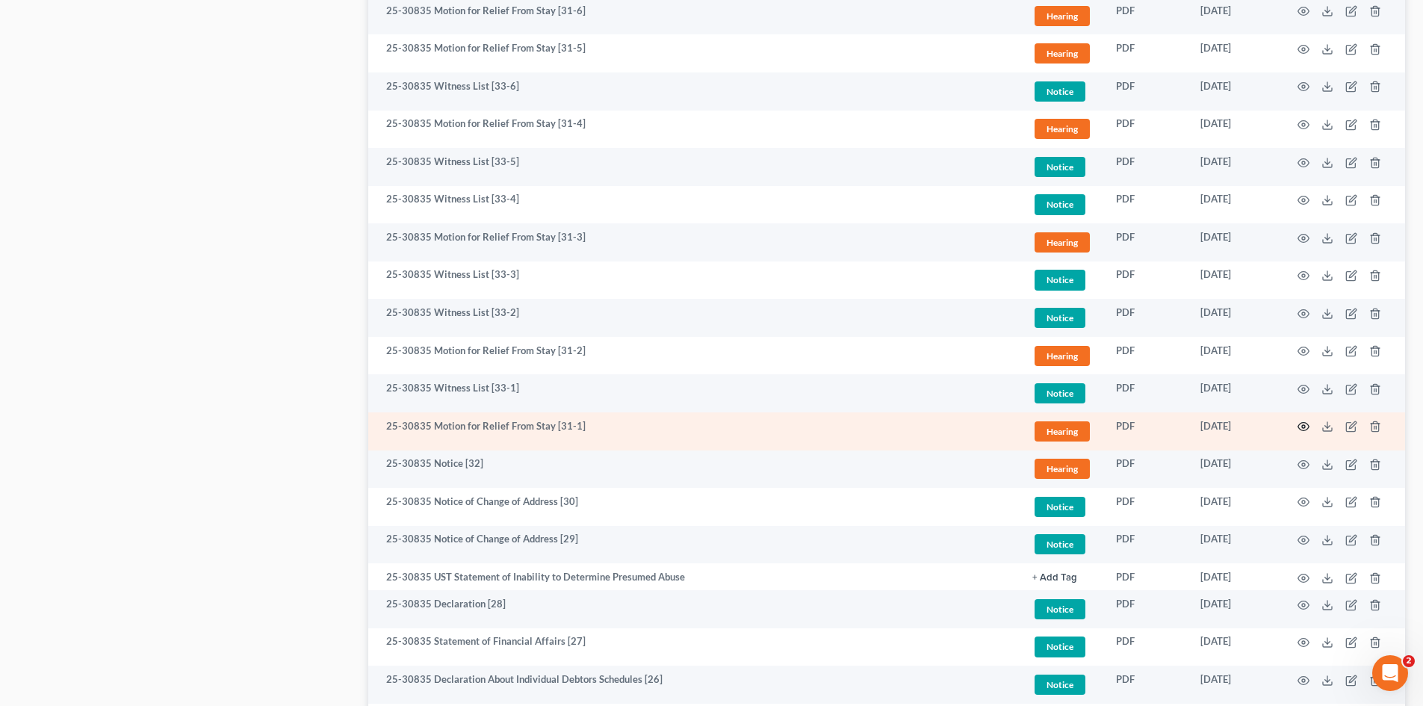
click at [1305, 429] on icon "button" at bounding box center [1304, 427] width 12 height 12
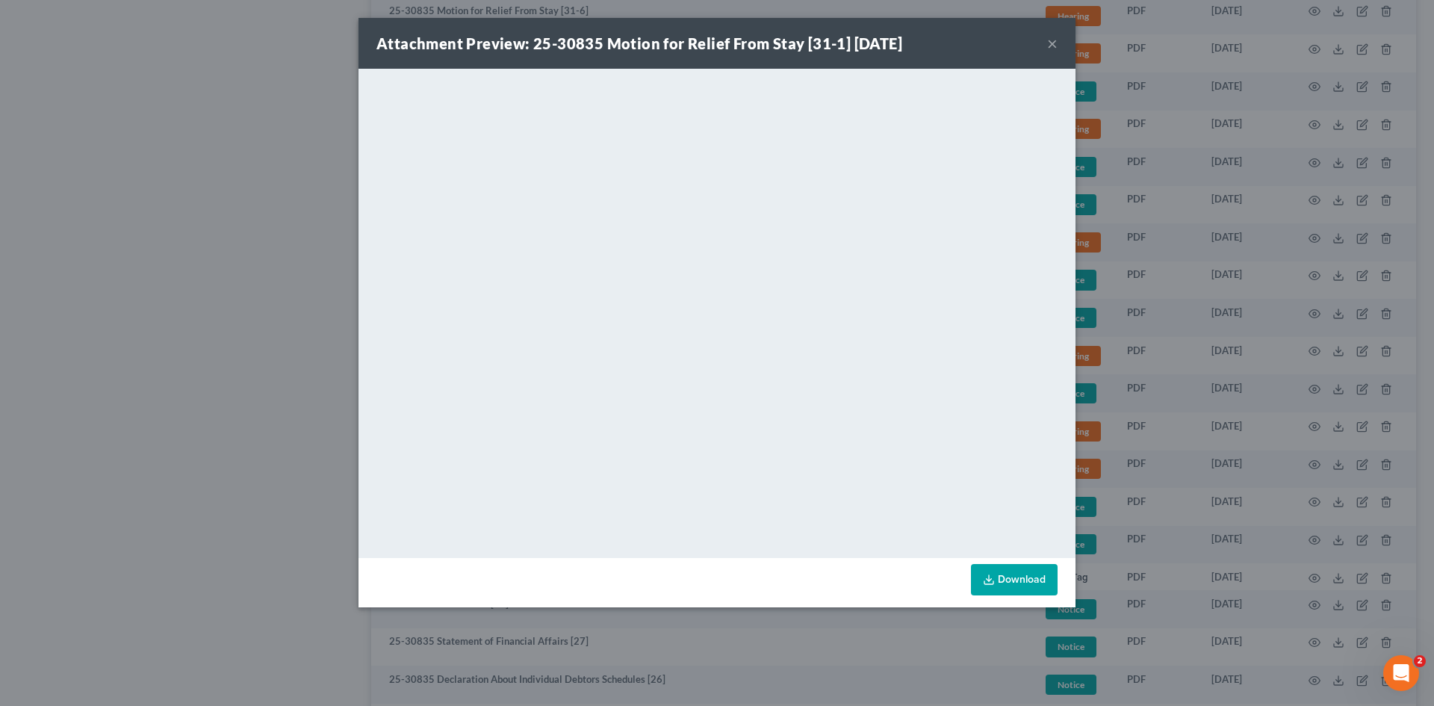
click at [1053, 45] on button "×" at bounding box center [1052, 43] width 10 height 18
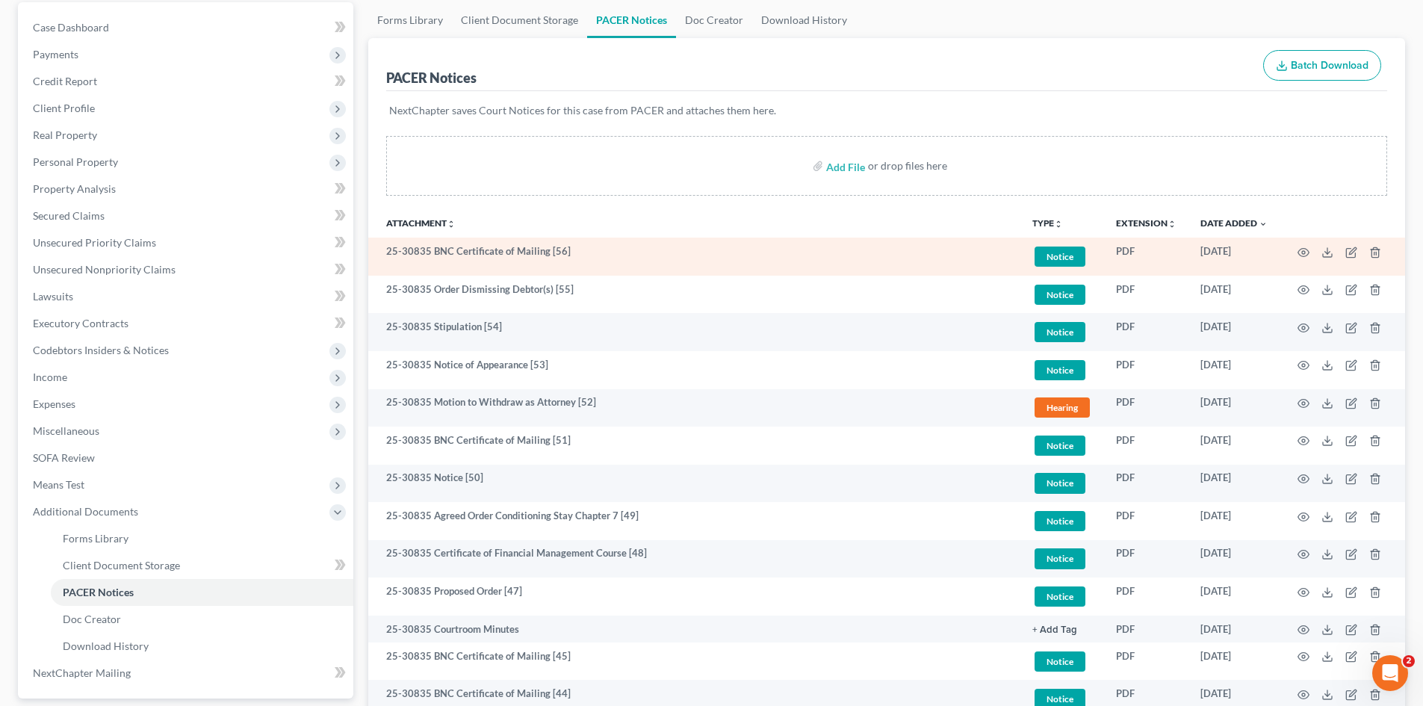
scroll to position [0, 0]
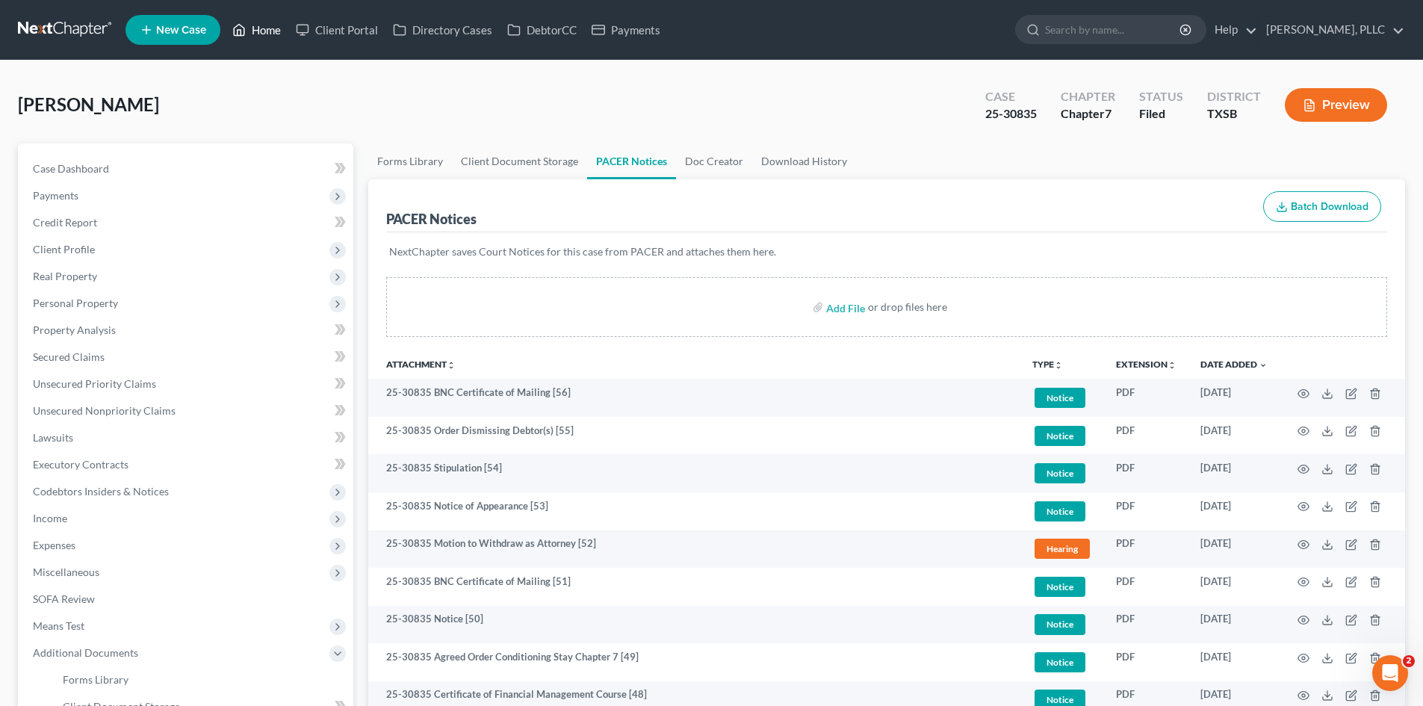
drag, startPoint x: 270, startPoint y: 38, endPoint x: 592, endPoint y: 63, distance: 322.2
click at [271, 38] on link "Home" at bounding box center [256, 29] width 63 height 27
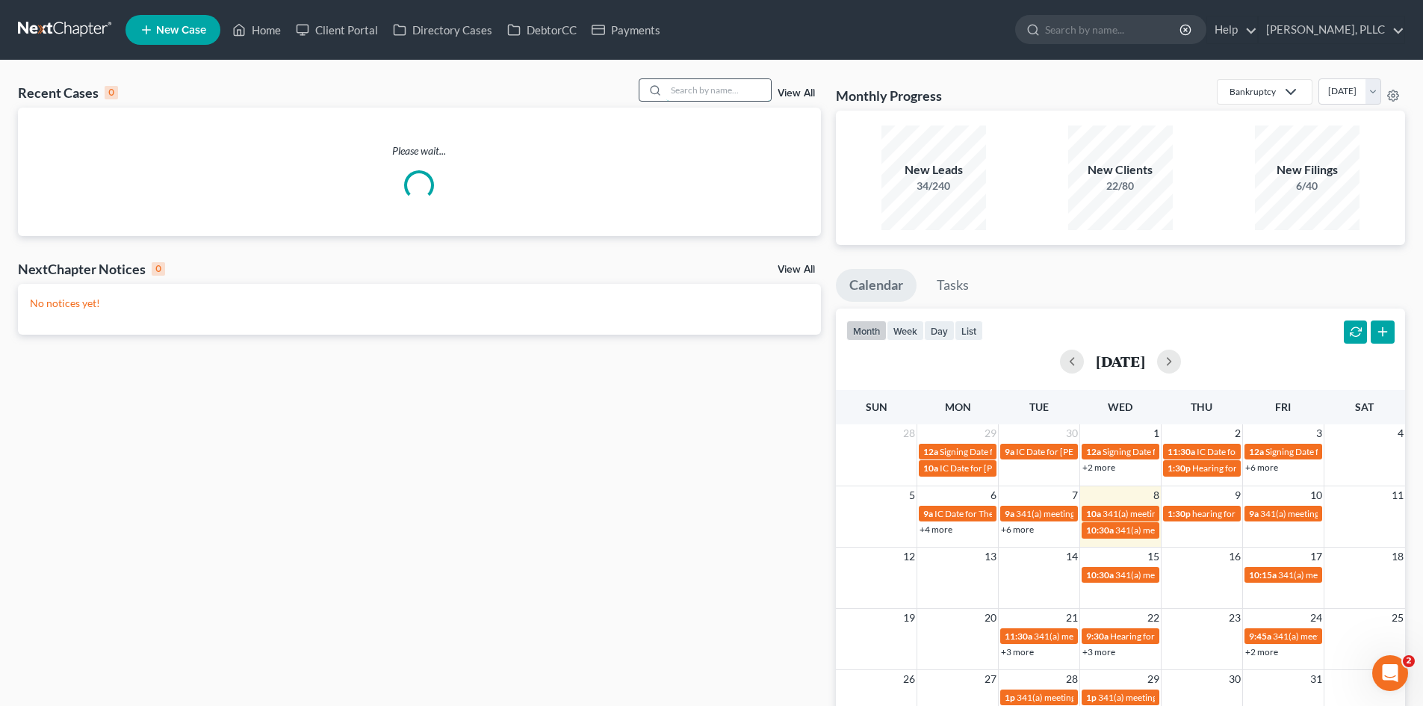
click at [712, 90] on input "search" at bounding box center [718, 90] width 105 height 22
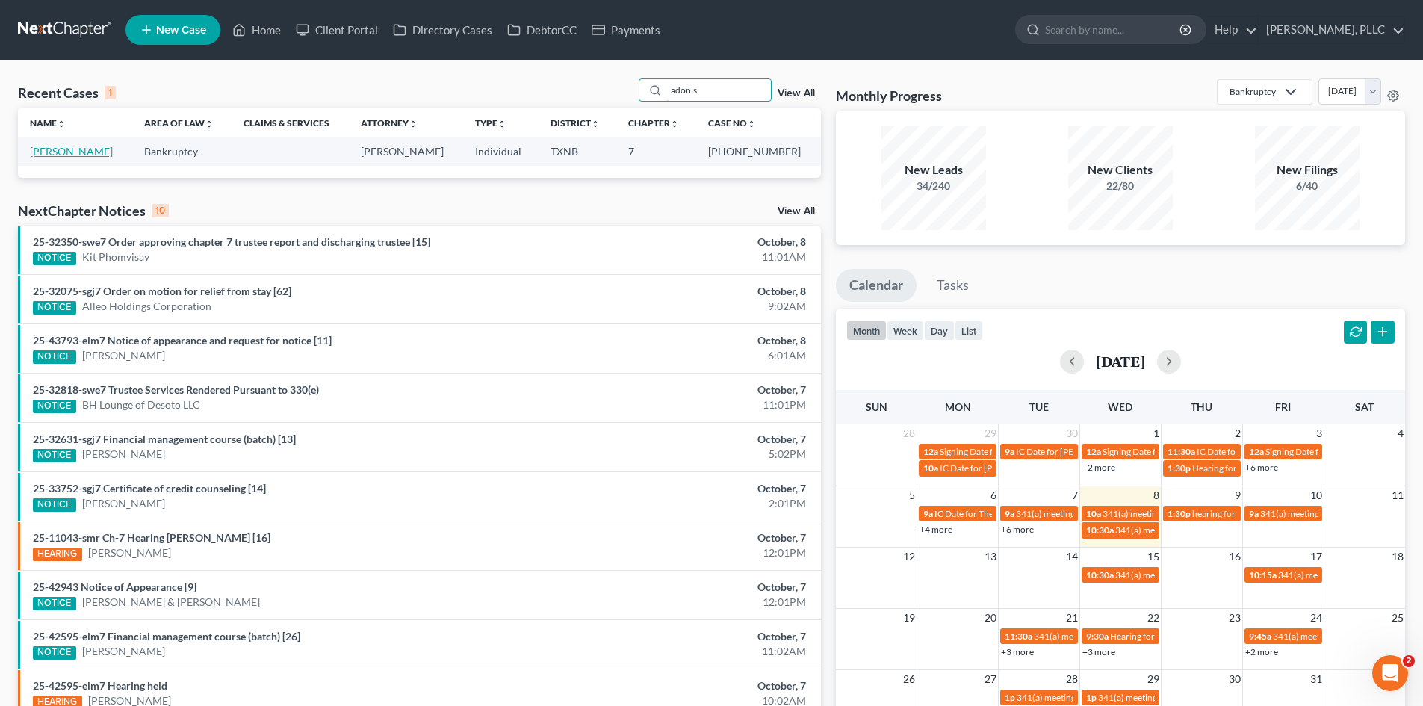
type input "adonis"
click at [64, 152] on link "[PERSON_NAME]" at bounding box center [71, 151] width 83 height 13
select select "1"
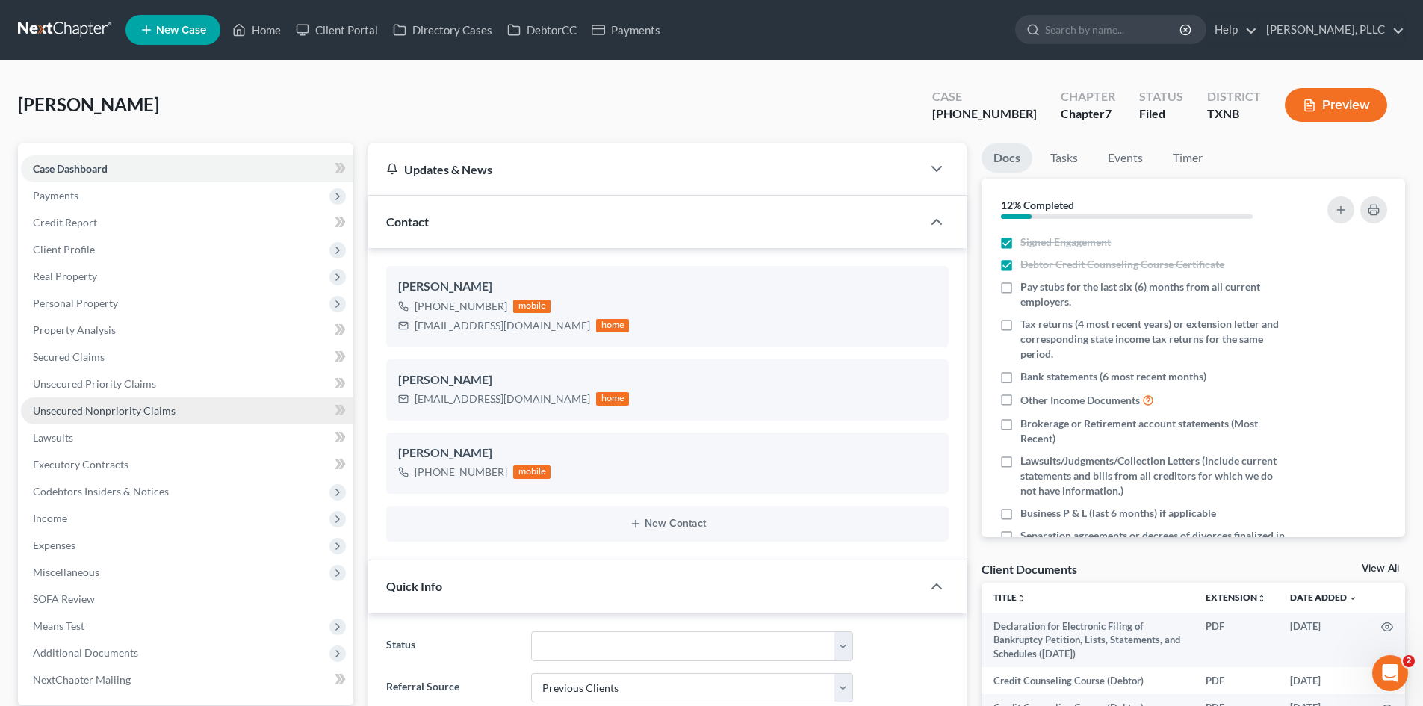
click at [124, 418] on link "Unsecured Nonpriority Claims" at bounding box center [187, 410] width 332 height 27
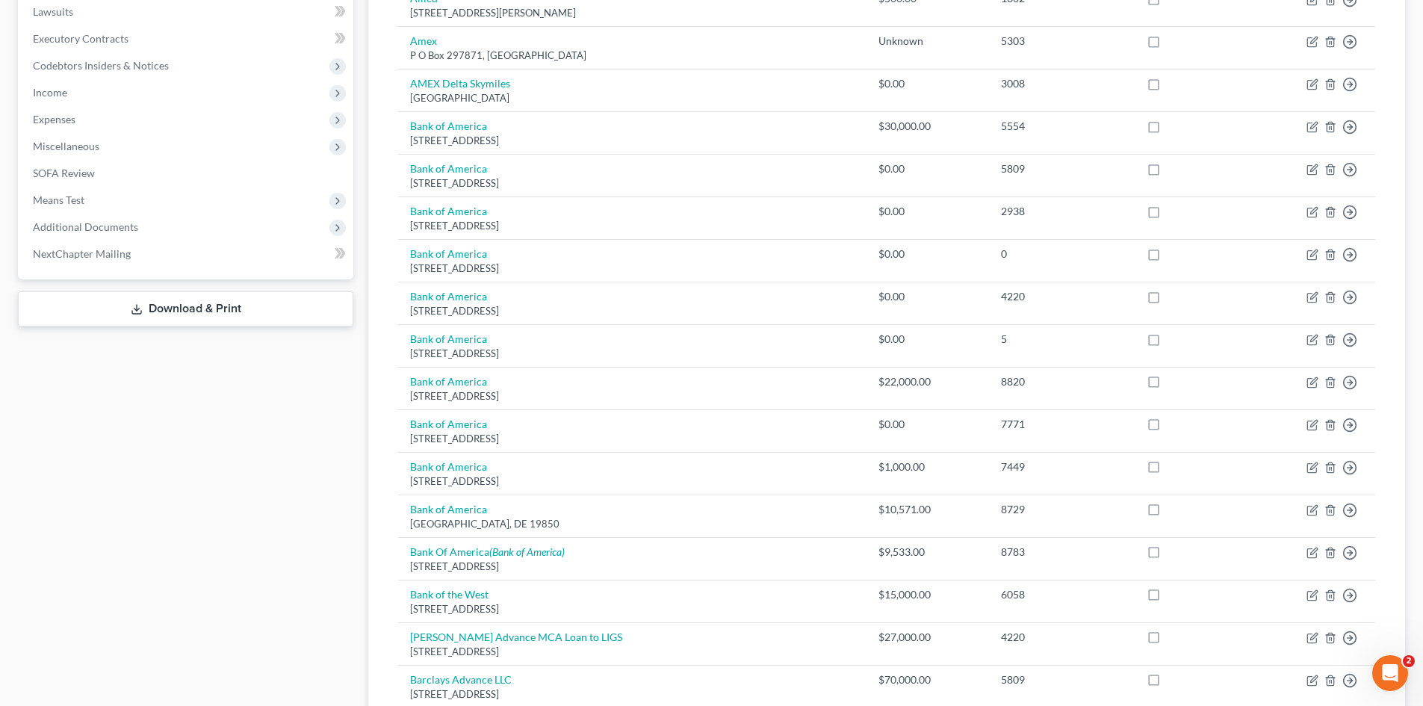
scroll to position [202, 0]
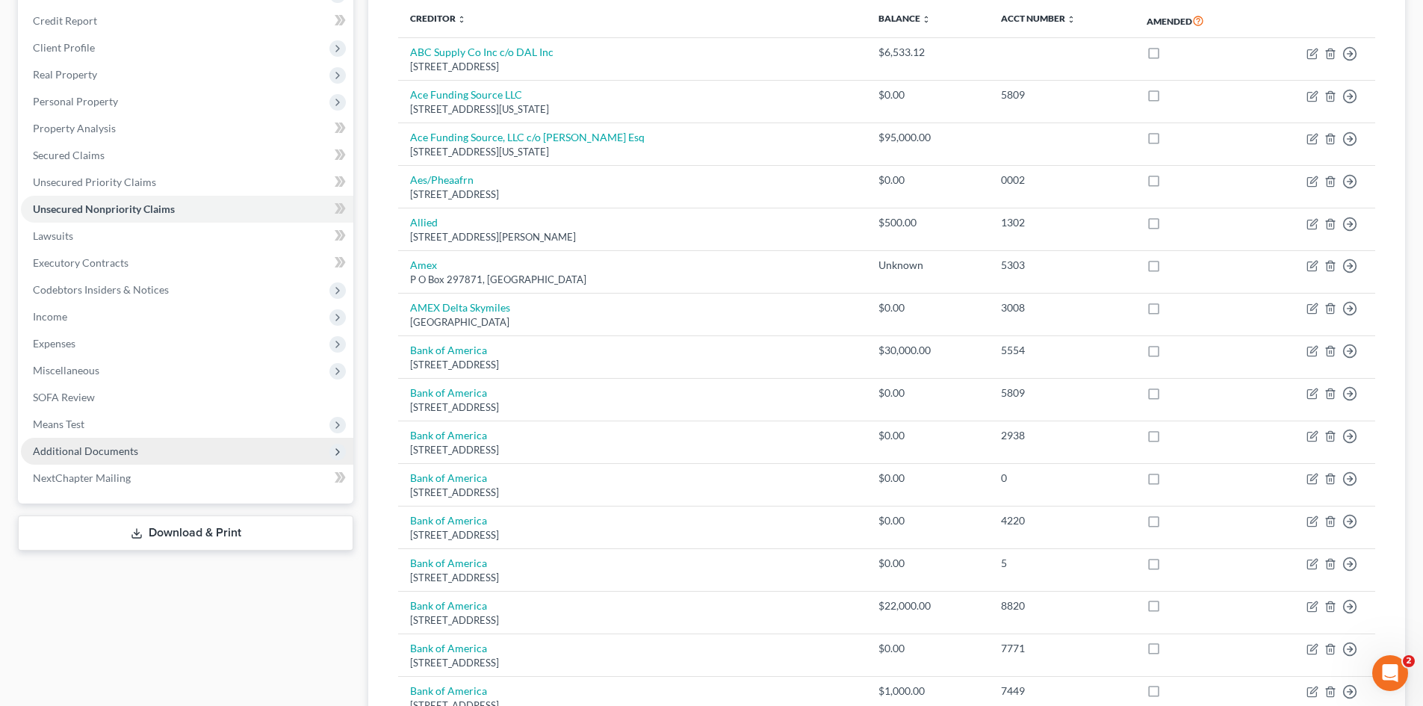
click at [190, 448] on span "Additional Documents" at bounding box center [187, 451] width 332 height 27
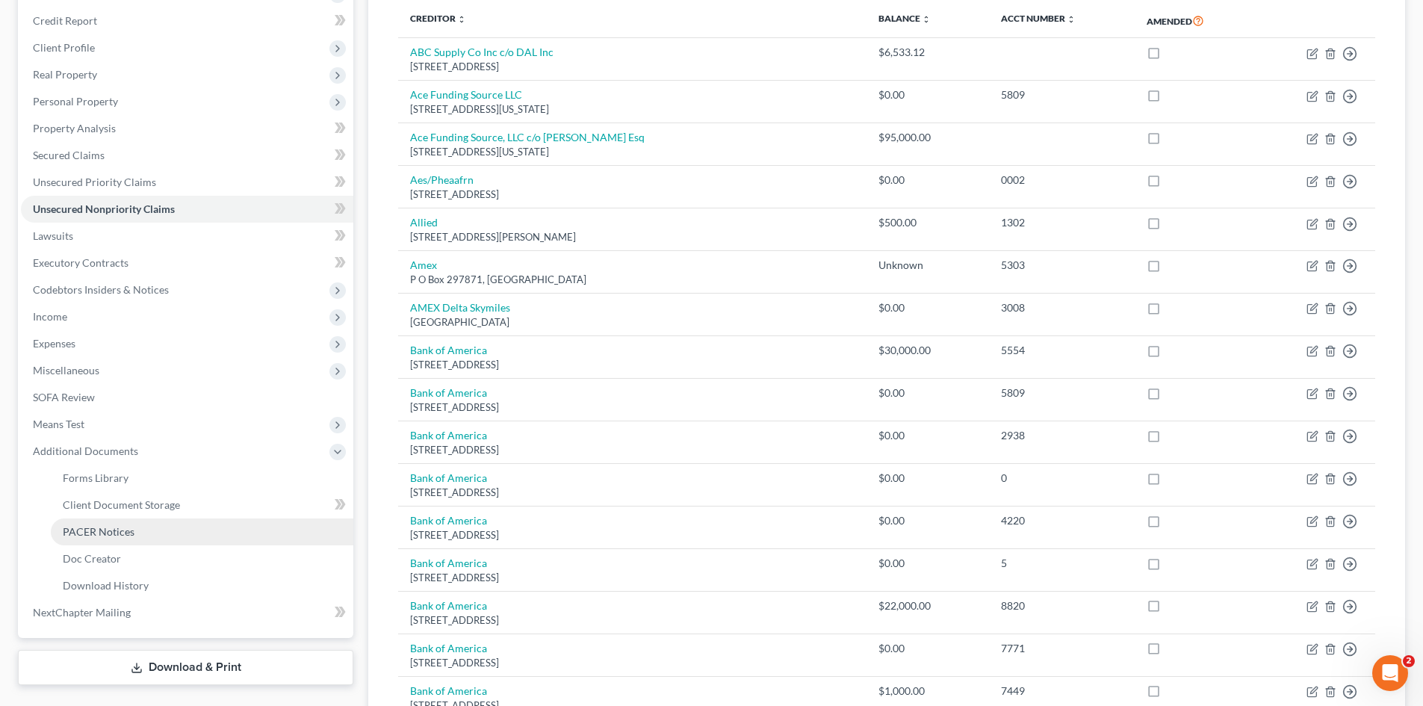
click at [199, 537] on link "PACER Notices" at bounding box center [202, 531] width 303 height 27
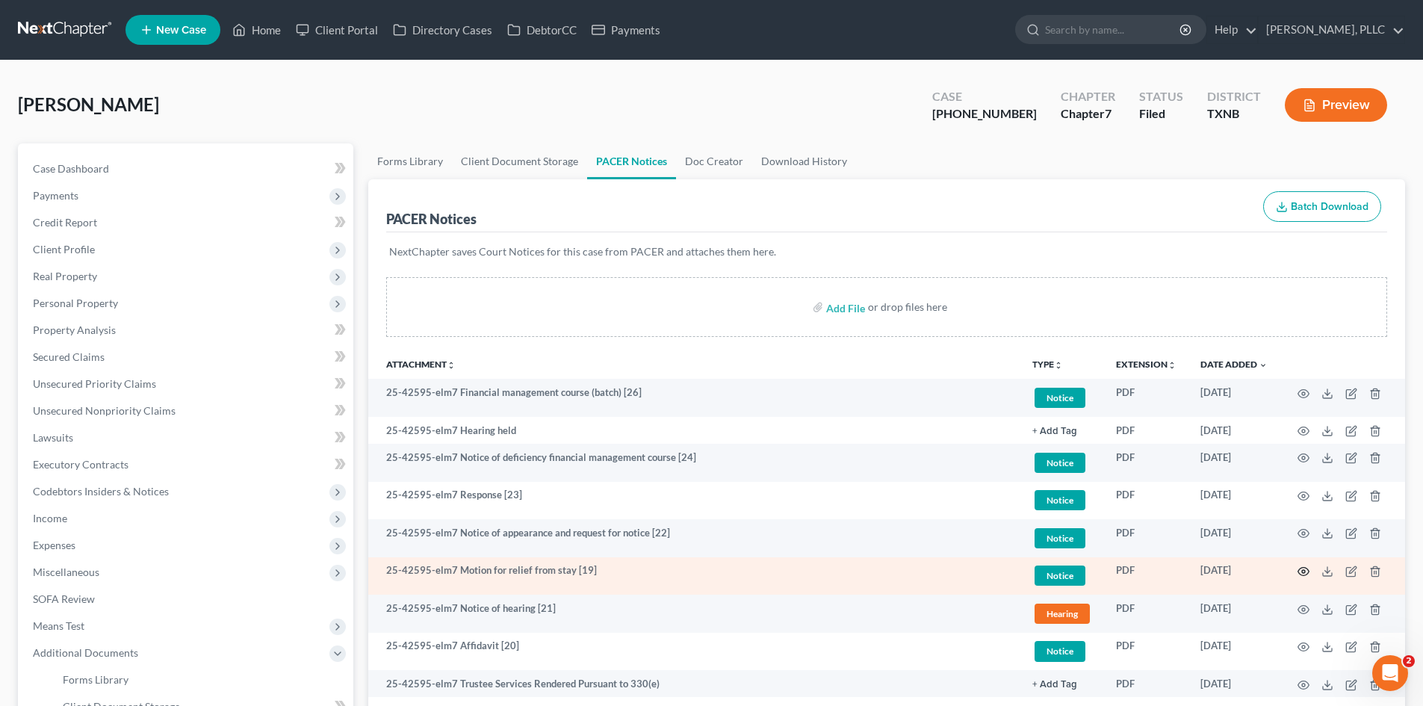
click at [1304, 574] on icon "button" at bounding box center [1304, 571] width 12 height 12
